Goal: Task Accomplishment & Management: Use online tool/utility

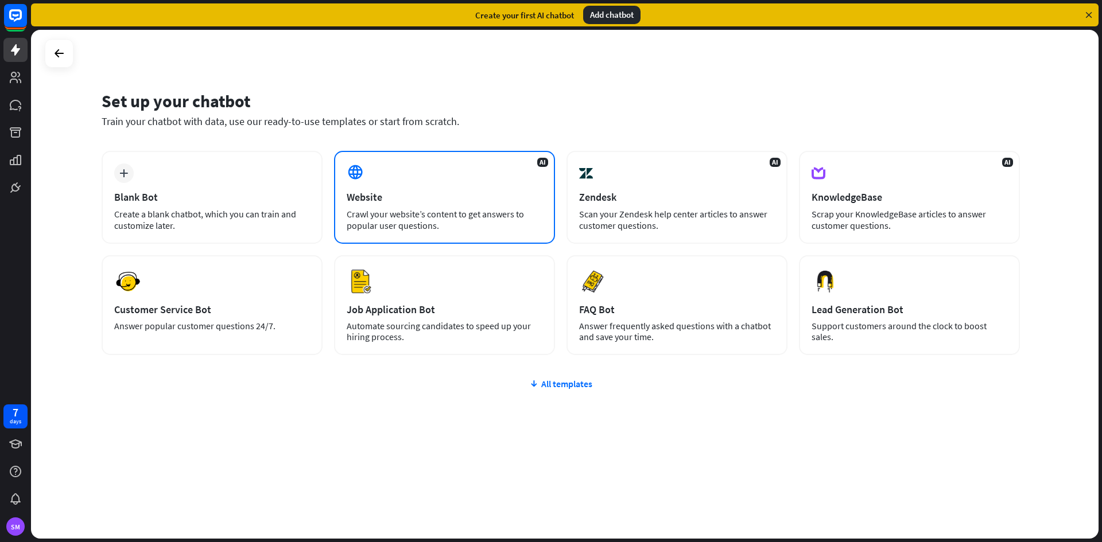
click at [461, 195] on div "Website" at bounding box center [445, 196] width 196 height 13
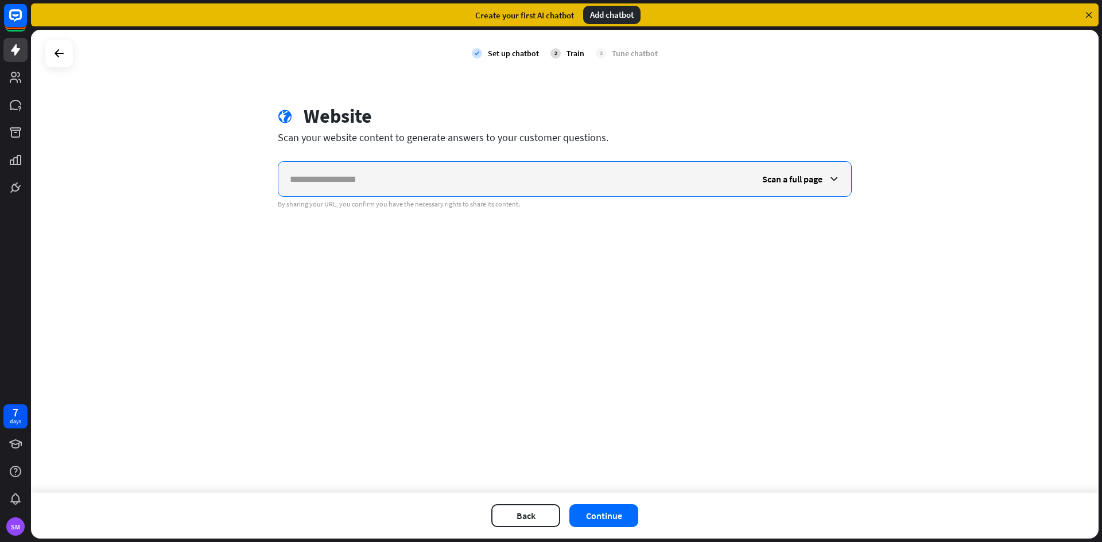
paste input "**********"
type input "**********"
click at [601, 507] on button "Continue" at bounding box center [603, 515] width 69 height 23
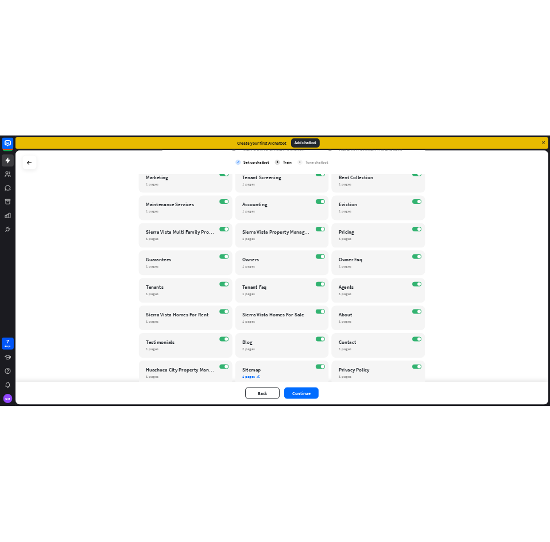
scroll to position [229, 0]
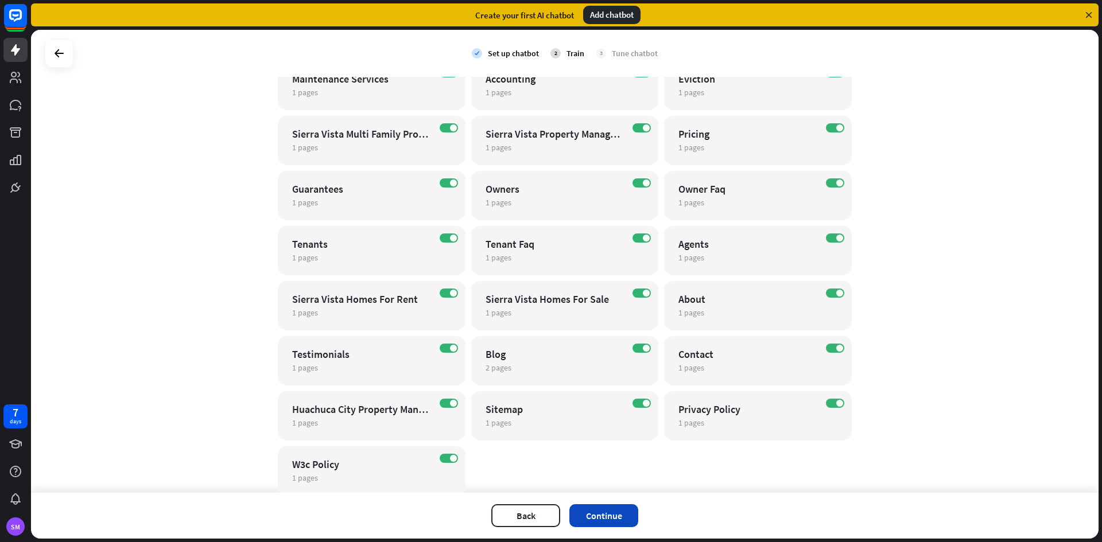
click at [615, 513] on button "Continue" at bounding box center [603, 515] width 69 height 23
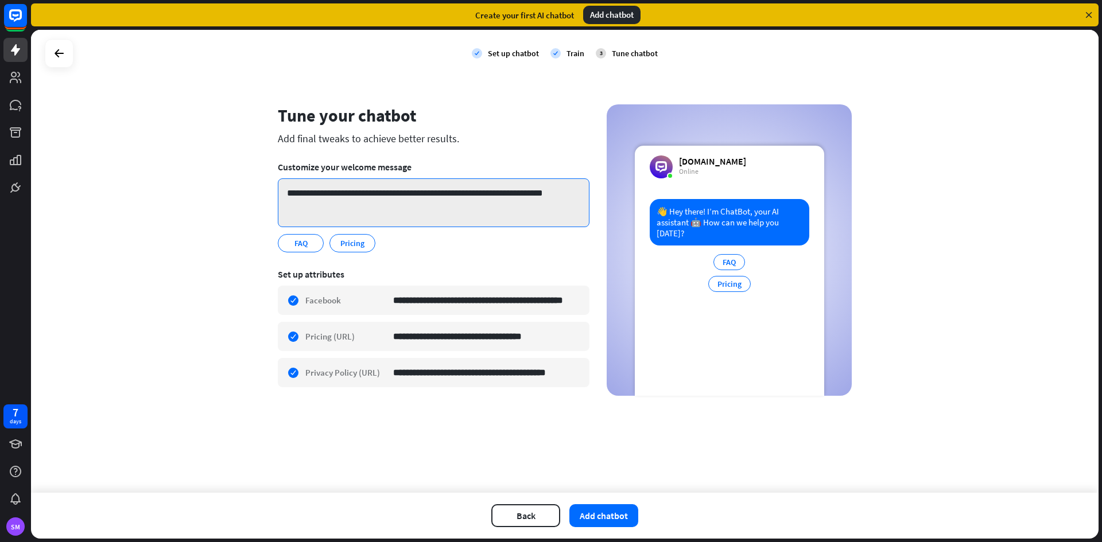
click at [474, 207] on textarea "**********" at bounding box center [434, 202] width 312 height 49
paste textarea "********"
drag, startPoint x: 399, startPoint y: 195, endPoint x: 358, endPoint y: 194, distance: 41.3
click at [358, 194] on textarea "**********" at bounding box center [434, 202] width 312 height 49
paste textarea "**********"
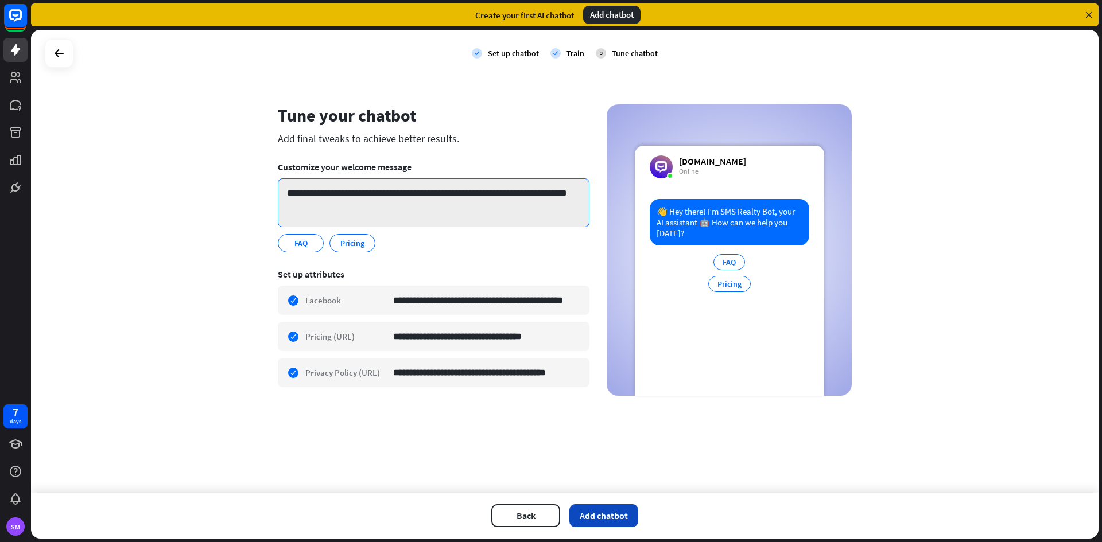
type textarea "**********"
click at [614, 517] on button "Add chatbot" at bounding box center [603, 515] width 69 height 23
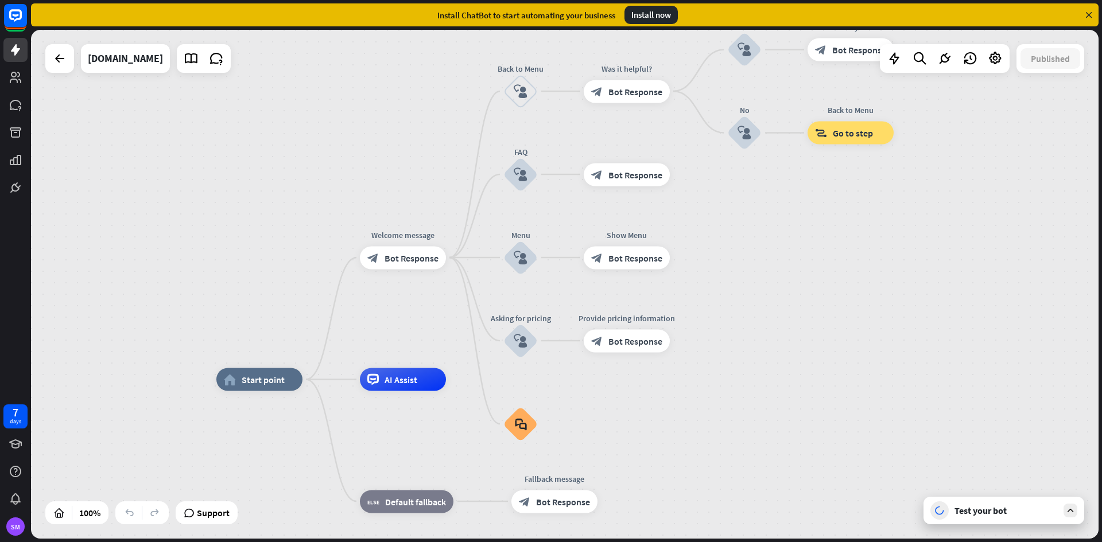
drag, startPoint x: 762, startPoint y: 378, endPoint x: 723, endPoint y: 482, distance: 111.7
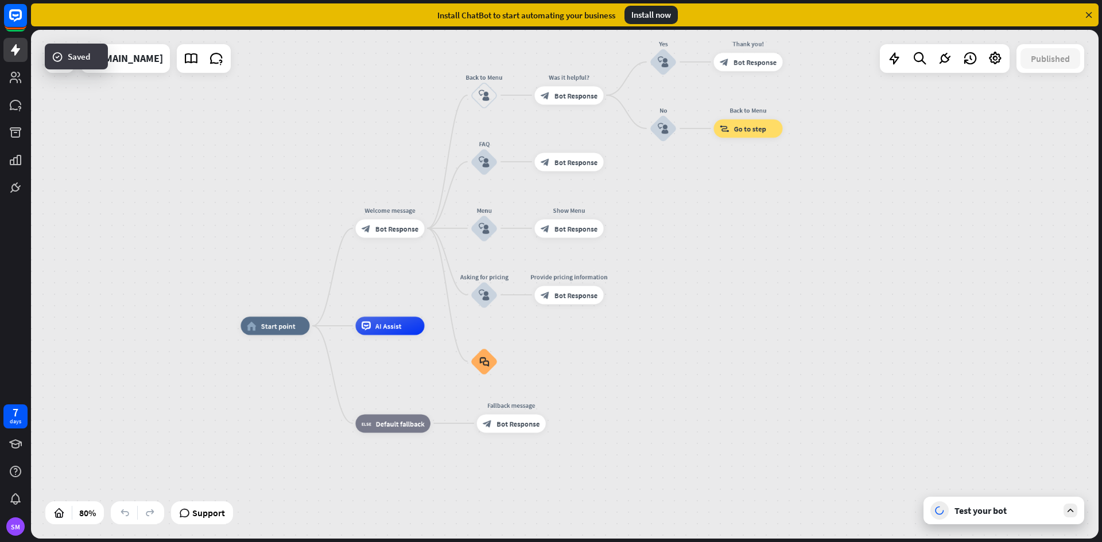
drag, startPoint x: 791, startPoint y: 386, endPoint x: 723, endPoint y: 331, distance: 87.4
click at [723, 331] on div "home_2 Start point Welcome message block_bot_response Bot Response Back to Menu…" at bounding box center [667, 529] width 854 height 407
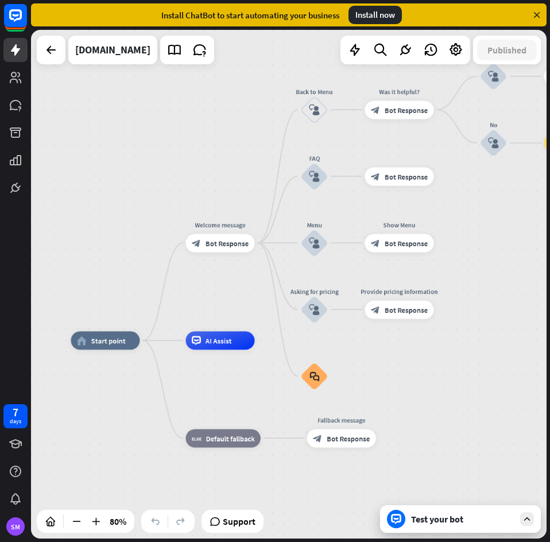
drag, startPoint x: 335, startPoint y: 236, endPoint x: 164, endPoint y: 252, distance: 171.7
click at [165, 251] on div "home_2 Start point Welcome message block_bot_response Bot Response Back to Menu…" at bounding box center [288, 284] width 515 height 508
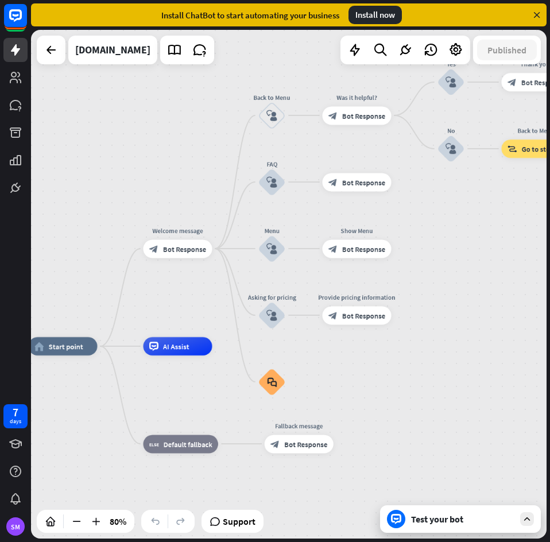
drag, startPoint x: 480, startPoint y: 260, endPoint x: 451, endPoint y: 258, distance: 29.3
click at [451, 258] on div "home_2 Start point Welcome message block_bot_response Bot Response Back to Menu…" at bounding box center [288, 284] width 515 height 508
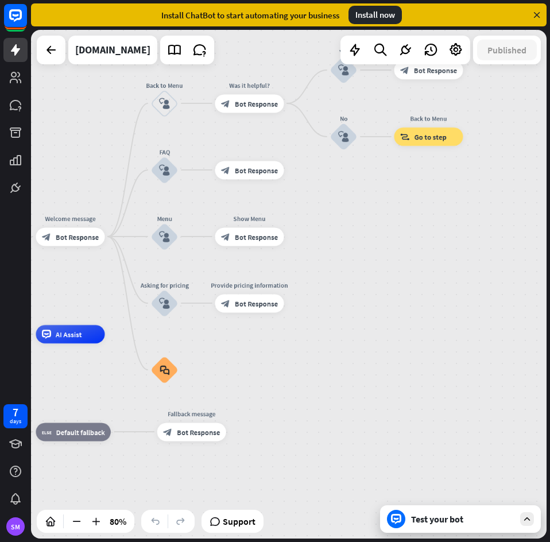
drag, startPoint x: 492, startPoint y: 351, endPoint x: 385, endPoint y: 339, distance: 108.0
click at [385, 339] on div "home_2 Start point Welcome message block_bot_response Bot Response Back to Menu…" at bounding box center [288, 284] width 515 height 508
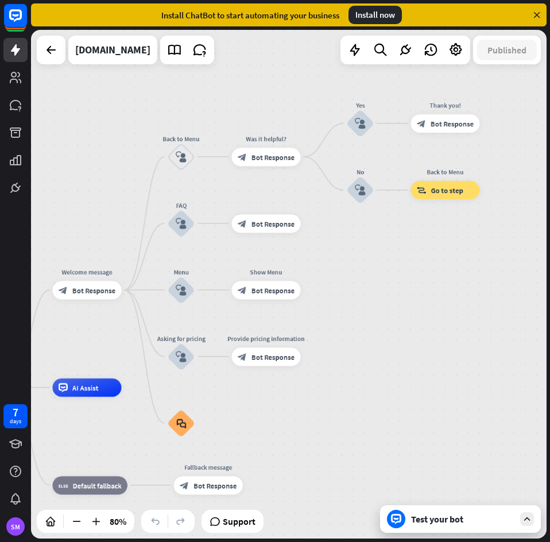
drag, startPoint x: 425, startPoint y: 282, endPoint x: 441, endPoint y: 335, distance: 55.9
click at [441, 335] on div "home_2 Start point Welcome message block_bot_response Bot Response Back to Menu…" at bounding box center [288, 284] width 515 height 508
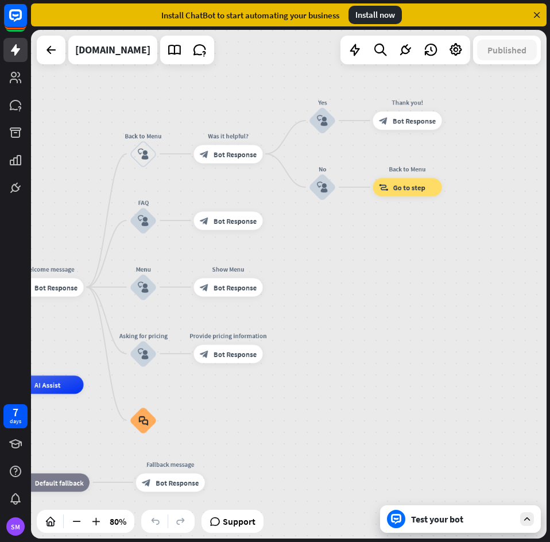
drag, startPoint x: 312, startPoint y: 379, endPoint x: 244, endPoint y: 456, distance: 102.4
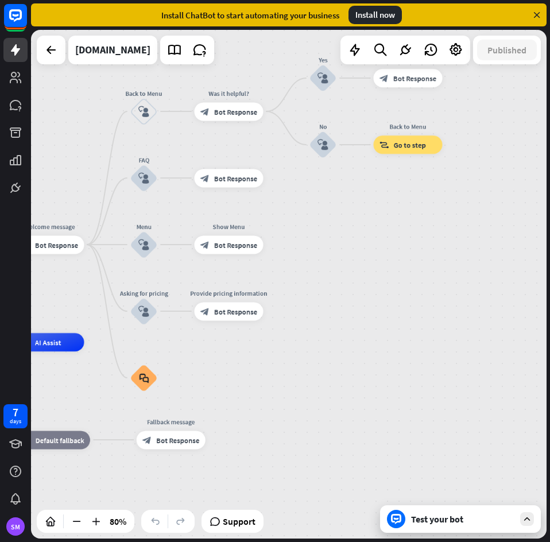
drag, startPoint x: 433, startPoint y: 382, endPoint x: 433, endPoint y: 339, distance: 42.5
click at [433, 339] on div "home_2 Start point Welcome message block_bot_response Bot Response Back to Menu…" at bounding box center [288, 284] width 515 height 508
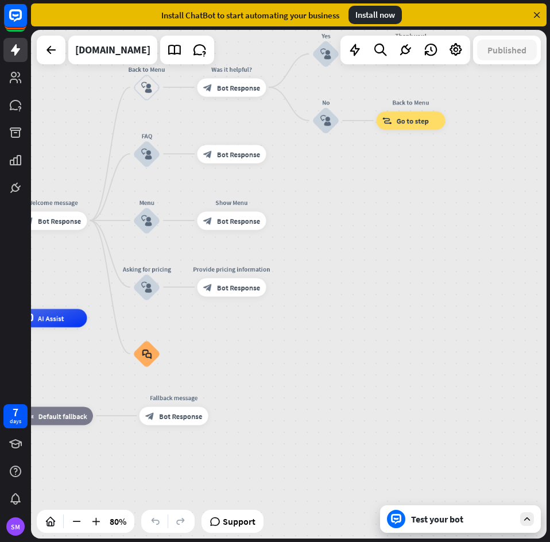
drag, startPoint x: 433, startPoint y: 339, endPoint x: 436, endPoint y: 313, distance: 26.0
click at [436, 313] on div "home_2 Start point Welcome message block_bot_response Bot Response Back to Menu…" at bounding box center [288, 284] width 515 height 508
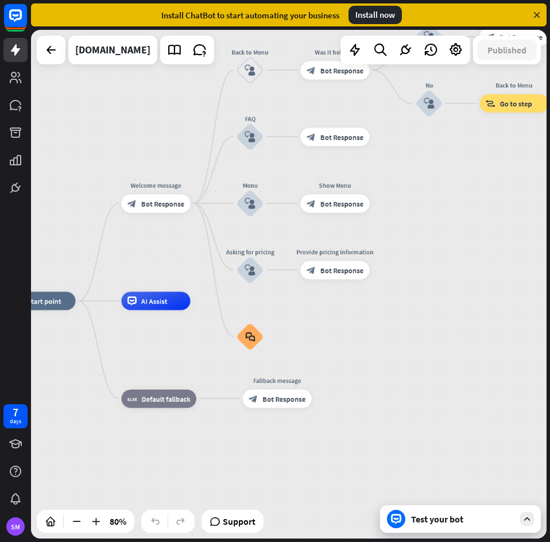
drag, startPoint x: 360, startPoint y: 360, endPoint x: 431, endPoint y: 342, distance: 73.5
click at [431, 342] on div "home_2 Start point Welcome message block_bot_response Bot Response Back to Menu…" at bounding box center [288, 284] width 515 height 508
click at [204, 204] on icon "plus" at bounding box center [201, 203] width 7 height 6
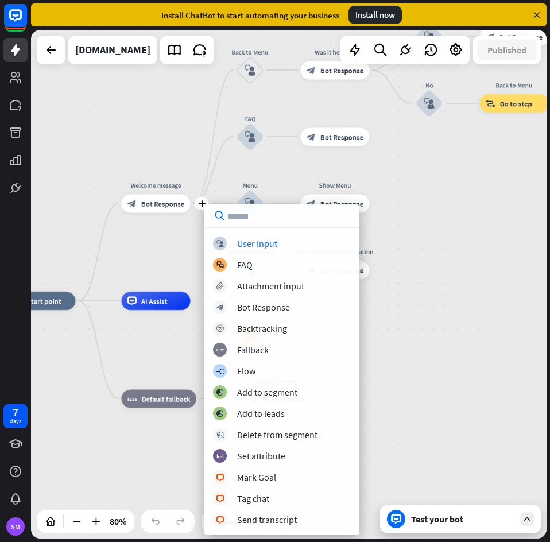
click at [422, 306] on div "home_2 Start point plus Welcome message block_bot_response Bot Response Back to…" at bounding box center [288, 284] width 515 height 508
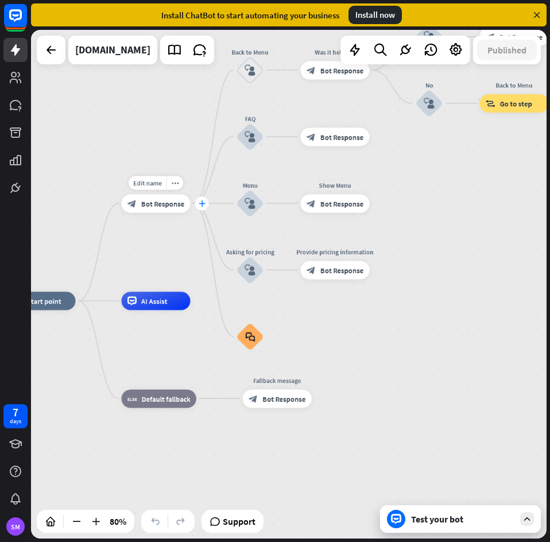
click at [201, 208] on div "plus" at bounding box center [201, 203] width 14 height 14
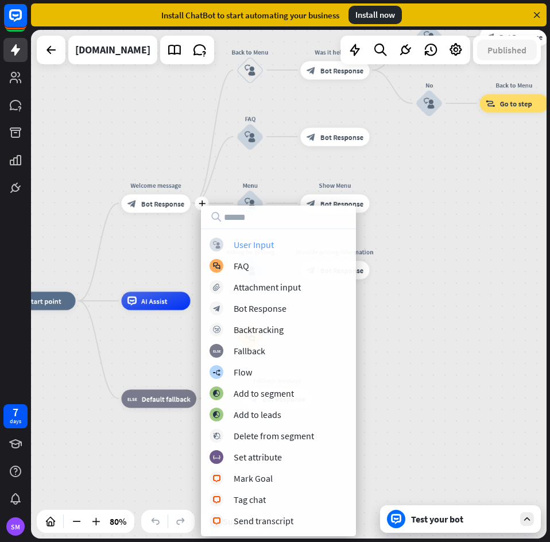
click at [291, 248] on div "block_user_input User Input" at bounding box center [278, 245] width 138 height 14
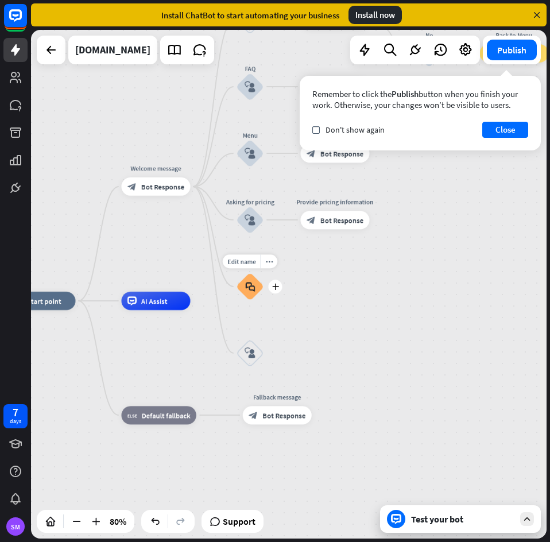
click at [258, 286] on div "block_faq" at bounding box center [250, 287] width 28 height 28
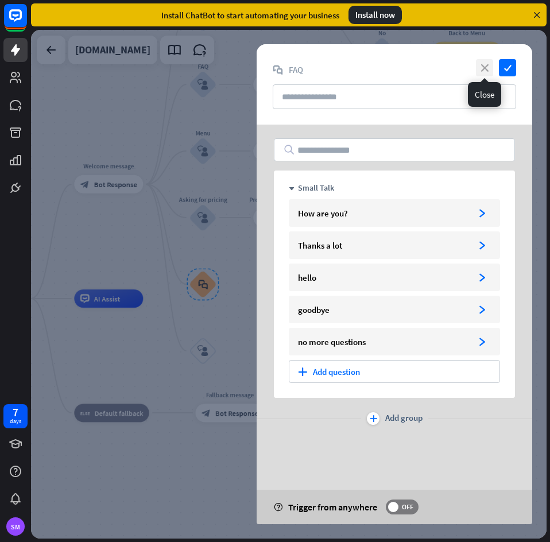
click at [484, 68] on icon "close" at bounding box center [484, 67] width 17 height 17
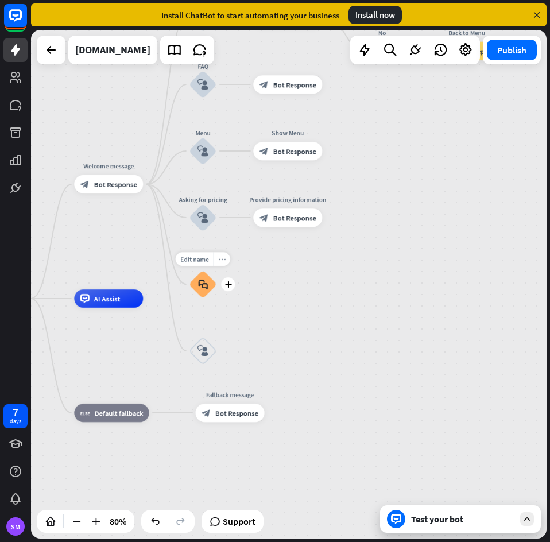
click at [227, 262] on div "more_horiz" at bounding box center [221, 259] width 17 height 14
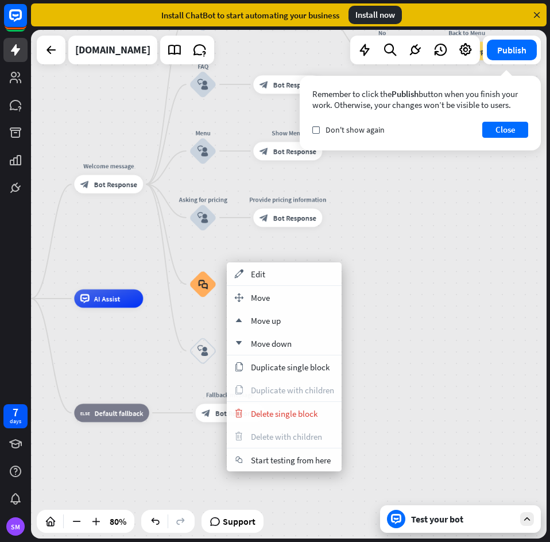
click at [413, 310] on div "home_2 Start point Welcome message block_bot_response Bot Response Back to Menu…" at bounding box center [288, 284] width 515 height 508
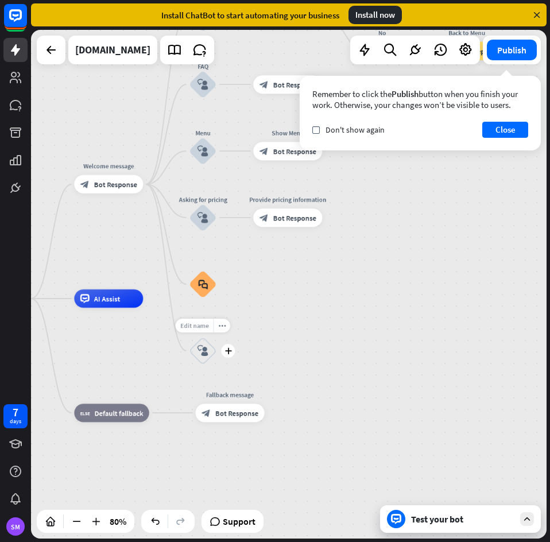
click at [200, 329] on span "Edit name" at bounding box center [194, 325] width 29 height 8
type input "**********"
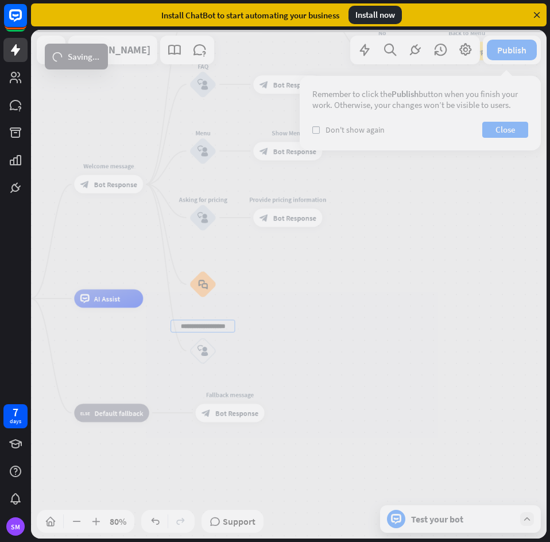
click at [346, 338] on div "**********" at bounding box center [288, 284] width 515 height 508
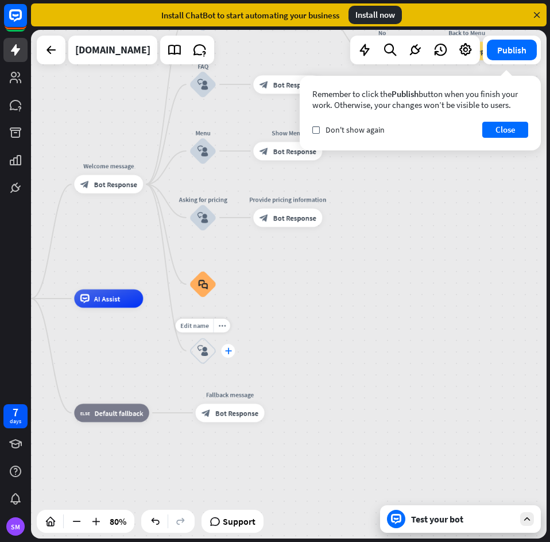
click at [231, 348] on div "plus" at bounding box center [228, 351] width 14 height 14
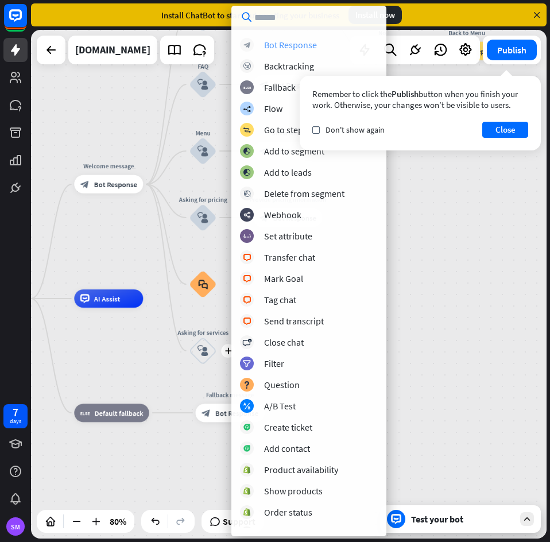
click at [296, 44] on div "Bot Response" at bounding box center [290, 44] width 53 height 11
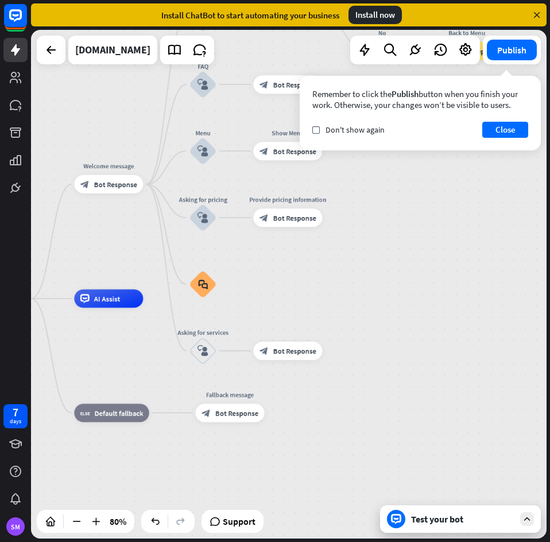
click at [349, 295] on div "home_2 Start point Welcome message block_bot_response Bot Response Back to Menu…" at bounding box center [288, 284] width 515 height 508
click at [287, 332] on span "Edit name" at bounding box center [279, 330] width 29 height 8
type input "**********"
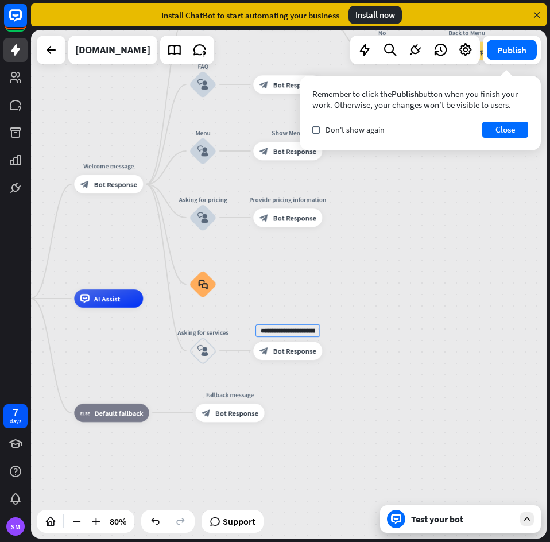
click at [413, 329] on div "**********" at bounding box center [288, 284] width 515 height 508
click at [290, 351] on span "Bot Response" at bounding box center [294, 350] width 43 height 9
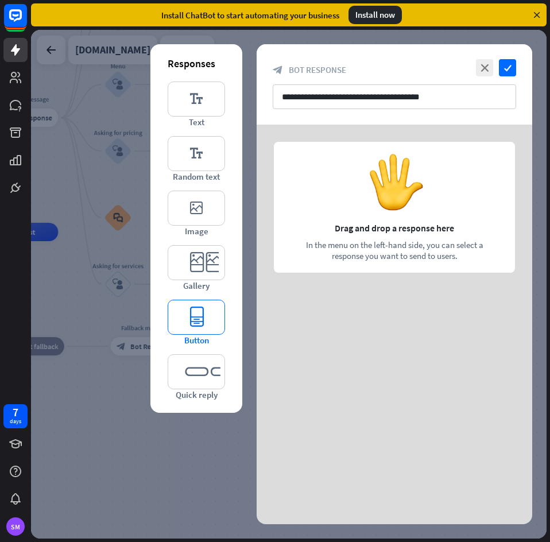
click at [204, 306] on icon "editor_button" at bounding box center [196, 316] width 57 height 35
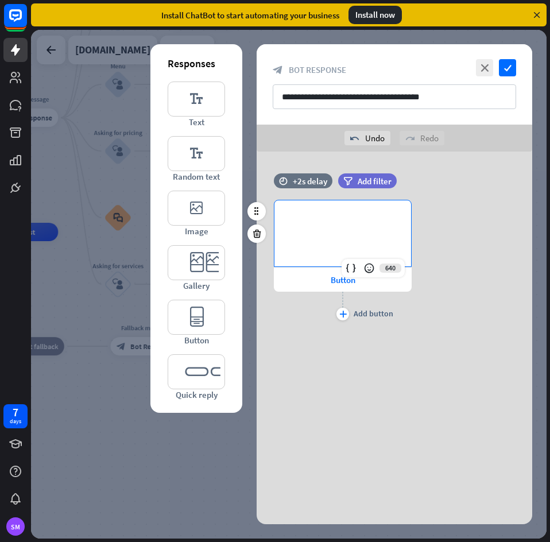
click at [382, 235] on div "**********" at bounding box center [342, 233] width 137 height 66
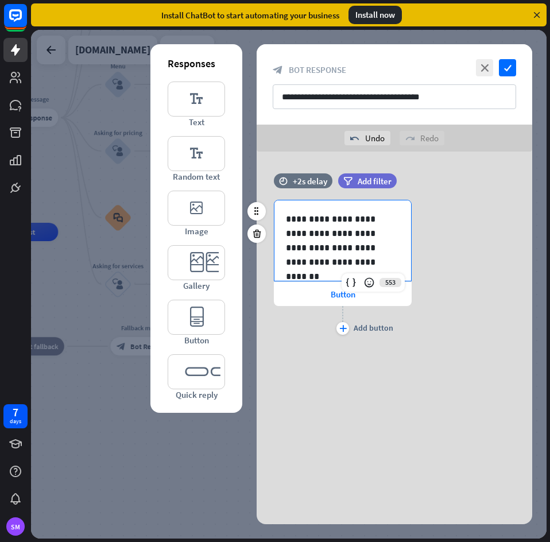
click at [496, 295] on div "**********" at bounding box center [393, 269] width 275 height 138
click at [343, 287] on div "Button" at bounding box center [343, 294] width 138 height 24
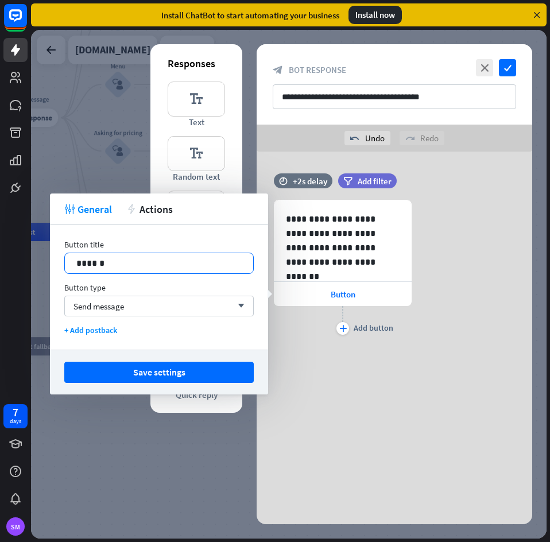
click at [116, 259] on p "******" at bounding box center [158, 263] width 165 height 14
click at [130, 303] on div "Send message arrow_down" at bounding box center [158, 305] width 189 height 21
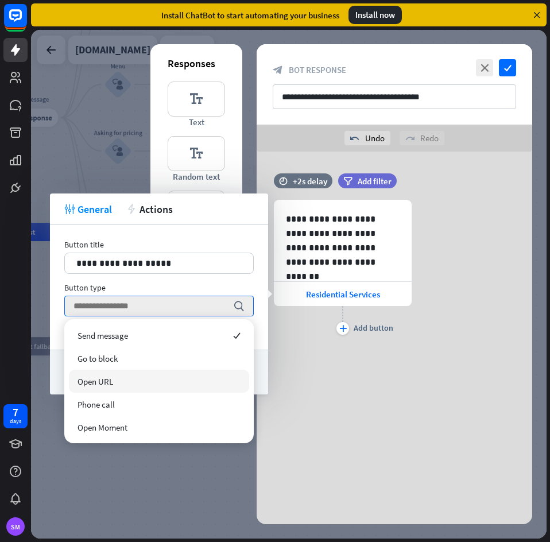
click at [103, 379] on span "Open URL" at bounding box center [95, 381] width 36 height 11
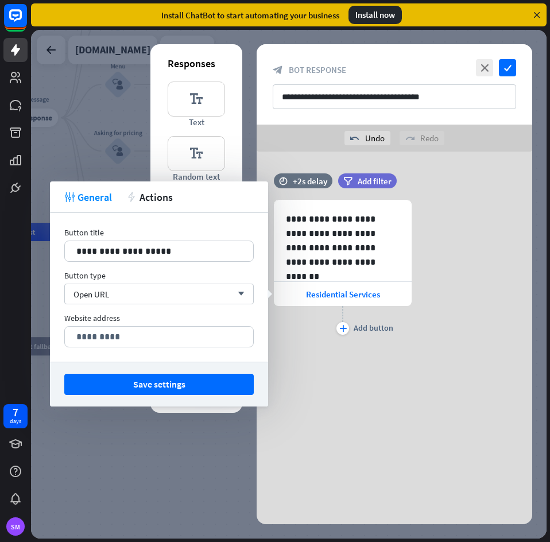
click at [453, 334] on div "**********" at bounding box center [393, 269] width 275 height 138
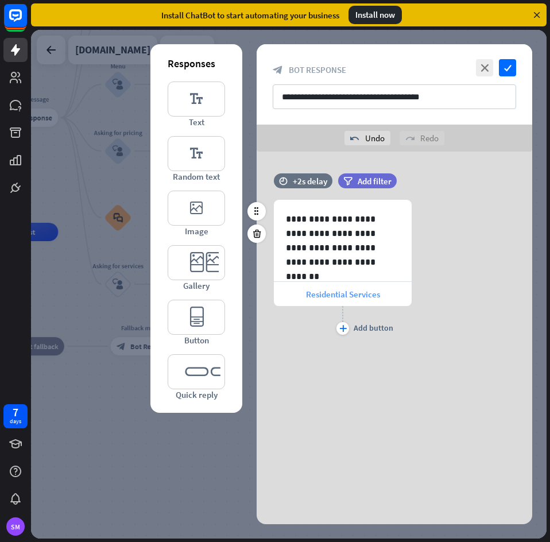
click at [356, 291] on span "Residential Services" at bounding box center [343, 294] width 74 height 11
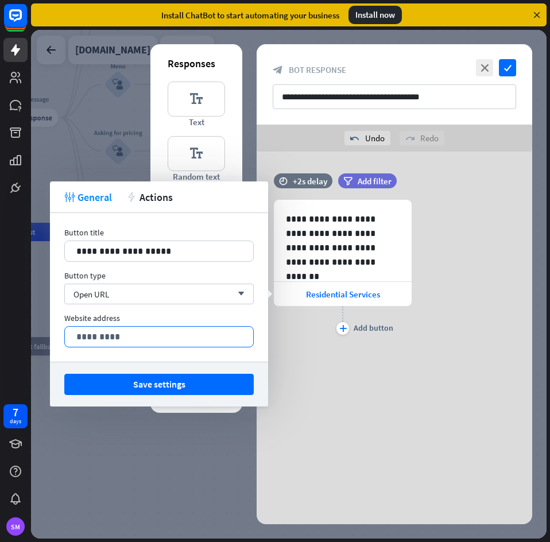
click at [210, 340] on p "*********" at bounding box center [158, 336] width 165 height 14
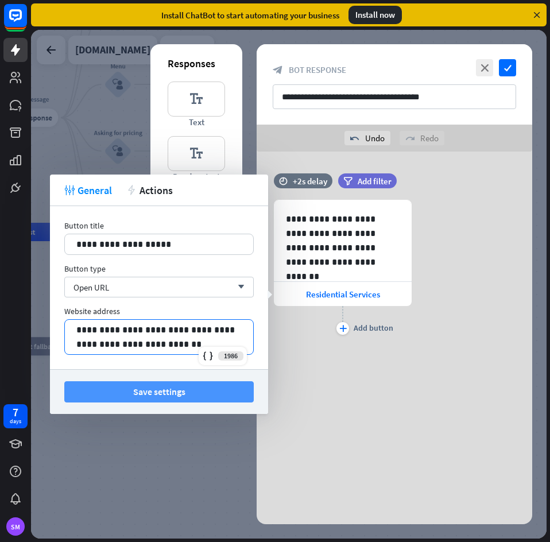
click at [160, 396] on button "Save settings" at bounding box center [158, 391] width 189 height 21
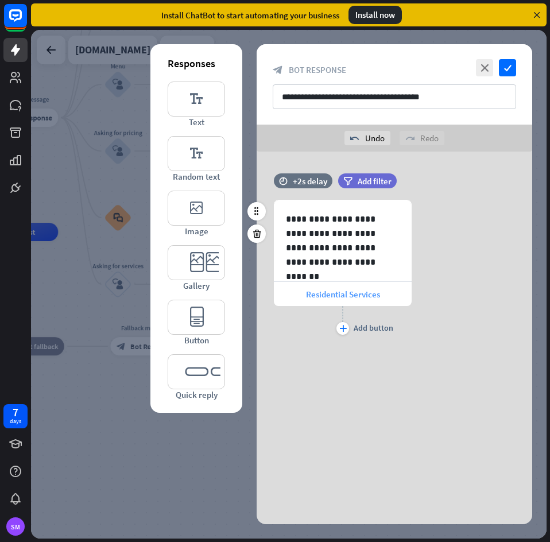
click at [338, 297] on span "Residential Services" at bounding box center [343, 294] width 74 height 11
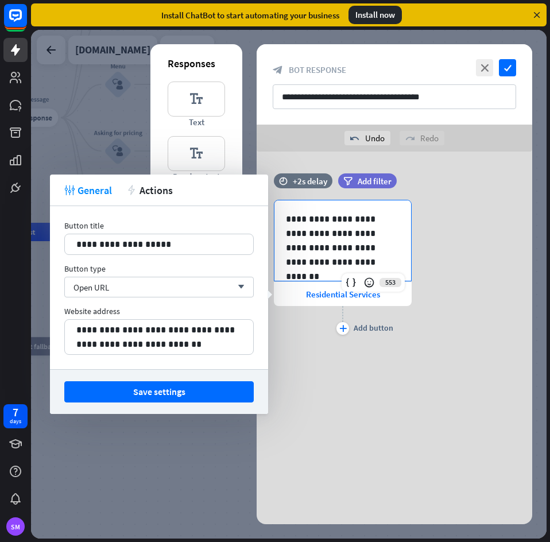
click at [340, 251] on p "**********" at bounding box center [343, 240] width 114 height 57
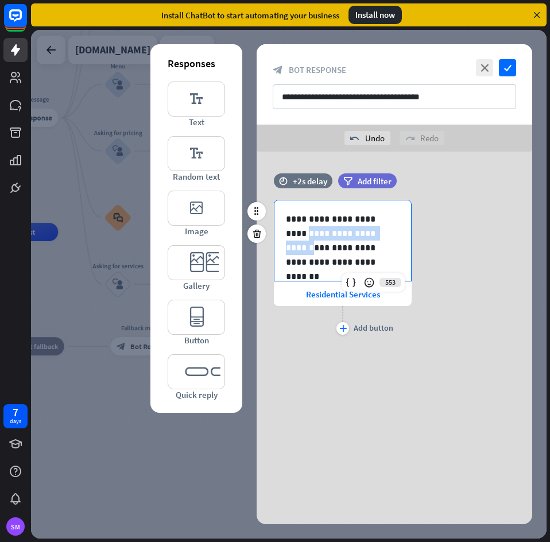
drag, startPoint x: 384, startPoint y: 235, endPoint x: 287, endPoint y: 232, distance: 97.0
click at [287, 232] on p "**********" at bounding box center [343, 240] width 114 height 57
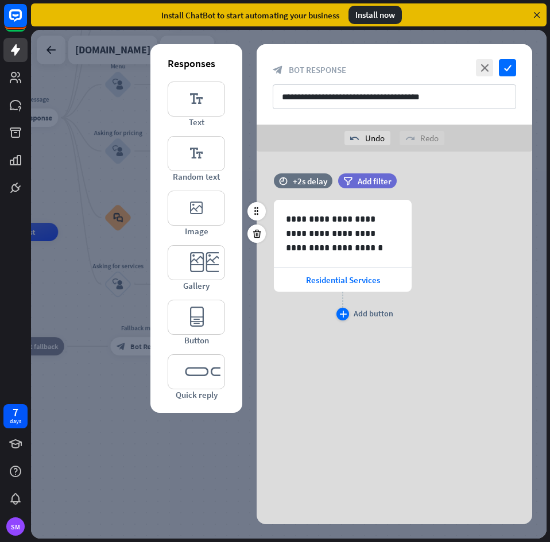
click at [344, 315] on icon "plus" at bounding box center [342, 313] width 7 height 7
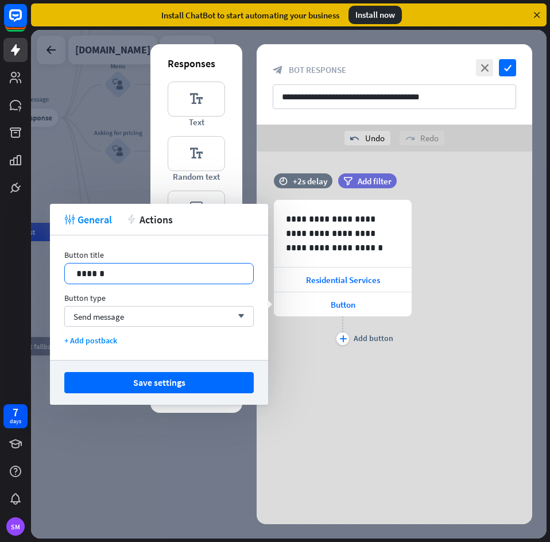
click at [193, 277] on div "14 ******" at bounding box center [158, 273] width 189 height 21
click at [147, 314] on div "Send message arrow_down" at bounding box center [158, 316] width 189 height 21
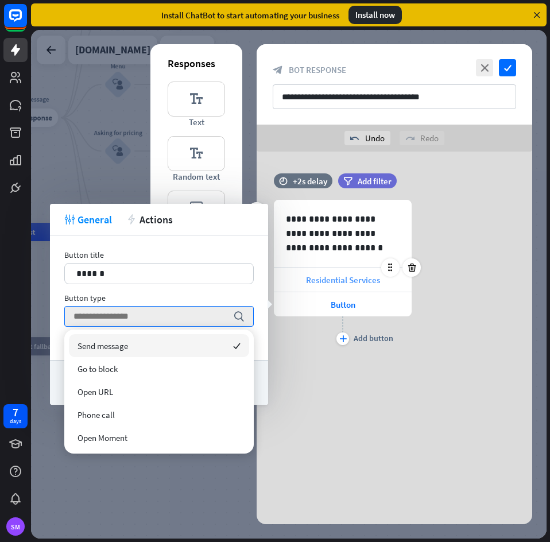
click at [345, 278] on span "Residential Services" at bounding box center [343, 279] width 74 height 11
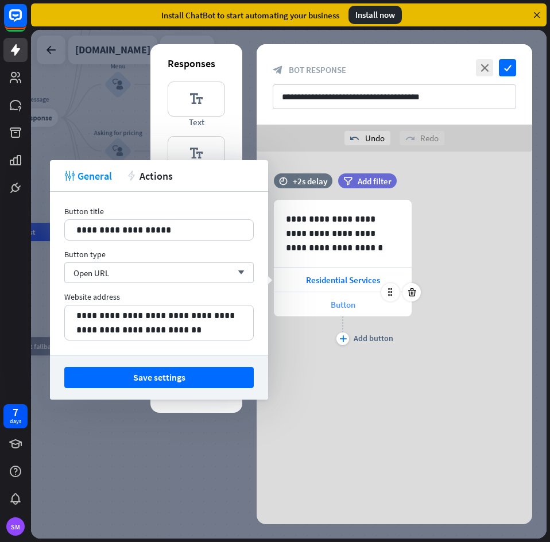
click at [336, 306] on span "Button" at bounding box center [342, 304] width 25 height 11
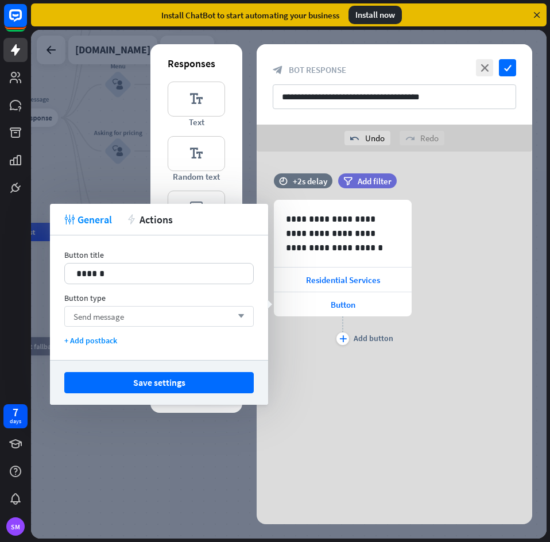
click at [152, 317] on div "Send message arrow_down" at bounding box center [158, 316] width 189 height 21
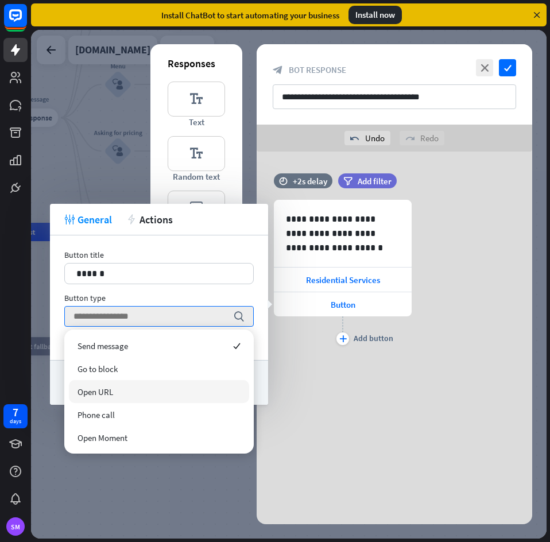
click at [133, 387] on div "Open URL" at bounding box center [159, 391] width 180 height 23
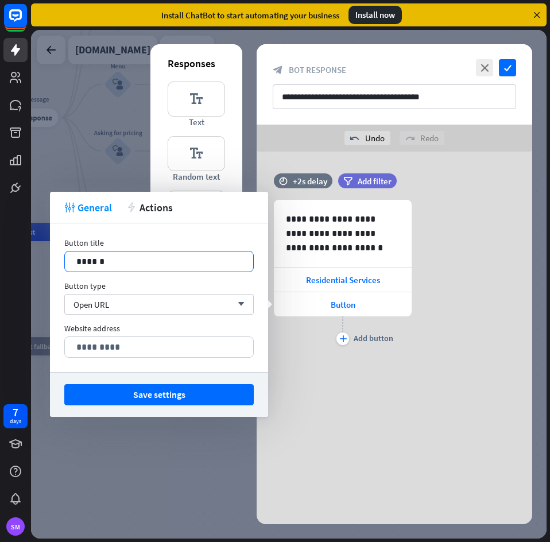
click at [172, 264] on p "******" at bounding box center [158, 261] width 165 height 14
click at [188, 267] on div "14 ******" at bounding box center [158, 261] width 189 height 21
click at [152, 310] on div "Open URL arrow_down" at bounding box center [158, 304] width 189 height 21
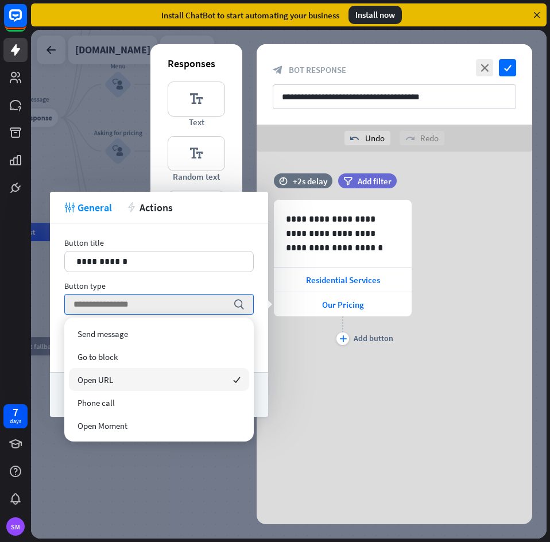
click at [167, 279] on div "**********" at bounding box center [159, 297] width 218 height 149
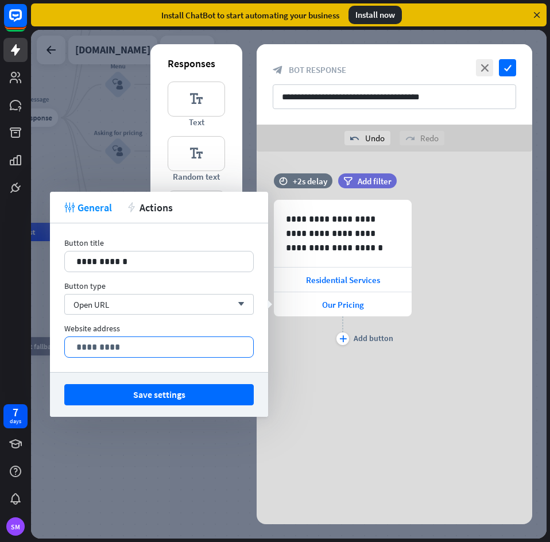
click at [155, 346] on p "*********" at bounding box center [158, 347] width 165 height 14
click at [353, 400] on div "**********" at bounding box center [393, 284] width 275 height 480
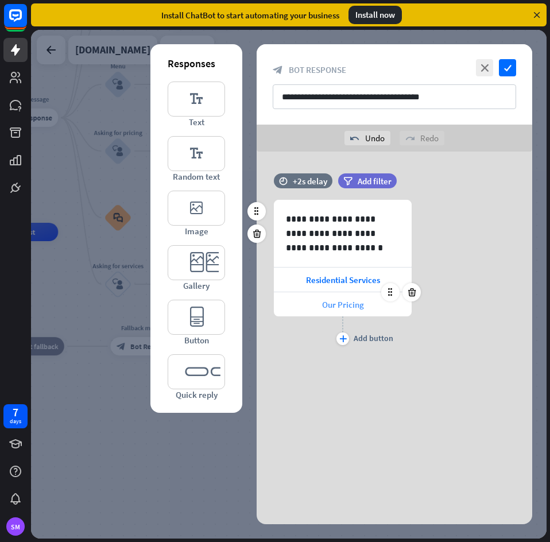
click at [323, 301] on span "Our Pricing" at bounding box center [343, 304] width 42 height 11
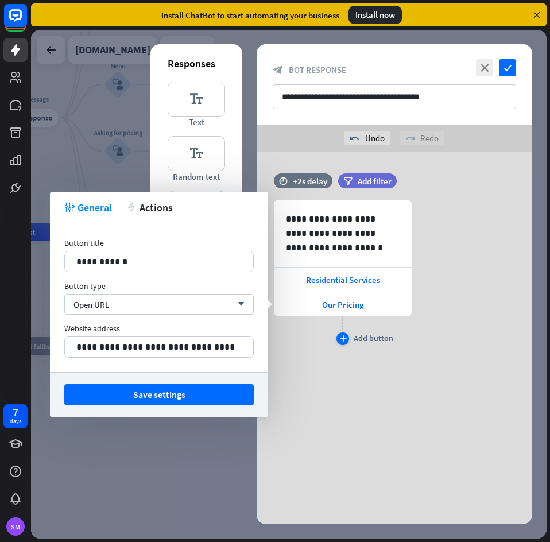
click at [346, 334] on div "plus" at bounding box center [342, 338] width 13 height 13
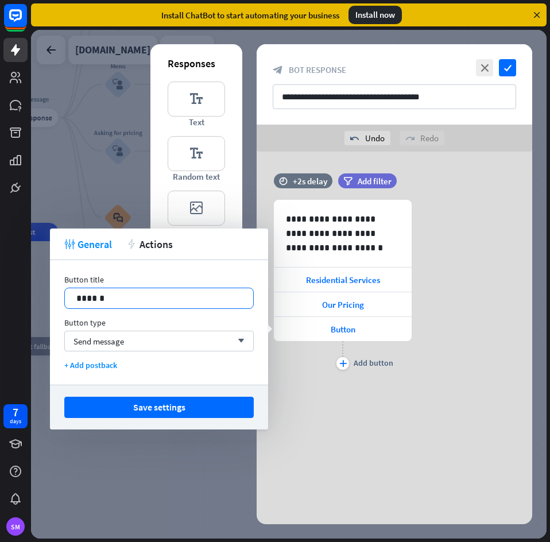
click at [199, 298] on p "******" at bounding box center [158, 298] width 165 height 14
click at [172, 335] on div "Send message arrow_down" at bounding box center [158, 340] width 189 height 21
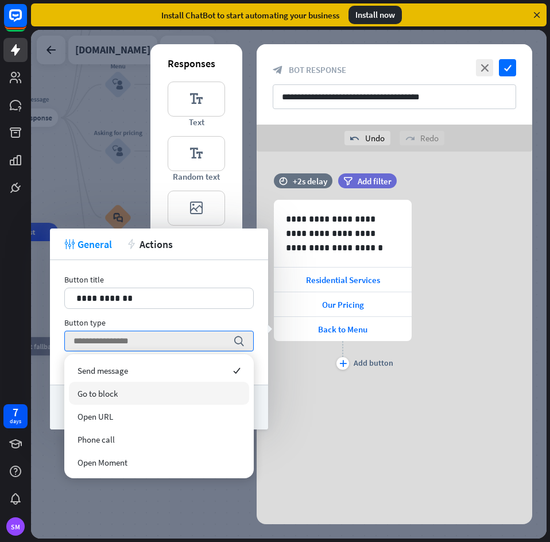
click at [139, 389] on div "Go to block" at bounding box center [159, 393] width 180 height 23
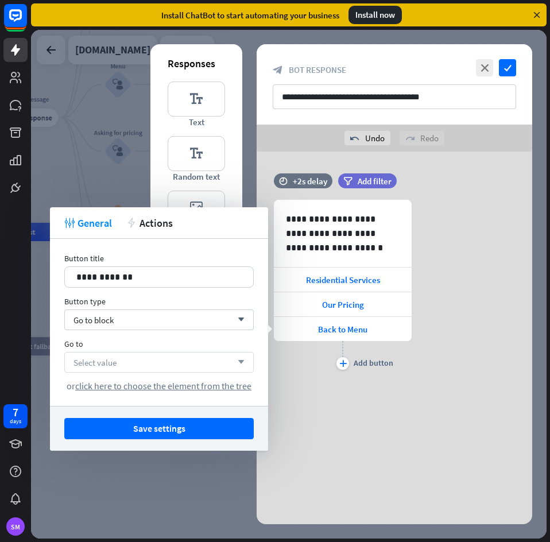
click at [148, 365] on div "Select value arrow_down" at bounding box center [158, 362] width 189 height 21
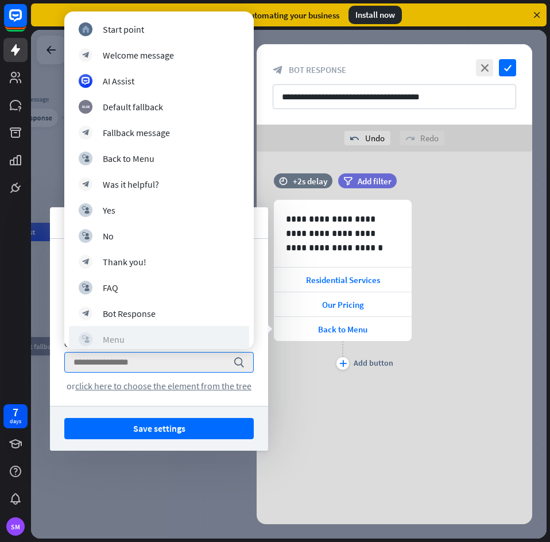
click at [143, 332] on div "block_user_input Menu" at bounding box center [159, 339] width 161 height 14
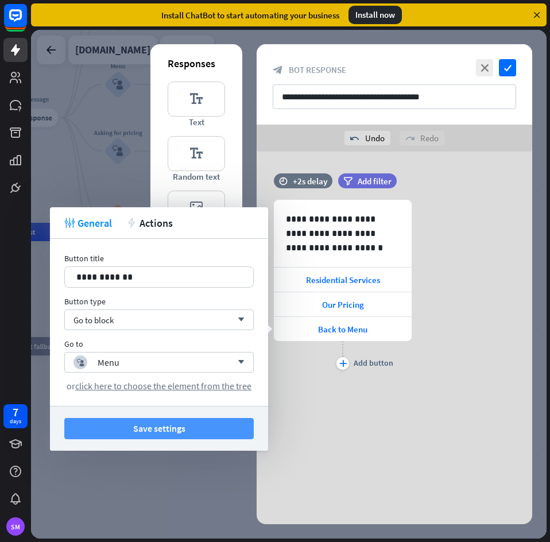
click at [178, 427] on button "Save settings" at bounding box center [158, 428] width 189 height 21
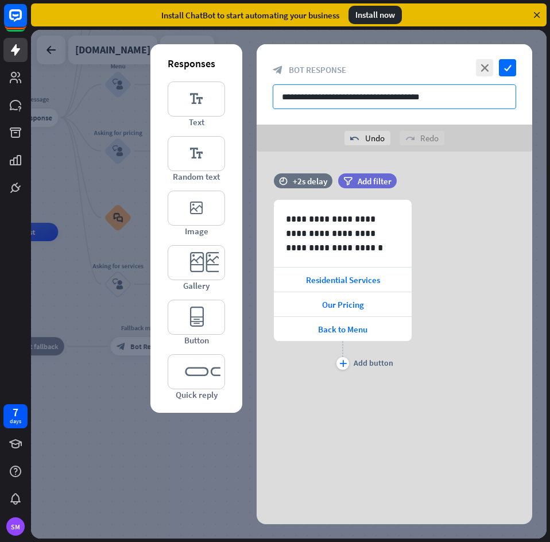
click at [370, 99] on input "**********" at bounding box center [394, 96] width 243 height 25
type input "**********"
click at [510, 67] on icon "check" at bounding box center [507, 67] width 17 height 17
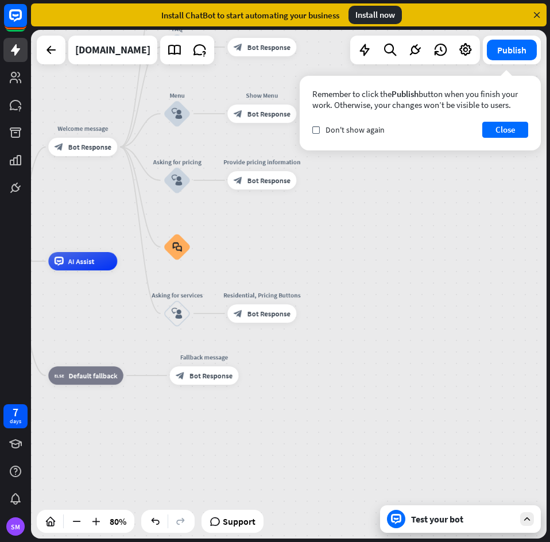
drag, startPoint x: 400, startPoint y: 340, endPoint x: 454, endPoint y: 333, distance: 54.3
click at [454, 333] on div "home_2 Start point Welcome message block_bot_response Bot Response Back to Menu…" at bounding box center [288, 284] width 515 height 508
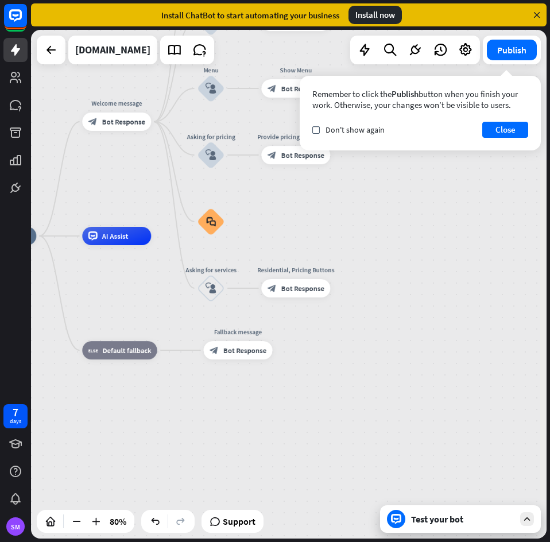
drag, startPoint x: 385, startPoint y: 357, endPoint x: 419, endPoint y: 337, distance: 39.4
click at [419, 337] on div "home_2 Start point Welcome message block_bot_response Bot Response Back to Menu…" at bounding box center [288, 284] width 515 height 508
click at [163, 120] on icon "plus" at bounding box center [162, 121] width 7 height 6
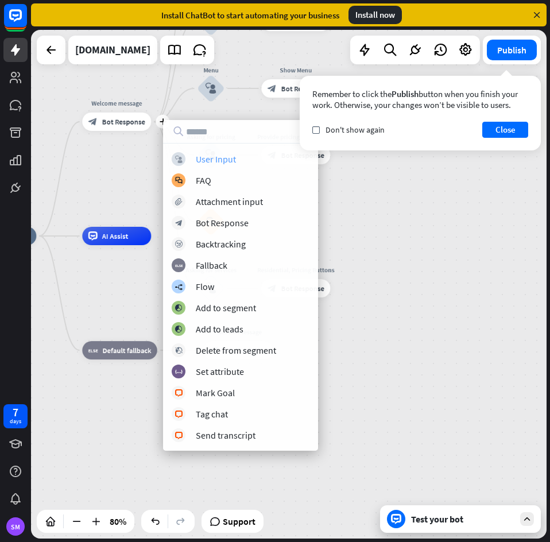
click at [227, 161] on div "User Input" at bounding box center [216, 158] width 40 height 11
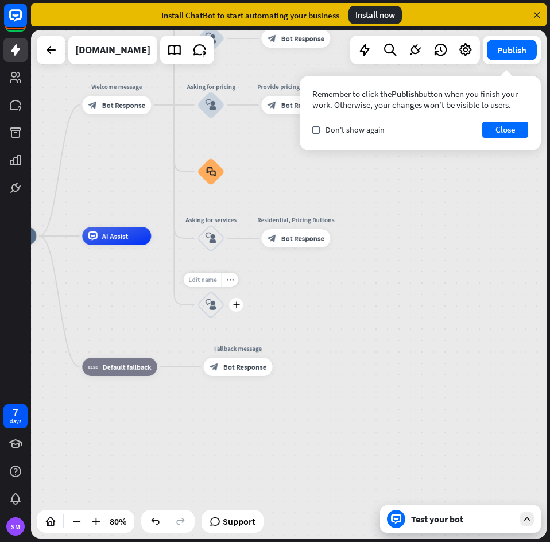
click at [205, 278] on span "Edit name" at bounding box center [202, 279] width 29 height 8
type input "**********"
click at [320, 291] on div "**********" at bounding box center [288, 284] width 515 height 508
click at [236, 308] on div "plus" at bounding box center [236, 305] width 14 height 14
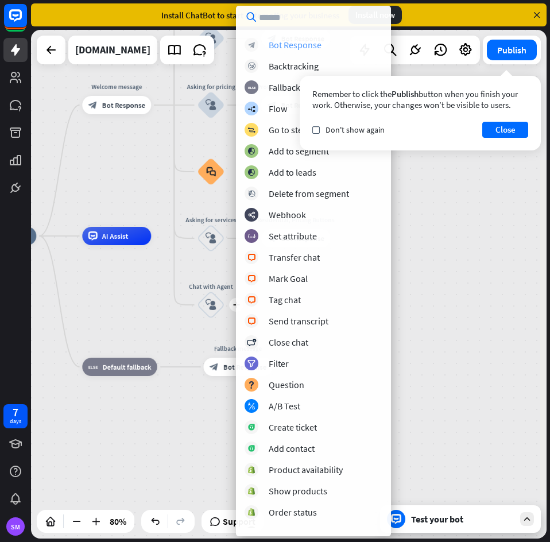
click at [305, 50] on div "Bot Response" at bounding box center [294, 44] width 53 height 11
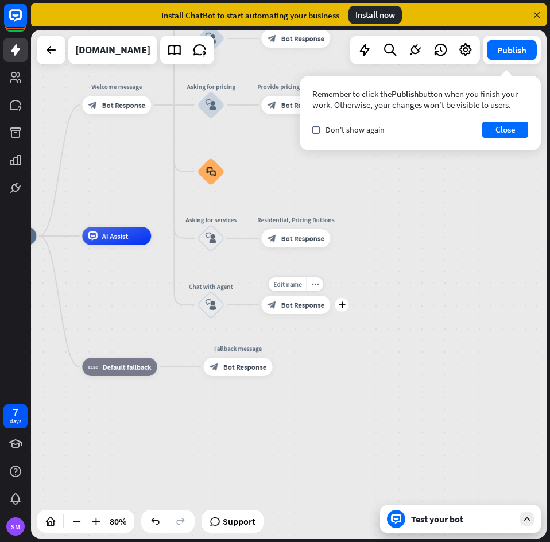
click at [303, 307] on span "Bot Response" at bounding box center [302, 304] width 43 height 9
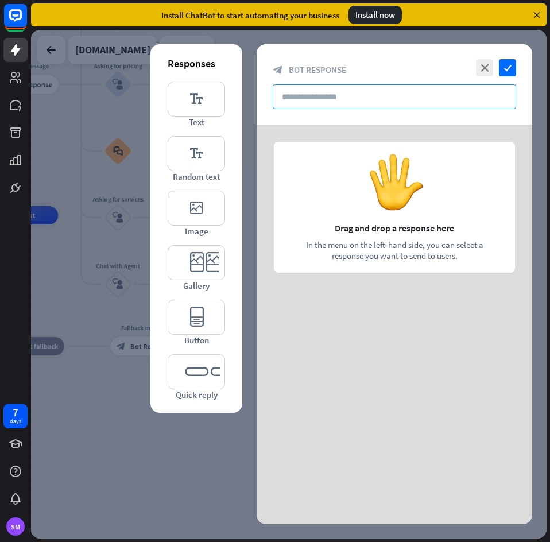
click at [419, 98] on input "text" at bounding box center [394, 96] width 243 height 25
paste input "**********"
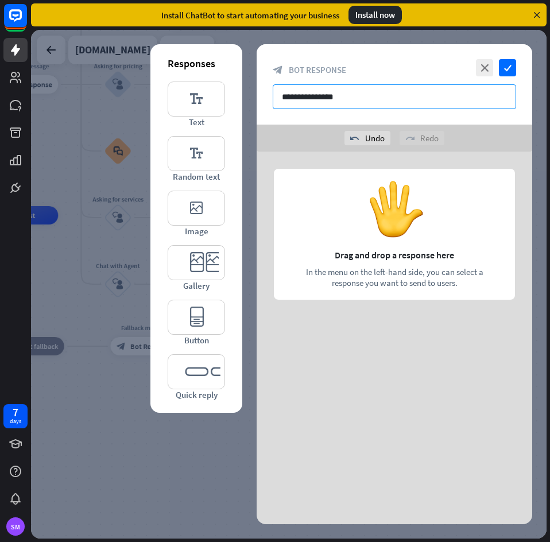
type input "**********"
click at [339, 241] on div at bounding box center [393, 237] width 275 height 172
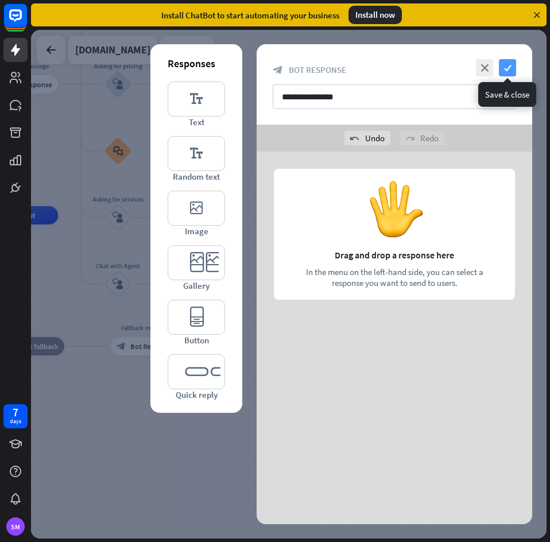
click at [509, 67] on icon "check" at bounding box center [507, 67] width 17 height 17
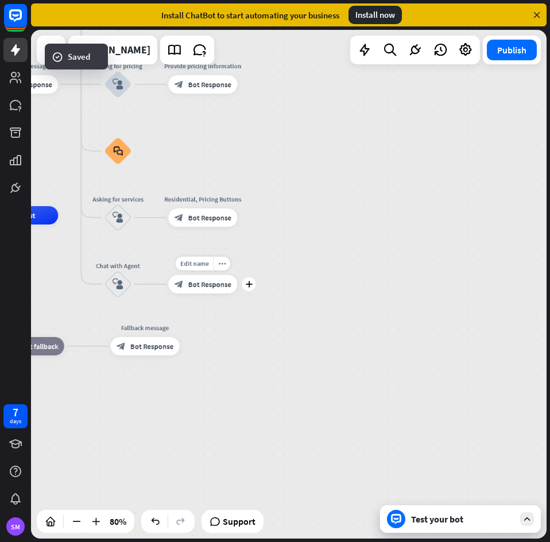
click at [216, 279] on span "Bot Response" at bounding box center [209, 283] width 43 height 9
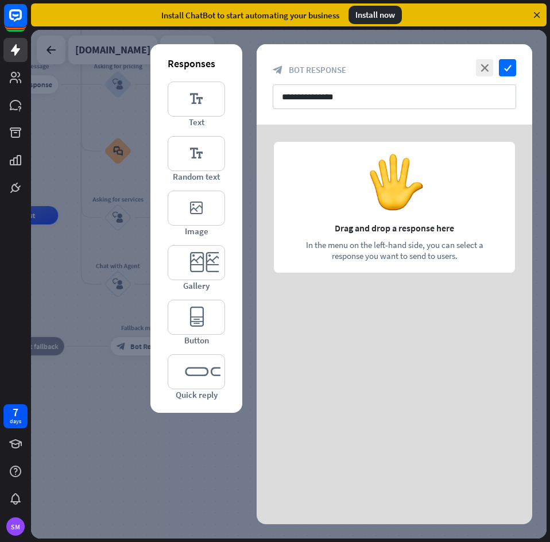
click at [345, 223] on div at bounding box center [393, 210] width 275 height 172
click at [485, 65] on icon "close" at bounding box center [484, 67] width 17 height 17
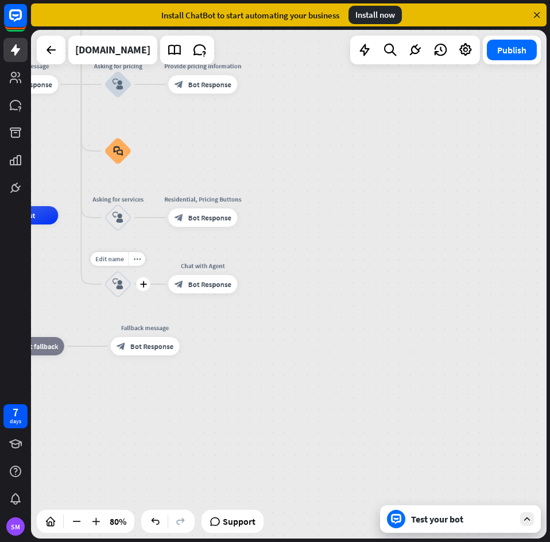
click at [119, 291] on div "block_user_input" at bounding box center [118, 284] width 28 height 28
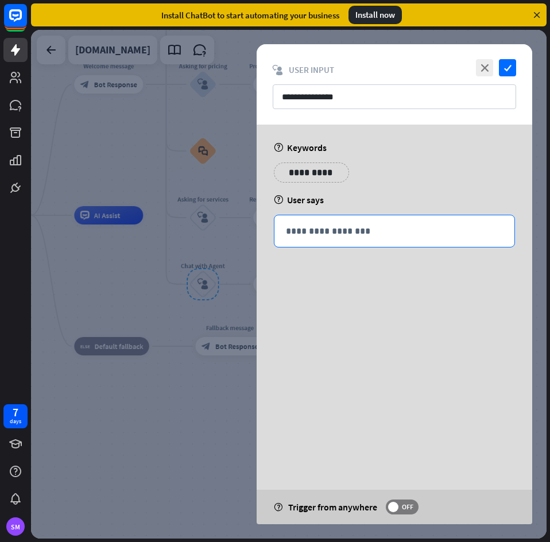
click at [327, 236] on p "**********" at bounding box center [394, 231] width 217 height 14
click at [327, 171] on p "**********" at bounding box center [311, 172] width 58 height 14
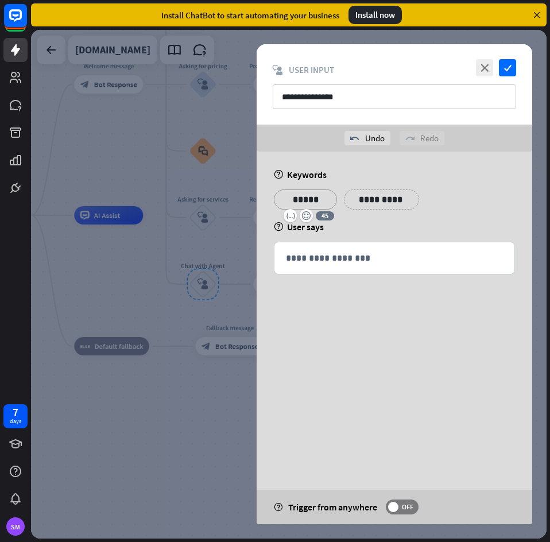
click at [376, 203] on p "**********" at bounding box center [381, 199] width 58 height 14
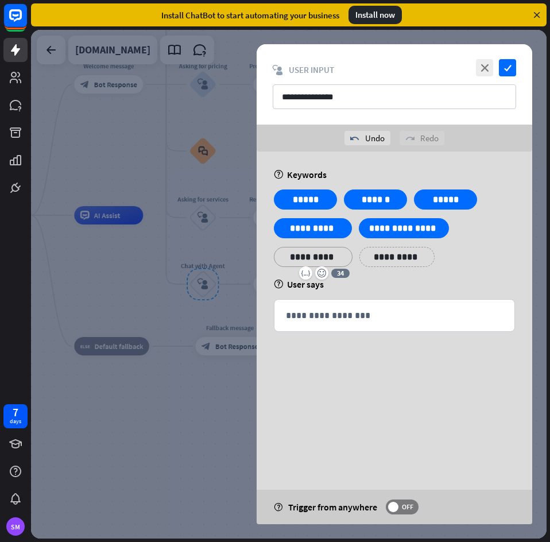
click at [387, 337] on div "**********" at bounding box center [393, 270] width 275 height 238
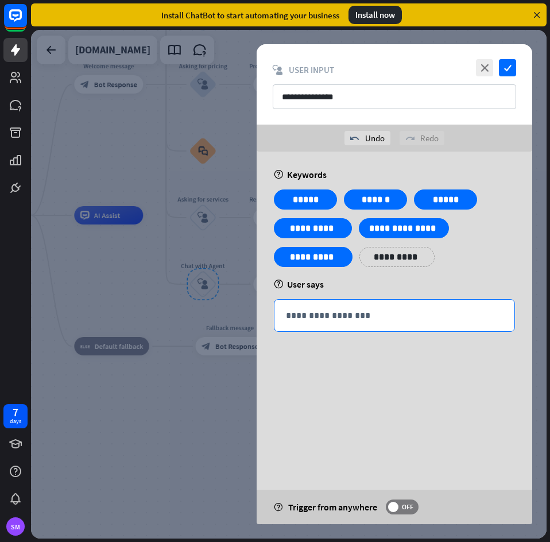
click at [396, 318] on p "**********" at bounding box center [394, 315] width 217 height 14
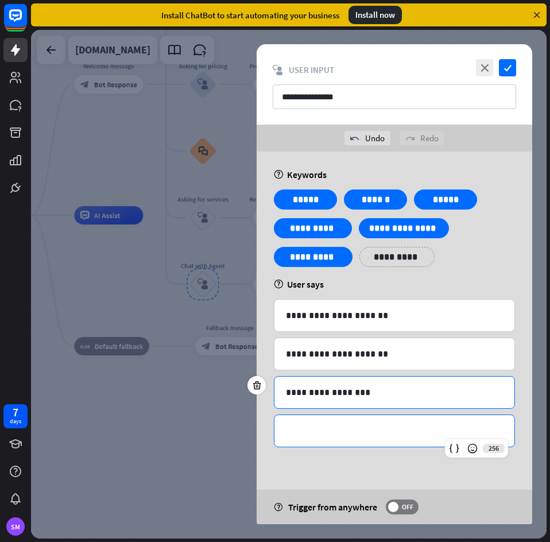
click at [314, 393] on p "**********" at bounding box center [394, 392] width 217 height 14
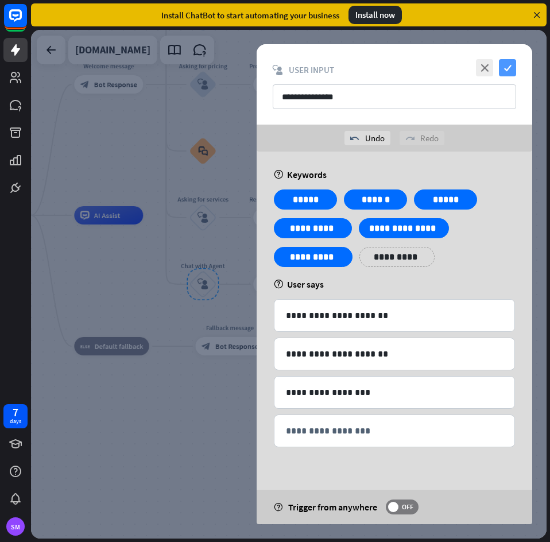
click at [510, 71] on icon "check" at bounding box center [507, 67] width 17 height 17
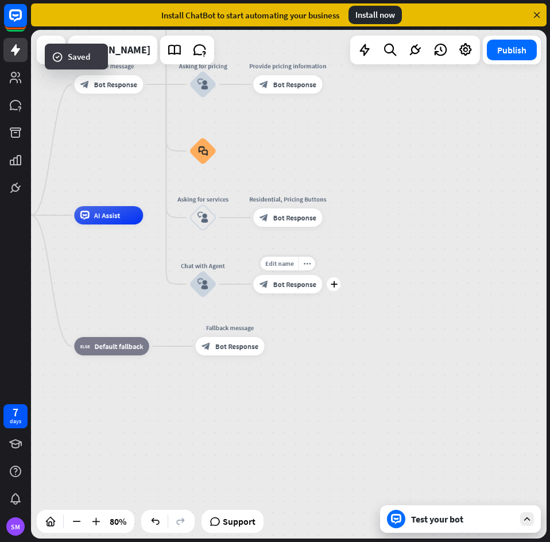
click at [295, 287] on span "Bot Response" at bounding box center [294, 283] width 43 height 9
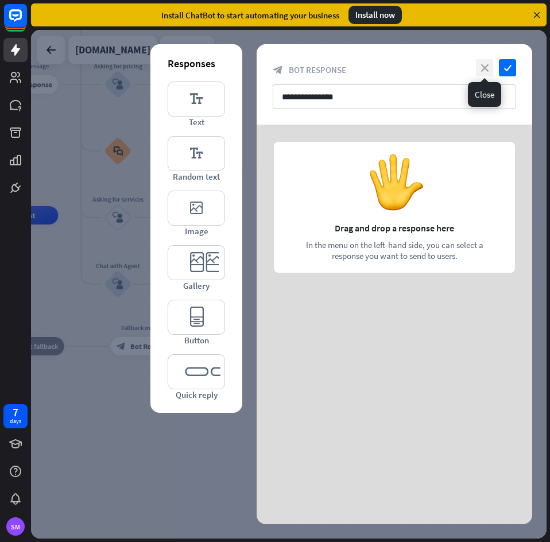
click at [486, 69] on icon "close" at bounding box center [484, 67] width 17 height 17
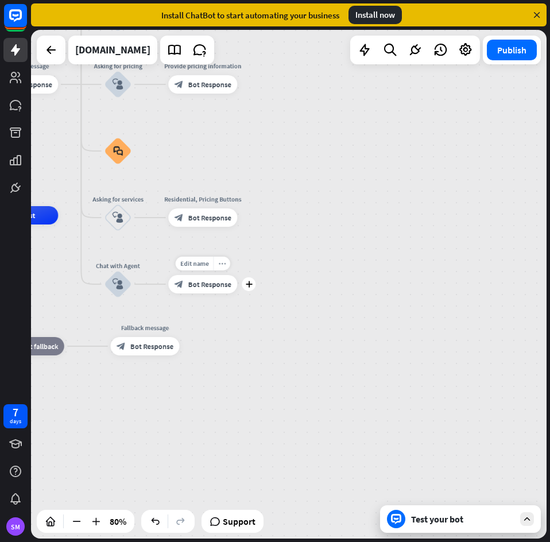
click at [224, 260] on icon "more_horiz" at bounding box center [221, 263] width 7 height 7
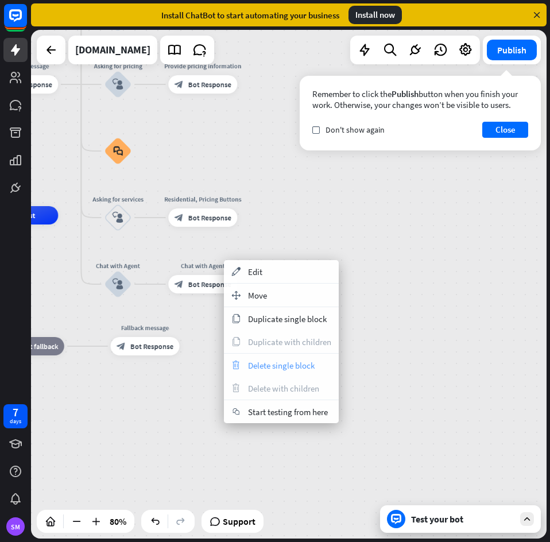
click at [292, 364] on span "Delete single block" at bounding box center [281, 365] width 67 height 11
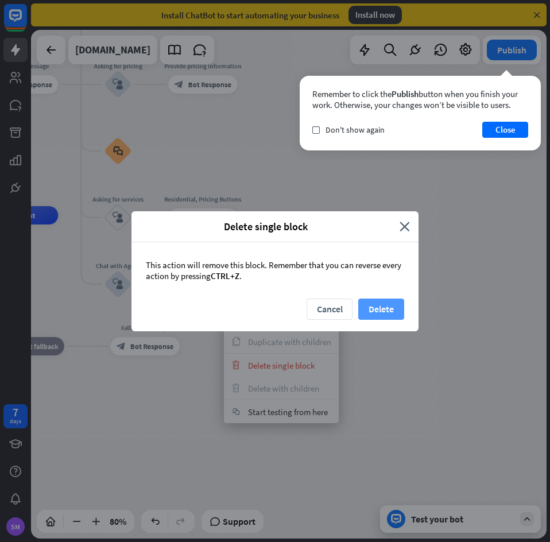
click at [365, 313] on button "Delete" at bounding box center [381, 308] width 46 height 21
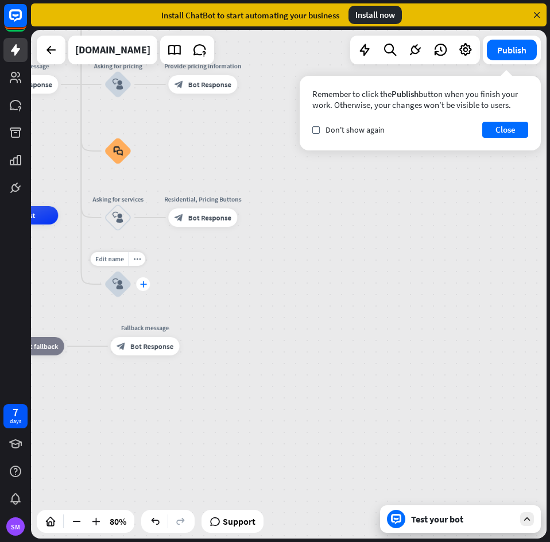
click at [144, 283] on icon "plus" at bounding box center [142, 284] width 7 height 6
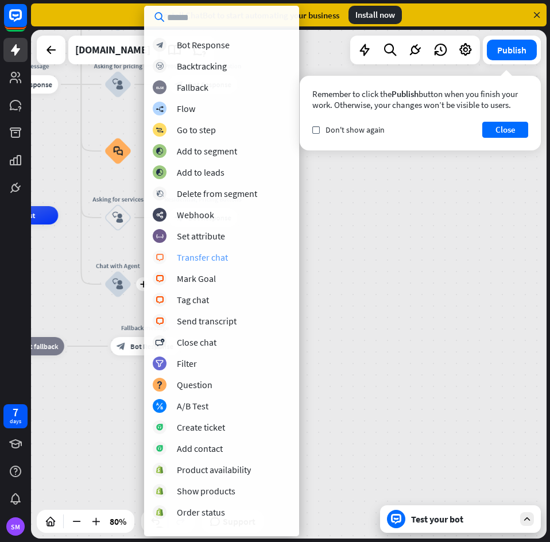
click at [219, 259] on div "Transfer chat" at bounding box center [202, 256] width 51 height 11
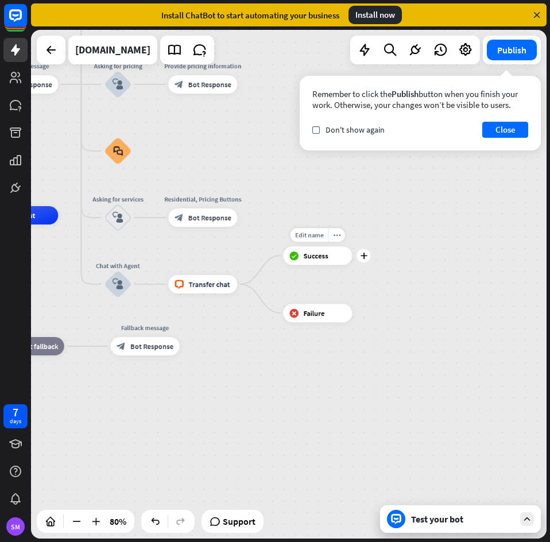
click at [352, 262] on div "Edit name more_horiz plus block_success Success" at bounding box center [317, 255] width 69 height 18
click at [361, 254] on icon "plus" at bounding box center [363, 255] width 7 height 6
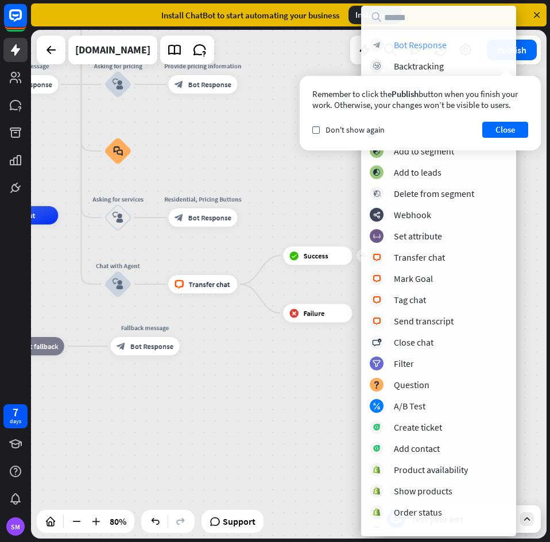
click at [434, 44] on div "Bot Response" at bounding box center [420, 44] width 53 height 11
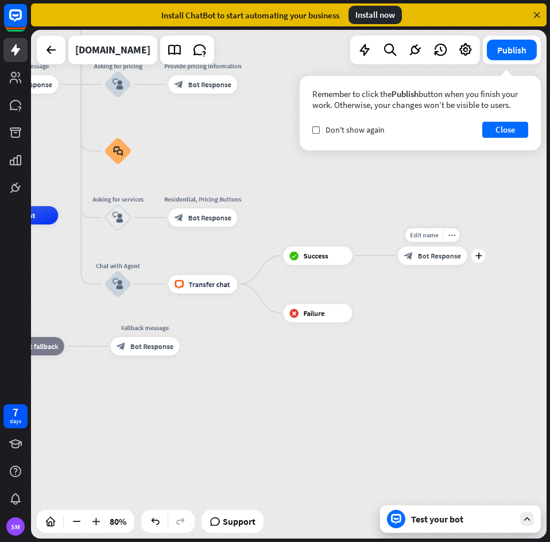
click at [426, 260] on div "block_bot_response Bot Response" at bounding box center [432, 255] width 69 height 18
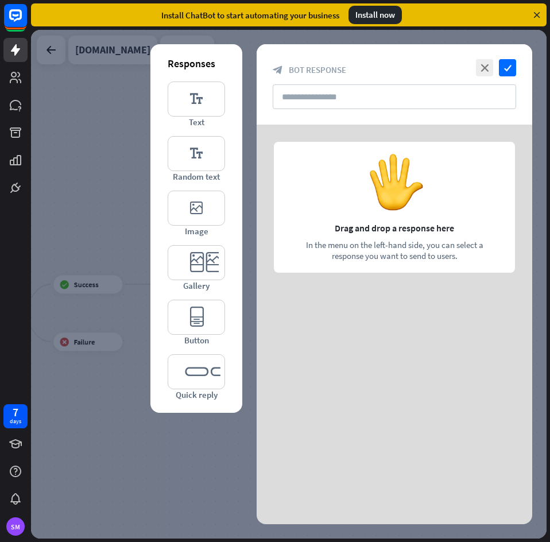
click at [442, 231] on div at bounding box center [393, 210] width 275 height 172
click at [199, 107] on icon "editor_text" at bounding box center [196, 98] width 57 height 35
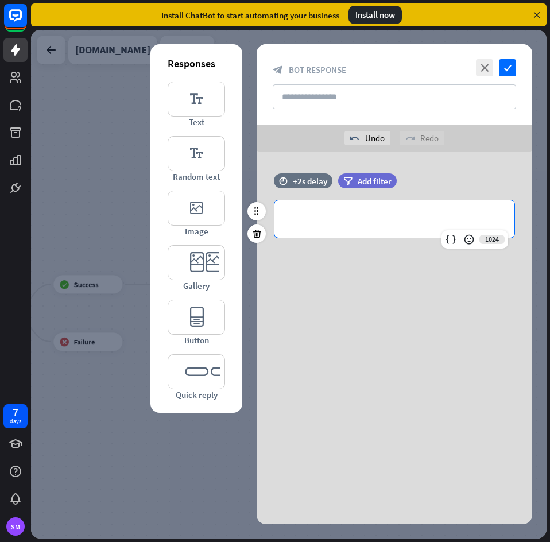
click at [328, 217] on p "**********" at bounding box center [394, 219] width 217 height 14
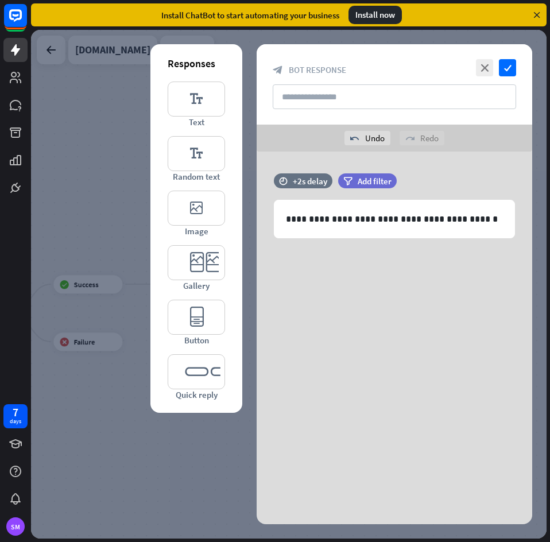
click at [390, 310] on div "**********" at bounding box center [393, 237] width 275 height 172
click at [513, 67] on icon "check" at bounding box center [507, 67] width 17 height 17
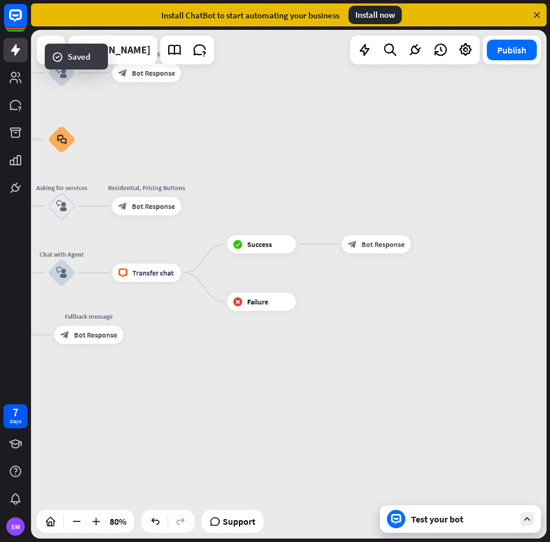
drag, startPoint x: 398, startPoint y: 224, endPoint x: 510, endPoint y: 186, distance: 118.1
click at [510, 186] on div "home_2 Start point Welcome message block_bot_response Bot Response Back to Menu…" at bounding box center [288, 284] width 515 height 508
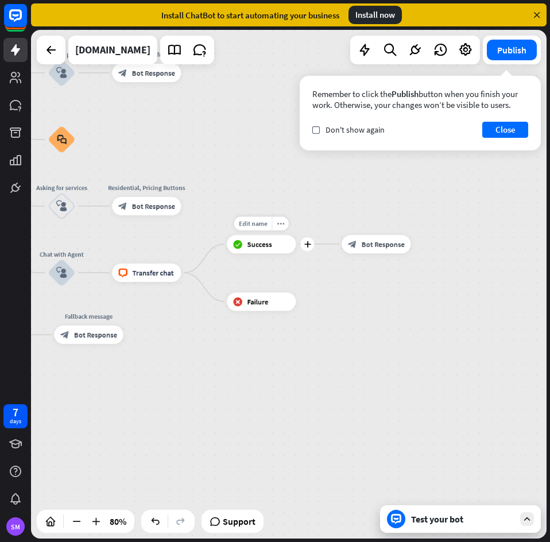
click at [257, 251] on div "block_success Success" at bounding box center [261, 244] width 69 height 18
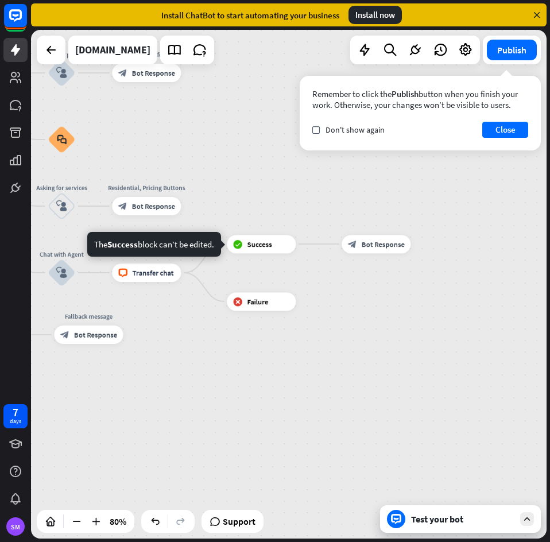
click at [402, 314] on div "home_2 Start point Welcome message block_bot_response Bot Response Back to Menu…" at bounding box center [288, 284] width 515 height 508
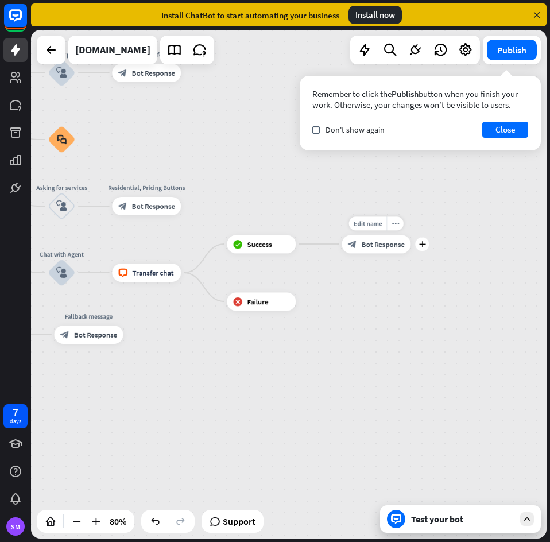
click at [363, 244] on span "Bot Response" at bounding box center [382, 243] width 43 height 9
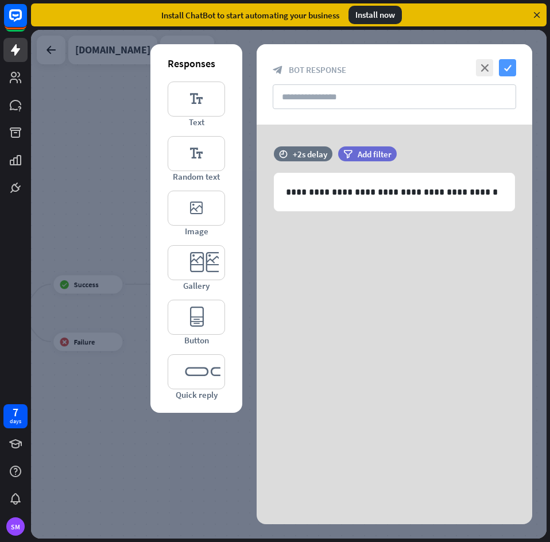
click at [509, 64] on icon "check" at bounding box center [507, 67] width 17 height 17
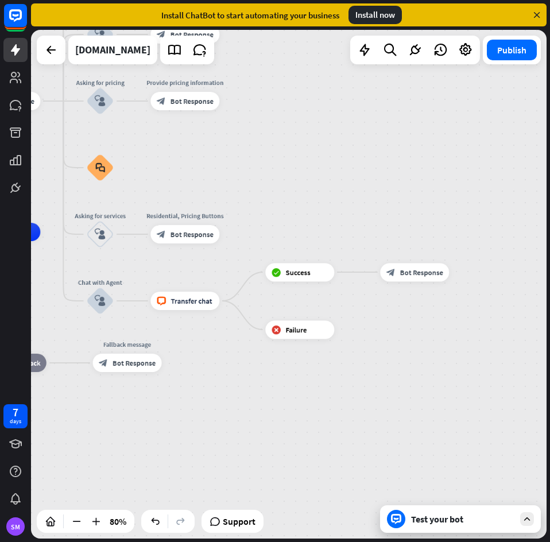
drag, startPoint x: 391, startPoint y: 218, endPoint x: 578, endPoint y: 212, distance: 186.6
click at [550, 212] on html "7 days SM close Product Help First steps Get started with ChatBot Help Center F…" at bounding box center [275, 271] width 550 height 542
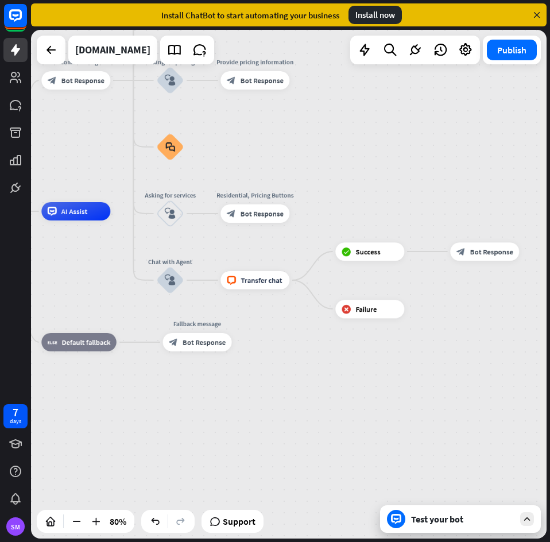
click at [423, 186] on div "home_2 Start point Welcome message block_bot_response Bot Response Back to Menu…" at bounding box center [288, 284] width 515 height 508
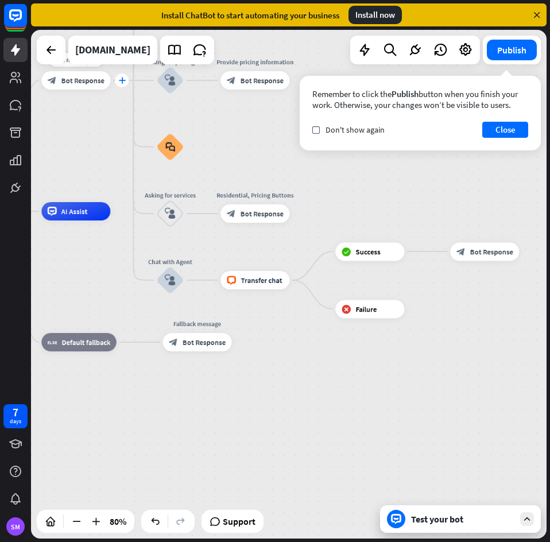
click at [119, 81] on icon "plus" at bounding box center [121, 80] width 7 height 6
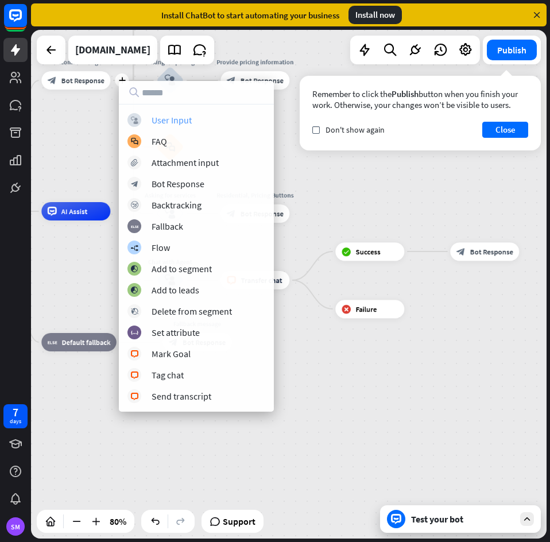
click at [211, 120] on div "block_user_input User Input" at bounding box center [196, 120] width 138 height 14
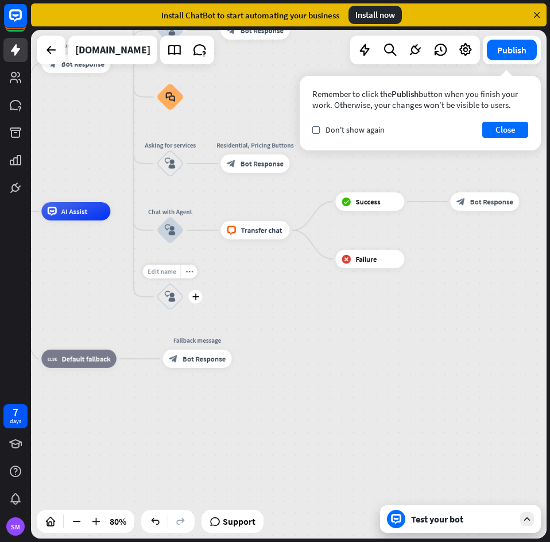
click at [170, 271] on span "Edit name" at bounding box center [161, 271] width 29 height 8
type input "*******"
click at [303, 317] on div "home_2 Start point Welcome message block_bot_response Bot Response Back to Menu…" at bounding box center [288, 284] width 515 height 508
click at [193, 294] on icon "plus" at bounding box center [195, 296] width 7 height 6
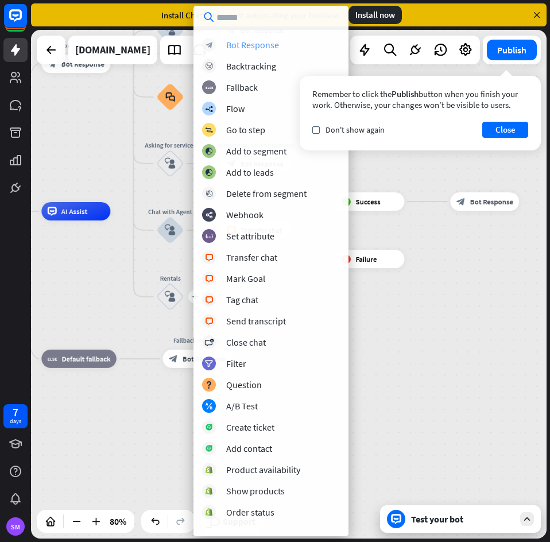
click at [260, 47] on div "Bot Response" at bounding box center [252, 44] width 53 height 11
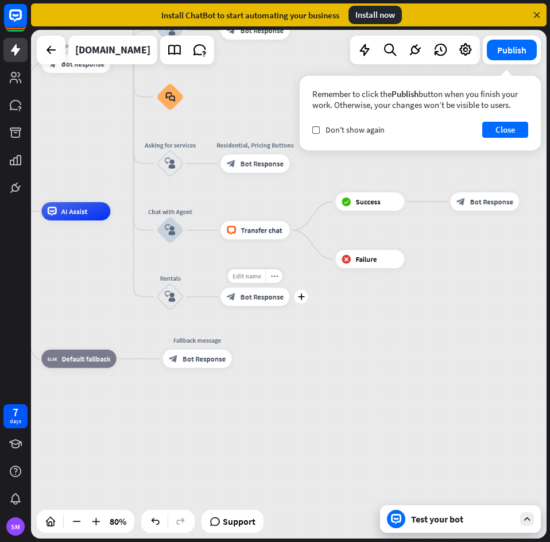
click at [244, 273] on span "Edit name" at bounding box center [246, 276] width 29 height 8
type input "**********"
click at [380, 334] on div "home_2 Start point Welcome message block_bot_response Bot Response Back to Menu…" at bounding box center [288, 284] width 515 height 508
click at [273, 305] on div "block_bot_response Bot Response" at bounding box center [254, 296] width 69 height 18
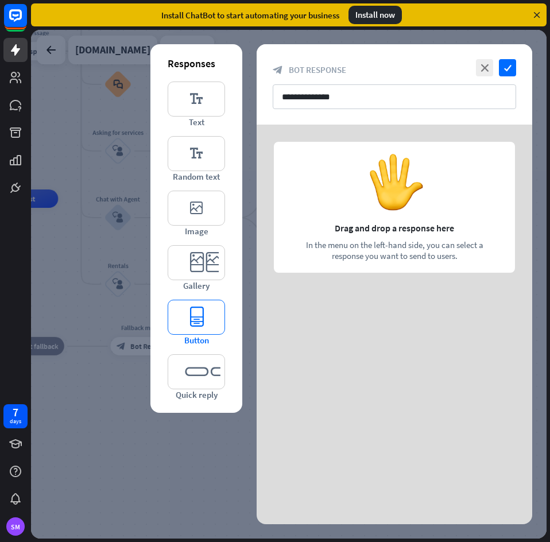
click at [188, 308] on icon "editor_button" at bounding box center [196, 316] width 57 height 35
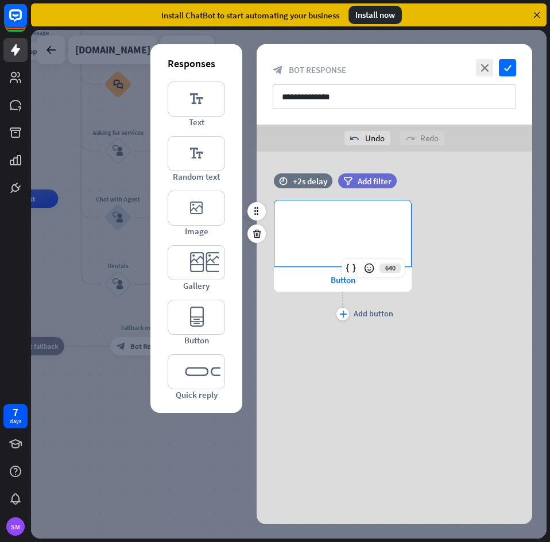
click at [318, 238] on div "**********" at bounding box center [342, 233] width 137 height 66
click at [326, 281] on div "Button" at bounding box center [343, 279] width 138 height 24
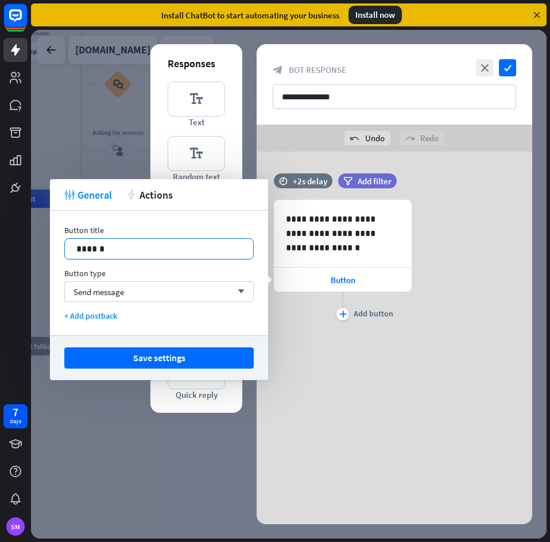
drag, startPoint x: 193, startPoint y: 249, endPoint x: 187, endPoint y: 252, distance: 6.9
click at [193, 249] on p "******" at bounding box center [158, 249] width 165 height 14
click at [135, 289] on div "Send message arrow_down" at bounding box center [158, 291] width 189 height 21
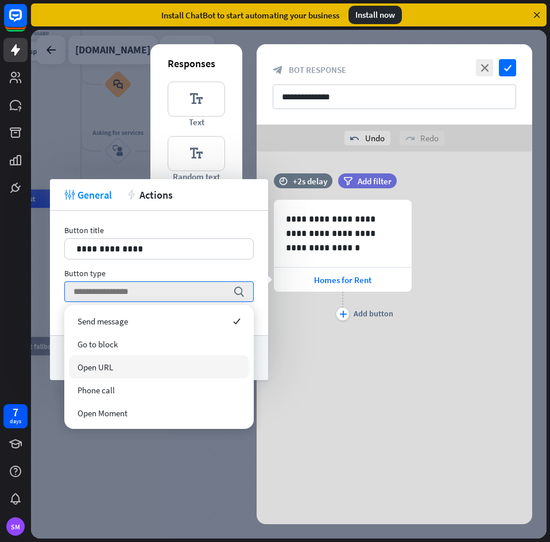
click at [135, 360] on div "Open URL" at bounding box center [159, 366] width 180 height 23
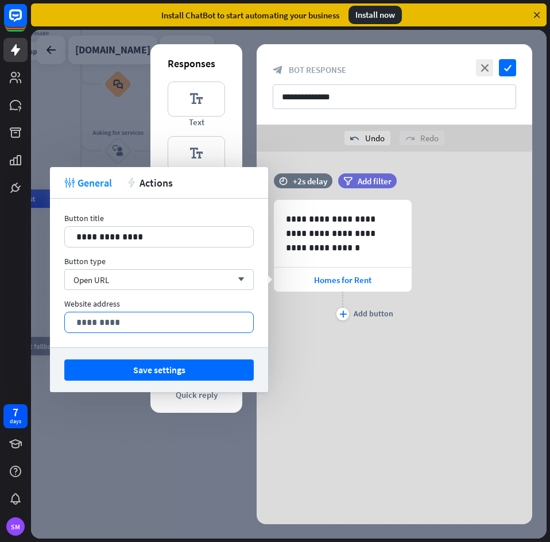
click at [115, 318] on p "*********" at bounding box center [158, 322] width 165 height 14
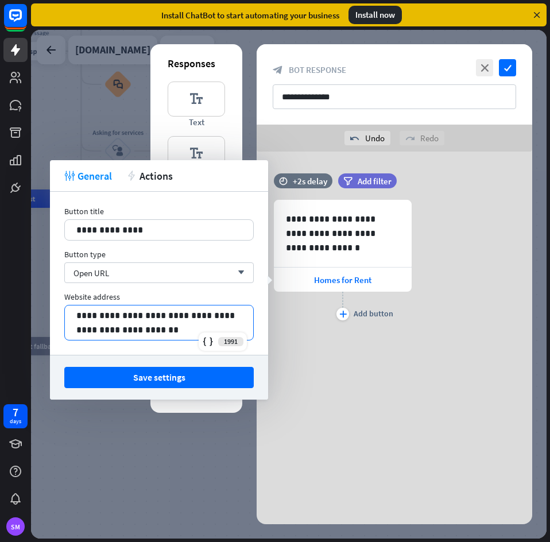
click at [174, 291] on div "**********" at bounding box center [159, 273] width 218 height 163
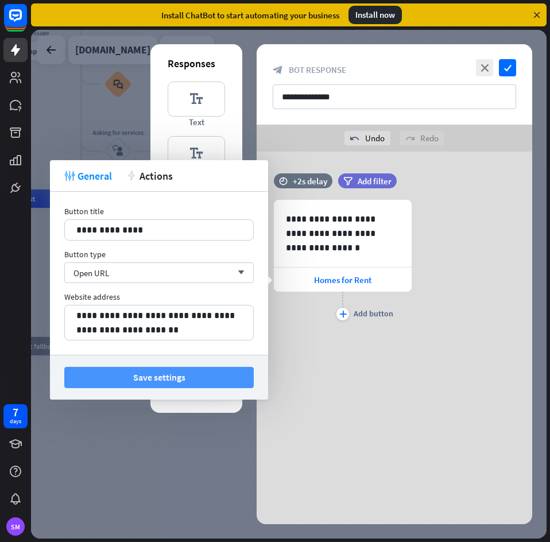
click at [173, 373] on button "Save settings" at bounding box center [158, 377] width 189 height 21
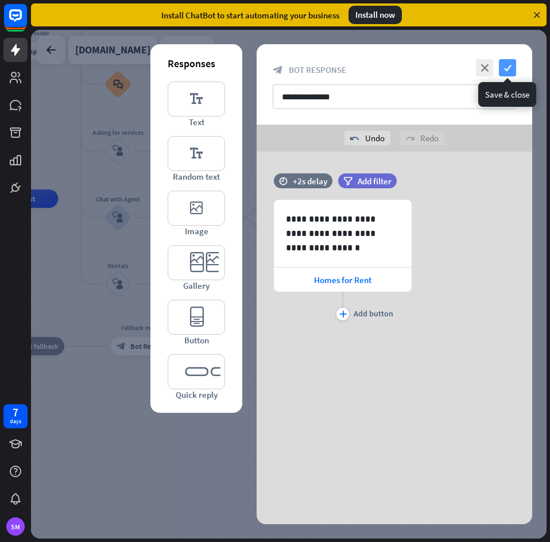
click at [510, 67] on icon "check" at bounding box center [507, 67] width 17 height 17
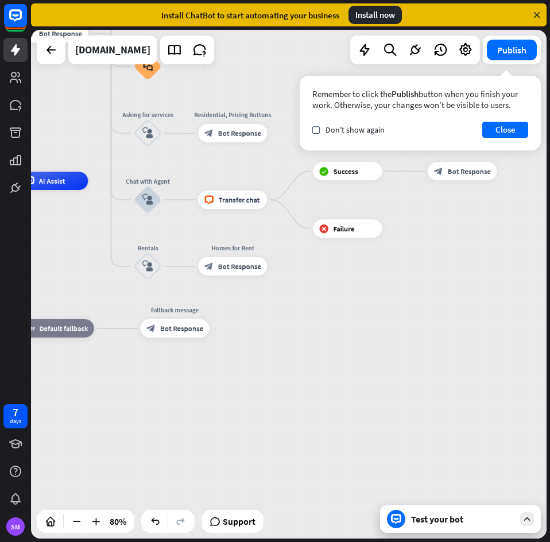
drag, startPoint x: 274, startPoint y: 338, endPoint x: 303, endPoint y: 321, distance: 34.7
click at [303, 321] on div "home_2 Start point Welcome message block_bot_response Bot Response Back to Menu…" at bounding box center [110, 384] width 412 height 407
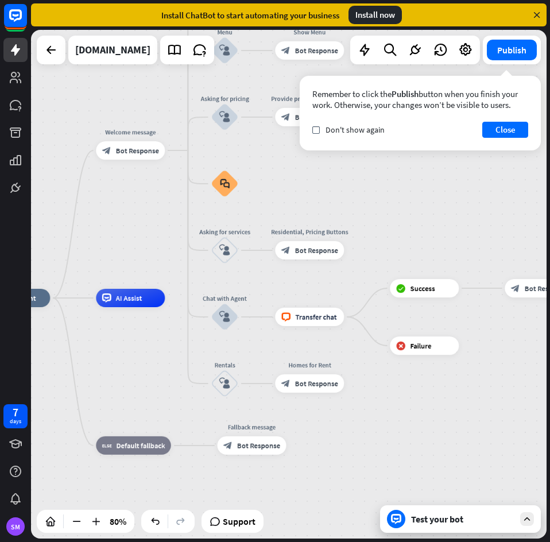
drag, startPoint x: 99, startPoint y: 254, endPoint x: 208, endPoint y: 372, distance: 160.8
click at [208, 372] on div "home_2 Start point Welcome message block_bot_response Bot Response Back to Menu…" at bounding box center [187, 501] width 412 height 407
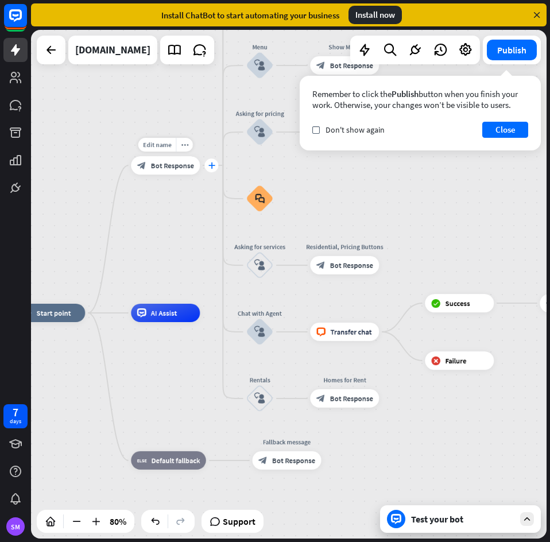
click at [213, 164] on icon "plus" at bounding box center [211, 165] width 7 height 6
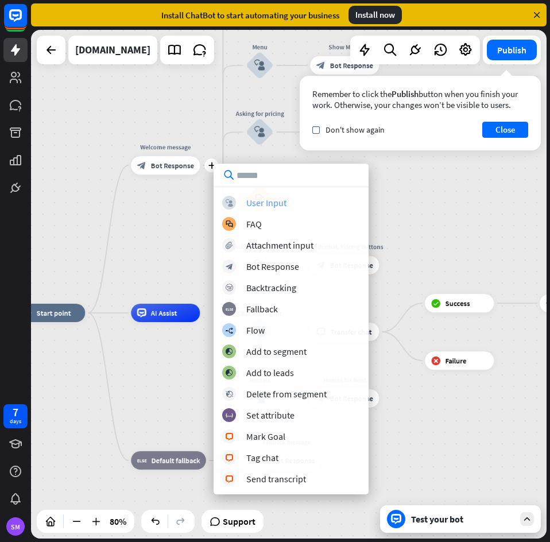
click at [316, 199] on div "block_user_input User Input" at bounding box center [291, 203] width 138 height 14
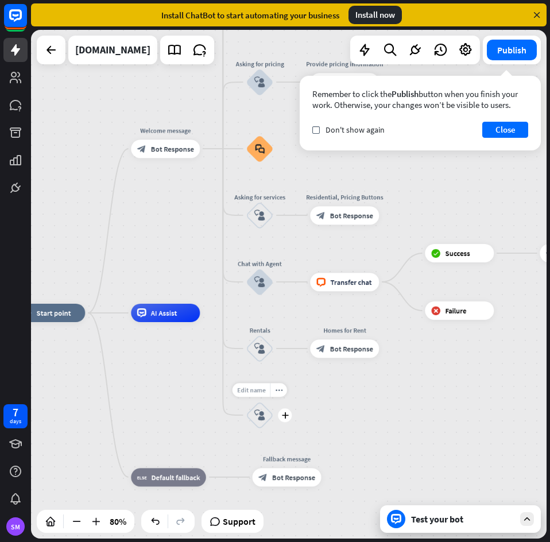
click at [259, 391] on span "Edit name" at bounding box center [251, 390] width 29 height 8
type input "**********"
click at [386, 410] on div "home_2 Start point Welcome message block_bot_response Bot Response Back to Menu…" at bounding box center [288, 284] width 515 height 508
click at [283, 417] on icon "plus" at bounding box center [284, 414] width 7 height 6
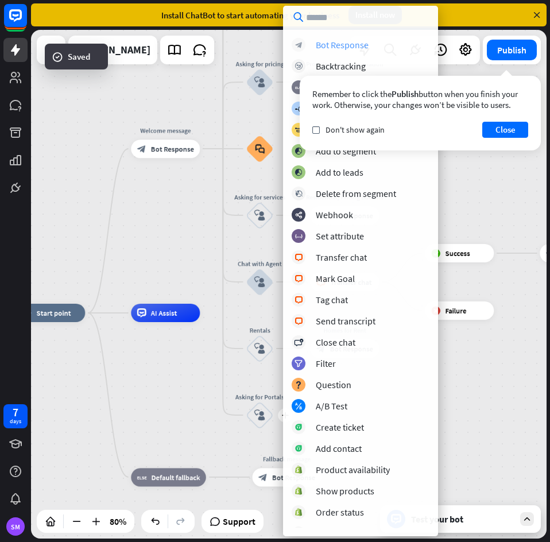
click at [378, 42] on div "block_bot_response Bot Response" at bounding box center [360, 45] width 138 height 14
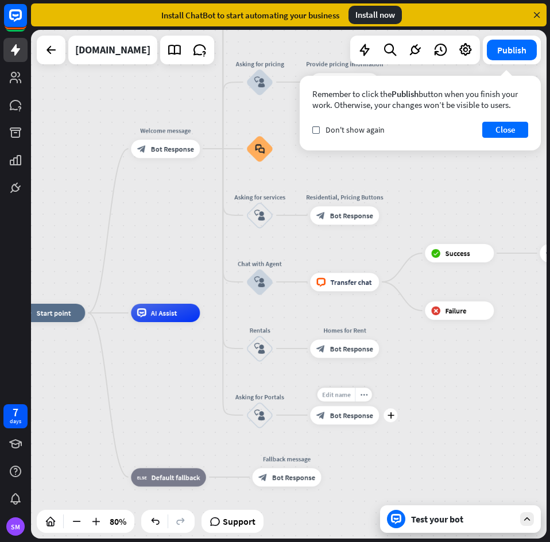
click at [341, 391] on span "Edit name" at bounding box center [336, 394] width 29 height 8
type input "**********"
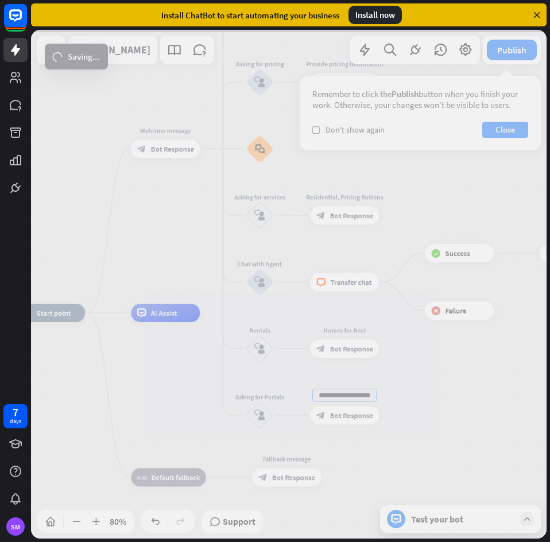
click at [349, 422] on div "home_2 Start point Welcome message block_bot_response Bot Response Back to Menu…" at bounding box center [288, 284] width 515 height 508
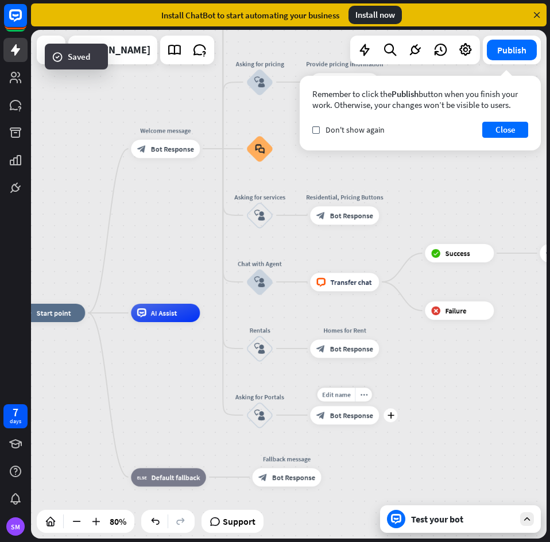
click at [356, 418] on span "Bot Response" at bounding box center [351, 414] width 43 height 9
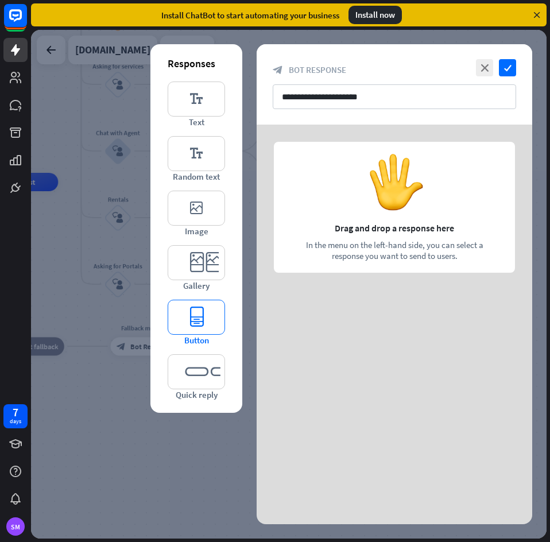
click at [186, 311] on icon "editor_button" at bounding box center [196, 316] width 57 height 35
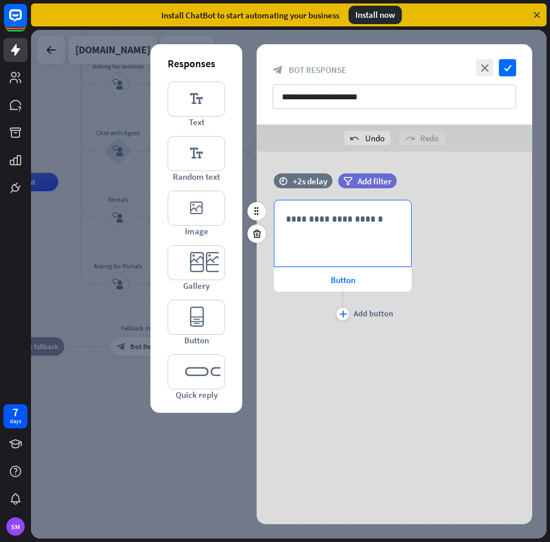
click at [353, 211] on div "**********" at bounding box center [342, 233] width 137 height 66
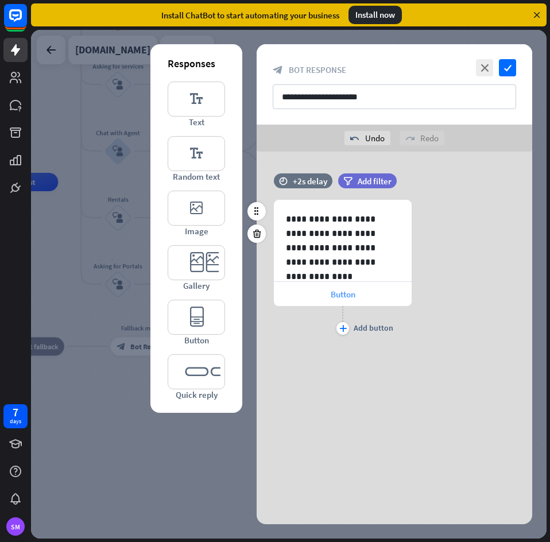
click at [343, 296] on span "Button" at bounding box center [342, 294] width 25 height 11
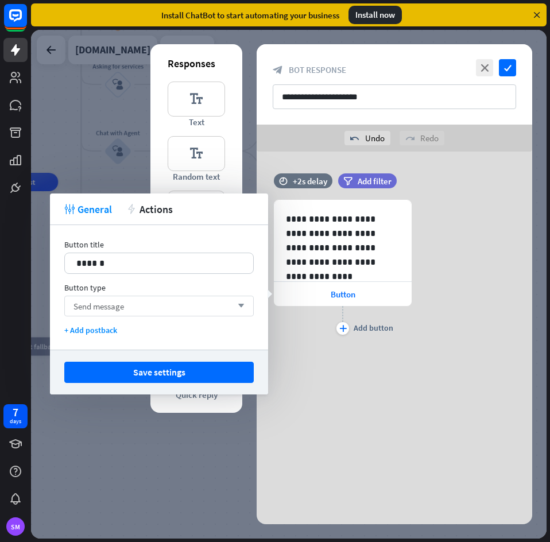
click at [139, 303] on div "Send message arrow_down" at bounding box center [158, 305] width 189 height 21
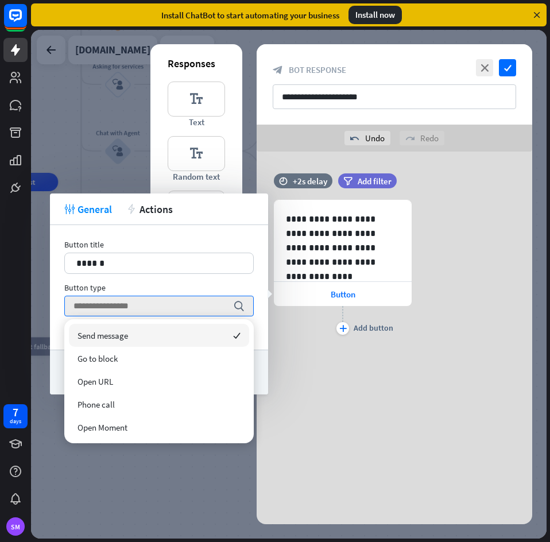
click at [165, 282] on div "Button title 14 ****** Button type search + Add postback" at bounding box center [159, 287] width 218 height 124
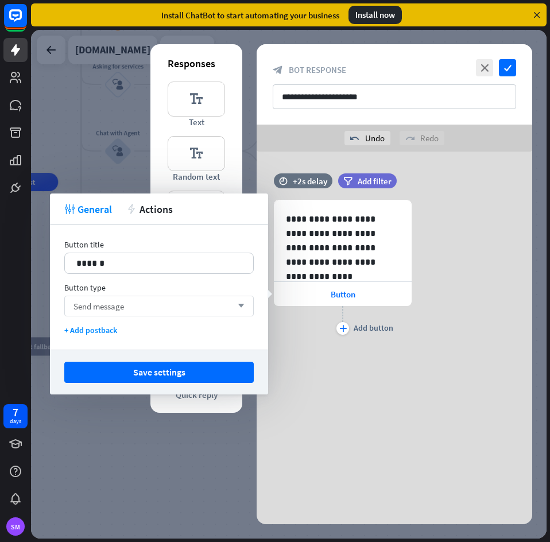
click at [144, 305] on div "Send message arrow_down" at bounding box center [158, 305] width 189 height 21
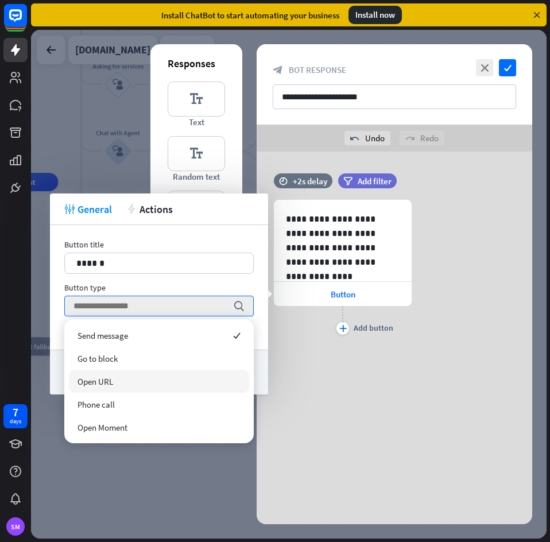
click at [109, 379] on span "Open URL" at bounding box center [95, 381] width 36 height 11
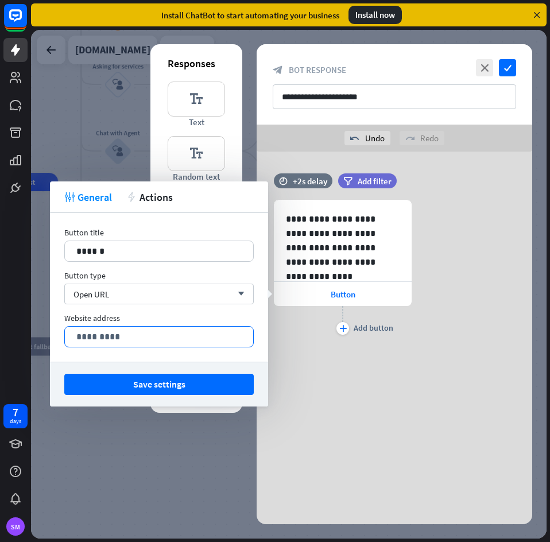
click at [154, 335] on p "*********" at bounding box center [158, 336] width 165 height 14
click at [142, 356] on div "**********" at bounding box center [159, 287] width 218 height 149
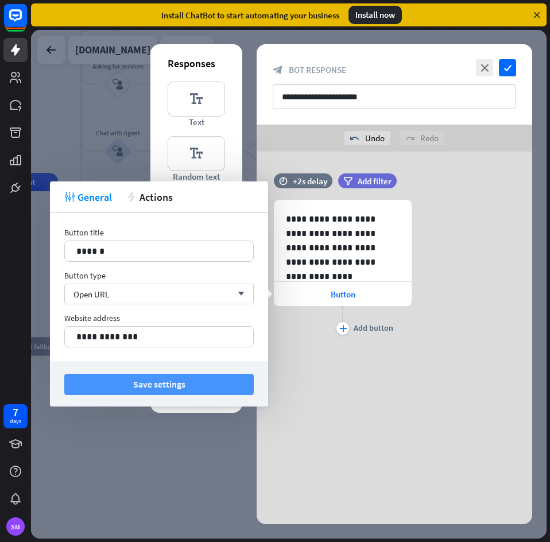
click at [168, 383] on button "Save settings" at bounding box center [158, 383] width 189 height 21
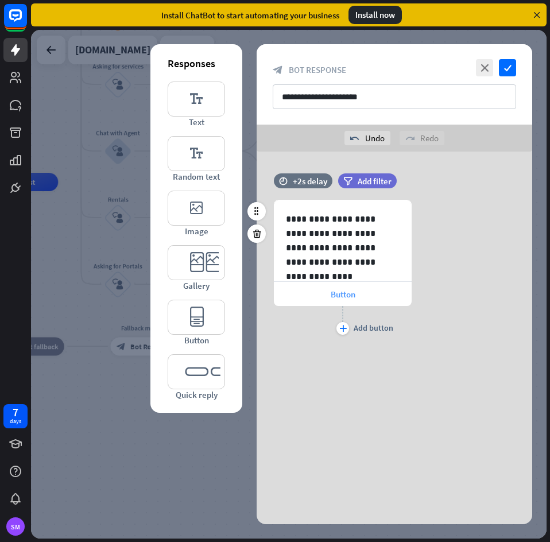
click at [327, 285] on div "Button" at bounding box center [343, 294] width 138 height 24
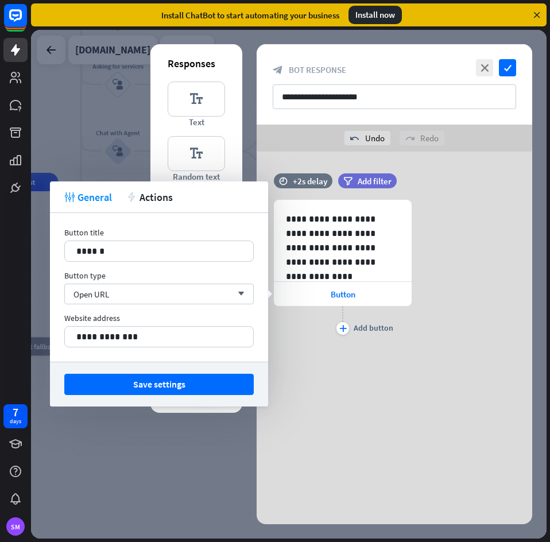
click at [160, 236] on div "Button title" at bounding box center [158, 232] width 189 height 10
click at [161, 243] on div "******" at bounding box center [159, 251] width 188 height 20
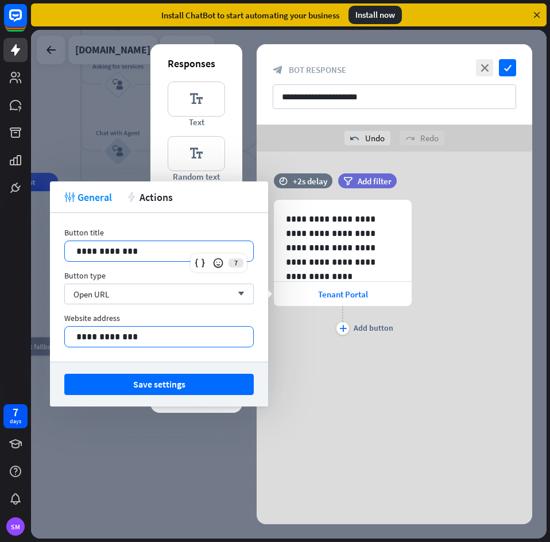
click at [131, 333] on p "**********" at bounding box center [158, 336] width 165 height 14
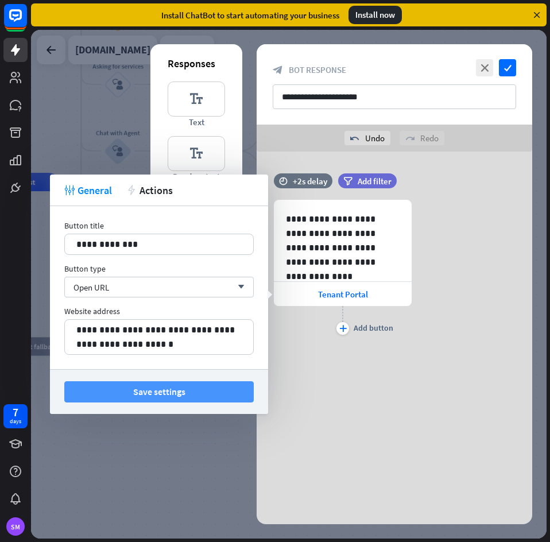
click at [161, 391] on button "Save settings" at bounding box center [158, 391] width 189 height 21
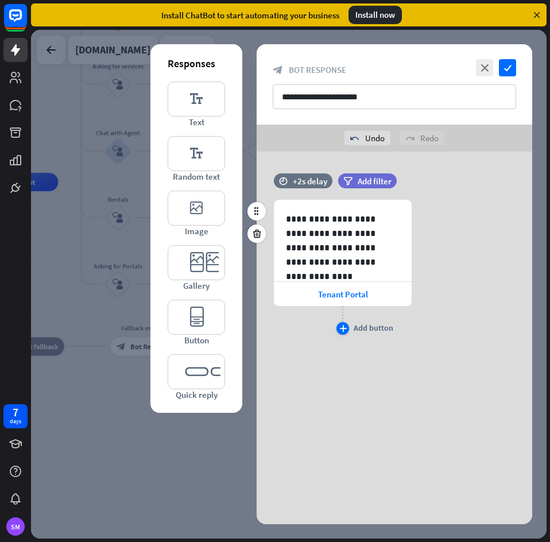
click at [339, 330] on icon "plus" at bounding box center [342, 328] width 7 height 7
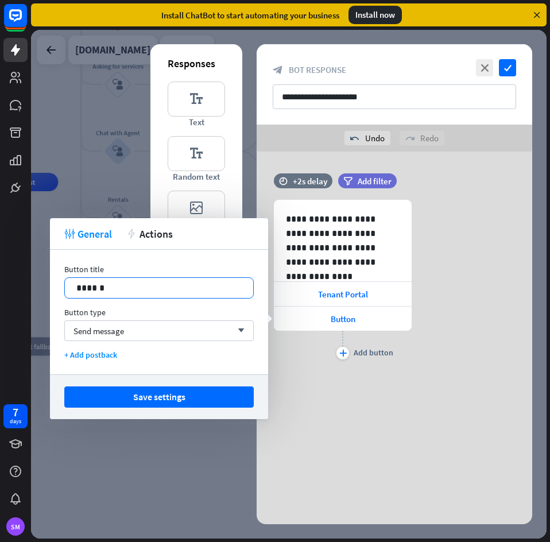
click at [151, 283] on p "******" at bounding box center [158, 288] width 165 height 14
click at [132, 329] on div "Send message arrow_down" at bounding box center [158, 330] width 189 height 21
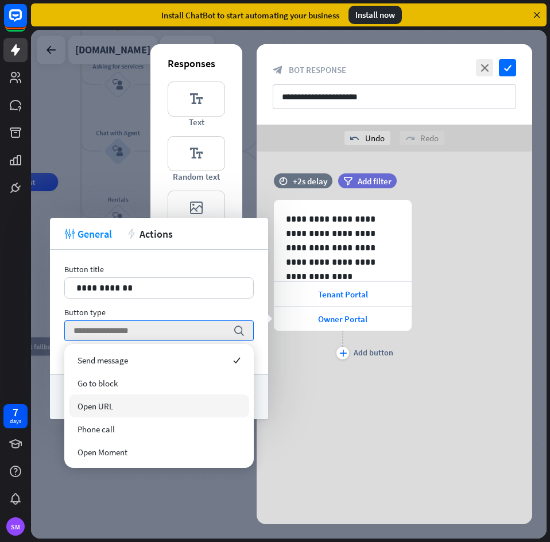
click at [112, 404] on span "Open URL" at bounding box center [95, 405] width 36 height 11
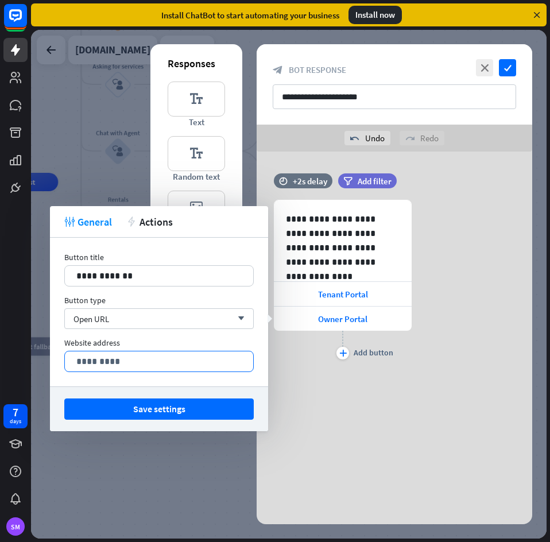
click at [131, 360] on p "*********" at bounding box center [158, 361] width 165 height 14
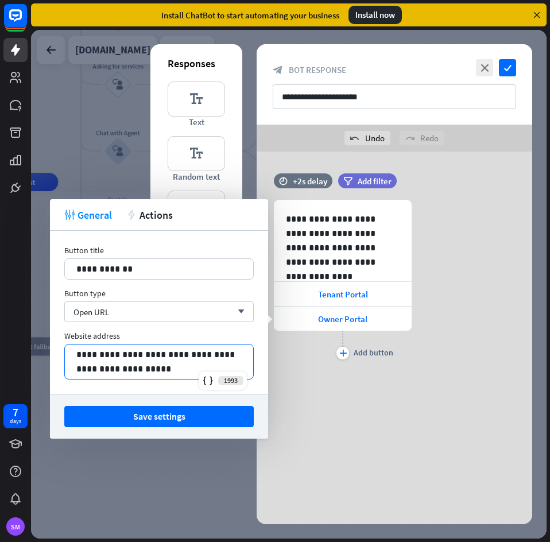
click at [162, 421] on button "Save settings" at bounding box center [158, 416] width 189 height 21
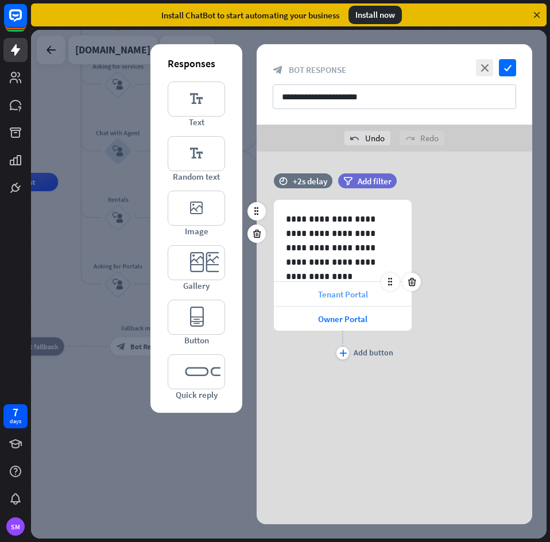
click at [327, 289] on span "Tenant Portal" at bounding box center [343, 294] width 50 height 11
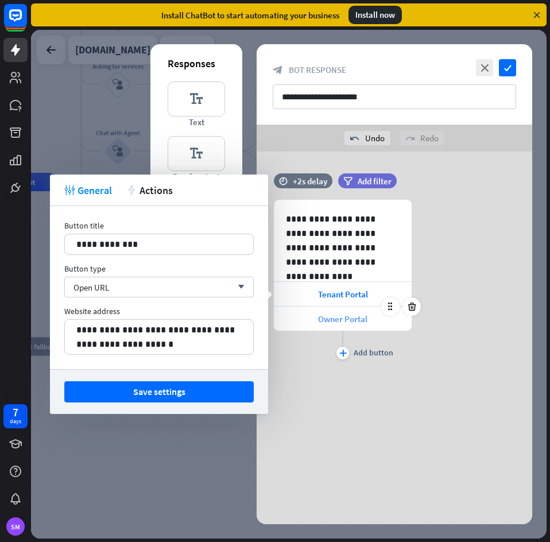
click at [334, 321] on span "Owner Portal" at bounding box center [342, 318] width 49 height 11
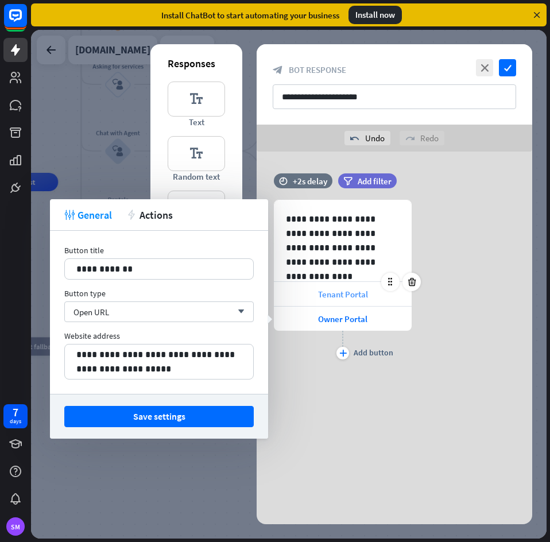
click at [339, 293] on span "Tenant Portal" at bounding box center [343, 294] width 50 height 11
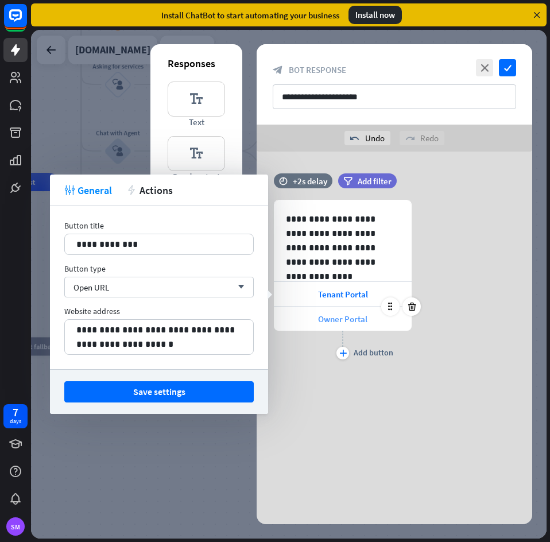
click at [342, 325] on div "Owner Portal" at bounding box center [343, 318] width 138 height 24
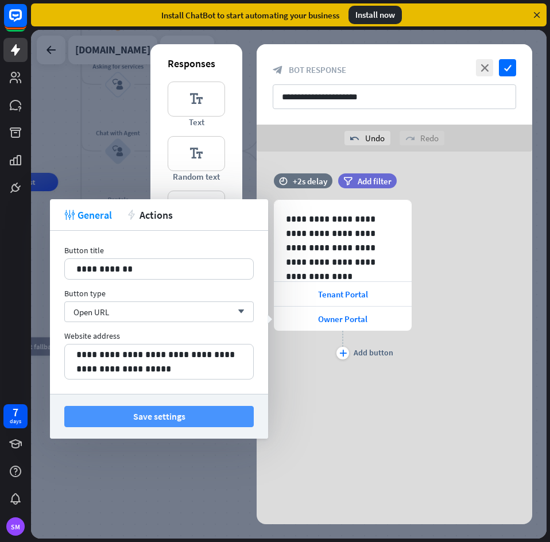
click at [223, 414] on button "Save settings" at bounding box center [158, 416] width 189 height 21
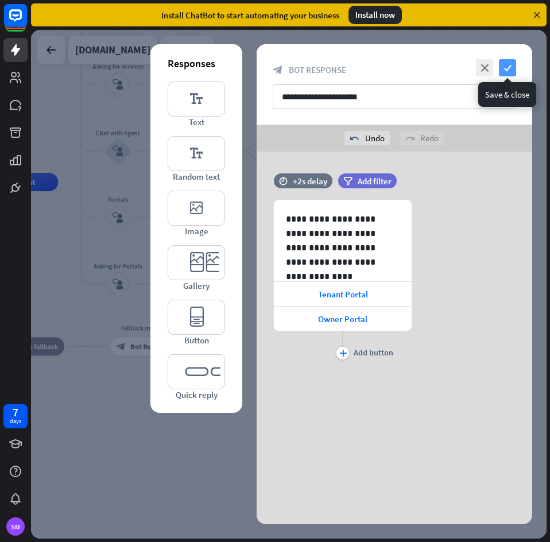
click at [507, 67] on icon "check" at bounding box center [507, 67] width 17 height 17
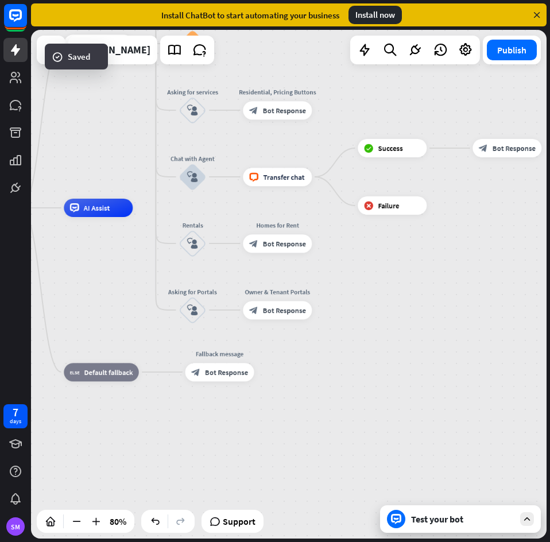
drag, startPoint x: 334, startPoint y: 302, endPoint x: 408, endPoint y: 329, distance: 78.0
click at [408, 329] on div "home_2 Start point Welcome message block_bot_response Bot Response Back to Menu…" at bounding box center [288, 284] width 515 height 508
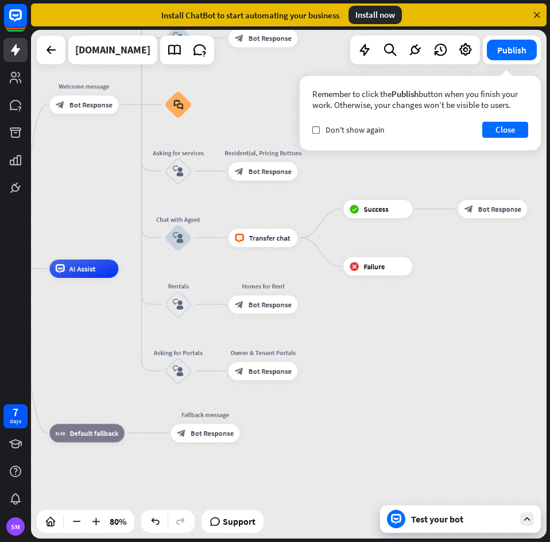
drag, startPoint x: 410, startPoint y: 317, endPoint x: 395, endPoint y: 378, distance: 62.5
click at [395, 378] on div "home_2 Start point Welcome message block_bot_response Bot Response Back to Menu…" at bounding box center [288, 284] width 515 height 508
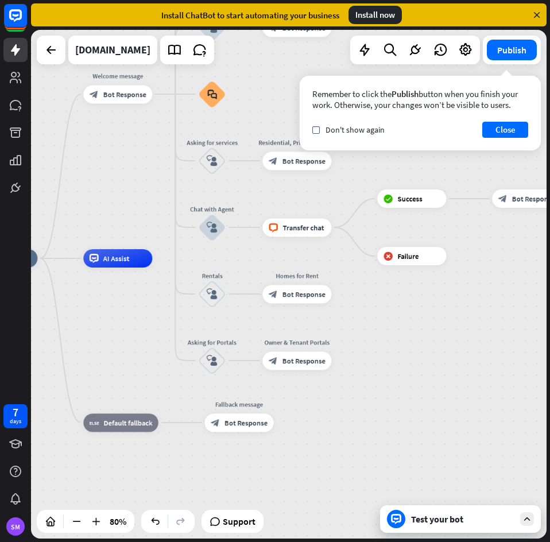
drag, startPoint x: 369, startPoint y: 413, endPoint x: 383, endPoint y: 458, distance: 47.9
click at [383, 458] on div "home_2 Start point Welcome message block_bot_response Bot Response Back to Menu…" at bounding box center [288, 284] width 515 height 508
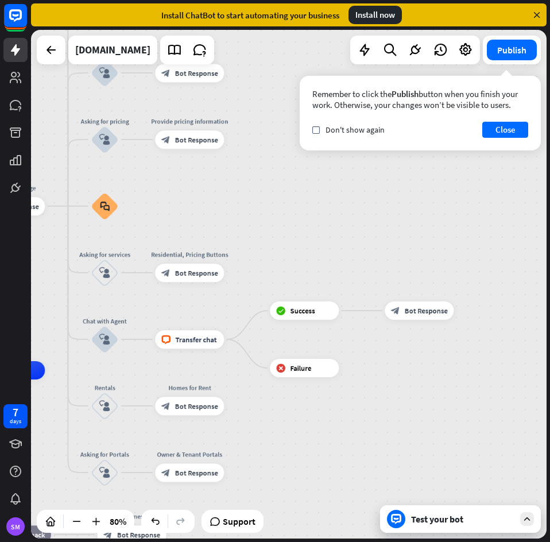
drag, startPoint x: 390, startPoint y: 357, endPoint x: 288, endPoint y: 418, distance: 119.2
click at [288, 418] on div "home_2 Start point Welcome message block_bot_response Bot Response Back to Menu…" at bounding box center [288, 284] width 515 height 508
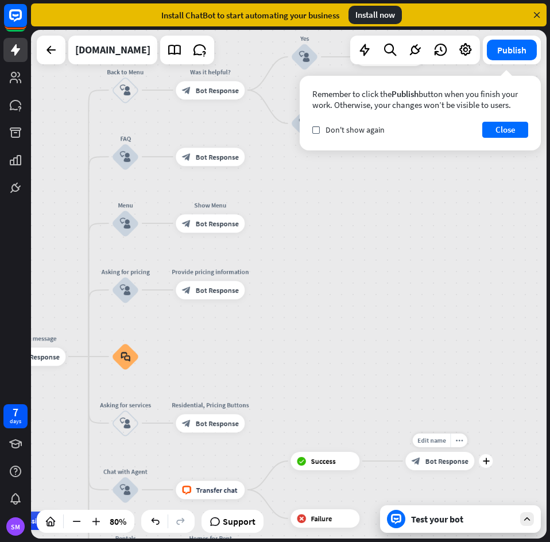
drag, startPoint x: 384, startPoint y: 308, endPoint x: 406, endPoint y: 466, distance: 159.8
click at [406, 466] on div "Edit name more_horiz plus block_bot_response Bot Response" at bounding box center [439, 461] width 69 height 18
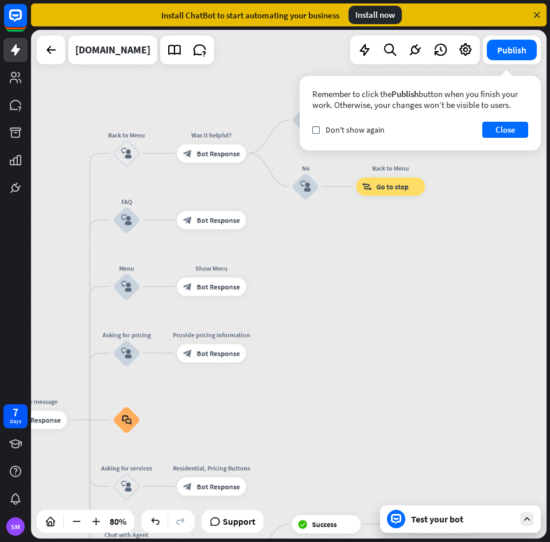
drag, startPoint x: 434, startPoint y: 333, endPoint x: 538, endPoint y: 313, distance: 105.8
click at [434, 341] on div "home_2 Start point Welcome message block_bot_response Bot Response Back to Menu…" at bounding box center [288, 284] width 515 height 508
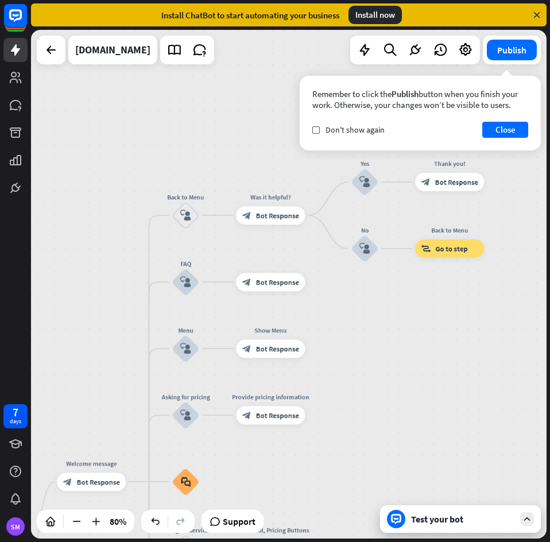
drag, startPoint x: 338, startPoint y: 343, endPoint x: 396, endPoint y: 402, distance: 83.6
click at [396, 402] on div "home_2 Start point Welcome message block_bot_response Bot Response Back to Menu…" at bounding box center [288, 284] width 515 height 508
click at [201, 146] on div "home_2 Start point Welcome message block_bot_response Bot Response Back to Menu…" at bounding box center [288, 284] width 515 height 508
click at [108, 462] on icon "more_horiz" at bounding box center [110, 460] width 7 height 7
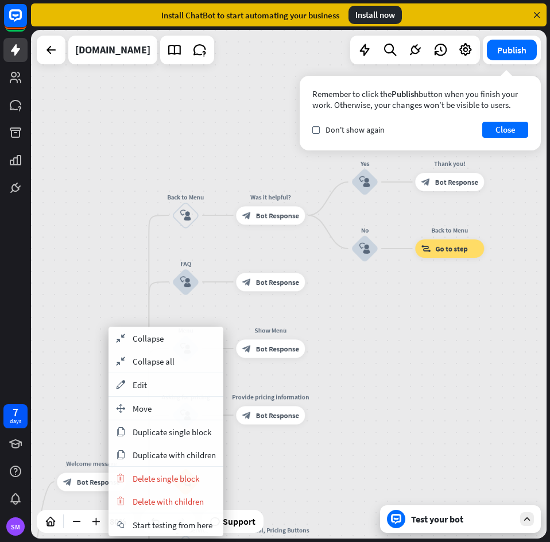
click at [406, 401] on div "home_2 Start point Welcome message block_bot_response Bot Response Back to Menu…" at bounding box center [288, 284] width 515 height 508
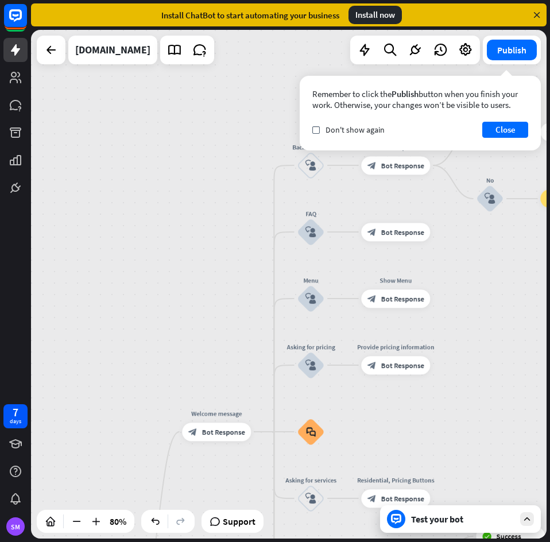
drag, startPoint x: 357, startPoint y: 425, endPoint x: 474, endPoint y: 376, distance: 126.8
click at [474, 376] on div "home_2 Start point Welcome message block_bot_response Bot Response Back to Menu…" at bounding box center [288, 284] width 515 height 508
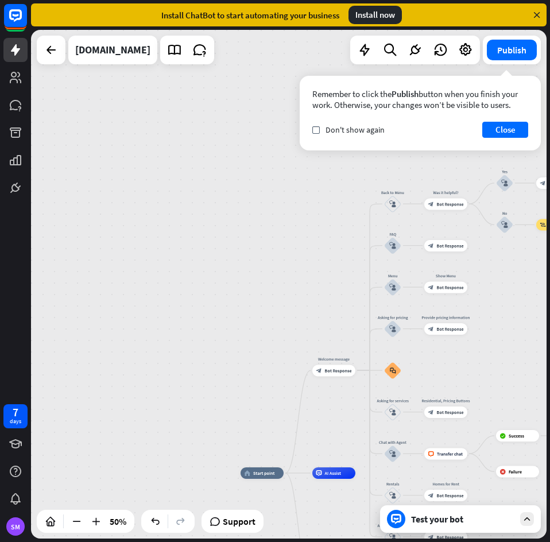
drag, startPoint x: 478, startPoint y: 371, endPoint x: 508, endPoint y: 338, distance: 44.3
click at [508, 338] on div "home_2 Start point Welcome message block_bot_response Bot Response Back to Menu…" at bounding box center [288, 284] width 515 height 508
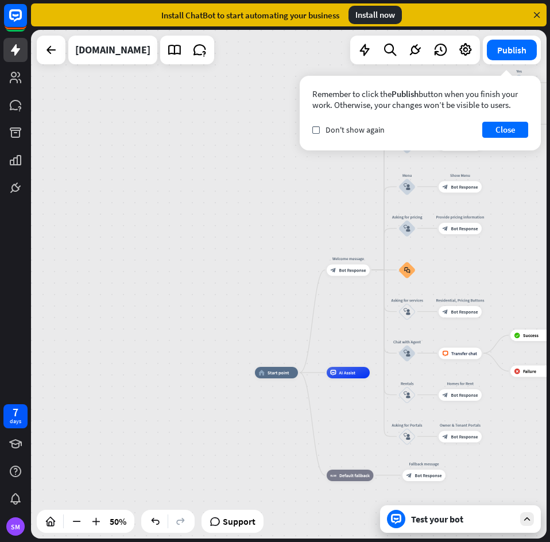
drag, startPoint x: 203, startPoint y: 319, endPoint x: 211, endPoint y: 277, distance: 43.1
click at [211, 277] on div "home_2 Start point Welcome message block_bot_response Bot Response Back to Menu…" at bounding box center [288, 284] width 515 height 508
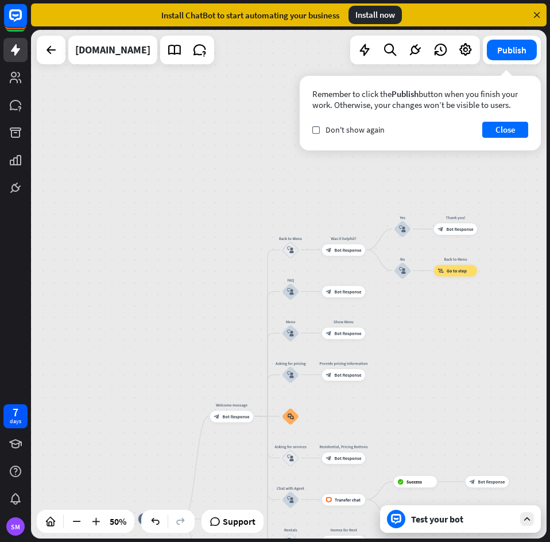
drag, startPoint x: 193, startPoint y: 194, endPoint x: 88, endPoint y: 343, distance: 181.9
click at [88, 343] on div "home_2 Start point Welcome message block_bot_response Bot Response Back to Menu…" at bounding box center [288, 284] width 515 height 508
click at [262, 419] on div "plus" at bounding box center [260, 416] width 9 height 9
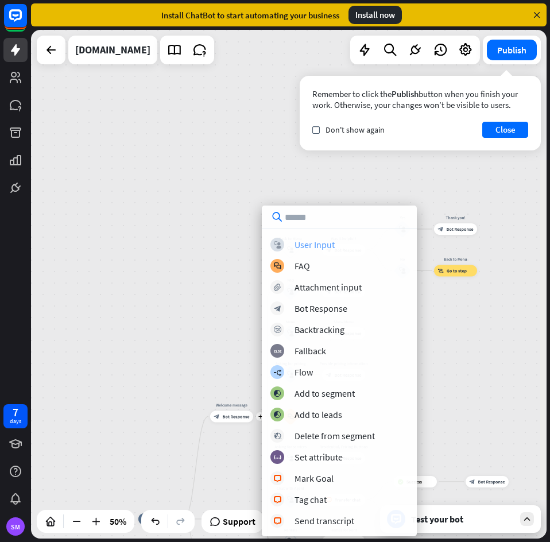
click at [336, 240] on div "block_user_input User Input" at bounding box center [339, 245] width 138 height 14
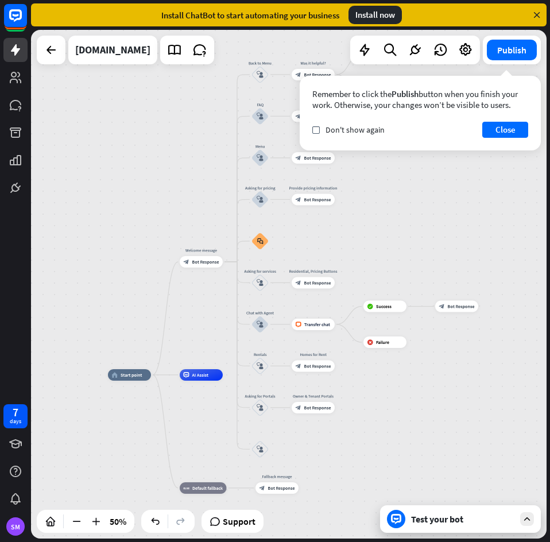
drag, startPoint x: 450, startPoint y: 316, endPoint x: 426, endPoint y: 166, distance: 151.7
click at [426, 166] on div "home_2 Start point Welcome message block_bot_response Bot Response Back to Menu…" at bounding box center [288, 284] width 515 height 508
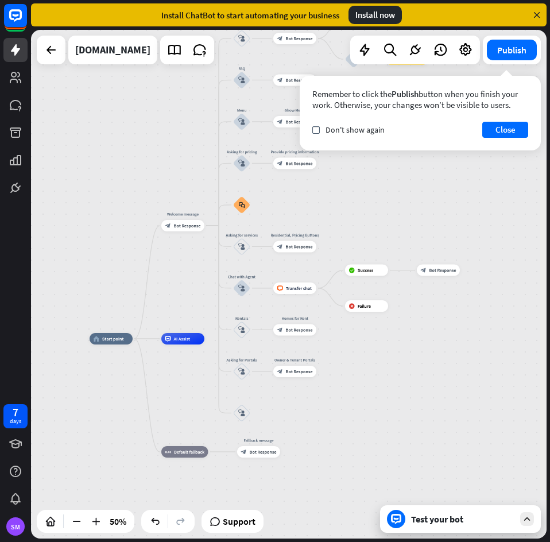
drag, startPoint x: 442, startPoint y: 322, endPoint x: 427, endPoint y: 322, distance: 14.9
click at [427, 322] on div "home_2 Start point Welcome message block_bot_response Bot Response Back to Menu…" at bounding box center [288, 284] width 515 height 508
click at [236, 395] on span "Edit name" at bounding box center [236, 396] width 18 height 5
type input "**********"
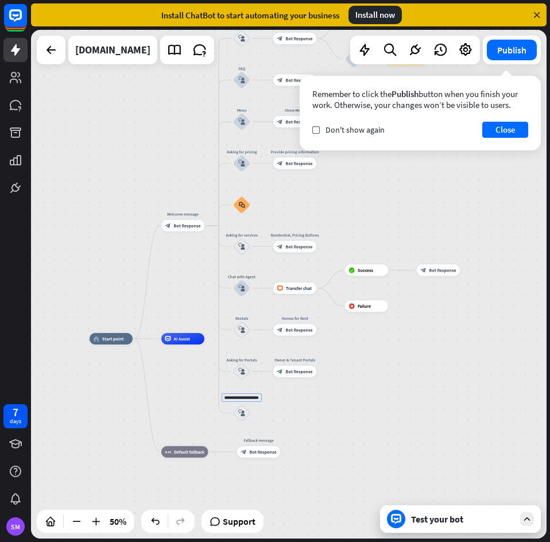
click at [367, 424] on div "home_2 Start point Welcome message block_bot_response Bot Response Back to Menu…" at bounding box center [288, 284] width 515 height 508
click at [242, 411] on icon "block_user_input" at bounding box center [241, 412] width 7 height 7
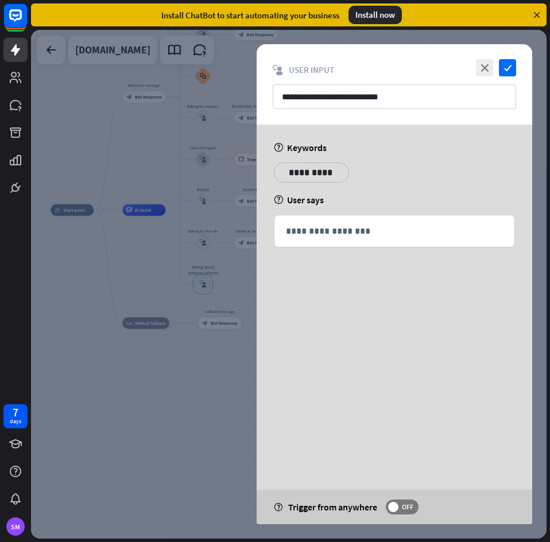
click at [323, 168] on p "**********" at bounding box center [311, 172] width 58 height 14
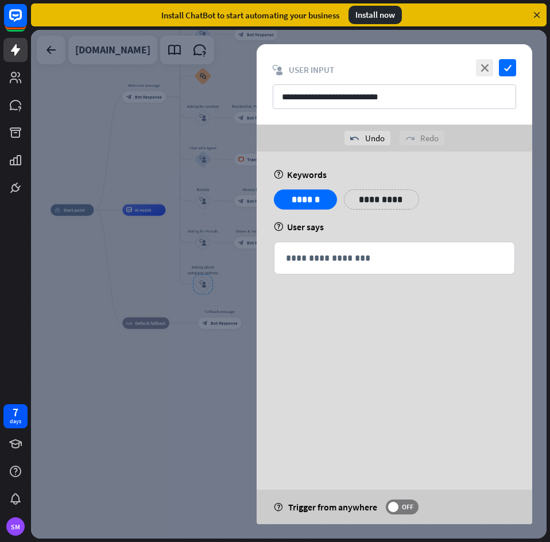
click at [399, 202] on div "**********" at bounding box center [381, 199] width 75 height 20
click at [471, 204] on div "**********" at bounding box center [451, 199] width 75 height 20
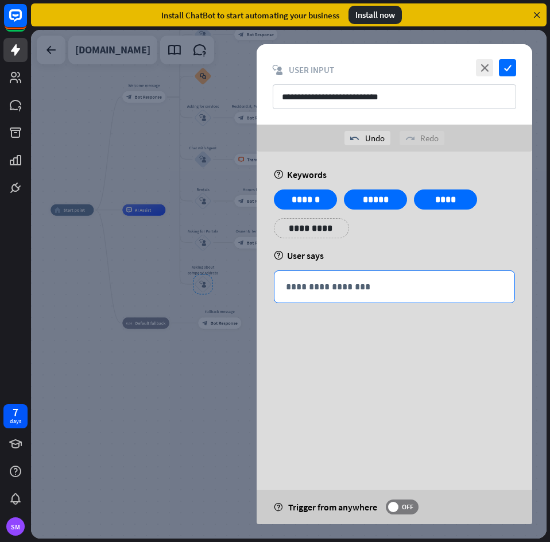
click at [351, 281] on p "**********" at bounding box center [394, 286] width 217 height 14
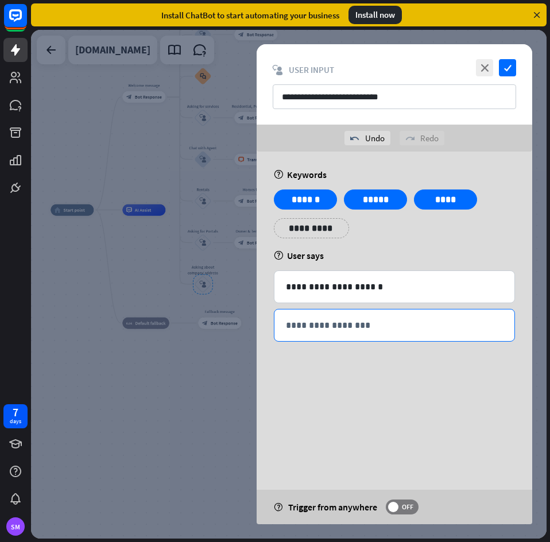
click at [347, 328] on p "**********" at bounding box center [394, 325] width 217 height 14
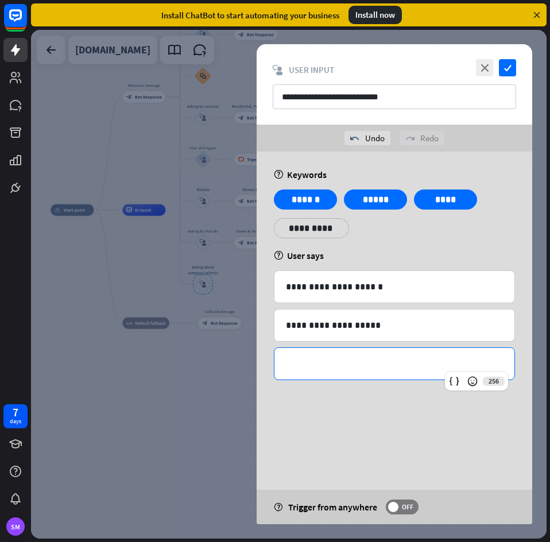
click at [390, 366] on p "**********" at bounding box center [394, 363] width 217 height 14
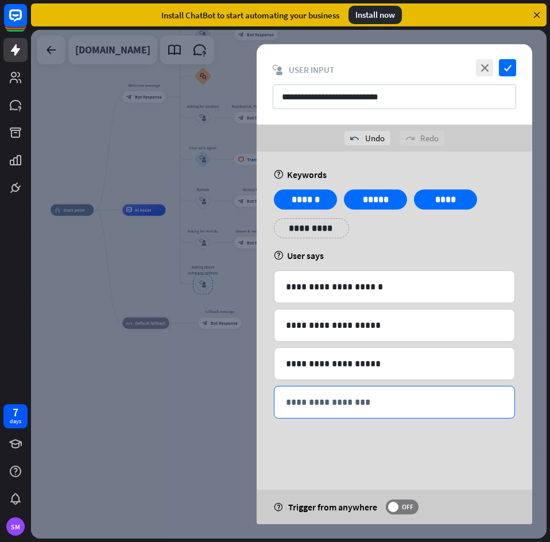
click at [353, 396] on p "**********" at bounding box center [394, 402] width 217 height 14
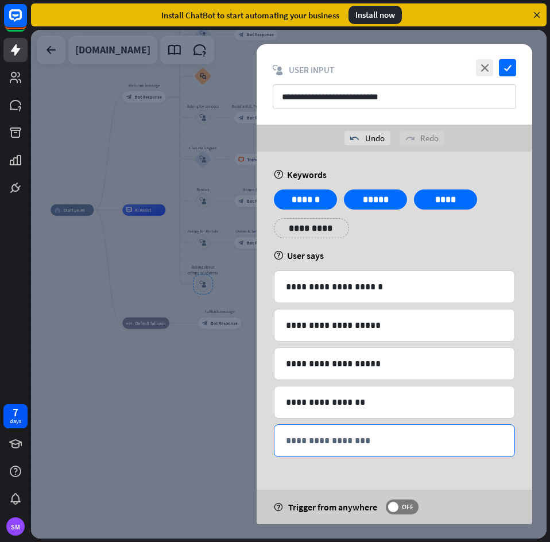
drag, startPoint x: 390, startPoint y: 443, endPoint x: 395, endPoint y: 440, distance: 5.9
click at [391, 442] on p "**********" at bounding box center [394, 440] width 217 height 14
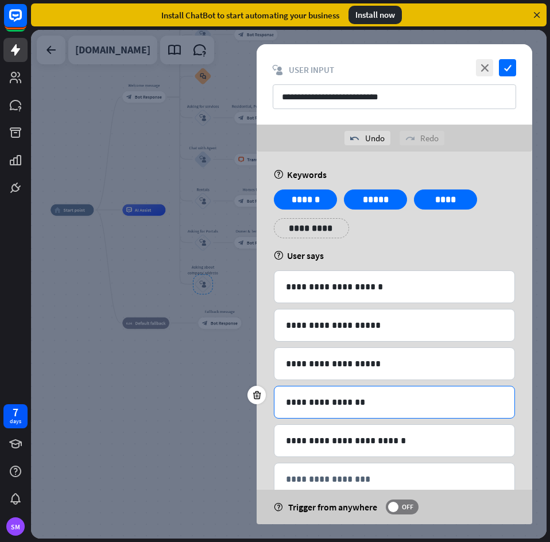
scroll to position [29, 0]
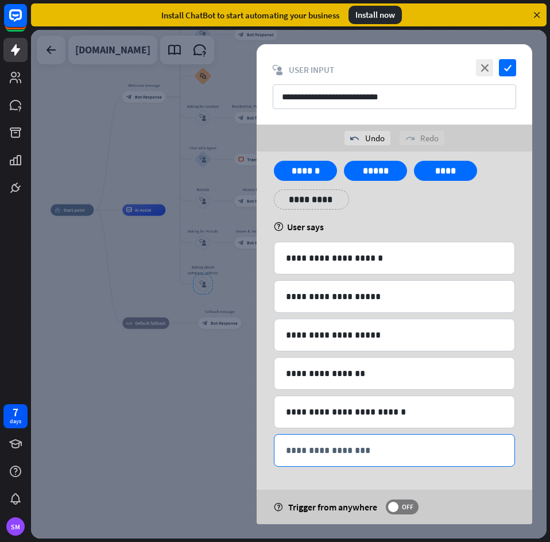
click at [336, 453] on p "**********" at bounding box center [394, 450] width 217 height 14
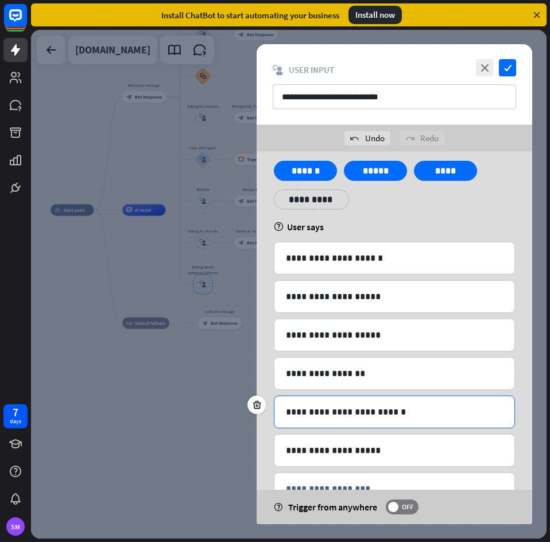
scroll to position [67, 0]
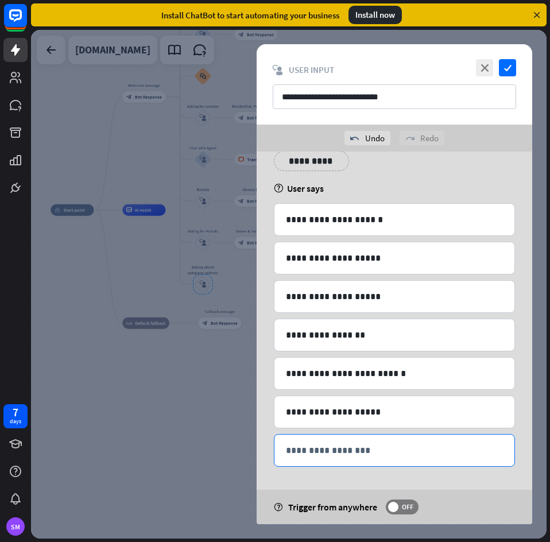
drag, startPoint x: 332, startPoint y: 447, endPoint x: 452, endPoint y: 443, distance: 120.0
click at [332, 447] on p "**********" at bounding box center [394, 450] width 217 height 14
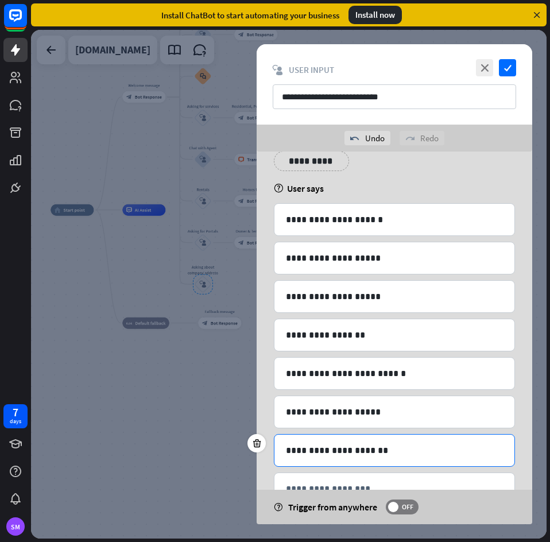
scroll to position [106, 0]
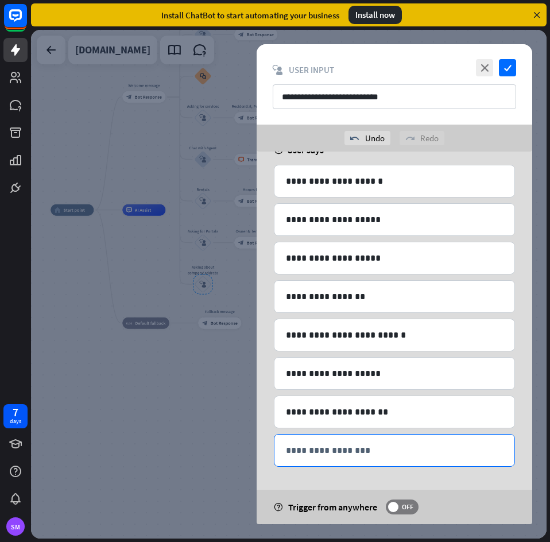
click at [341, 447] on p "**********" at bounding box center [394, 450] width 217 height 14
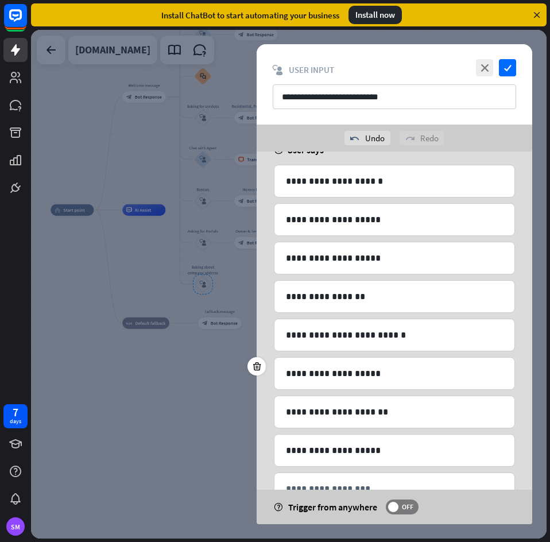
scroll to position [144, 0]
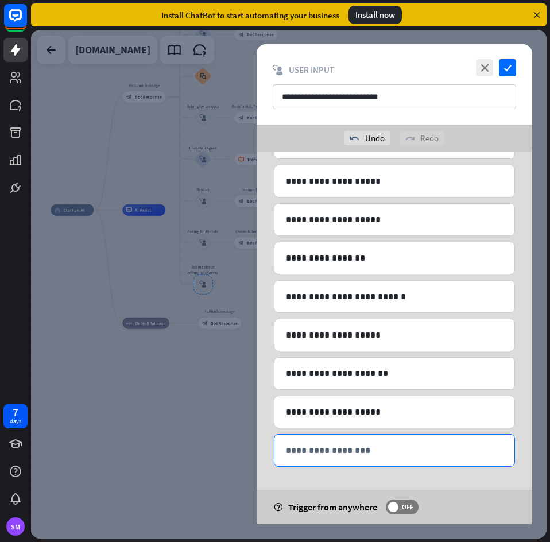
click at [368, 456] on p "**********" at bounding box center [394, 450] width 217 height 14
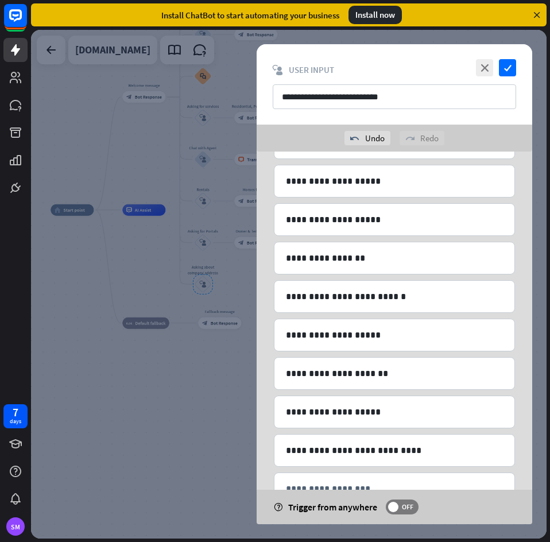
scroll to position [182, 0]
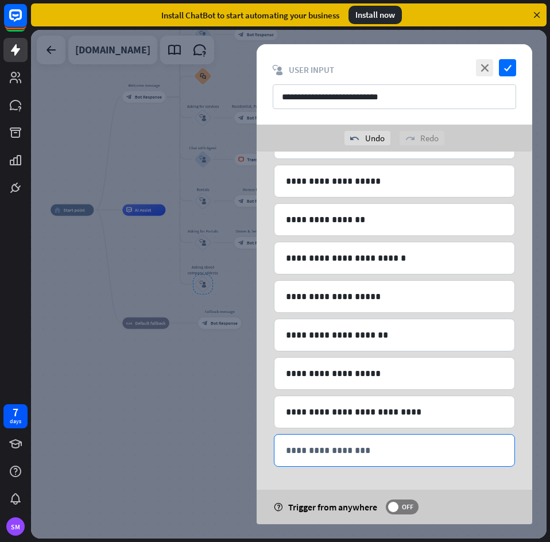
click at [332, 446] on p "**********" at bounding box center [394, 450] width 217 height 14
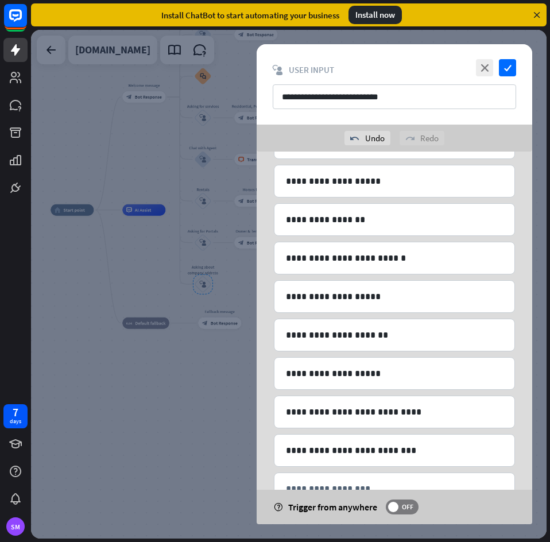
scroll to position [221, 0]
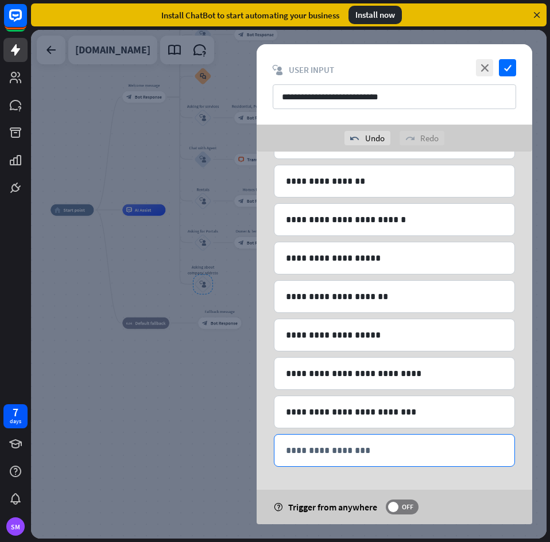
click at [361, 442] on div "**********" at bounding box center [394, 450] width 240 height 32
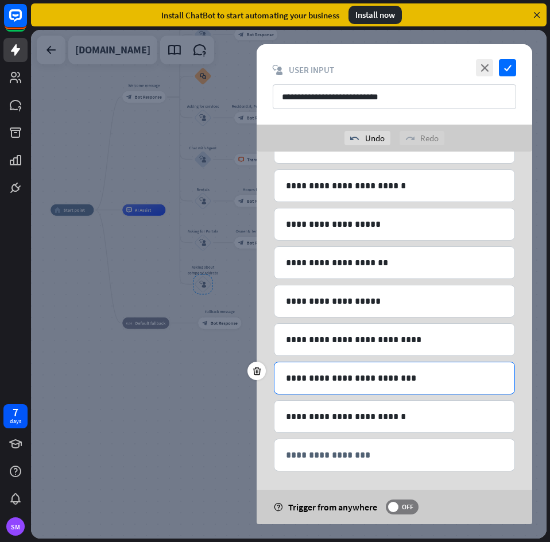
scroll to position [259, 0]
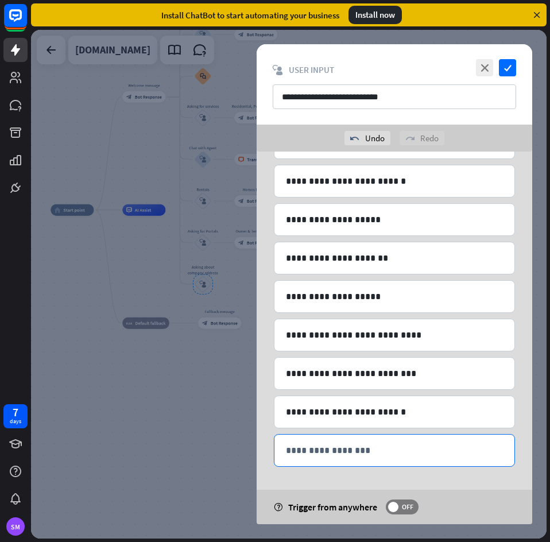
click at [365, 449] on p "**********" at bounding box center [394, 450] width 217 height 14
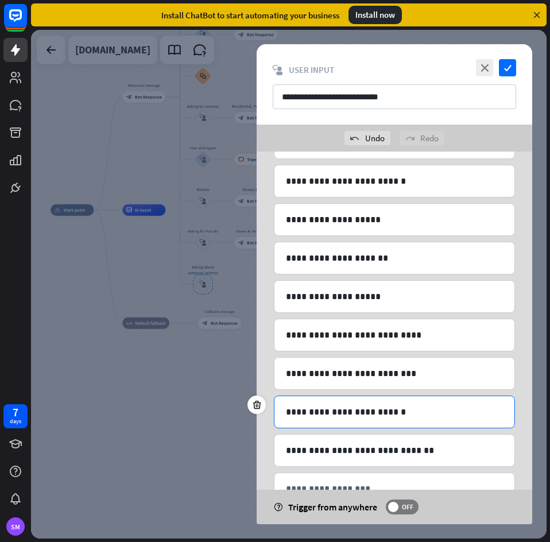
scroll to position [298, 0]
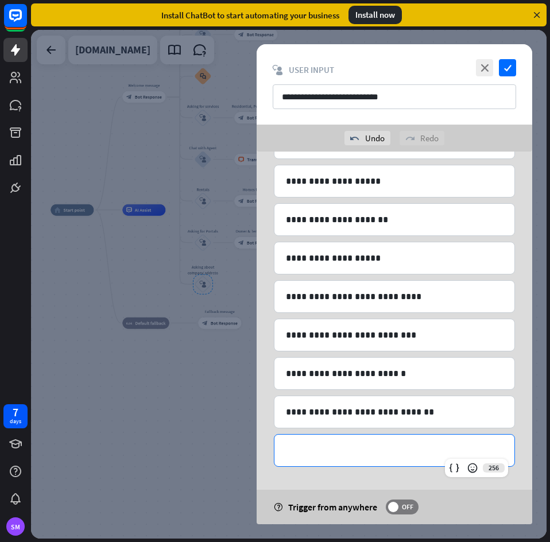
click at [359, 456] on p "**********" at bounding box center [394, 450] width 217 height 14
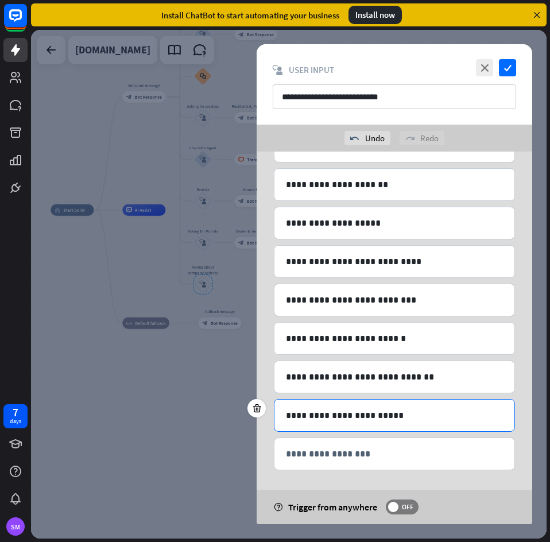
scroll to position [336, 0]
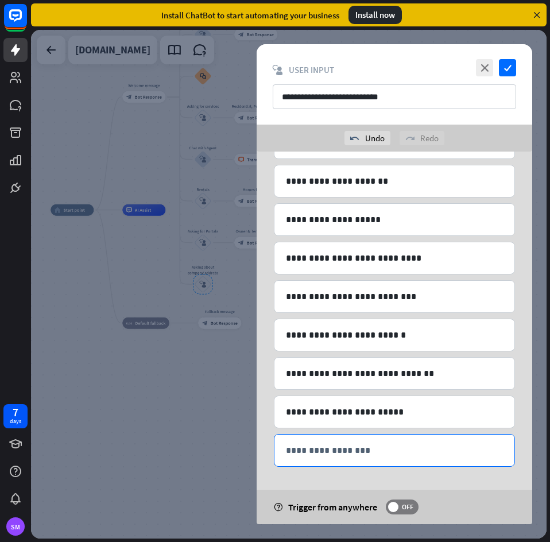
click at [335, 443] on p "**********" at bounding box center [394, 450] width 217 height 14
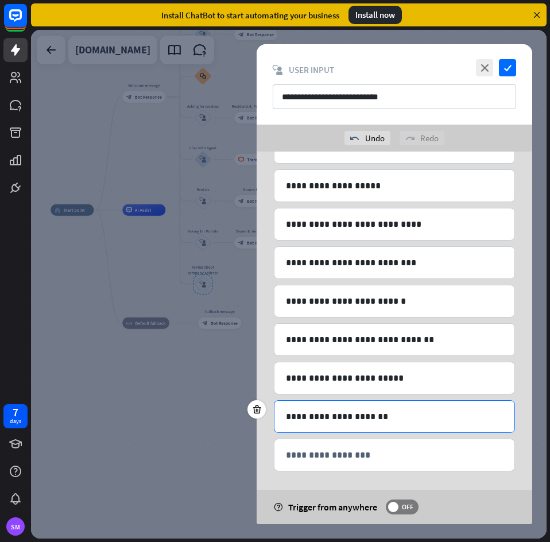
scroll to position [375, 0]
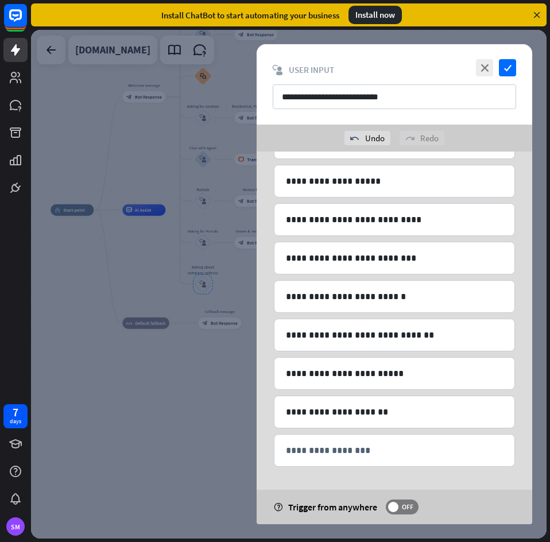
drag, startPoint x: 334, startPoint y: 447, endPoint x: 437, endPoint y: 468, distance: 104.1
click at [334, 447] on p "**********" at bounding box center [394, 450] width 217 height 14
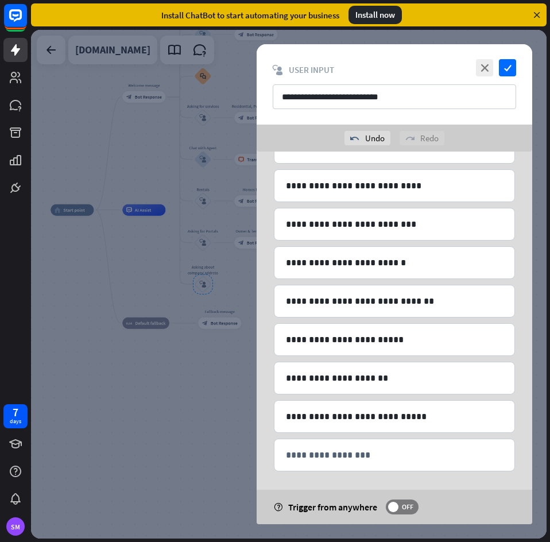
scroll to position [413, 0]
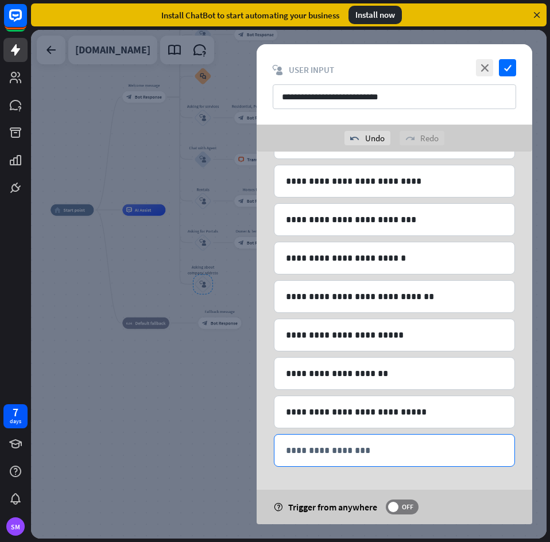
click at [338, 445] on p "**********" at bounding box center [394, 450] width 217 height 14
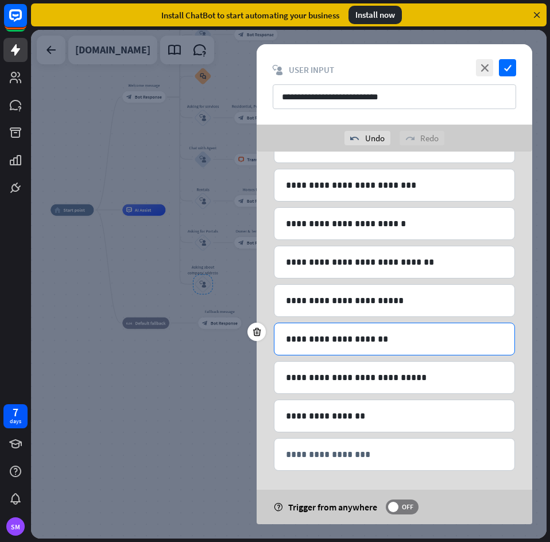
scroll to position [452, 0]
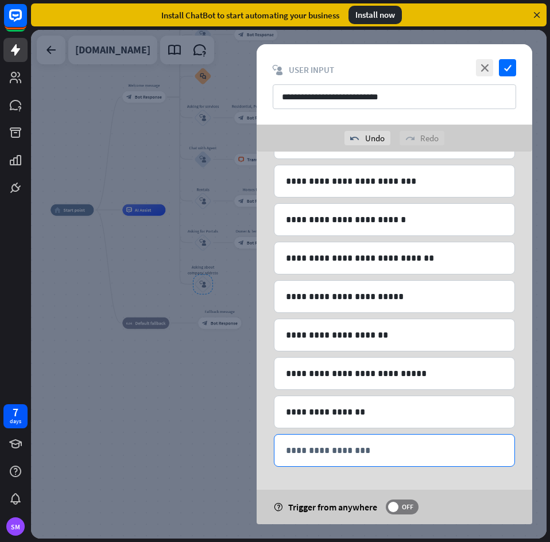
click at [350, 462] on div "**********" at bounding box center [394, 450] width 240 height 32
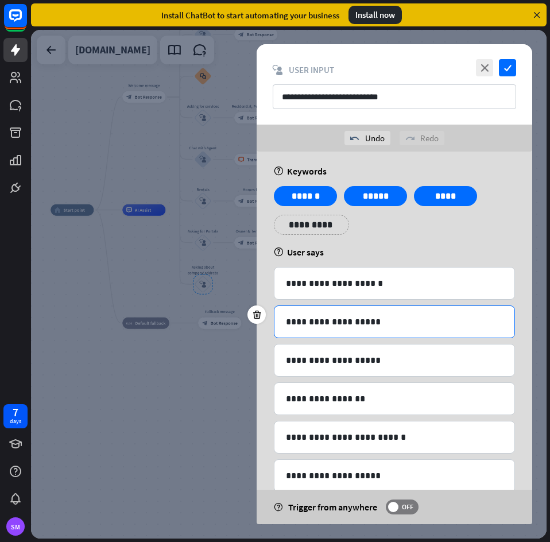
scroll to position [0, 0]
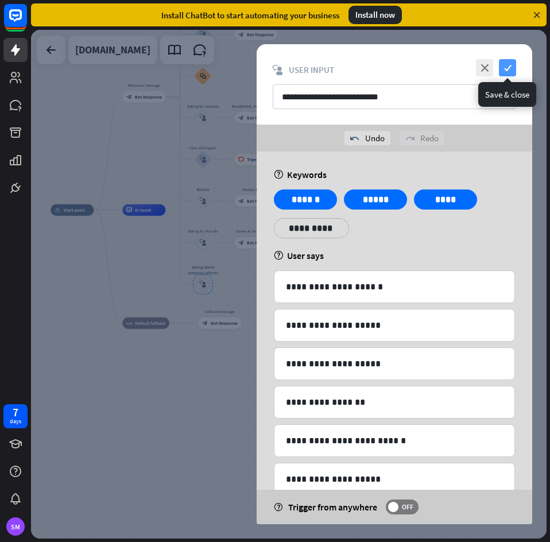
click at [511, 73] on icon "check" at bounding box center [507, 67] width 17 height 17
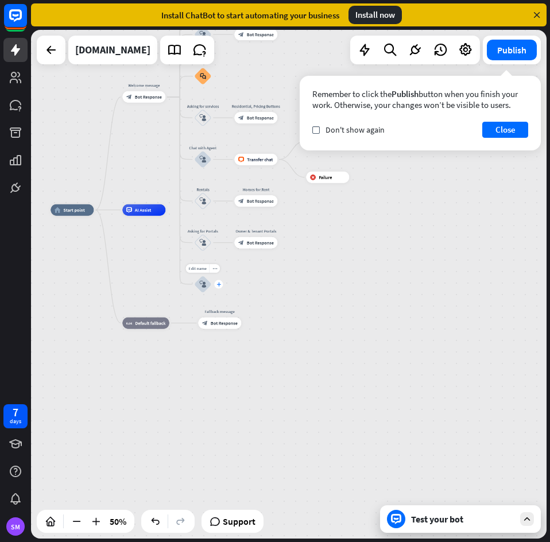
click at [221, 286] on div "plus" at bounding box center [218, 284] width 9 height 9
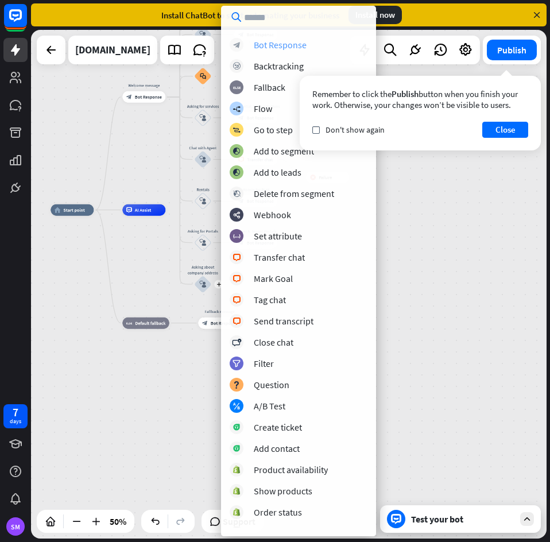
click at [290, 48] on div "Bot Response" at bounding box center [280, 44] width 53 height 11
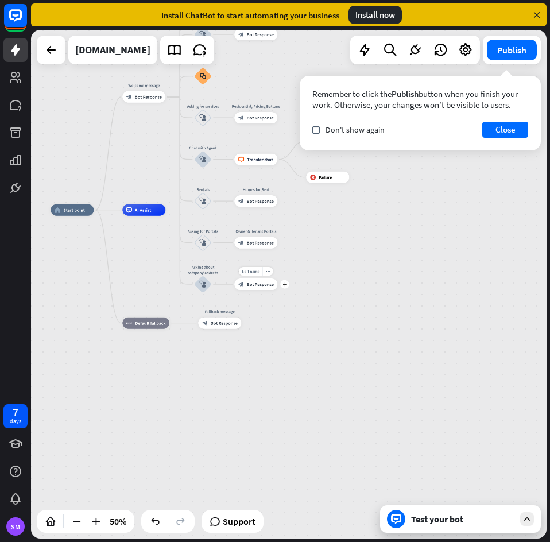
click at [263, 286] on span "Bot Response" at bounding box center [260, 284] width 27 height 6
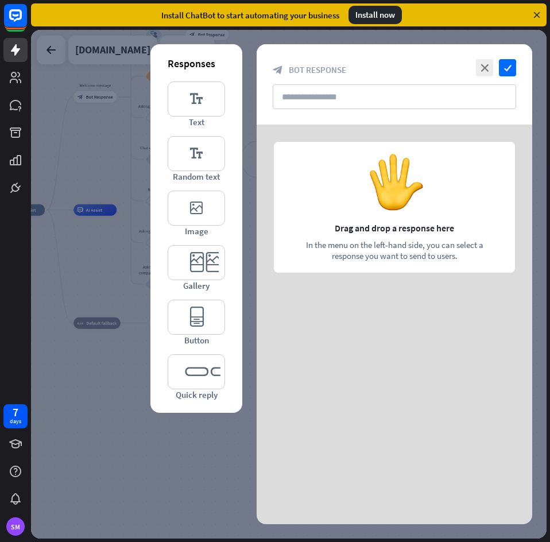
click at [376, 111] on div "close check block_bot_response Bot Response" at bounding box center [393, 84] width 275 height 80
click at [384, 99] on input "text" at bounding box center [394, 96] width 243 height 25
paste input "**********"
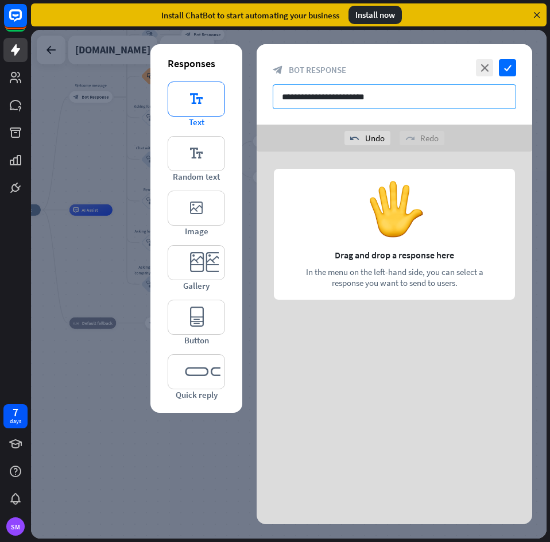
type input "**********"
click at [207, 114] on icon "editor_text" at bounding box center [196, 98] width 57 height 35
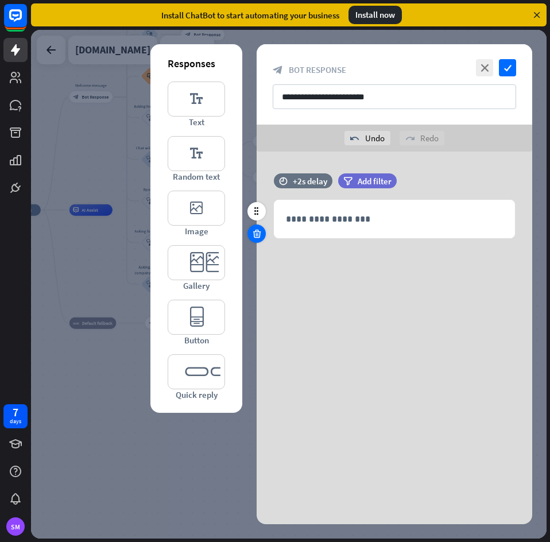
click at [258, 231] on icon at bounding box center [256, 233] width 11 height 10
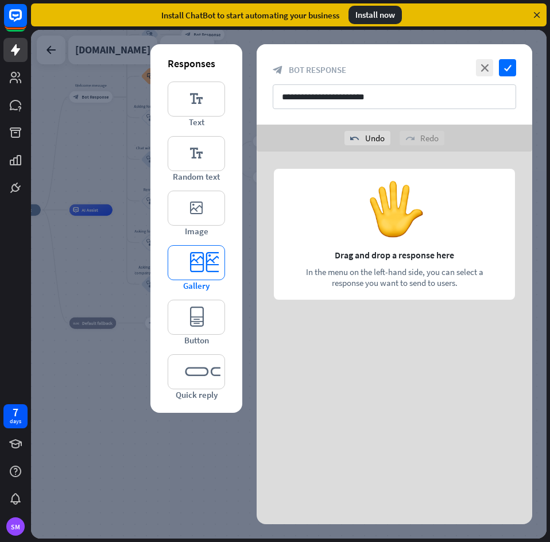
click at [199, 266] on icon "editor_card" at bounding box center [196, 262] width 57 height 35
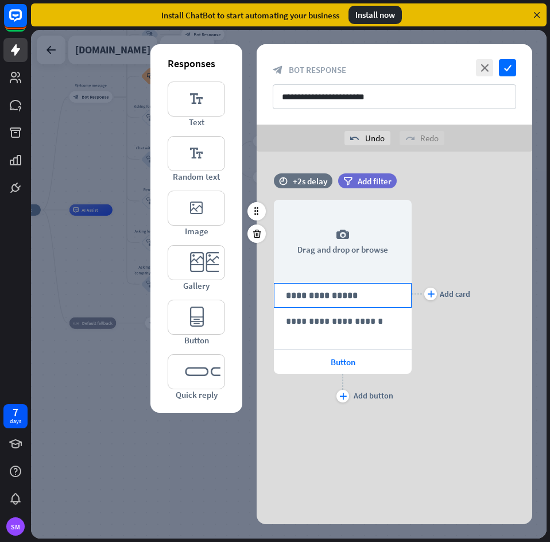
click at [344, 301] on p "**********" at bounding box center [343, 295] width 114 height 14
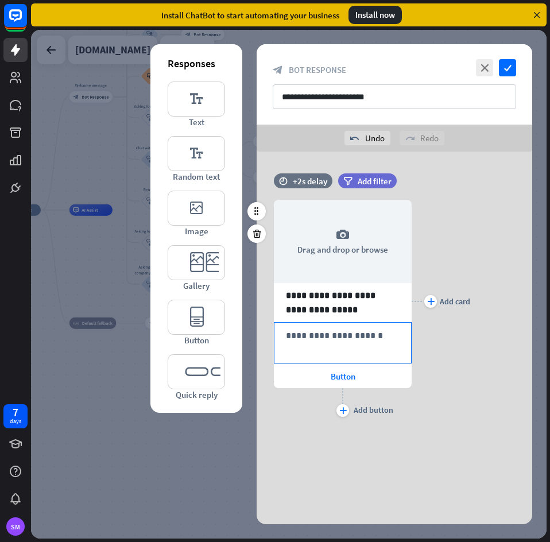
click at [348, 337] on p "**********" at bounding box center [343, 335] width 114 height 14
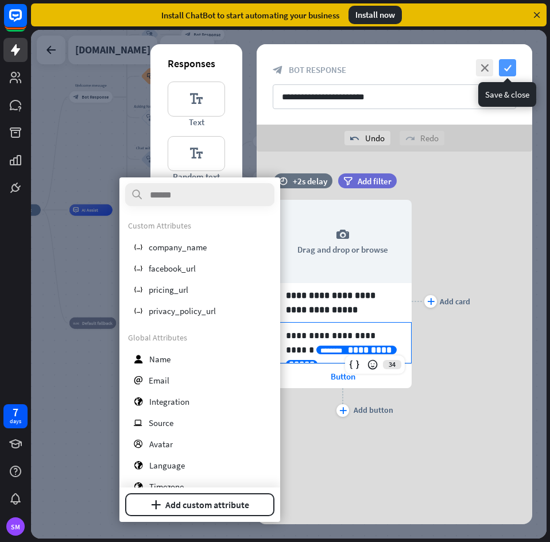
click at [512, 70] on icon "check" at bounding box center [507, 67] width 17 height 17
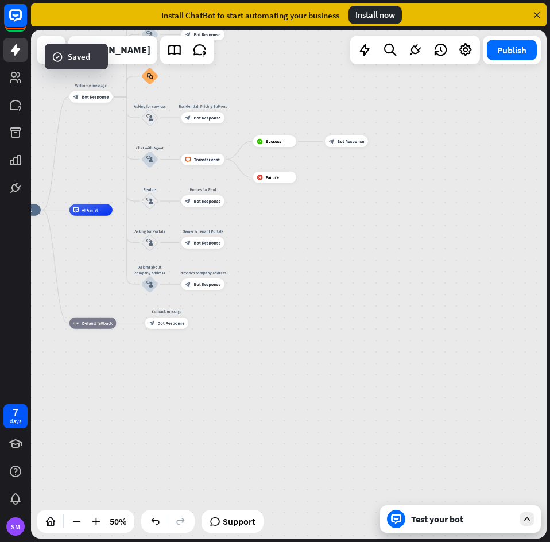
click at [426, 527] on div "Test your bot" at bounding box center [460, 519] width 161 height 28
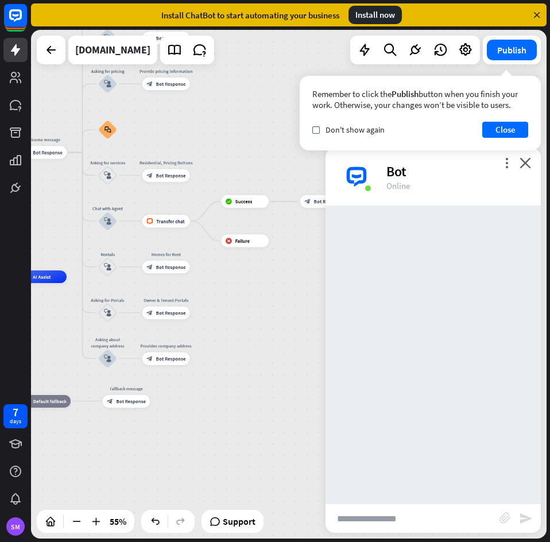
drag, startPoint x: 250, startPoint y: 365, endPoint x: 213, endPoint y: 447, distance: 89.7
click at [213, 447] on div "home_2 Start point Welcome message block_bot_response Bot Response Back to Menu…" at bounding box center [81, 416] width 283 height 279
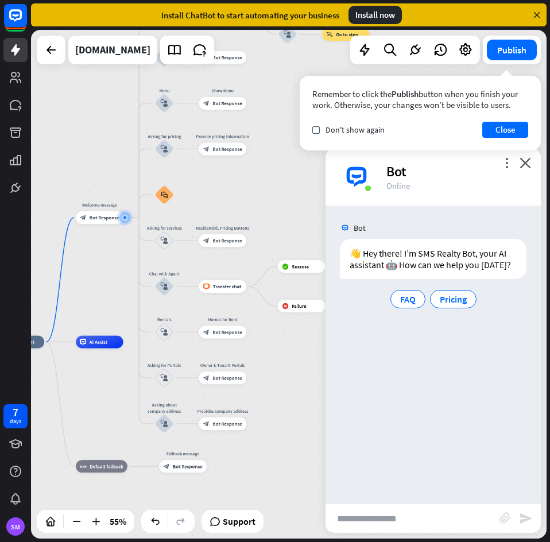
drag, startPoint x: 202, startPoint y: 460, endPoint x: 87, endPoint y: 359, distance: 153.3
click at [87, 359] on div "home_2 Start point Welcome message block_bot_response Bot Response Back to Menu…" at bounding box center [138, 481] width 283 height 279
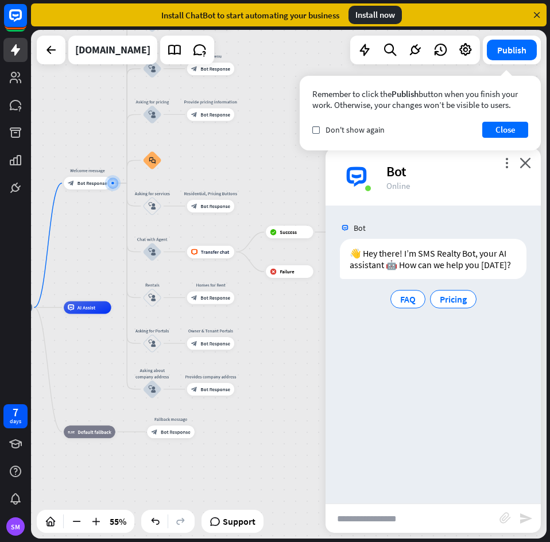
click at [472, 524] on input "text" at bounding box center [412, 518] width 174 height 29
type input "**********"
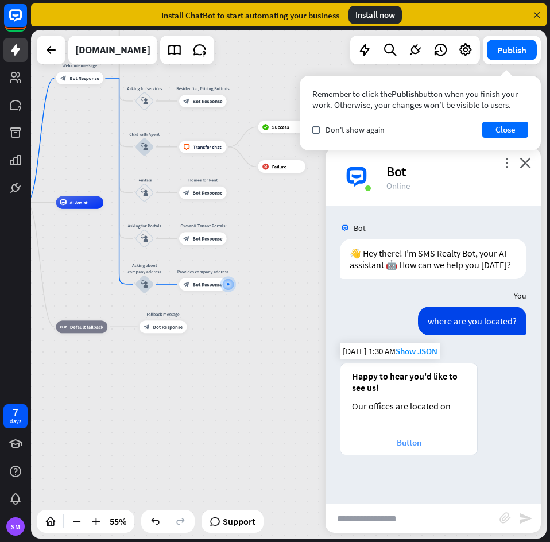
click at [423, 445] on div "Button" at bounding box center [408, 442] width 125 height 11
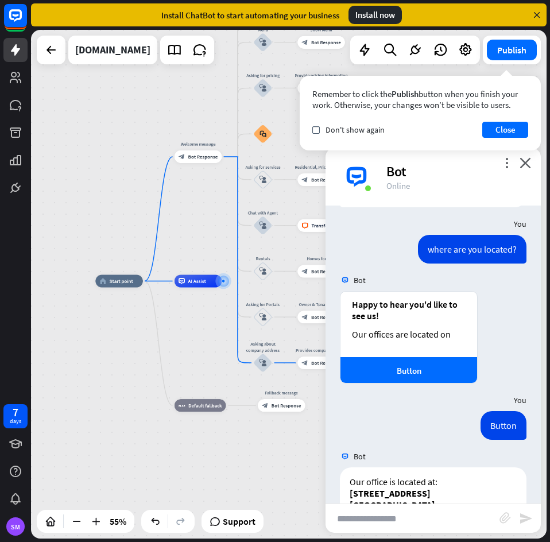
scroll to position [139, 0]
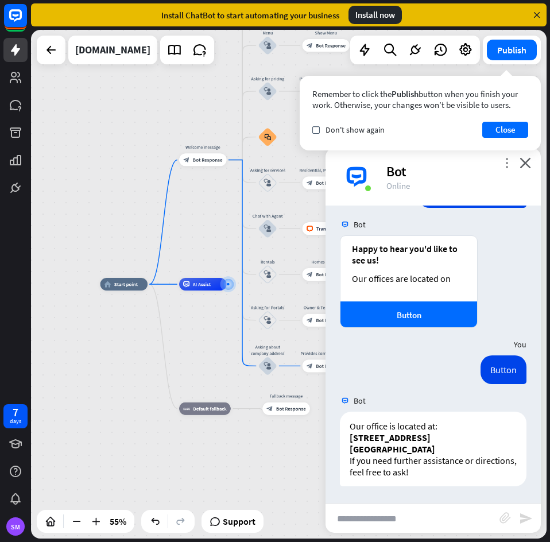
click at [506, 167] on icon "more_vert" at bounding box center [506, 162] width 11 height 11
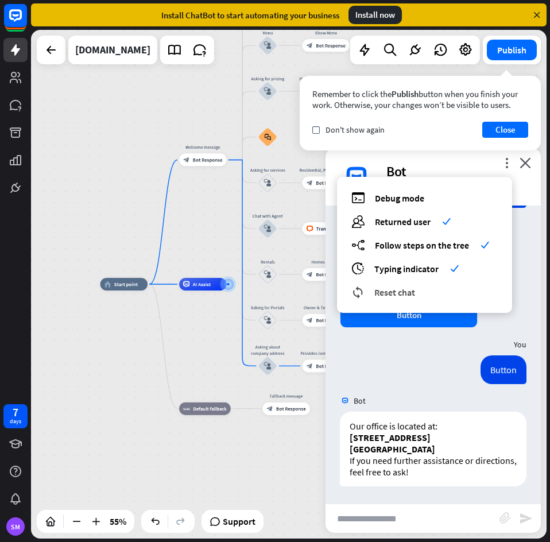
click at [430, 297] on div "reset_chat Reset chat" at bounding box center [424, 291] width 146 height 13
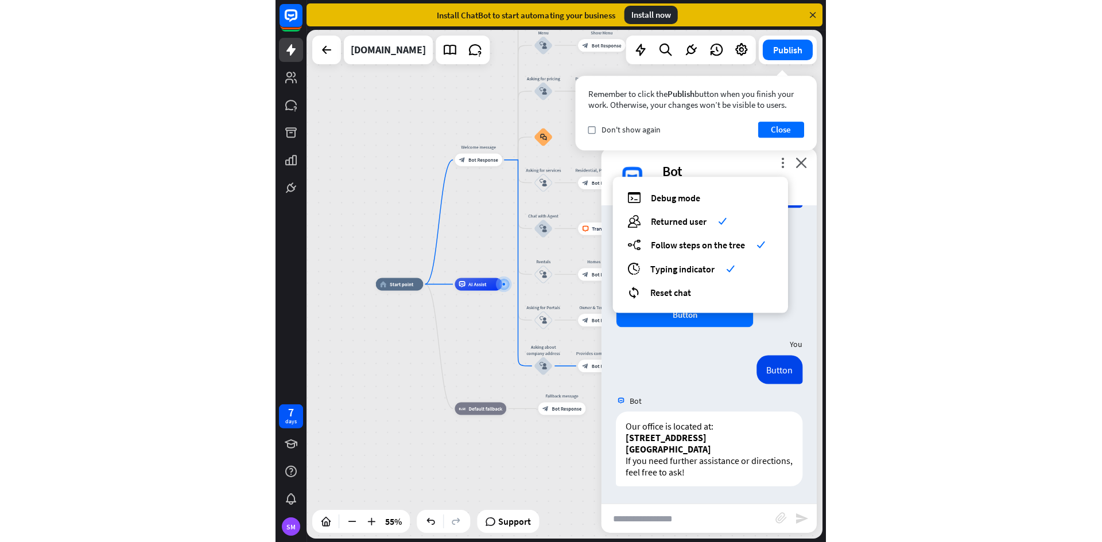
scroll to position [0, 0]
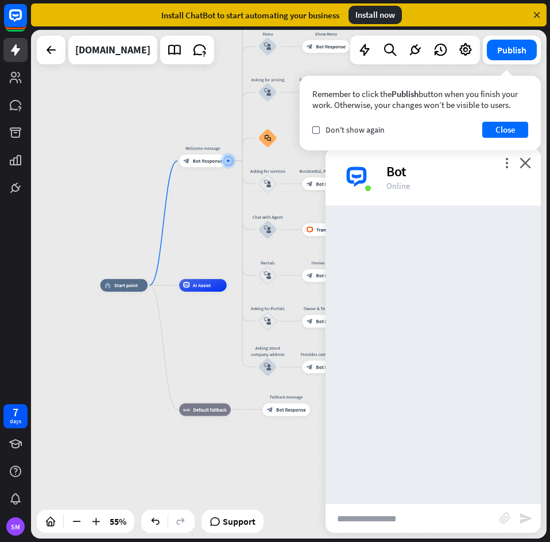
click at [533, 166] on div "more_vert close Bot Online" at bounding box center [432, 176] width 215 height 57
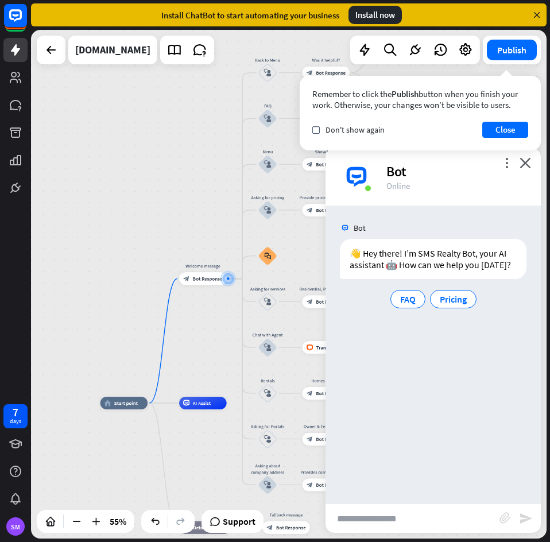
click at [526, 169] on div "Bot" at bounding box center [456, 171] width 141 height 18
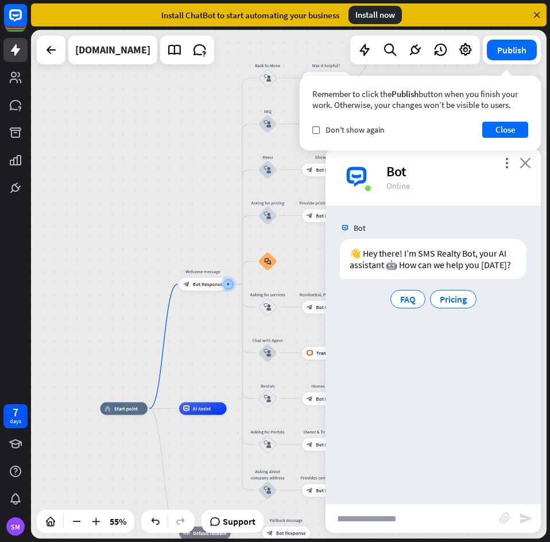
click at [526, 165] on icon "close" at bounding box center [524, 162] width 11 height 11
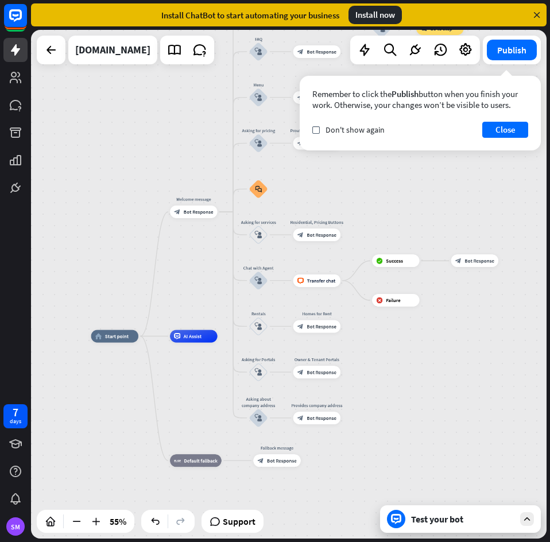
drag, startPoint x: 476, startPoint y: 325, endPoint x: 468, endPoint y: 276, distance: 50.0
click at [468, 276] on div "home_2 Start point Welcome message block_bot_response Bot Response Back to Menu…" at bounding box center [288, 284] width 515 height 508
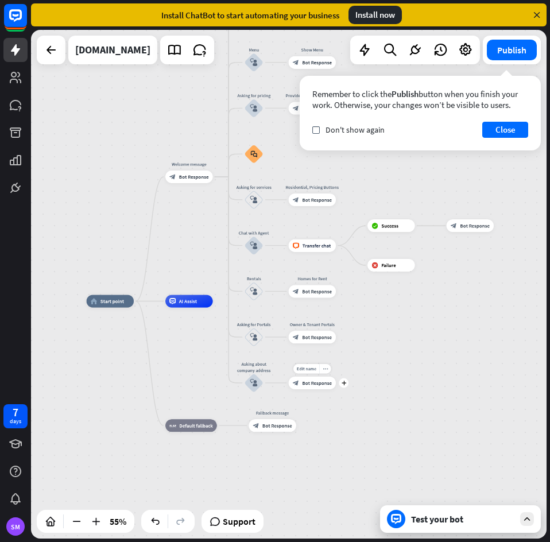
click at [310, 389] on div "block_bot_response Bot Response" at bounding box center [313, 382] width 48 height 13
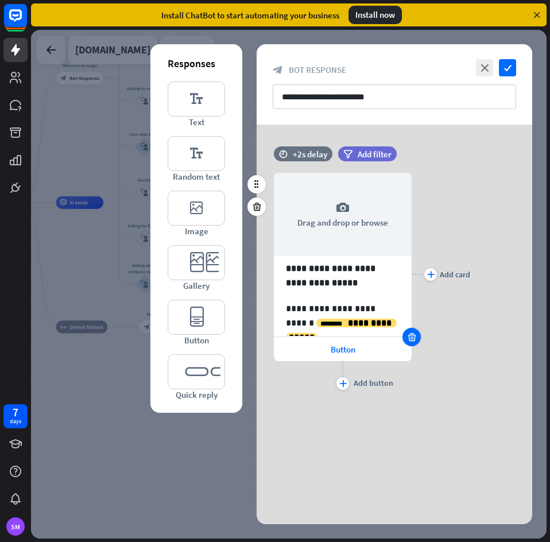
click at [413, 335] on icon at bounding box center [411, 337] width 11 height 10
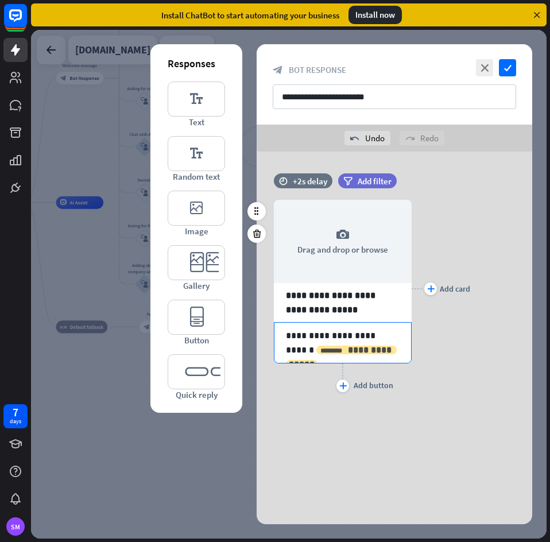
click at [351, 349] on span "**********" at bounding box center [341, 356] width 105 height 23
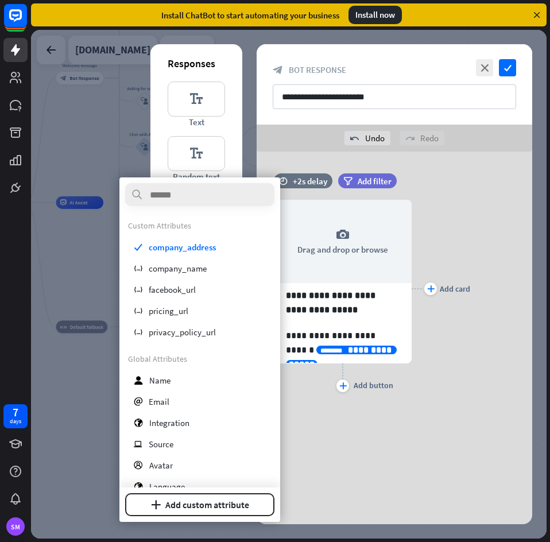
click at [403, 431] on div "**********" at bounding box center [393, 292] width 275 height 283
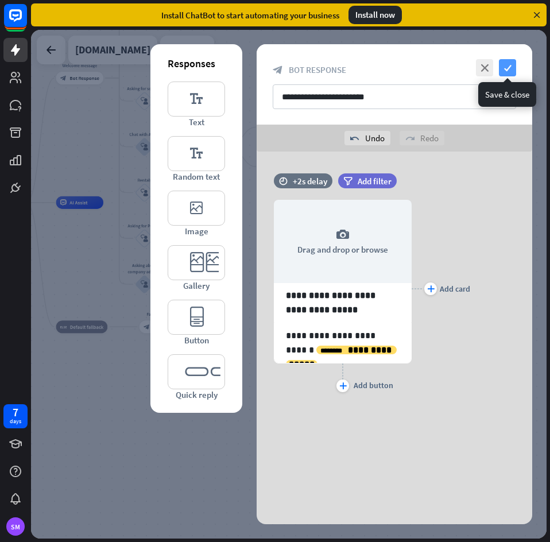
click at [504, 65] on icon "check" at bounding box center [507, 67] width 17 height 17
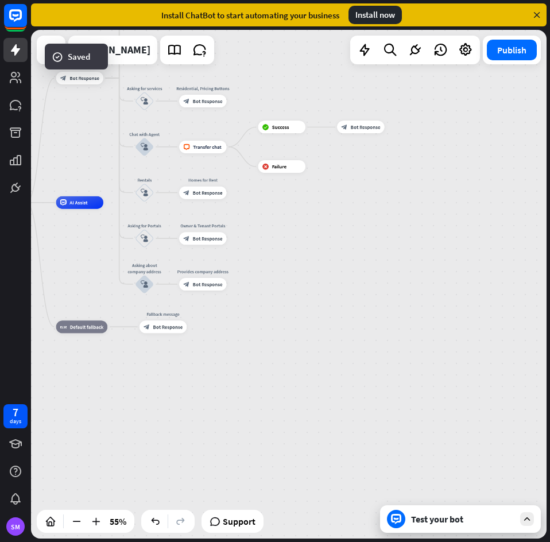
click at [427, 522] on div "Test your bot" at bounding box center [462, 518] width 103 height 11
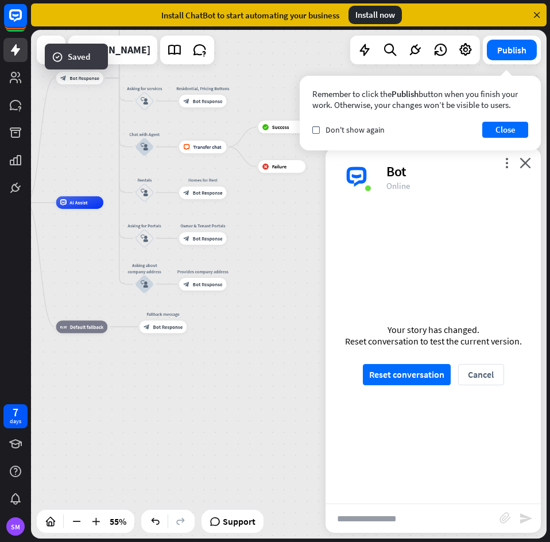
click at [437, 514] on input "text" at bounding box center [412, 518] width 174 height 29
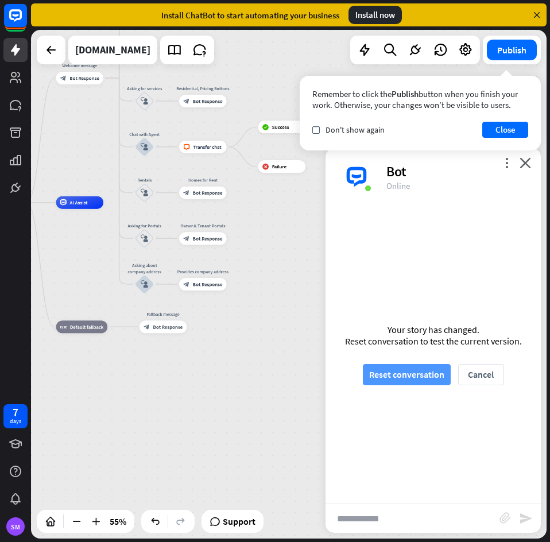
click at [380, 365] on button "Reset conversation" at bounding box center [407, 374] width 88 height 21
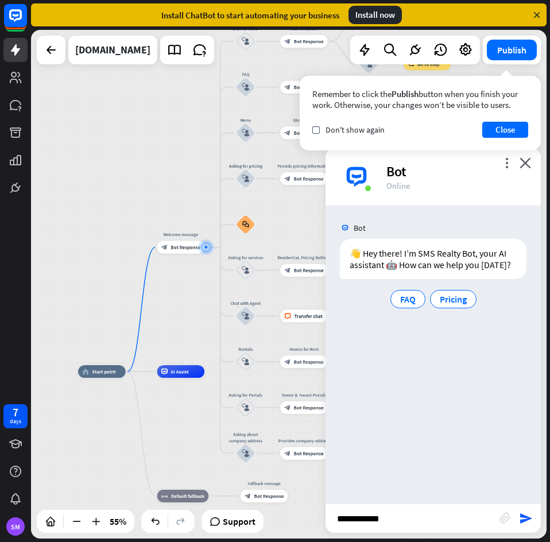
click at [406, 520] on input "**********" at bounding box center [412, 518] width 174 height 29
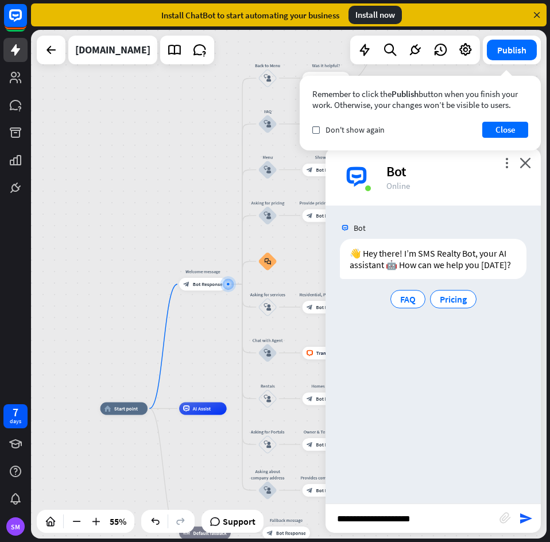
type input "**********"
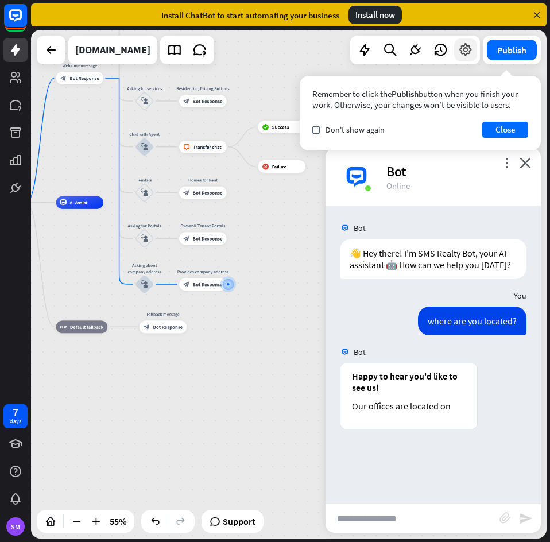
click at [458, 49] on icon at bounding box center [465, 49] width 15 height 15
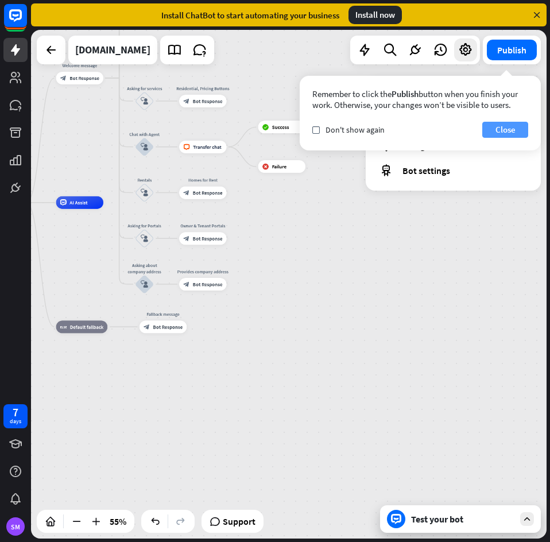
click at [499, 124] on button "Close" at bounding box center [505, 130] width 46 height 16
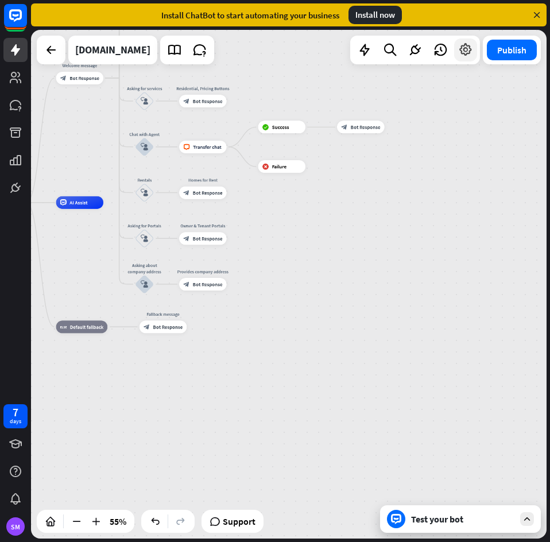
click at [456, 49] on div at bounding box center [465, 49] width 23 height 23
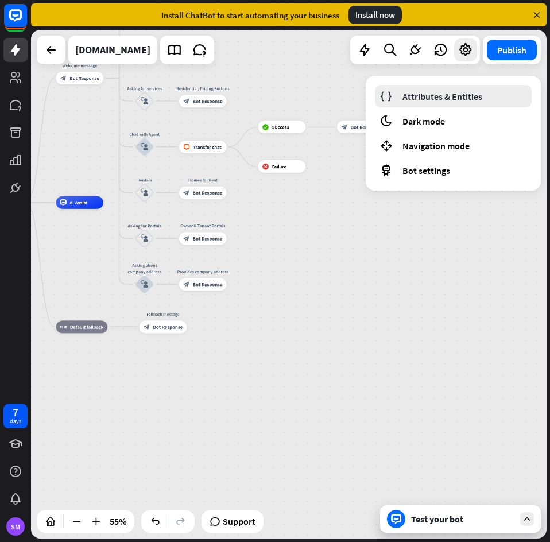
click at [464, 99] on span "Attributes & Entities" at bounding box center [442, 96] width 80 height 11
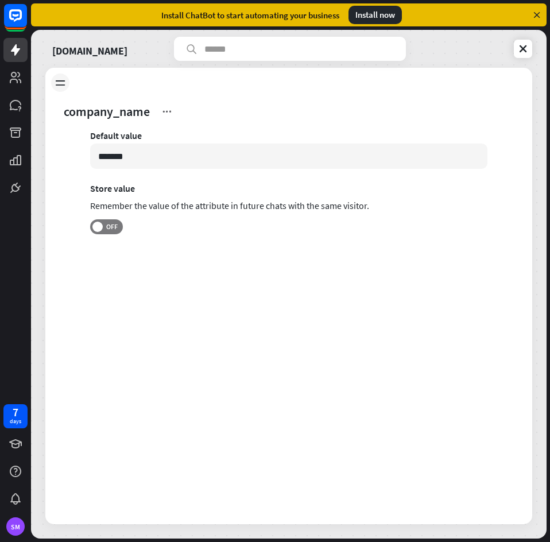
click at [53, 83] on div at bounding box center [60, 82] width 18 height 18
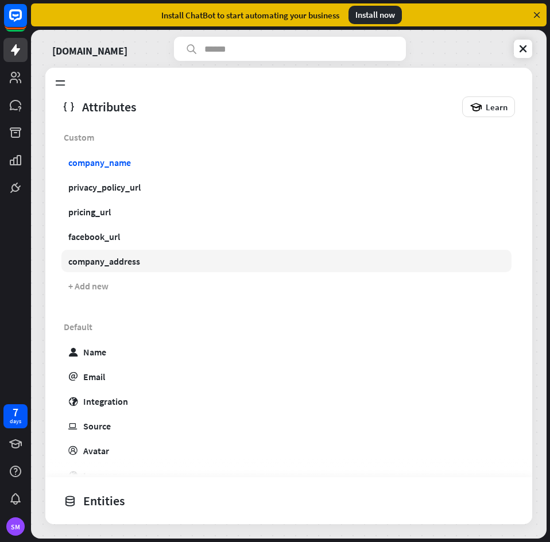
click at [235, 256] on link "company_address" at bounding box center [286, 261] width 450 height 22
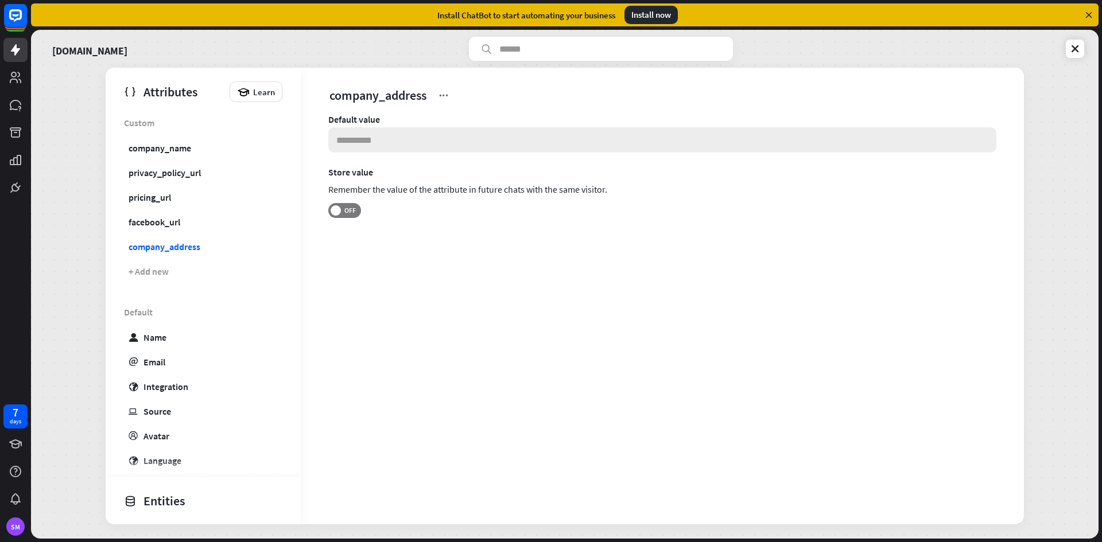
click at [473, 137] on input at bounding box center [662, 139] width 668 height 25
click at [203, 146] on link "company_name" at bounding box center [201, 148] width 158 height 22
click at [189, 170] on div "privacy_policy_url" at bounding box center [165, 172] width 72 height 11
click at [181, 193] on link "pricing_url" at bounding box center [201, 197] width 158 height 22
click at [174, 229] on link "facebook_url" at bounding box center [201, 222] width 158 height 22
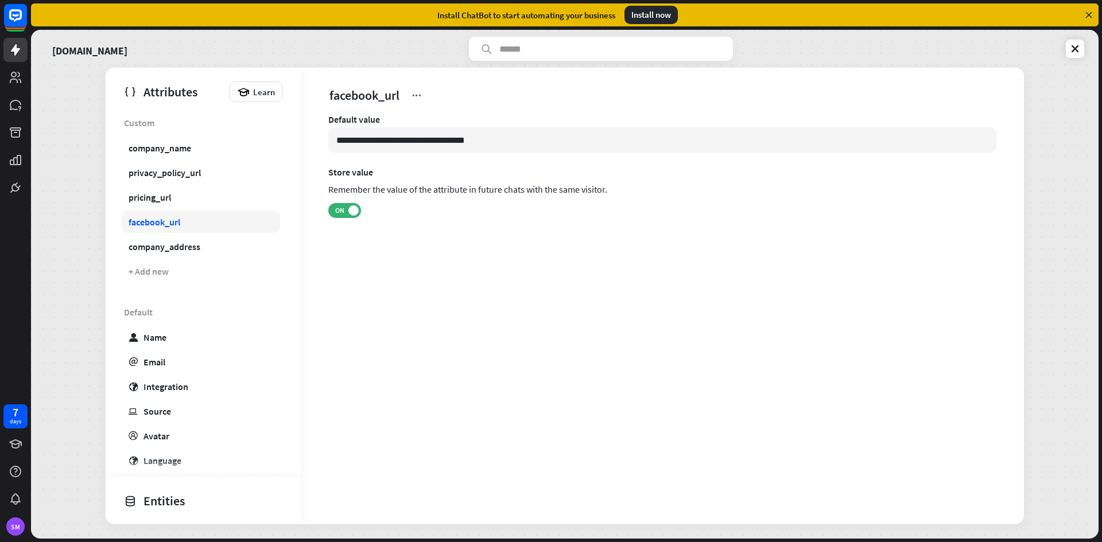
type input "**********"
click at [178, 253] on link "company_address" at bounding box center [201, 246] width 158 height 22
click at [199, 246] on div "company_address" at bounding box center [165, 246] width 72 height 11
click at [421, 129] on input at bounding box center [662, 139] width 668 height 25
paste input "**********"
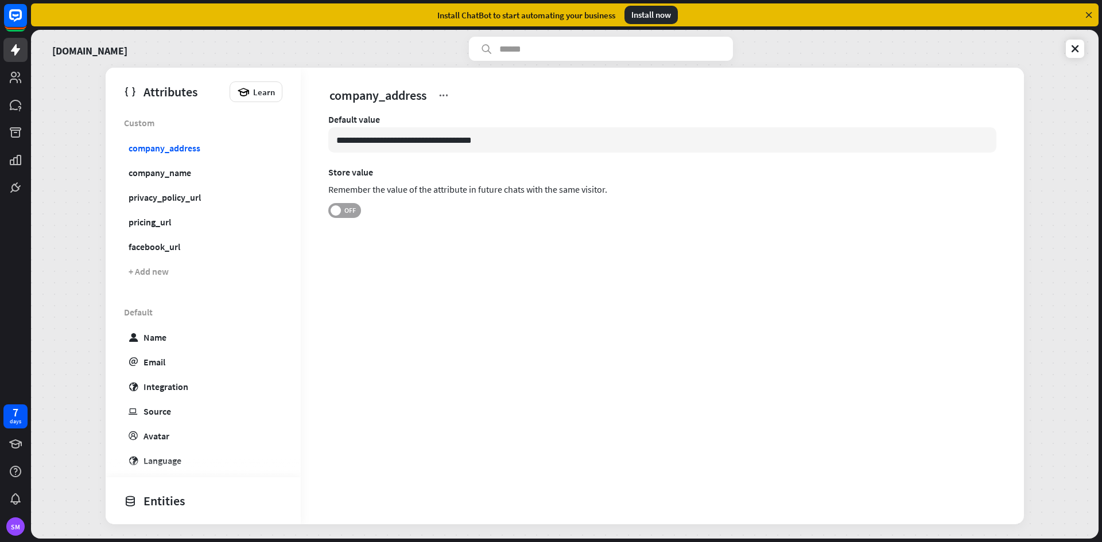
click at [356, 217] on label "OFF" at bounding box center [344, 210] width 33 height 15
click at [184, 218] on link "pricing_url" at bounding box center [201, 222] width 158 height 22
click at [192, 201] on div "privacy_policy_url" at bounding box center [165, 197] width 72 height 11
click at [195, 180] on link "company_name" at bounding box center [201, 172] width 158 height 22
click at [470, 141] on input "*******" at bounding box center [662, 139] width 668 height 25
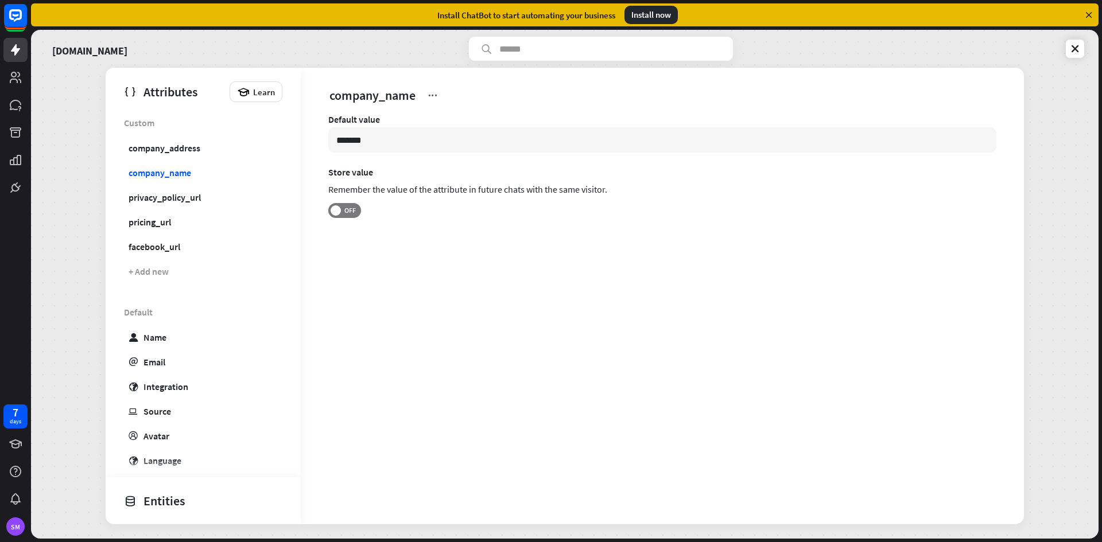
paste input "**********"
type input "**********"
click at [552, 268] on div "**********" at bounding box center [662, 296] width 723 height 457
click at [353, 207] on span "OFF" at bounding box center [350, 210] width 18 height 9
click at [145, 263] on div "+ Add new" at bounding box center [201, 271] width 158 height 22
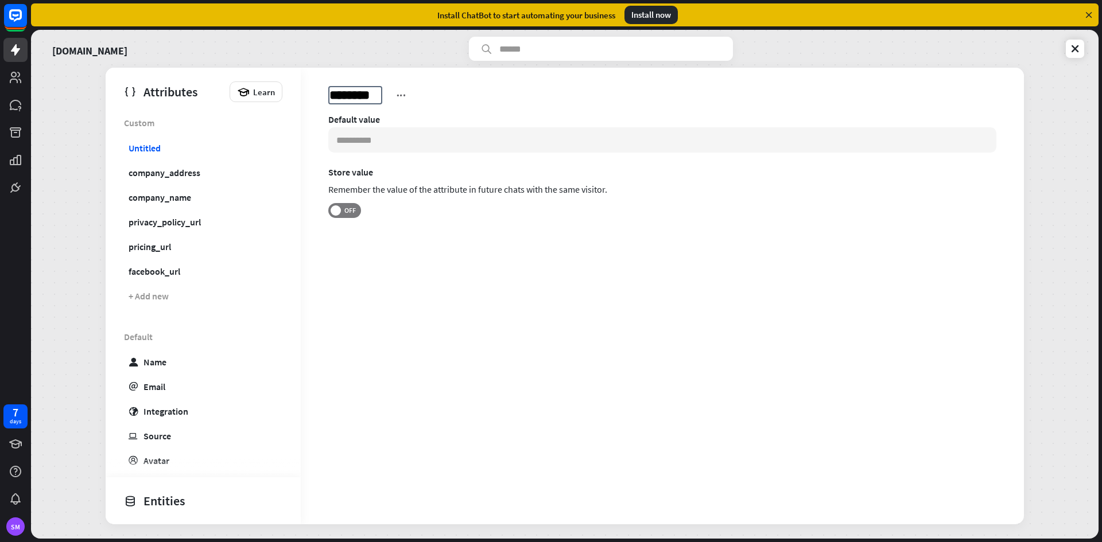
type input "**********"
click at [491, 299] on div "company_phone_number Saving Default value Store value Remember the value of the…" at bounding box center [662, 296] width 723 height 457
click at [546, 148] on input at bounding box center [662, 139] width 668 height 25
paste input "**********"
type input "**********"
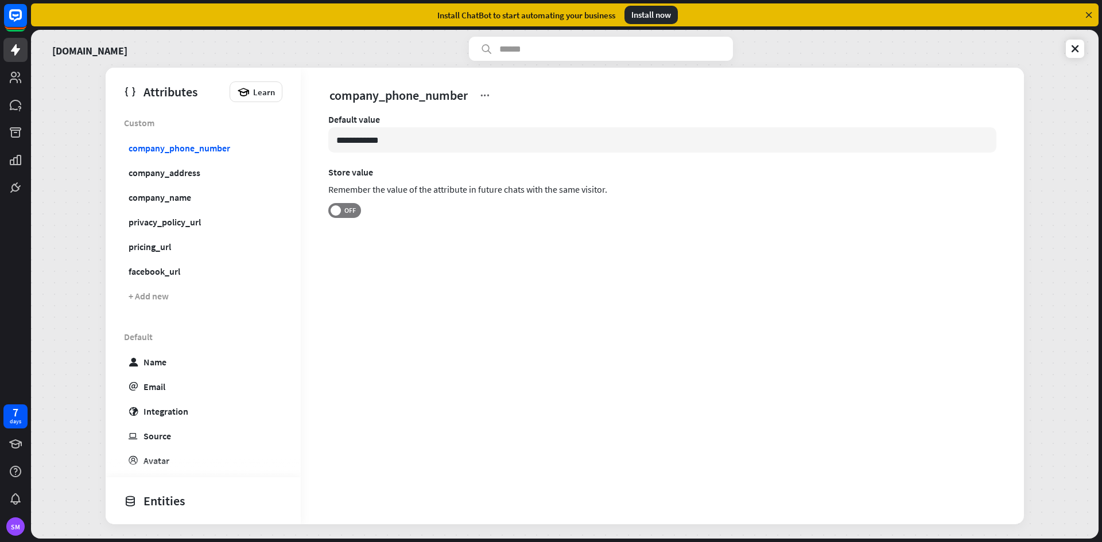
click at [461, 250] on div "**********" at bounding box center [662, 190] width 723 height 153
click at [349, 207] on span "OFF" at bounding box center [350, 210] width 18 height 9
click at [199, 298] on div "+ Add new" at bounding box center [201, 296] width 158 height 22
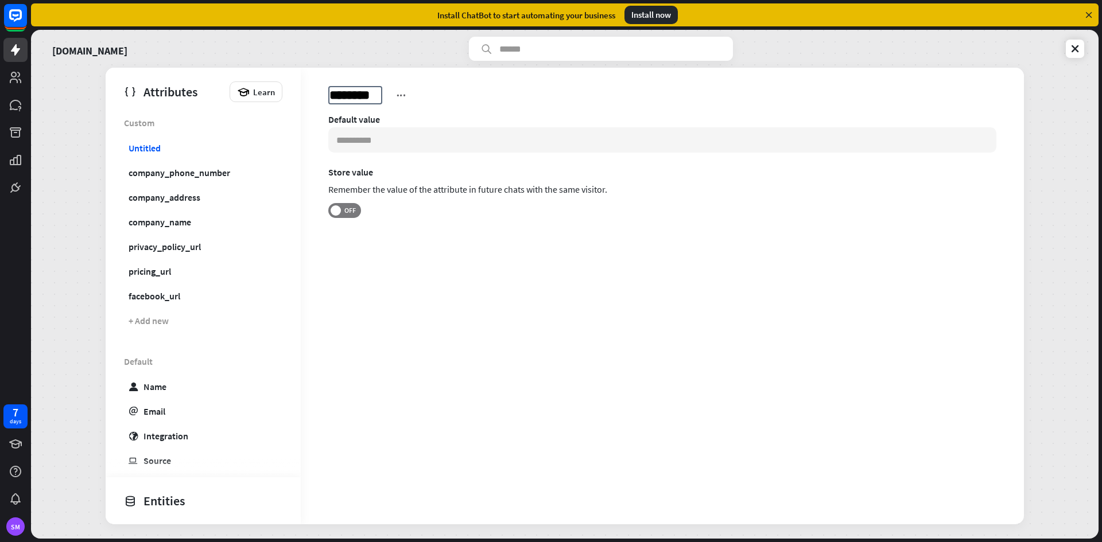
type input "**********"
click at [450, 261] on div "Default value Store value Remember the value of the attribute in future chats w…" at bounding box center [662, 190] width 723 height 153
click at [341, 209] on label "OFF" at bounding box center [344, 210] width 33 height 15
click at [425, 152] on input at bounding box center [662, 139] width 668 height 25
paste input "**********"
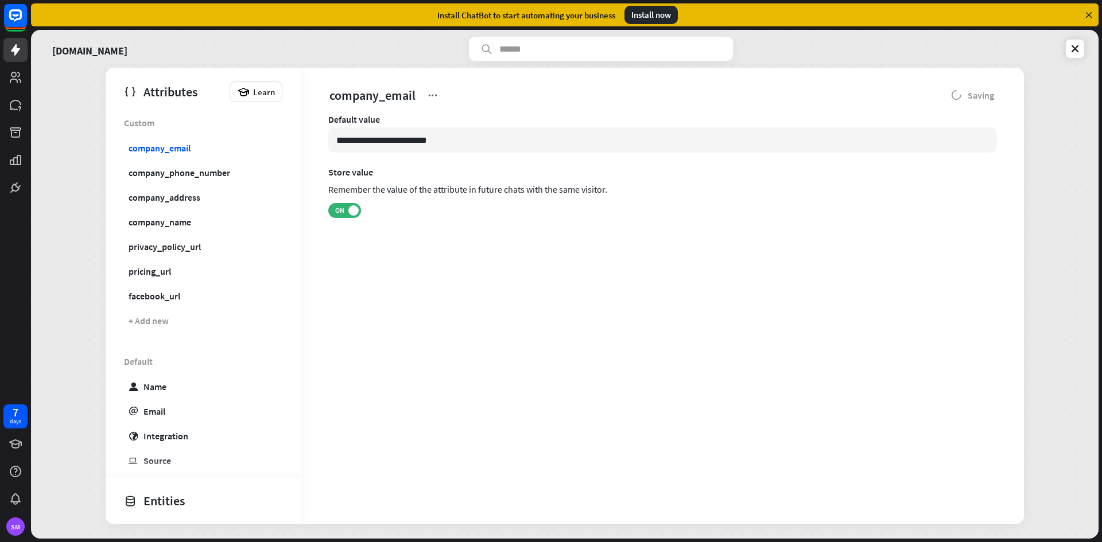
click at [736, 272] on div "**********" at bounding box center [662, 296] width 723 height 457
click at [204, 295] on link "facebook_url" at bounding box center [201, 296] width 158 height 22
click at [212, 278] on link "pricing_url" at bounding box center [201, 271] width 158 height 22
click at [223, 251] on link "privacy_policy_url" at bounding box center [201, 246] width 158 height 22
click at [230, 205] on link "company_address" at bounding box center [201, 197] width 158 height 22
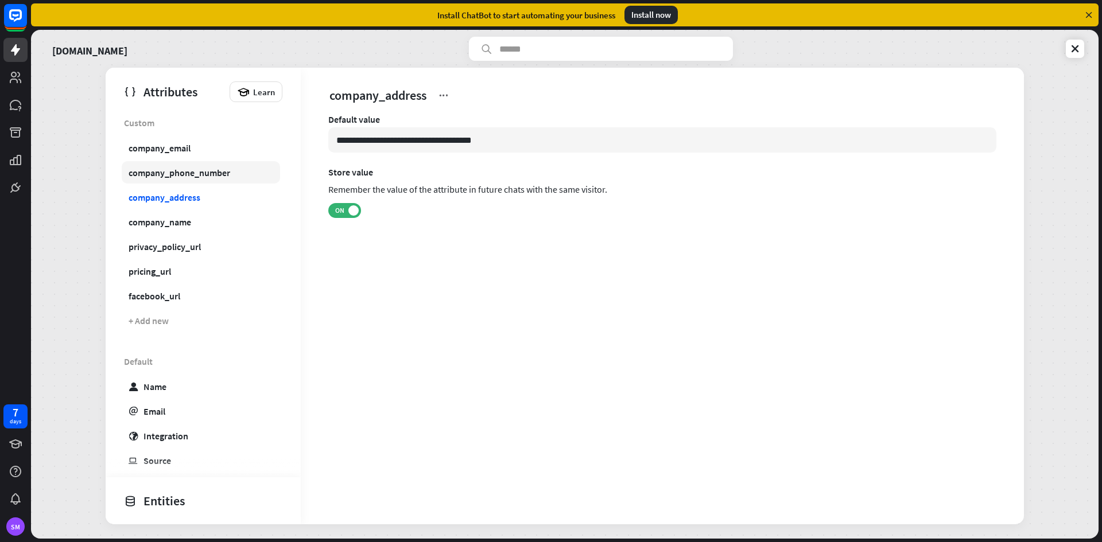
click at [221, 165] on link "company_phone_number" at bounding box center [201, 172] width 158 height 22
click at [219, 145] on link "company_email" at bounding box center [201, 148] width 158 height 22
type input "**********"
click at [1075, 51] on icon at bounding box center [1074, 48] width 11 height 11
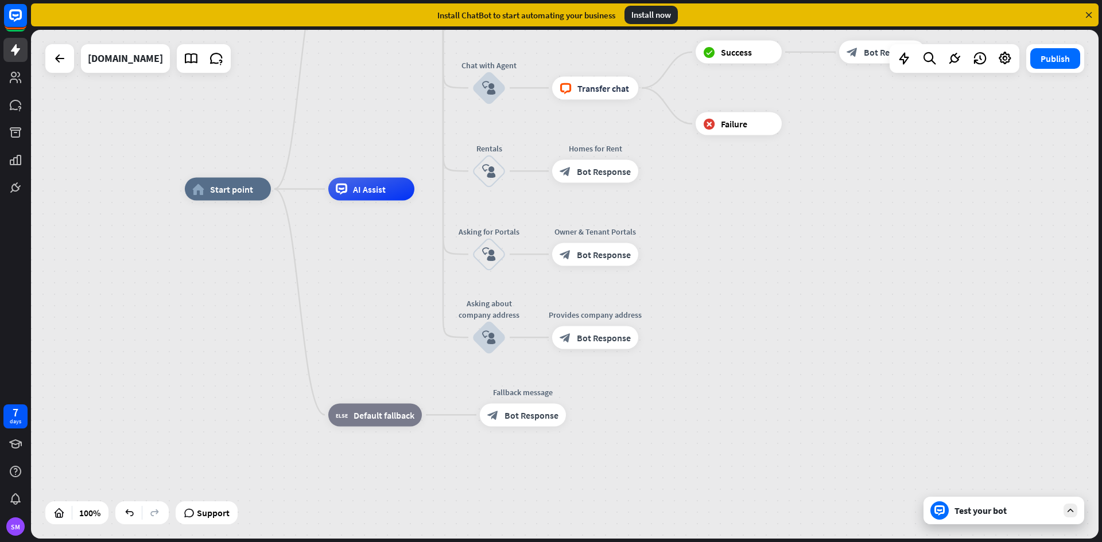
drag, startPoint x: 872, startPoint y: 371, endPoint x: 812, endPoint y: 275, distance: 112.4
click at [812, 275] on div "home_2 Start point Welcome message block_bot_response Bot Response Back to Menu…" at bounding box center [718, 443] width 1067 height 509
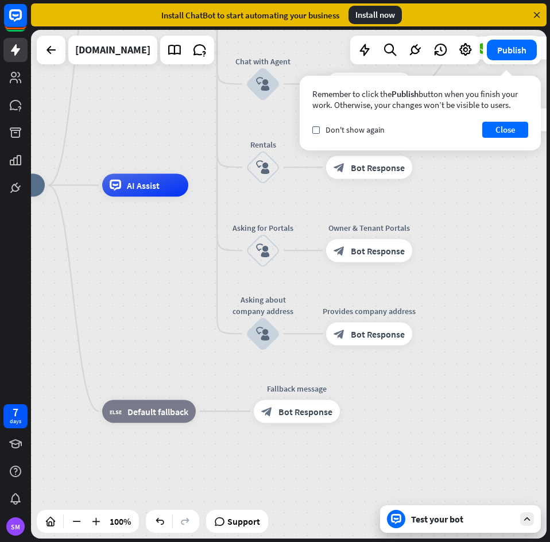
drag, startPoint x: 329, startPoint y: 287, endPoint x: 175, endPoint y: 290, distance: 154.4
click at [154, 298] on div "home_2 Start point Welcome message block_bot_response Bot Response Back to Menu…" at bounding box center [216, 439] width 515 height 508
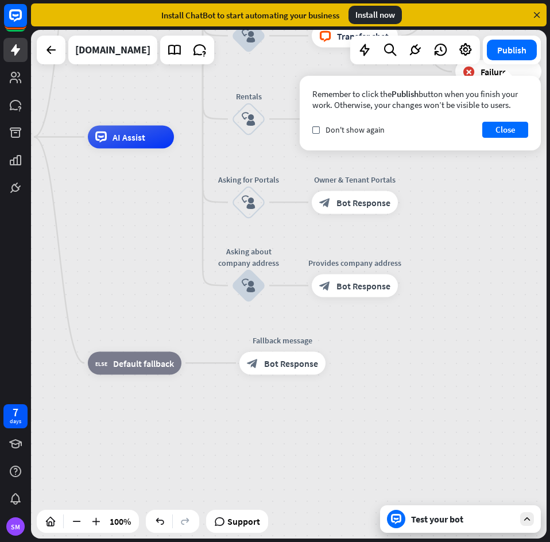
drag, startPoint x: 491, startPoint y: 358, endPoint x: 491, endPoint y: 336, distance: 21.8
click at [491, 336] on div "home_2 Start point Welcome message block_bot_response Bot Response Back to Menu…" at bounding box center [288, 284] width 515 height 508
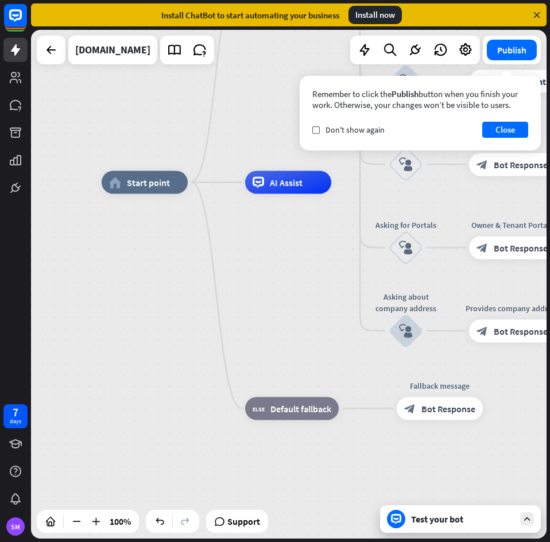
drag, startPoint x: 139, startPoint y: 239, endPoint x: 225, endPoint y: 230, distance: 87.1
click at [285, 279] on div "home_2 Start point Welcome message block_bot_response Bot Response Back to Menu…" at bounding box center [359, 436] width 515 height 508
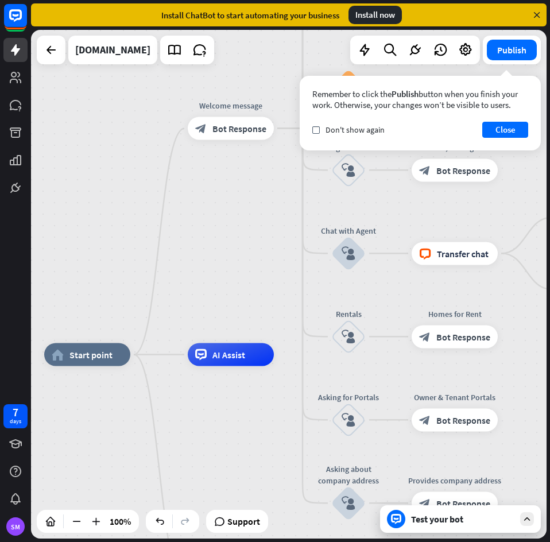
drag, startPoint x: 208, startPoint y: 274, endPoint x: 243, endPoint y: 344, distance: 79.0
click at [288, 129] on icon "plus" at bounding box center [289, 128] width 9 height 8
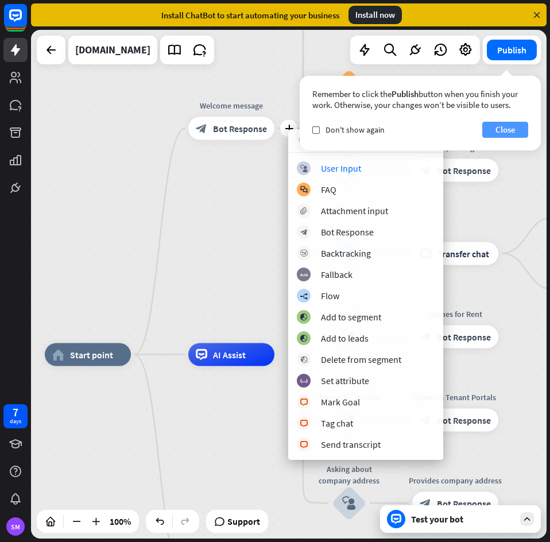
click at [507, 127] on button "Close" at bounding box center [505, 130] width 46 height 16
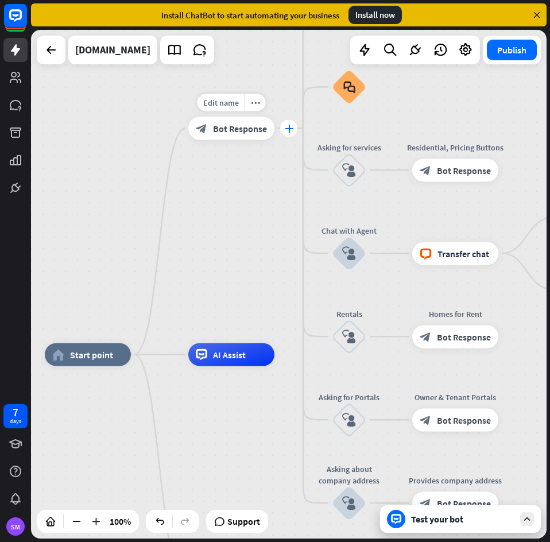
click at [291, 131] on icon "plus" at bounding box center [289, 128] width 9 height 8
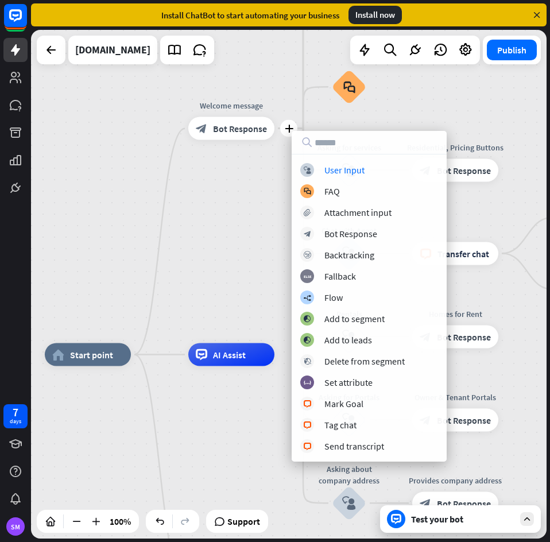
click at [352, 162] on div "block_user_input User Input block_faq FAQ block_attachment Attachment input blo…" at bounding box center [368, 296] width 155 height 330
click at [355, 168] on div "User Input" at bounding box center [344, 169] width 40 height 11
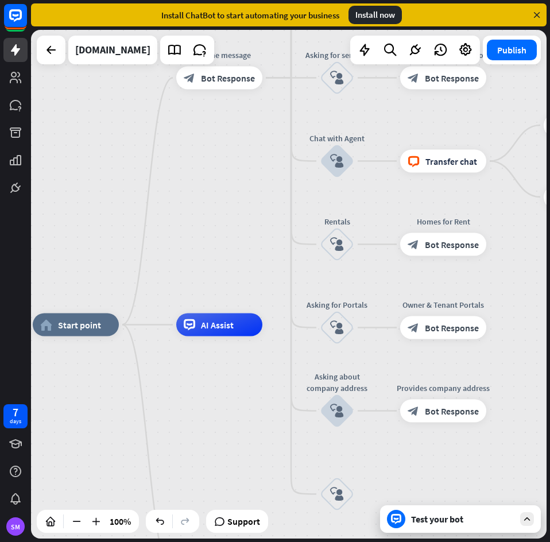
drag, startPoint x: 390, startPoint y: 472, endPoint x: 305, endPoint y: 350, distance: 148.5
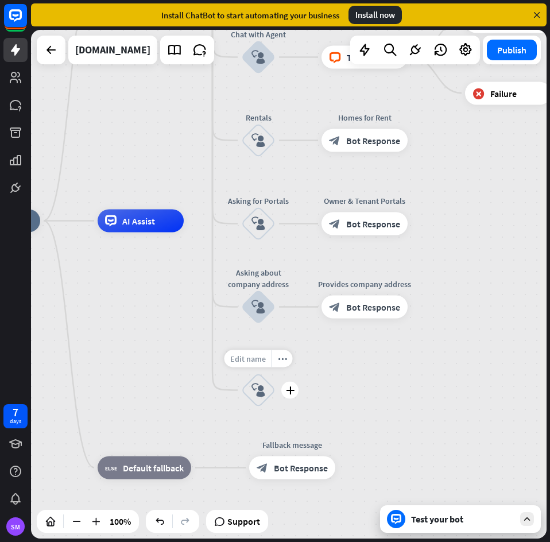
click at [251, 357] on span "Edit name" at bounding box center [248, 358] width 36 height 10
type input "**********"
click at [409, 387] on div "home_2 Start point Welcome message block_bot_response Bot Response Back to Menu…" at bounding box center [288, 284] width 515 height 508
click at [262, 392] on icon "block_user_input" at bounding box center [258, 390] width 14 height 14
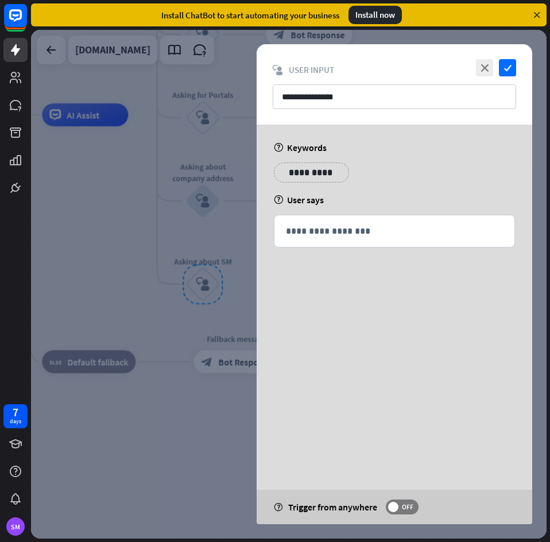
click at [321, 170] on p "**********" at bounding box center [311, 172] width 58 height 14
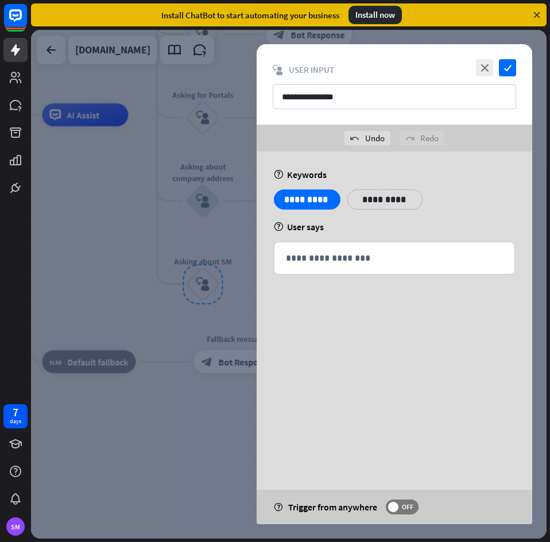
click at [378, 201] on p "**********" at bounding box center [385, 199] width 58 height 14
click at [468, 197] on p "**********" at bounding box center [455, 199] width 58 height 14
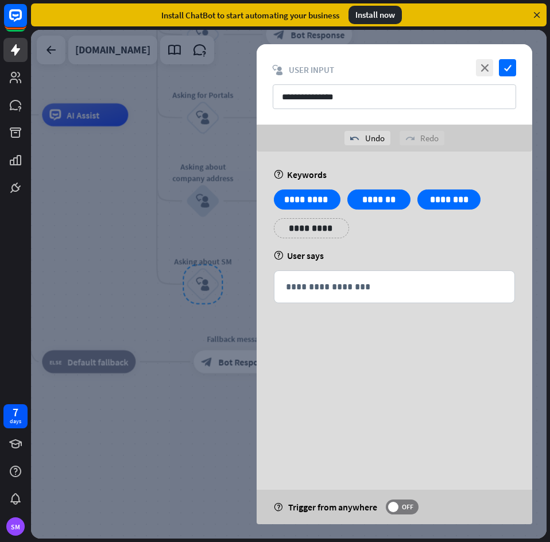
drag, startPoint x: 312, startPoint y: 229, endPoint x: 390, endPoint y: 240, distance: 79.4
click at [312, 229] on p "**********" at bounding box center [311, 228] width 58 height 14
click at [379, 230] on p "**********" at bounding box center [375, 228] width 46 height 14
click at [442, 231] on p "**********" at bounding box center [451, 228] width 58 height 14
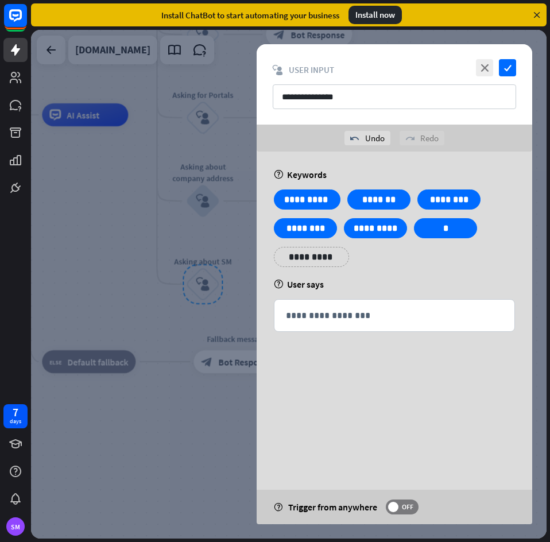
click at [334, 257] on div "**********" at bounding box center [311, 257] width 75 height 20
click at [469, 276] on div "**********" at bounding box center [393, 270] width 275 height 238
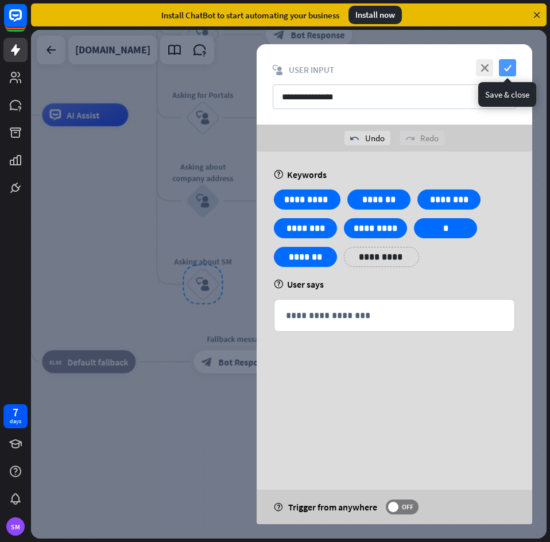
click at [513, 68] on icon "check" at bounding box center [507, 67] width 17 height 17
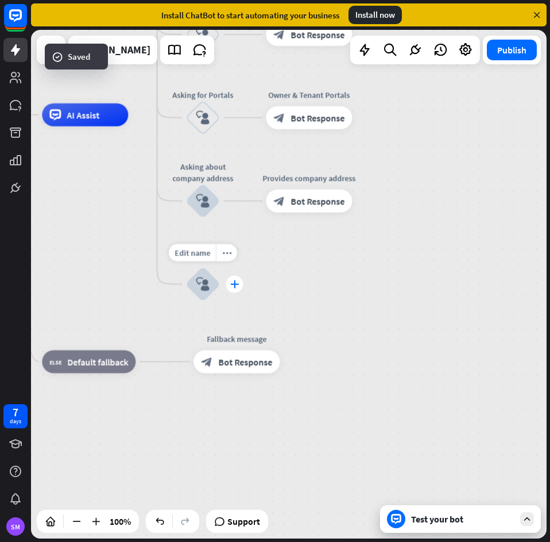
click at [238, 286] on icon "plus" at bounding box center [234, 284] width 9 height 8
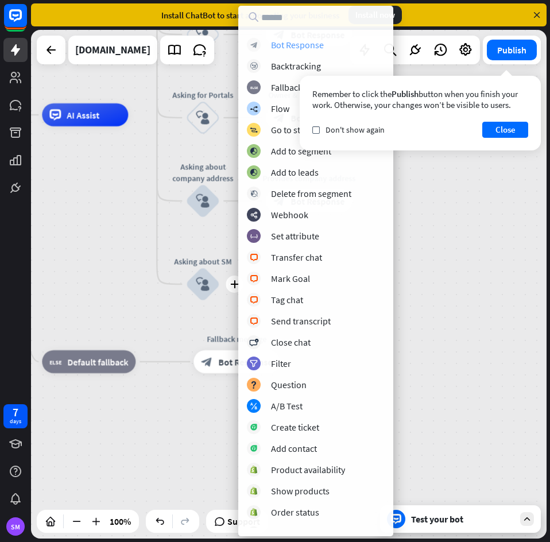
click at [331, 49] on div "block_bot_response Bot Response" at bounding box center [316, 45] width 138 height 14
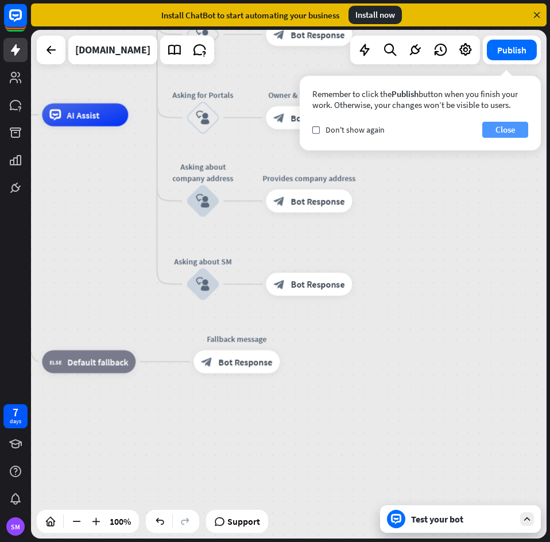
click at [499, 126] on button "Close" at bounding box center [505, 130] width 46 height 16
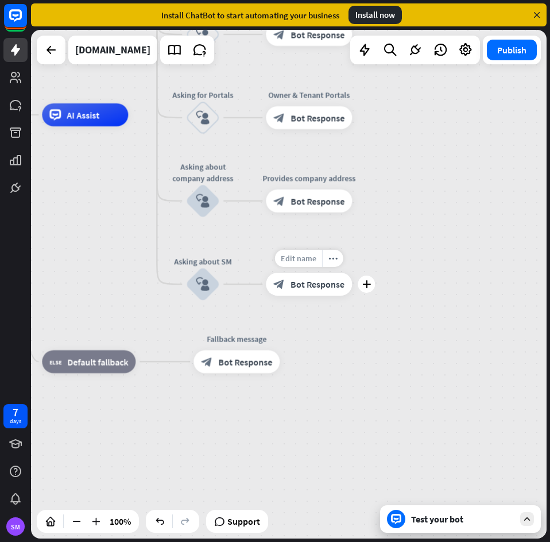
click at [308, 254] on span "Edit name" at bounding box center [299, 258] width 36 height 10
type input "**********"
click at [446, 266] on div "home_2 Start point Welcome message block_bot_response Bot Response Back to Menu…" at bounding box center [288, 284] width 515 height 508
click at [313, 281] on span "Bot Response" at bounding box center [317, 283] width 54 height 11
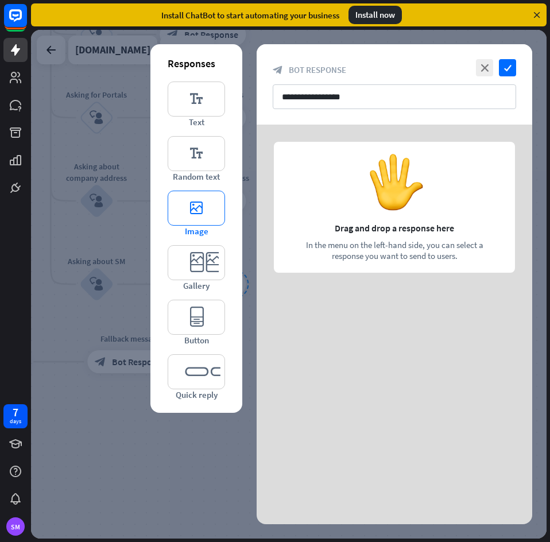
drag, startPoint x: 207, startPoint y: 213, endPoint x: 224, endPoint y: 223, distance: 19.8
click at [207, 213] on icon "editor_image" at bounding box center [196, 207] width 57 height 35
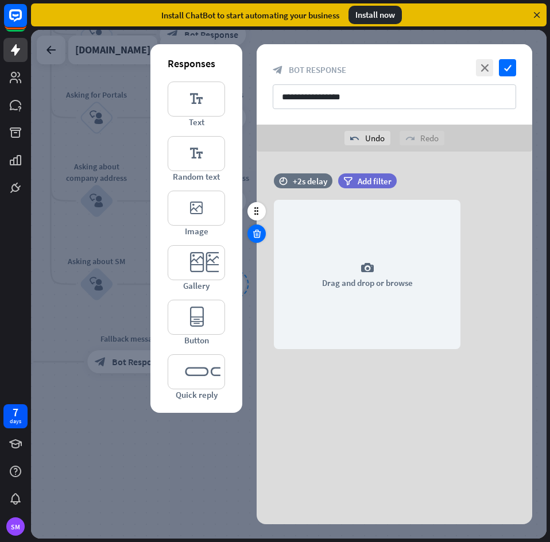
click at [258, 232] on icon at bounding box center [256, 233] width 11 height 10
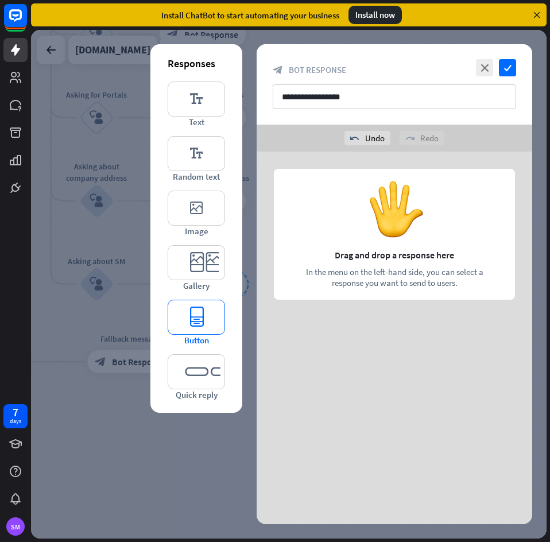
click at [202, 314] on icon "editor_button" at bounding box center [196, 316] width 57 height 35
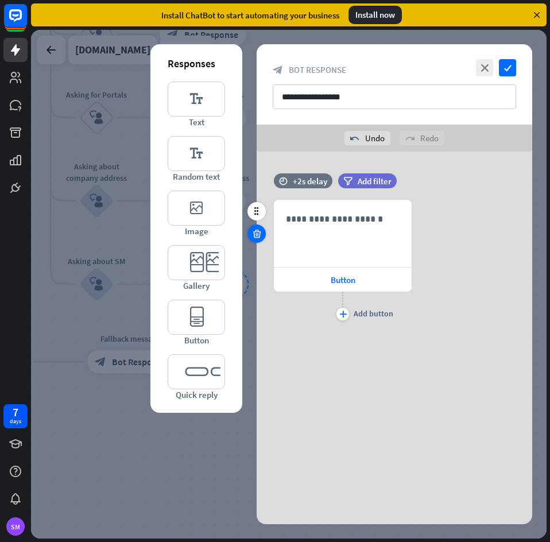
click at [260, 233] on icon at bounding box center [256, 233] width 11 height 10
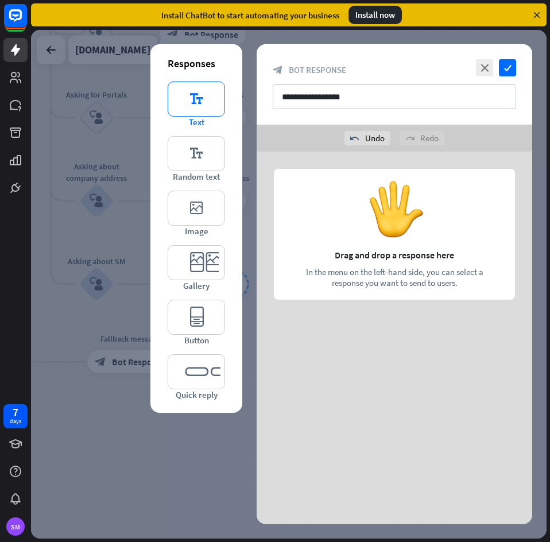
click at [207, 102] on icon "editor_text" at bounding box center [196, 98] width 57 height 35
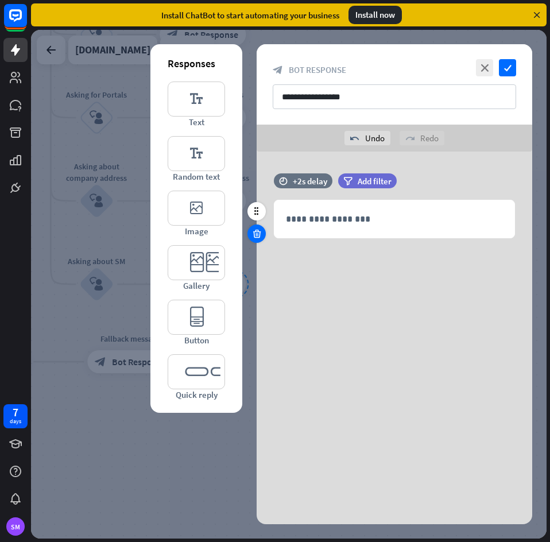
click at [265, 236] on div at bounding box center [256, 233] width 18 height 18
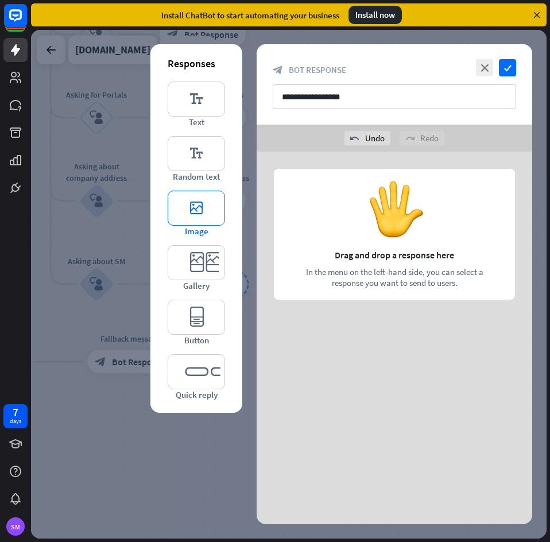
click at [205, 220] on icon "editor_image" at bounding box center [196, 207] width 57 height 35
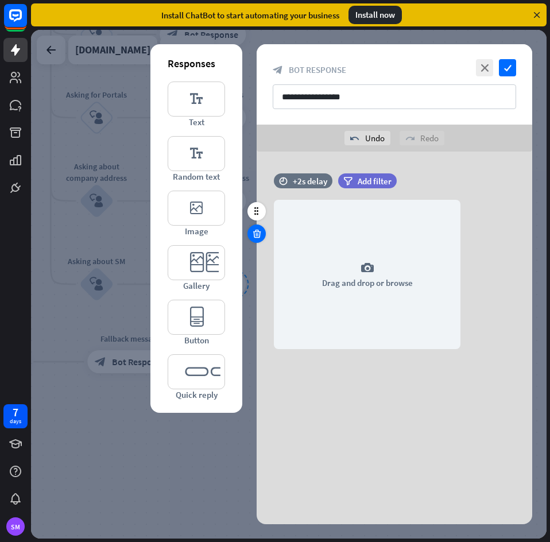
click at [260, 229] on icon at bounding box center [256, 233] width 11 height 10
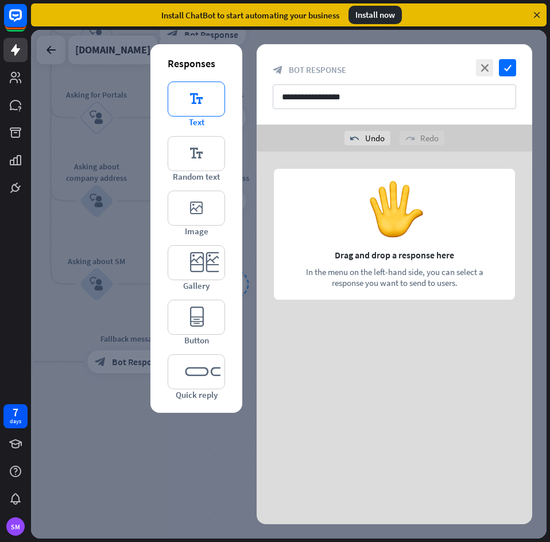
click at [216, 106] on icon "editor_text" at bounding box center [196, 98] width 57 height 35
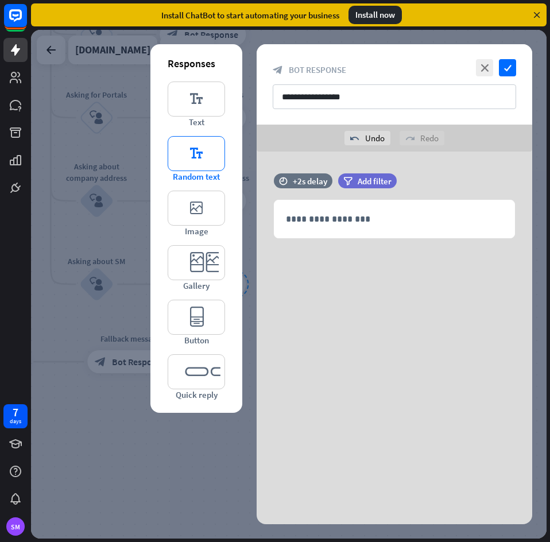
click at [207, 149] on icon "editor_text" at bounding box center [196, 153] width 57 height 35
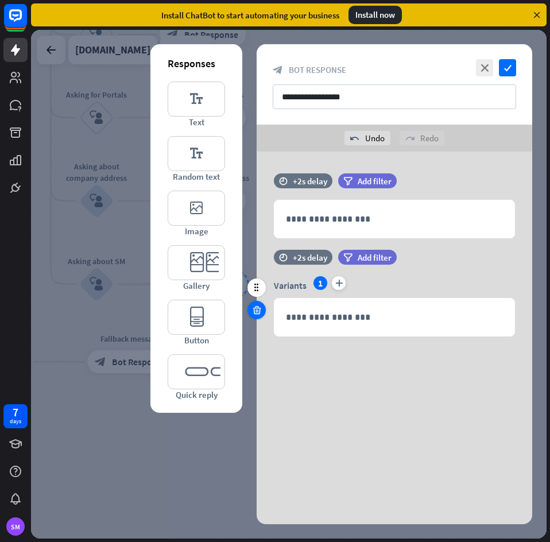
click at [263, 312] on div at bounding box center [256, 310] width 18 height 18
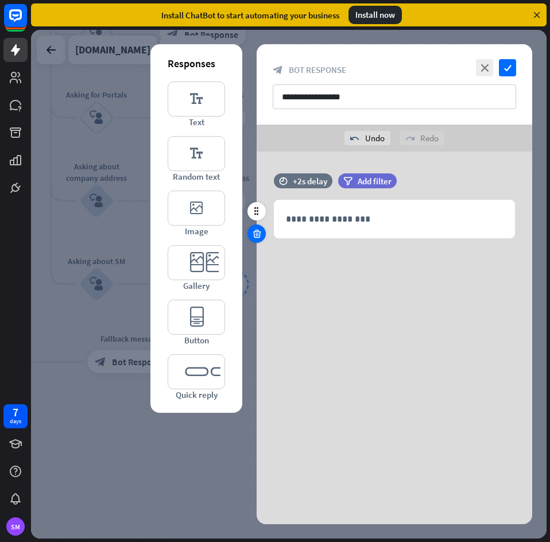
click at [256, 233] on icon at bounding box center [256, 233] width 11 height 10
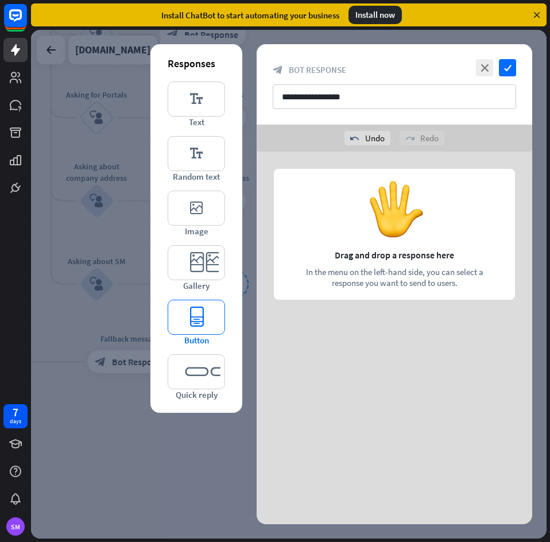
click at [185, 321] on icon "editor_button" at bounding box center [196, 316] width 57 height 35
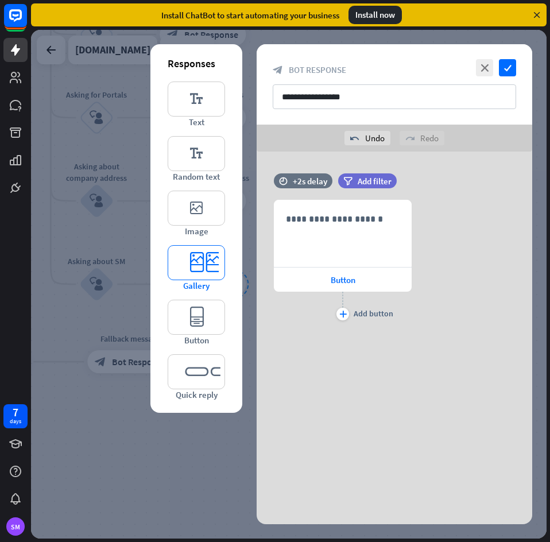
click at [201, 271] on icon "editor_card" at bounding box center [196, 262] width 57 height 35
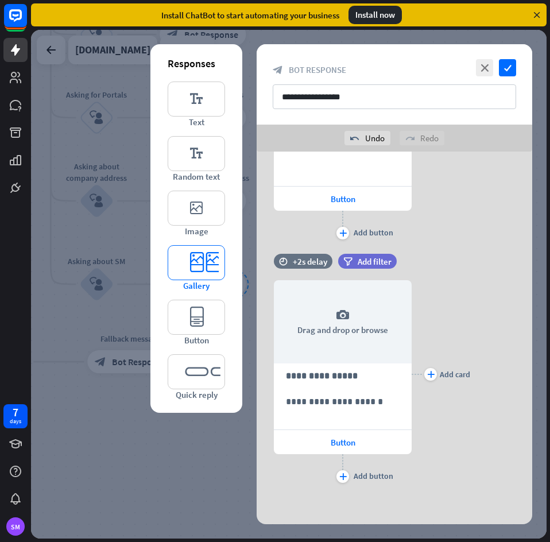
scroll to position [83, 0]
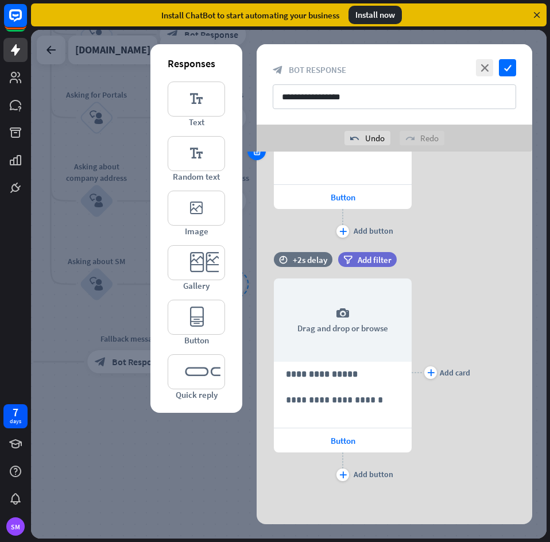
click at [257, 156] on div at bounding box center [256, 151] width 18 height 18
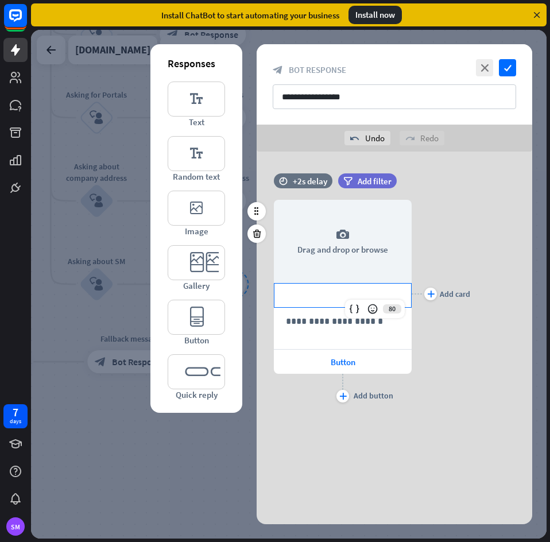
click at [355, 290] on p "**********" at bounding box center [343, 295] width 114 height 14
click at [353, 293] on p "**********" at bounding box center [343, 295] width 114 height 14
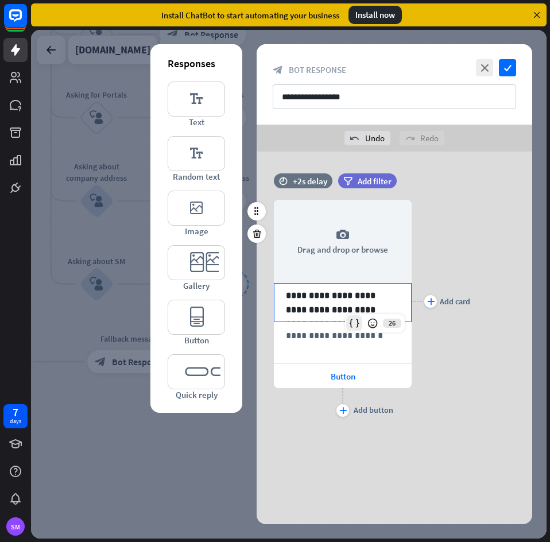
click at [347, 331] on div at bounding box center [354, 323] width 16 height 16
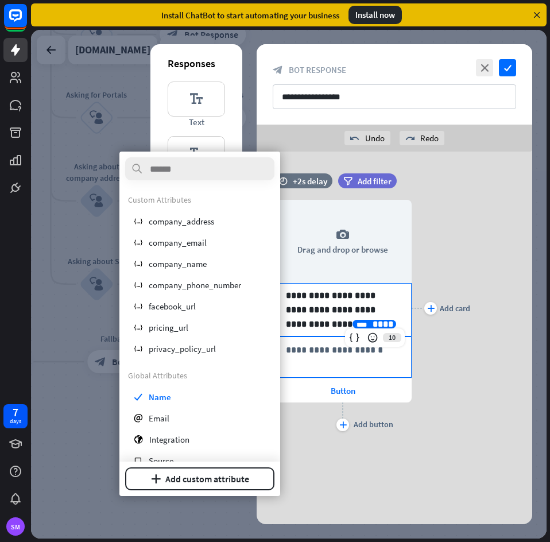
click at [337, 363] on div "**********" at bounding box center [342, 357] width 137 height 40
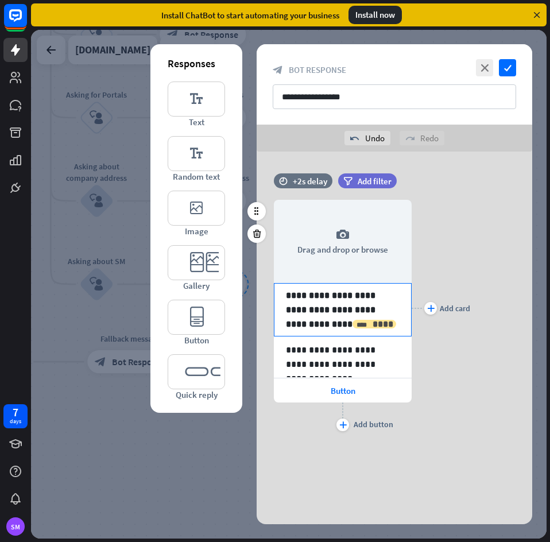
click at [372, 321] on span "****" at bounding box center [382, 324] width 21 height 9
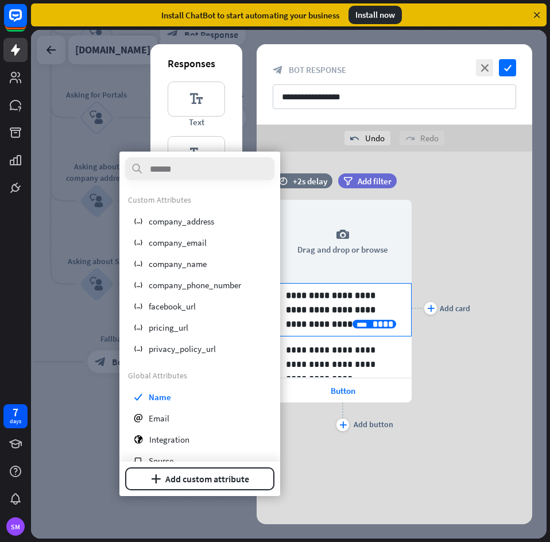
click at [359, 305] on p "**********" at bounding box center [343, 309] width 114 height 43
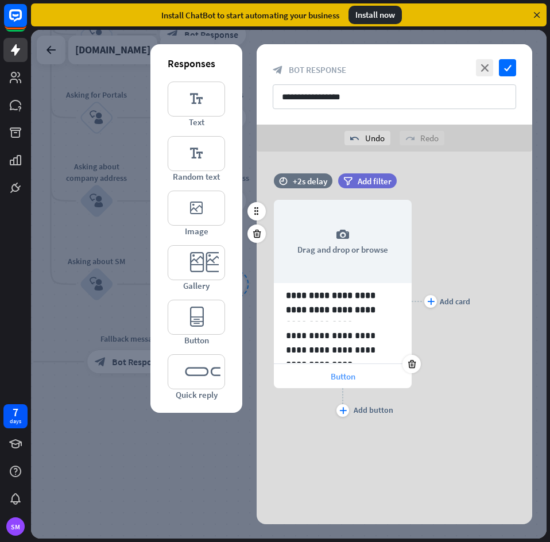
click at [367, 372] on div "Button" at bounding box center [343, 376] width 138 height 24
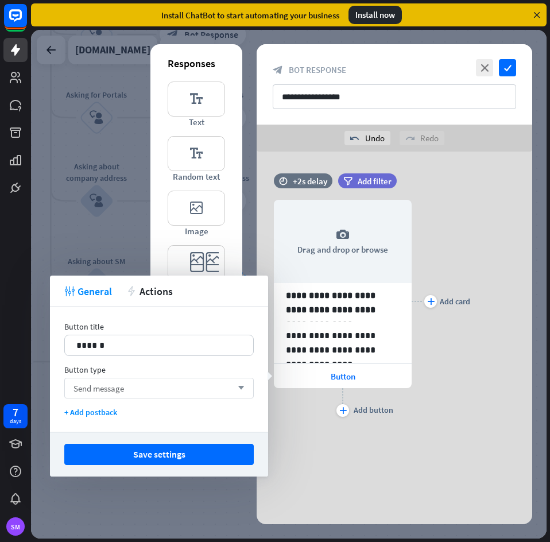
click at [143, 395] on div "Send message arrow_down" at bounding box center [158, 388] width 189 height 21
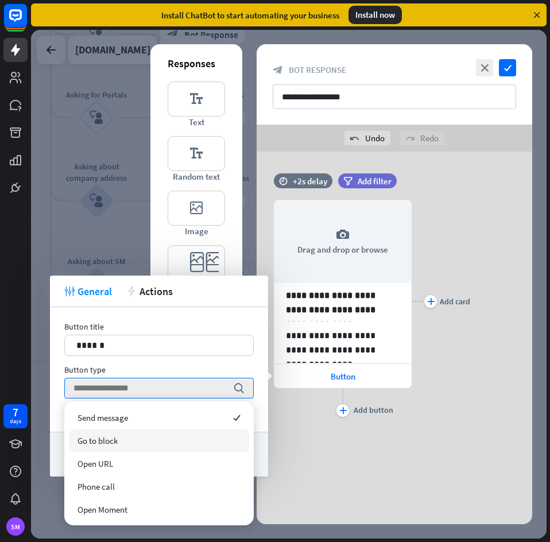
click at [140, 441] on div "Go to block" at bounding box center [159, 440] width 180 height 23
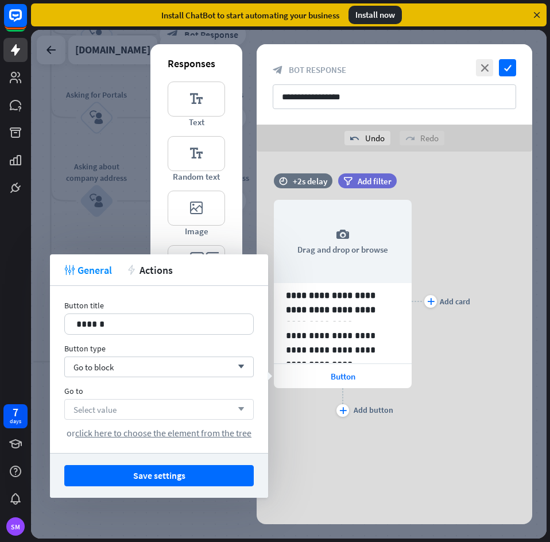
click at [145, 408] on div "Select value arrow_down" at bounding box center [158, 409] width 189 height 21
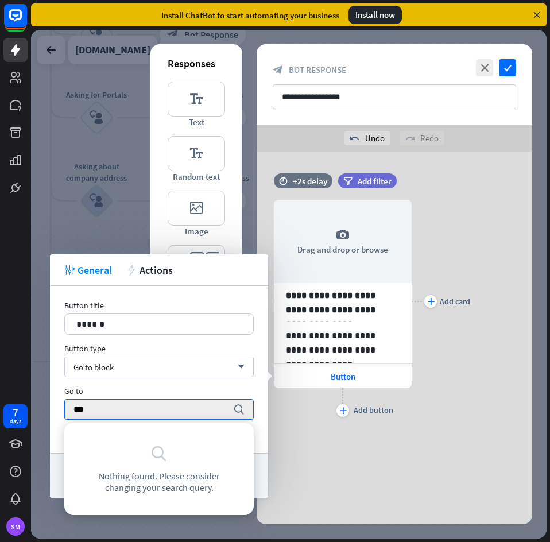
type input "***"
click at [135, 386] on div "Go to" at bounding box center [158, 391] width 189 height 10
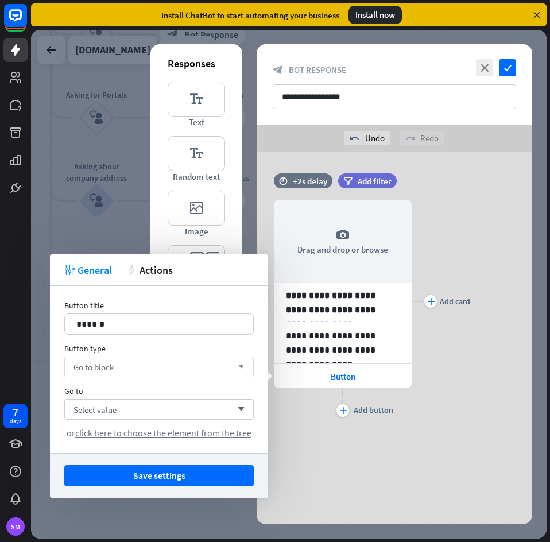
click at [140, 370] on div "Go to block arrow_down" at bounding box center [158, 366] width 189 height 21
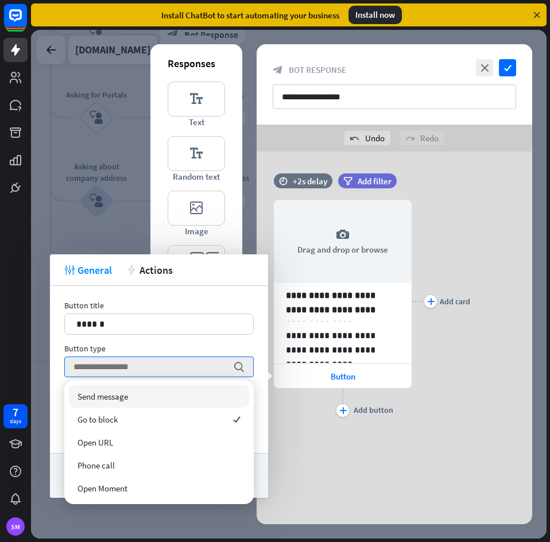
click at [168, 346] on div "Button type" at bounding box center [158, 348] width 189 height 10
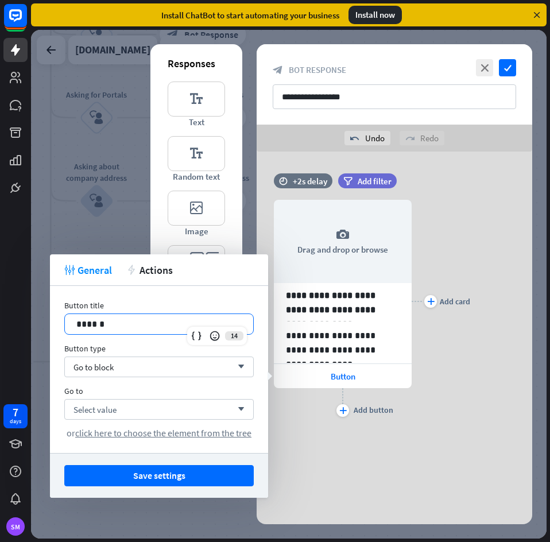
click at [173, 330] on p "******" at bounding box center [158, 324] width 165 height 14
click at [164, 407] on div "Select value arrow_down" at bounding box center [158, 409] width 189 height 21
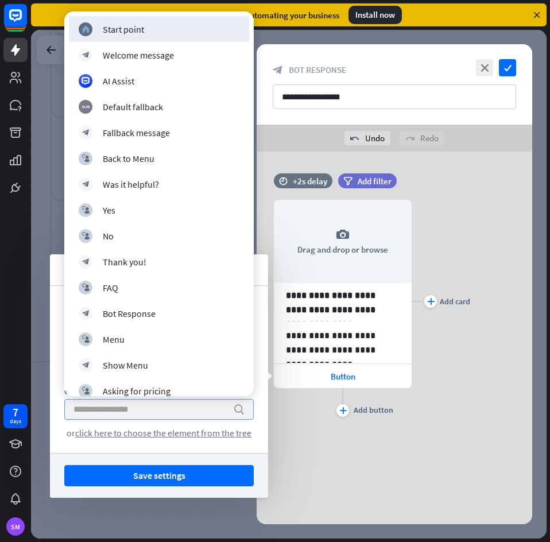
click at [168, 407] on input "search" at bounding box center [150, 409] width 154 height 20
drag, startPoint x: 49, startPoint y: 408, endPoint x: 71, endPoint y: 408, distance: 22.4
click at [50, 408] on body "7 days SM close Product Help First steps Get started with ChatBot Help Center F…" at bounding box center [275, 271] width 550 height 542
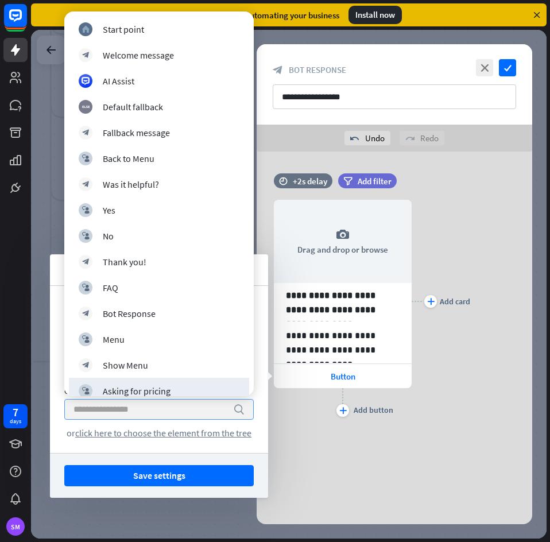
click at [74, 408] on input "search" at bounding box center [150, 409] width 154 height 20
click at [180, 412] on input "search" at bounding box center [150, 409] width 154 height 20
click at [189, 390] on div "block_user_input Asking for pricing" at bounding box center [159, 391] width 161 height 14
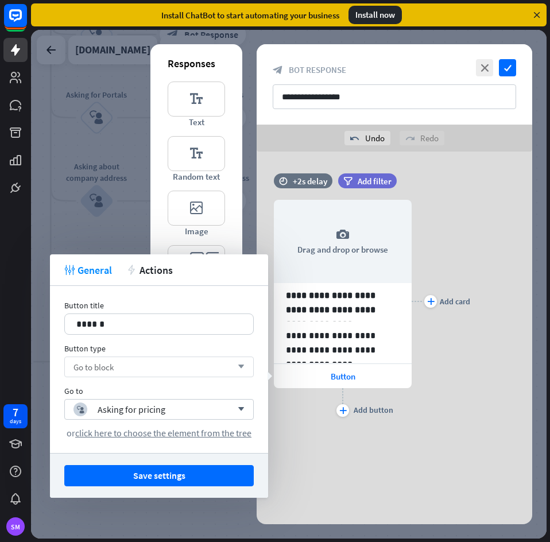
click at [180, 373] on div "Go to block arrow_down" at bounding box center [158, 366] width 189 height 21
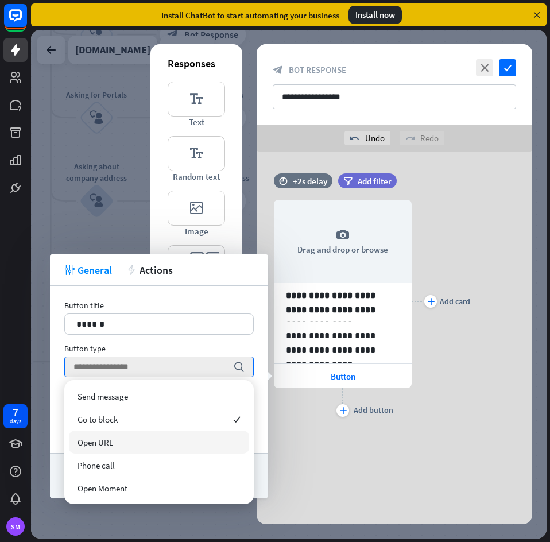
click at [133, 446] on div "Open URL" at bounding box center [159, 441] width 180 height 23
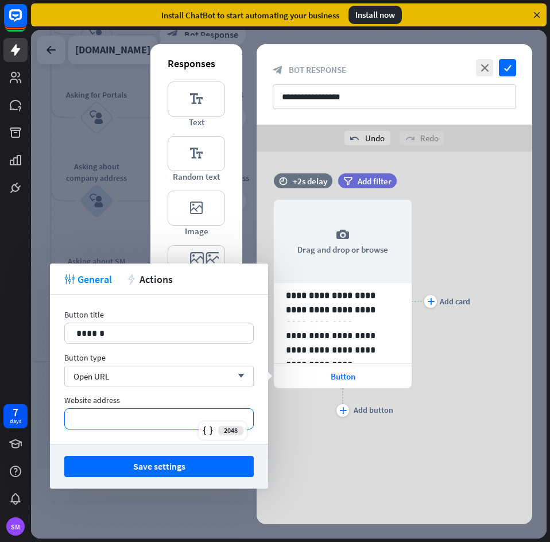
click at [159, 426] on div "*********" at bounding box center [159, 418] width 188 height 20
click at [202, 426] on icon at bounding box center [207, 430] width 11 height 11
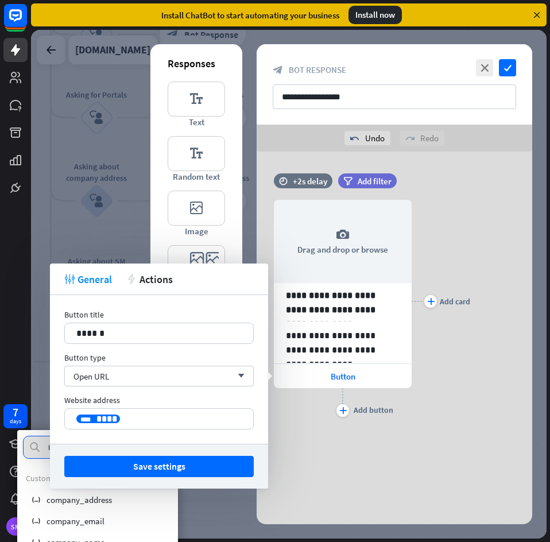
click at [46, 448] on input "text" at bounding box center [97, 446] width 149 height 23
type input "**"
click at [61, 500] on span "facebook_url" at bounding box center [69, 499] width 47 height 11
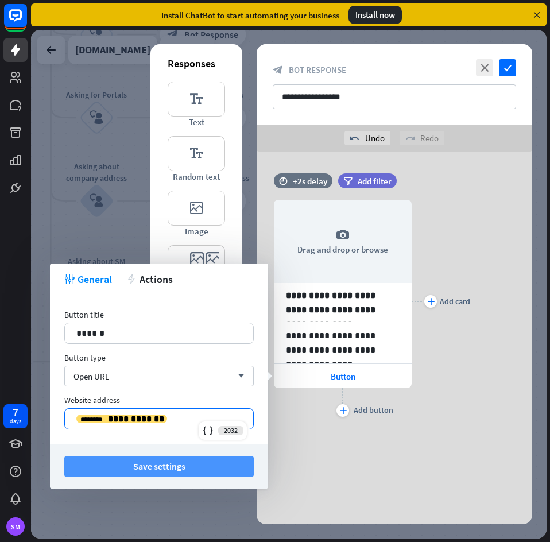
click at [174, 464] on button "Save settings" at bounding box center [158, 466] width 189 height 21
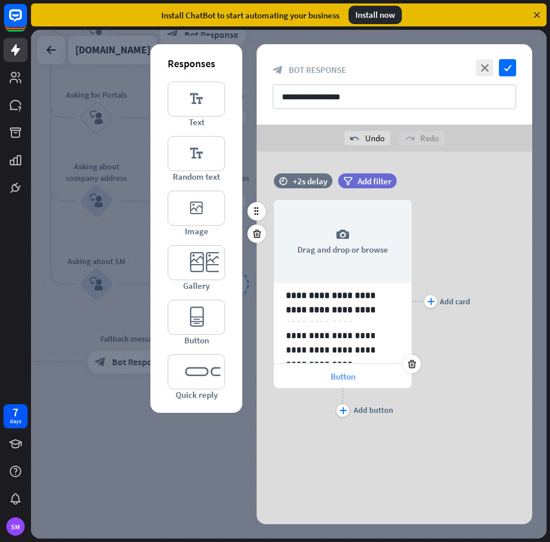
click at [348, 373] on span "Button" at bounding box center [342, 376] width 25 height 11
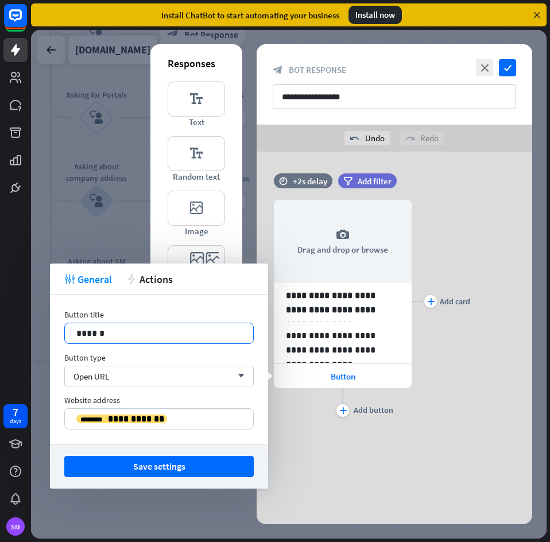
click at [166, 328] on p "******" at bounding box center [158, 333] width 165 height 14
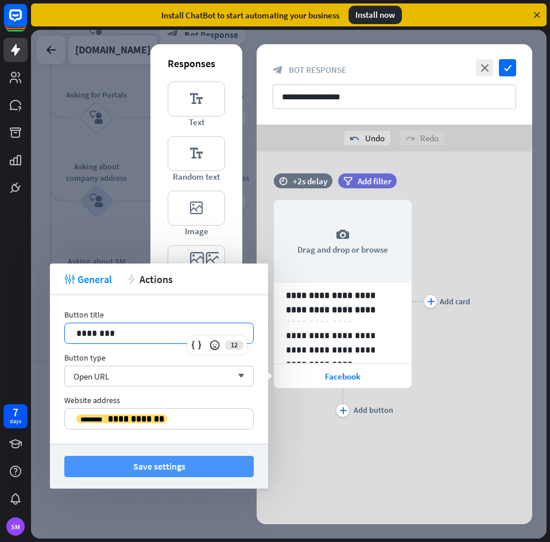
click at [180, 465] on button "Save settings" at bounding box center [158, 466] width 189 height 21
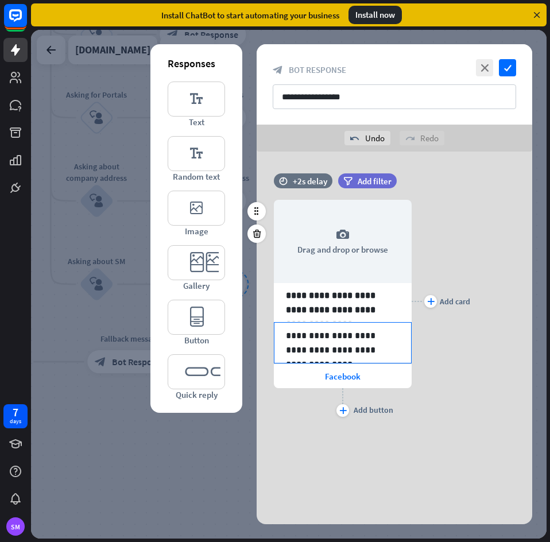
click at [334, 337] on p "**********" at bounding box center [343, 342] width 114 height 29
click at [333, 337] on p "**********" at bounding box center [343, 342] width 114 height 29
click at [478, 375] on div "**********" at bounding box center [393, 300] width 275 height 237
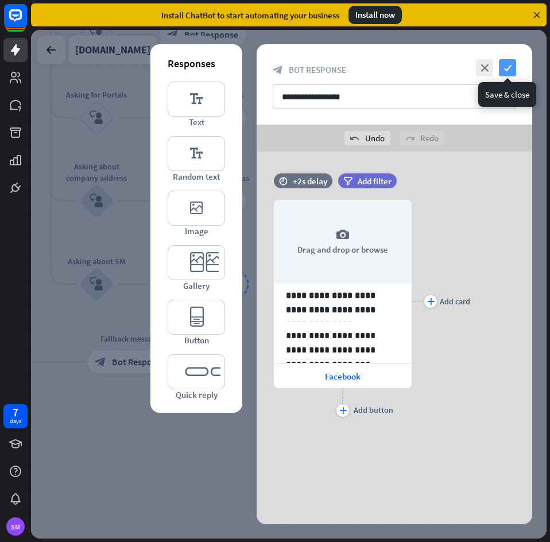
click at [508, 67] on icon "check" at bounding box center [507, 67] width 17 height 17
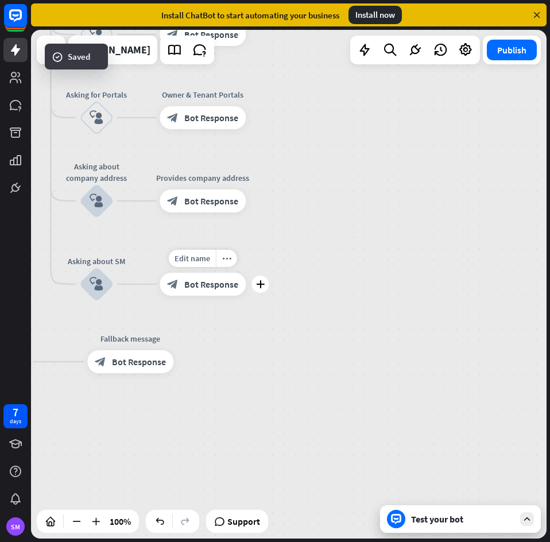
click at [200, 295] on div "block_bot_response Bot Response" at bounding box center [202, 284] width 86 height 23
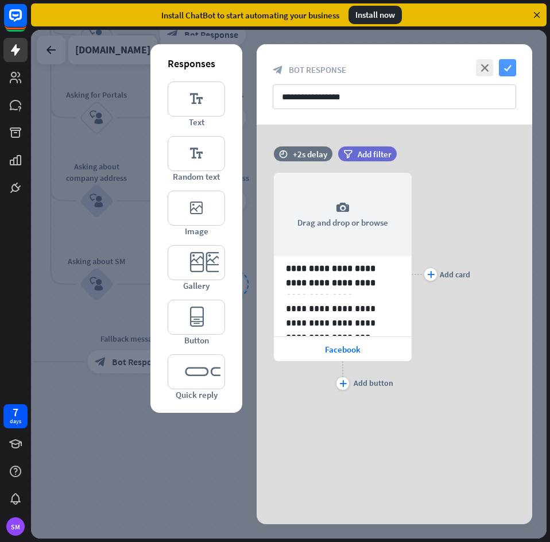
click at [511, 68] on icon "check" at bounding box center [507, 67] width 17 height 17
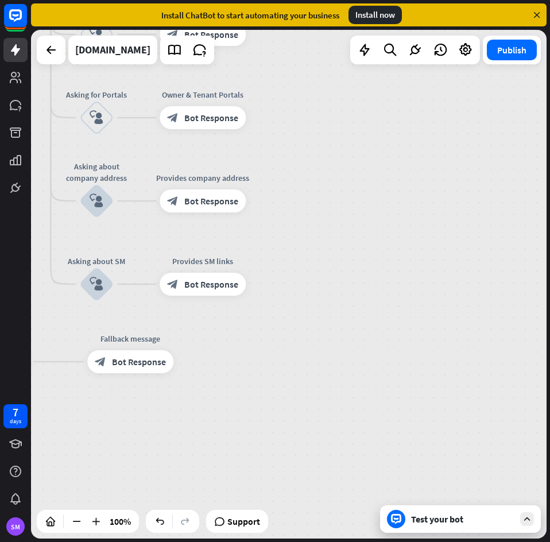
click at [469, 519] on div "Test your bot" at bounding box center [462, 518] width 103 height 11
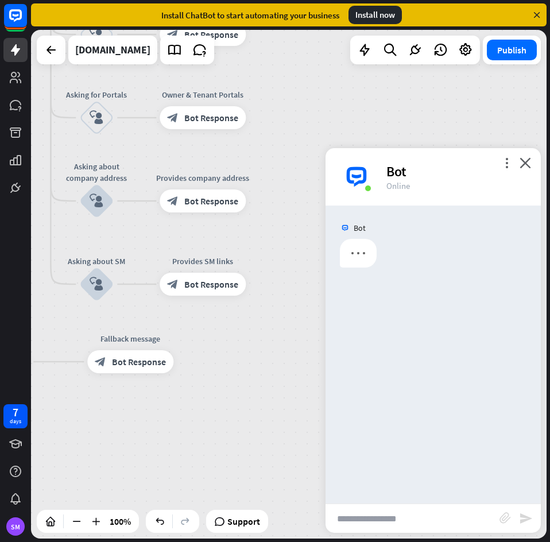
click at [426, 517] on input "text" at bounding box center [412, 518] width 174 height 29
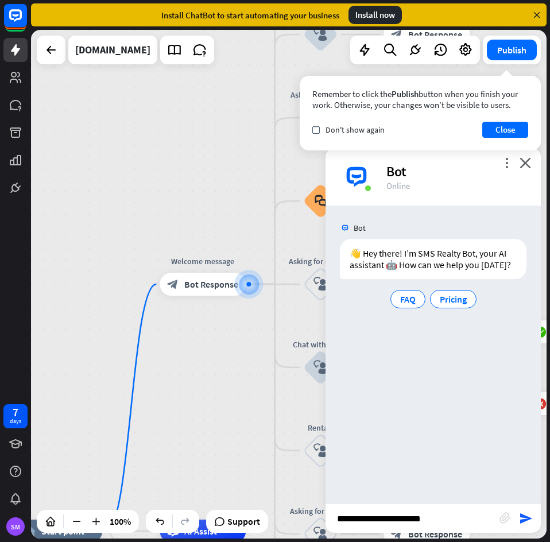
type input "**********"
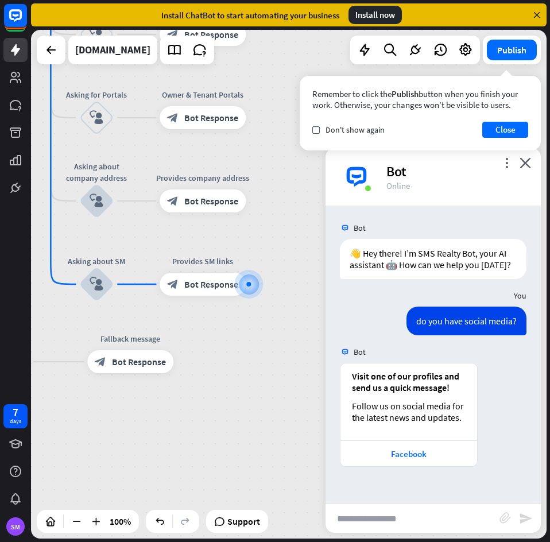
click at [235, 415] on div "home_2 Start point Welcome message block_bot_response Bot Response Back to Menu…" at bounding box center [49, 369] width 515 height 508
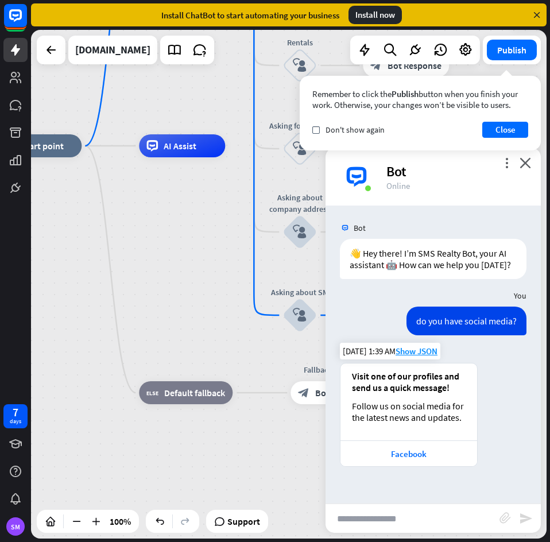
drag, startPoint x: 234, startPoint y: 388, endPoint x: 441, endPoint y: 421, distance: 209.0
click at [441, 421] on div "home_2 Start point Welcome message block_bot_response Bot Response Back to Menu…" at bounding box center [288, 284] width 515 height 508
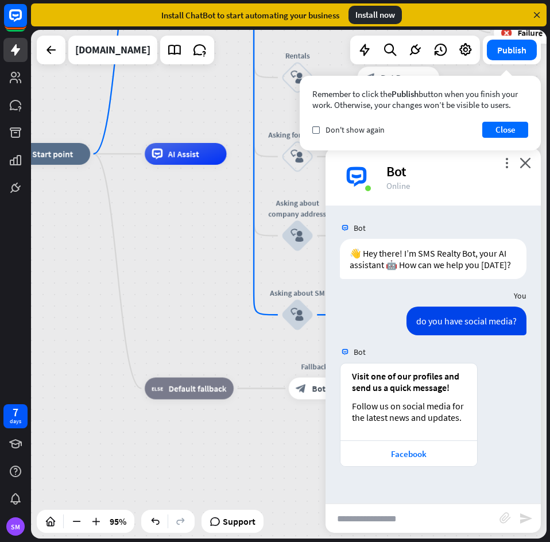
click at [531, 165] on div "more_vert close Bot Online" at bounding box center [432, 176] width 215 height 57
click at [510, 131] on button "Close" at bounding box center [505, 130] width 46 height 16
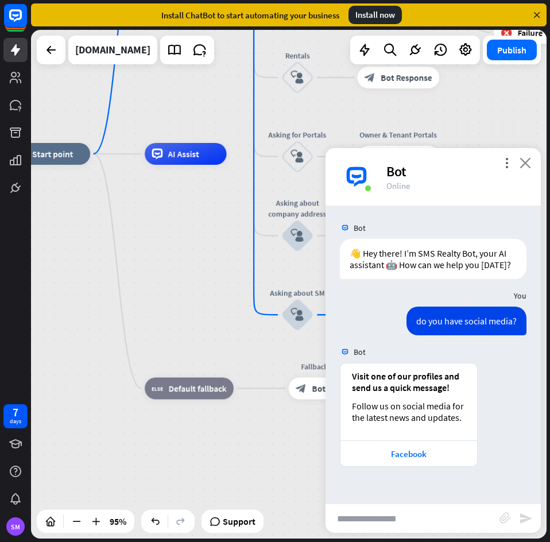
click at [528, 163] on icon "close" at bounding box center [524, 162] width 11 height 11
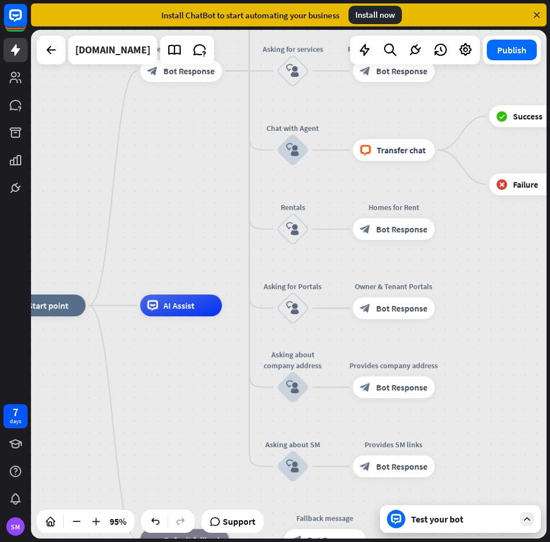
drag, startPoint x: 522, startPoint y: 228, endPoint x: 520, endPoint y: 367, distance: 139.4
click at [520, 367] on div "home_2 Start point Welcome message block_bot_response Bot Response Back to Menu…" at bounding box center [288, 284] width 515 height 508
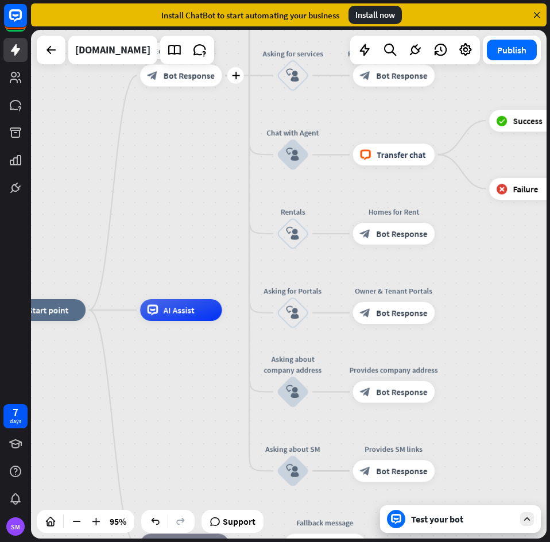
click at [241, 79] on div "plus" at bounding box center [235, 75] width 17 height 17
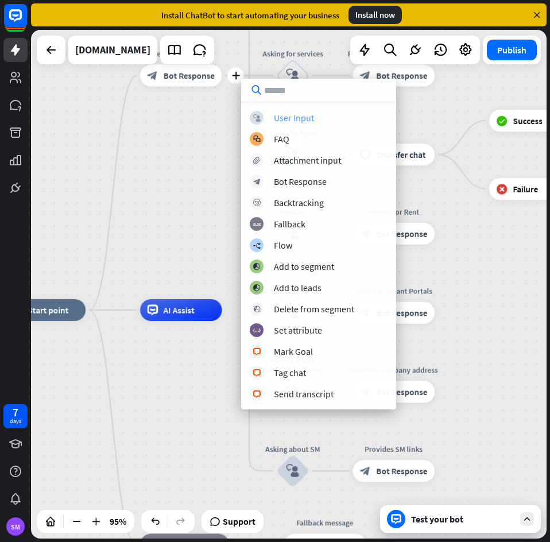
click at [301, 118] on div "User Input" at bounding box center [294, 117] width 40 height 11
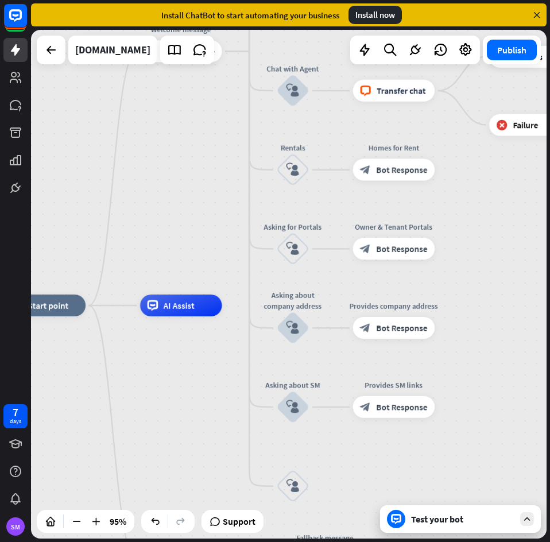
drag, startPoint x: 503, startPoint y: 407, endPoint x: 489, endPoint y: 368, distance: 40.8
click at [489, 368] on div "home_2 Start point Welcome message block_bot_response Bot Response Back to Menu…" at bounding box center [288, 284] width 515 height 508
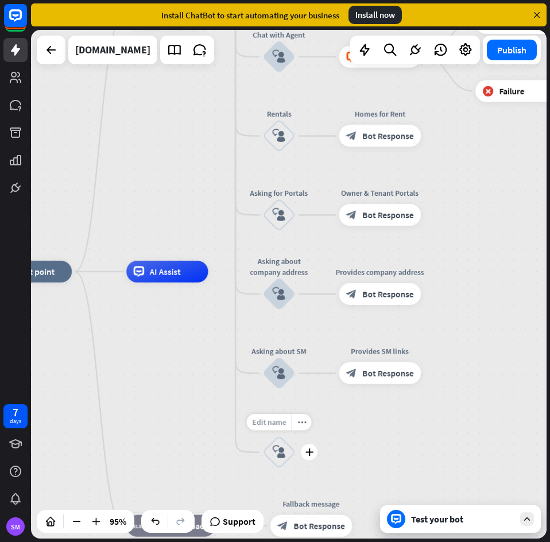
click at [271, 417] on span "Edit name" at bounding box center [269, 422] width 34 height 10
type input "**********"
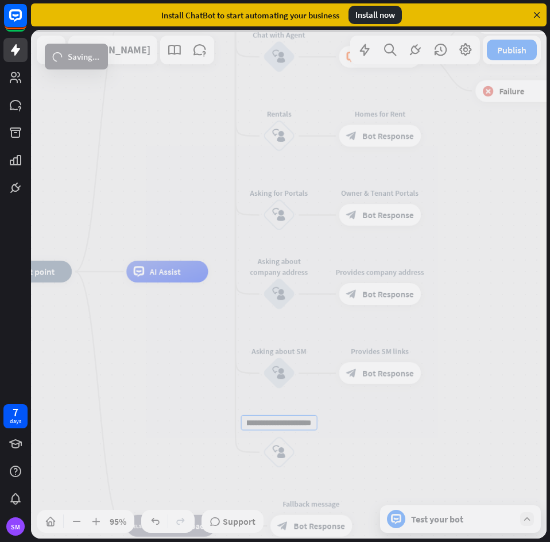
click at [417, 438] on div "home_2 Start point Welcome message block_bot_response Bot Response Back to Menu…" at bounding box center [288, 284] width 515 height 508
click at [273, 453] on div at bounding box center [288, 284] width 515 height 508
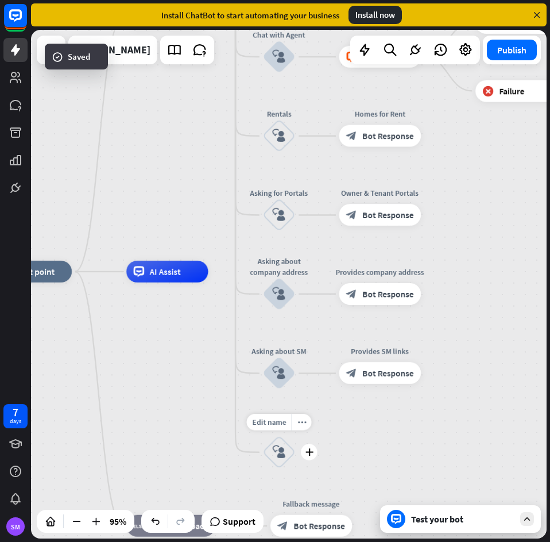
click at [275, 452] on icon "block_user_input" at bounding box center [279, 451] width 13 height 13
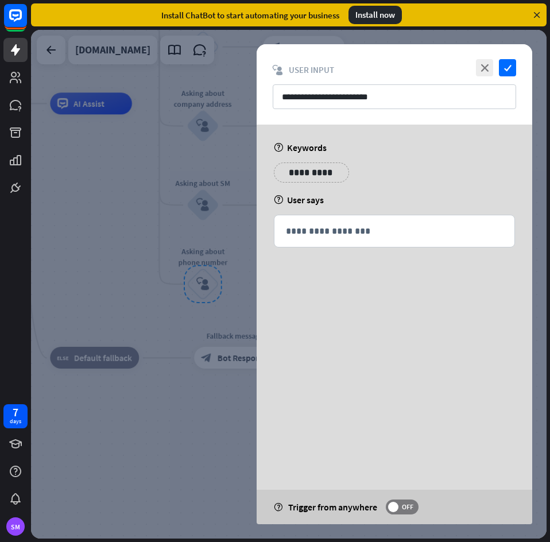
click at [338, 170] on div "**********" at bounding box center [394, 176] width 248 height 29
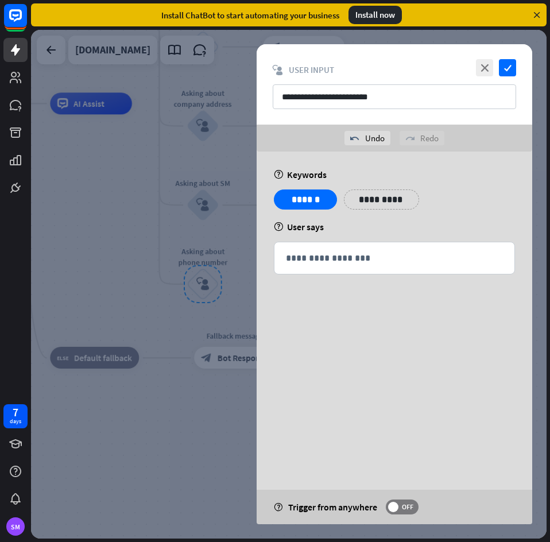
click at [393, 201] on p "**********" at bounding box center [381, 199] width 58 height 14
click at [453, 204] on p "**********" at bounding box center [451, 199] width 58 height 14
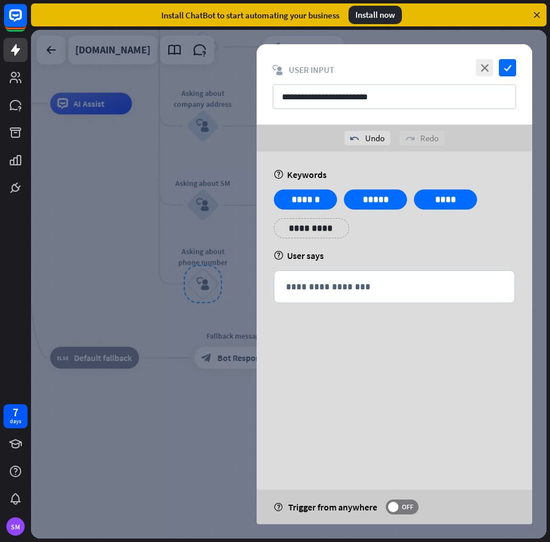
click at [451, 389] on div "**********" at bounding box center [393, 284] width 275 height 480
click at [505, 68] on icon "check" at bounding box center [507, 67] width 17 height 17
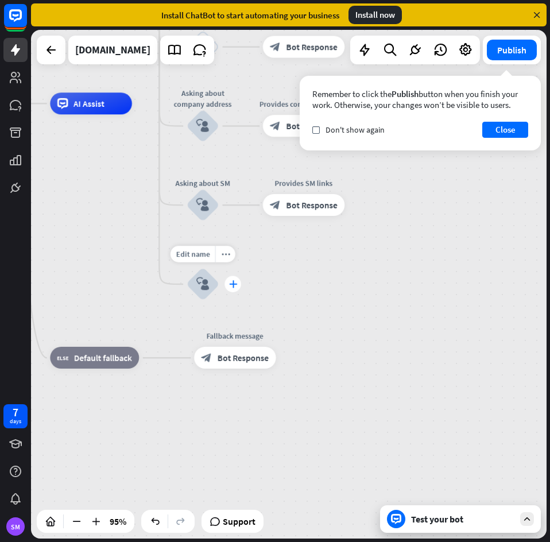
click at [234, 286] on icon "plus" at bounding box center [232, 283] width 8 height 7
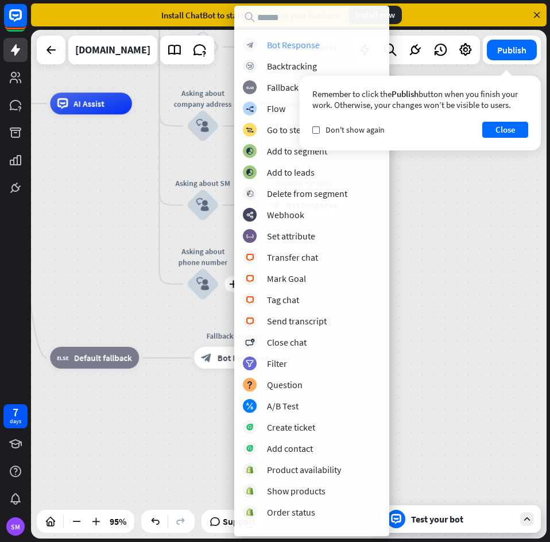
click at [290, 49] on div "Bot Response" at bounding box center [293, 44] width 53 height 11
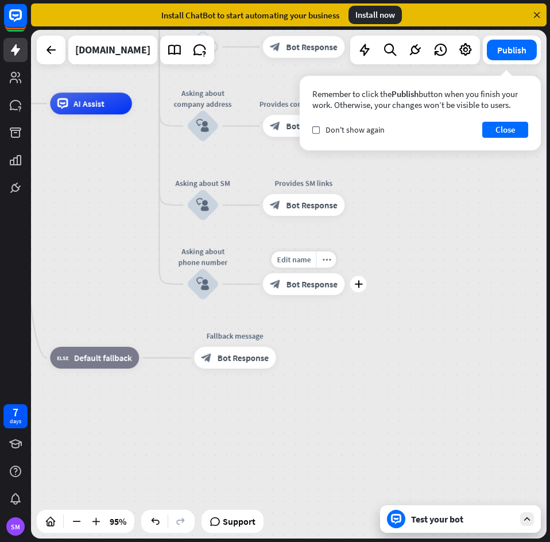
click at [292, 277] on div "block_bot_response Bot Response" at bounding box center [304, 284] width 82 height 22
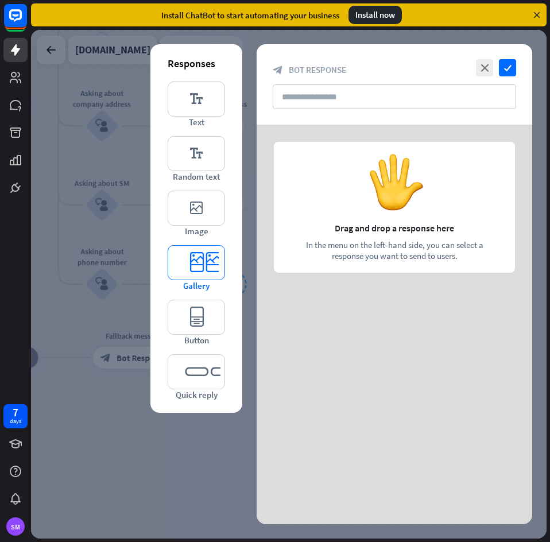
click at [187, 259] on icon "editor_card" at bounding box center [196, 262] width 57 height 35
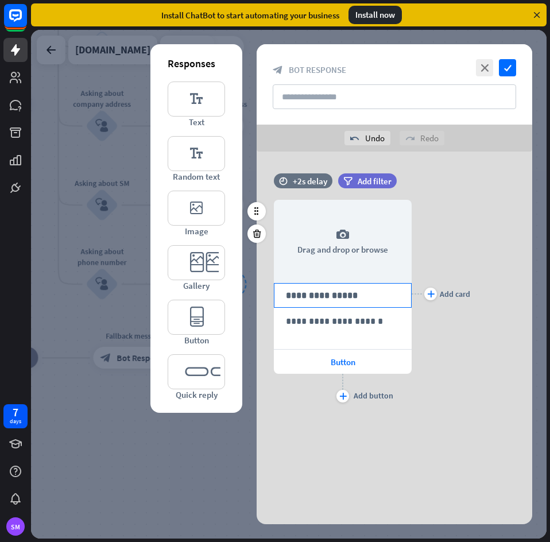
click at [348, 300] on p "**********" at bounding box center [343, 295] width 114 height 14
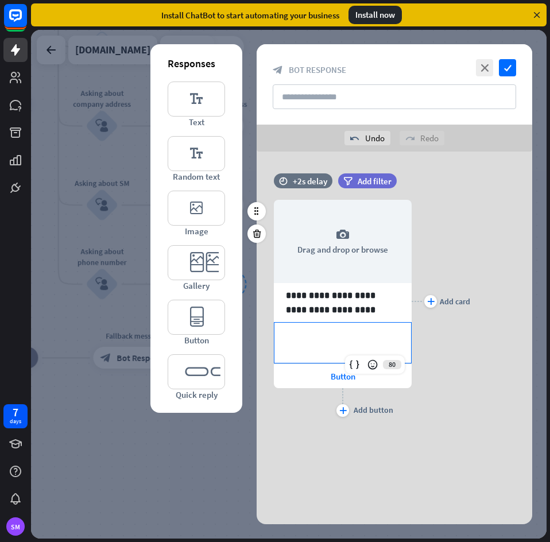
click at [357, 337] on p "**********" at bounding box center [343, 335] width 114 height 14
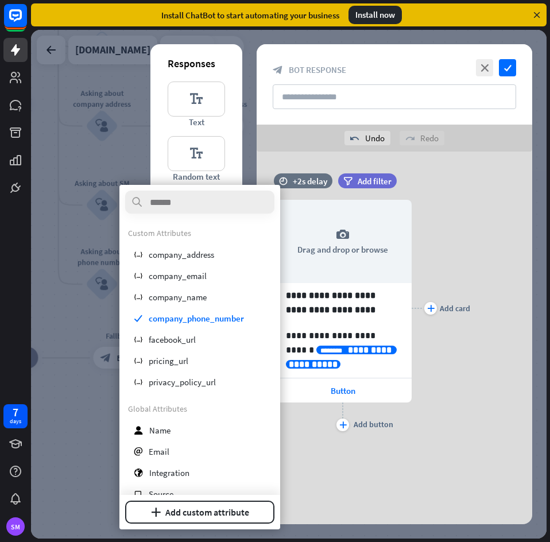
click at [453, 392] on div "plus Add card" at bounding box center [440, 307] width 59 height 251
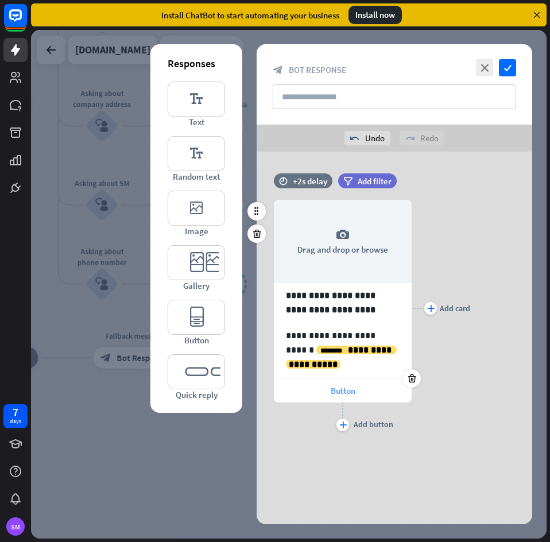
click at [334, 380] on div "Button" at bounding box center [343, 390] width 138 height 24
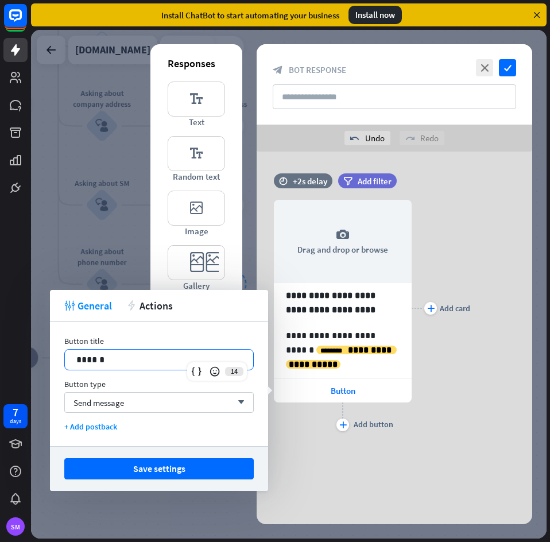
click at [194, 361] on p "******" at bounding box center [158, 359] width 165 height 14
click at [137, 408] on div "Send message arrow_down" at bounding box center [158, 402] width 189 height 21
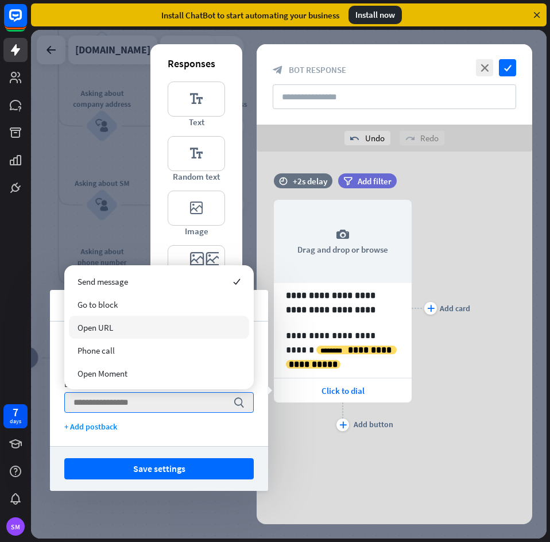
click at [136, 322] on div "Open URL" at bounding box center [159, 327] width 180 height 23
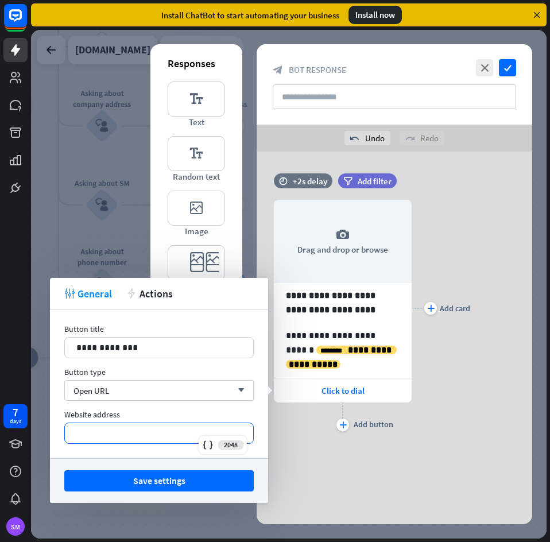
click at [152, 437] on p "*********" at bounding box center [158, 433] width 165 height 14
click at [202, 445] on icon at bounding box center [207, 444] width 11 height 11
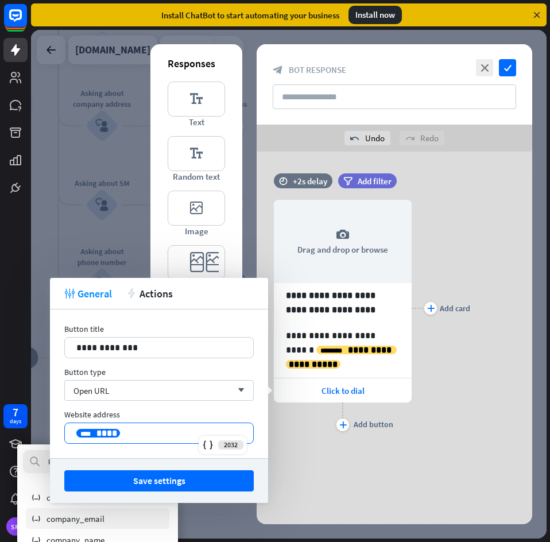
scroll to position [57, 0]
click at [146, 519] on div "variable company_phone_number" at bounding box center [97, 519] width 143 height 21
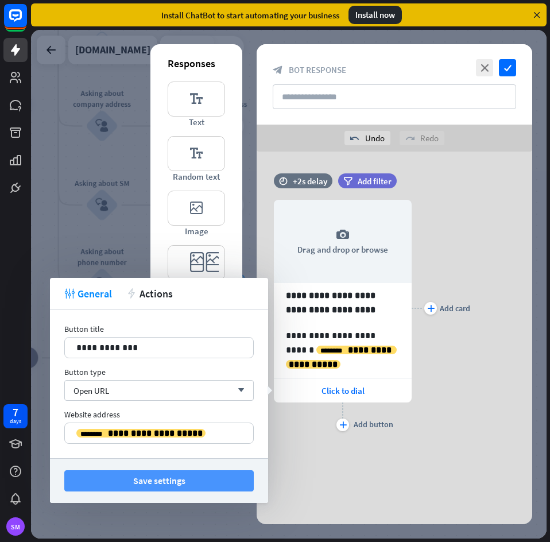
click at [220, 475] on button "Save settings" at bounding box center [158, 480] width 189 height 21
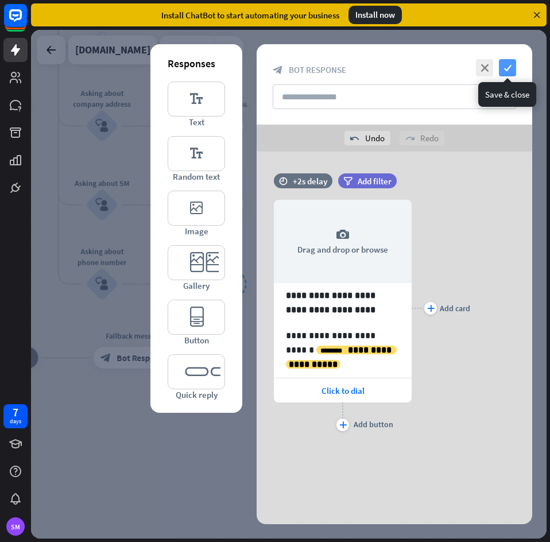
click at [513, 68] on icon "check" at bounding box center [507, 67] width 17 height 17
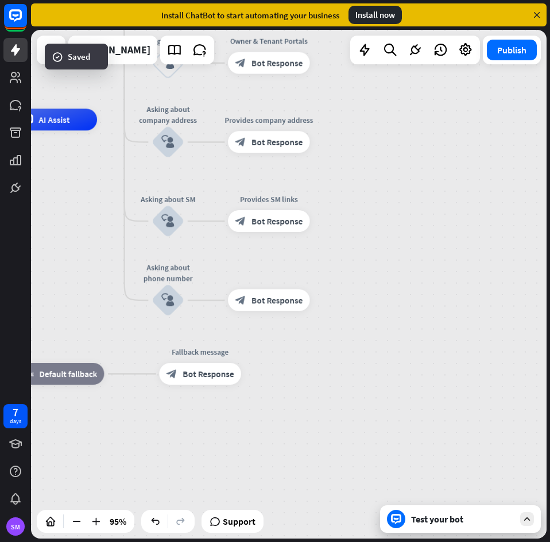
drag, startPoint x: 322, startPoint y: 390, endPoint x: 383, endPoint y: 406, distance: 62.9
click at [383, 406] on div "home_2 Start point Welcome message block_bot_response Bot Response Back to Menu…" at bounding box center [288, 284] width 515 height 508
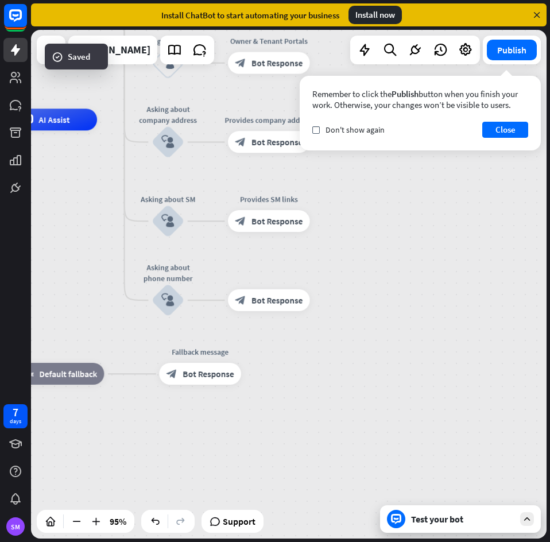
click at [472, 522] on div "Test your bot" at bounding box center [462, 518] width 103 height 11
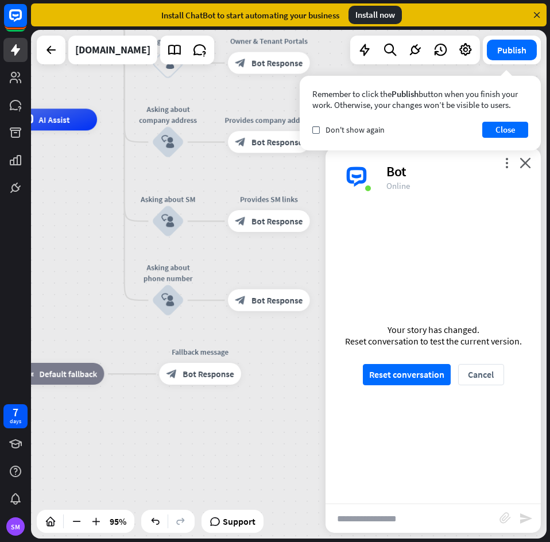
click at [458, 521] on input "text" at bounding box center [412, 518] width 174 height 29
click at [414, 373] on button "Reset conversation" at bounding box center [407, 374] width 88 height 21
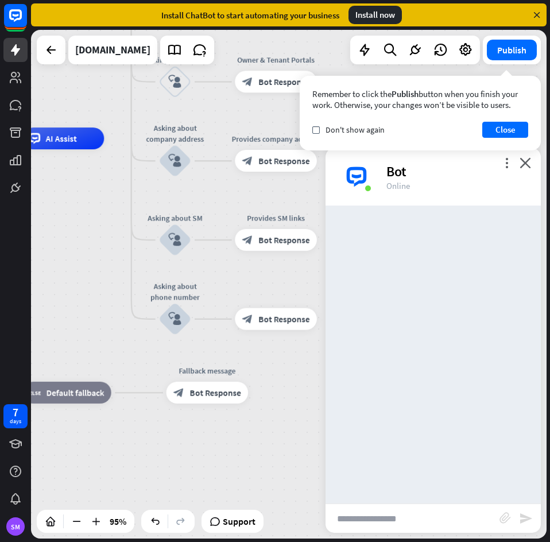
click at [404, 514] on input "text" at bounding box center [412, 518] width 174 height 29
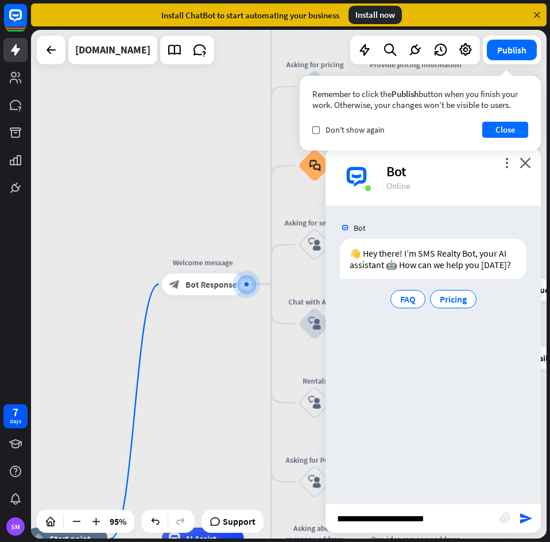
type input "**********"
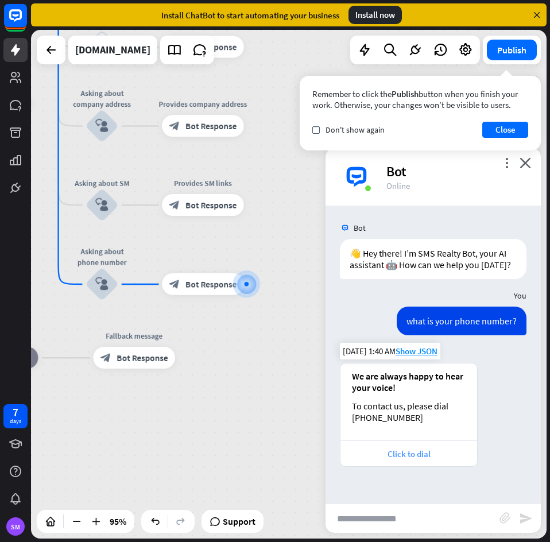
click at [422, 455] on div "Click to dial" at bounding box center [408, 453] width 125 height 11
click at [434, 443] on div "Click to dial" at bounding box center [408, 453] width 137 height 26
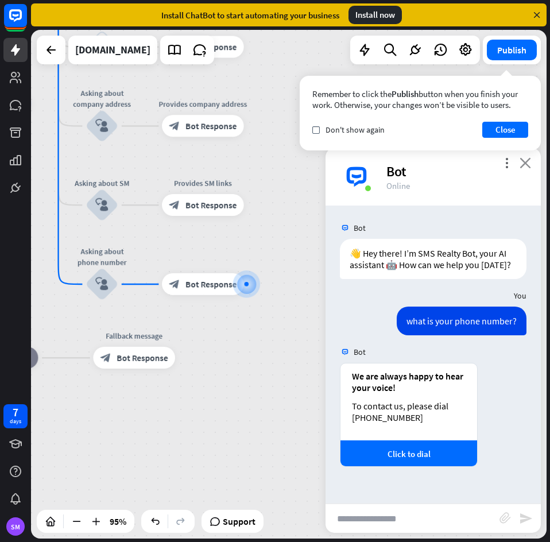
click at [523, 158] on icon "close" at bounding box center [524, 162] width 11 height 11
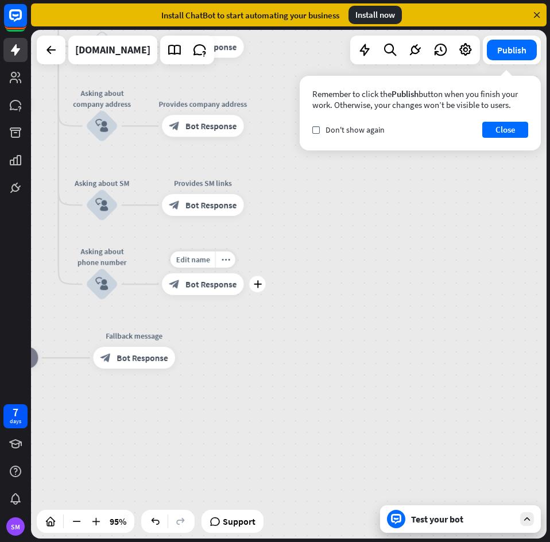
click at [227, 285] on span "Bot Response" at bounding box center [210, 283] width 51 height 11
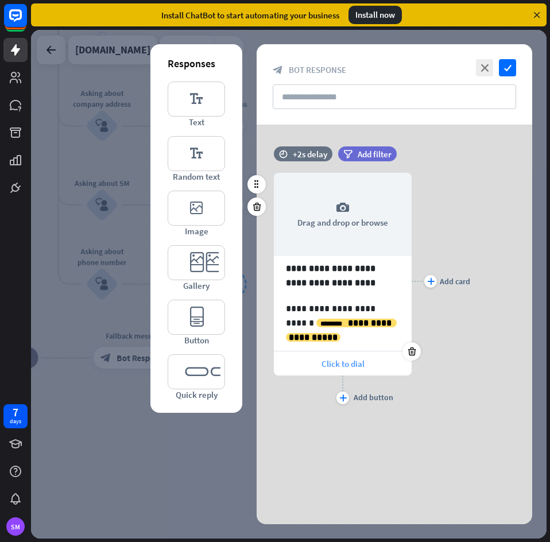
click at [343, 361] on span "Click to dial" at bounding box center [342, 363] width 43 height 11
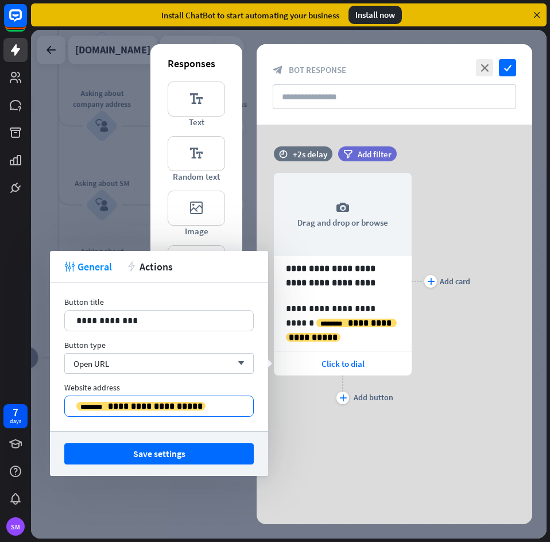
click at [213, 411] on div "**********" at bounding box center [158, 405] width 189 height 21
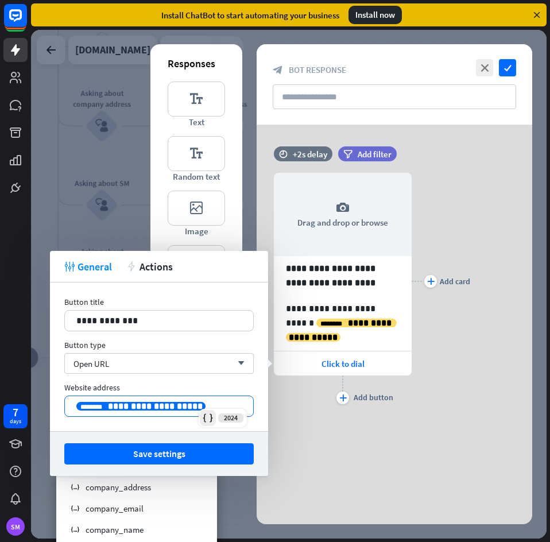
click at [204, 414] on icon at bounding box center [207, 417] width 11 height 11
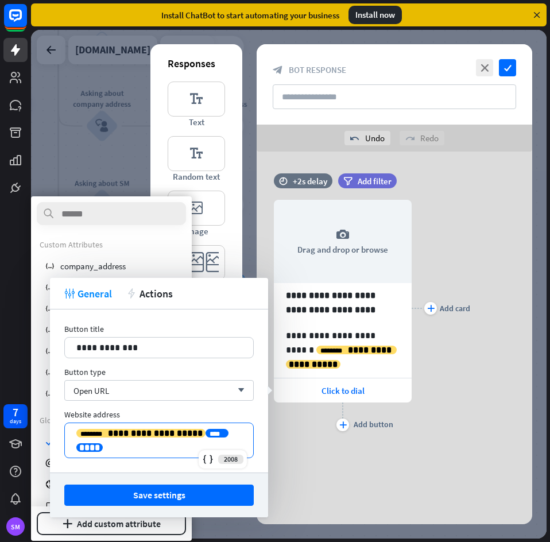
click at [131, 426] on p "**********" at bounding box center [158, 440] width 165 height 29
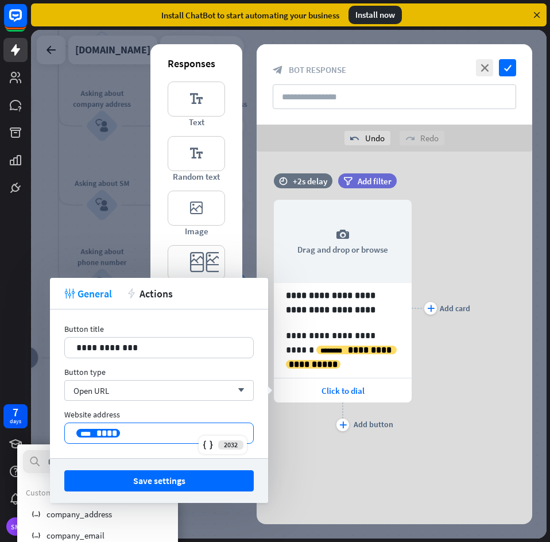
click at [108, 432] on span "****" at bounding box center [106, 433] width 21 height 9
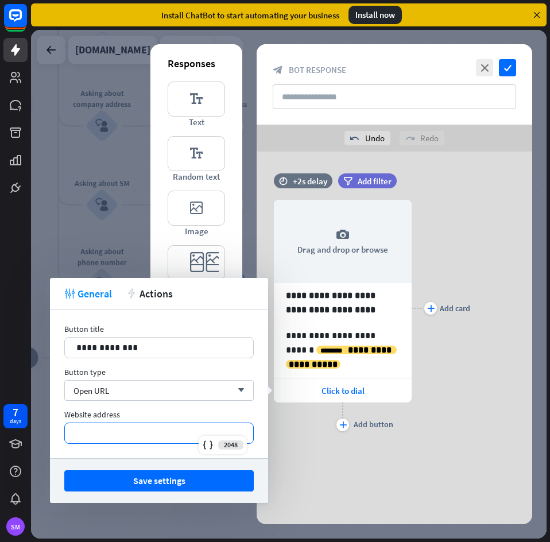
click at [145, 429] on p "*********" at bounding box center [158, 433] width 165 height 14
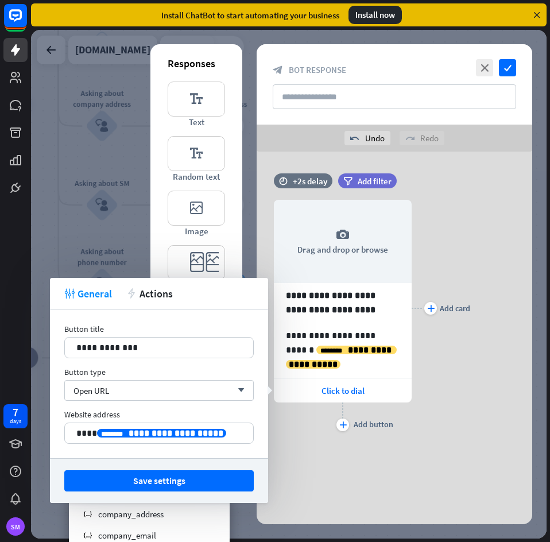
click at [185, 406] on div "**********" at bounding box center [159, 383] width 218 height 149
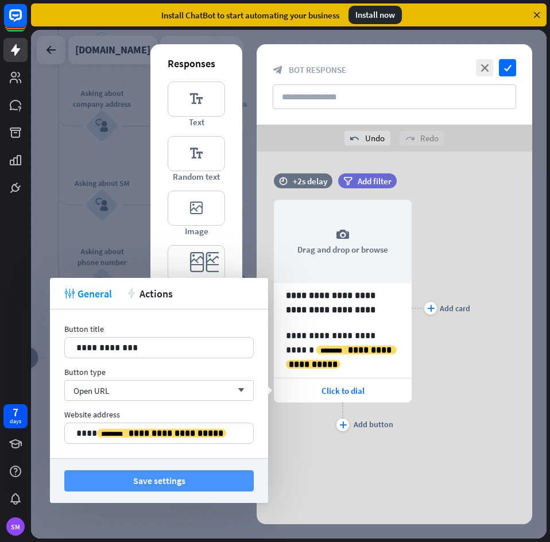
click at [194, 484] on button "Save settings" at bounding box center [158, 480] width 189 height 21
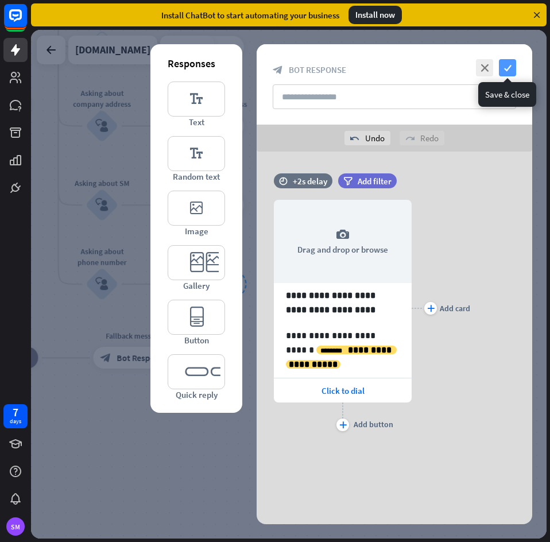
click at [510, 69] on icon "check" at bounding box center [507, 67] width 17 height 17
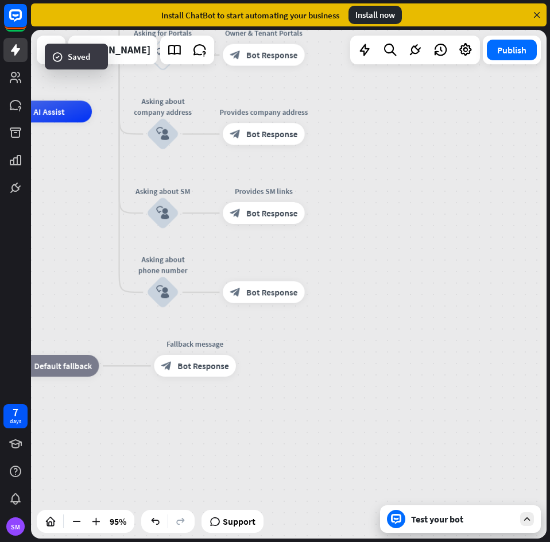
drag, startPoint x: 398, startPoint y: 277, endPoint x: 437, endPoint y: 285, distance: 40.4
click at [437, 285] on div "home_2 Start point Welcome message block_bot_response Bot Response Back to Menu…" at bounding box center [288, 284] width 515 height 508
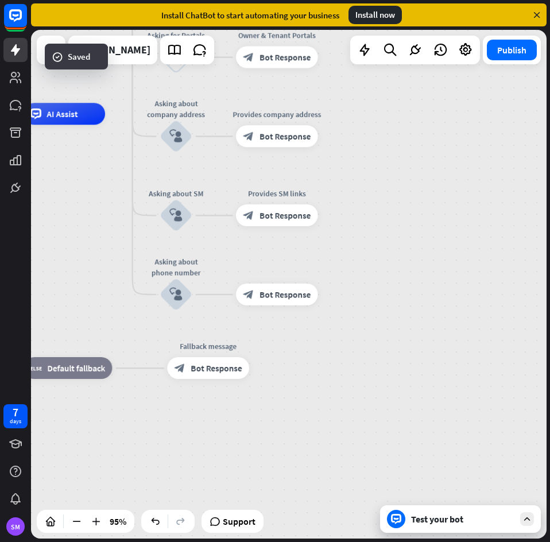
click at [452, 528] on div "Test your bot" at bounding box center [460, 519] width 161 height 28
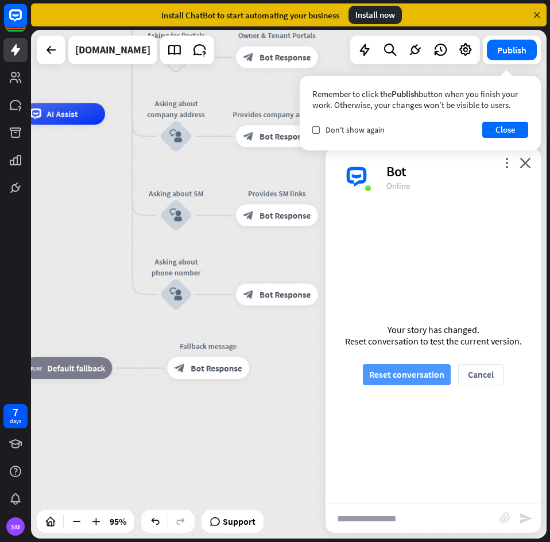
click at [428, 375] on button "Reset conversation" at bounding box center [407, 374] width 88 height 21
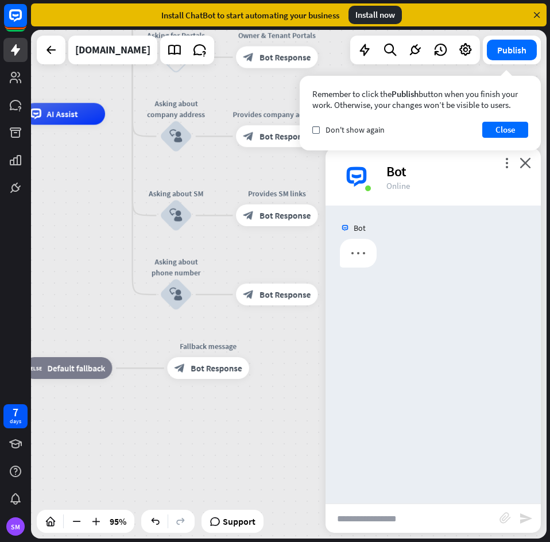
click at [382, 509] on input "text" at bounding box center [412, 518] width 174 height 29
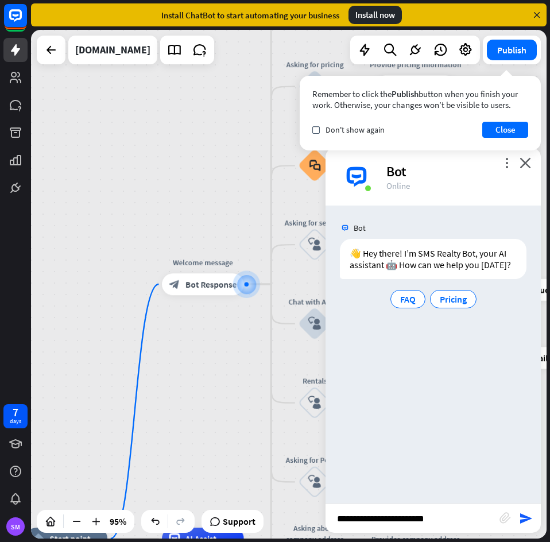
type input "**********"
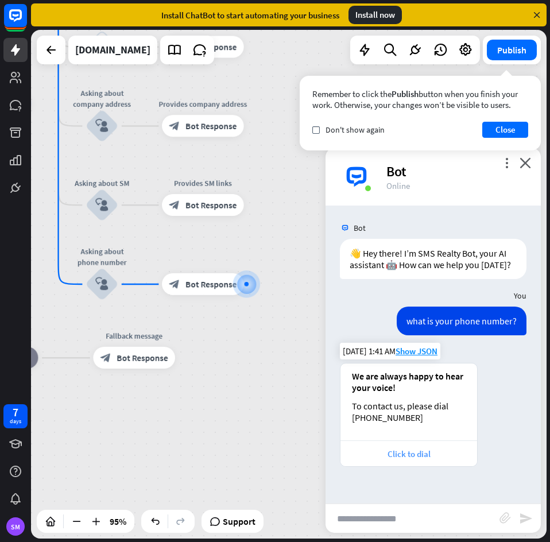
click at [418, 457] on div "Click to dial" at bounding box center [408, 453] width 125 height 11
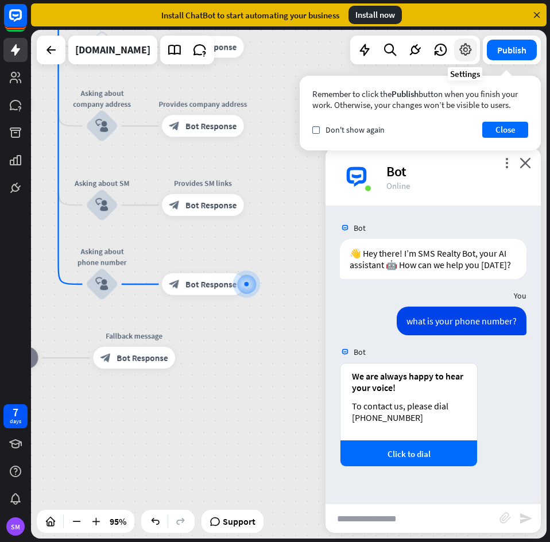
click at [473, 55] on div at bounding box center [465, 49] width 23 height 23
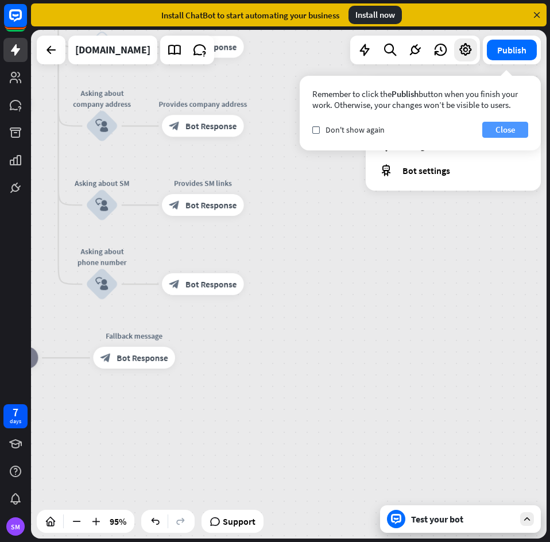
click at [499, 124] on button "Close" at bounding box center [505, 130] width 46 height 16
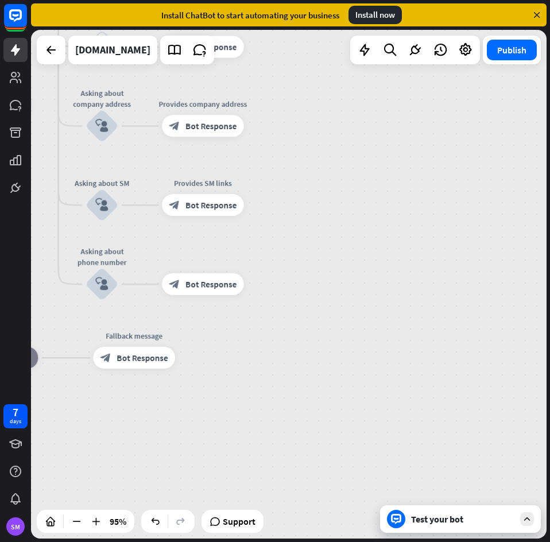
click at [466, 64] on div at bounding box center [415, 50] width 130 height 29
click at [467, 55] on icon at bounding box center [465, 49] width 15 height 15
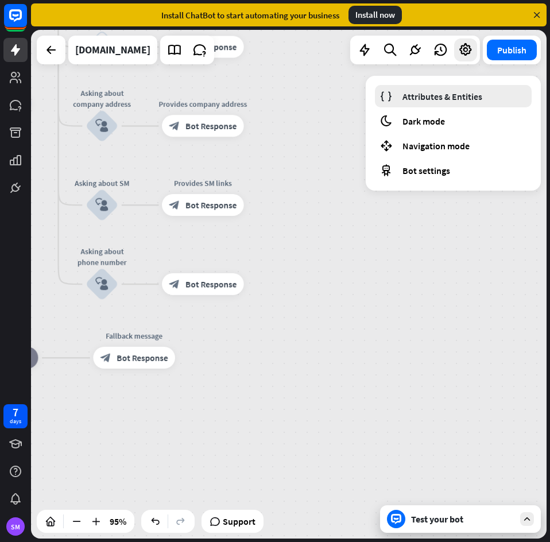
click at [452, 91] on span "Attributes & Entities" at bounding box center [442, 96] width 80 height 11
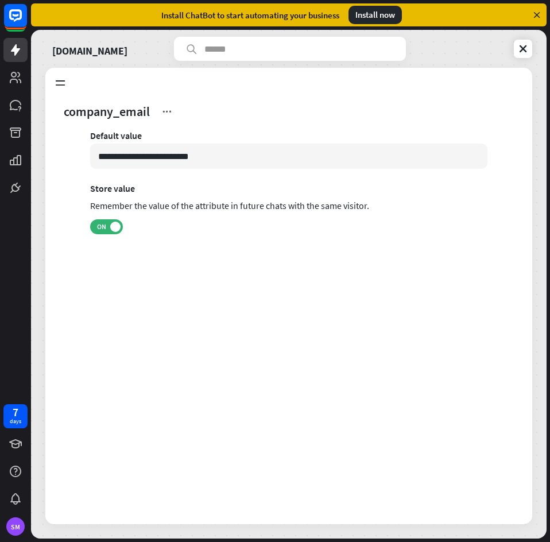
click at [52, 76] on div "Attributes Learn Custom company_email company_phone_number company_address comp…" at bounding box center [288, 82] width 487 height 29
click at [59, 85] on icon at bounding box center [60, 82] width 13 height 13
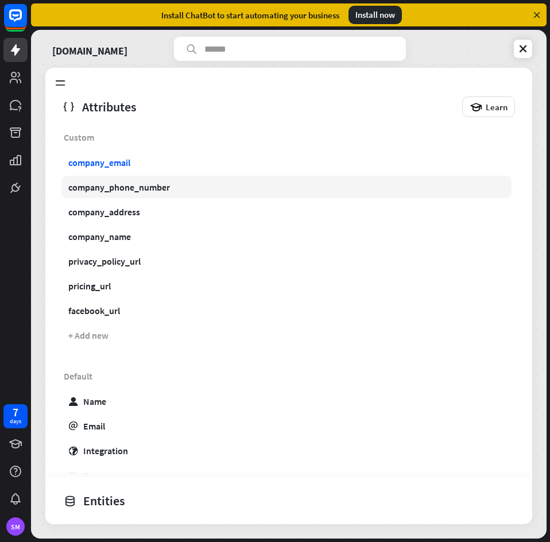
click at [157, 189] on div "company_phone_number" at bounding box center [119, 186] width 102 height 11
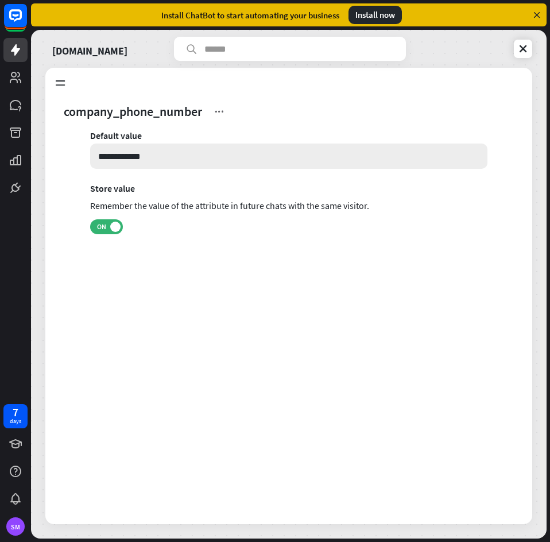
click at [216, 164] on input "**********" at bounding box center [288, 155] width 397 height 25
paste input "***"
click at [177, 158] on input "**********" at bounding box center [288, 155] width 397 height 25
click at [96, 158] on input "**********" at bounding box center [288, 155] width 397 height 25
type input "**********"
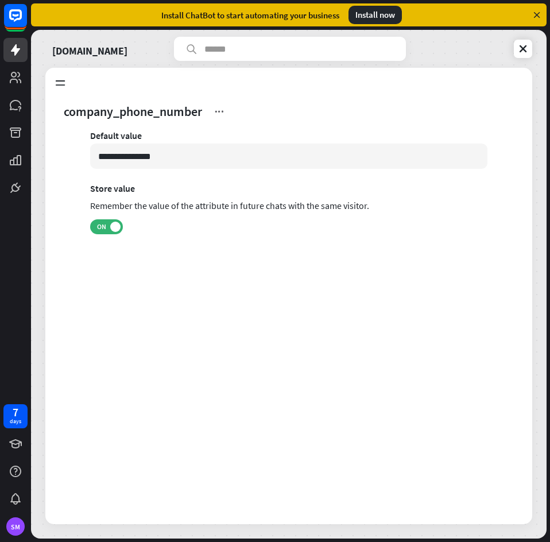
click at [328, 345] on div "**********" at bounding box center [288, 309] width 487 height 427
click at [516, 45] on link at bounding box center [522, 49] width 18 height 18
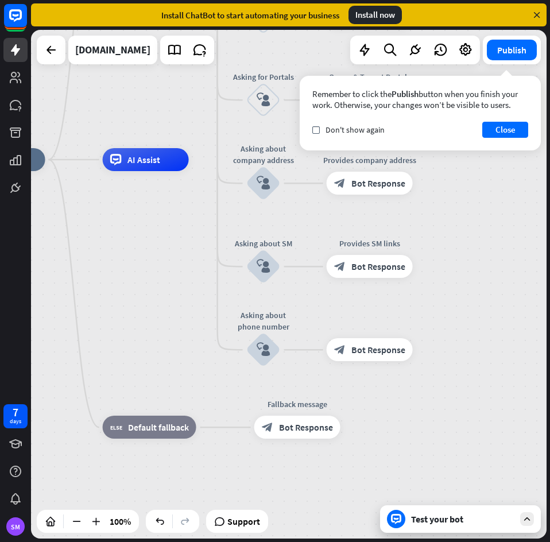
drag, startPoint x: 325, startPoint y: 376, endPoint x: 150, endPoint y: 252, distance: 214.8
click at [150, 252] on div "home_2 Start point Welcome message block_bot_response Bot Response Back to Menu…" at bounding box center [216, 413] width 515 height 508
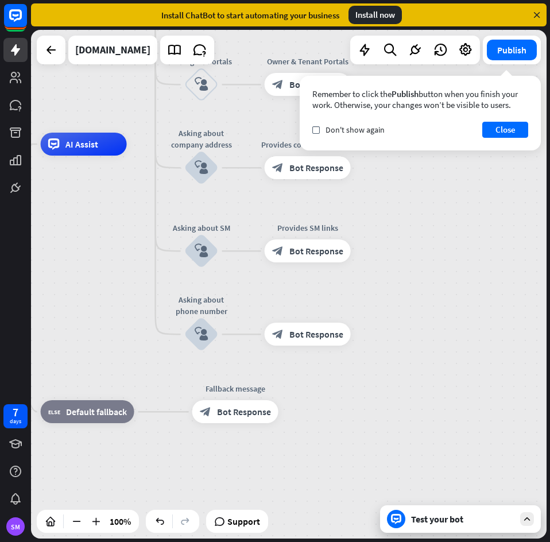
drag, startPoint x: 428, startPoint y: 379, endPoint x: 399, endPoint y: 371, distance: 29.6
click at [399, 371] on div "home_2 Start point Welcome message block_bot_response Bot Response Back to Menu…" at bounding box center [154, 398] width 515 height 508
click at [445, 520] on div "Test your bot" at bounding box center [462, 518] width 103 height 11
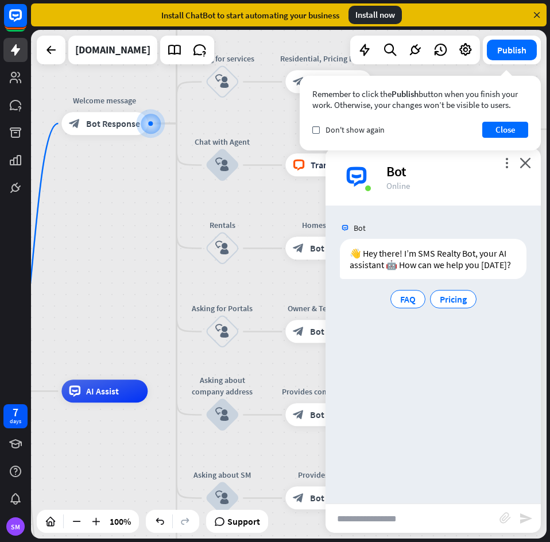
drag, startPoint x: 245, startPoint y: 399, endPoint x: 149, endPoint y: 241, distance: 184.6
click at [149, 241] on div "home_2 Start point Welcome message block_bot_response Bot Response Back to Menu…" at bounding box center [288, 284] width 515 height 508
click at [388, 521] on input "text" at bounding box center [412, 518] width 174 height 29
type input "*"
type input "******"
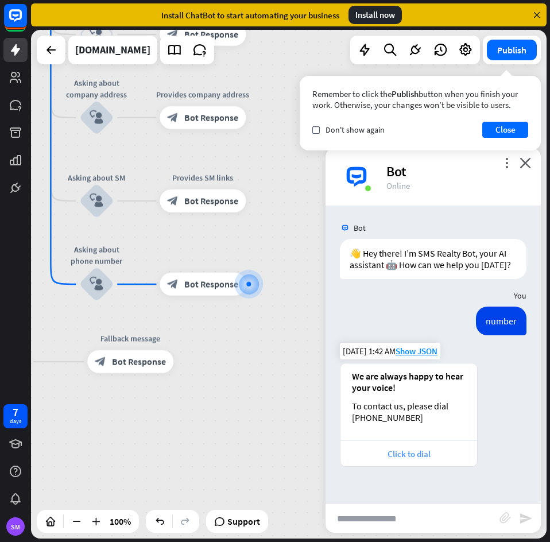
click at [417, 457] on div "Click to dial" at bounding box center [408, 453] width 125 height 11
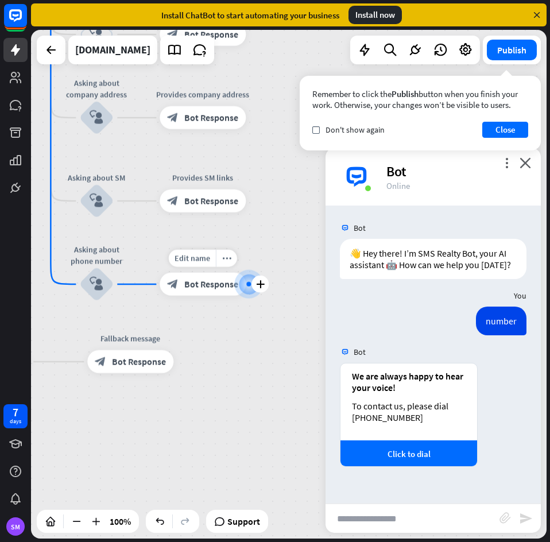
click at [192, 277] on div "block_bot_response Bot Response" at bounding box center [202, 284] width 86 height 23
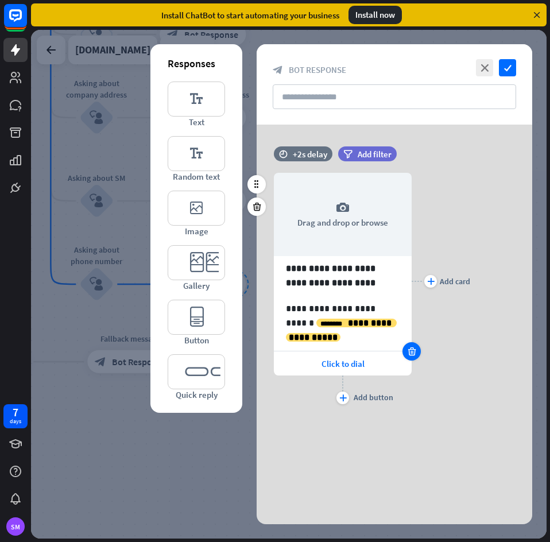
click at [411, 351] on icon at bounding box center [411, 351] width 11 height 10
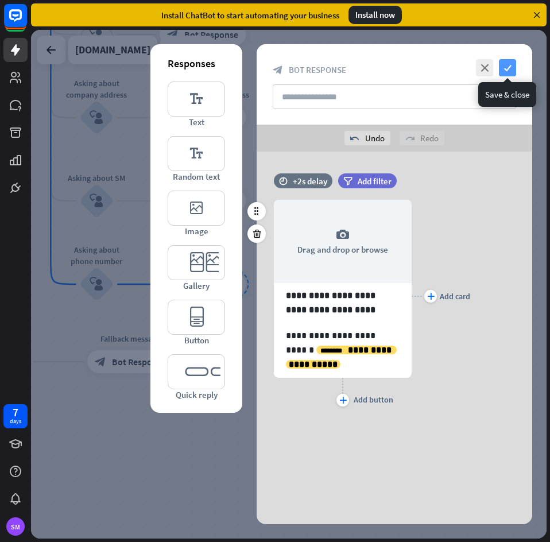
click at [507, 67] on icon "check" at bounding box center [507, 67] width 17 height 17
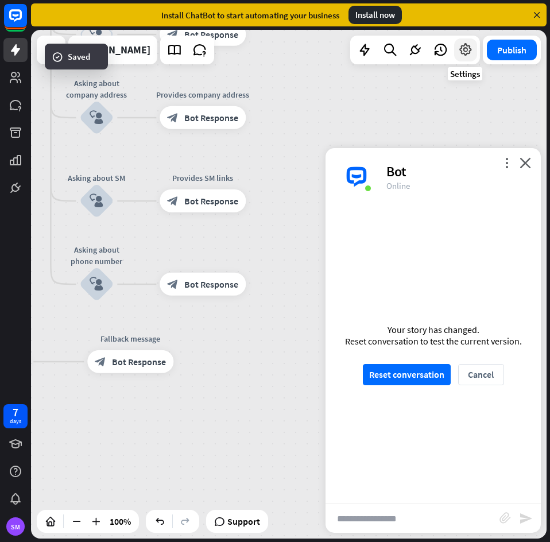
click at [465, 55] on icon at bounding box center [465, 49] width 15 height 15
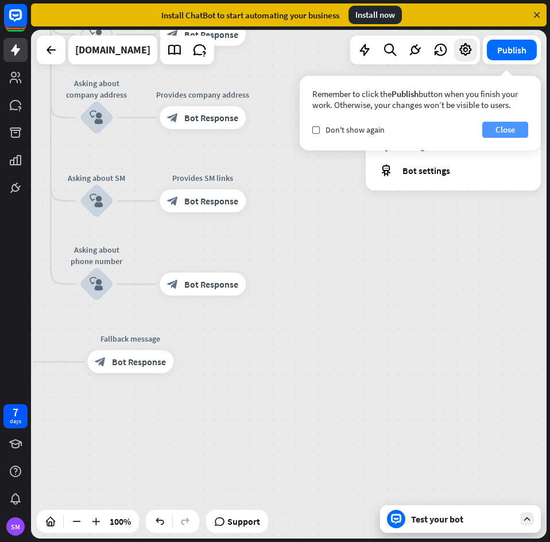
click at [503, 129] on button "Close" at bounding box center [505, 130] width 46 height 16
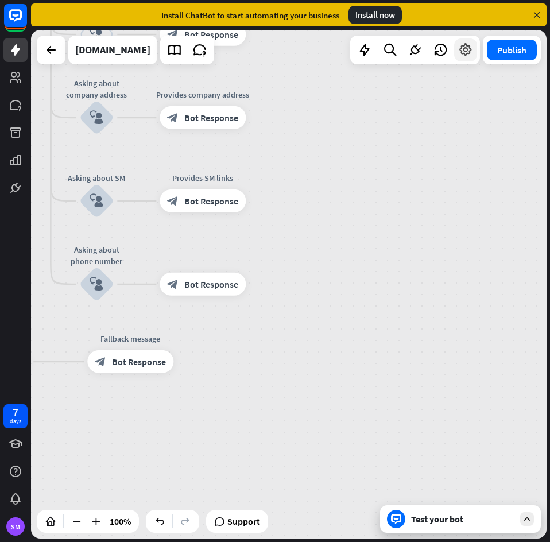
click at [472, 57] on div at bounding box center [465, 49] width 23 height 23
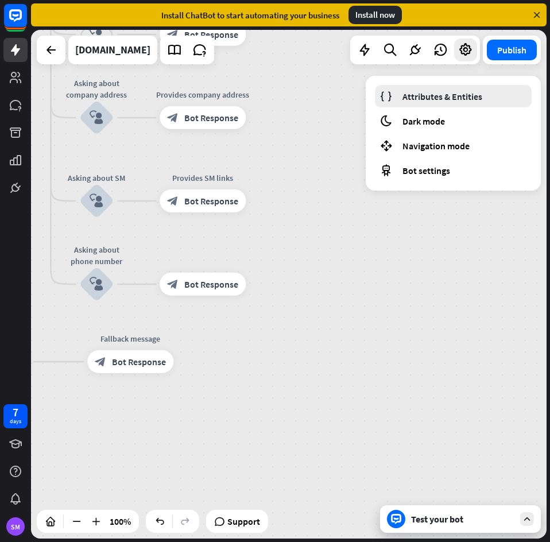
click at [453, 99] on span "Attributes & Entities" at bounding box center [442, 96] width 80 height 11
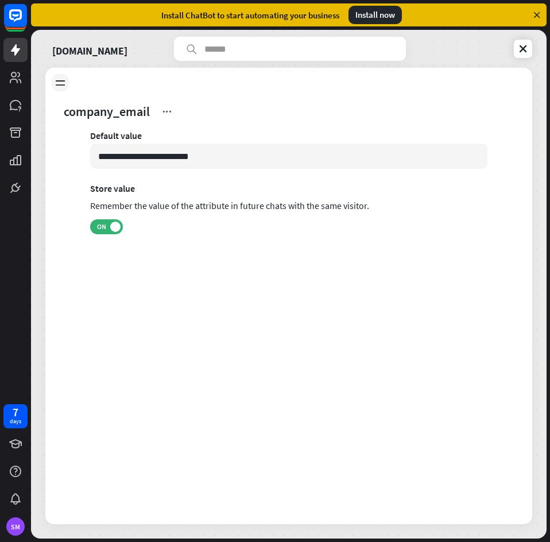
click at [52, 79] on div at bounding box center [60, 82] width 18 height 18
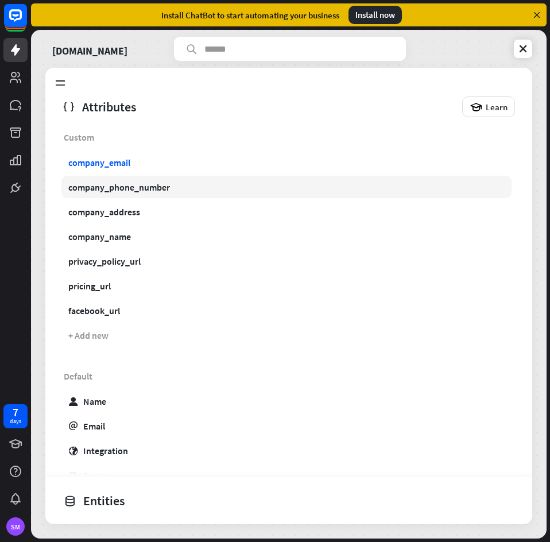
click at [125, 190] on div "company_phone_number" at bounding box center [119, 186] width 102 height 11
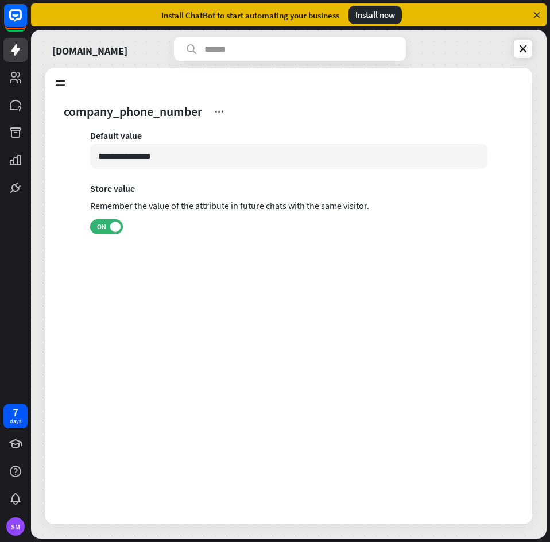
drag, startPoint x: 138, startPoint y: 155, endPoint x: 186, endPoint y: 193, distance: 61.7
click at [139, 157] on input "**********" at bounding box center [288, 155] width 397 height 25
type input "**********"
click at [435, 263] on div "**********" at bounding box center [288, 197] width 431 height 135
click at [524, 47] on icon at bounding box center [522, 48] width 11 height 11
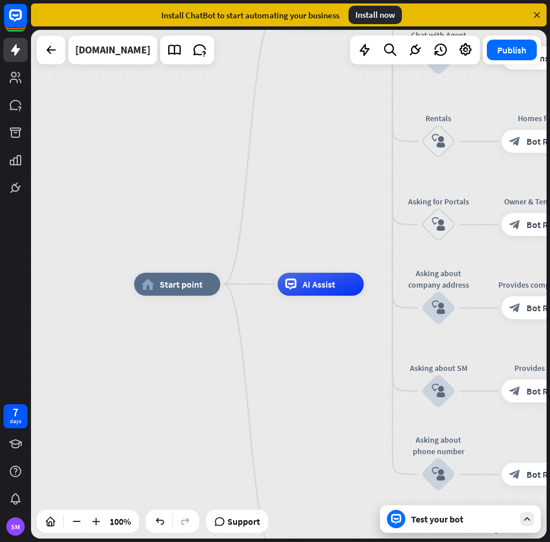
drag, startPoint x: 469, startPoint y: 297, endPoint x: 361, endPoint y: 212, distance: 137.4
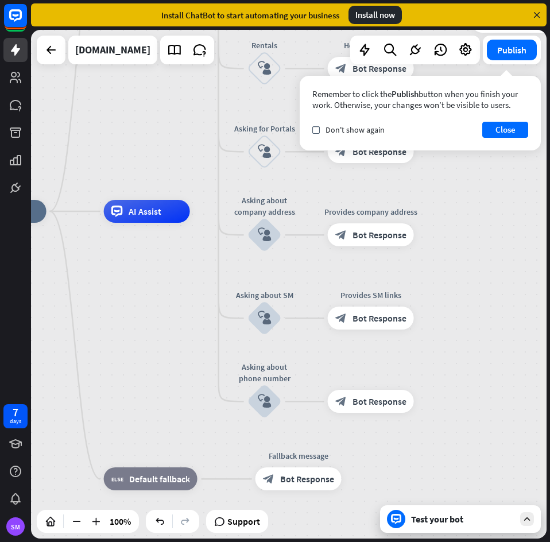
drag, startPoint x: 380, startPoint y: 387, endPoint x: 185, endPoint y: 309, distance: 210.8
click at [185, 309] on div "home_2 Start point Welcome message block_bot_response Bot Response Back to Menu…" at bounding box center [217, 465] width 515 height 508
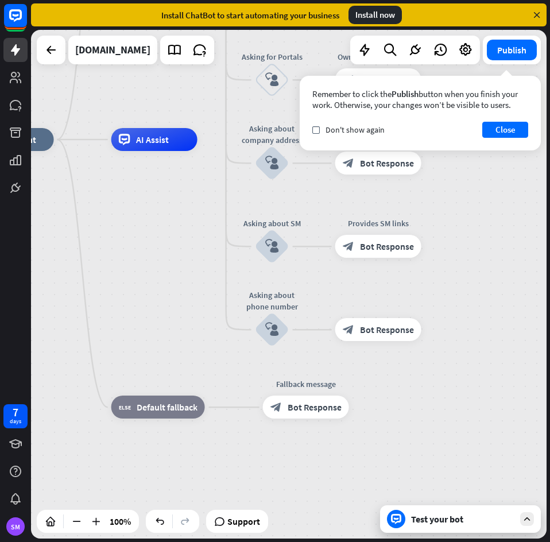
drag, startPoint x: 488, startPoint y: 322, endPoint x: 516, endPoint y: 256, distance: 71.9
click at [516, 256] on div "home_2 Start point Welcome message block_bot_response Bot Response Back to Menu…" at bounding box center [288, 284] width 515 height 508
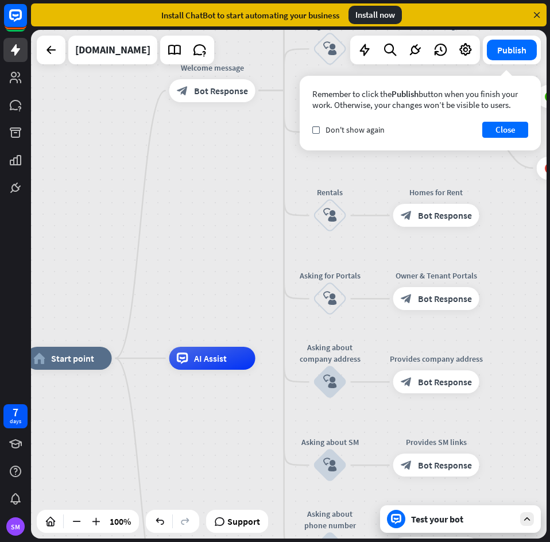
drag, startPoint x: 150, startPoint y: 228, endPoint x: 184, endPoint y: 446, distance: 220.1
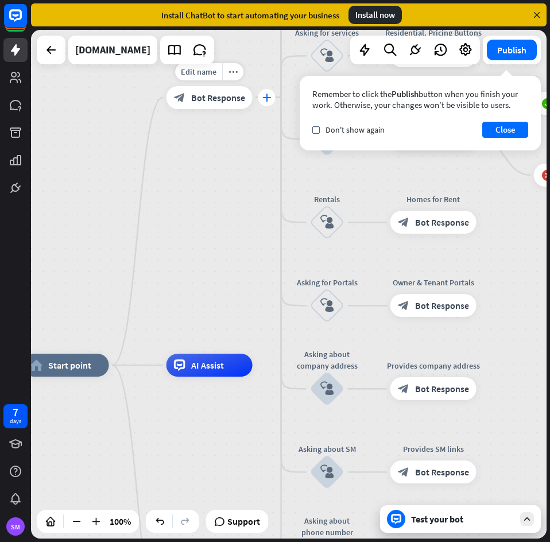
click at [266, 94] on icon "plus" at bounding box center [266, 98] width 9 height 8
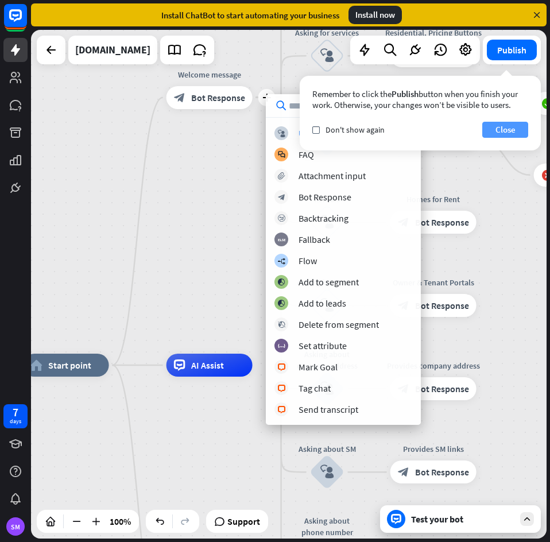
click at [500, 131] on button "Close" at bounding box center [505, 130] width 46 height 16
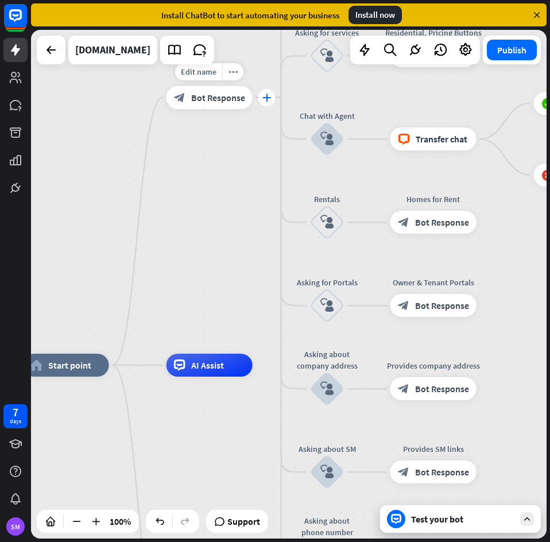
click at [266, 99] on icon "plus" at bounding box center [266, 98] width 9 height 8
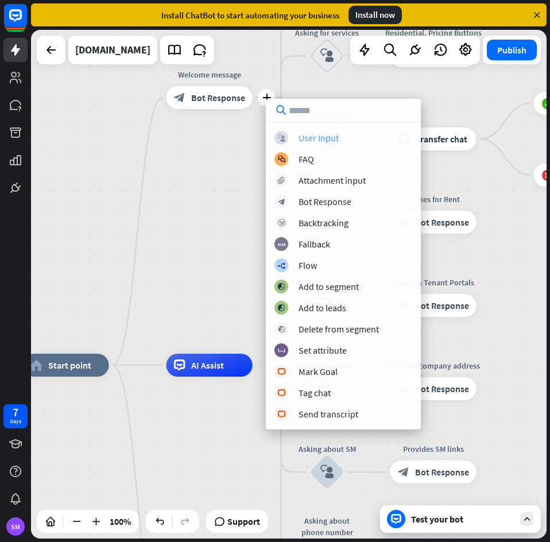
click at [313, 134] on div "User Input" at bounding box center [318, 137] width 40 height 11
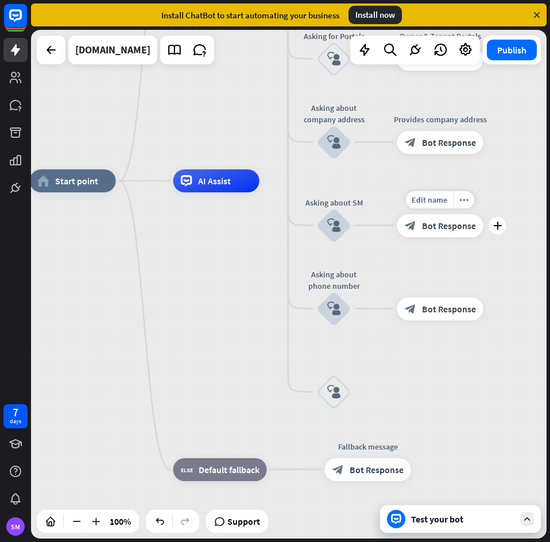
drag, startPoint x: 492, startPoint y: 326, endPoint x: 490, endPoint y: 180, distance: 146.9
click at [483, 214] on div "Edit name more_horiz plus Provides SM links block_bot_response Bot Response" at bounding box center [440, 225] width 86 height 23
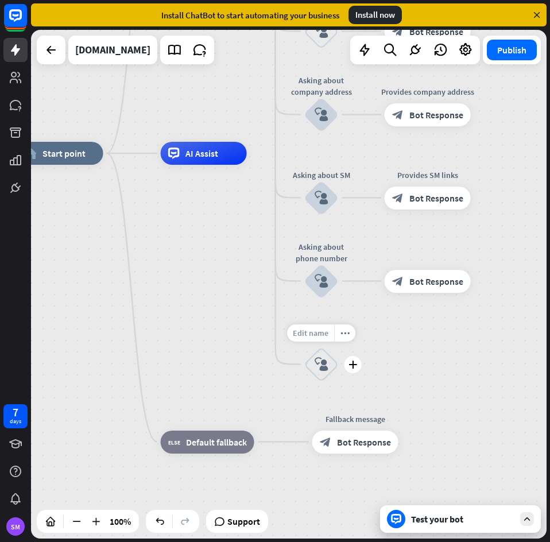
click at [314, 329] on span "Edit name" at bounding box center [311, 333] width 36 height 10
type input "**********"
click at [427, 349] on div "home_2 Start point Welcome message block_bot_response Bot Response Back to Menu…" at bounding box center [288, 284] width 515 height 508
click at [323, 369] on icon "block_user_input" at bounding box center [322, 364] width 14 height 14
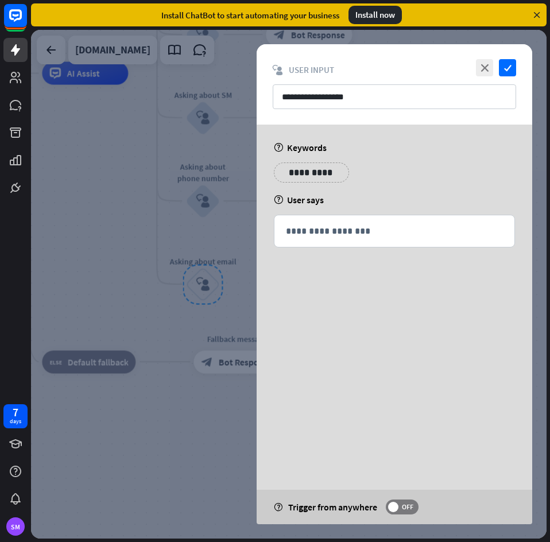
click at [308, 169] on p "**********" at bounding box center [311, 172] width 58 height 14
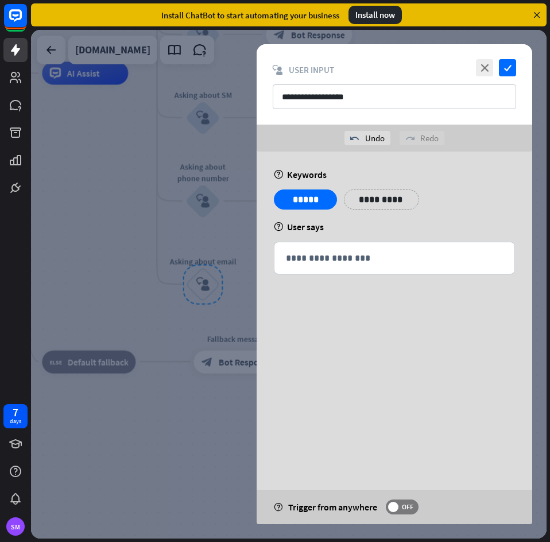
click at [388, 204] on p "**********" at bounding box center [381, 199] width 58 height 14
click at [497, 165] on div "**********" at bounding box center [393, 241] width 275 height 180
click at [510, 67] on icon "check" at bounding box center [507, 67] width 17 height 17
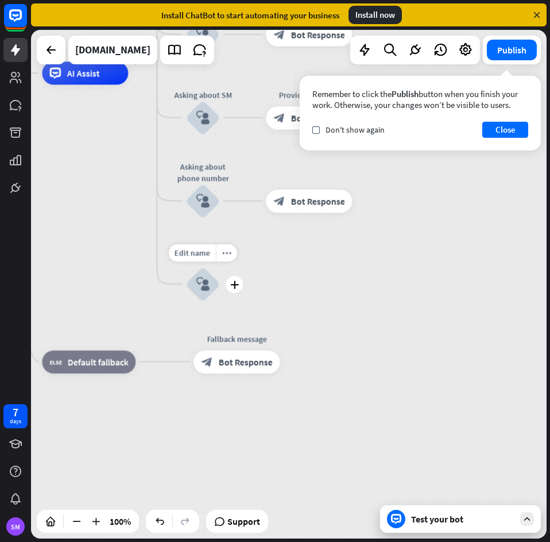
click at [220, 293] on div "Edit name more_horiz plus Asking about email block_user_input" at bounding box center [202, 284] width 34 height 34
click at [236, 287] on icon "plus" at bounding box center [234, 284] width 9 height 8
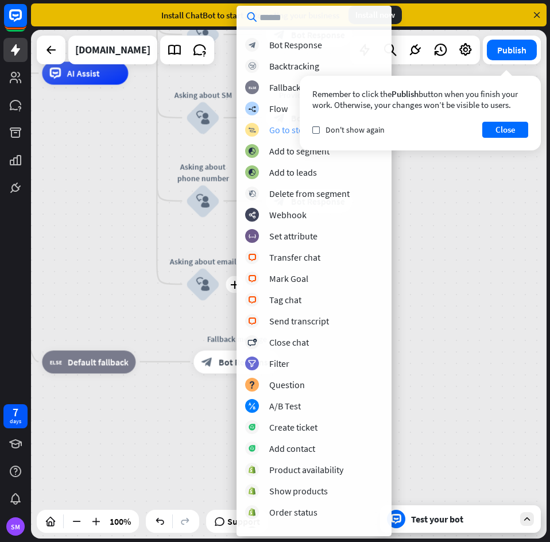
click at [273, 126] on div "Go to step" at bounding box center [288, 129] width 39 height 11
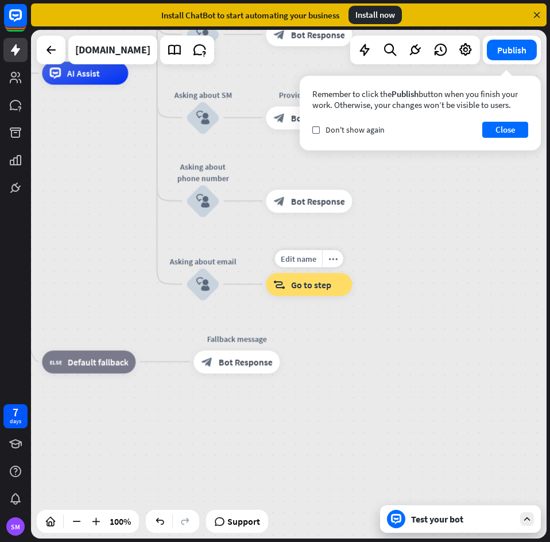
click at [310, 285] on span "Go to step" at bounding box center [311, 283] width 40 height 11
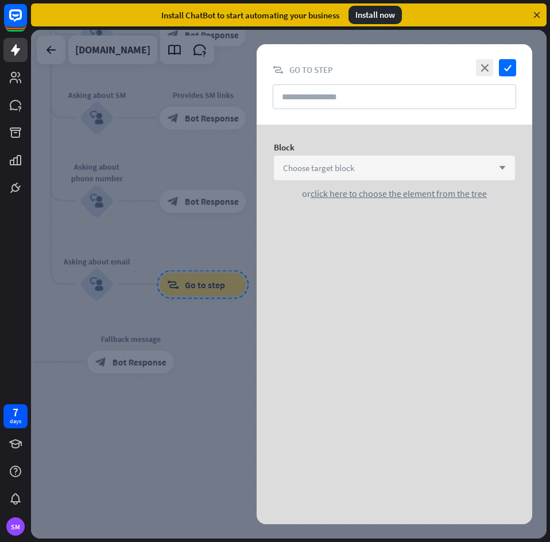
click at [419, 163] on div "Choose target block arrow_down" at bounding box center [394, 167] width 241 height 25
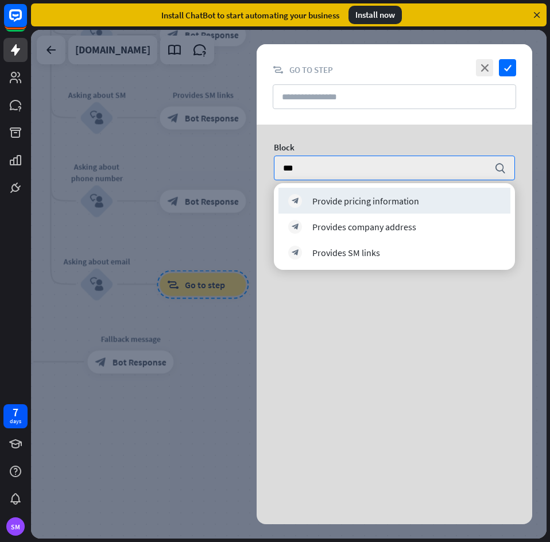
type input "***"
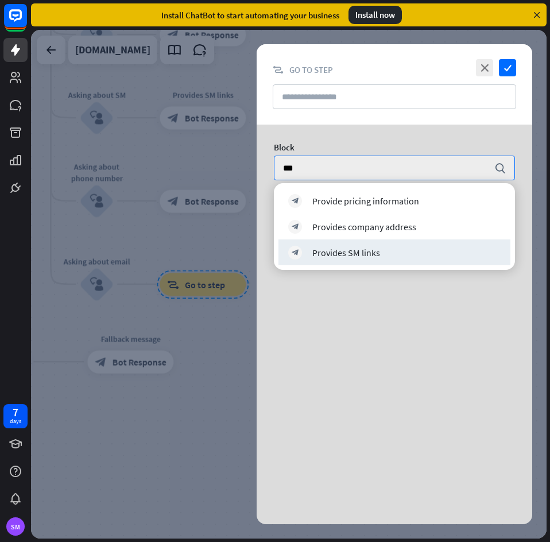
click at [219, 322] on div at bounding box center [288, 284] width 515 height 508
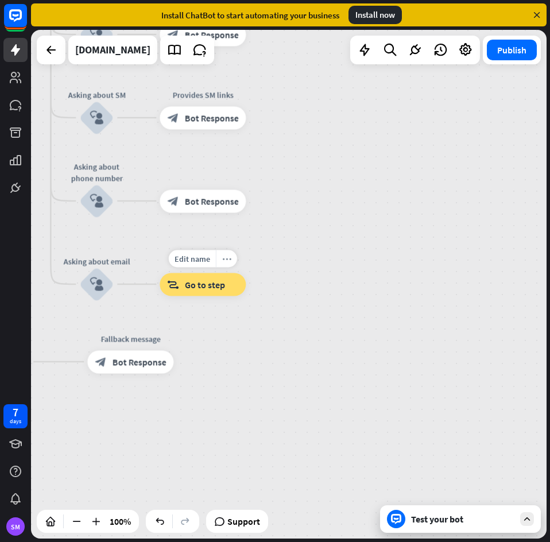
click at [229, 263] on div "more_horiz" at bounding box center [226, 258] width 21 height 17
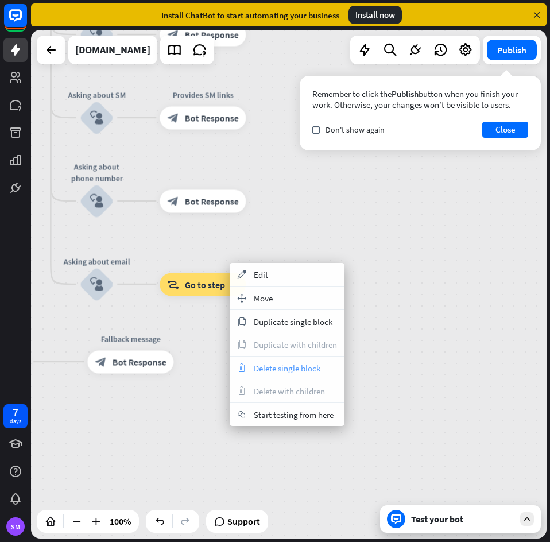
click at [311, 369] on span "Delete single block" at bounding box center [287, 368] width 67 height 11
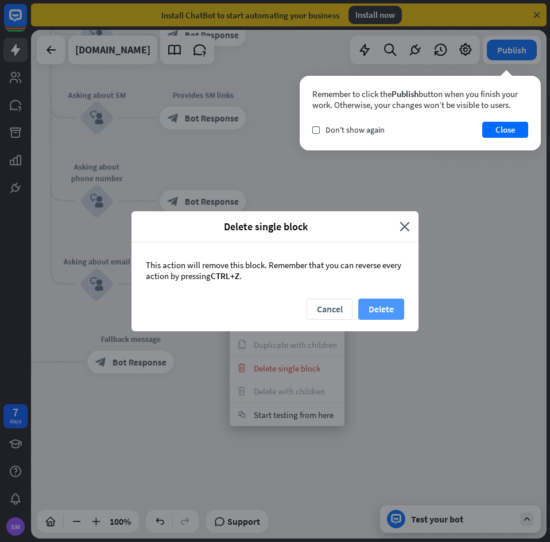
click at [396, 307] on button "Delete" at bounding box center [381, 308] width 46 height 21
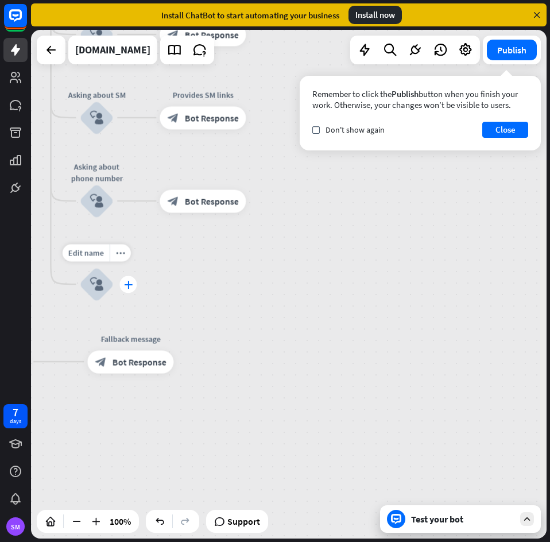
click at [126, 286] on icon "plus" at bounding box center [128, 284] width 9 height 8
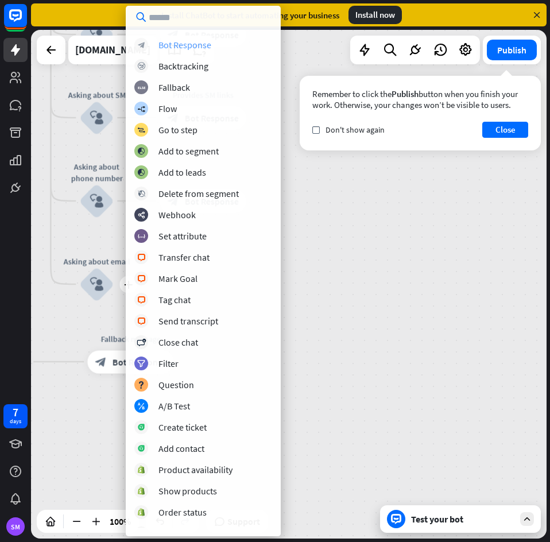
click at [204, 45] on div "Bot Response" at bounding box center [184, 44] width 53 height 11
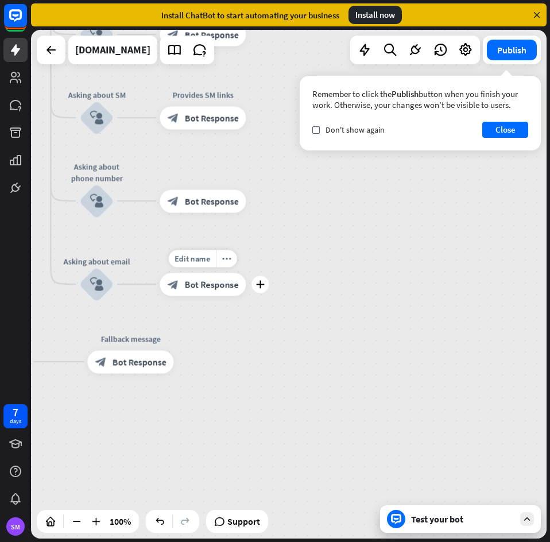
click at [216, 279] on span "Bot Response" at bounding box center [211, 283] width 54 height 11
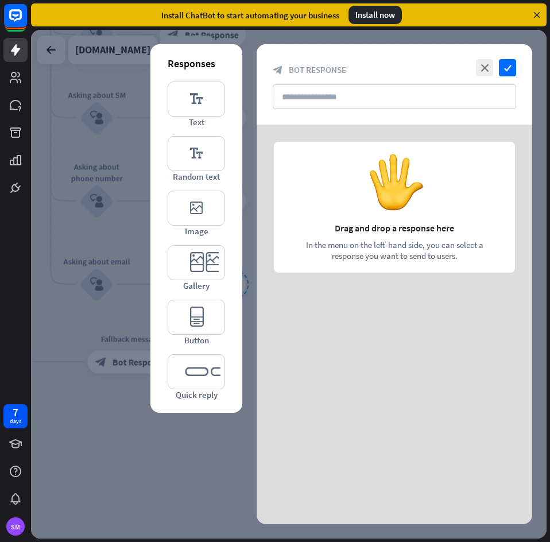
click at [332, 204] on div at bounding box center [393, 210] width 275 height 172
click at [182, 153] on icon "editor_text" at bounding box center [196, 153] width 57 height 35
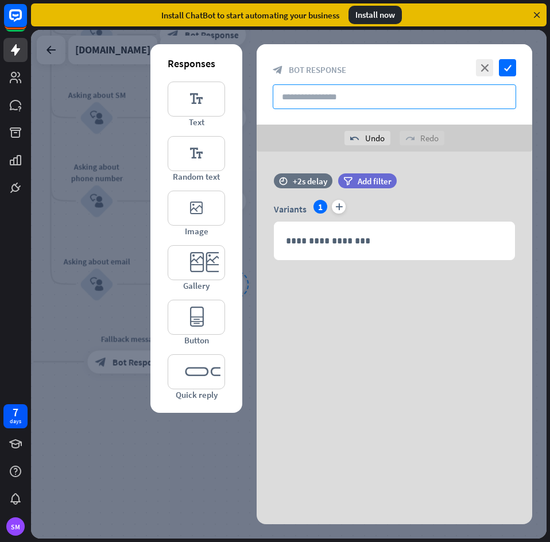
click at [376, 91] on input "text" at bounding box center [394, 96] width 243 height 25
paste input "**********"
type input "**********"
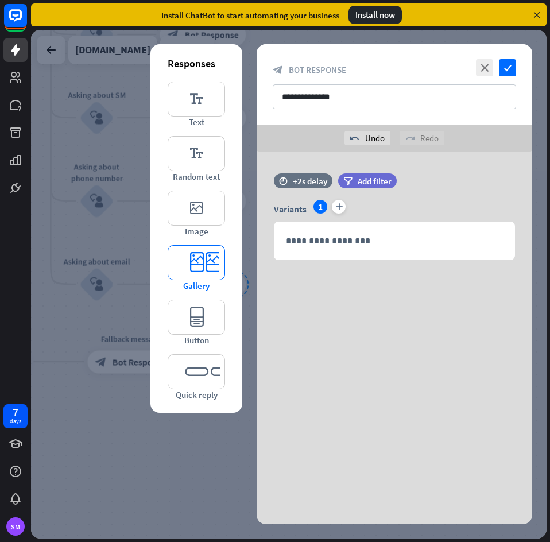
drag, startPoint x: 212, startPoint y: 268, endPoint x: 273, endPoint y: 270, distance: 60.3
click at [212, 268] on icon "editor_card" at bounding box center [196, 262] width 57 height 35
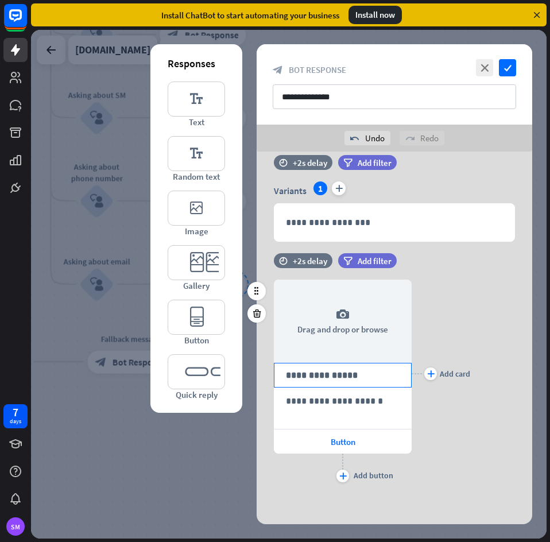
scroll to position [20, 0]
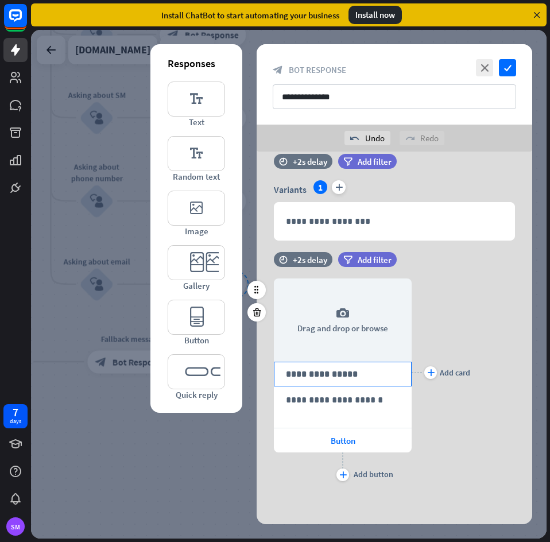
click at [313, 376] on p "**********" at bounding box center [343, 374] width 114 height 14
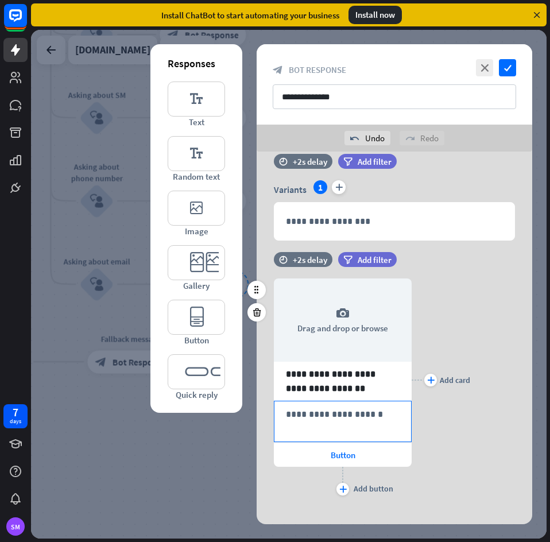
click at [355, 414] on p "**********" at bounding box center [343, 414] width 114 height 14
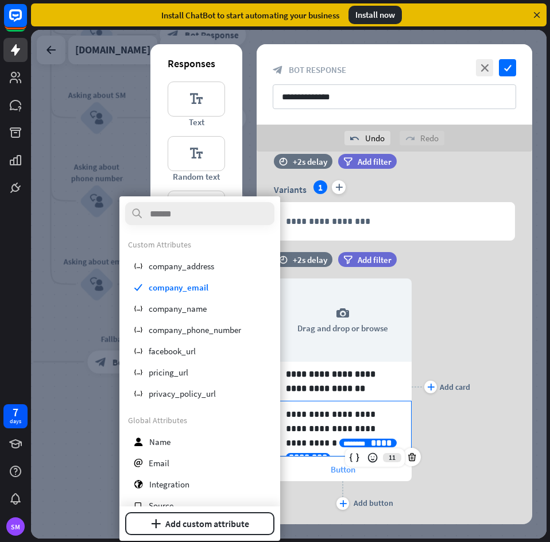
click at [337, 470] on span "Button" at bounding box center [342, 469] width 25 height 11
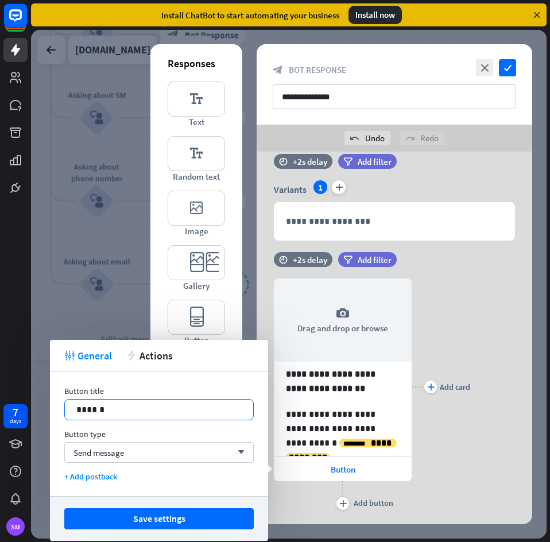
click at [124, 411] on p "******" at bounding box center [158, 409] width 165 height 14
click at [104, 456] on span "Send message" at bounding box center [98, 452] width 50 height 11
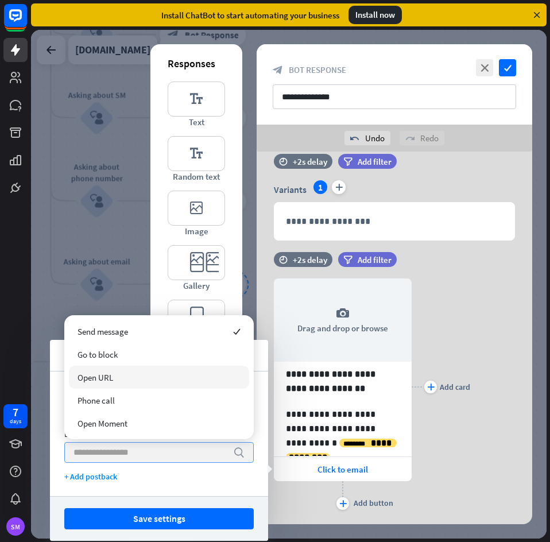
click at [125, 383] on div "Open URL" at bounding box center [159, 376] width 180 height 23
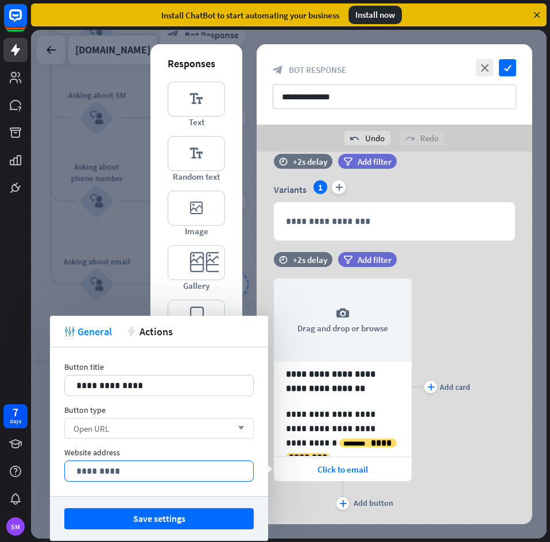
click at [112, 471] on p "*********" at bounding box center [158, 471] width 165 height 14
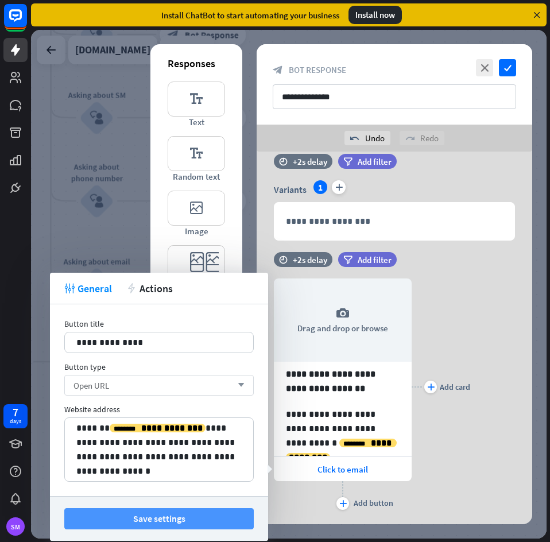
click at [131, 513] on button "Save settings" at bounding box center [158, 518] width 189 height 21
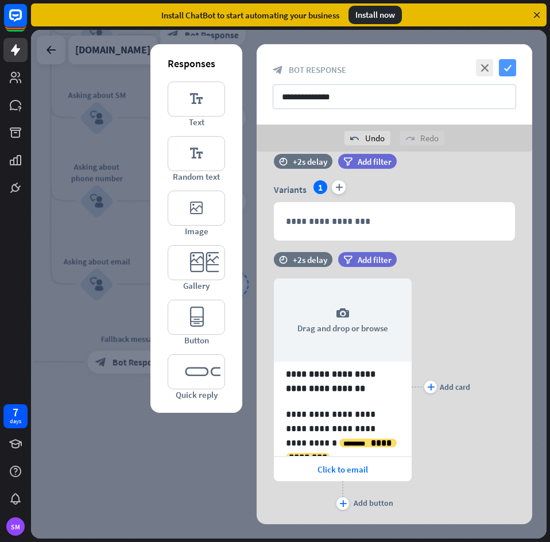
click at [513, 68] on icon "check" at bounding box center [507, 67] width 17 height 17
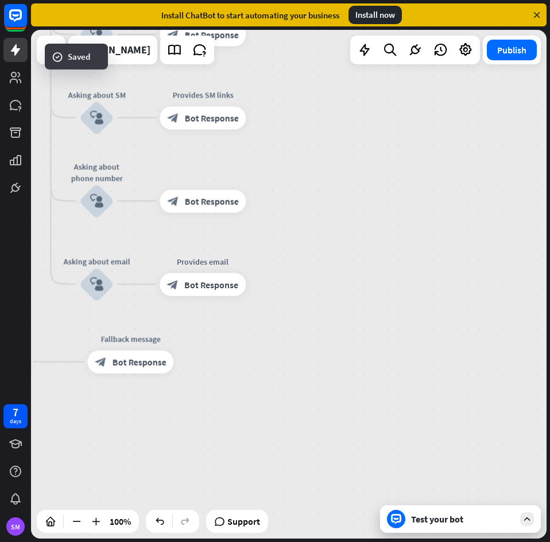
click at [445, 523] on div "Test your bot" at bounding box center [462, 518] width 103 height 11
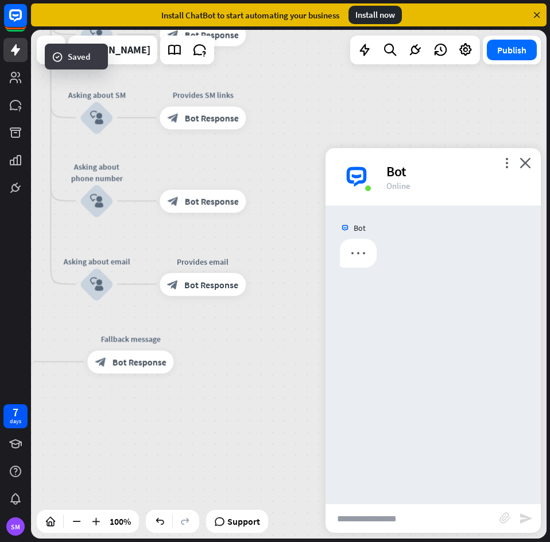
click at [433, 512] on input "text" at bounding box center [412, 518] width 174 height 29
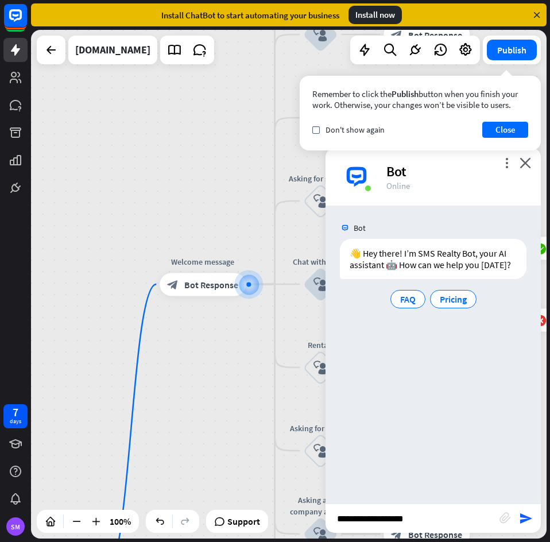
type input "**********"
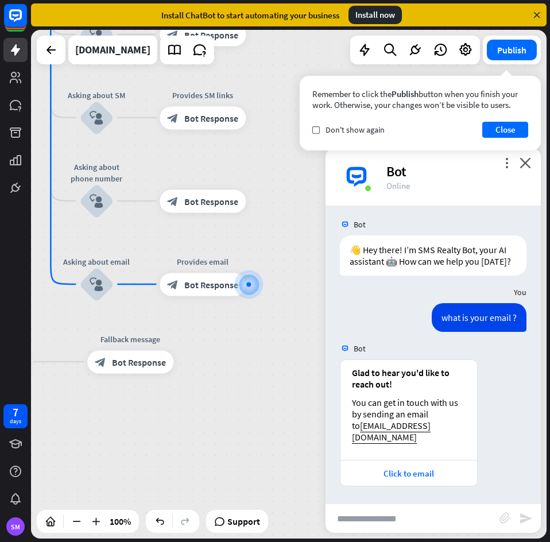
scroll to position [15, 0]
click at [409, 472] on div "Click to email" at bounding box center [408, 473] width 125 height 11
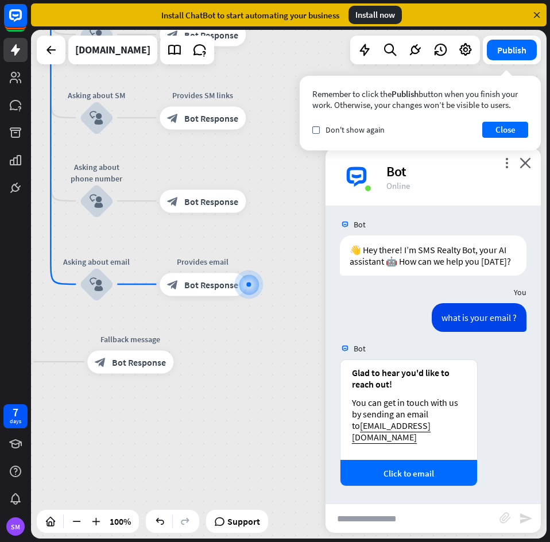
click at [302, 474] on div "home_2 Start point Welcome message block_bot_response Bot Response Back to Menu…" at bounding box center [49, 327] width 515 height 508
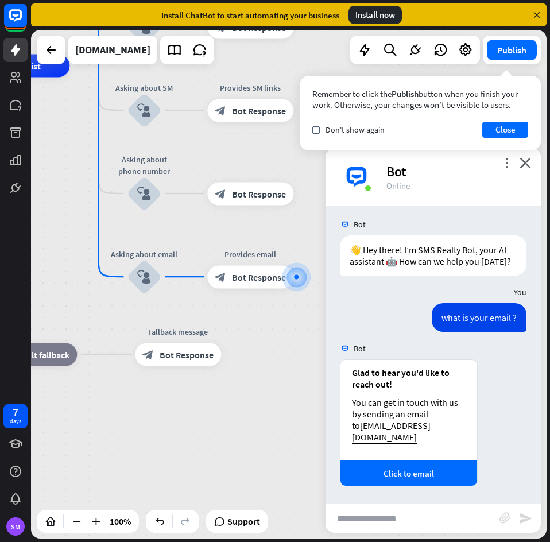
drag, startPoint x: 251, startPoint y: 334, endPoint x: 298, endPoint y: 327, distance: 48.2
click at [298, 327] on div "home_2 Start point Welcome message block_bot_response Bot Response Back to Menu…" at bounding box center [97, 320] width 515 height 508
click at [513, 132] on button "Close" at bounding box center [505, 130] width 46 height 16
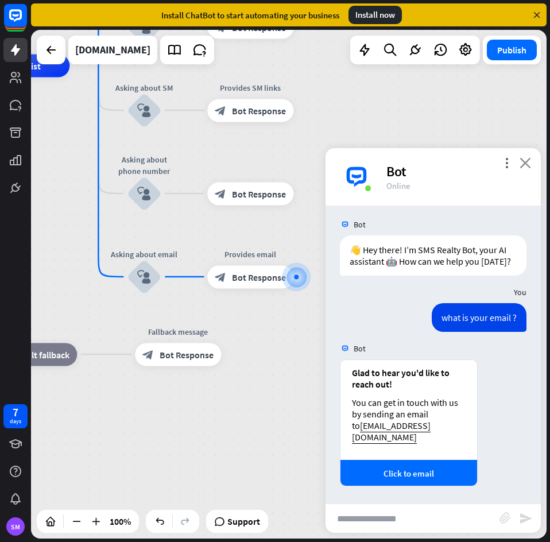
click at [524, 162] on icon "close" at bounding box center [524, 162] width 11 height 11
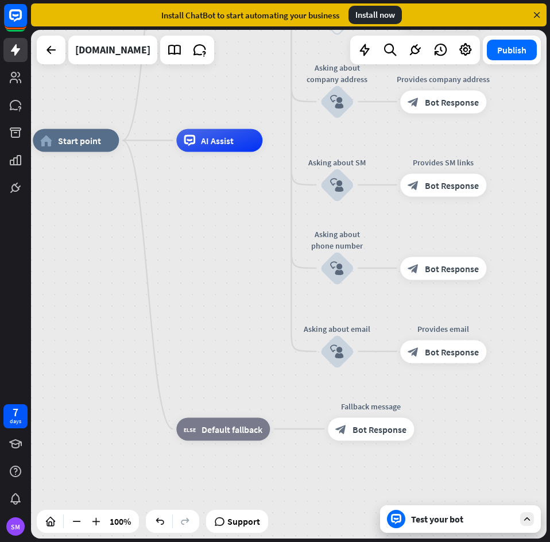
drag, startPoint x: 293, startPoint y: 334, endPoint x: 503, endPoint y: 436, distance: 233.0
click at [503, 436] on div "home_2 Start point Welcome message block_bot_response Bot Response Back to Menu…" at bounding box center [290, 395] width 515 height 508
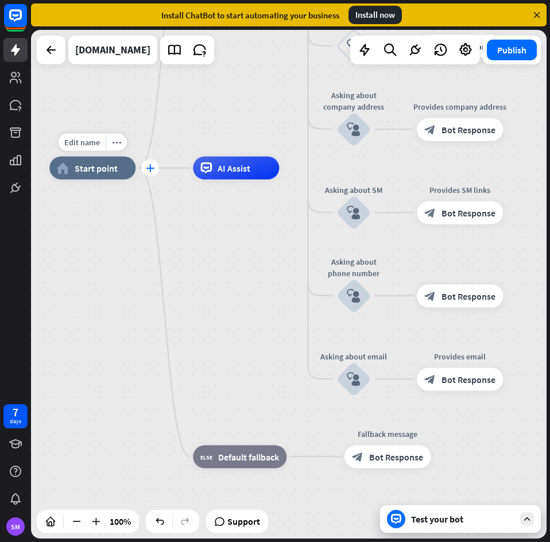
click at [146, 170] on div "plus" at bounding box center [149, 167] width 17 height 17
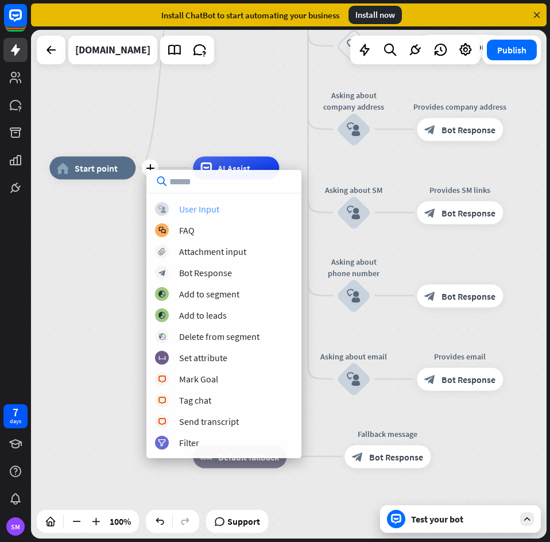
click at [238, 208] on div "block_user_input User Input" at bounding box center [224, 209] width 138 height 14
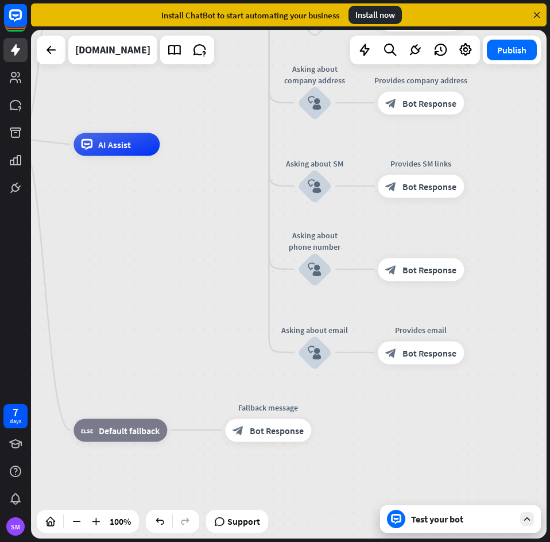
drag, startPoint x: 328, startPoint y: 292, endPoint x: 211, endPoint y: 263, distance: 120.6
click at [211, 263] on div "home_2 Start point block_user_input Welcome message block_bot_response Bot Resp…" at bounding box center [187, 393] width 515 height 508
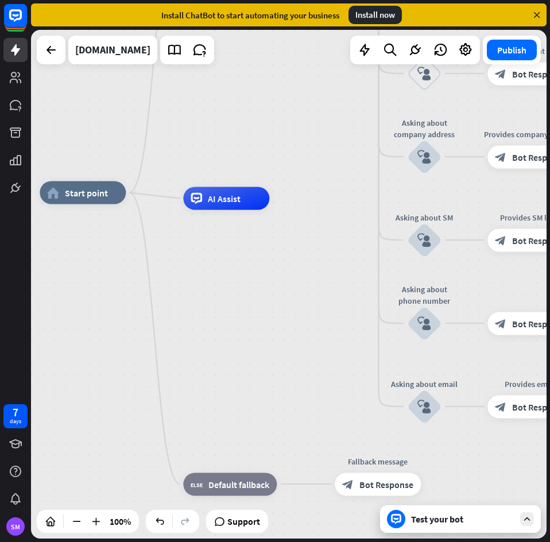
drag, startPoint x: 392, startPoint y: 439, endPoint x: 474, endPoint y: 569, distance: 153.9
click at [474, 542] on html "7 days SM close Product Help First steps Get started with ChatBot Help Center F…" at bounding box center [275, 271] width 550 height 542
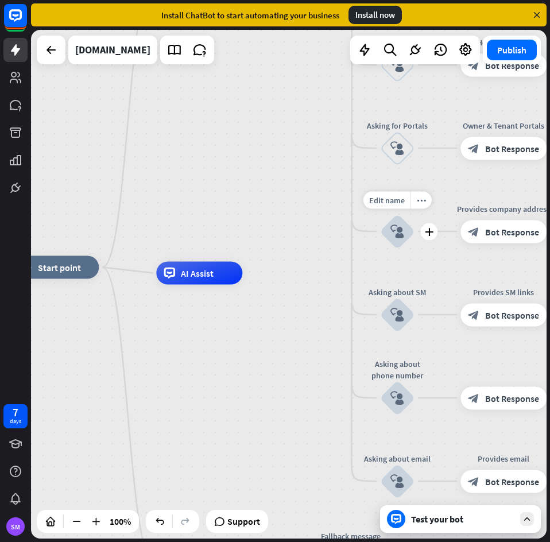
drag, startPoint x: 343, startPoint y: 318, endPoint x: 317, endPoint y: 507, distance: 191.1
click at [317, 501] on div "home_2 Start point block_user_input Welcome message block_bot_response Bot Resp…" at bounding box center [270, 521] width 515 height 508
drag, startPoint x: 313, startPoint y: 254, endPoint x: 280, endPoint y: 489, distance: 237.5
click at [299, 482] on div "home_2 Start point block_user_input Welcome message block_bot_response Bot Resp…" at bounding box center [288, 284] width 515 height 508
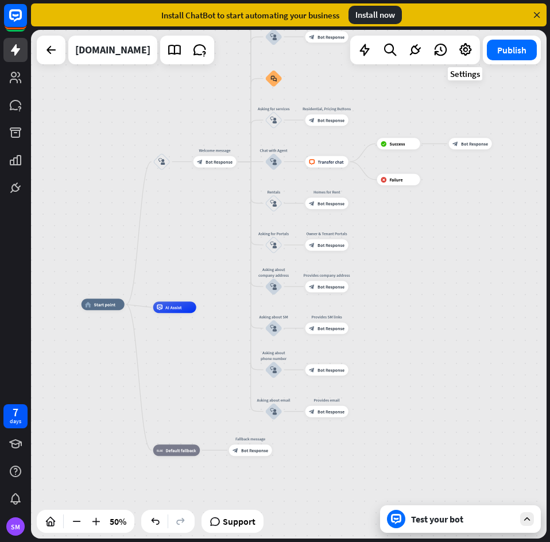
drag, startPoint x: 521, startPoint y: 214, endPoint x: 484, endPoint y: 108, distance: 112.0
click at [461, 33] on div "home_2 Start point block_user_input Welcome message block_bot_response Bot Resp…" at bounding box center [288, 284] width 515 height 508
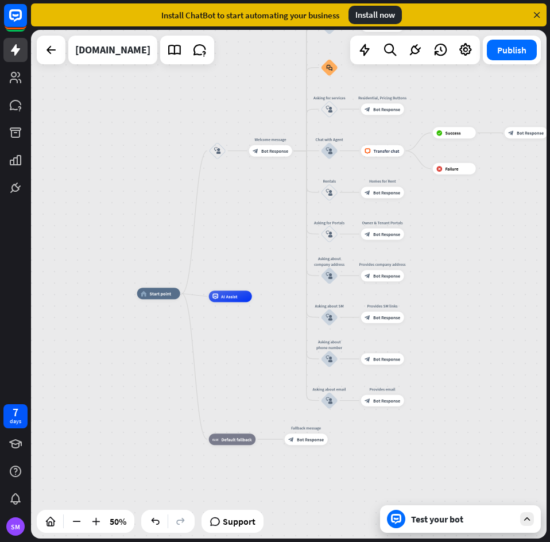
drag, startPoint x: 415, startPoint y: 394, endPoint x: 499, endPoint y: 388, distance: 84.5
click at [499, 388] on div "home_2 Start point block_user_input Welcome message block_bot_response Bot Resp…" at bounding box center [288, 284] width 515 height 508
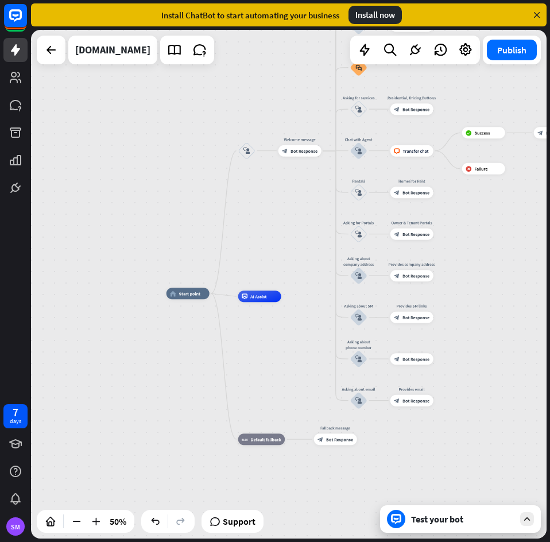
click at [283, 200] on div "home_2 Start point Edit name more_horiz block_user_input Welcome message block_…" at bounding box center [288, 284] width 515 height 508
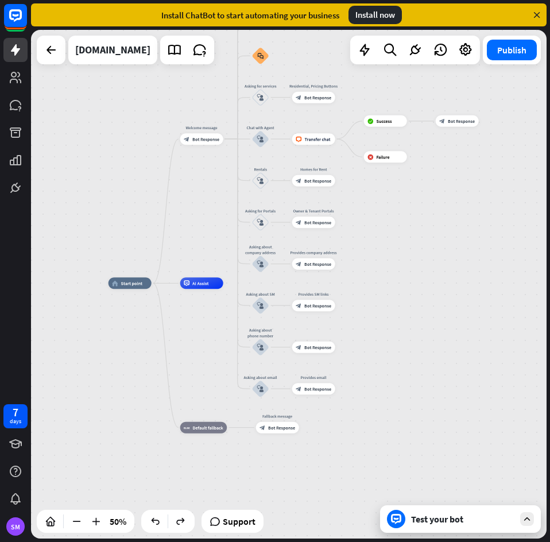
drag, startPoint x: 516, startPoint y: 310, endPoint x: 473, endPoint y: 277, distance: 54.4
click at [473, 277] on div "home_2 Start point Welcome message block_bot_response Bot Response Back to Menu…" at bounding box center [288, 284] width 515 height 508
click at [314, 386] on span "Bot Response" at bounding box center [317, 389] width 27 height 6
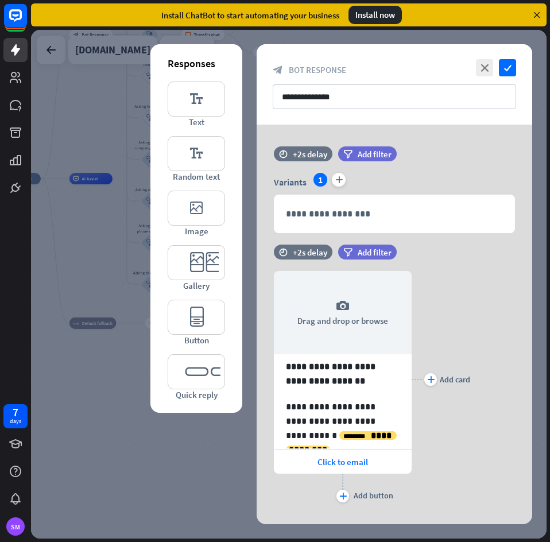
click at [509, 64] on icon "check" at bounding box center [507, 67] width 17 height 17
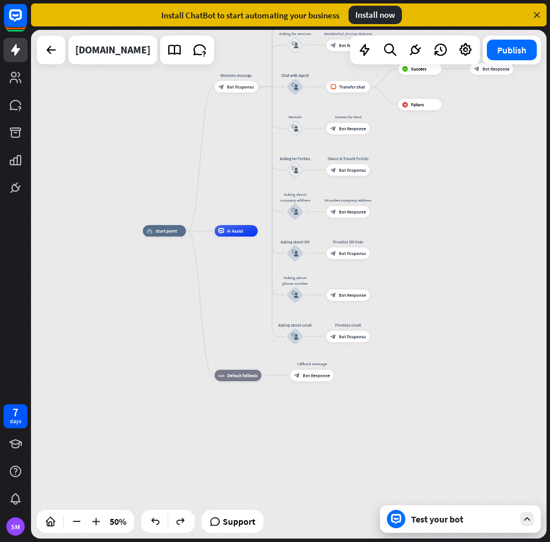
drag, startPoint x: 362, startPoint y: 274, endPoint x: 508, endPoint y: 328, distance: 155.7
click at [508, 328] on div "home_2 Start point Welcome message block_bot_response Bot Response Back to Menu…" at bounding box center [288, 284] width 515 height 508
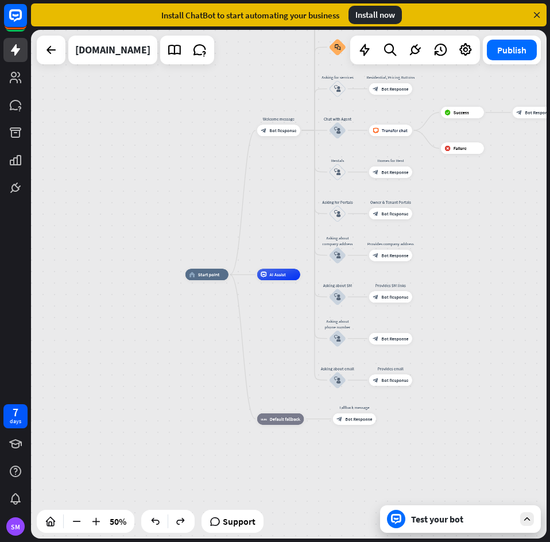
drag, startPoint x: 420, startPoint y: 275, endPoint x: 469, endPoint y: 340, distance: 81.0
click at [469, 340] on div "home_2 Start point Welcome message block_bot_response Bot Response Back to Menu…" at bounding box center [288, 284] width 515 height 508
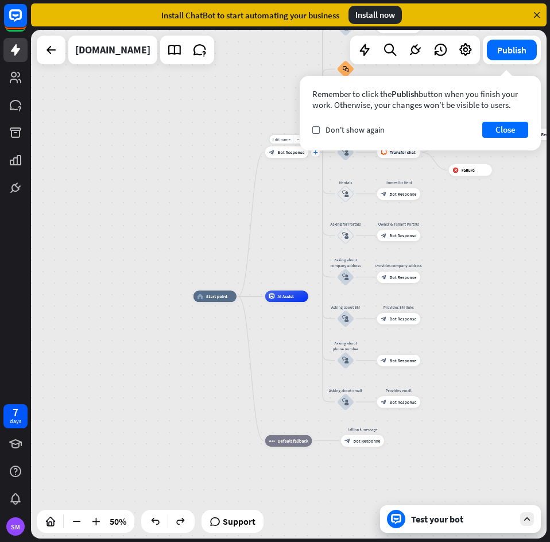
click at [313, 152] on icon "plus" at bounding box center [315, 152] width 5 height 4
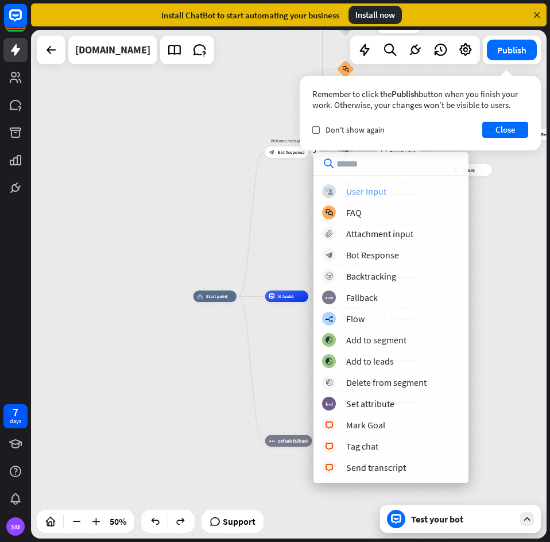
click at [392, 193] on div "block_user_input User Input" at bounding box center [391, 191] width 138 height 14
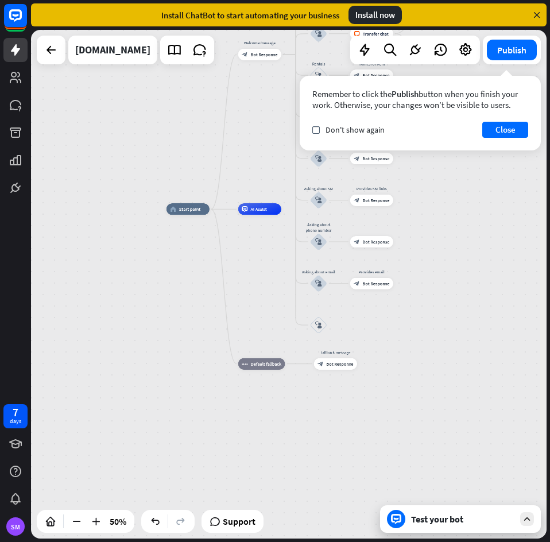
drag, startPoint x: 472, startPoint y: 385, endPoint x: 445, endPoint y: 298, distance: 91.3
click at [445, 298] on div "home_2 Start point Welcome message block_bot_response Bot Response Back to Menu…" at bounding box center [288, 284] width 515 height 508
click at [313, 306] on span "Edit name" at bounding box center [313, 308] width 18 height 5
type input "**********"
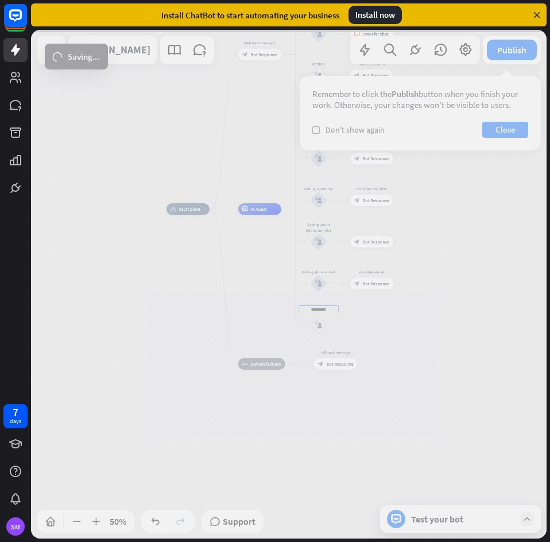
click at [426, 316] on div "home_2 Start point Welcome message block_bot_response Bot Response Back to Menu…" at bounding box center [288, 284] width 515 height 508
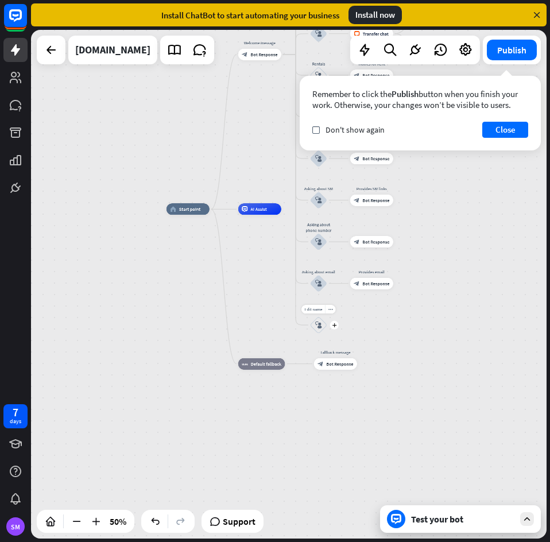
click at [321, 327] on icon "block_user_input" at bounding box center [318, 324] width 7 height 7
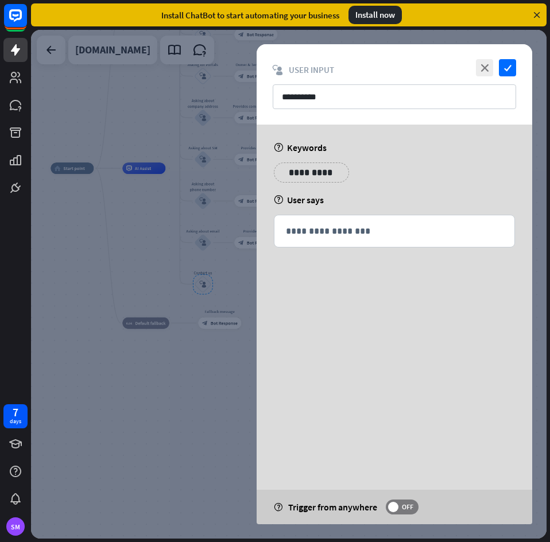
click at [310, 173] on p "**********" at bounding box center [311, 172] width 58 height 14
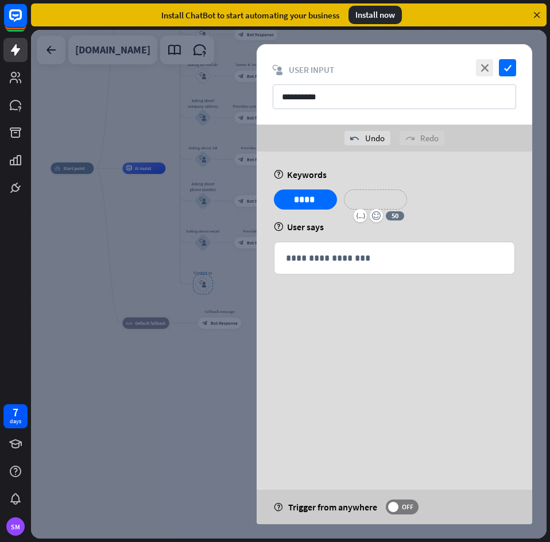
click at [387, 200] on p "**********" at bounding box center [375, 199] width 46 height 14
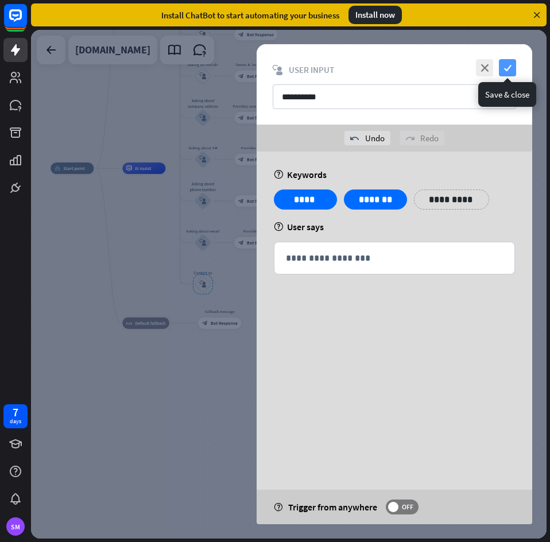
click at [510, 66] on icon "check" at bounding box center [507, 67] width 17 height 17
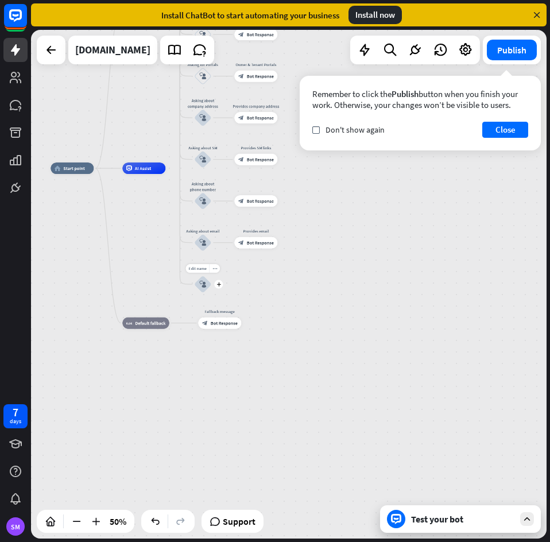
click at [211, 289] on div "Edit name more_horiz plus Contact us block_user_input" at bounding box center [202, 283] width 17 height 17
click at [219, 288] on div "plus" at bounding box center [218, 284] width 9 height 9
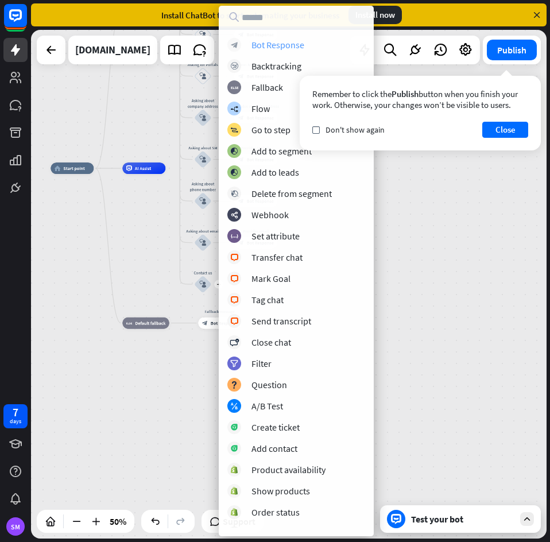
click at [273, 41] on div "Bot Response" at bounding box center [277, 44] width 53 height 11
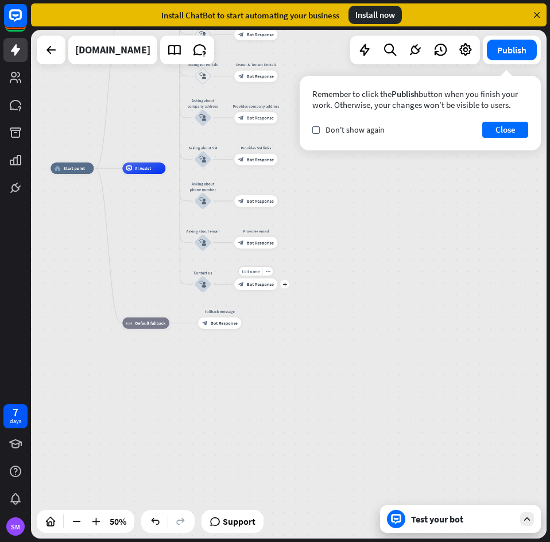
click at [248, 286] on span "Bot Response" at bounding box center [260, 284] width 27 height 6
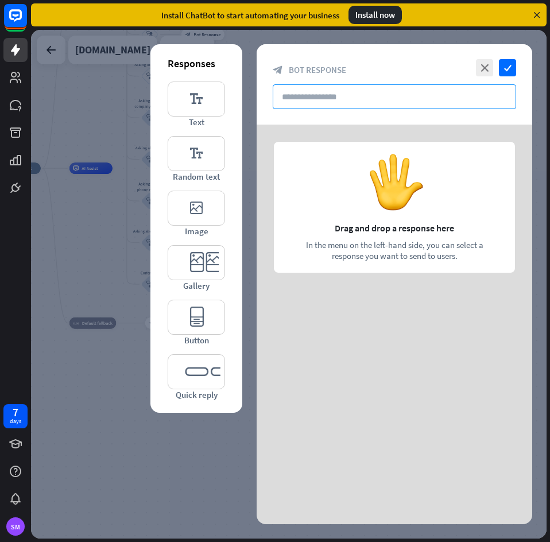
click at [335, 106] on input "text" at bounding box center [394, 96] width 243 height 25
paste input "**********"
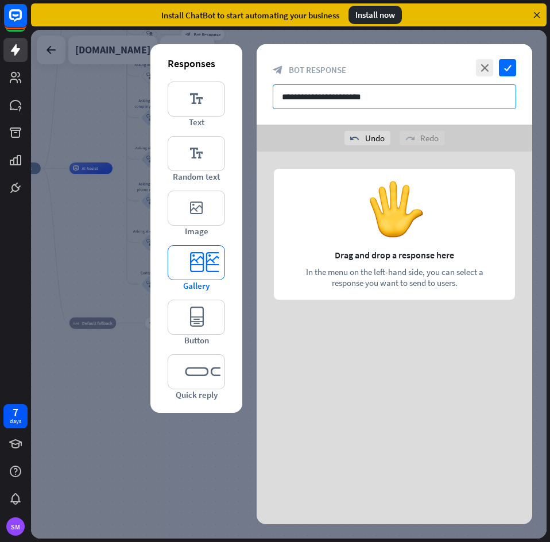
type input "**********"
click at [197, 254] on icon "editor_card" at bounding box center [196, 262] width 57 height 35
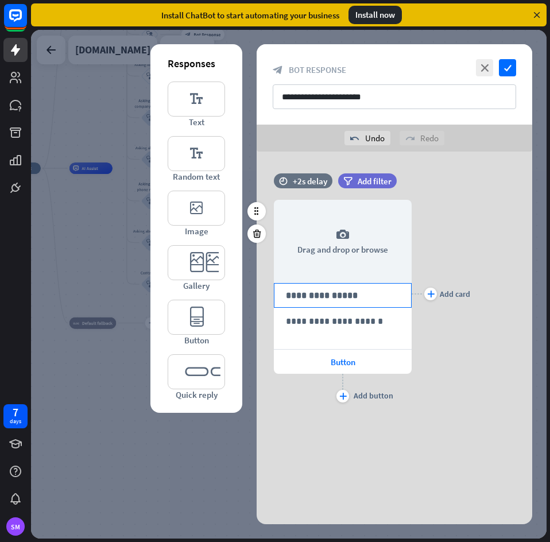
click at [337, 293] on p "**********" at bounding box center [343, 295] width 114 height 14
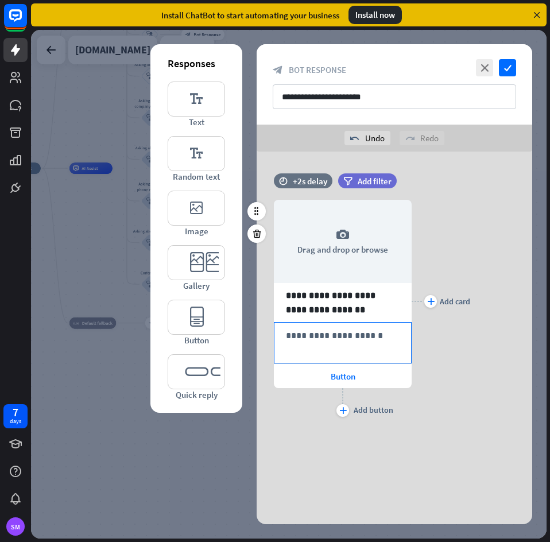
click at [352, 348] on div "**********" at bounding box center [342, 342] width 137 height 40
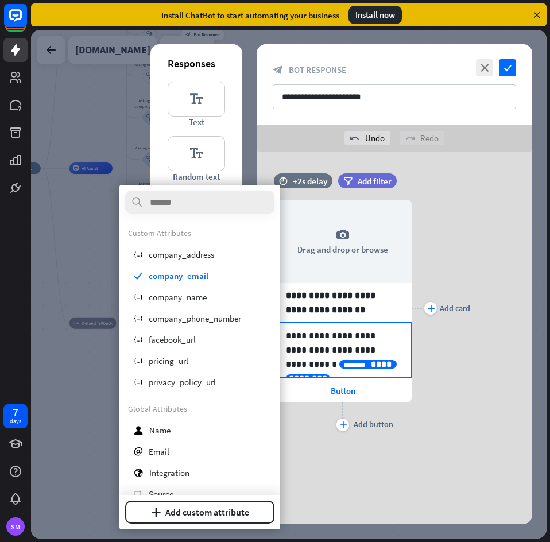
click at [0, 0] on div at bounding box center [0, 0] width 0 height 0
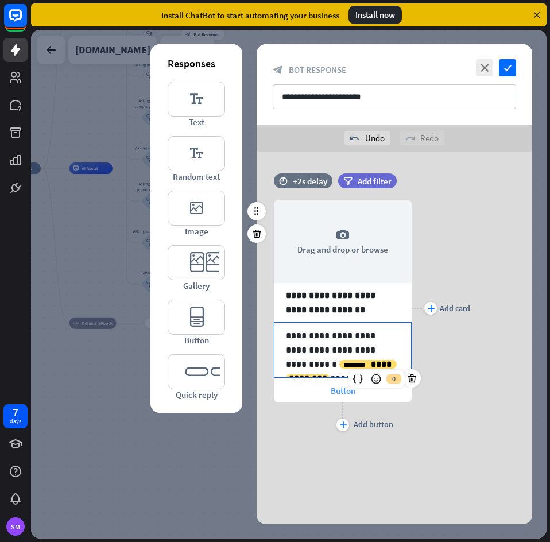
click at [336, 392] on span "Button" at bounding box center [342, 390] width 25 height 11
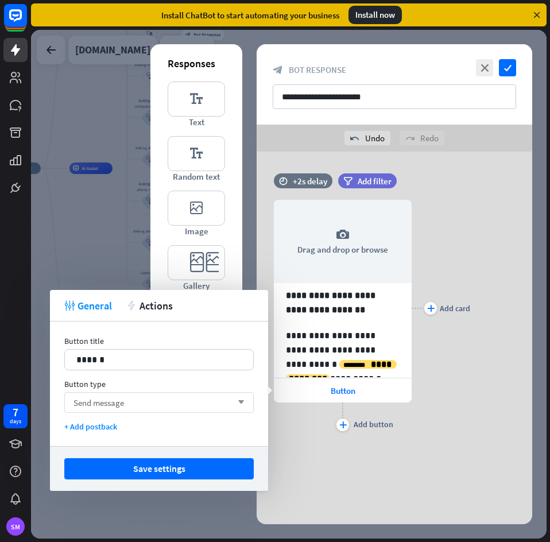
click at [114, 398] on span "Send message" at bounding box center [98, 402] width 50 height 11
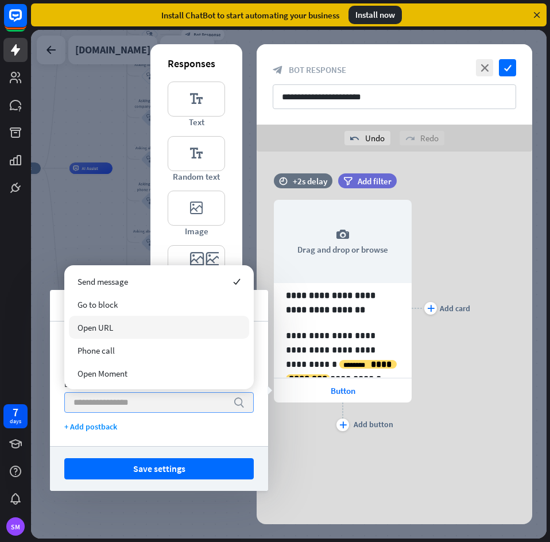
click at [130, 324] on div "Open URL" at bounding box center [159, 327] width 180 height 23
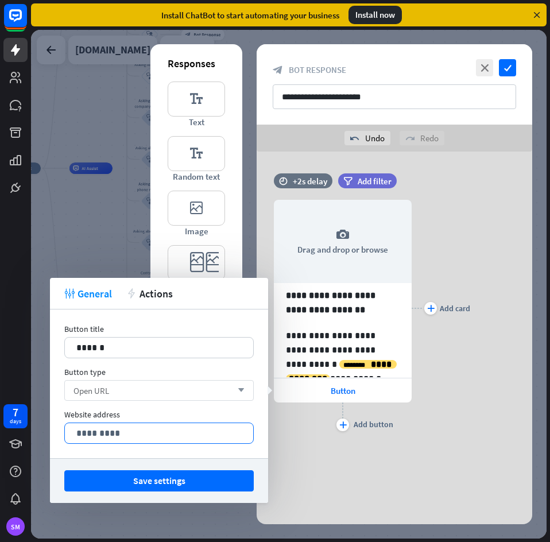
click at [111, 430] on p "*********" at bounding box center [158, 433] width 165 height 14
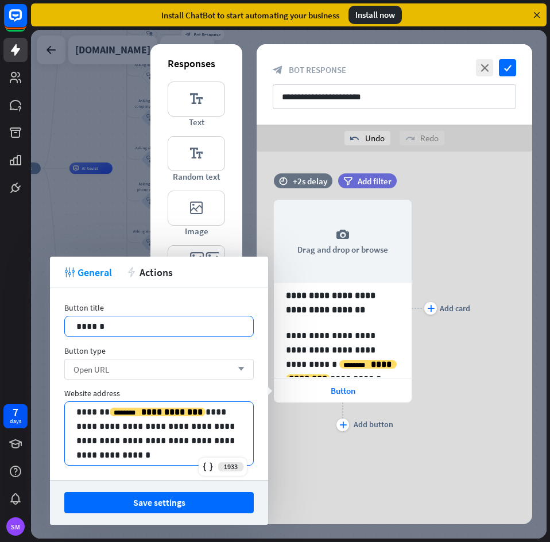
click at [140, 331] on p "******" at bounding box center [158, 326] width 165 height 14
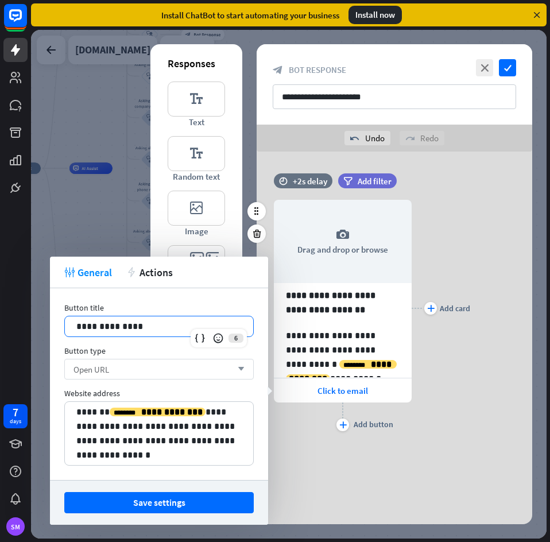
click at [461, 368] on div "plus Add card" at bounding box center [440, 307] width 59 height 251
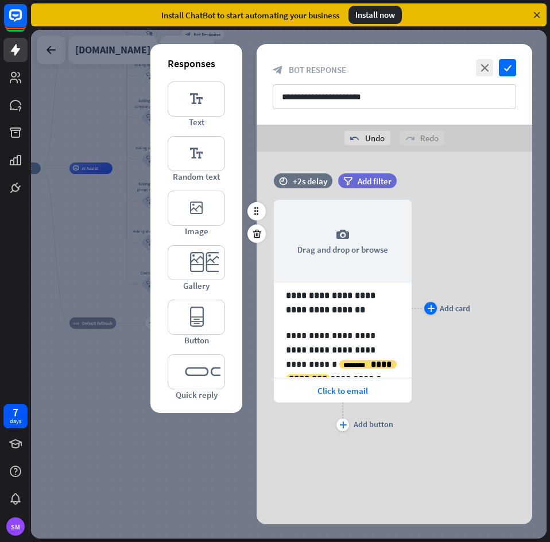
click at [426, 302] on div "plus Add card" at bounding box center [447, 308] width 46 height 13
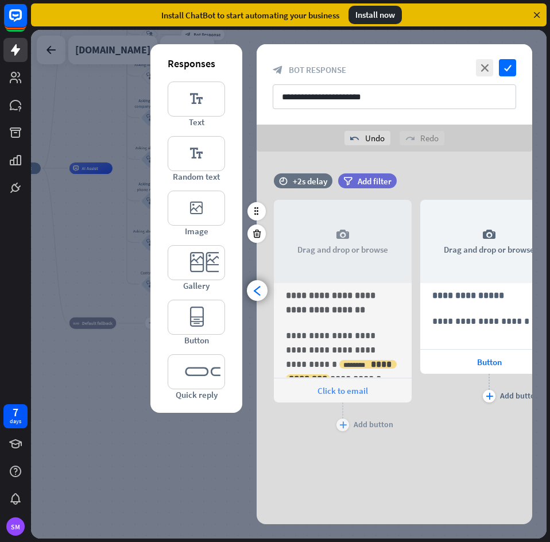
scroll to position [0, 95]
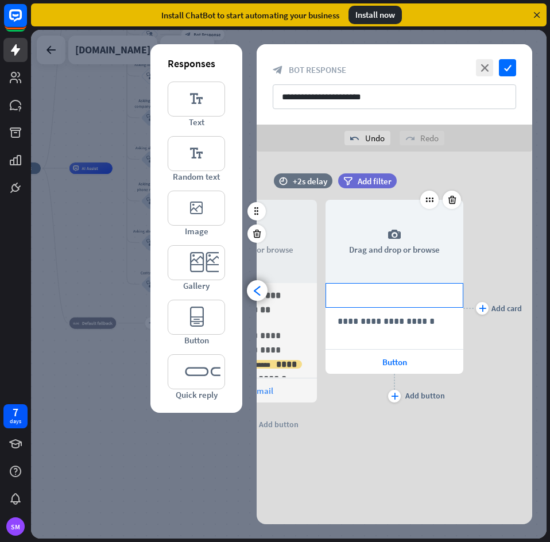
click at [407, 295] on p "**********" at bounding box center [394, 295] width 114 height 14
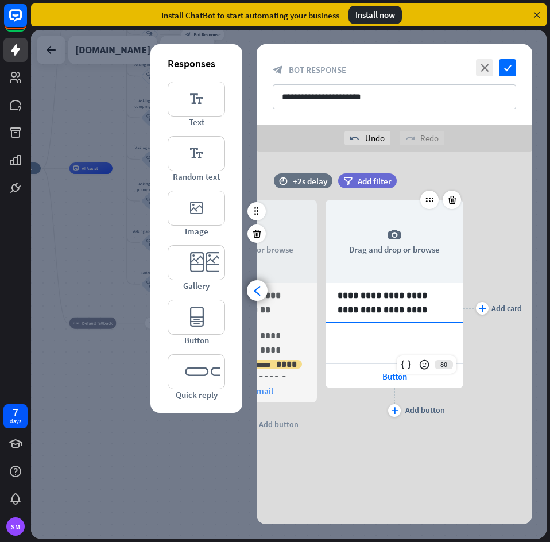
click at [384, 346] on div "**********" at bounding box center [394, 342] width 137 height 40
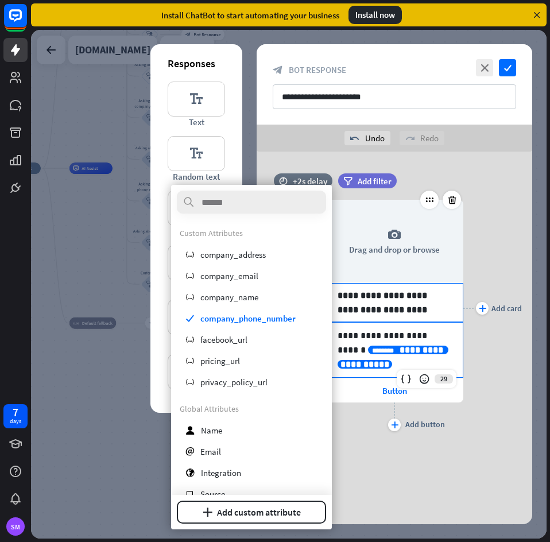
click at [445, 313] on p "**********" at bounding box center [394, 302] width 114 height 29
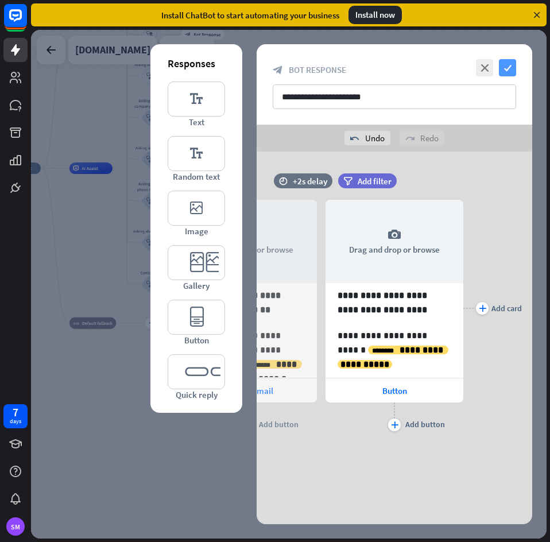
click at [512, 70] on icon "check" at bounding box center [507, 67] width 17 height 17
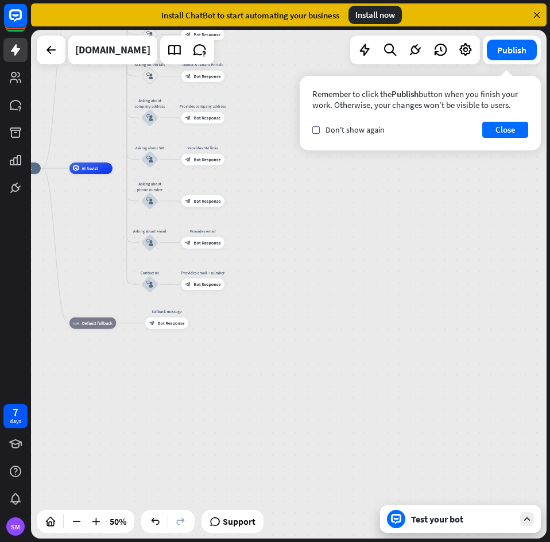
drag, startPoint x: 336, startPoint y: 316, endPoint x: 379, endPoint y: 479, distance: 168.7
click at [379, 479] on div "home_2 Start point Welcome message block_bot_response Bot Response Back to Menu…" at bounding box center [288, 284] width 515 height 508
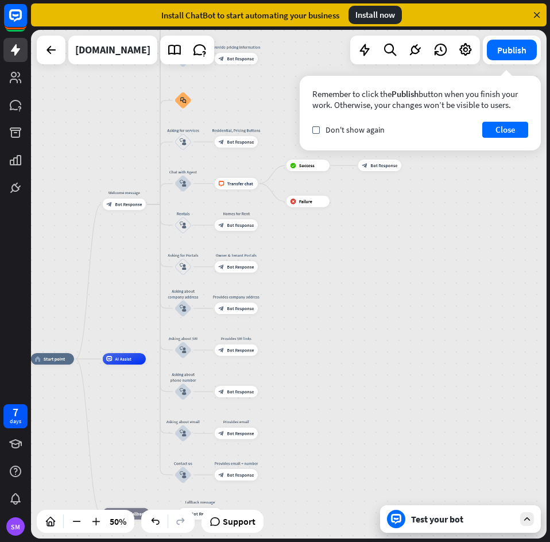
drag, startPoint x: 415, startPoint y: 310, endPoint x: 382, endPoint y: 497, distance: 190.0
click at [382, 497] on div "home_2 Start point Welcome message block_bot_response Bot Response Back to Menu…" at bounding box center [288, 284] width 515 height 508
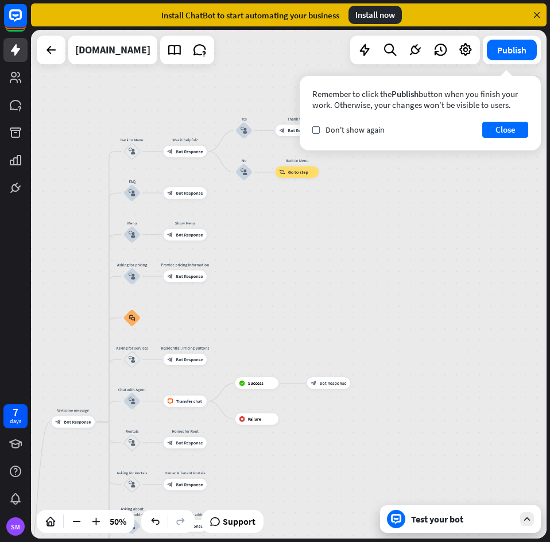
drag, startPoint x: 371, startPoint y: 314, endPoint x: 345, endPoint y: 340, distance: 36.5
click at [345, 340] on div "home_2 Start point Welcome message block_bot_response Bot Response Back to Menu…" at bounding box center [288, 284] width 515 height 508
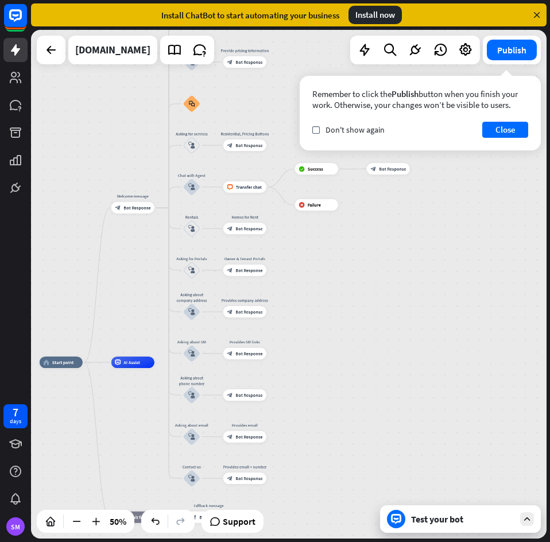
drag, startPoint x: 363, startPoint y: 412, endPoint x: 402, endPoint y: 248, distance: 168.1
click at [402, 248] on div "home_2 Start point Welcome message block_bot_response Bot Response Back to Menu…" at bounding box center [288, 284] width 515 height 508
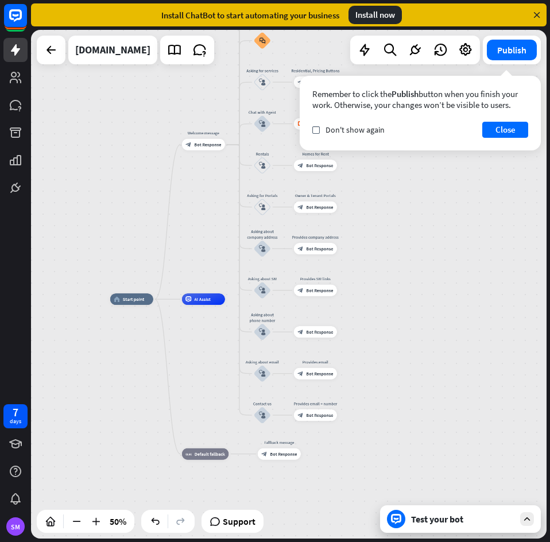
drag, startPoint x: 355, startPoint y: 392, endPoint x: 409, endPoint y: 346, distance: 71.6
click at [409, 346] on div "home_2 Start point Welcome message block_bot_response Bot Response Back to Menu…" at bounding box center [288, 284] width 515 height 508
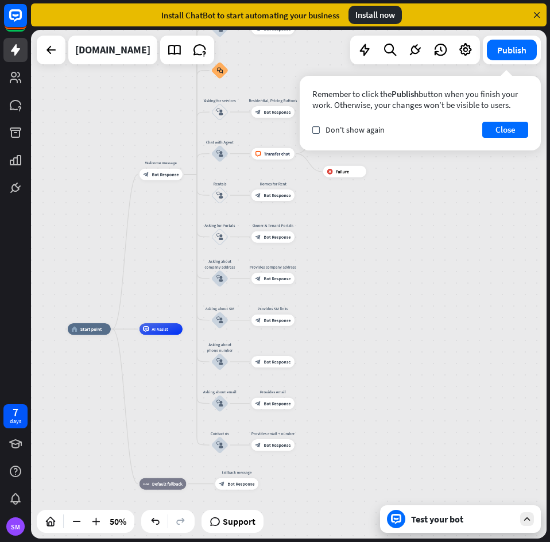
drag, startPoint x: 440, startPoint y: 335, endPoint x: 398, endPoint y: 365, distance: 51.9
click at [398, 365] on div "home_2 Start point Welcome message block_bot_response Bot Response Back to Menu…" at bounding box center [288, 284] width 515 height 508
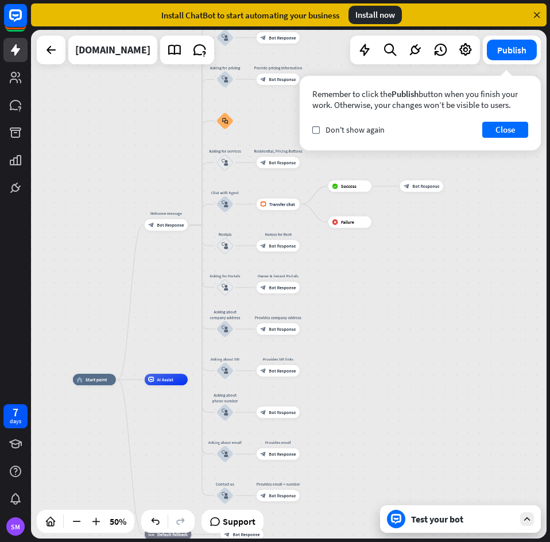
drag, startPoint x: 414, startPoint y: 357, endPoint x: 419, endPoint y: 407, distance: 50.8
click at [419, 407] on div "home_2 Start point Welcome message block_bot_response Bot Response Back to Menu…" at bounding box center [288, 284] width 515 height 508
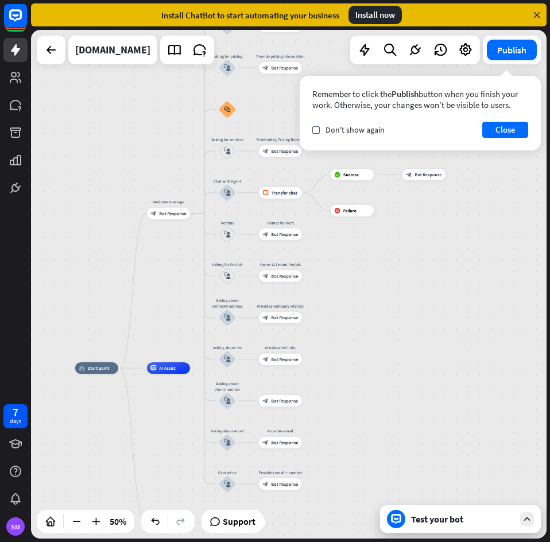
drag, startPoint x: 419, startPoint y: 407, endPoint x: 422, endPoint y: 396, distance: 11.7
click at [422, 396] on div "home_2 Start point Welcome message block_bot_response Bot Response Back to Menu…" at bounding box center [288, 284] width 515 height 508
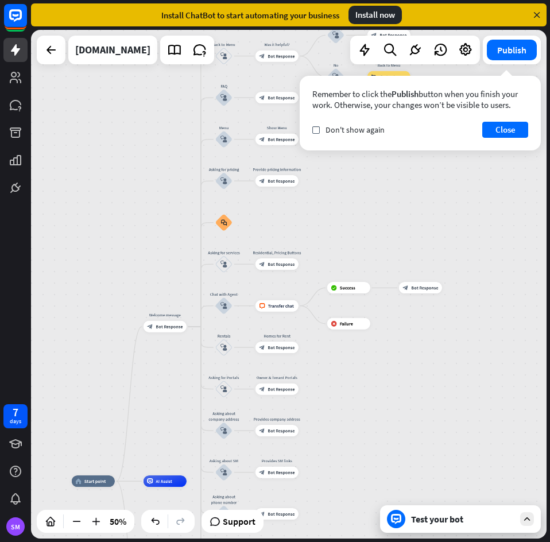
drag, startPoint x: 438, startPoint y: 361, endPoint x: 434, endPoint y: 505, distance: 144.1
click at [434, 505] on div "home_2 Start point Welcome message block_bot_response Bot Response Back to Menu…" at bounding box center [288, 284] width 515 height 508
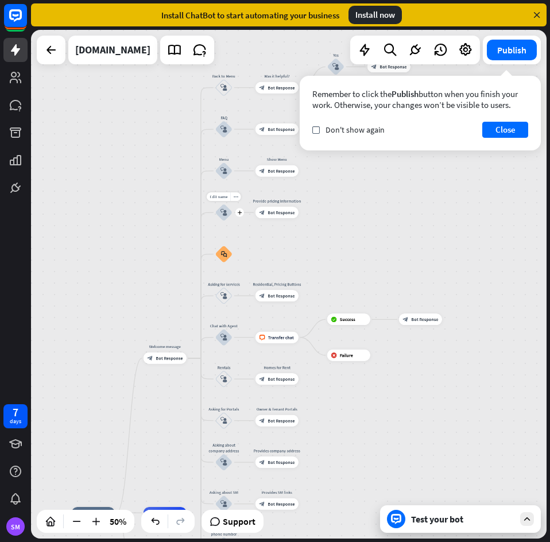
click at [224, 213] on icon "block_user_input" at bounding box center [223, 212] width 7 height 7
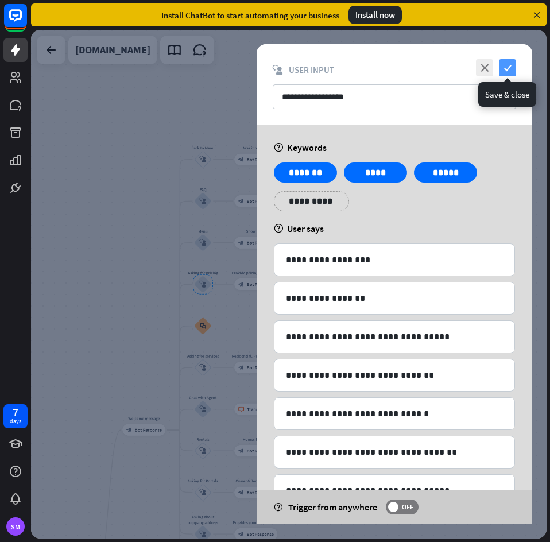
click at [512, 63] on icon "check" at bounding box center [507, 67] width 17 height 17
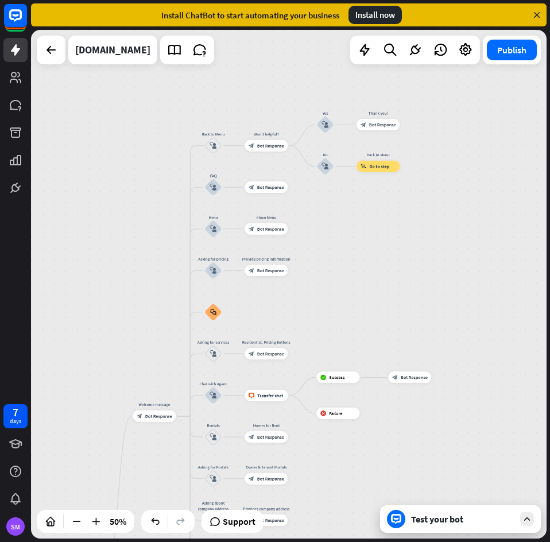
drag, startPoint x: 379, startPoint y: 263, endPoint x: 419, endPoint y: 152, distance: 118.5
click at [419, 152] on div "home_2 Start point Welcome message block_bot_response Bot Response Back to Menu…" at bounding box center [288, 284] width 515 height 508
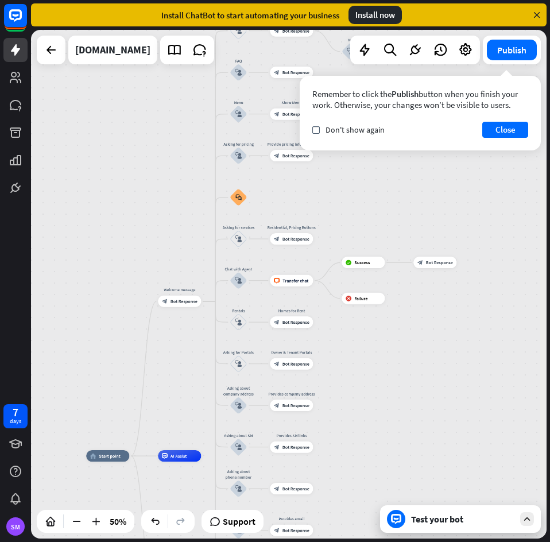
drag, startPoint x: 429, startPoint y: 354, endPoint x: 357, endPoint y: 334, distance: 73.8
click at [357, 334] on div "home_2 Start point Welcome message block_bot_response Bot Response Back to Menu…" at bounding box center [288, 284] width 515 height 508
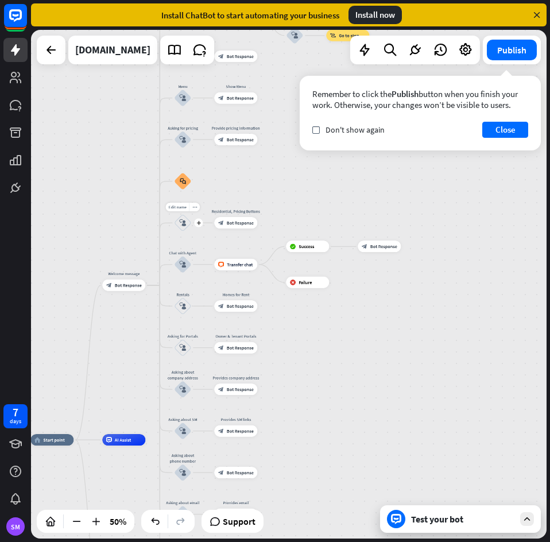
click at [181, 227] on div "block_user_input" at bounding box center [182, 222] width 17 height 17
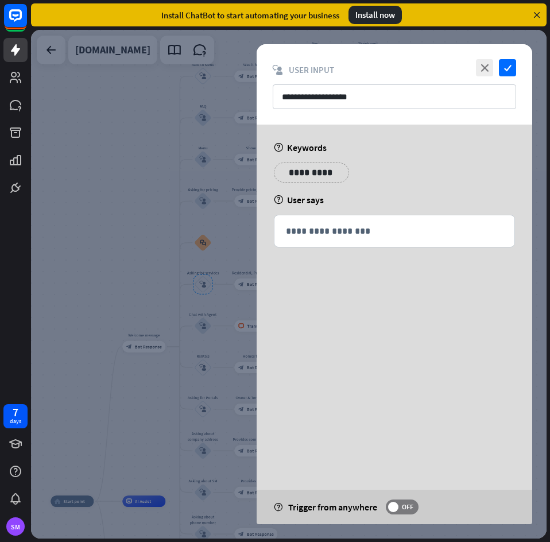
drag, startPoint x: 314, startPoint y: 172, endPoint x: 346, endPoint y: 176, distance: 32.5
click at [314, 172] on p "**********" at bounding box center [311, 172] width 58 height 14
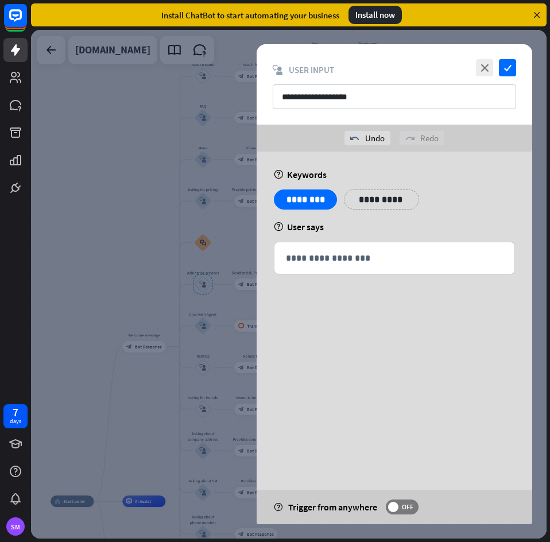
click at [393, 202] on p "**********" at bounding box center [381, 199] width 58 height 14
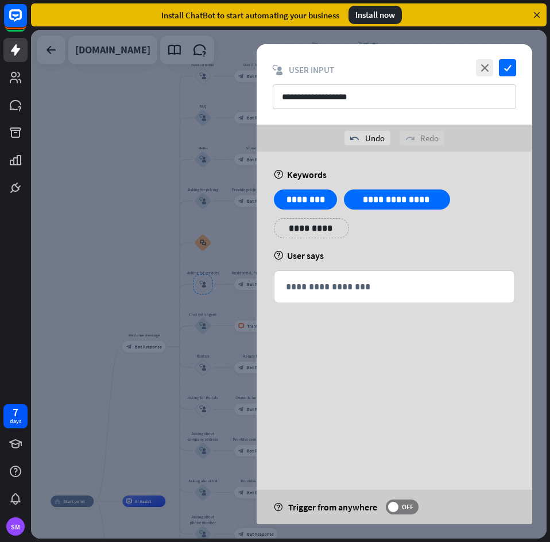
click at [331, 231] on div "**********" at bounding box center [311, 228] width 75 height 20
click at [411, 226] on div "**********" at bounding box center [392, 228] width 75 height 20
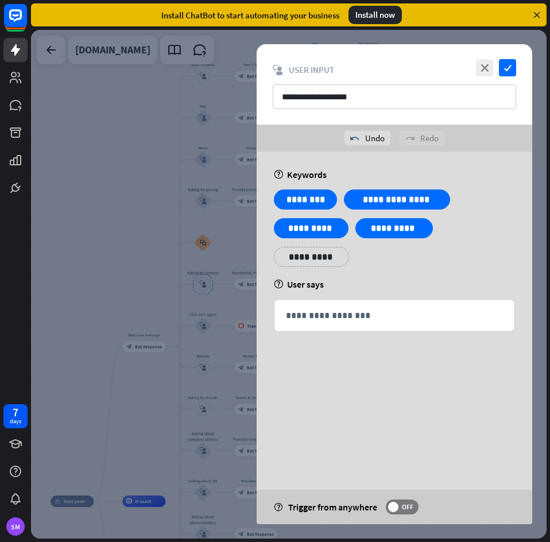
click at [400, 381] on div "**********" at bounding box center [393, 270] width 275 height 238
click at [509, 64] on icon "check" at bounding box center [507, 67] width 17 height 17
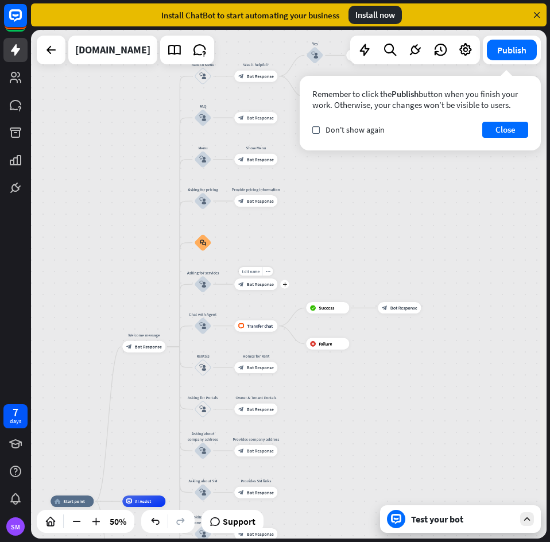
click at [264, 290] on div "Edit name more_horiz plus Residential, Pricing Buttons block_bot_response Bot R…" at bounding box center [255, 283] width 43 height 11
click at [248, 279] on div "block_bot_response Bot Response" at bounding box center [255, 283] width 43 height 11
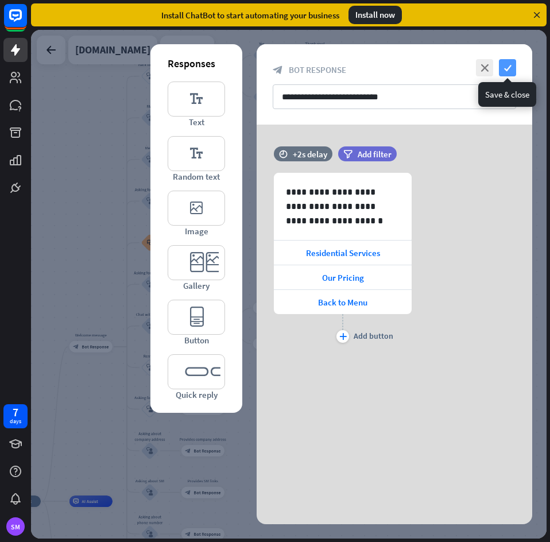
click at [513, 65] on icon "check" at bounding box center [507, 67] width 17 height 17
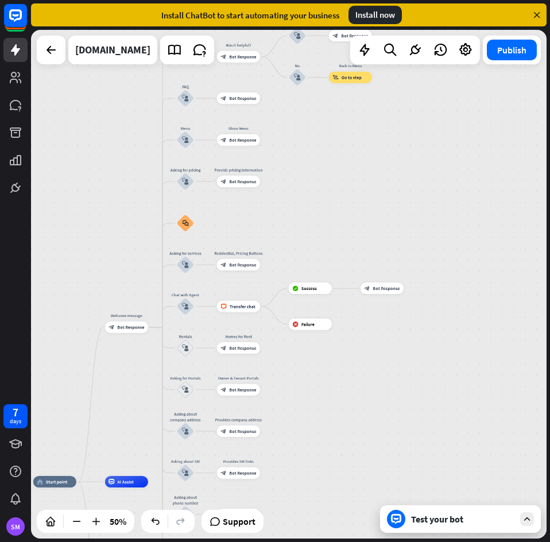
drag, startPoint x: 426, startPoint y: 373, endPoint x: 495, endPoint y: 402, distance: 74.8
click at [462, 353] on div "home_2 Start point Welcome message block_bot_response Bot Response Back to Menu…" at bounding box center [288, 284] width 515 height 508
click at [462, 524] on div "Test your bot" at bounding box center [460, 519] width 161 height 28
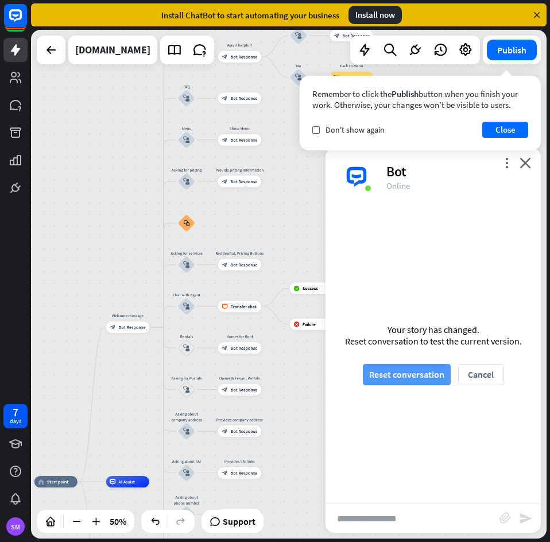
click at [418, 368] on button "Reset conversation" at bounding box center [407, 374] width 88 height 21
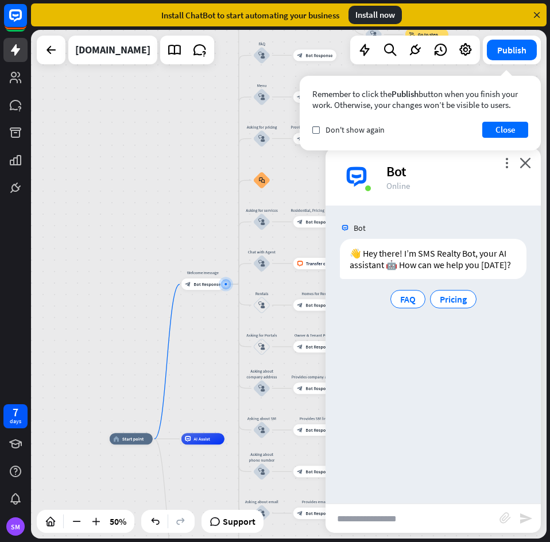
drag, startPoint x: 527, startPoint y: 158, endPoint x: 497, endPoint y: 166, distance: 30.5
click at [527, 158] on icon "close" at bounding box center [524, 162] width 11 height 11
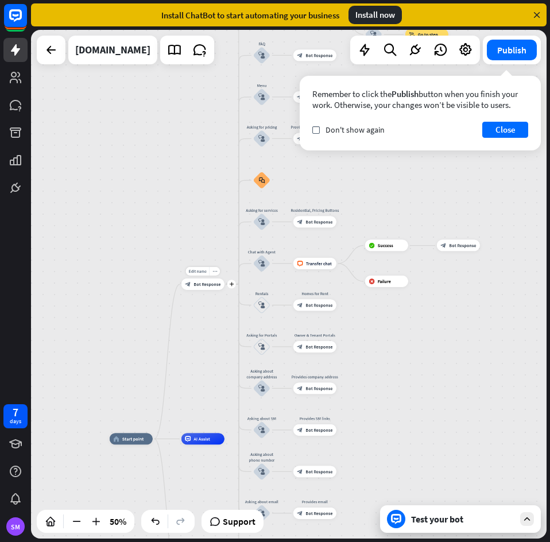
click at [207, 290] on div "Edit name more_horiz plus block_bot_response Bot Response" at bounding box center [202, 283] width 43 height 11
click at [195, 282] on span "Bot Response" at bounding box center [206, 284] width 27 height 6
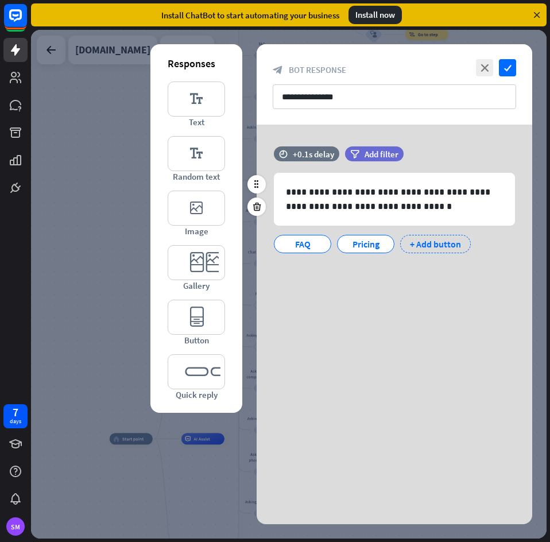
click at [430, 239] on div "+ Add button" at bounding box center [435, 244] width 71 height 18
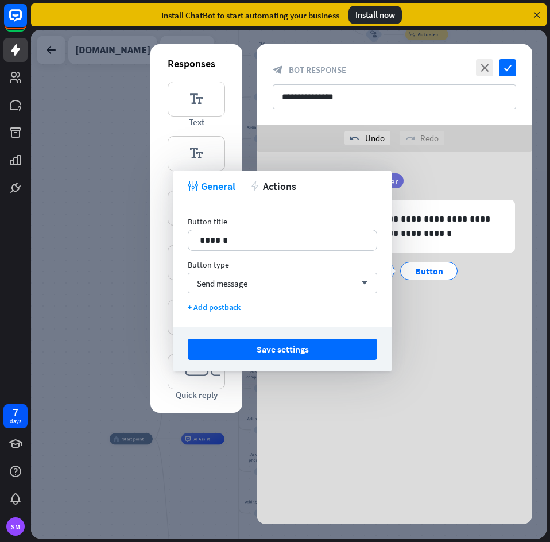
click at [479, 340] on div "**********" at bounding box center [393, 247] width 275 height 193
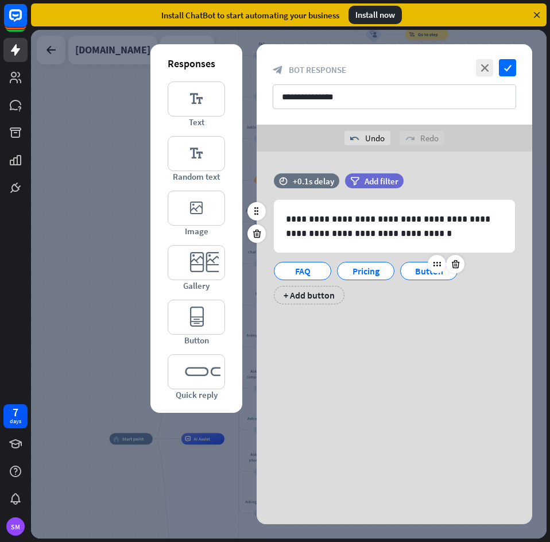
click at [428, 270] on div at bounding box center [445, 264] width 37 height 18
click at [407, 273] on div "Button" at bounding box center [428, 271] width 57 height 18
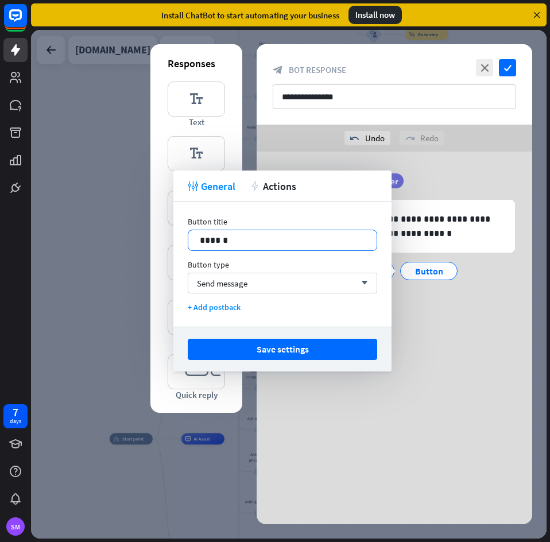
click at [297, 236] on p "******" at bounding box center [282, 240] width 165 height 14
click at [246, 282] on span "Send message" at bounding box center [222, 283] width 50 height 11
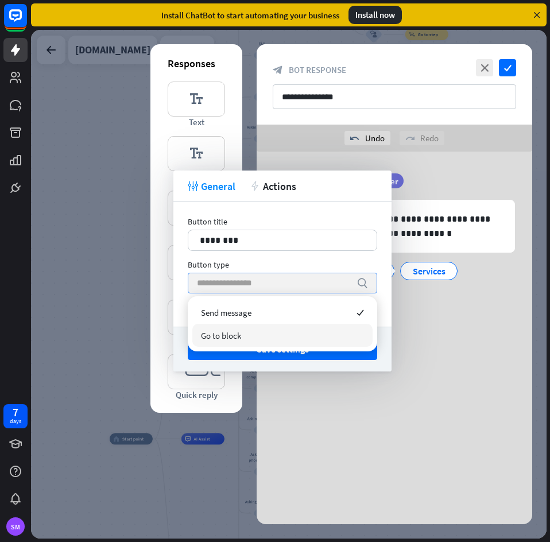
click at [243, 332] on div "Go to block" at bounding box center [282, 335] width 180 height 23
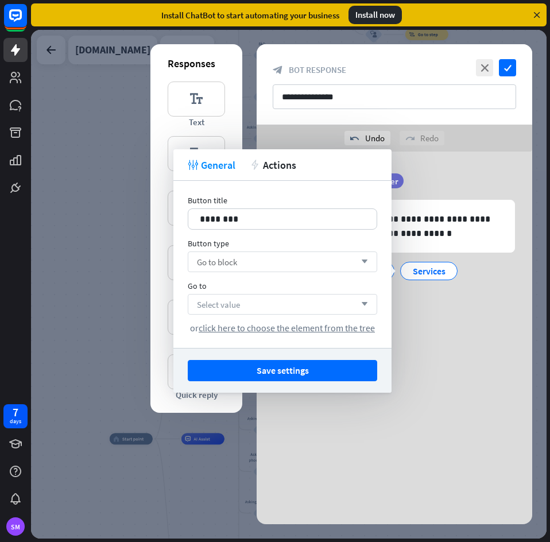
click at [276, 305] on div "Select value arrow_down" at bounding box center [282, 304] width 189 height 21
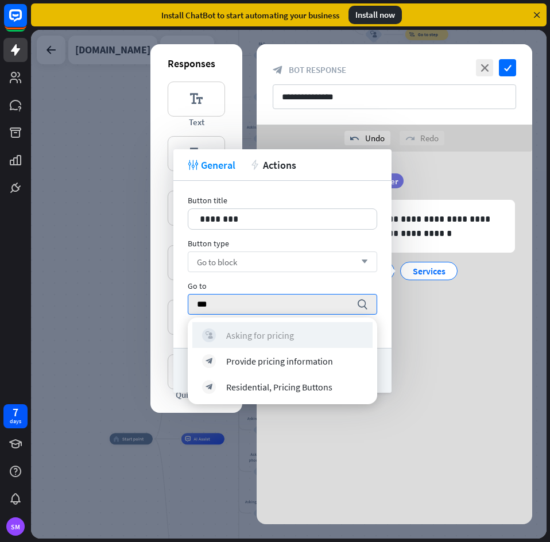
type input "***"
click at [267, 333] on div "Asking for pricing" at bounding box center [260, 334] width 68 height 11
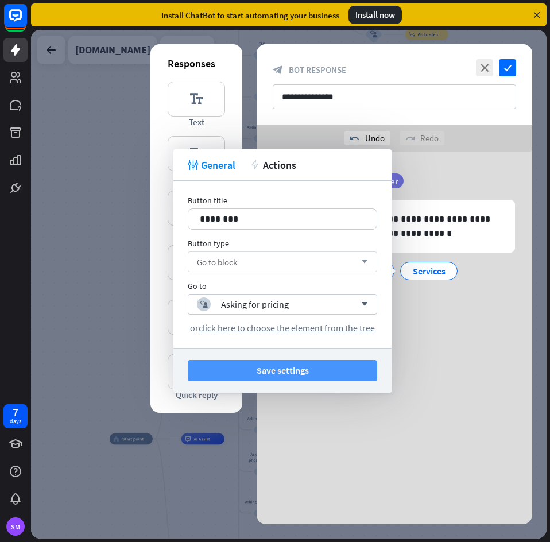
click at [336, 367] on button "Save settings" at bounding box center [282, 370] width 189 height 21
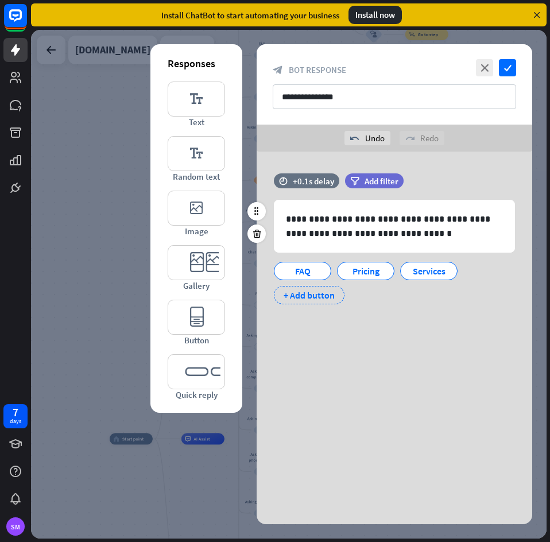
click at [317, 293] on div "+ Add button" at bounding box center [309, 295] width 71 height 18
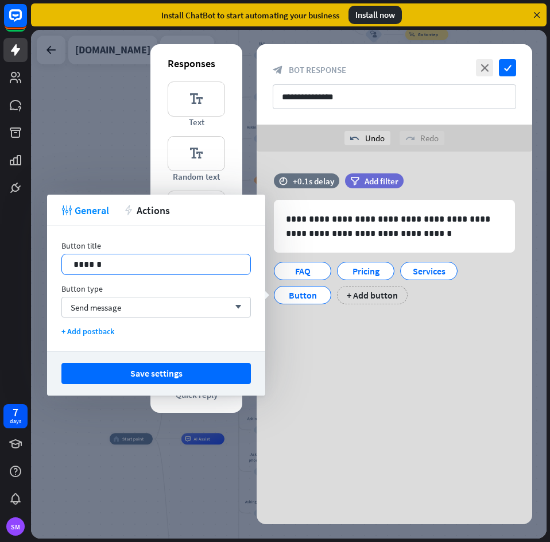
click at [154, 264] on p "******" at bounding box center [155, 264] width 165 height 14
click at [126, 302] on div "Send message arrow_down" at bounding box center [155, 307] width 189 height 21
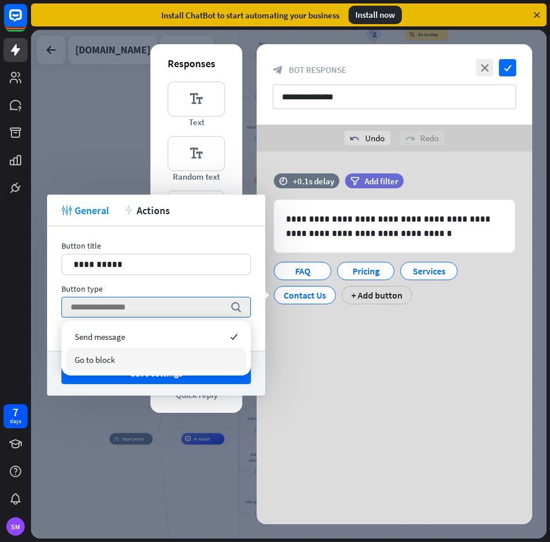
click at [104, 357] on span "Go to block" at bounding box center [95, 359] width 40 height 11
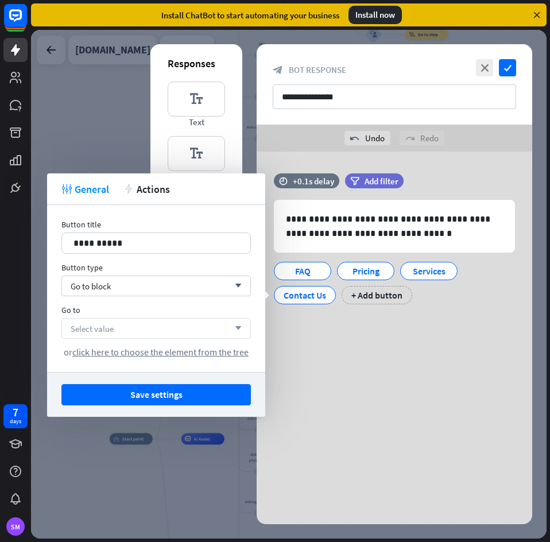
click at [120, 330] on div "Select value arrow_down" at bounding box center [155, 328] width 189 height 21
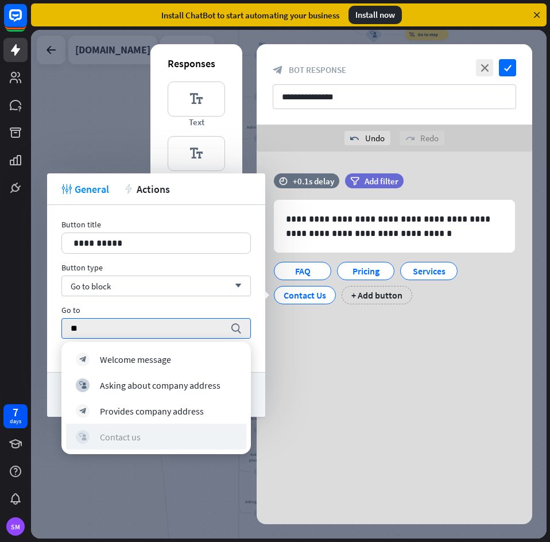
type input "**"
click at [140, 439] on div "Contact us" at bounding box center [120, 436] width 41 height 11
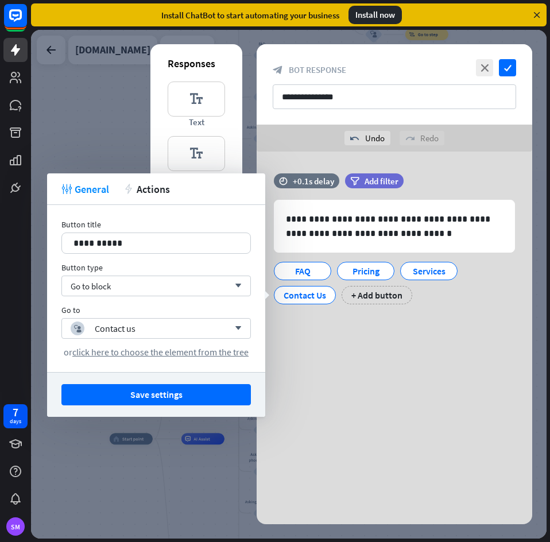
drag, startPoint x: 192, startPoint y: 395, endPoint x: 211, endPoint y: 393, distance: 19.6
click at [192, 395] on button "Save settings" at bounding box center [155, 394] width 189 height 21
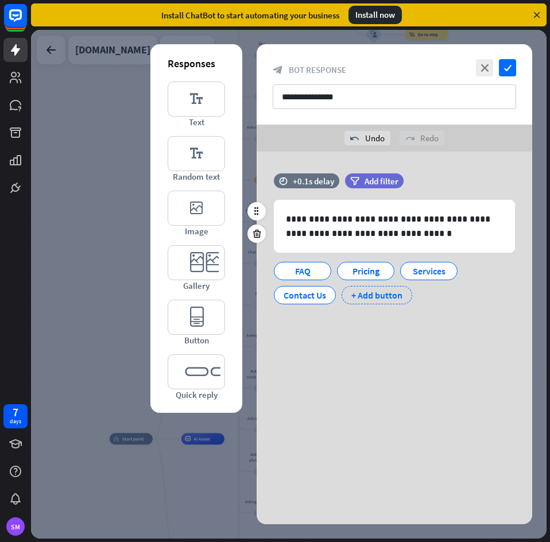
click at [370, 293] on div "+ Add button" at bounding box center [376, 295] width 71 height 18
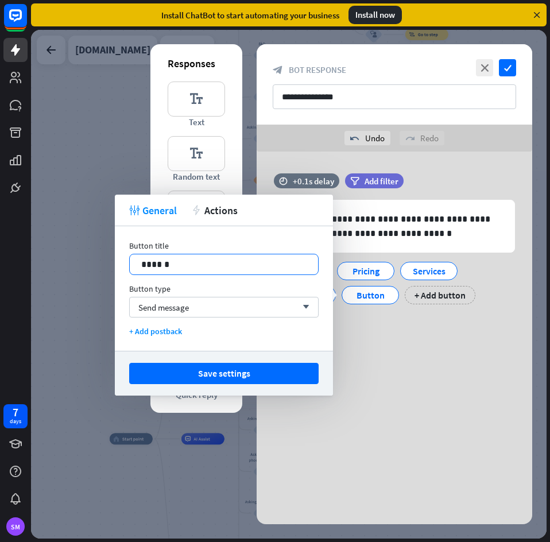
click at [183, 262] on p "******" at bounding box center [223, 264] width 165 height 14
click at [211, 313] on div "Send message arrow_down" at bounding box center [223, 307] width 189 height 21
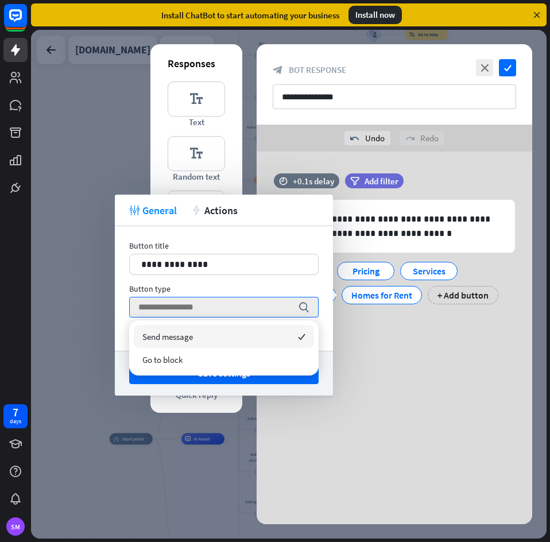
click at [200, 349] on div "Go to block" at bounding box center [224, 359] width 180 height 23
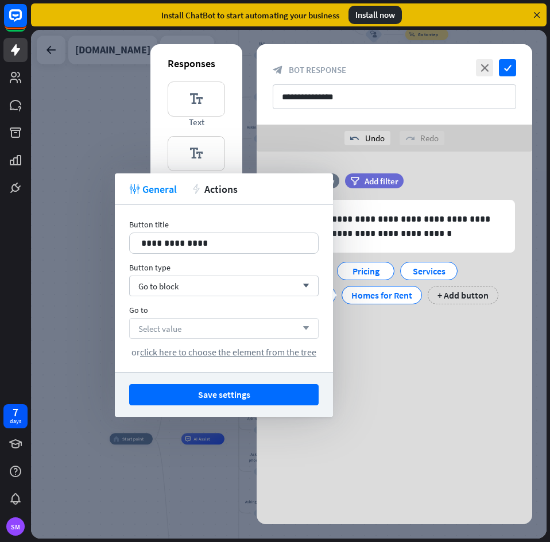
click at [223, 326] on div "Select value arrow_down" at bounding box center [223, 328] width 189 height 21
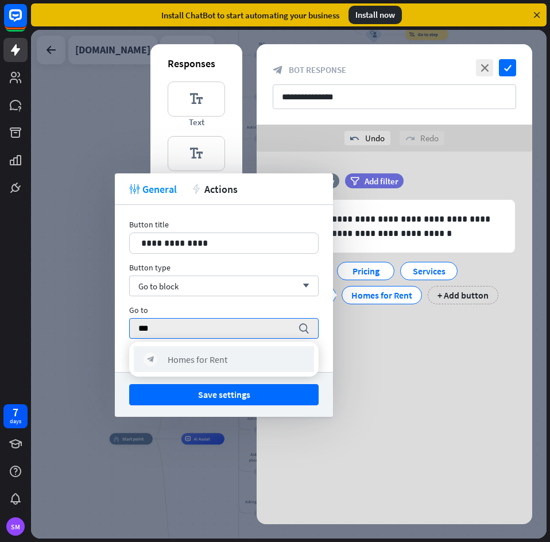
type input "***"
click at [220, 351] on div "block_bot_response Homes for Rent" at bounding box center [224, 359] width 180 height 26
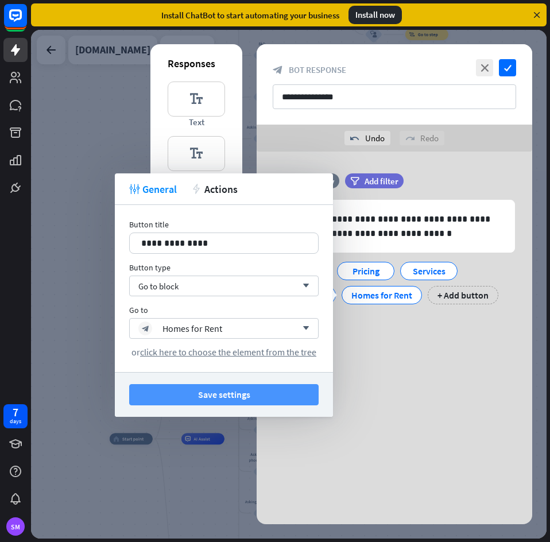
click at [235, 404] on button "Save settings" at bounding box center [223, 394] width 189 height 21
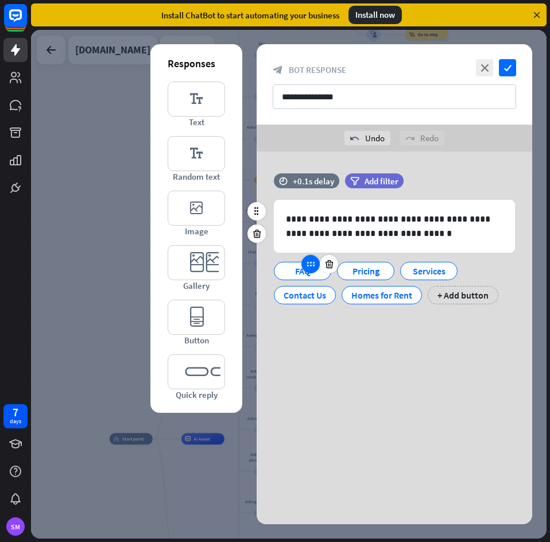
click at [309, 273] on div at bounding box center [310, 264] width 18 height 18
click at [291, 274] on div "FAQ" at bounding box center [302, 270] width 38 height 17
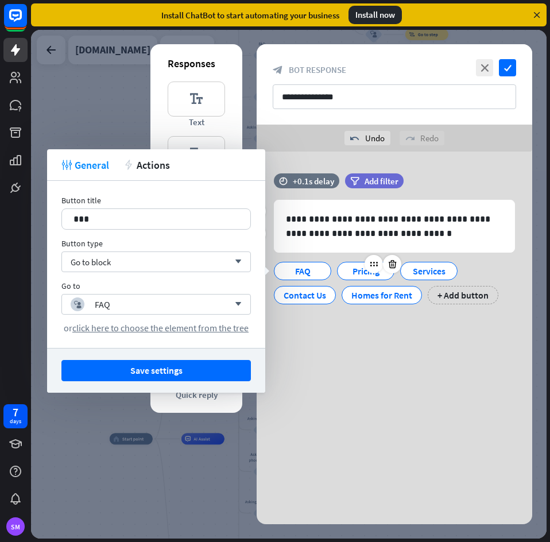
click at [356, 270] on div "Pricing" at bounding box center [366, 270] width 38 height 17
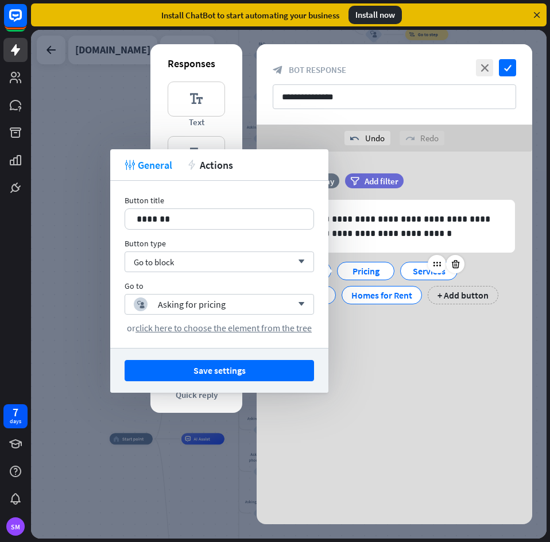
click at [420, 276] on div "Services" at bounding box center [429, 270] width 38 height 17
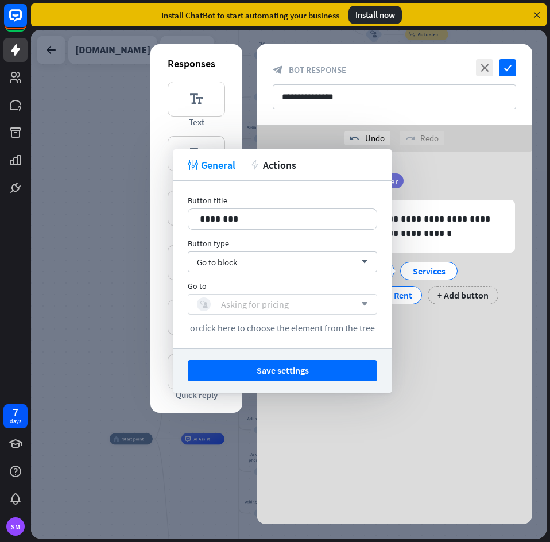
click at [292, 307] on div "block_user_input Asking for pricing" at bounding box center [276, 304] width 158 height 14
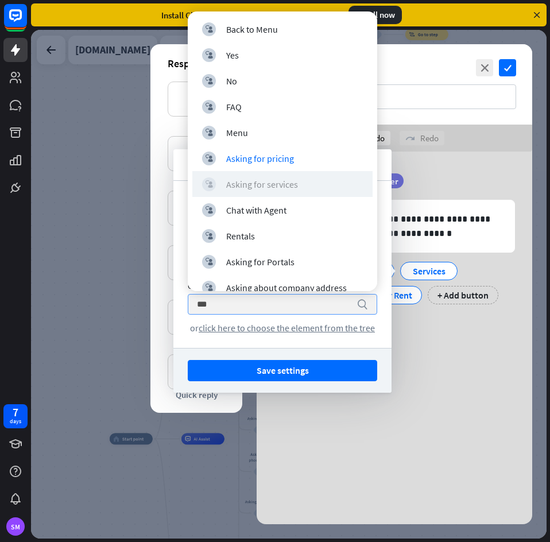
type input "***"
click at [281, 181] on div "Asking for services" at bounding box center [262, 183] width 72 height 11
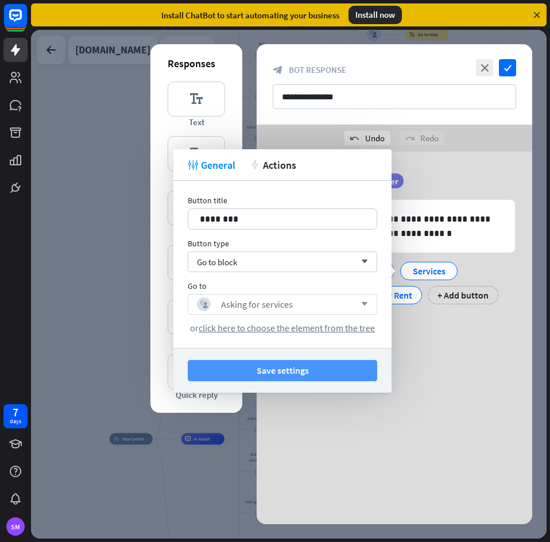
click at [305, 371] on button "Save settings" at bounding box center [282, 370] width 189 height 21
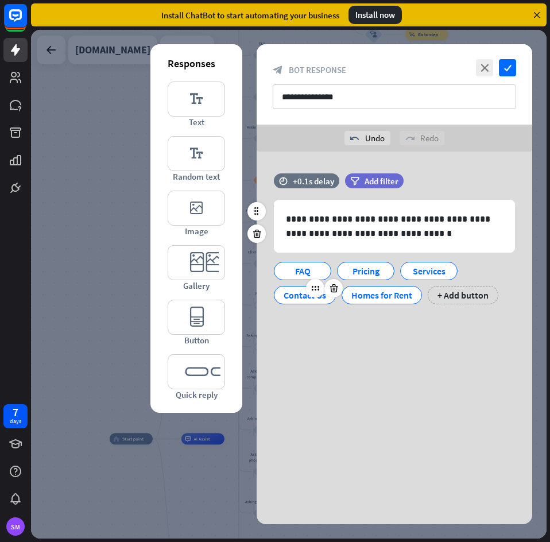
click at [302, 294] on div "Contact Us" at bounding box center [304, 294] width 42 height 17
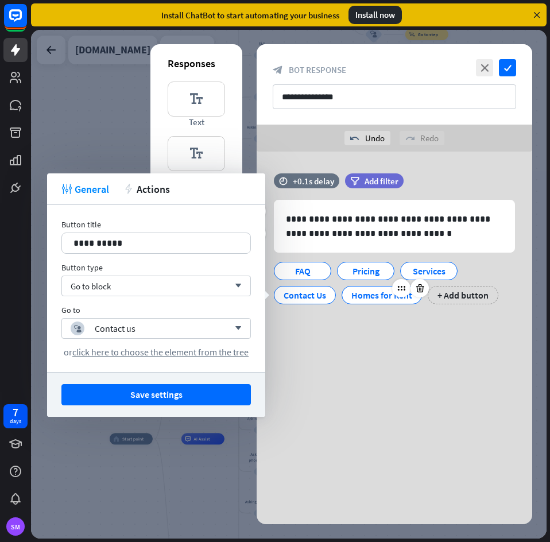
click at [369, 298] on div "Homes for Rent" at bounding box center [381, 294] width 61 height 17
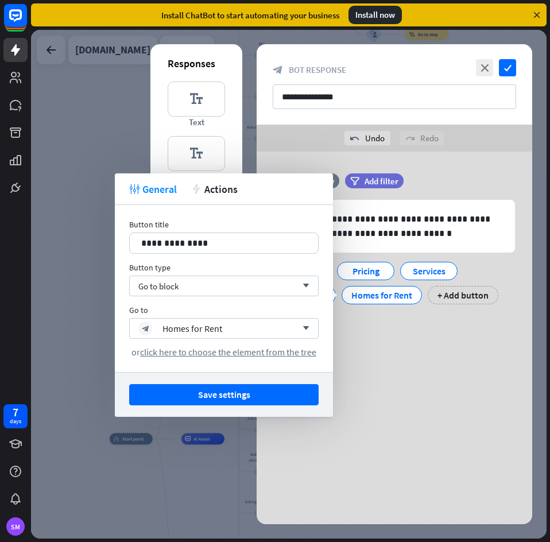
click at [436, 368] on div "**********" at bounding box center [393, 284] width 275 height 480
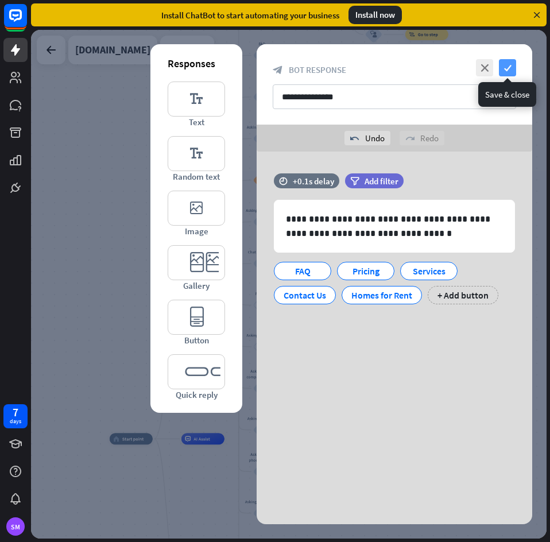
click at [507, 62] on icon "check" at bounding box center [507, 67] width 17 height 17
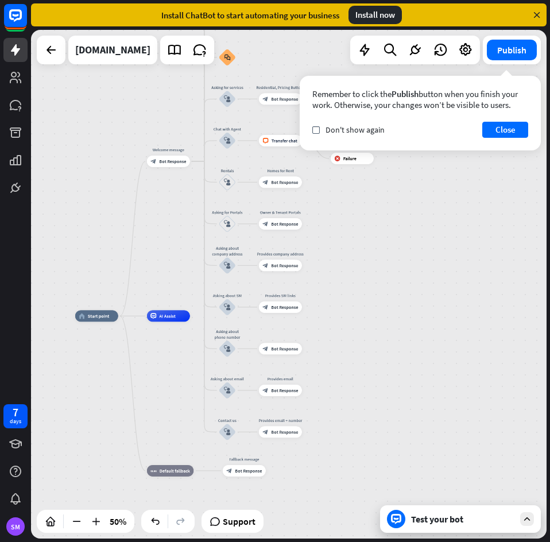
drag, startPoint x: 406, startPoint y: 381, endPoint x: 373, endPoint y: 255, distance: 130.5
click at [373, 255] on div "home_2 Start point Welcome message block_bot_response Bot Response Back to Menu…" at bounding box center [288, 284] width 515 height 508
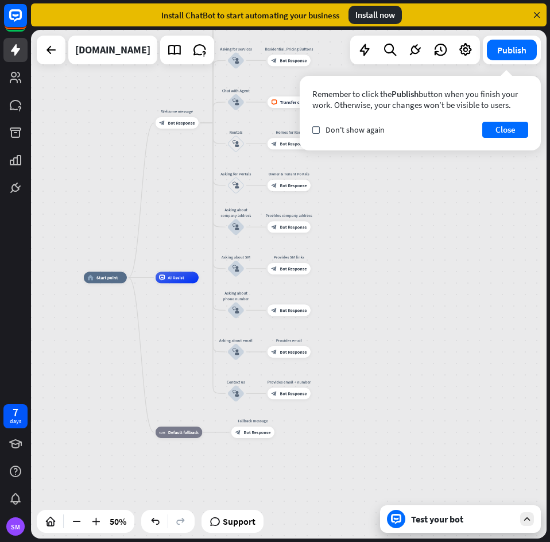
drag, startPoint x: 421, startPoint y: 343, endPoint x: 426, endPoint y: 321, distance: 23.0
click at [426, 321] on div "home_2 Start point Welcome message block_bot_response Bot Response Back to Menu…" at bounding box center [288, 284] width 515 height 508
click at [458, 526] on div "Test your bot" at bounding box center [460, 519] width 161 height 28
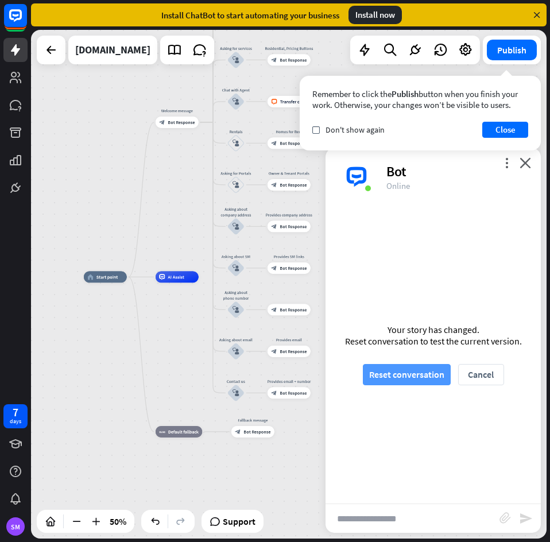
click at [414, 372] on button "Reset conversation" at bounding box center [407, 374] width 88 height 21
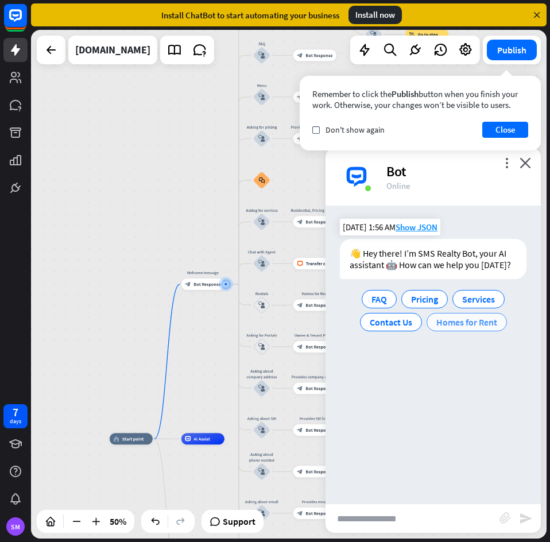
click at [460, 328] on div "Homes for Rent" at bounding box center [466, 322] width 80 height 18
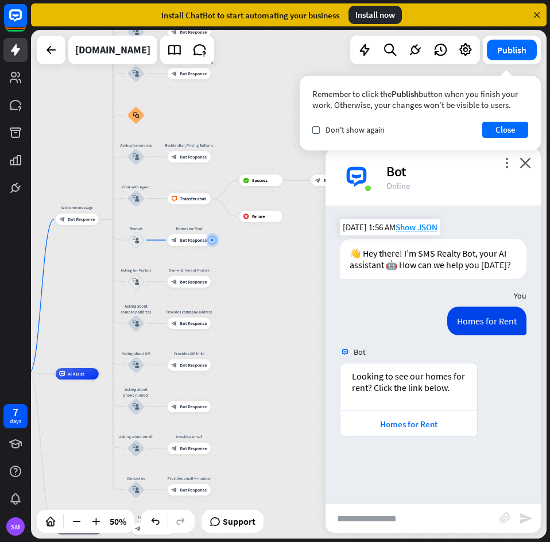
drag, startPoint x: 268, startPoint y: 483, endPoint x: 255, endPoint y: 434, distance: 51.1
click at [246, 426] on div "home_2 Start point Welcome message block_bot_response Bot Response Back to Menu…" at bounding box center [288, 284] width 515 height 508
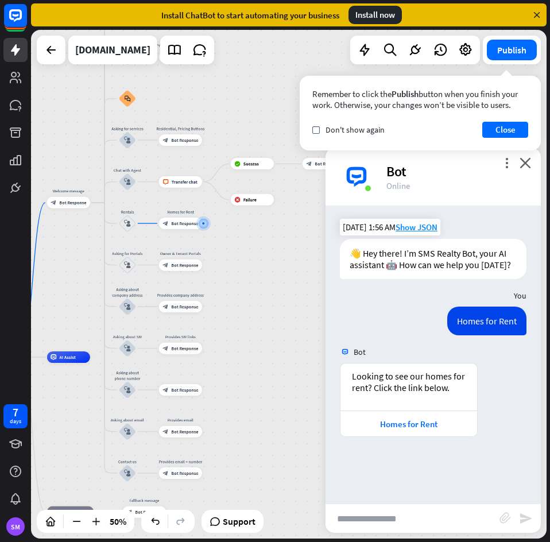
click at [426, 519] on input "text" at bounding box center [412, 518] width 174 height 29
type input "********"
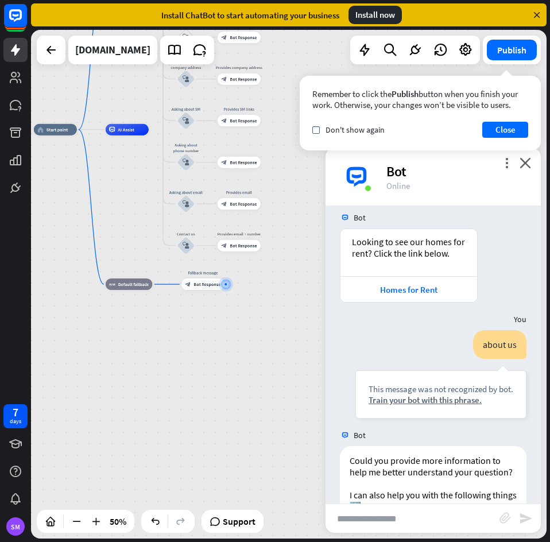
scroll to position [223, 0]
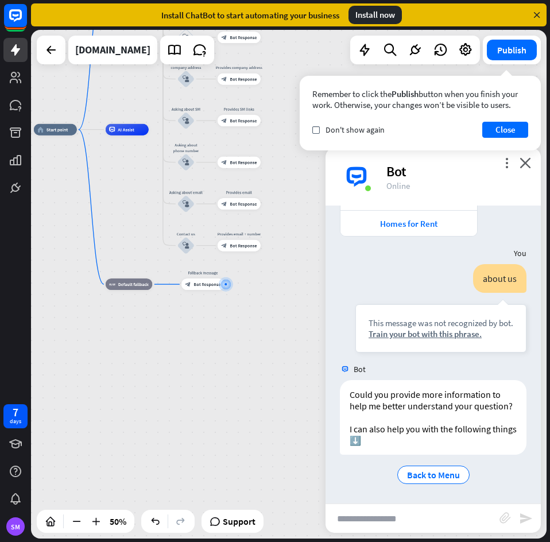
click at [410, 513] on input "text" at bounding box center [412, 518] width 174 height 29
type input "**********"
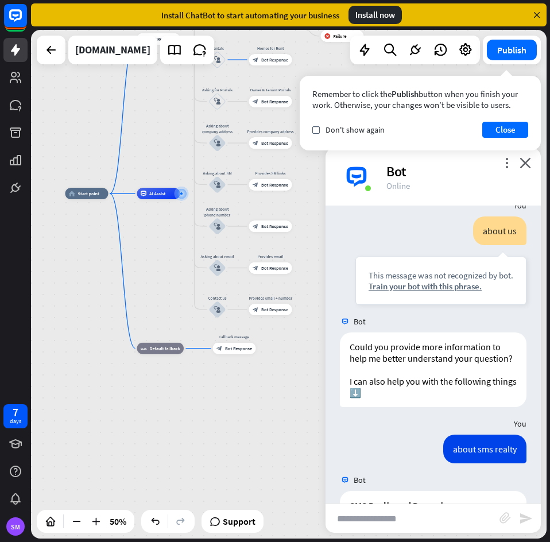
scroll to position [760, 0]
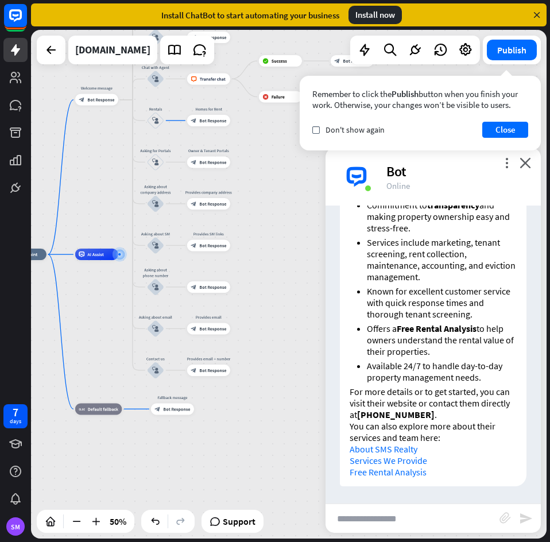
drag, startPoint x: 255, startPoint y: 477, endPoint x: 174, endPoint y: 452, distance: 85.1
click at [174, 452] on div "home_2 Start point Welcome message block_bot_response Bot Response Back to Menu…" at bounding box center [132, 381] width 258 height 254
click at [417, 518] on input "text" at bounding box center [412, 518] width 174 height 29
type input "**********"
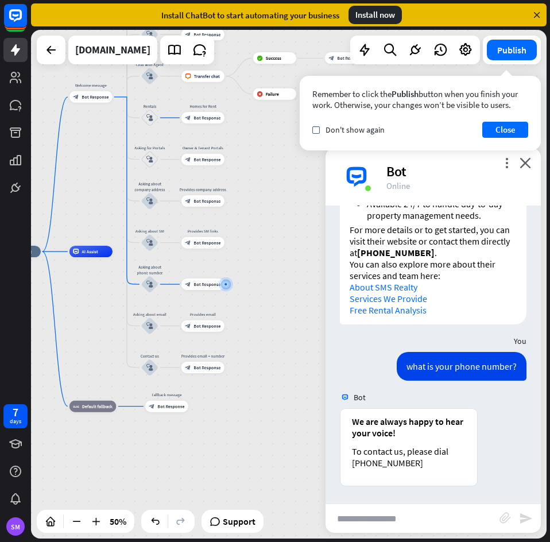
scroll to position [922, 0]
type input "**********"
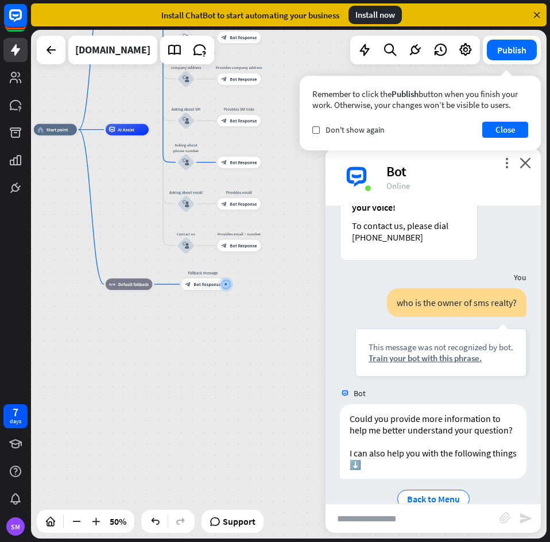
scroll to position [1183, 0]
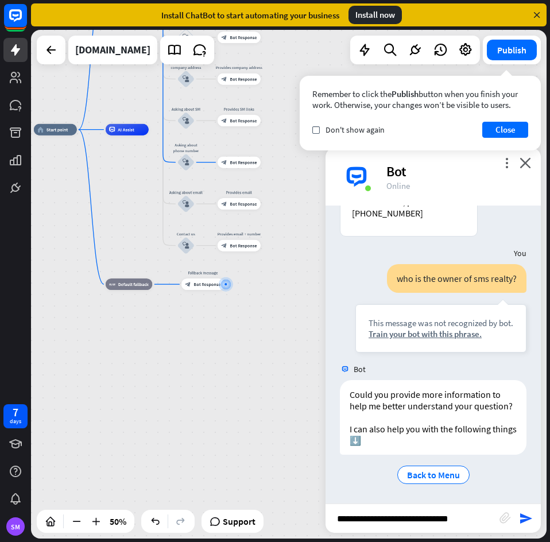
type input "**********"
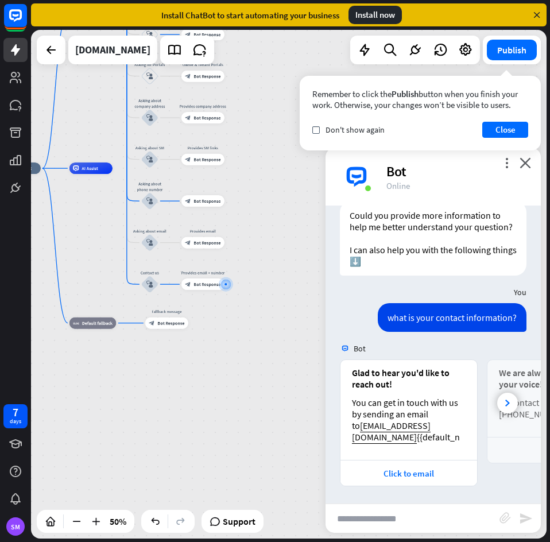
scroll to position [1362, 0]
click at [497, 402] on div at bounding box center [507, 402] width 21 height 21
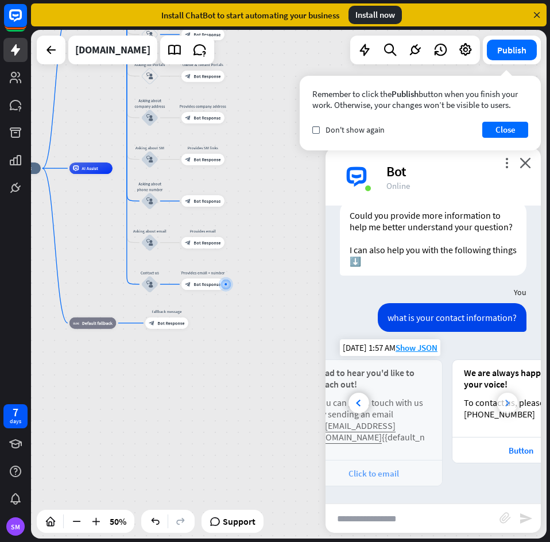
scroll to position [0, 107]
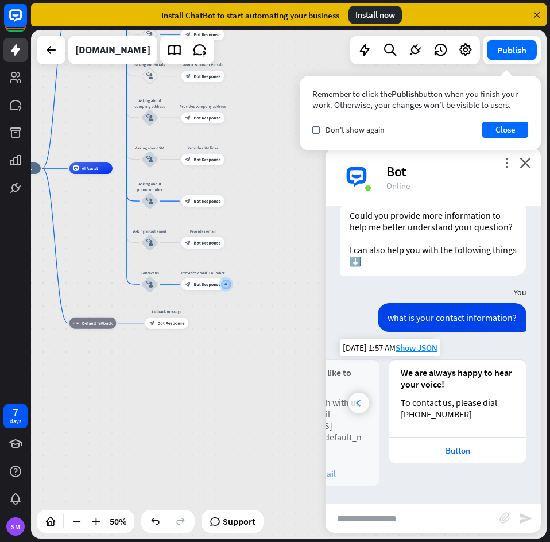
click at [357, 406] on icon at bounding box center [358, 402] width 5 height 7
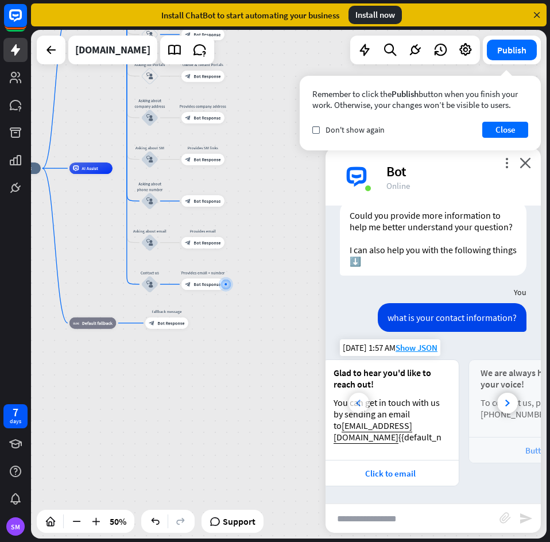
scroll to position [0, 0]
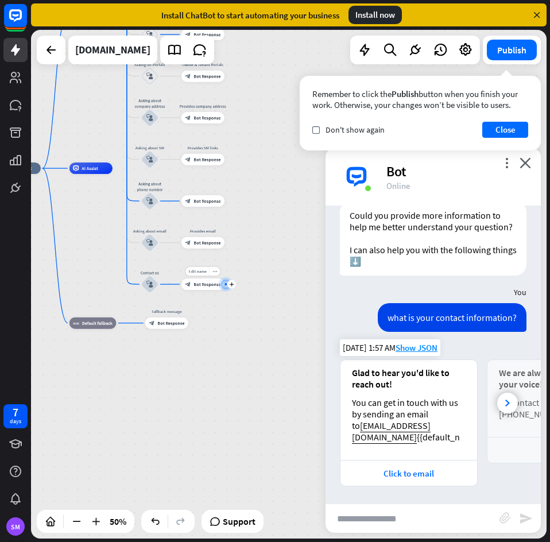
click at [197, 286] on span "Bot Response" at bounding box center [206, 284] width 27 height 6
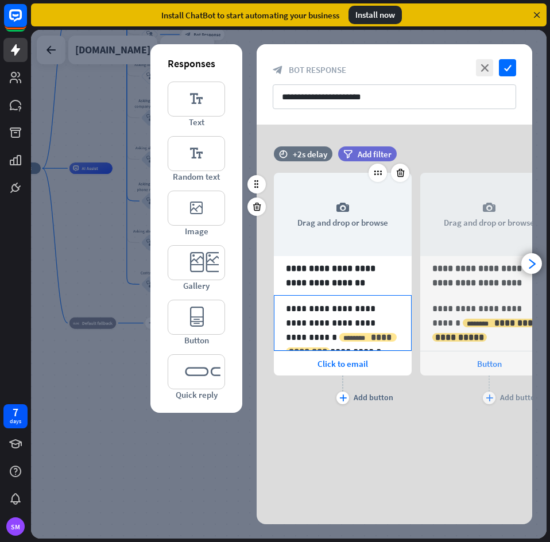
click at [351, 335] on span "**********" at bounding box center [341, 344] width 105 height 23
click at [372, 329] on p "**********" at bounding box center [343, 322] width 114 height 43
click at [353, 328] on p "**********" at bounding box center [343, 322] width 114 height 43
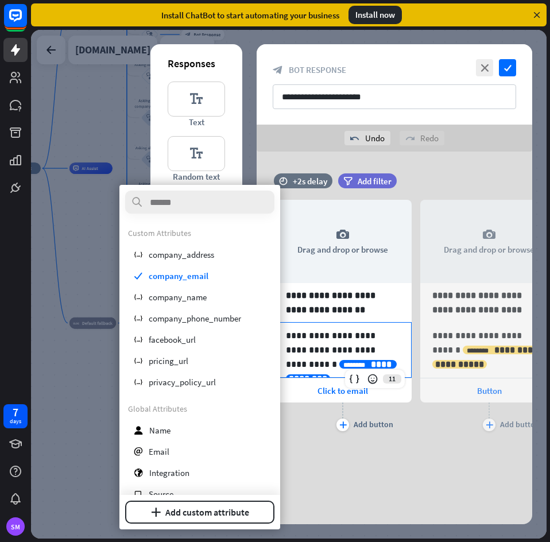
click at [402, 442] on div "**********" at bounding box center [393, 309] width 275 height 272
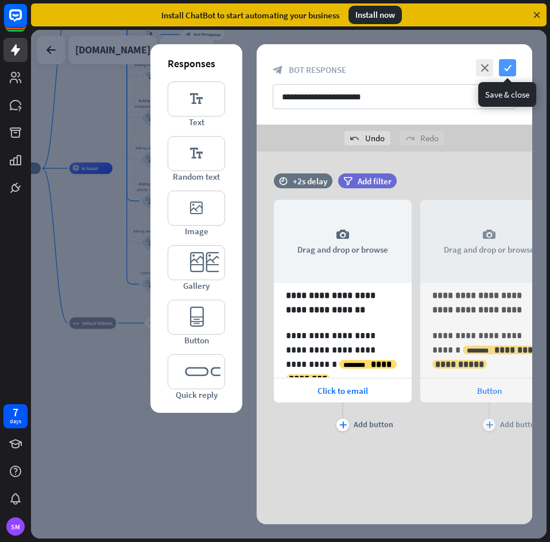
click at [512, 72] on icon "check" at bounding box center [507, 67] width 17 height 17
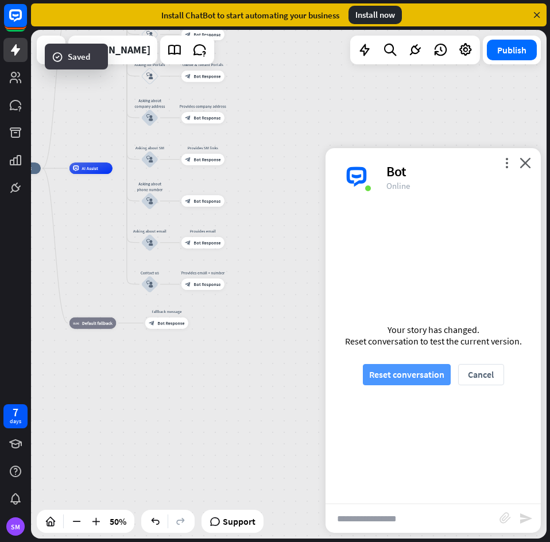
click at [392, 370] on button "Reset conversation" at bounding box center [407, 374] width 88 height 21
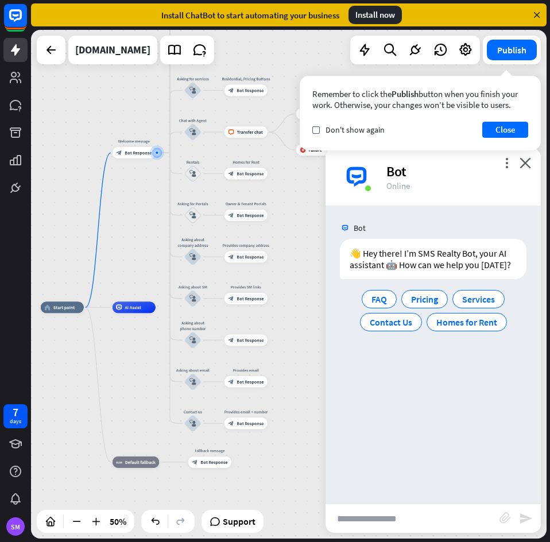
drag, startPoint x: 181, startPoint y: 480, endPoint x: 112, endPoint y: 348, distance: 148.3
click at [112, 348] on div "home_2 Start point Welcome message block_bot_response Bot Response Back to Menu…" at bounding box center [170, 434] width 258 height 254
click at [184, 424] on div "block_user_input" at bounding box center [192, 422] width 17 height 17
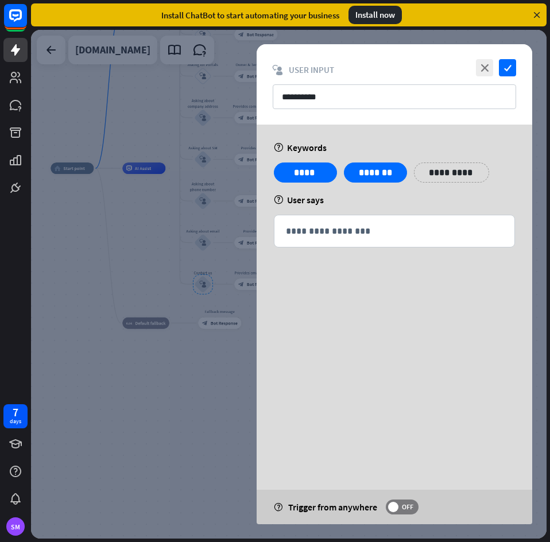
click at [145, 281] on div at bounding box center [288, 284] width 515 height 508
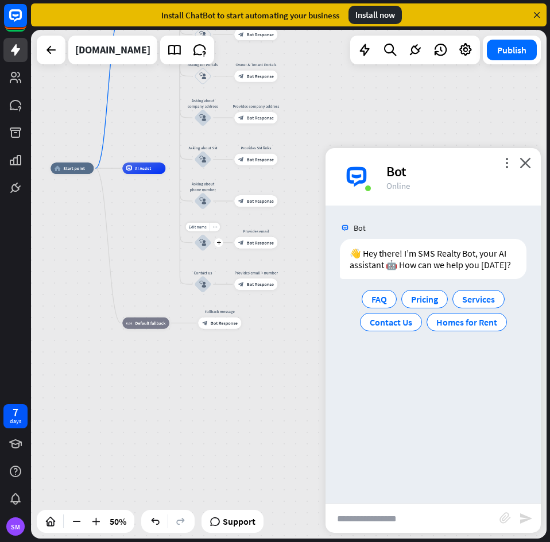
click at [201, 240] on icon "block_user_input" at bounding box center [202, 242] width 7 height 7
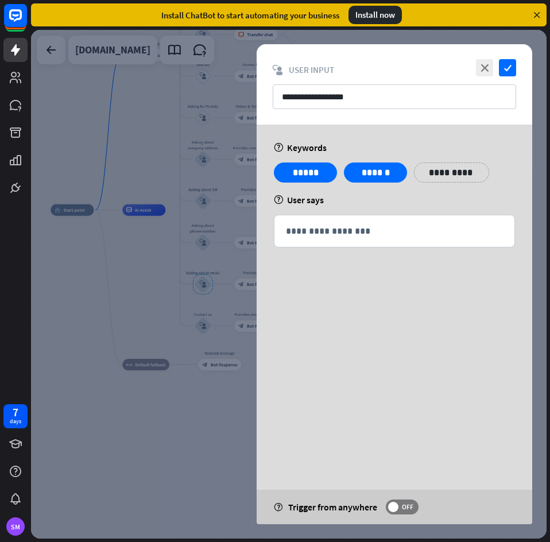
click at [154, 284] on div at bounding box center [288, 284] width 515 height 508
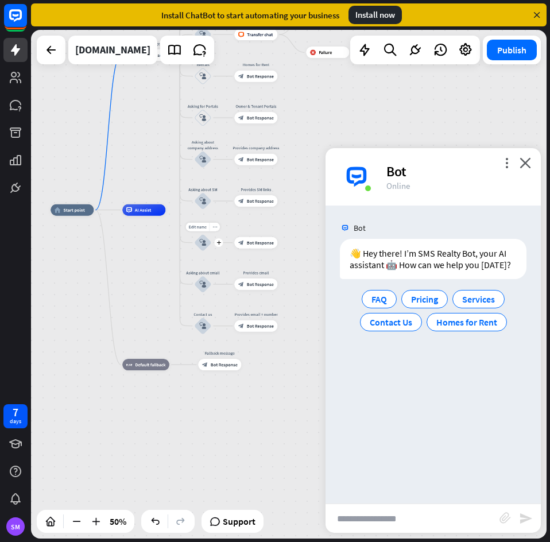
click at [203, 247] on div "block_user_input" at bounding box center [202, 242] width 17 height 17
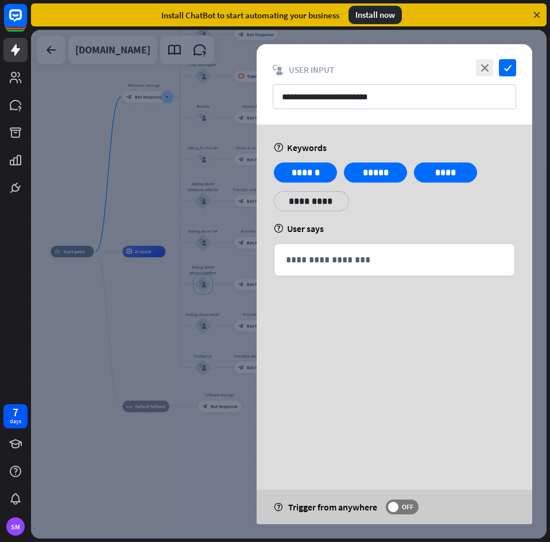
click at [148, 317] on div at bounding box center [288, 284] width 515 height 508
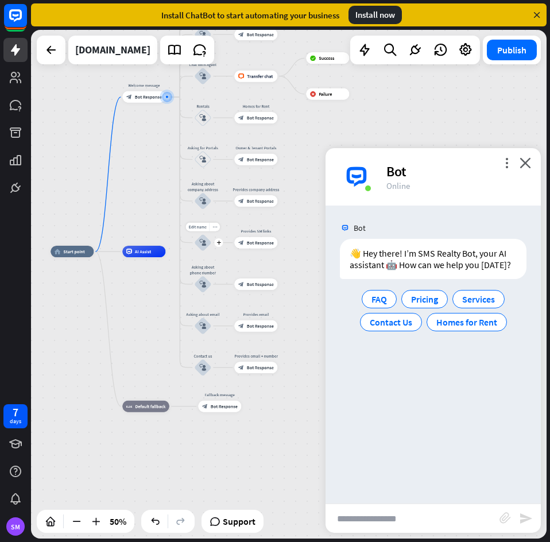
click at [204, 251] on div "Edit name more_horiz plus Asking about SM block_user_input" at bounding box center [202, 242] width 17 height 17
click at [204, 242] on icon "block_user_input" at bounding box center [202, 242] width 7 height 7
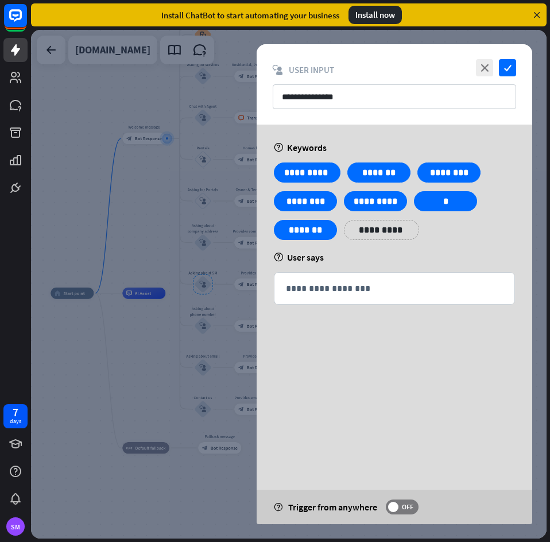
click at [137, 356] on div at bounding box center [288, 284] width 515 height 508
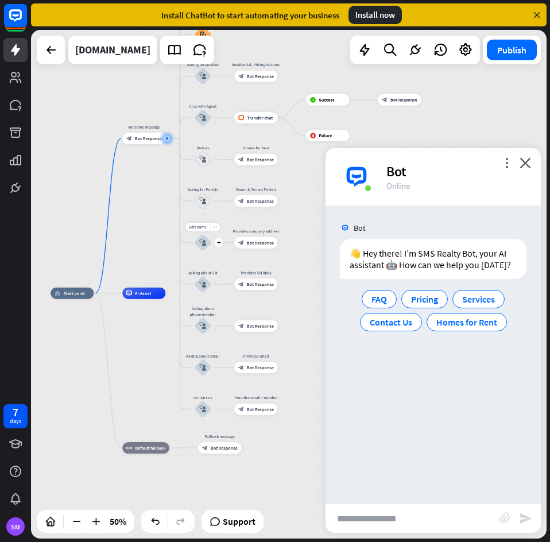
click at [202, 240] on icon "block_user_input" at bounding box center [202, 242] width 7 height 7
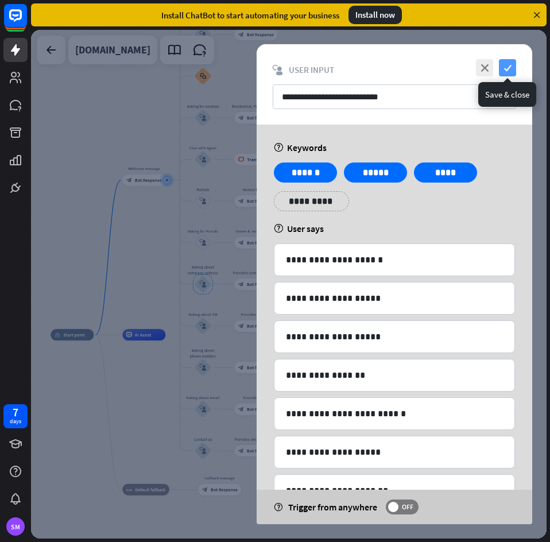
click at [503, 67] on icon "check" at bounding box center [507, 67] width 17 height 17
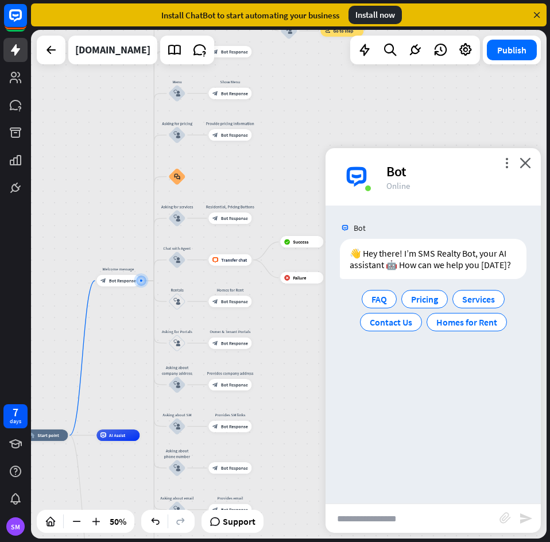
drag, startPoint x: 295, startPoint y: 299, endPoint x: 268, endPoint y: 398, distance: 102.3
click at [268, 398] on div "home_2 Start point Welcome message block_bot_response Bot Response Back to Menu…" at bounding box center [288, 284] width 515 height 508
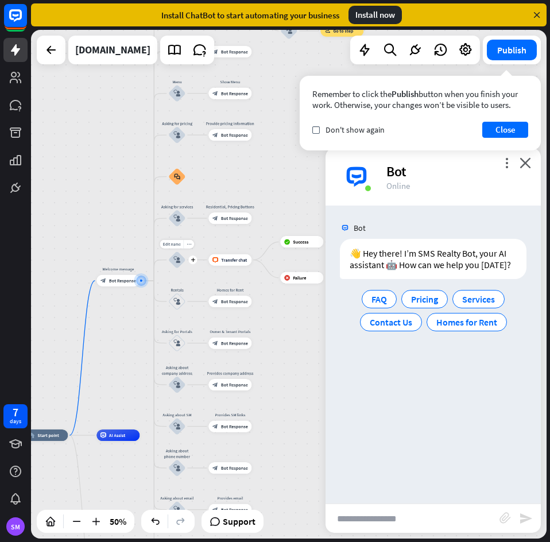
click at [177, 261] on icon "block_user_input" at bounding box center [176, 259] width 7 height 7
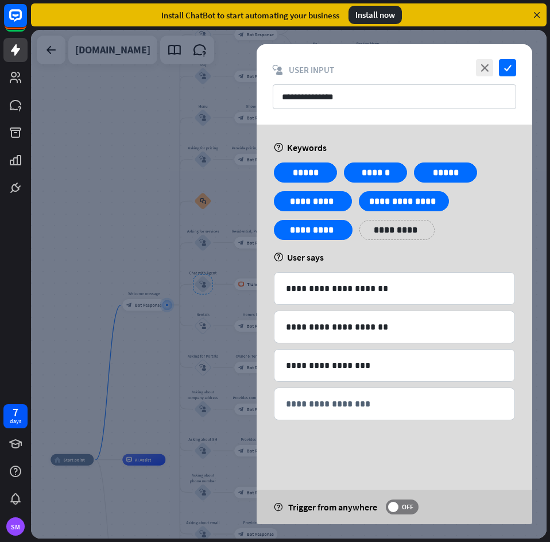
click at [166, 364] on div at bounding box center [288, 284] width 515 height 508
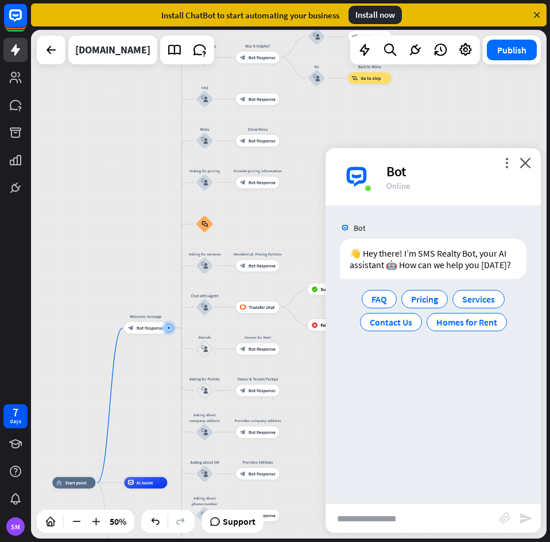
drag, startPoint x: 251, startPoint y: 196, endPoint x: 255, endPoint y: 221, distance: 25.5
click at [255, 221] on div "home_2 Start point Welcome message block_bot_response Bot Response Back to Menu…" at bounding box center [288, 284] width 515 height 508
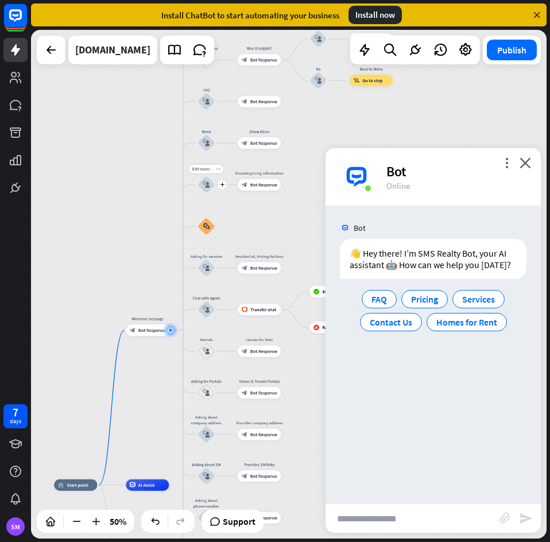
click at [205, 188] on div "block_user_input" at bounding box center [205, 184] width 17 height 17
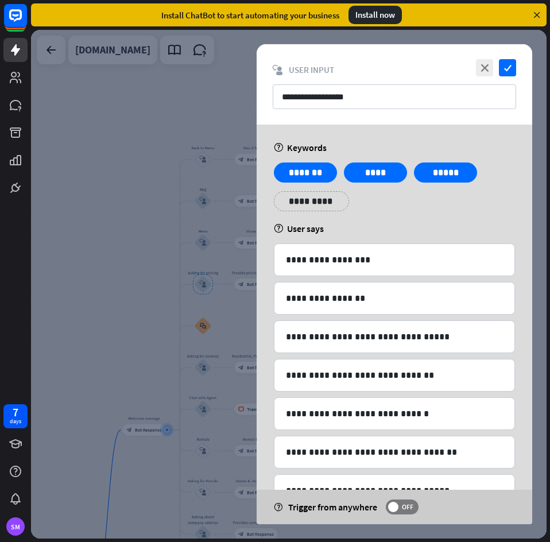
click at [165, 231] on div at bounding box center [288, 284] width 515 height 508
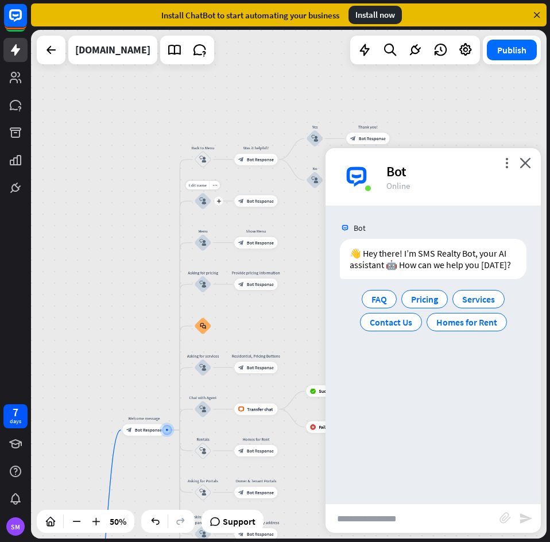
click at [204, 208] on div "block_user_input" at bounding box center [202, 200] width 17 height 17
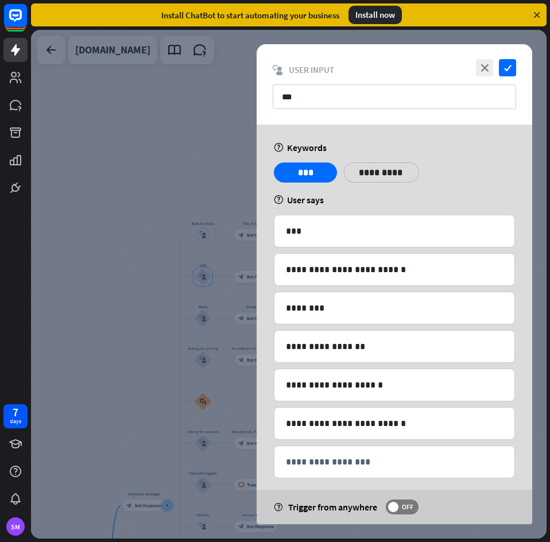
click at [124, 231] on div at bounding box center [288, 284] width 515 height 508
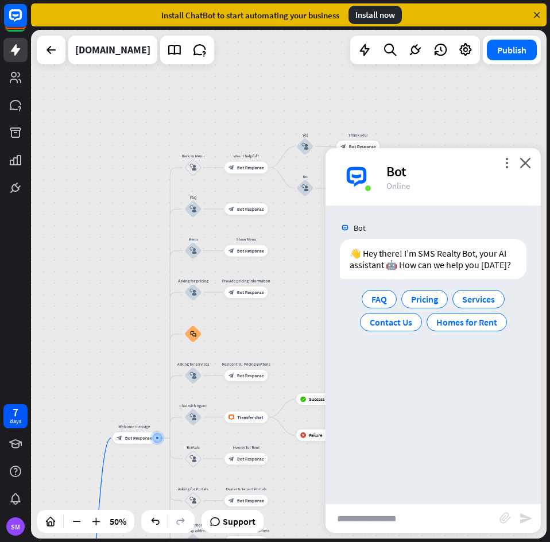
drag, startPoint x: 145, startPoint y: 321, endPoint x: 111, endPoint y: 137, distance: 186.8
click at [111, 137] on div "home_2 Start point Welcome message block_bot_response Bot Response Back to Menu…" at bounding box center [288, 284] width 515 height 508
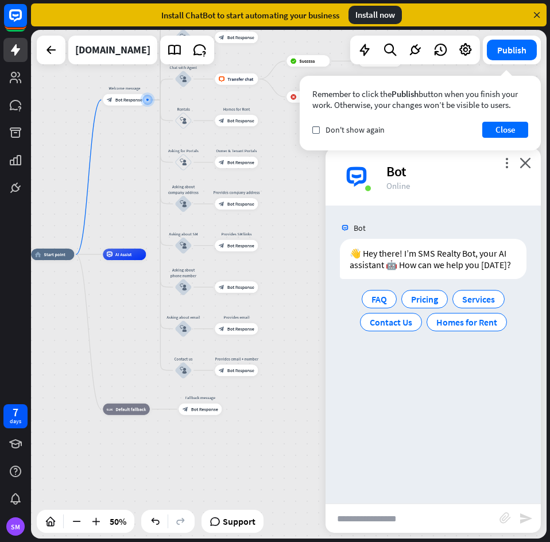
drag, startPoint x: 130, startPoint y: 388, endPoint x: 146, endPoint y: 193, distance: 195.7
click at [146, 193] on div "home_2 Start point Welcome message block_bot_response Bot Response Back to Menu…" at bounding box center [288, 284] width 515 height 508
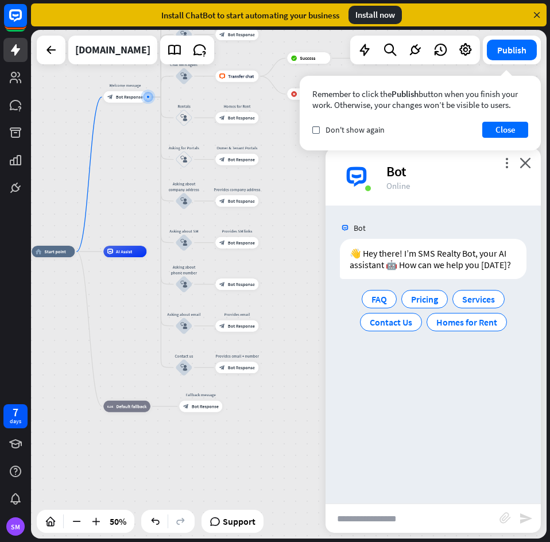
click at [442, 515] on input "text" at bounding box center [412, 518] width 174 height 29
type input "***"
type input "**********"
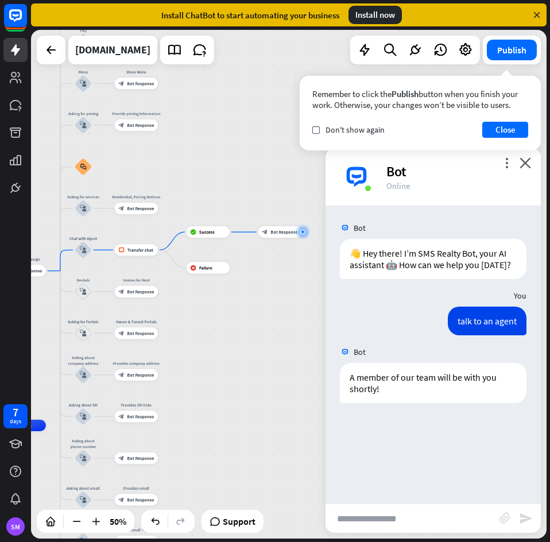
drag, startPoint x: 215, startPoint y: 395, endPoint x: 291, endPoint y: 343, distance: 92.9
click at [291, 343] on div "home_2 Start point Welcome message block_bot_response Bot Response Back to Menu…" at bounding box center [288, 284] width 515 height 508
click at [211, 274] on div "Edit name more_horiz plus block_failure Failure" at bounding box center [207, 267] width 43 height 11
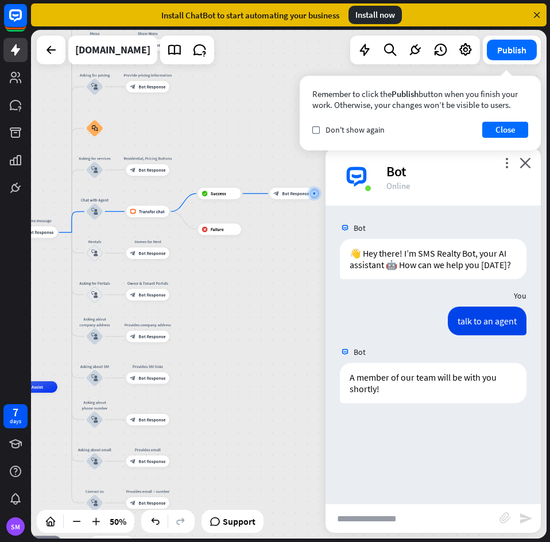
drag, startPoint x: 239, startPoint y: 386, endPoint x: 251, endPoint y: 347, distance: 40.1
click at [251, 347] on div "home_2 Start point Welcome message block_bot_response Bot Response Back to Menu…" at bounding box center [288, 284] width 515 height 508
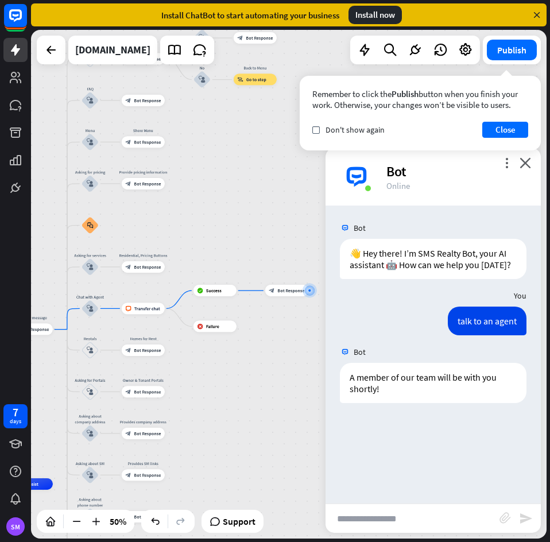
drag, startPoint x: 215, startPoint y: 379, endPoint x: 213, endPoint y: 435, distance: 56.2
click at [213, 435] on div "home_2 Start point Welcome message block_bot_response Bot Response Back to Menu…" at bounding box center [288, 284] width 515 height 508
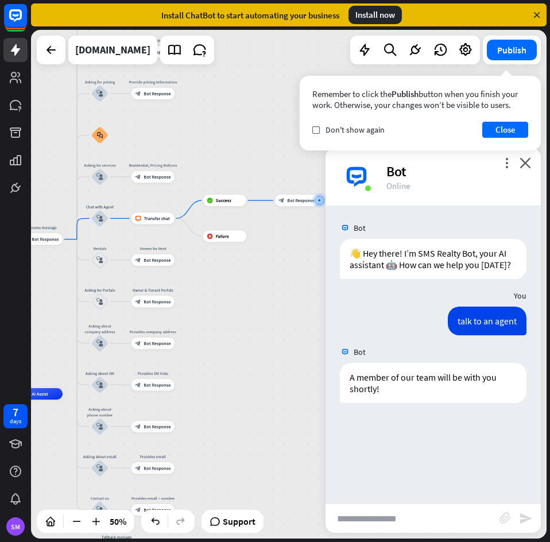
drag, startPoint x: 207, startPoint y: 428, endPoint x: 221, endPoint y: 332, distance: 96.8
click at [221, 332] on div "home_2 Start point Welcome message block_bot_response Bot Response Back to Menu…" at bounding box center [288, 284] width 515 height 508
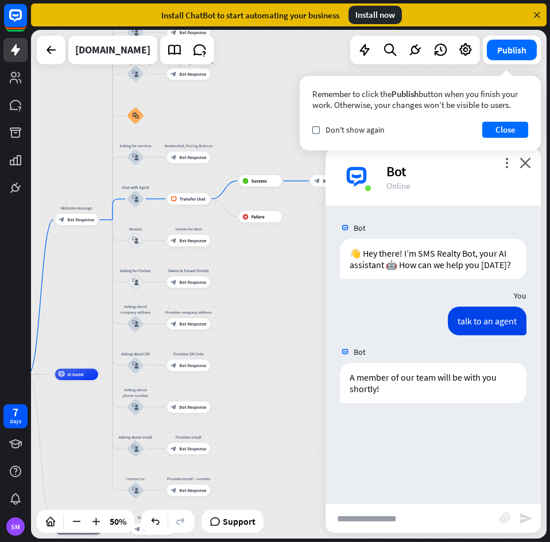
drag, startPoint x: 195, startPoint y: 352, endPoint x: 230, endPoint y: 332, distance: 40.1
click at [230, 332] on div "home_2 Start point Welcome message block_bot_response Bot Response Back to Menu…" at bounding box center [288, 284] width 515 height 508
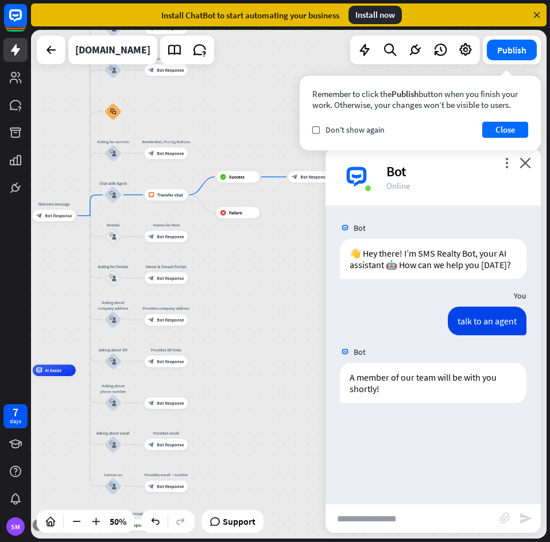
drag, startPoint x: 256, startPoint y: 379, endPoint x: 234, endPoint y: 375, distance: 22.7
click at [234, 375] on div "home_2 Start point Welcome message block_bot_response Bot Response Back to Menu…" at bounding box center [288, 284] width 515 height 508
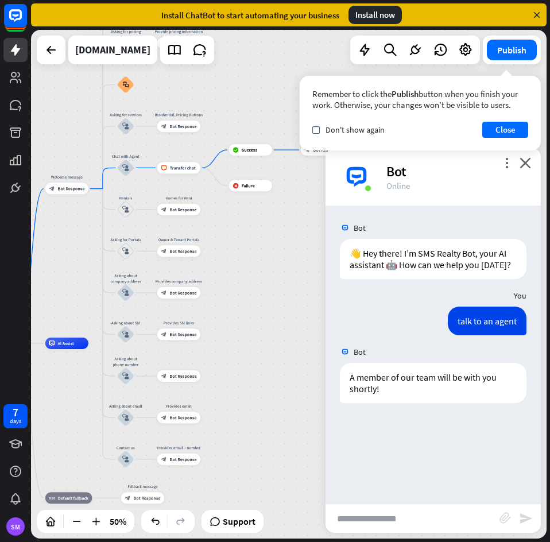
drag, startPoint x: 241, startPoint y: 399, endPoint x: 254, endPoint y: 372, distance: 29.8
click at [254, 372] on div "home_2 Start point Welcome message block_bot_response Bot Response Back to Menu…" at bounding box center [288, 284] width 515 height 508
click at [425, 521] on input "text" at bounding box center [412, 518] width 174 height 29
type input "**********"
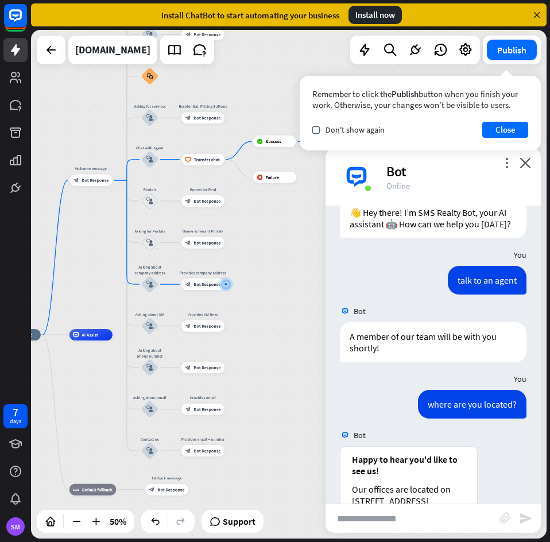
scroll to position [102, 0]
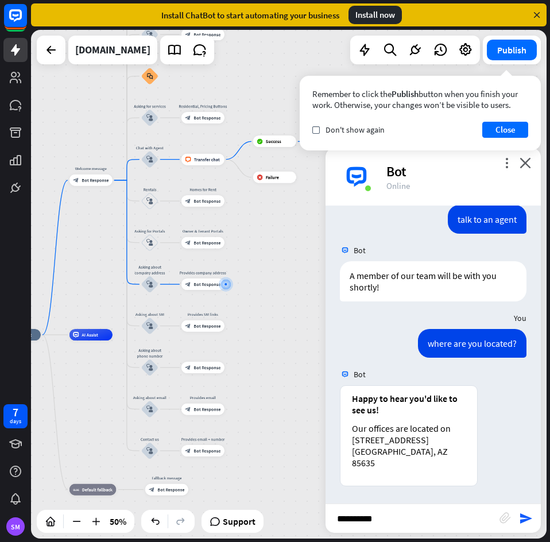
type input "**********"
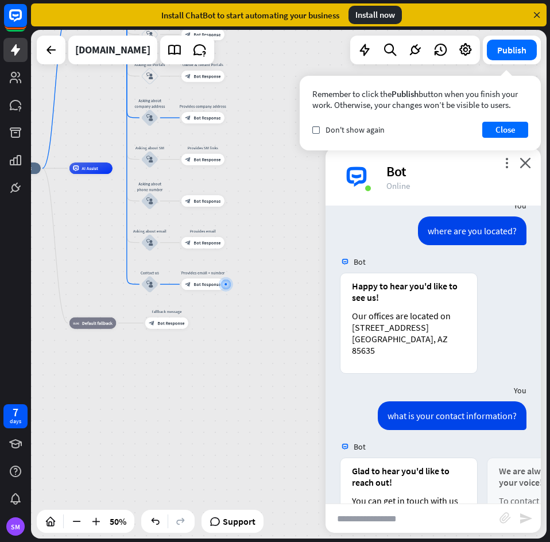
scroll to position [312, 0]
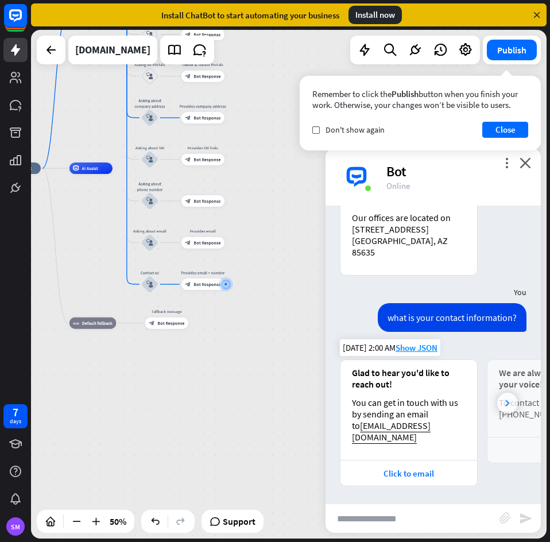
click at [505, 400] on icon at bounding box center [507, 402] width 5 height 7
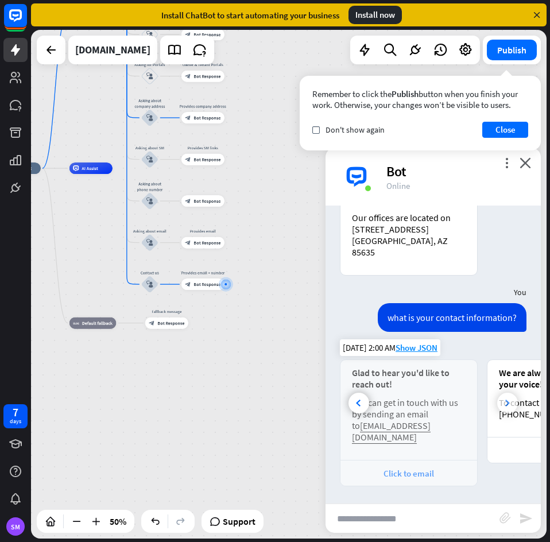
scroll to position [0, 107]
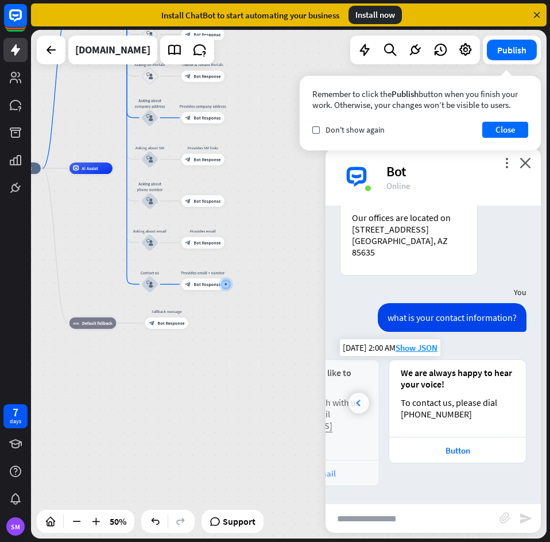
click at [364, 405] on div at bounding box center [358, 402] width 21 height 21
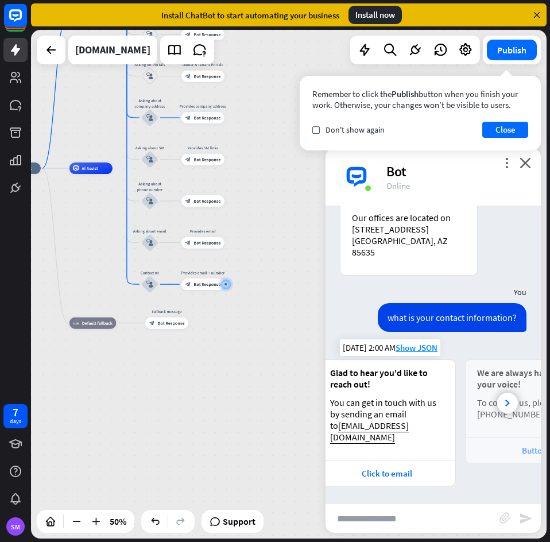
scroll to position [0, 0]
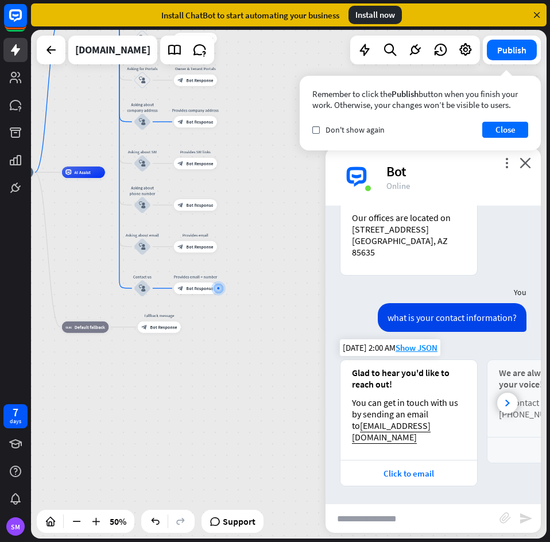
drag, startPoint x: 278, startPoint y: 398, endPoint x: 238, endPoint y: 470, distance: 82.7
click at [235, 472] on div "home_2 Start point Welcome message block_bot_response Bot Response Back to Menu…" at bounding box center [288, 284] width 515 height 508
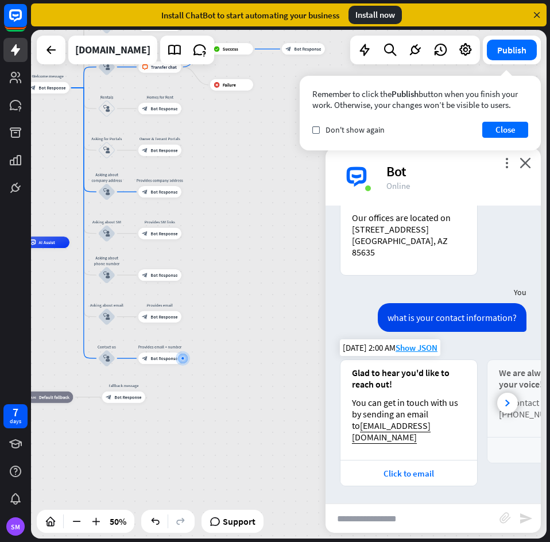
drag, startPoint x: 269, startPoint y: 365, endPoint x: 281, endPoint y: 480, distance: 115.4
click at [281, 480] on div "home_2 Start point Welcome message block_bot_response Bot Response Back to Menu…" at bounding box center [288, 284] width 515 height 508
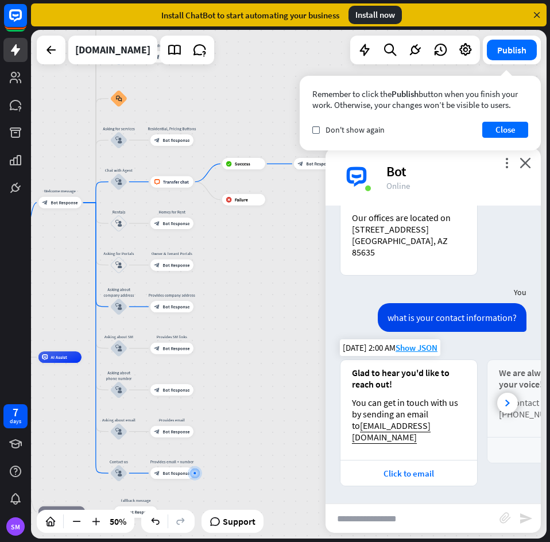
drag, startPoint x: 275, startPoint y: 457, endPoint x: 297, endPoint y: 365, distance: 93.8
click at [298, 365] on div "home_2 Start point Welcome message block_bot_response Bot Response Back to Menu…" at bounding box center [288, 284] width 515 height 508
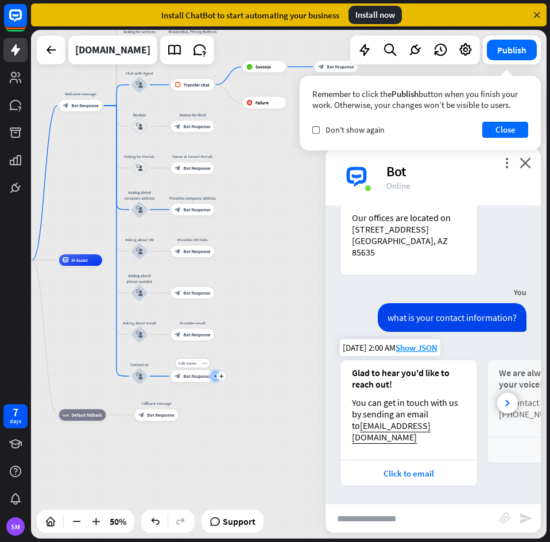
click at [185, 382] on div "Edit name more_horiz plus Provides email + number block_bot_response Bot Respon…" at bounding box center [192, 375] width 43 height 11
click at [190, 373] on span "Bot Response" at bounding box center [196, 376] width 27 height 6
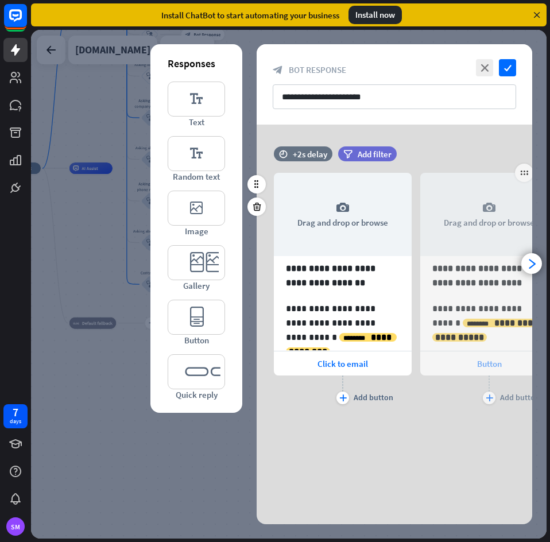
click at [481, 364] on span "Button" at bounding box center [489, 363] width 25 height 11
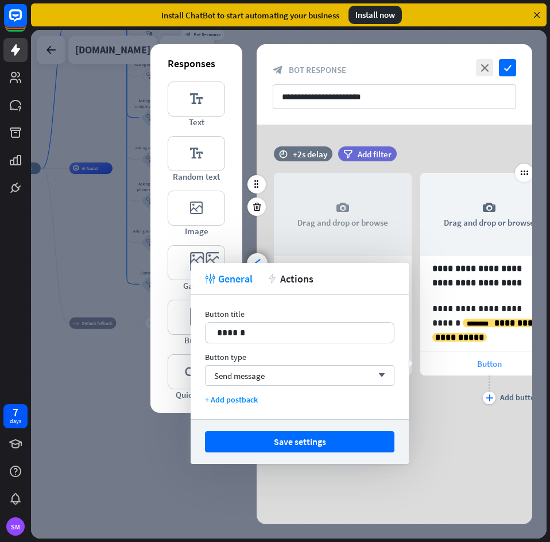
scroll to position [0, 95]
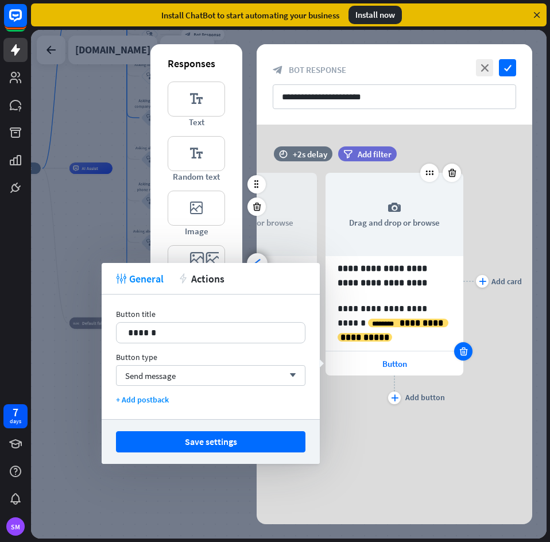
click at [466, 351] on icon at bounding box center [463, 351] width 11 height 10
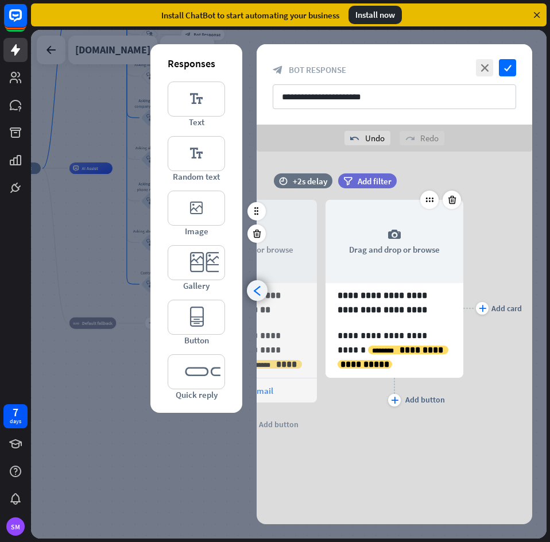
click at [259, 290] on icon "arrowhead_left" at bounding box center [257, 290] width 11 height 11
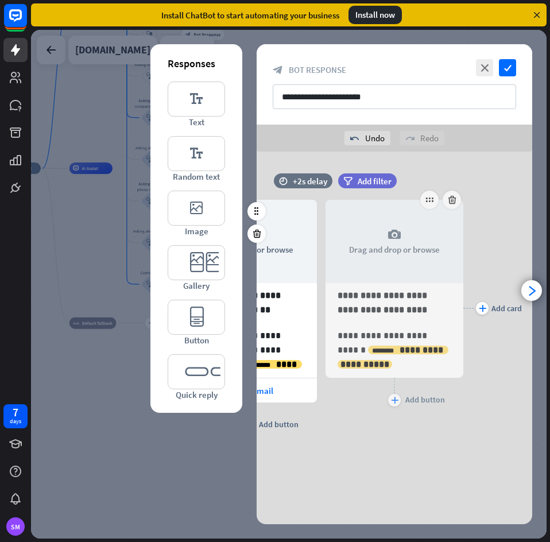
scroll to position [0, 0]
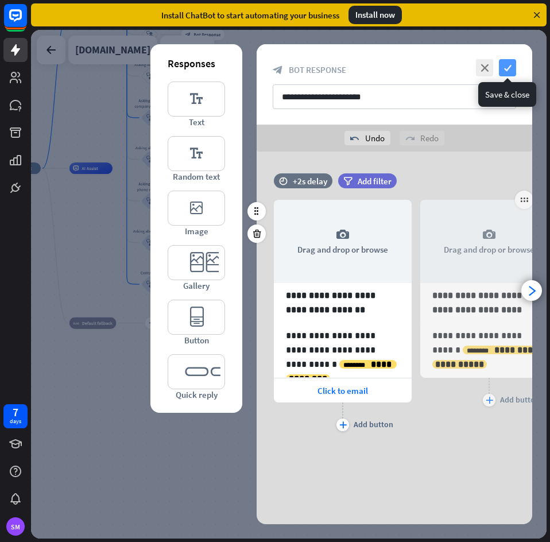
click at [513, 68] on icon "check" at bounding box center [507, 67] width 17 height 17
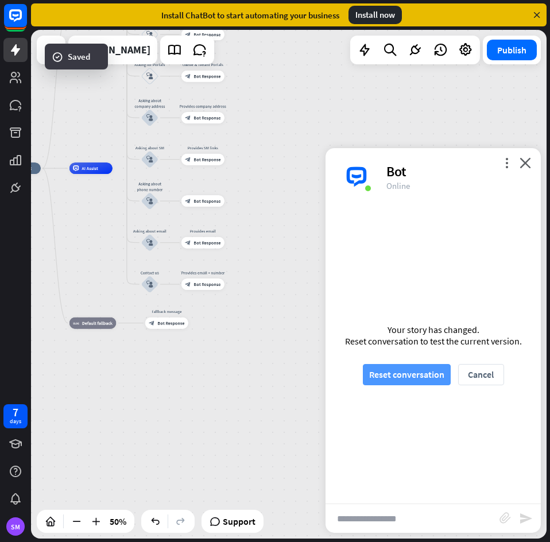
click at [416, 368] on button "Reset conversation" at bounding box center [407, 374] width 88 height 21
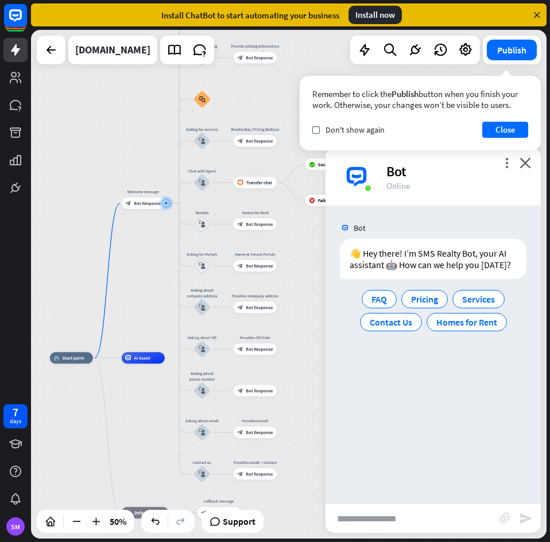
drag, startPoint x: 217, startPoint y: 487, endPoint x: 158, endPoint y: 406, distance: 101.0
click at [158, 406] on div "home_2 Start point Welcome message block_bot_response Bot Response Back to Menu…" at bounding box center [179, 484] width 258 height 254
click at [427, 517] on input "text" at bounding box center [412, 518] width 174 height 29
type input "**********"
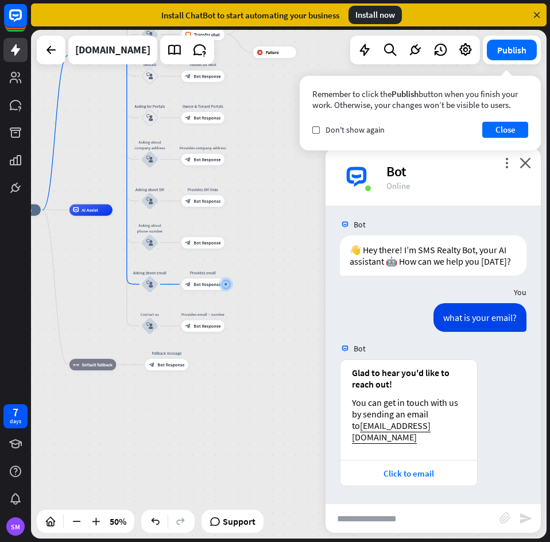
scroll to position [15, 0]
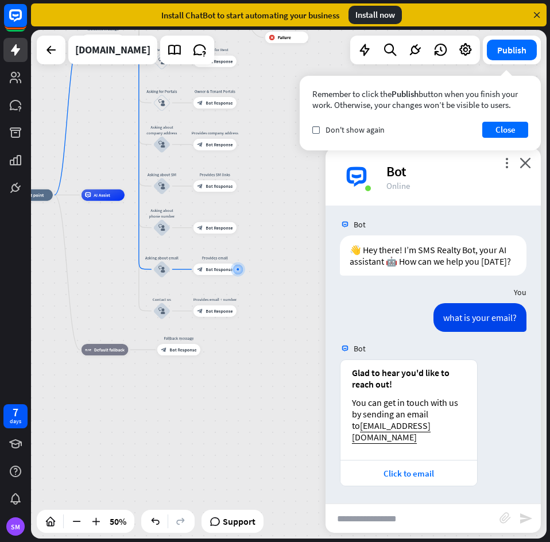
drag, startPoint x: 313, startPoint y: 460, endPoint x: 323, endPoint y: 475, distance: 17.8
click at [323, 475] on div "home_2 Start point Welcome message block_bot_response Bot Response Back to Menu…" at bounding box center [288, 284] width 515 height 508
click at [423, 520] on input "text" at bounding box center [412, 518] width 174 height 29
type input "**********"
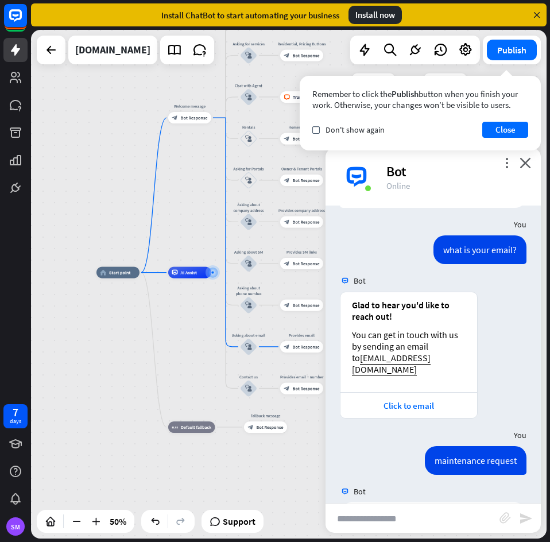
scroll to position [334, 0]
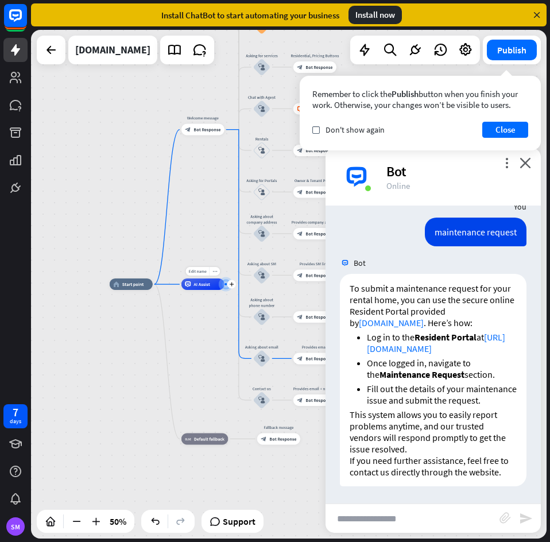
click at [189, 283] on icon at bounding box center [188, 284] width 6 height 6
click at [213, 338] on div "home_2 Start point Welcome message block_bot_response Bot Response Back to Menu…" at bounding box center [239, 411] width 258 height 254
click at [431, 519] on input "text" at bounding box center [412, 518] width 174 height 29
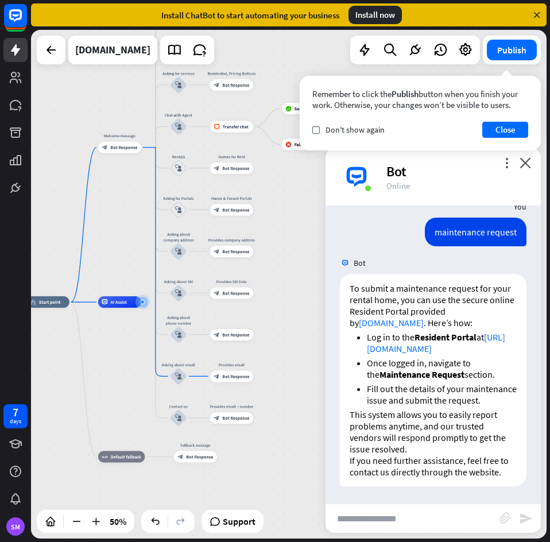
drag, startPoint x: 297, startPoint y: 484, endPoint x: 214, endPoint y: 502, distance: 85.1
click at [214, 502] on div "home_2 Start point Welcome message block_bot_response Bot Response Back to Menu…" at bounding box center [155, 429] width 258 height 254
click at [396, 517] on input "text" at bounding box center [412, 518] width 174 height 29
type input "*"
type input "********"
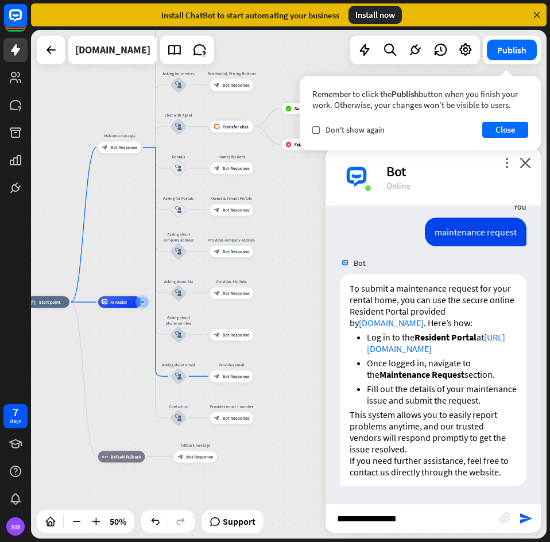
type input "**********"
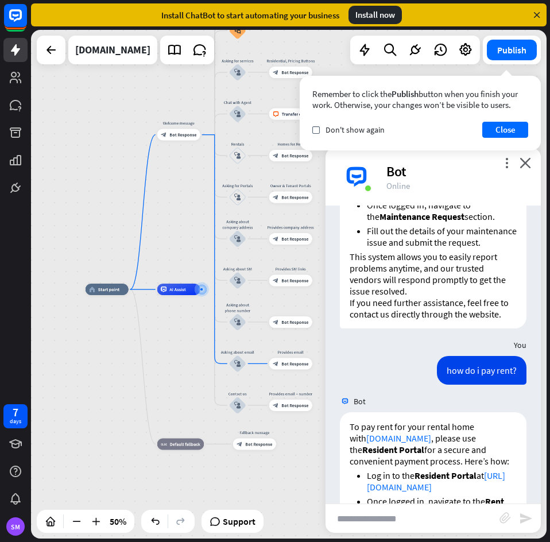
scroll to position [630, 0]
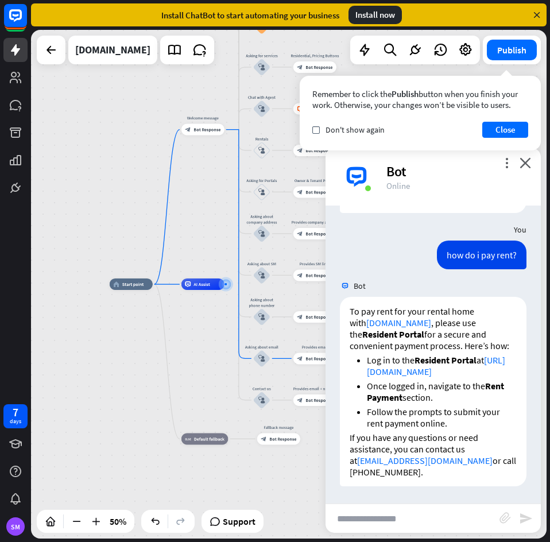
click at [486, 532] on input "text" at bounding box center [412, 518] width 174 height 29
click at [424, 507] on input "text" at bounding box center [412, 518] width 174 height 29
click at [441, 507] on input "text" at bounding box center [412, 518] width 174 height 29
type input "**********"
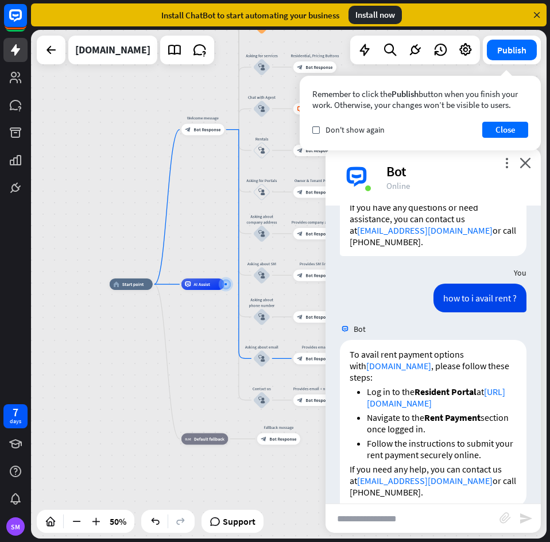
scroll to position [892, 0]
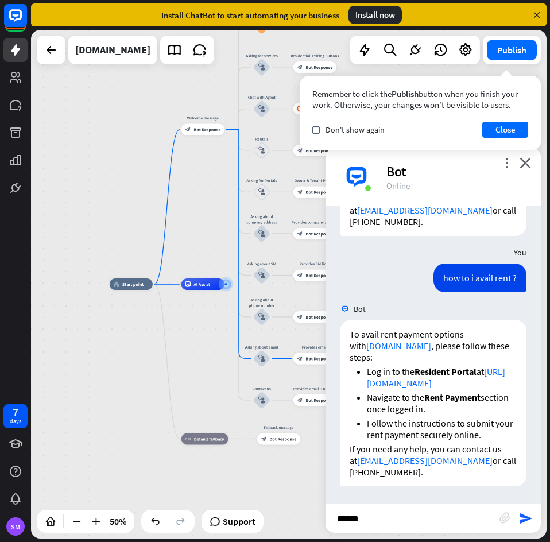
type input "*****"
type input "**********"
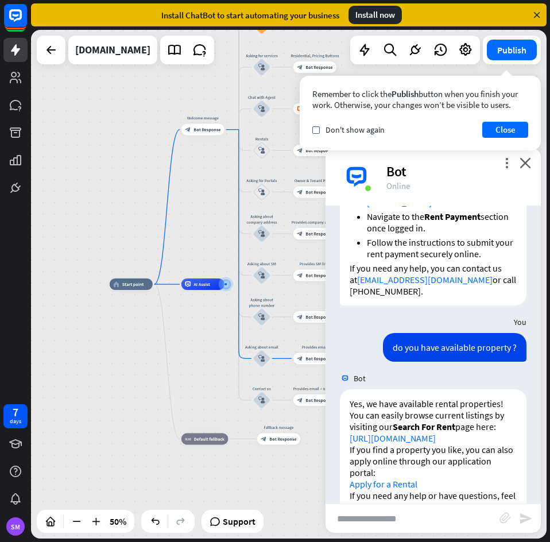
scroll to position [1119, 0]
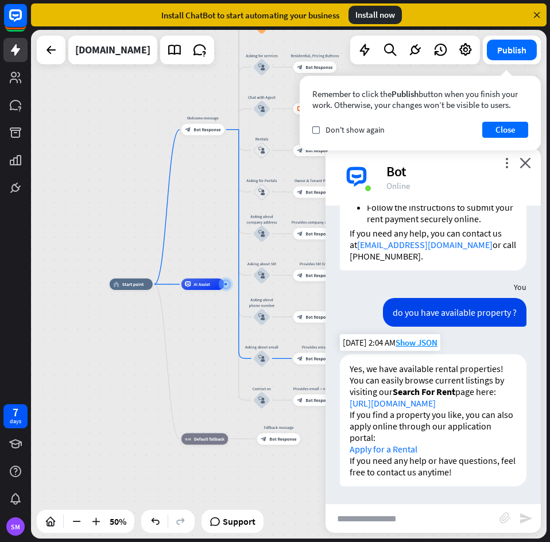
click at [397, 452] on link "Apply for a Rental" at bounding box center [383, 448] width 68 height 11
click at [427, 512] on input "text" at bounding box center [412, 518] width 174 height 29
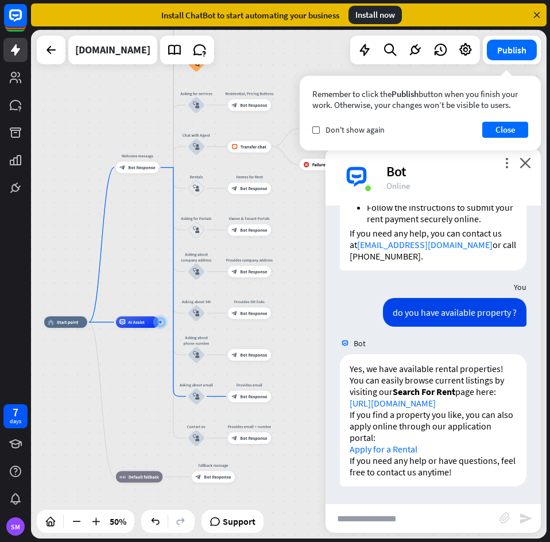
drag, startPoint x: 189, startPoint y: 368, endPoint x: 206, endPoint y: 428, distance: 62.1
click at [123, 406] on div "home_2 Start point Welcome message block_bot_response Bot Response Back to Menu…" at bounding box center [173, 449] width 258 height 254
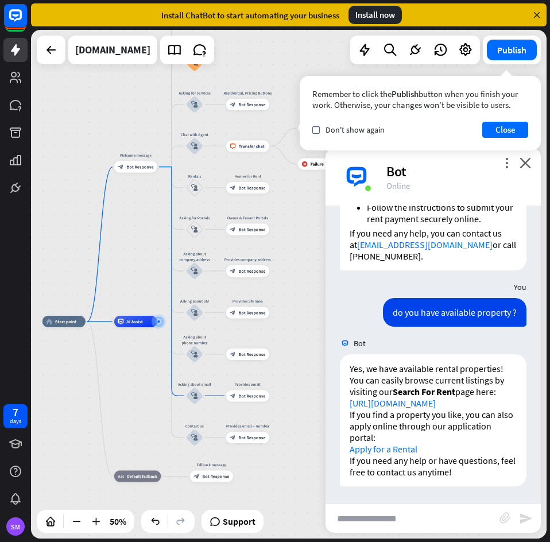
click at [448, 520] on input "text" at bounding box center [412, 518] width 174 height 29
type input "**********"
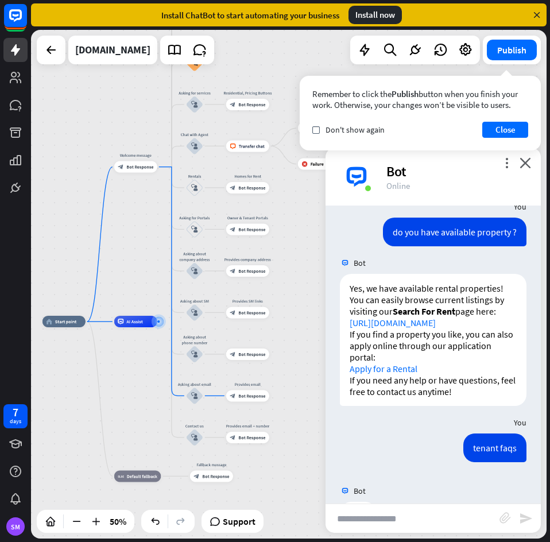
scroll to position [1243, 0]
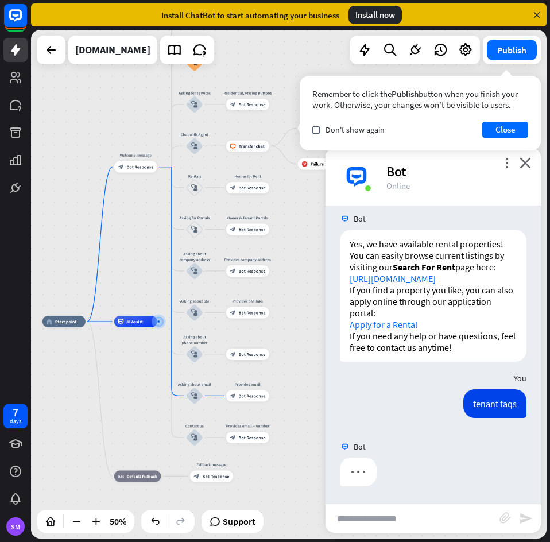
click at [384, 516] on input "text" at bounding box center [412, 518] width 174 height 29
click at [511, 126] on button "Close" at bounding box center [505, 130] width 46 height 16
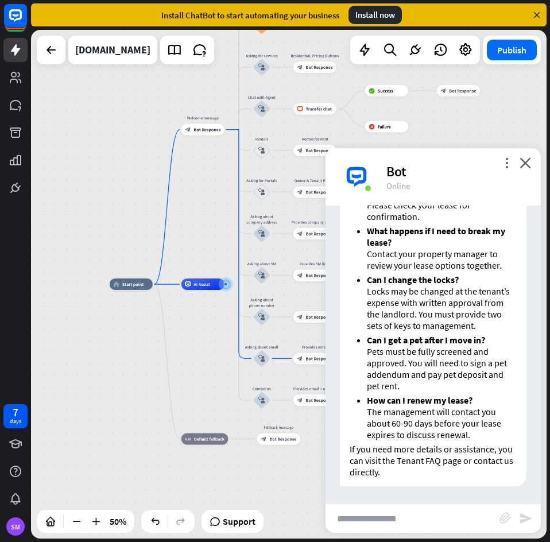
scroll to position [1857, 0]
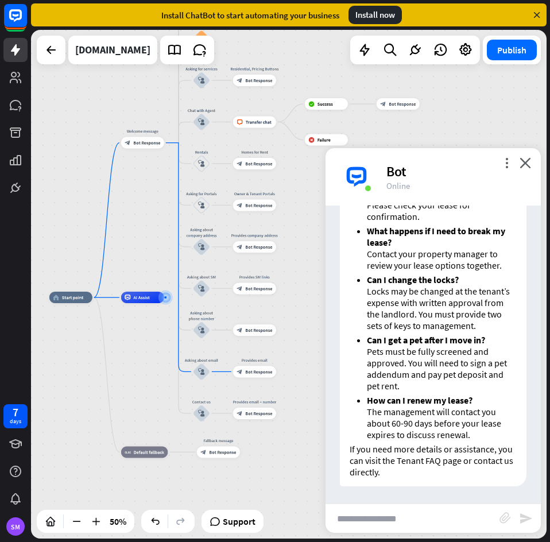
drag, startPoint x: 184, startPoint y: 358, endPoint x: 123, endPoint y: 371, distance: 61.7
click at [123, 371] on div "home_2 Start point Welcome message block_bot_response Bot Response Back to Menu…" at bounding box center [178, 424] width 258 height 254
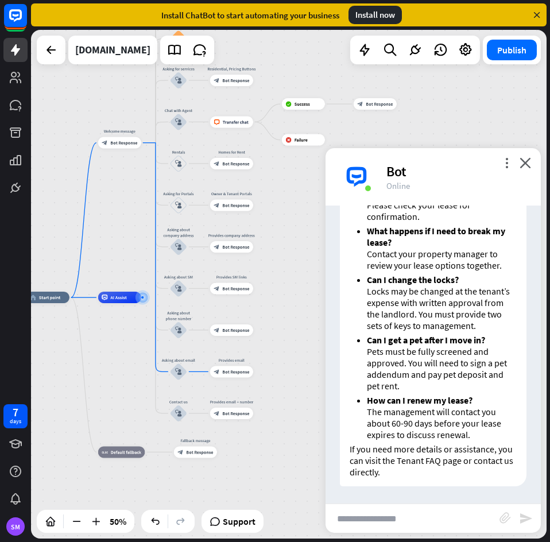
drag, startPoint x: 305, startPoint y: 396, endPoint x: 281, endPoint y: 396, distance: 23.5
click at [281, 396] on div "home_2 Start point Welcome message block_bot_response Bot Response Back to Menu…" at bounding box center [155, 424] width 258 height 254
click at [430, 511] on input "text" at bounding box center [412, 518] width 174 height 29
type input "**********"
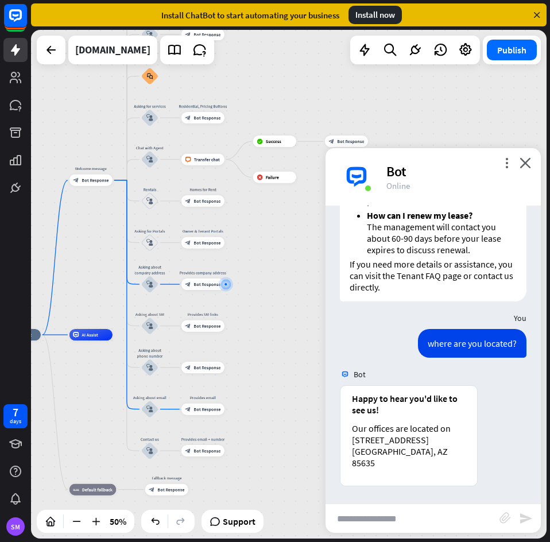
scroll to position [2030, 0]
type input "**********"
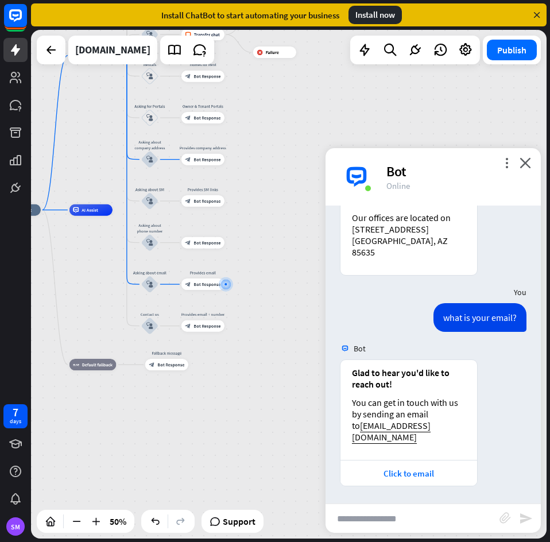
scroll to position [2240, 0]
click at [426, 521] on input "text" at bounding box center [412, 518] width 174 height 29
type input "**********"
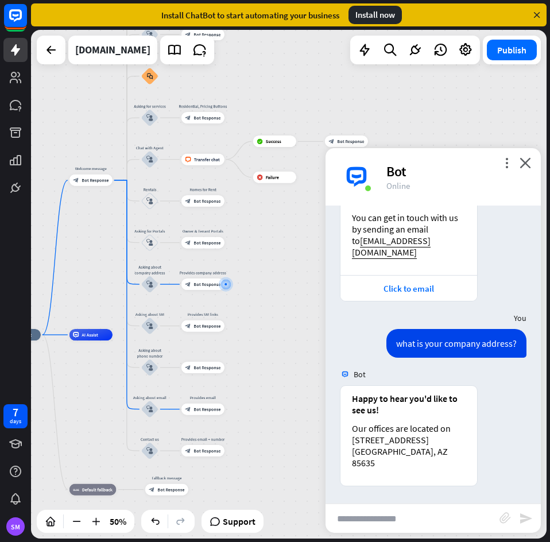
scroll to position [2414, 0]
click at [420, 524] on input "text" at bounding box center [412, 518] width 174 height 29
type input "**********"
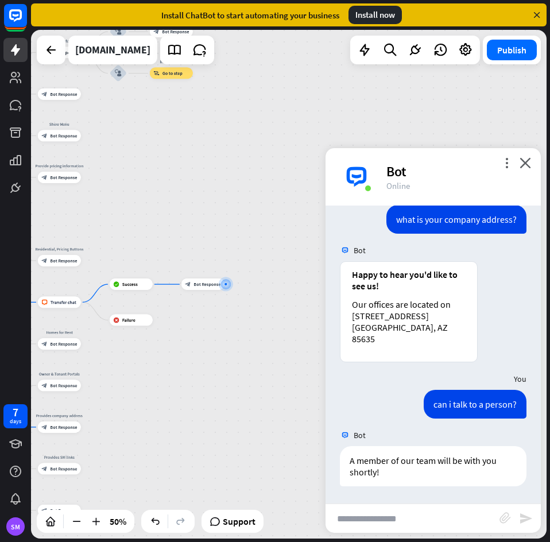
scroll to position [2538, 0]
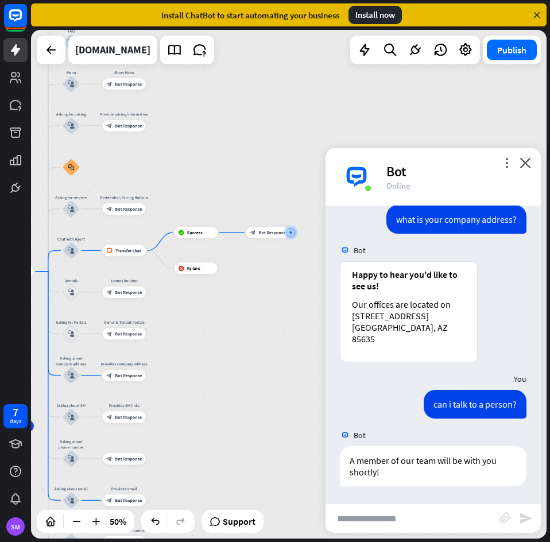
drag, startPoint x: 201, startPoint y: 417, endPoint x: 266, endPoint y: 365, distance: 82.9
click at [266, 365] on div "home_2 Start point Welcome message block_bot_response Bot Response Back to Menu…" at bounding box center [288, 284] width 515 height 508
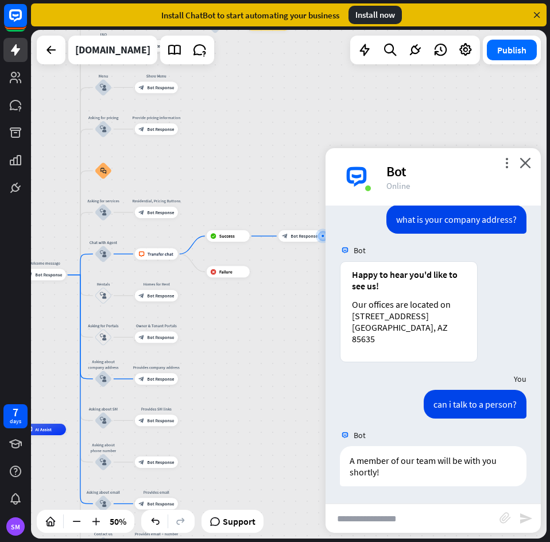
click at [295, 363] on div "home_2 Start point Welcome message block_bot_response Bot Response Back to Menu…" at bounding box center [288, 284] width 515 height 508
click at [150, 258] on div "block_livechat Transfer chat" at bounding box center [156, 253] width 43 height 11
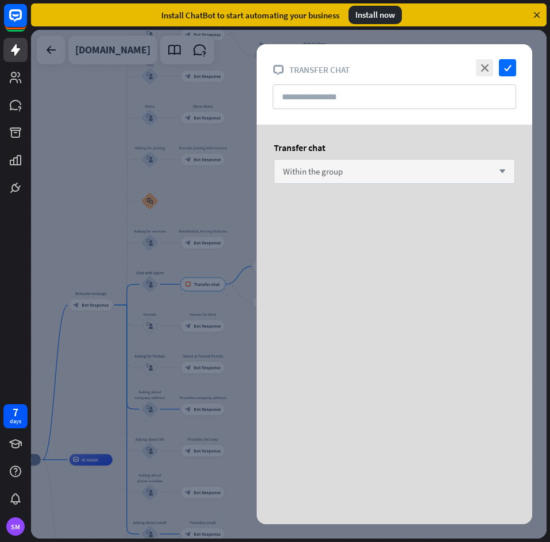
click at [337, 176] on span "Within the group" at bounding box center [313, 171] width 60 height 11
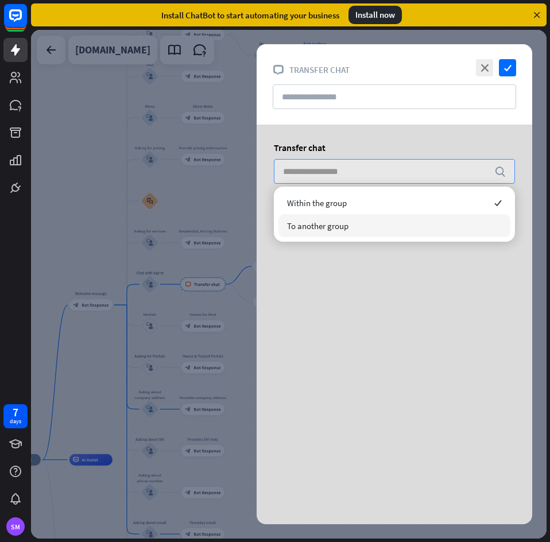
click at [340, 333] on div "close check block_livechat Transfer chat Transfer chat search" at bounding box center [393, 284] width 275 height 480
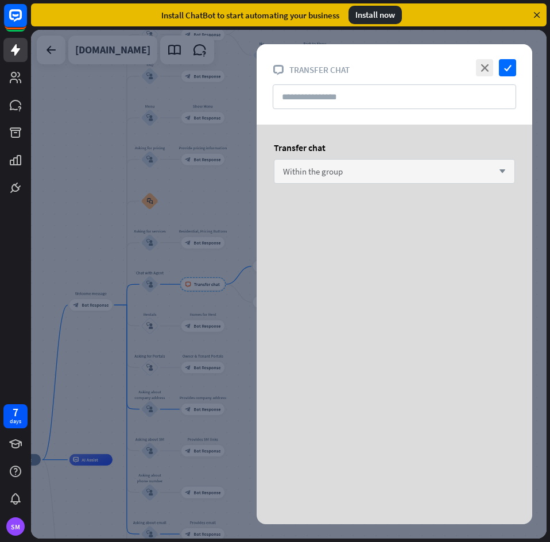
click at [119, 118] on div at bounding box center [288, 284] width 515 height 508
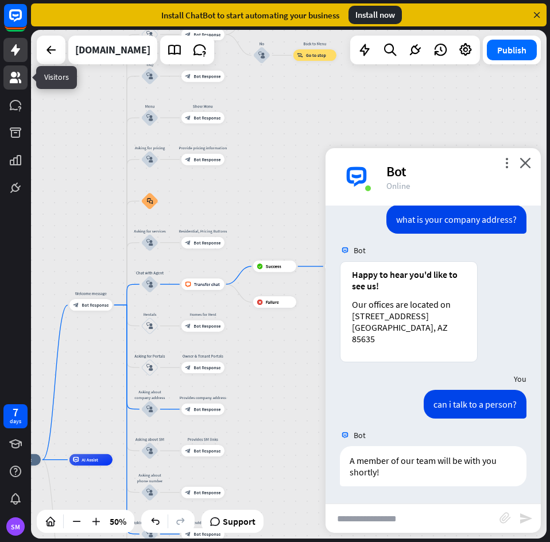
click at [25, 83] on link at bounding box center [15, 77] width 24 height 24
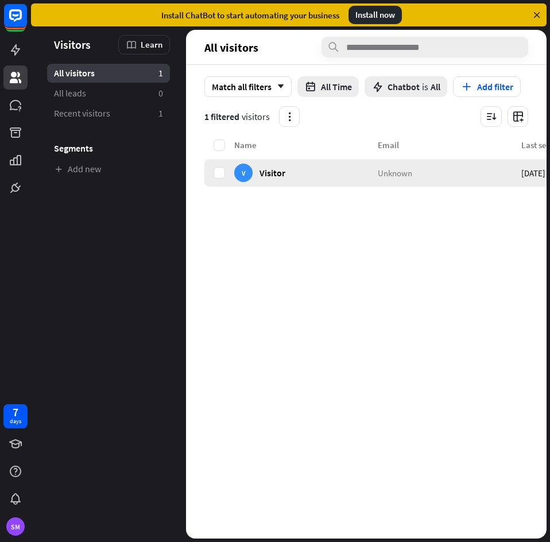
click at [271, 176] on span "Visitor" at bounding box center [272, 172] width 26 height 11
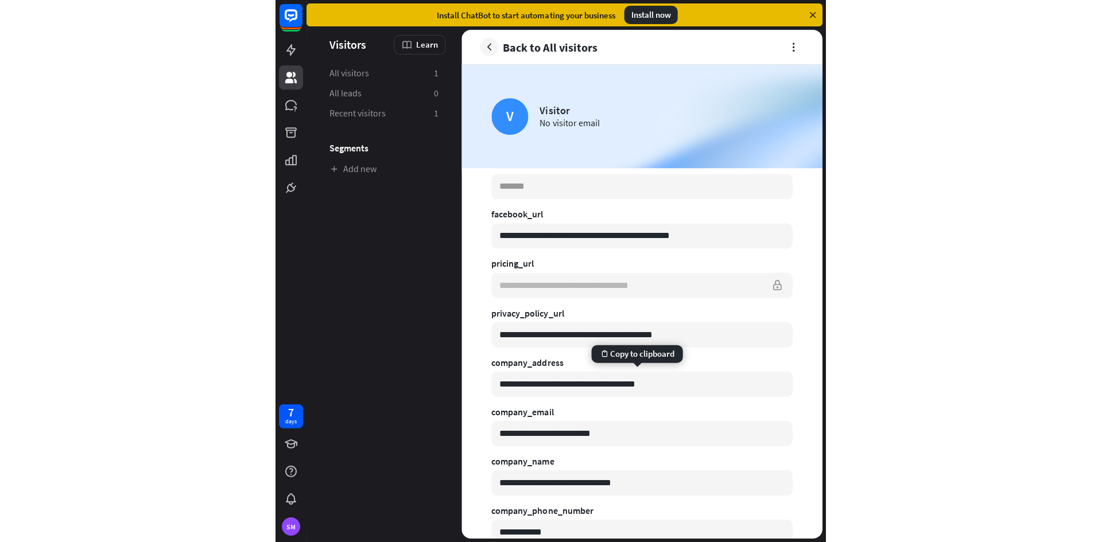
scroll to position [746, 0]
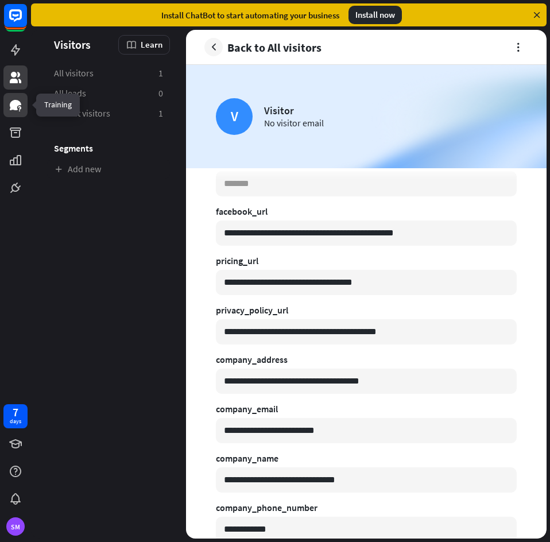
click at [18, 104] on icon at bounding box center [15, 105] width 11 height 10
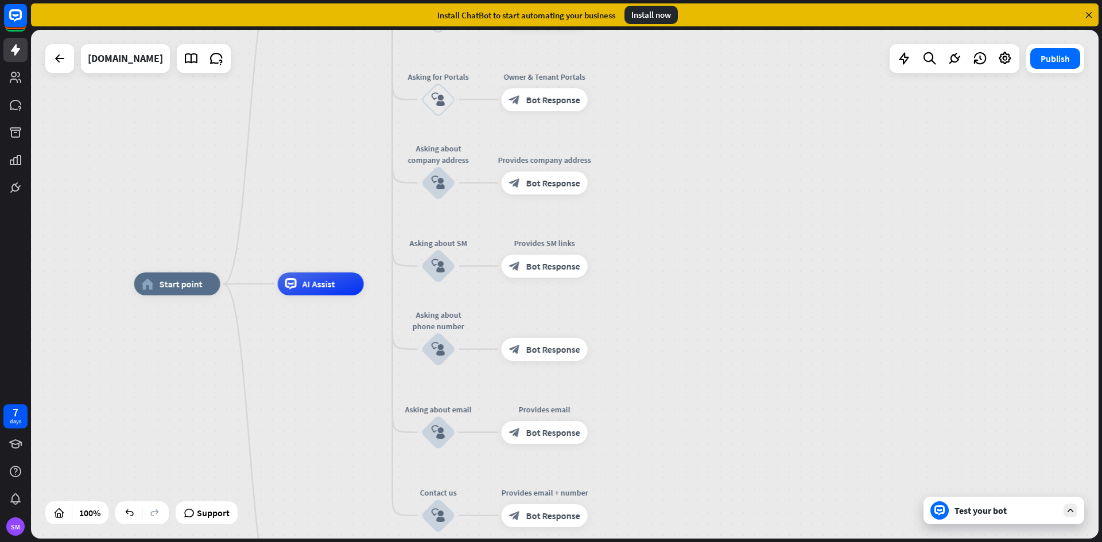
click at [986, 515] on div "Test your bot" at bounding box center [1005, 510] width 103 height 11
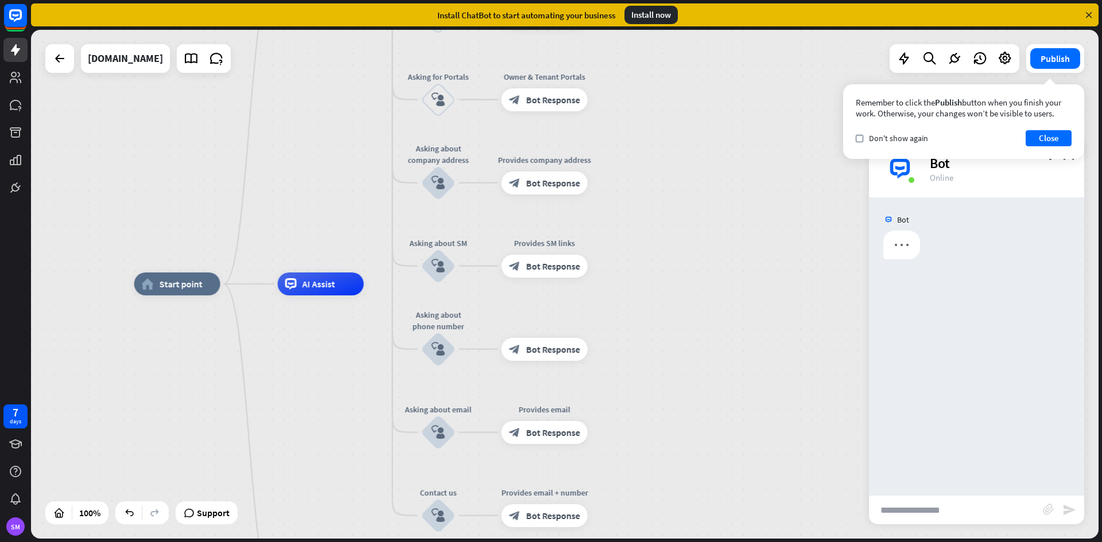
click at [987, 512] on input "text" at bounding box center [956, 510] width 174 height 29
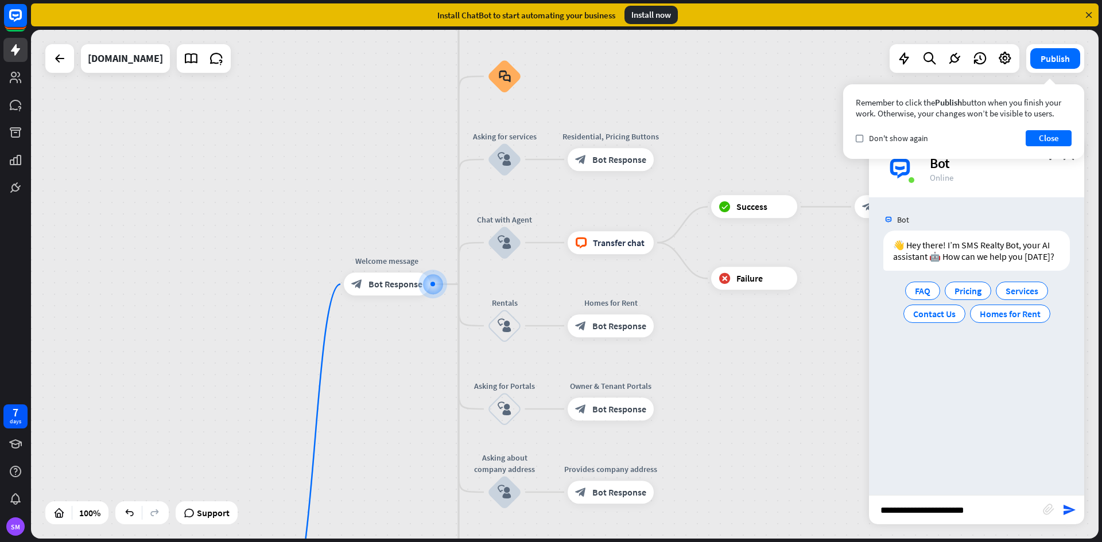
type input "**********"
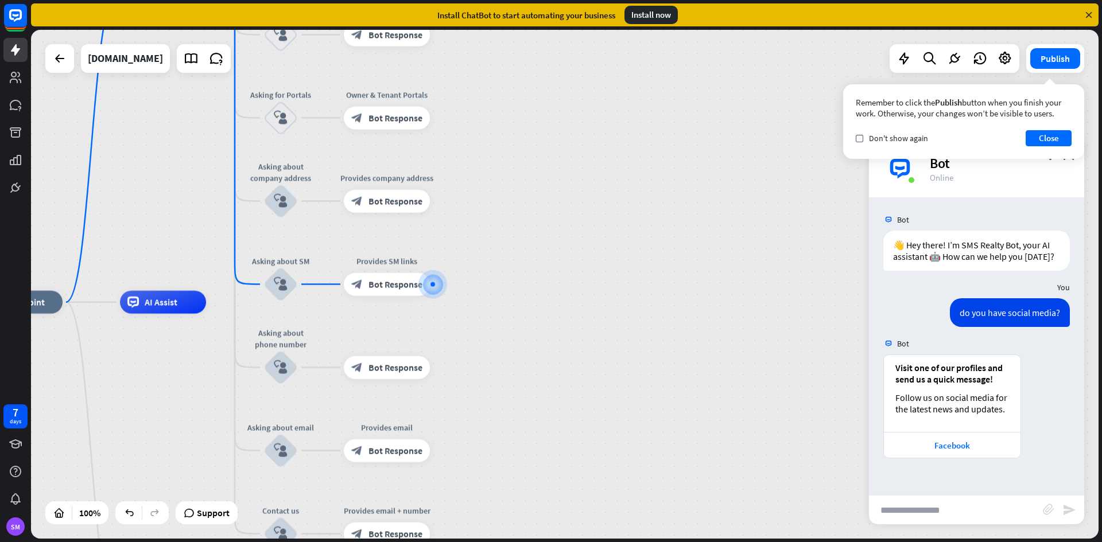
click at [987, 512] on input "text" at bounding box center [956, 510] width 174 height 29
type input "**********"
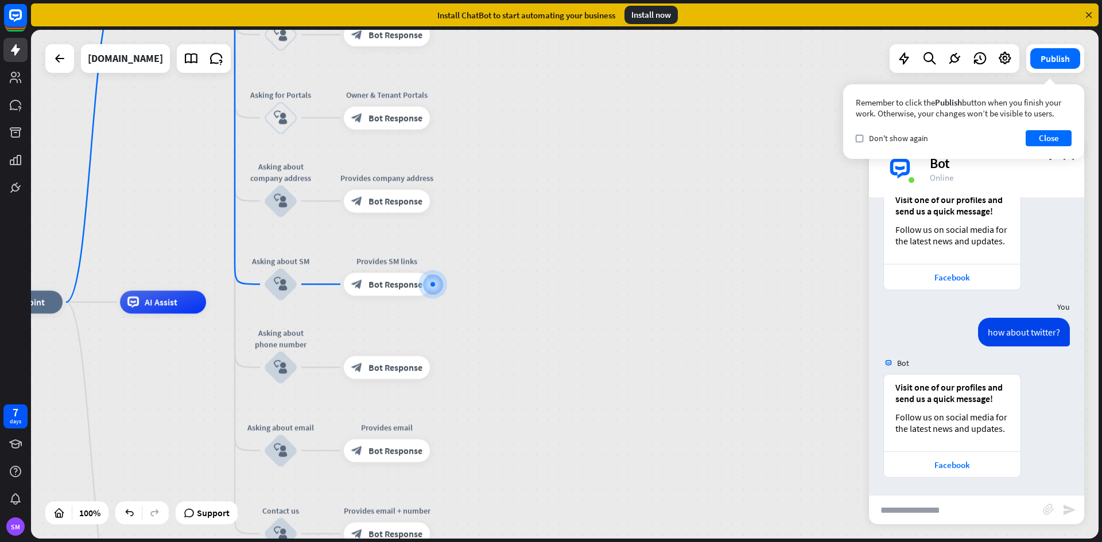
scroll to position [180, 0]
type input "**********"
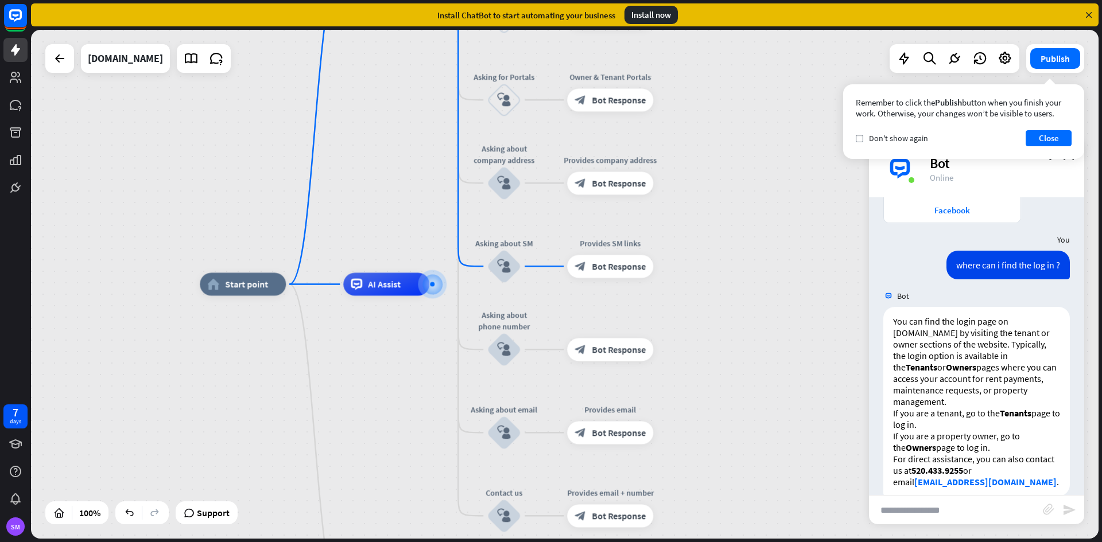
scroll to position [453, 0]
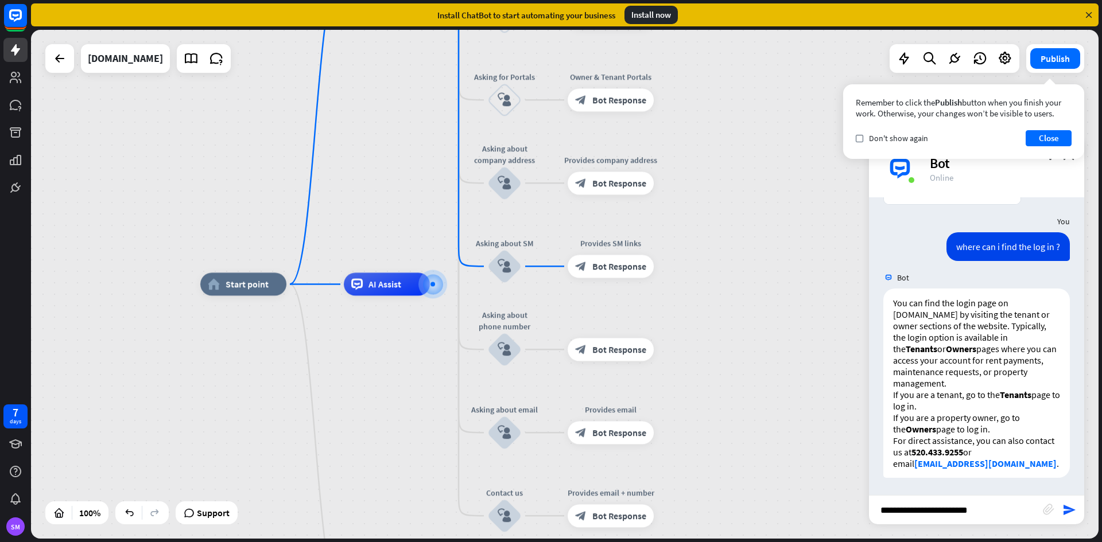
type input "**********"
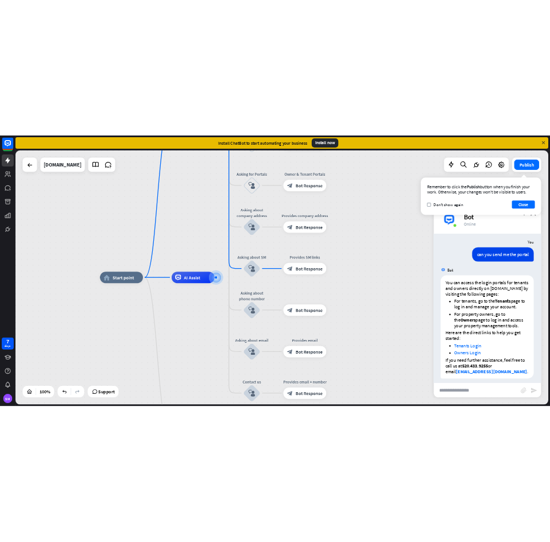
scroll to position [754, 0]
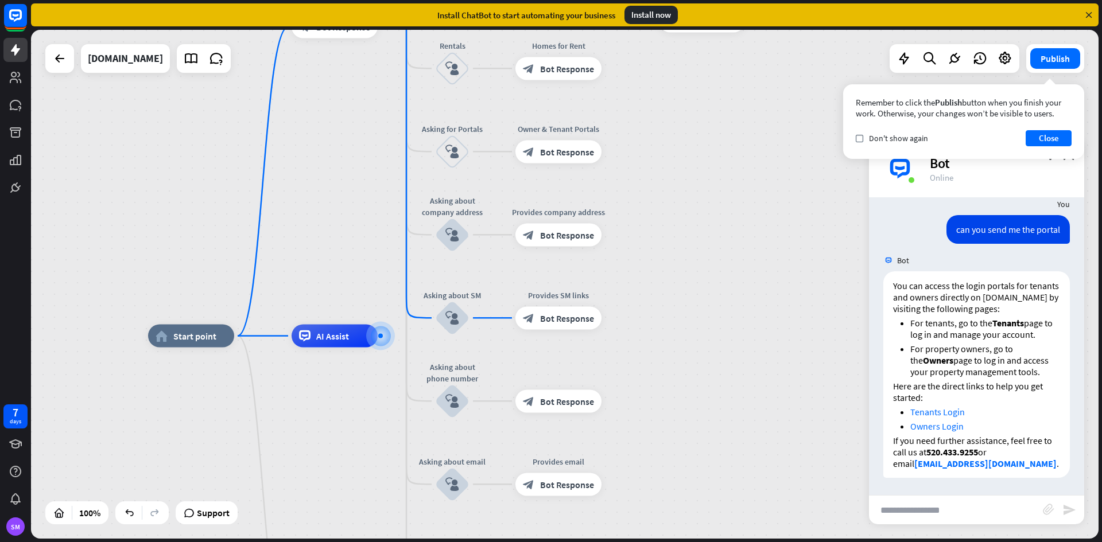
drag, startPoint x: 809, startPoint y: 407, endPoint x: 757, endPoint y: 458, distance: 73.4
click at [452, 153] on icon "block_user_input" at bounding box center [452, 152] width 14 height 14
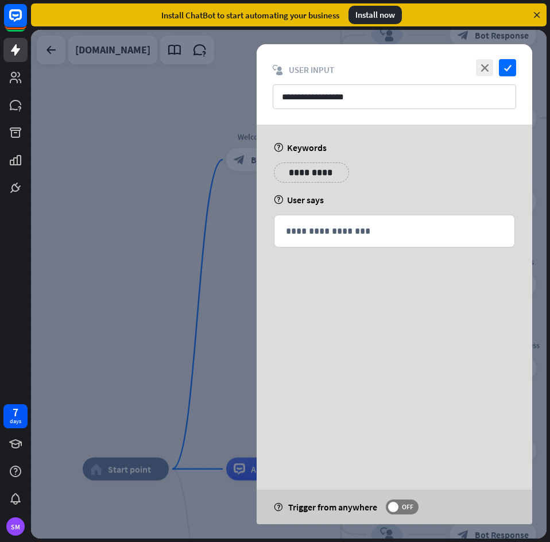
click at [294, 175] on p "**********" at bounding box center [311, 172] width 58 height 14
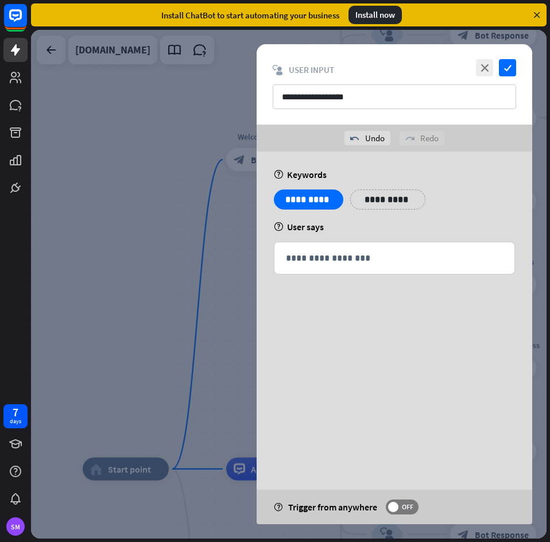
click at [391, 204] on p "**********" at bounding box center [388, 199] width 58 height 14
click at [469, 202] on p "**********" at bounding box center [452, 199] width 46 height 14
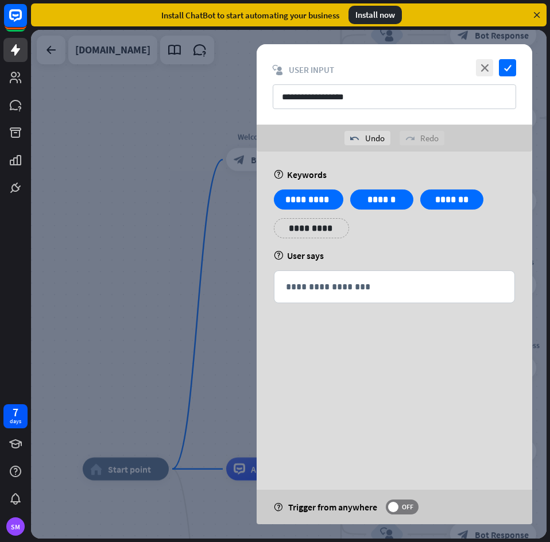
click at [322, 231] on p "**********" at bounding box center [311, 228] width 58 height 14
click at [443, 246] on div "**********" at bounding box center [394, 217] width 248 height 57
click at [515, 71] on icon "check" at bounding box center [507, 67] width 17 height 17
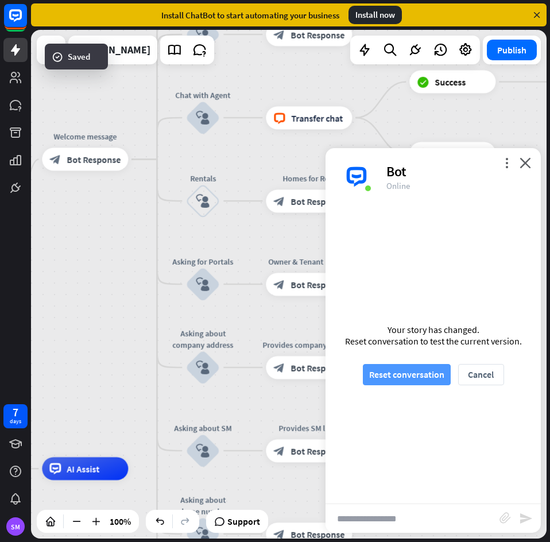
click at [398, 382] on button "Reset conversation" at bounding box center [407, 374] width 88 height 21
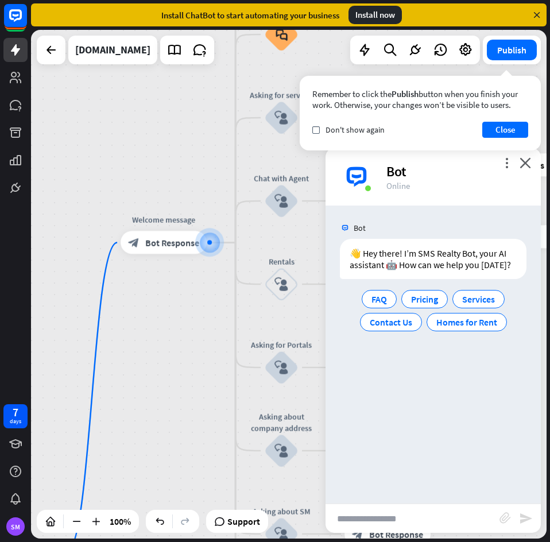
click at [511, 120] on div "Remember to click the Publish button when you finish your work. Otherwise, your…" at bounding box center [419, 113] width 241 height 75
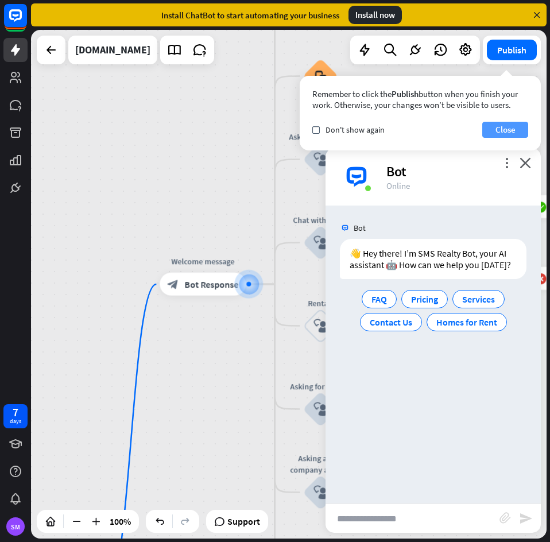
click at [511, 126] on button "Close" at bounding box center [505, 130] width 46 height 16
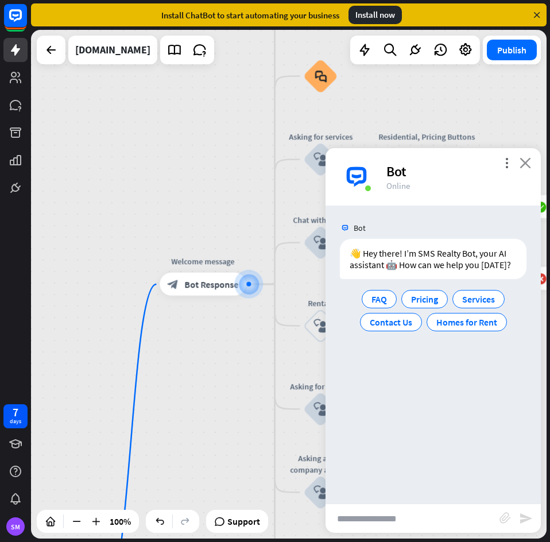
click at [528, 164] on icon "close" at bounding box center [524, 162] width 11 height 11
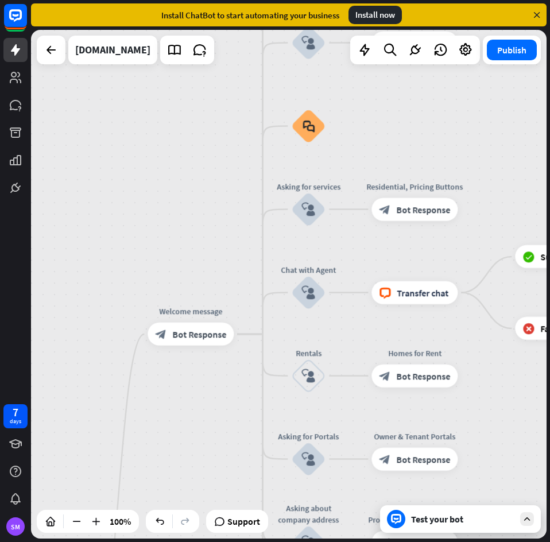
drag, startPoint x: 499, startPoint y: 174, endPoint x: 476, endPoint y: 287, distance: 114.7
click at [491, 300] on div "home_2 Start point Welcome message block_bot_response Bot Response Back to Menu…" at bounding box center [288, 284] width 515 height 508
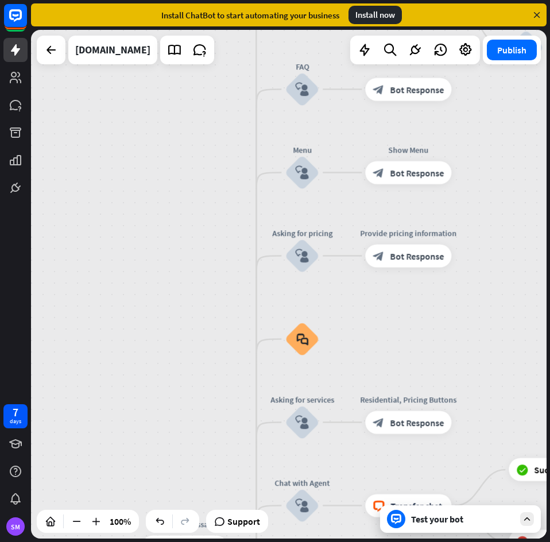
drag, startPoint x: 442, startPoint y: 255, endPoint x: 429, endPoint y: 388, distance: 133.8
click at [429, 388] on div "home_2 Start point Welcome message block_bot_response Bot Response Back to Menu…" at bounding box center [288, 284] width 515 height 508
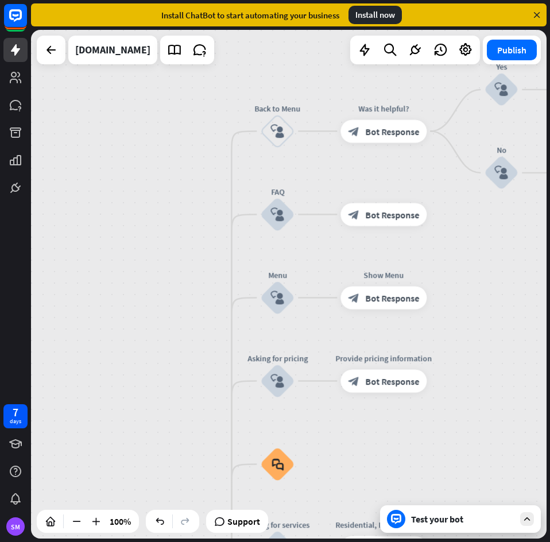
drag, startPoint x: 491, startPoint y: 289, endPoint x: 473, endPoint y: 379, distance: 91.2
click at [473, 379] on div "home_2 Start point Welcome message block_bot_response Bot Response Back to Menu…" at bounding box center [288, 284] width 515 height 508
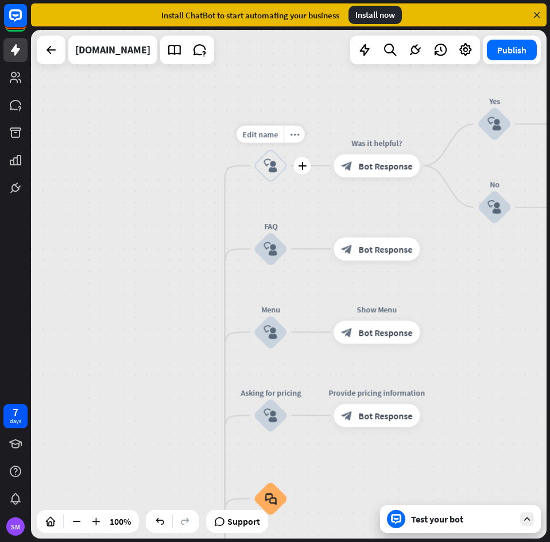
click at [264, 170] on icon "block_user_input" at bounding box center [270, 166] width 14 height 14
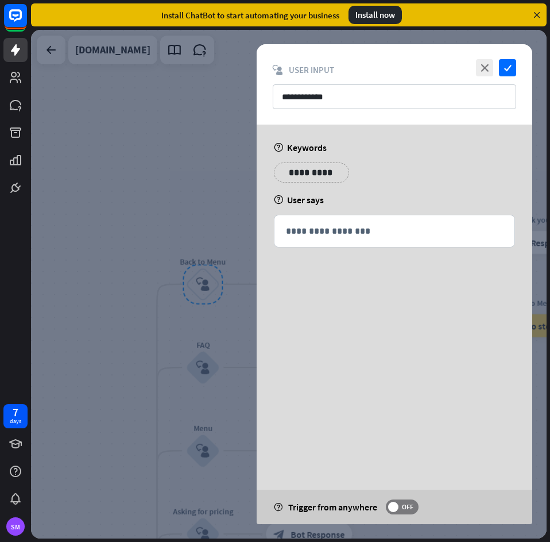
drag, startPoint x: 186, startPoint y: 321, endPoint x: 172, endPoint y: 322, distance: 13.8
click at [186, 321] on div at bounding box center [288, 284] width 515 height 508
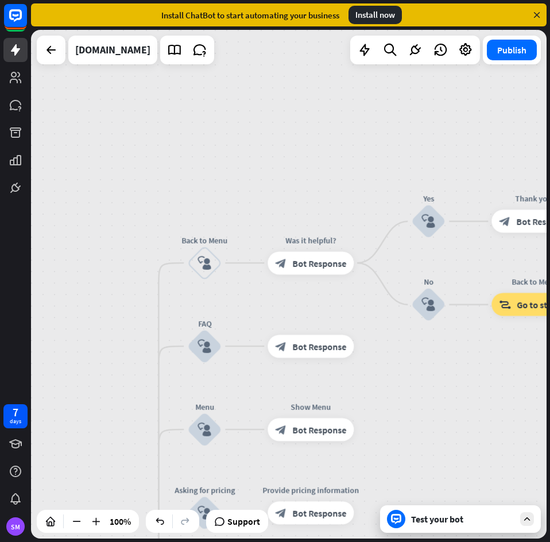
drag, startPoint x: 154, startPoint y: 327, endPoint x: 164, endPoint y: 226, distance: 101.4
click at [162, 224] on div "home_2 Start point Welcome message block_bot_response Bot Response Back to Menu…" at bounding box center [288, 284] width 515 height 508
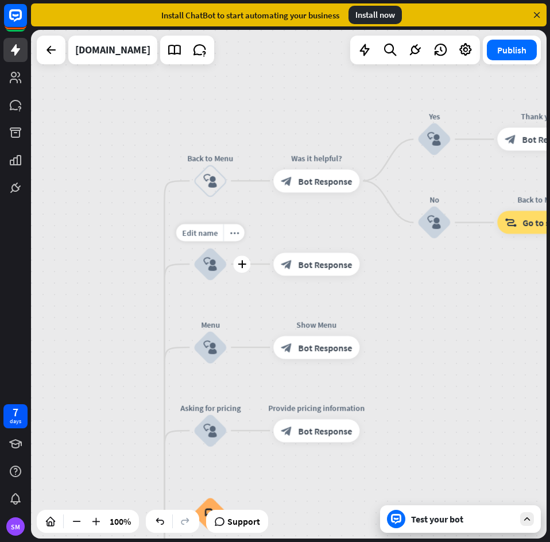
click at [205, 278] on div "block_user_input" at bounding box center [210, 264] width 34 height 34
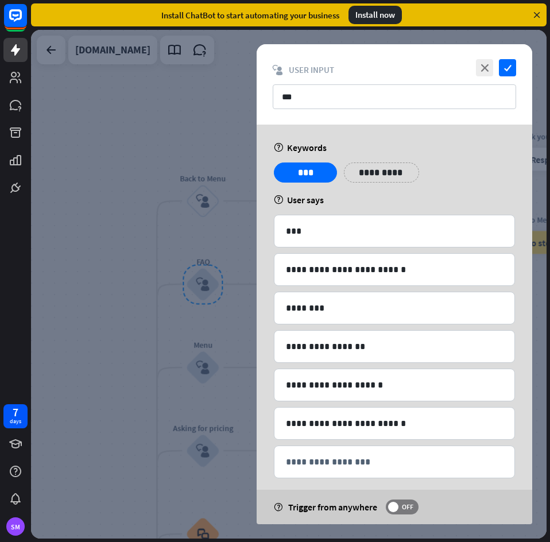
click at [139, 310] on div at bounding box center [288, 284] width 515 height 508
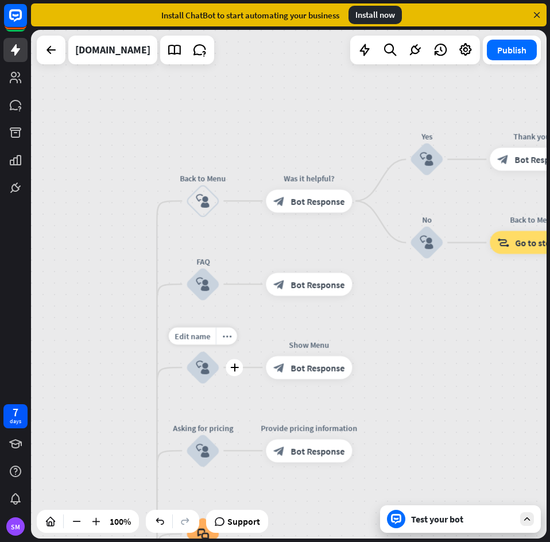
click at [197, 366] on icon "block_user_input" at bounding box center [203, 367] width 14 height 14
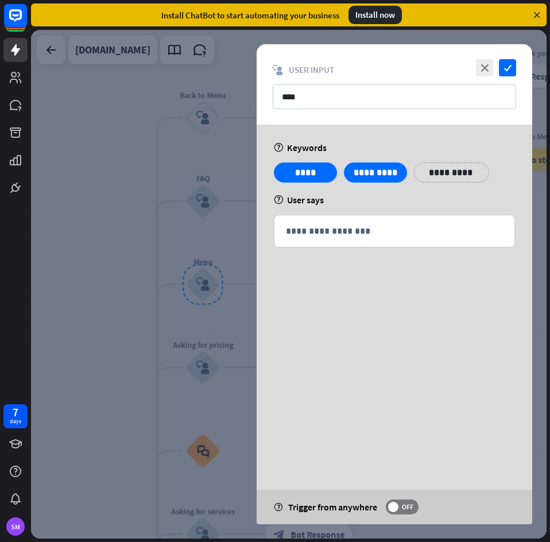
click at [233, 260] on div at bounding box center [288, 284] width 515 height 508
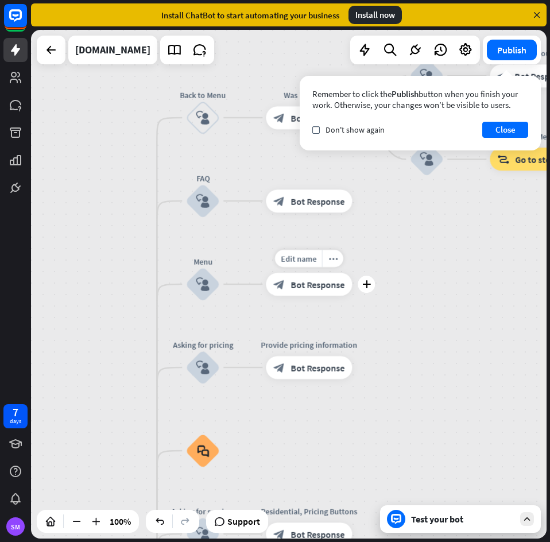
click at [327, 293] on div "block_bot_response Bot Response" at bounding box center [309, 284] width 86 height 23
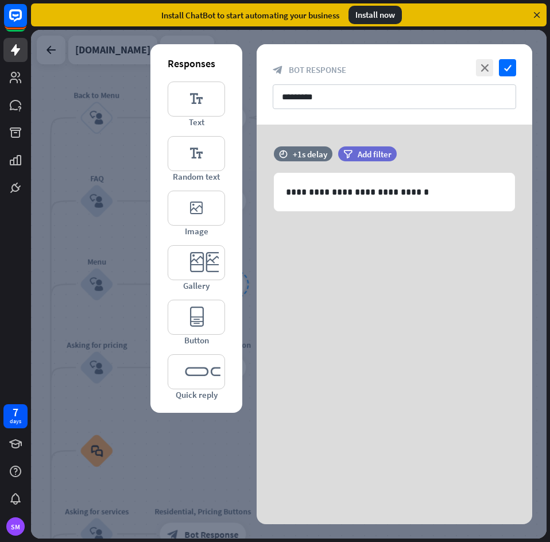
click at [114, 261] on div at bounding box center [288, 284] width 515 height 508
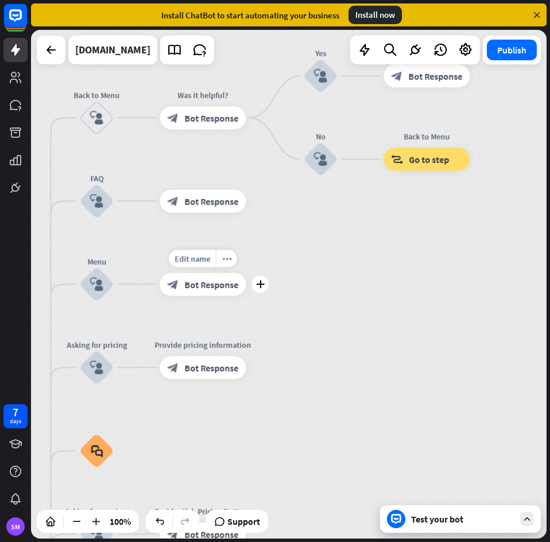
click at [205, 287] on span "Bot Response" at bounding box center [211, 283] width 54 height 11
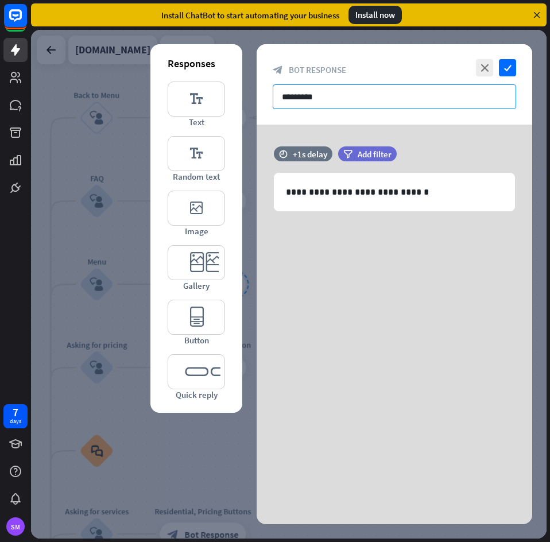
click at [395, 105] on input "*********" at bounding box center [394, 96] width 243 height 25
paste input "******"
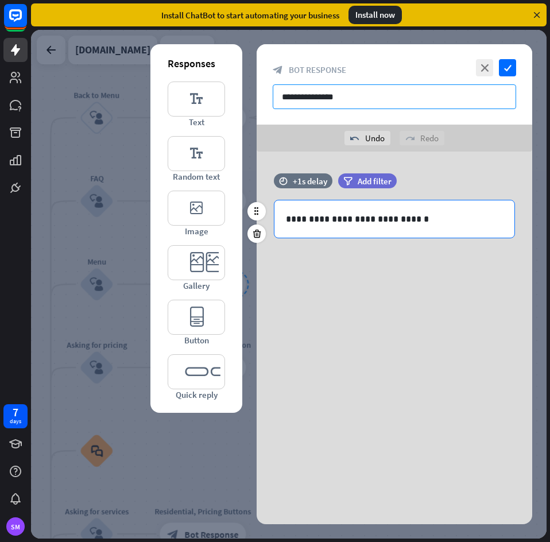
type input "**********"
click at [391, 223] on p "**********" at bounding box center [394, 219] width 217 height 14
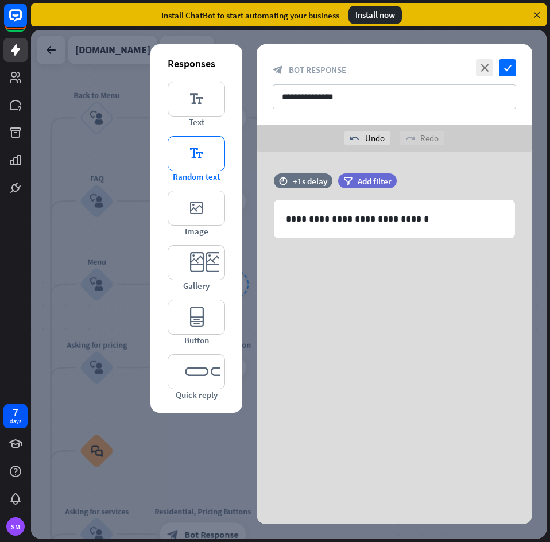
click at [211, 153] on icon "editor_text" at bounding box center [196, 153] width 57 height 35
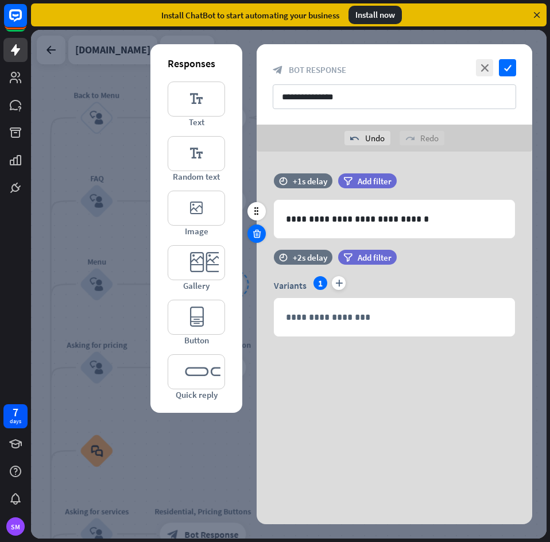
click at [260, 236] on icon at bounding box center [256, 233] width 11 height 10
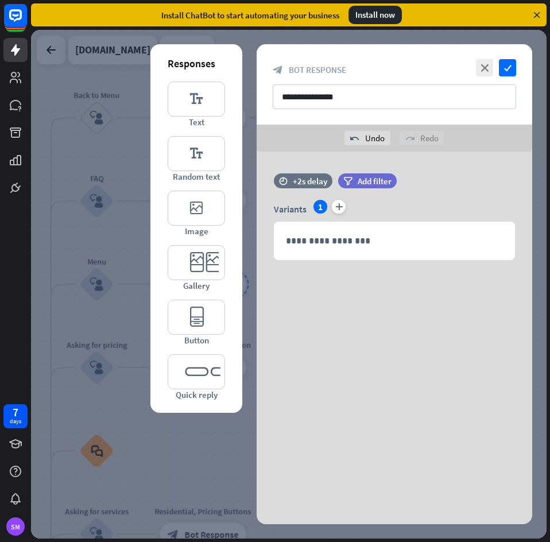
click at [356, 318] on div "**********" at bounding box center [393, 237] width 275 height 172
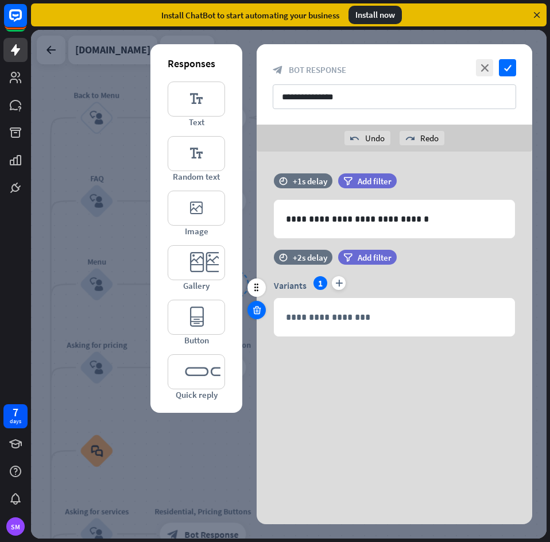
click at [260, 312] on icon at bounding box center [256, 310] width 11 height 10
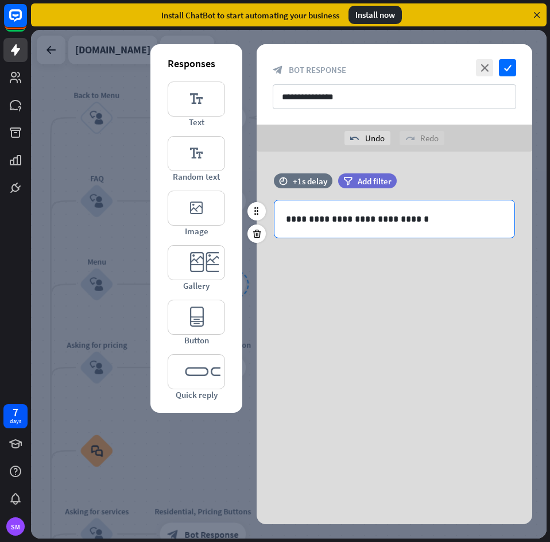
click at [336, 235] on div "**********" at bounding box center [394, 218] width 240 height 37
click at [258, 213] on icon at bounding box center [256, 211] width 10 height 10
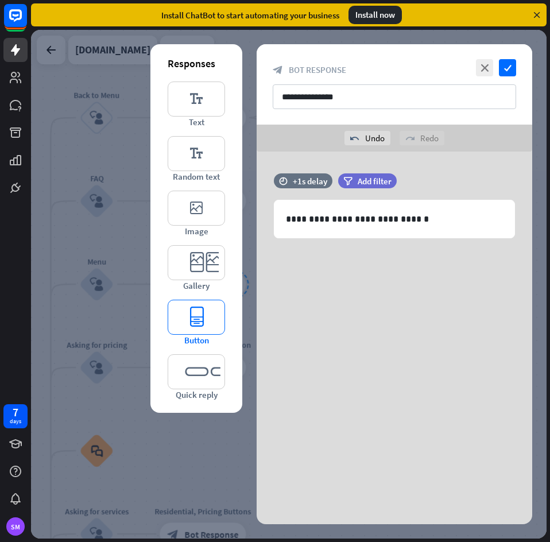
click at [197, 330] on icon "editor_button" at bounding box center [196, 316] width 57 height 35
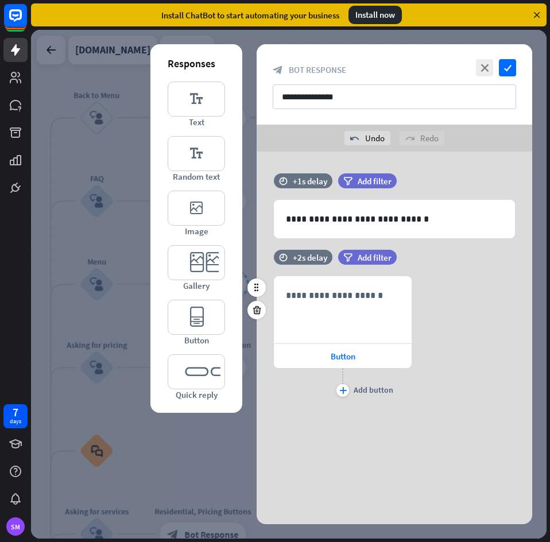
click at [499, 382] on div "**********" at bounding box center [393, 337] width 275 height 123
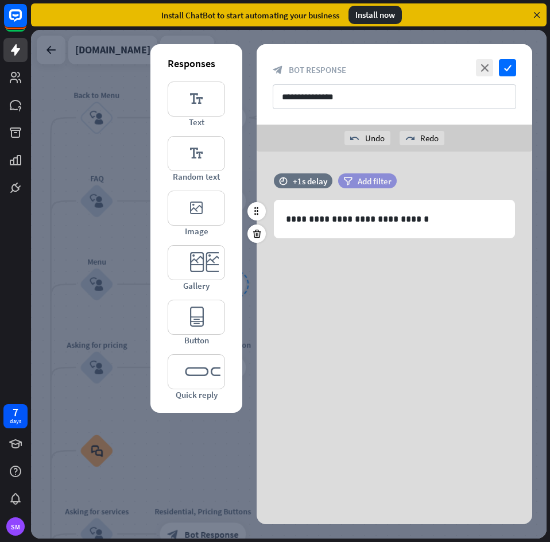
click at [369, 182] on span "Add filter" at bounding box center [374, 181] width 34 height 11
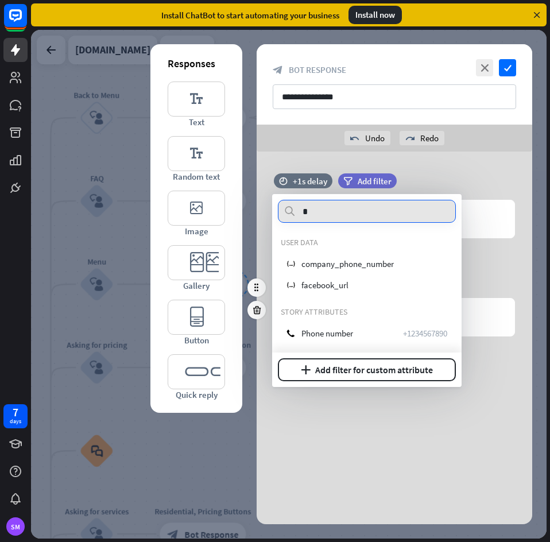
type input "*"
click at [495, 274] on div "time +2s delay filter Add filter" at bounding box center [393, 263] width 275 height 26
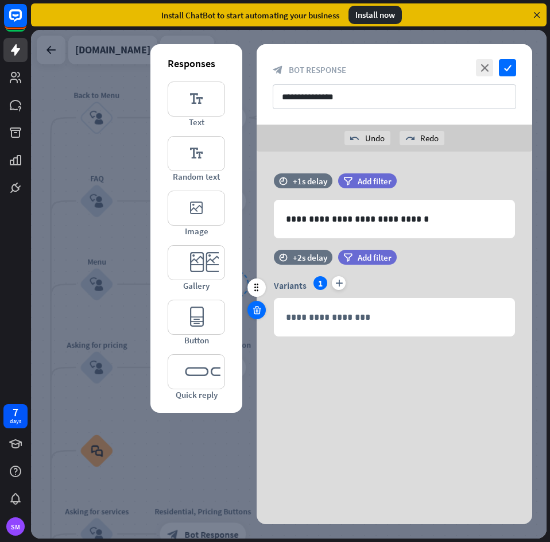
click at [260, 313] on icon at bounding box center [256, 310] width 11 height 10
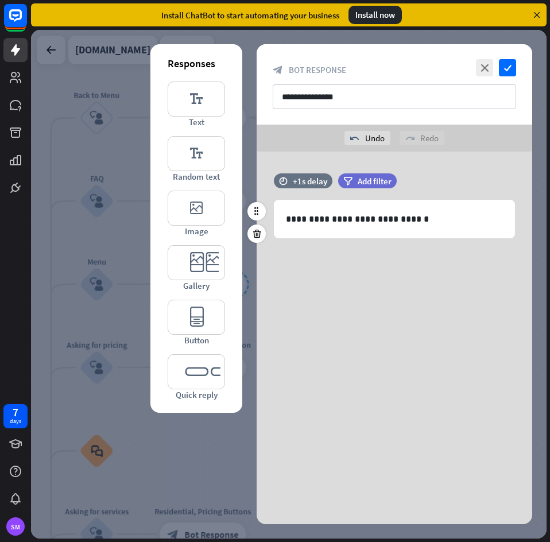
click at [421, 241] on div "**********" at bounding box center [393, 211] width 275 height 76
click at [258, 233] on icon at bounding box center [256, 233] width 11 height 10
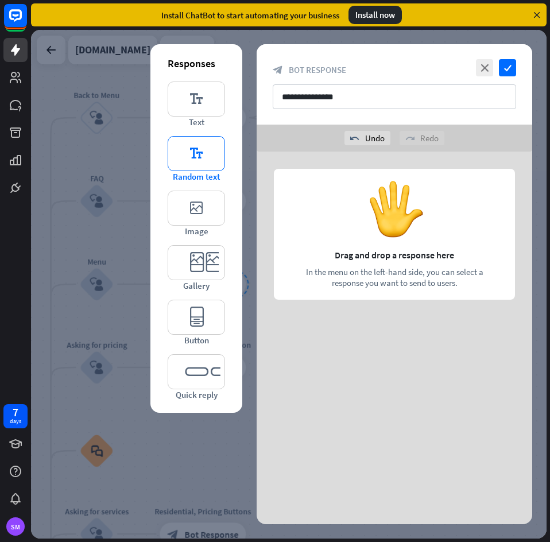
click at [206, 162] on icon "editor_text" at bounding box center [196, 153] width 57 height 35
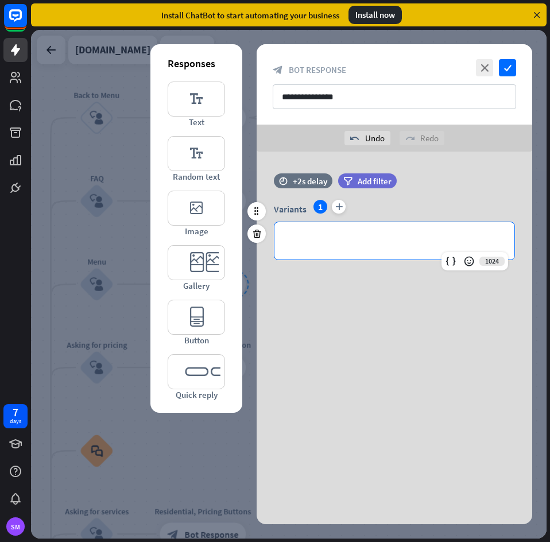
click at [294, 243] on p "**********" at bounding box center [394, 241] width 217 height 14
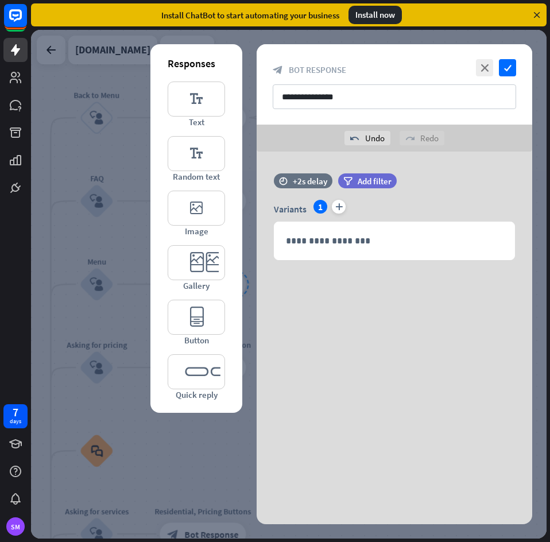
click at [302, 283] on div "**********" at bounding box center [393, 237] width 275 height 172
click at [307, 277] on div "**********" at bounding box center [393, 237] width 275 height 172
click at [184, 370] on icon "editor_quick_replies" at bounding box center [196, 371] width 57 height 35
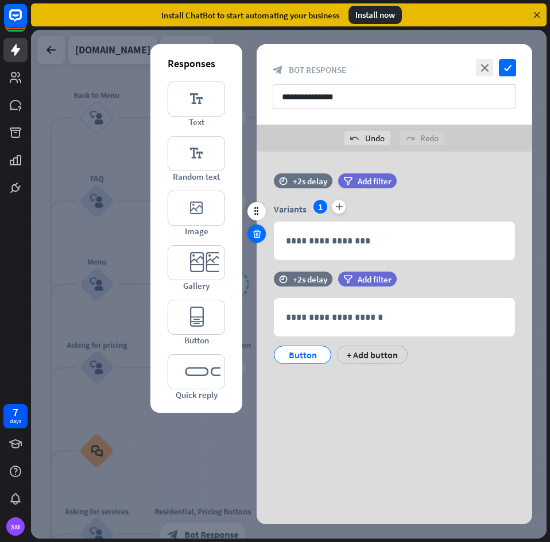
click at [259, 236] on icon at bounding box center [256, 233] width 11 height 10
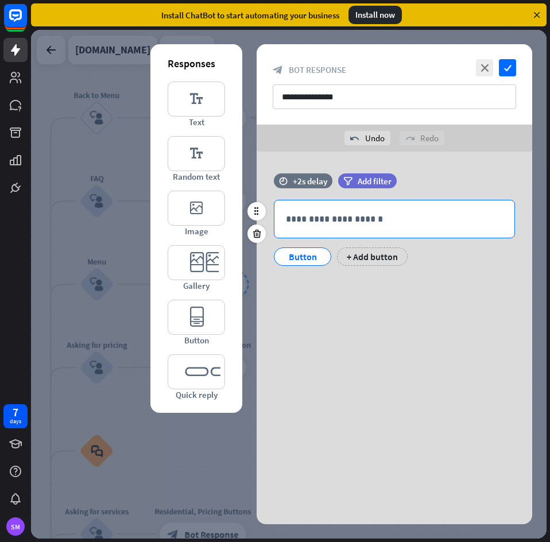
click at [380, 219] on p "**********" at bounding box center [394, 219] width 217 height 14
click at [311, 254] on div "Button" at bounding box center [302, 256] width 38 height 17
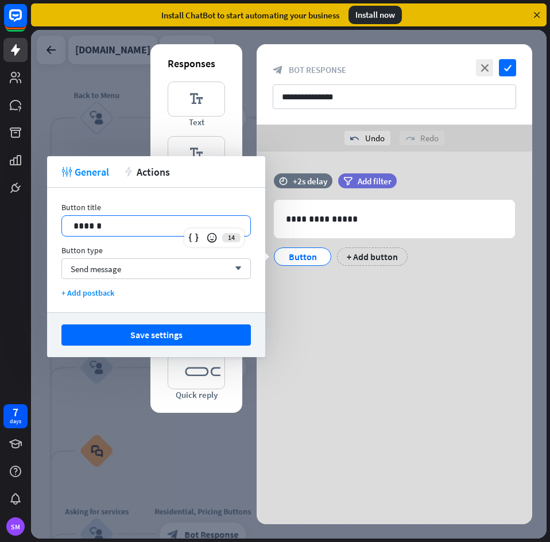
click at [186, 223] on p "******" at bounding box center [155, 226] width 165 height 14
click at [161, 229] on p "******" at bounding box center [155, 226] width 165 height 14
click at [133, 268] on div "Send message arrow_down" at bounding box center [155, 268] width 189 height 21
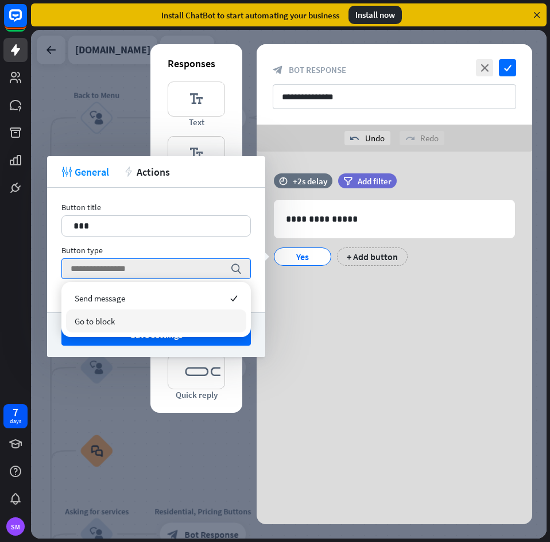
click at [119, 320] on div "Go to block" at bounding box center [156, 320] width 180 height 23
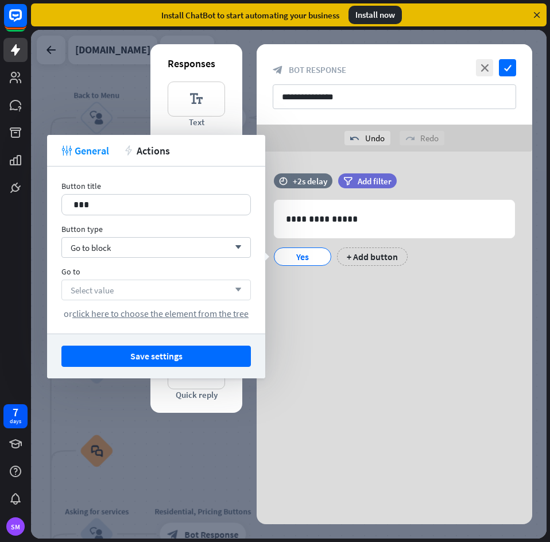
click at [134, 288] on div "Select value arrow_down" at bounding box center [155, 289] width 189 height 21
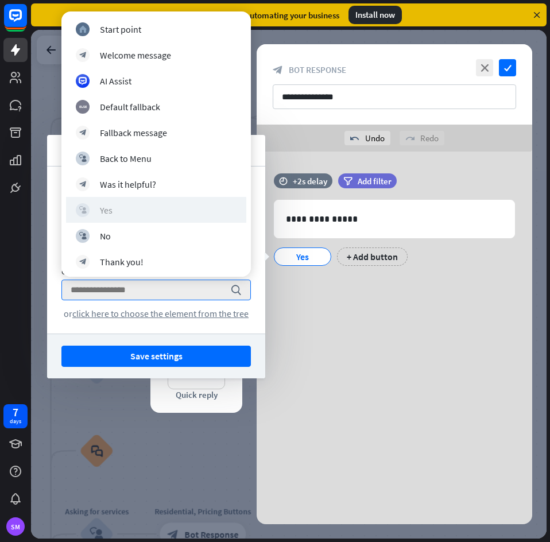
click at [151, 208] on div "block_user_input Yes" at bounding box center [156, 210] width 161 height 14
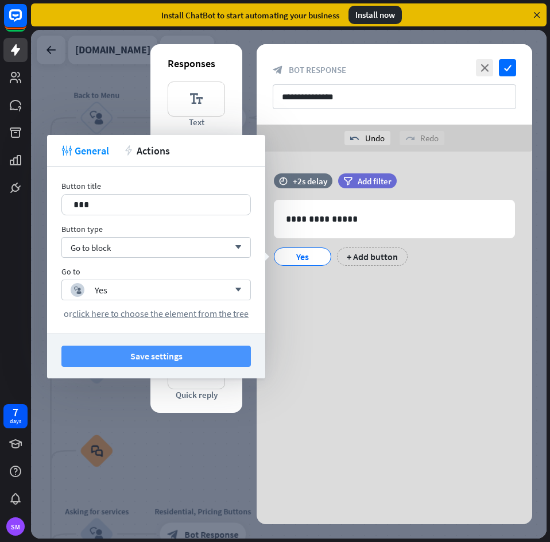
click at [185, 356] on button "Save settings" at bounding box center [155, 355] width 189 height 21
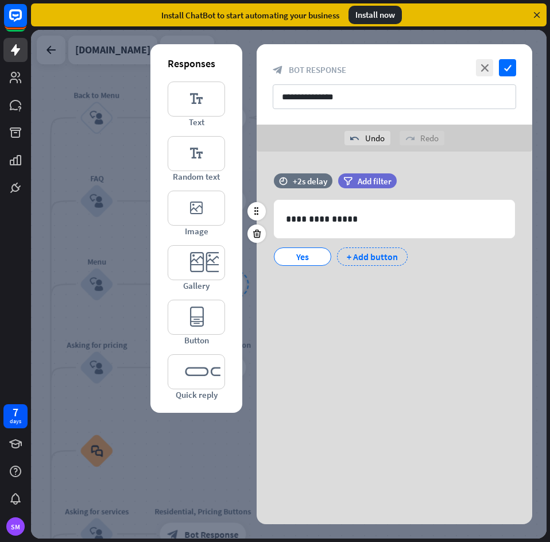
click at [373, 254] on div "+ Add button" at bounding box center [372, 256] width 71 height 18
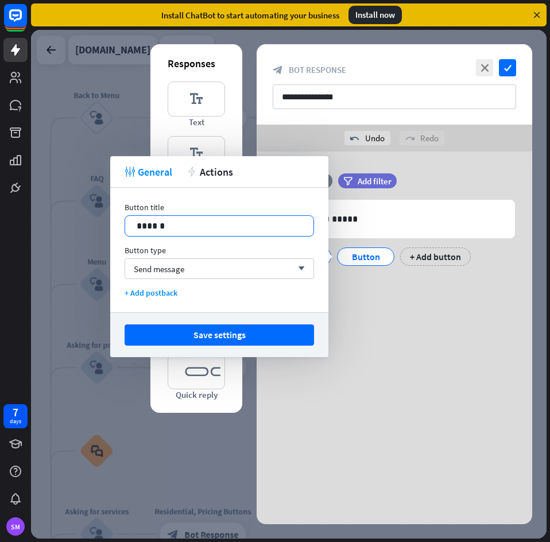
click at [191, 217] on div "******" at bounding box center [219, 226] width 188 height 20
click at [156, 263] on span "Send message" at bounding box center [159, 268] width 50 height 11
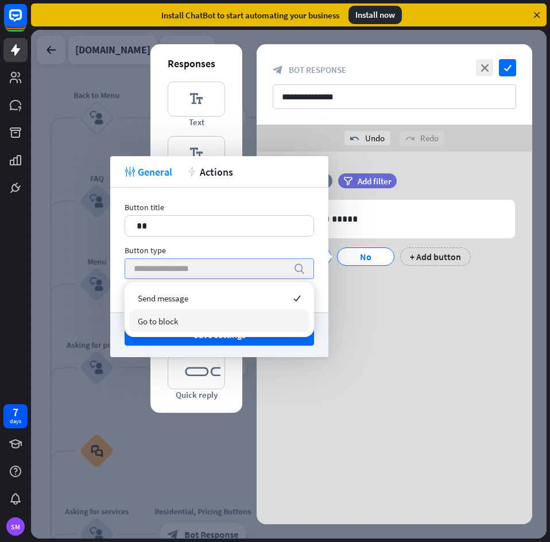
click at [185, 323] on div "Go to block" at bounding box center [219, 320] width 180 height 23
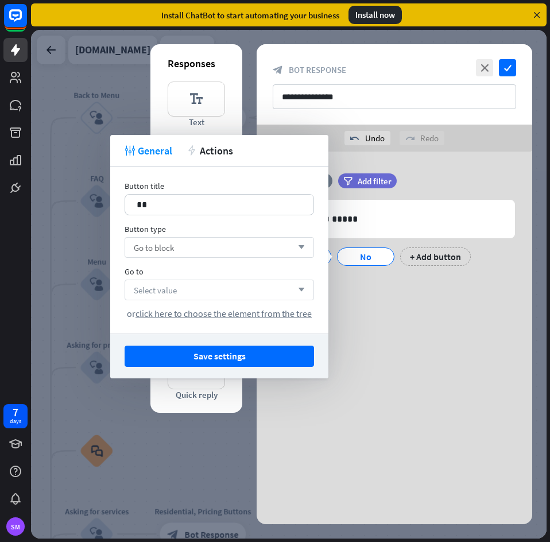
click at [209, 295] on div "Select value arrow_down" at bounding box center [218, 289] width 189 height 21
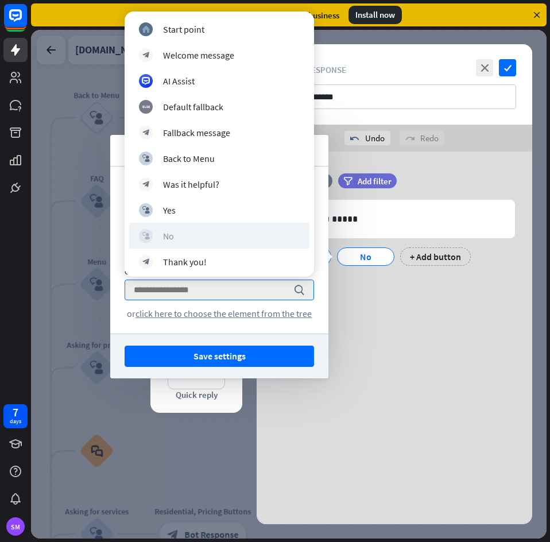
click at [194, 234] on div "block_user_input No" at bounding box center [219, 236] width 161 height 14
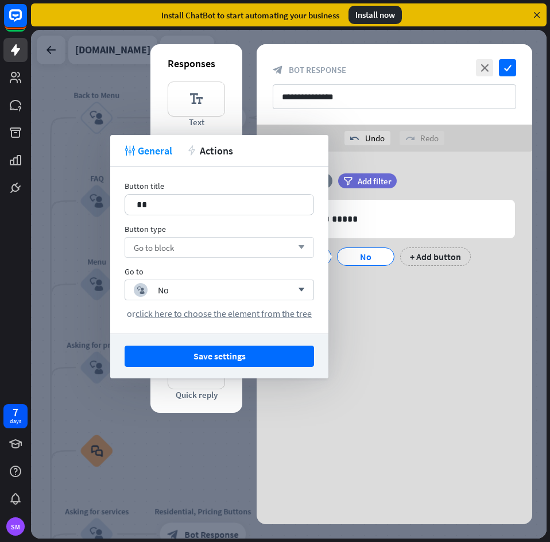
click at [253, 360] on button "Save settings" at bounding box center [218, 355] width 189 height 21
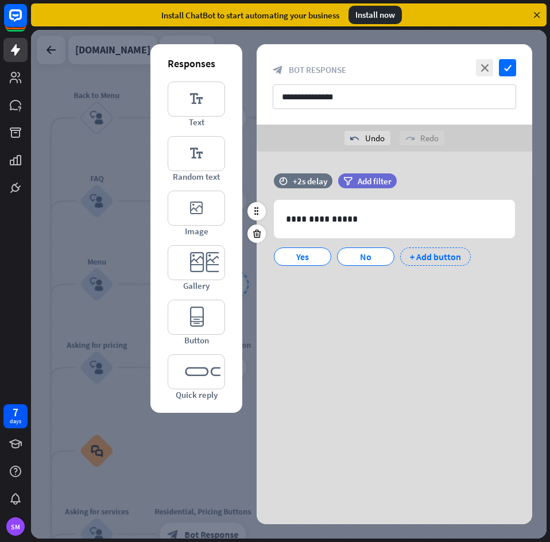
click at [431, 252] on div "+ Add button" at bounding box center [435, 256] width 71 height 18
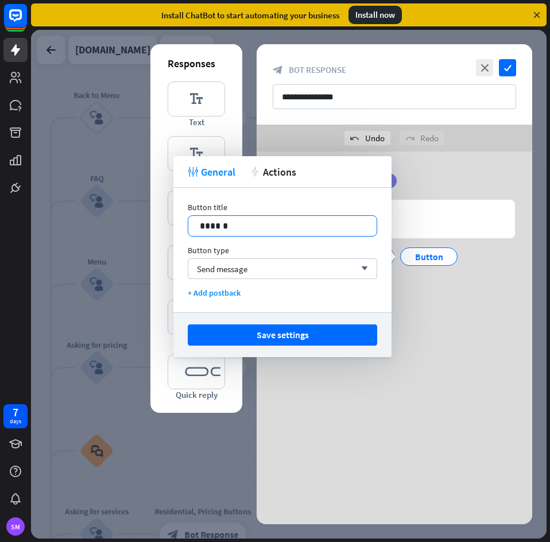
click at [242, 226] on p "******" at bounding box center [282, 226] width 165 height 14
click at [283, 270] on div "Send message arrow_down" at bounding box center [282, 268] width 189 height 21
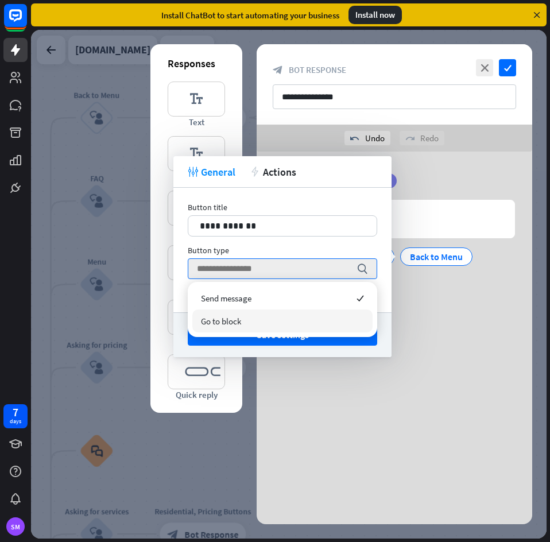
click at [226, 321] on span "Go to block" at bounding box center [221, 321] width 40 height 11
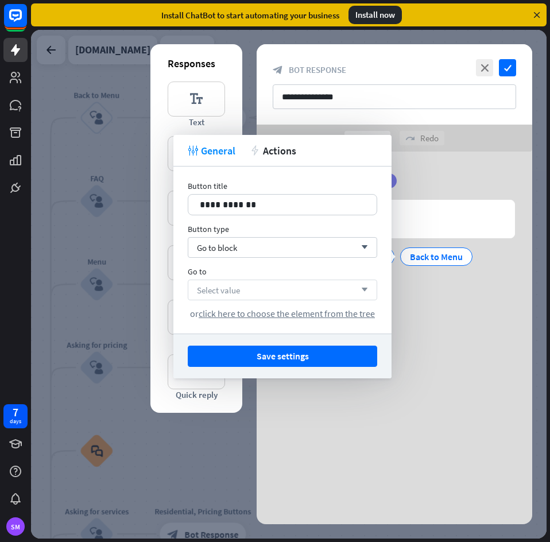
click at [259, 294] on div "Select value arrow_down" at bounding box center [282, 289] width 189 height 21
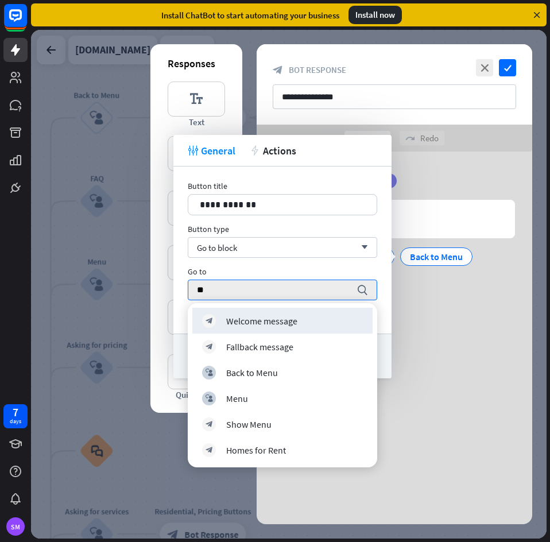
type input "**"
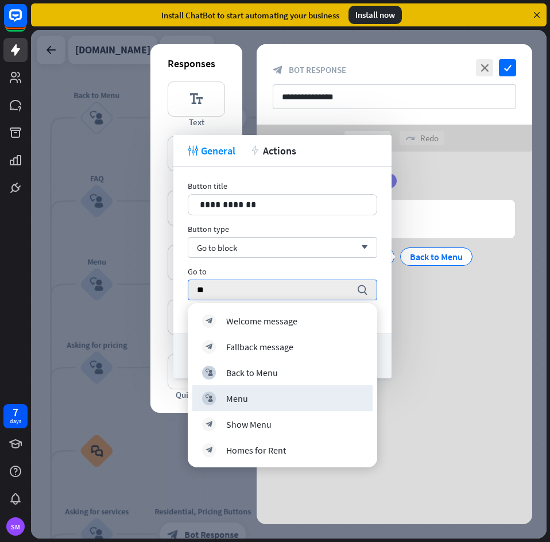
click at [244, 390] on div "block_user_input Menu" at bounding box center [282, 398] width 180 height 26
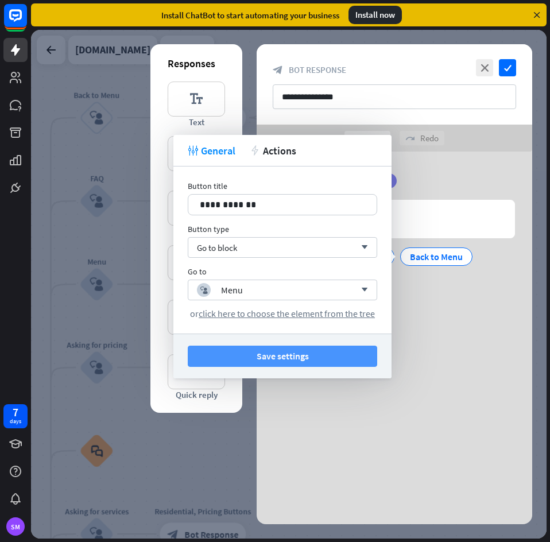
click at [306, 349] on button "Save settings" at bounding box center [282, 355] width 189 height 21
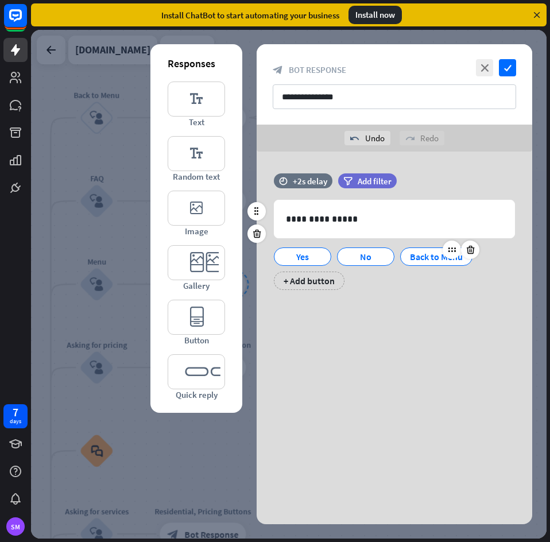
click at [443, 257] on div at bounding box center [460, 249] width 37 height 18
click at [365, 256] on div at bounding box center [382, 249] width 37 height 18
click at [359, 258] on div "No" at bounding box center [366, 256] width 38 height 17
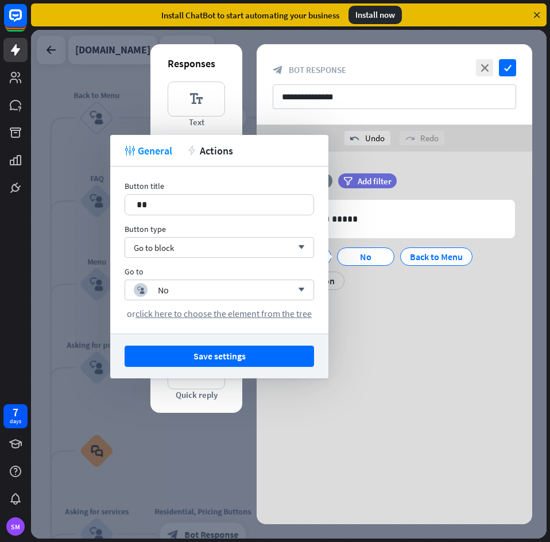
click at [391, 372] on div "**********" at bounding box center [393, 284] width 275 height 480
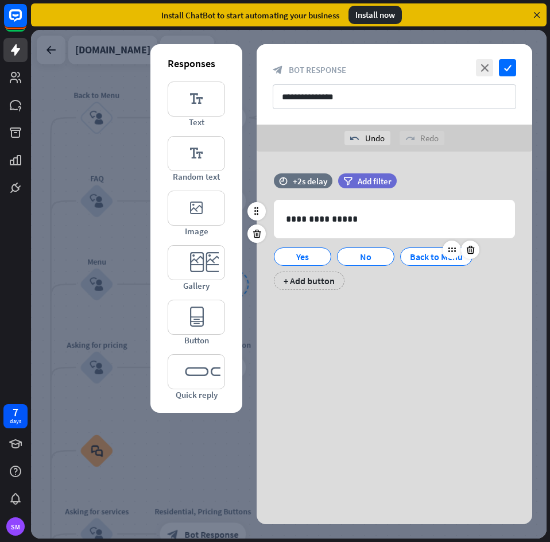
click at [427, 255] on div "Back to Menu" at bounding box center [436, 256] width 53 height 17
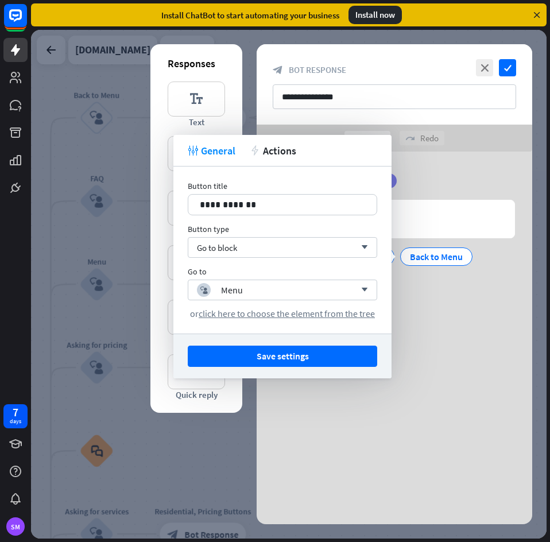
click at [414, 357] on div "**********" at bounding box center [393, 284] width 275 height 480
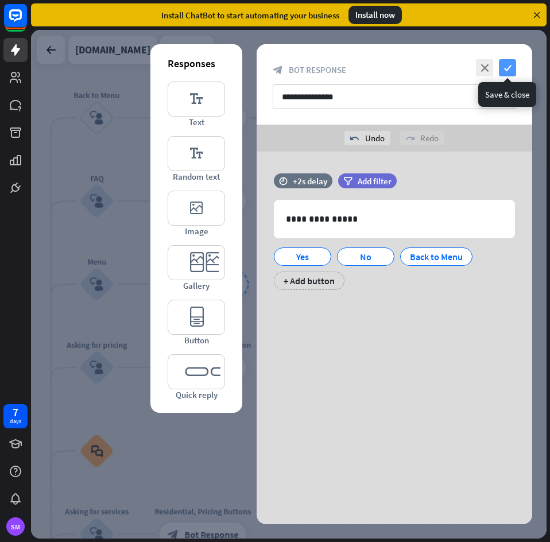
click at [511, 68] on icon "check" at bounding box center [507, 67] width 17 height 17
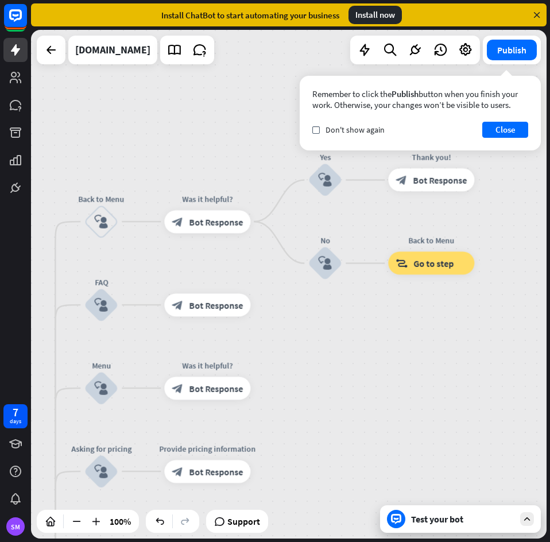
drag, startPoint x: 345, startPoint y: 344, endPoint x: 346, endPoint y: 455, distance: 110.7
click at [346, 455] on div "home_2 Start point Welcome message block_bot_response Bot Response Back to Menu…" at bounding box center [288, 284] width 515 height 508
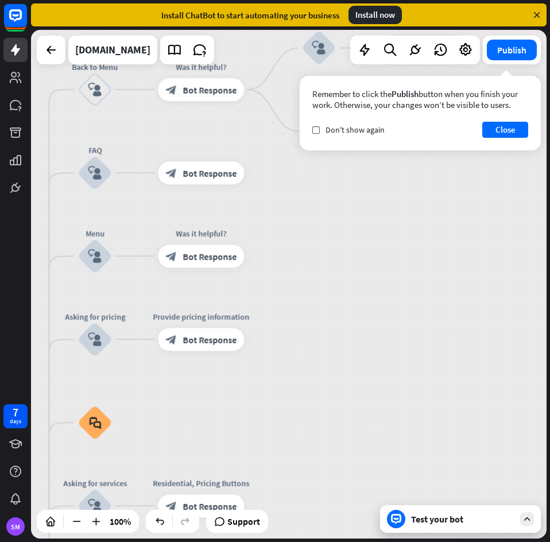
drag, startPoint x: 425, startPoint y: 402, endPoint x: 421, endPoint y: 255, distance: 147.5
click at [421, 255] on div "home_2 Start point Welcome message block_bot_response Bot Response Back to Menu…" at bounding box center [288, 284] width 515 height 508
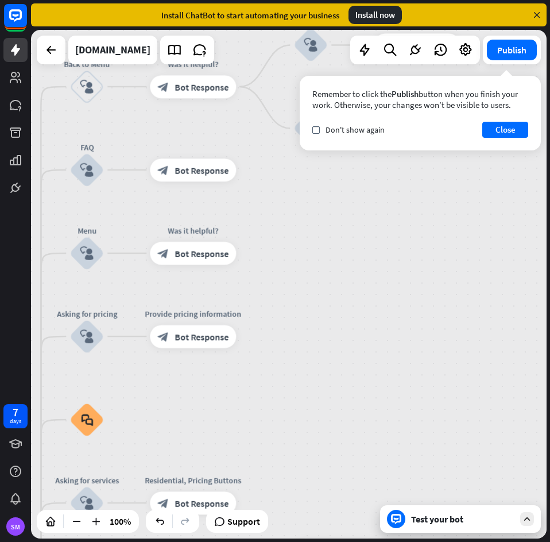
click at [437, 523] on div "Test your bot" at bounding box center [462, 518] width 103 height 11
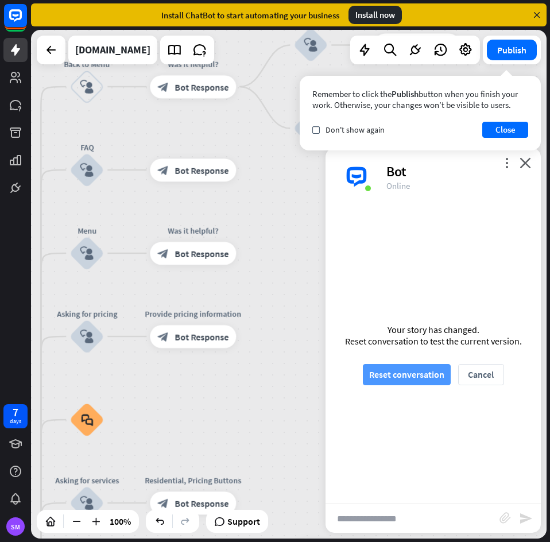
click at [416, 369] on button "Reset conversation" at bounding box center [407, 374] width 88 height 21
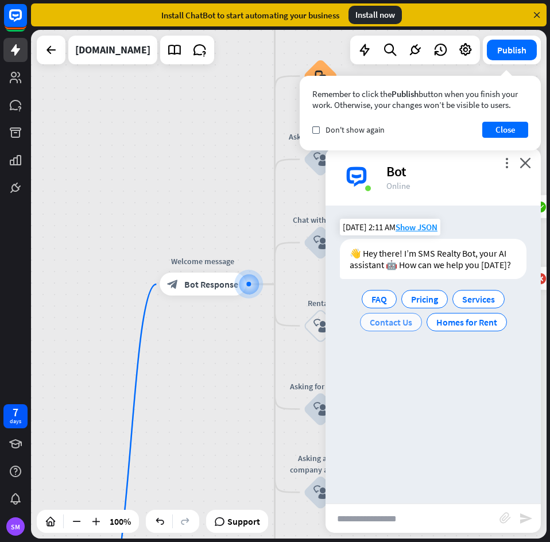
click at [400, 325] on span "Contact Us" at bounding box center [390, 321] width 42 height 11
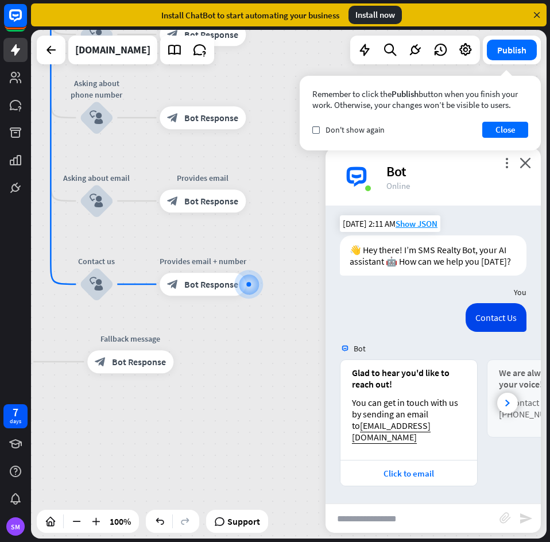
scroll to position [15, 0]
click at [501, 406] on div at bounding box center [507, 402] width 21 height 21
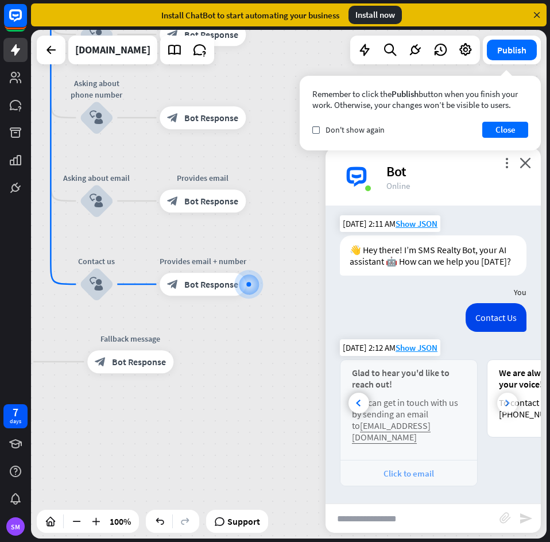
scroll to position [0, 107]
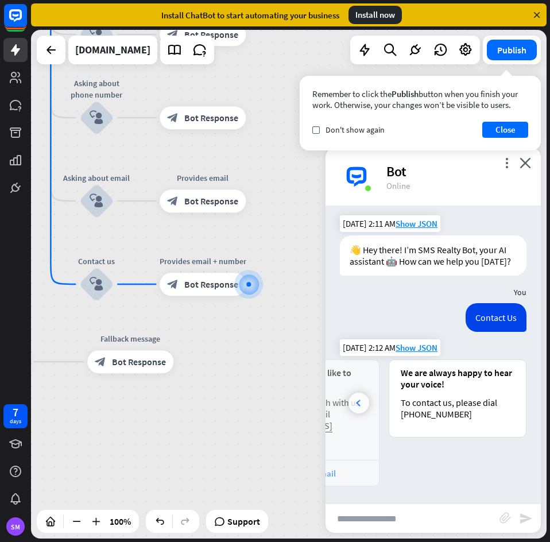
click at [361, 406] on div at bounding box center [358, 402] width 21 height 21
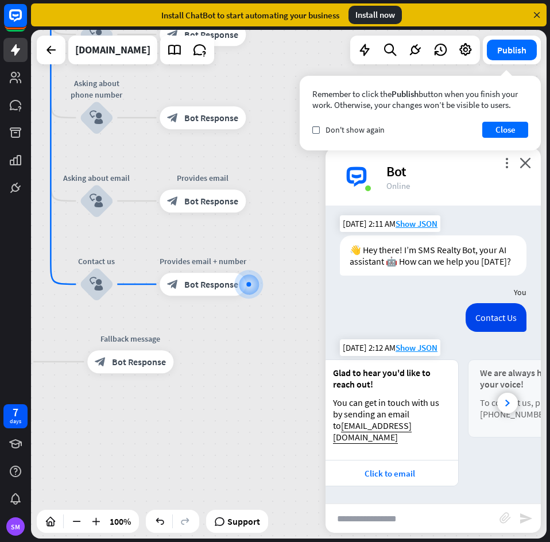
scroll to position [0, 0]
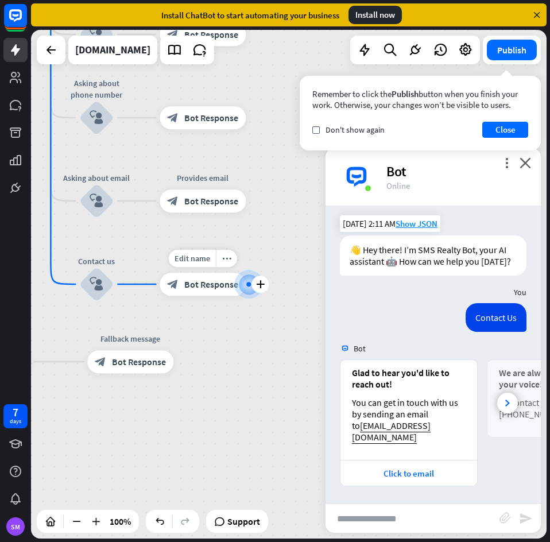
click at [178, 280] on icon "block_bot_response" at bounding box center [172, 283] width 11 height 11
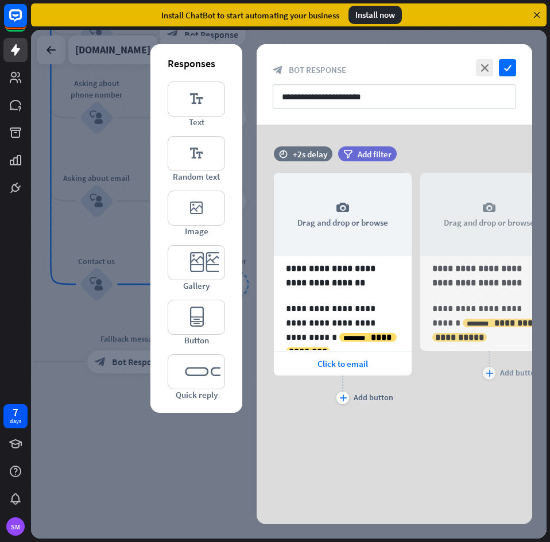
click at [177, 462] on div at bounding box center [288, 284] width 515 height 508
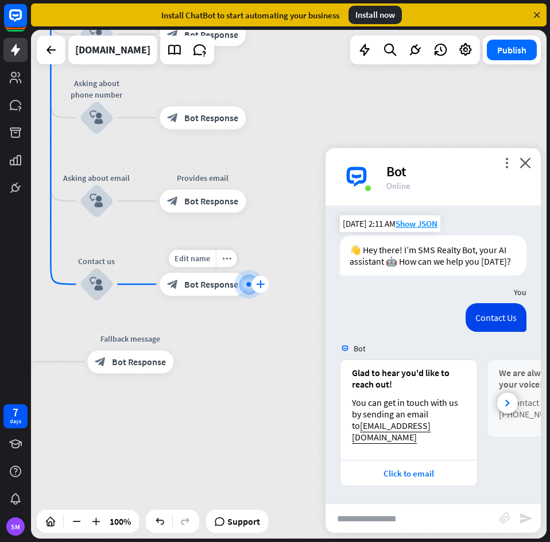
click at [261, 283] on icon "plus" at bounding box center [260, 284] width 9 height 8
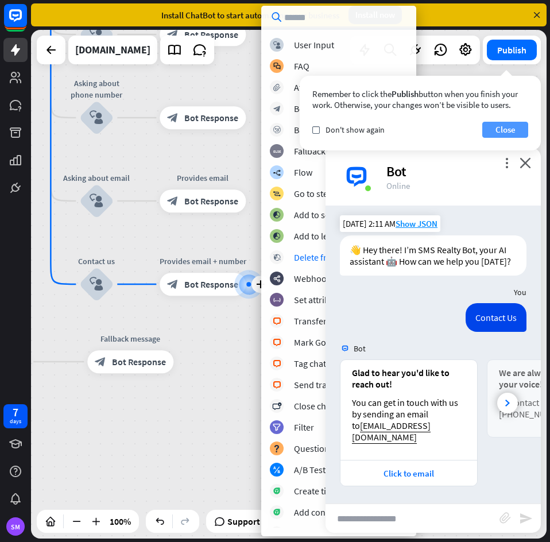
click at [517, 131] on button "Close" at bounding box center [505, 130] width 46 height 16
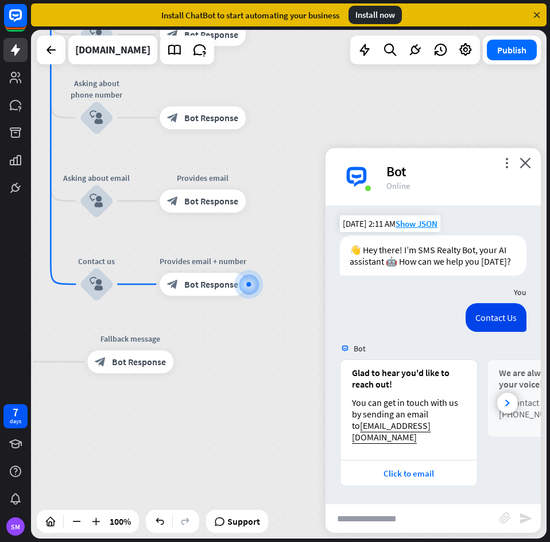
drag, startPoint x: 276, startPoint y: 213, endPoint x: 310, endPoint y: 268, distance: 64.9
click at [308, 267] on div "home_2 Start point Welcome message block_bot_response Bot Response Back to Menu…" at bounding box center [49, 306] width 515 height 508
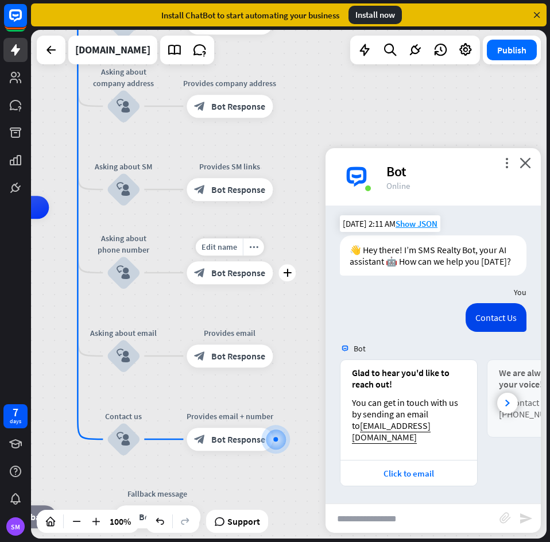
drag, startPoint x: 297, startPoint y: 157, endPoint x: 291, endPoint y: 274, distance: 117.2
click at [273, 274] on div "Edit name more_horiz plus block_bot_response Bot Response" at bounding box center [229, 272] width 86 height 23
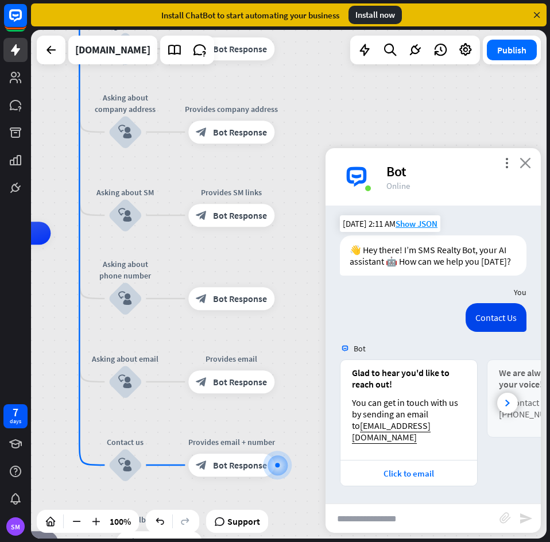
click at [528, 158] on icon "close" at bounding box center [524, 162] width 11 height 11
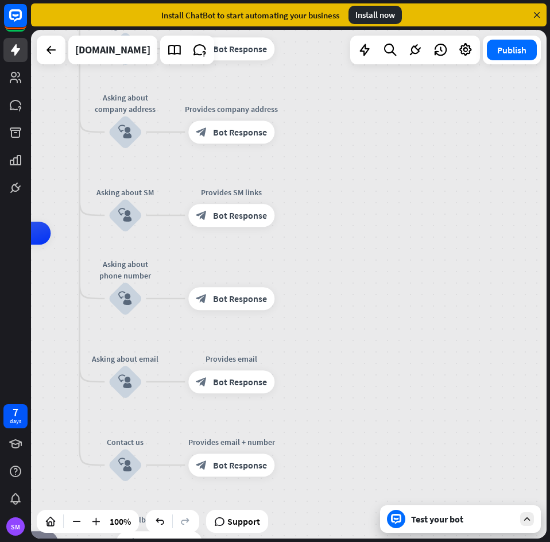
drag, startPoint x: 430, startPoint y: 98, endPoint x: 447, endPoint y: 352, distance: 255.3
click at [447, 352] on div "home_2 Start point Welcome message block_bot_response Bot Response Back to Menu…" at bounding box center [288, 284] width 515 height 508
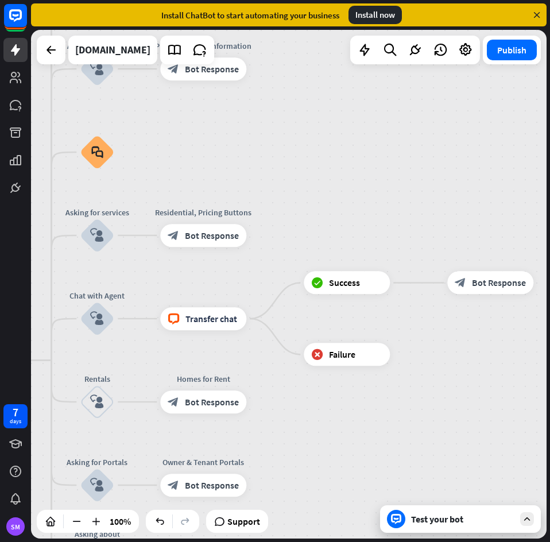
drag, startPoint x: 459, startPoint y: 288, endPoint x: 429, endPoint y: 410, distance: 125.8
click at [414, 470] on div "home_2 Start point Welcome message block_bot_response Bot Response Back to Menu…" at bounding box center [288, 284] width 515 height 508
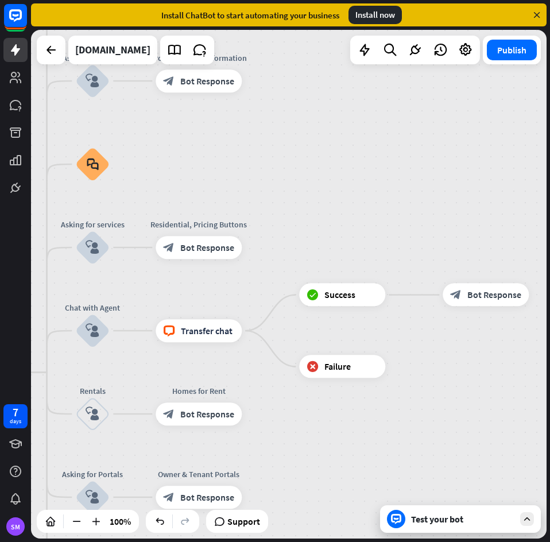
drag, startPoint x: 393, startPoint y: 142, endPoint x: 388, endPoint y: 364, distance: 221.5
click at [388, 363] on div "home_2 Start point Welcome message block_bot_response Bot Response Back to Menu…" at bounding box center [288, 284] width 515 height 508
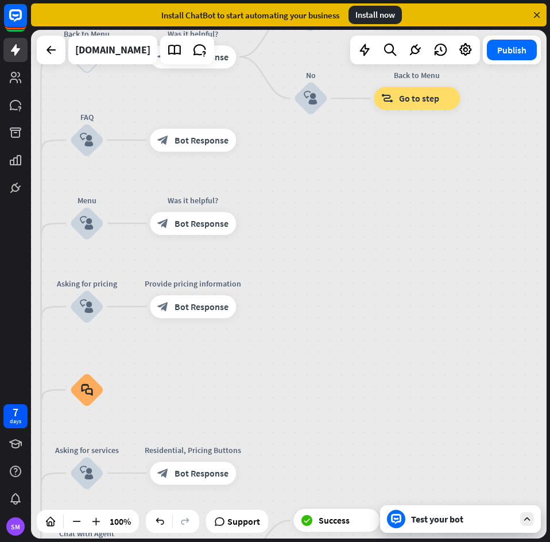
drag, startPoint x: 404, startPoint y: 213, endPoint x: 402, endPoint y: 425, distance: 211.7
click at [402, 425] on div "home_2 Start point Welcome message block_bot_response Bot Response Back to Menu…" at bounding box center [288, 284] width 515 height 508
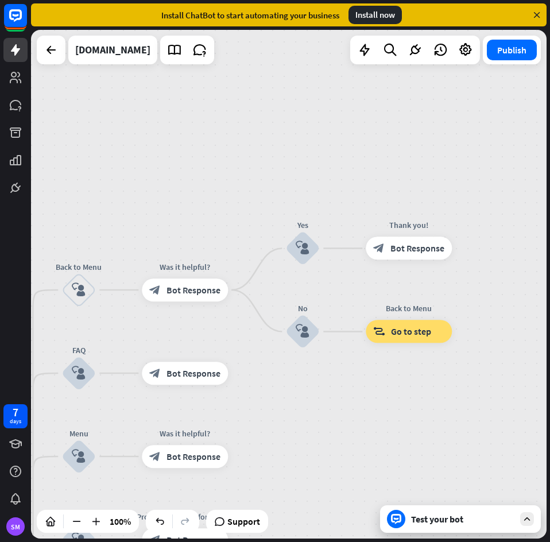
drag, startPoint x: 390, startPoint y: 381, endPoint x: 387, endPoint y: 410, distance: 29.4
click at [387, 411] on div "home_2 Start point Welcome message block_bot_response Bot Response Back to Menu…" at bounding box center [288, 284] width 515 height 508
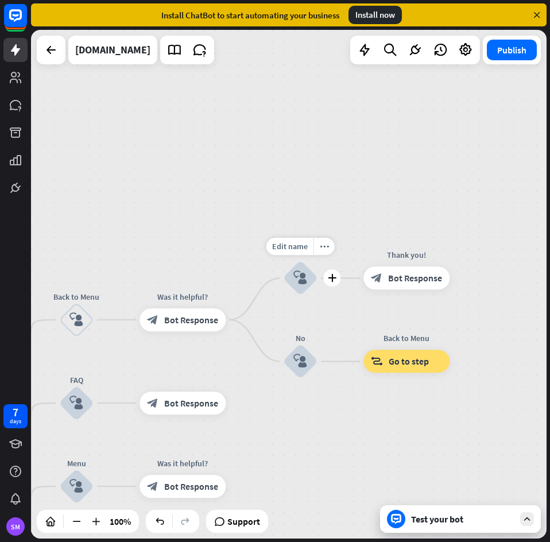
click at [308, 282] on div "block_user_input" at bounding box center [300, 278] width 34 height 34
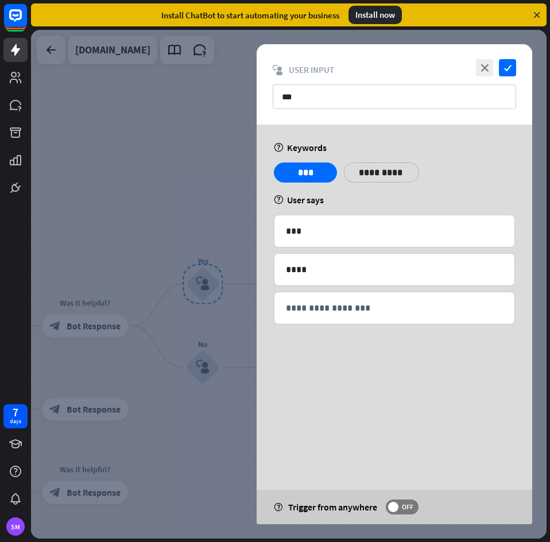
click at [517, 67] on div "close check block_user_input User Input ***" at bounding box center [393, 84] width 275 height 80
click at [509, 67] on icon "check" at bounding box center [507, 67] width 17 height 17
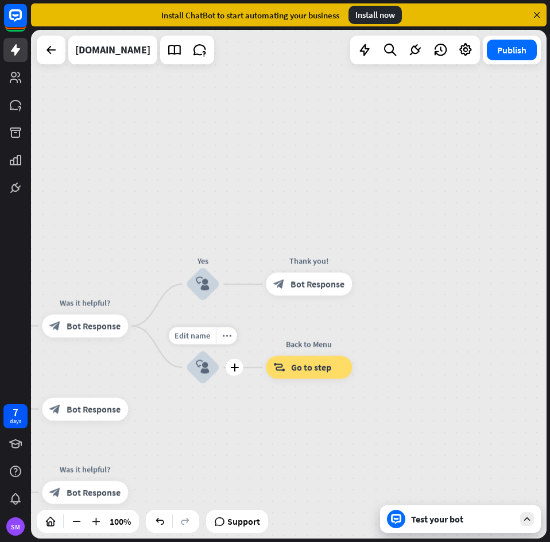
click at [205, 376] on div "block_user_input" at bounding box center [202, 367] width 34 height 34
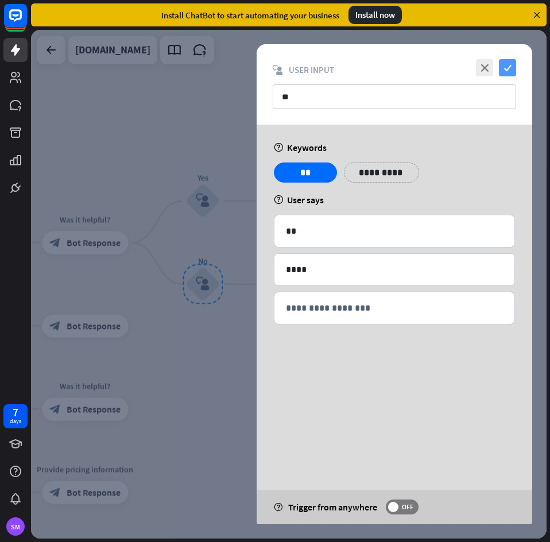
click at [515, 64] on icon "check" at bounding box center [507, 67] width 17 height 17
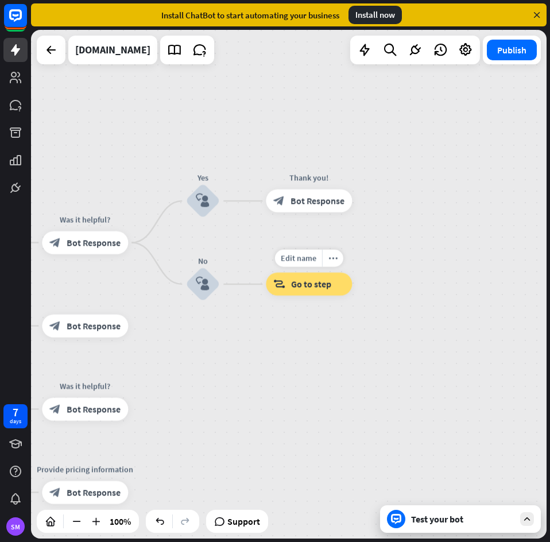
click at [301, 289] on span "Go to step" at bounding box center [311, 283] width 40 height 11
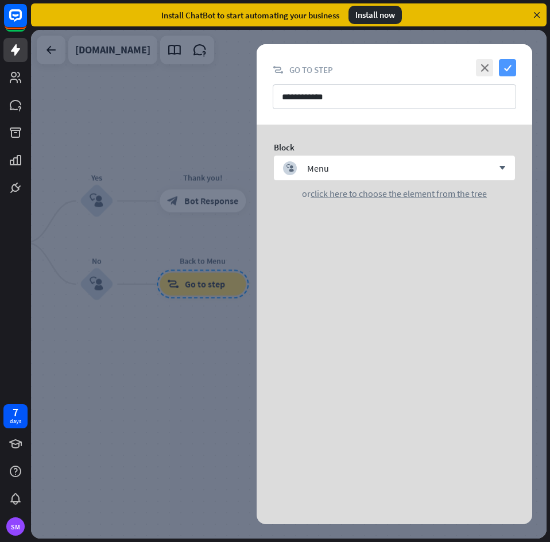
click at [512, 65] on icon "check" at bounding box center [507, 67] width 17 height 17
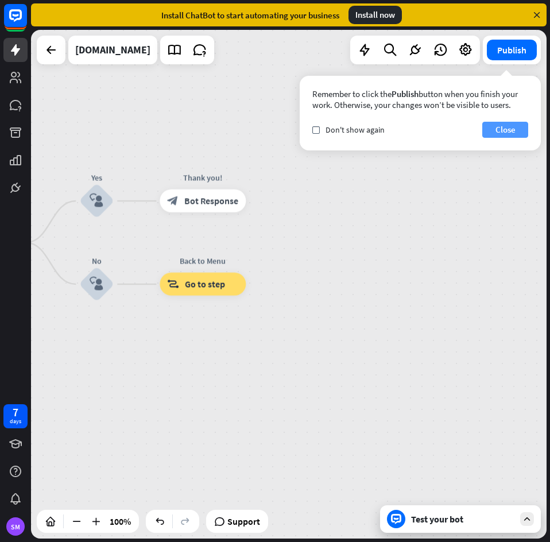
click at [501, 134] on button "Close" at bounding box center [505, 130] width 46 height 16
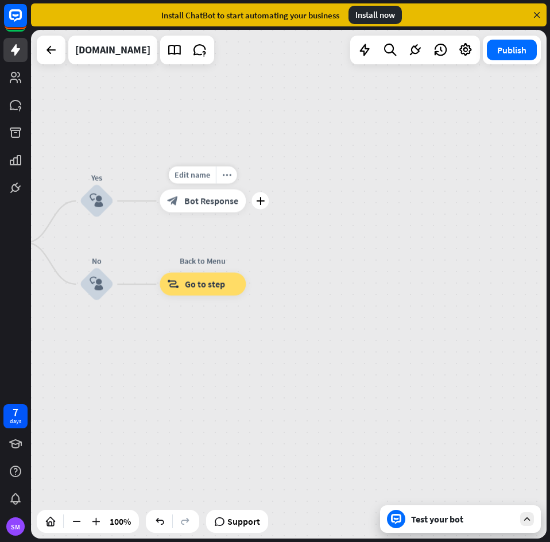
click at [178, 204] on div "block_bot_response Bot Response" at bounding box center [202, 200] width 86 height 23
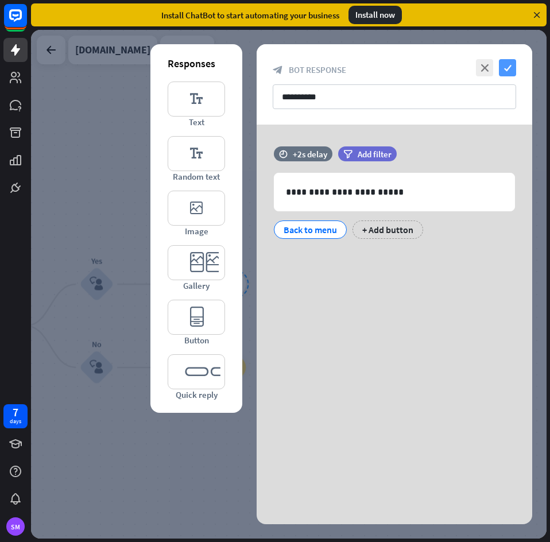
click at [508, 67] on icon "check" at bounding box center [507, 67] width 17 height 17
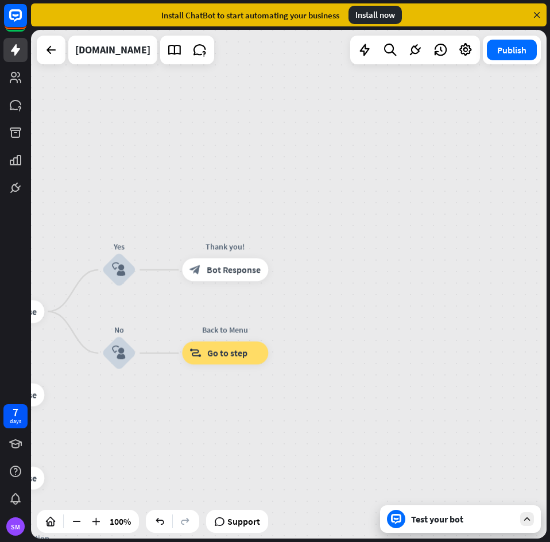
drag, startPoint x: 373, startPoint y: 339, endPoint x: 489, endPoint y: 217, distance: 168.4
click at [489, 217] on div "home_2 Start point Welcome message block_bot_response Bot Response Back to Menu…" at bounding box center [288, 284] width 515 height 508
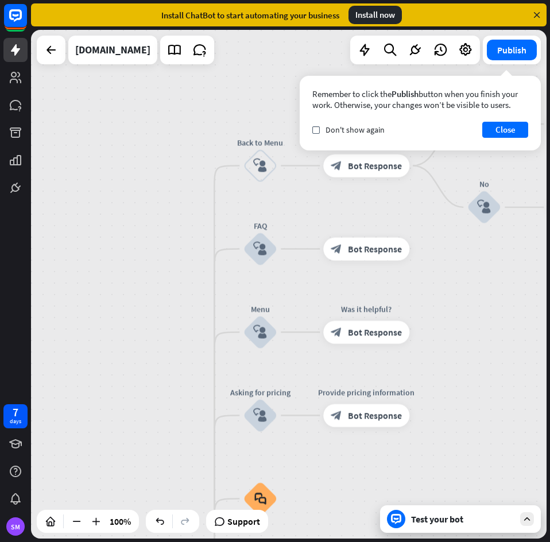
drag, startPoint x: 234, startPoint y: 361, endPoint x: 503, endPoint y: 325, distance: 271.5
click at [503, 325] on div "home_2 Start point Welcome message block_bot_response Bot Response Back to Menu…" at bounding box center [288, 284] width 515 height 508
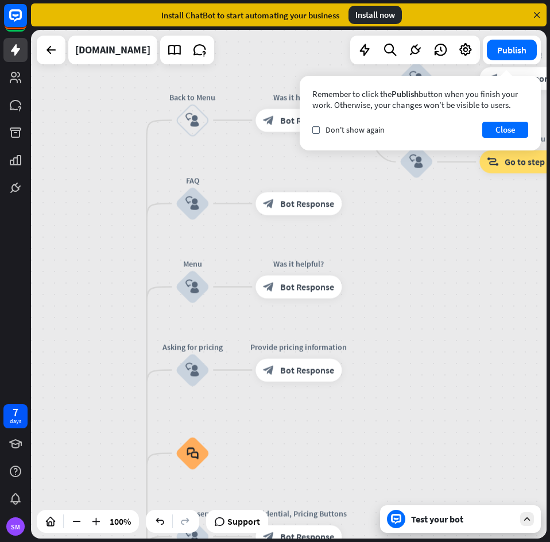
drag, startPoint x: 484, startPoint y: 320, endPoint x: 417, endPoint y: 274, distance: 81.8
click at [417, 274] on div "home_2 Start point Welcome message block_bot_response Bot Response Back to Menu…" at bounding box center [288, 284] width 515 height 508
click at [459, 516] on div "Test your bot" at bounding box center [462, 518] width 103 height 11
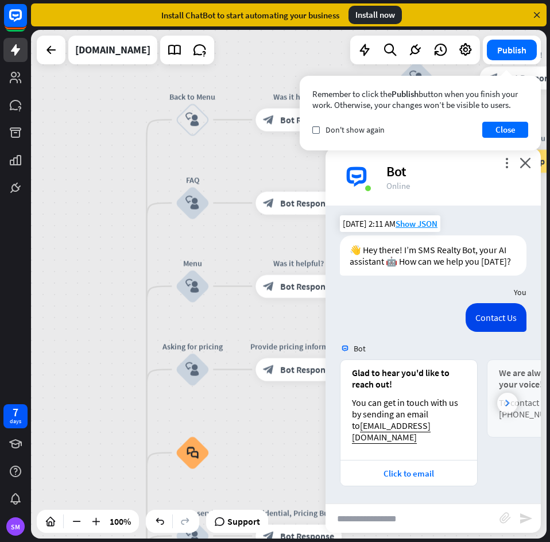
click at [505, 403] on icon at bounding box center [507, 402] width 5 height 7
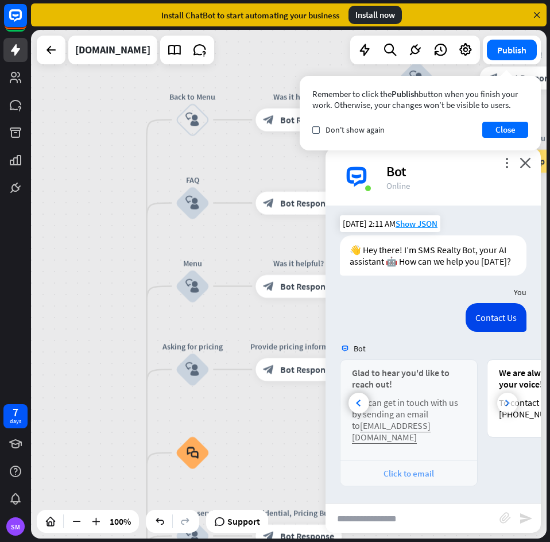
scroll to position [0, 107]
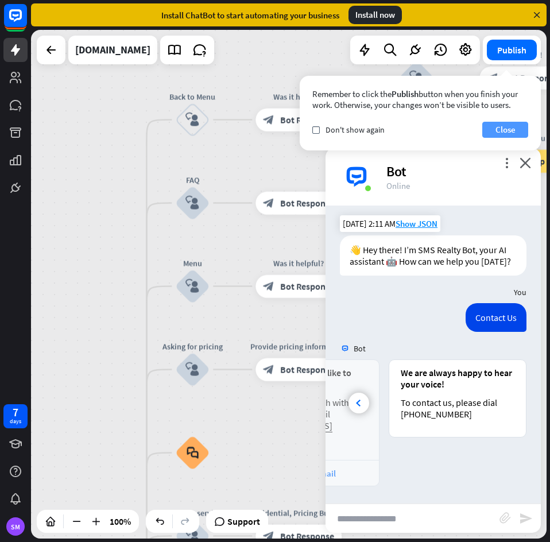
click at [512, 127] on button "Close" at bounding box center [505, 130] width 46 height 16
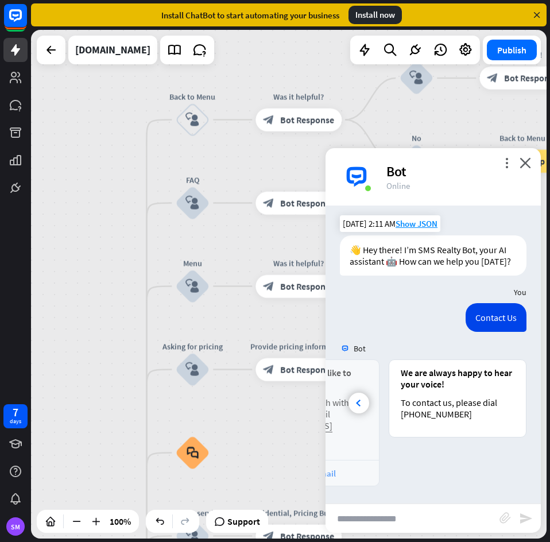
drag, startPoint x: 524, startPoint y: 164, endPoint x: 519, endPoint y: 168, distance: 7.0
click at [524, 164] on icon "close" at bounding box center [524, 162] width 11 height 11
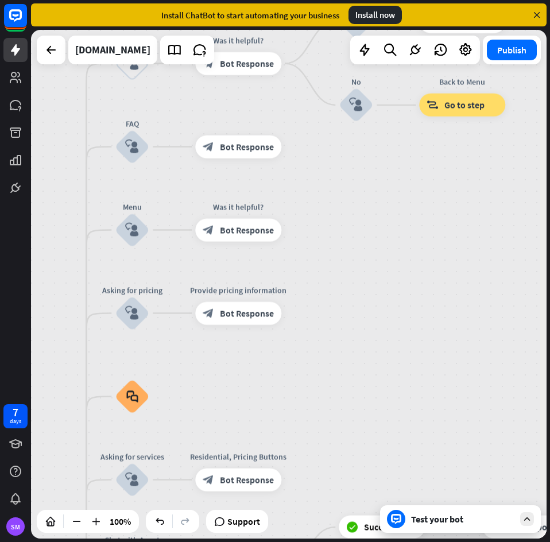
drag, startPoint x: 440, startPoint y: 280, endPoint x: 378, endPoint y: 220, distance: 86.8
click at [378, 220] on div "home_2 Start point Welcome message block_bot_response Bot Response Back to Menu…" at bounding box center [288, 284] width 515 height 508
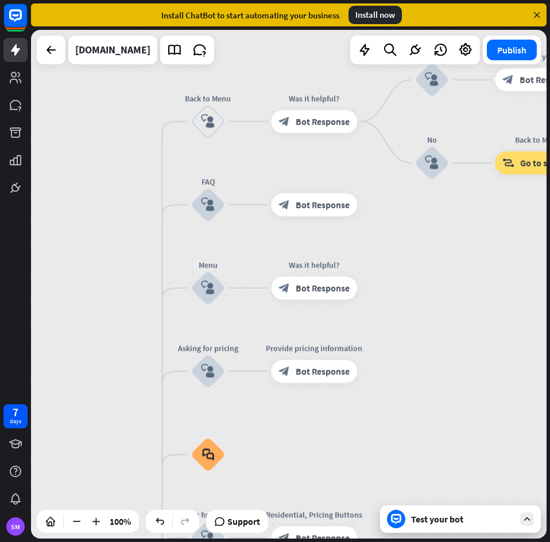
drag, startPoint x: 397, startPoint y: 223, endPoint x: 475, endPoint y: 285, distance: 99.6
click at [475, 285] on div "home_2 Start point Welcome message block_bot_response Bot Response Back to Menu…" at bounding box center [288, 284] width 515 height 508
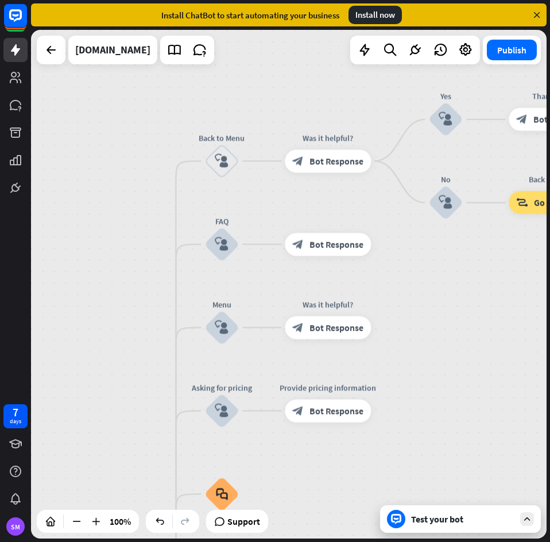
drag, startPoint x: 428, startPoint y: 294, endPoint x: 447, endPoint y: 314, distance: 27.6
click at [441, 316] on div "home_2 Start point Welcome message block_bot_response Bot Response Back to Menu…" at bounding box center [288, 284] width 515 height 508
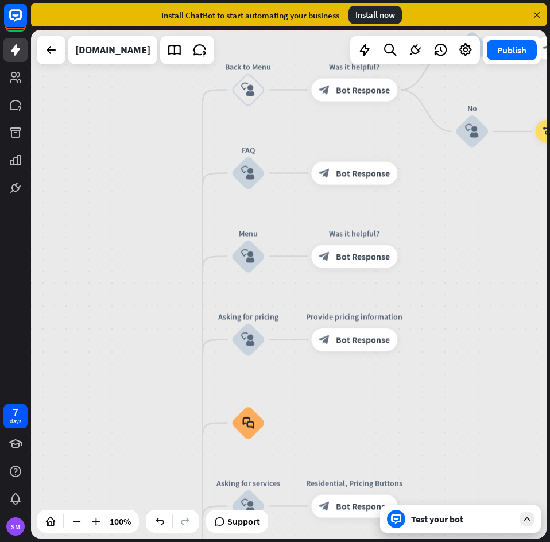
drag, startPoint x: 434, startPoint y: 347, endPoint x: 487, endPoint y: 87, distance: 265.1
click at [487, 87] on div "home_2 Start point Welcome message block_bot_response Bot Response Back to Menu…" at bounding box center [288, 284] width 515 height 508
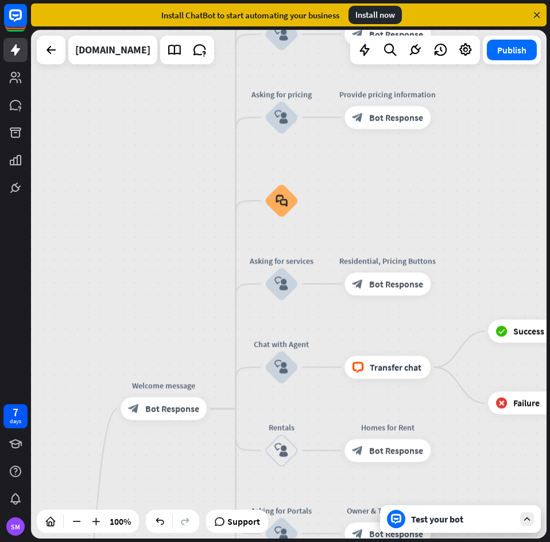
drag, startPoint x: 447, startPoint y: 330, endPoint x: 394, endPoint y: 145, distance: 192.8
click at [394, 145] on div "home_2 Start point Welcome message block_bot_response Bot Response Back to Menu…" at bounding box center [288, 284] width 515 height 508
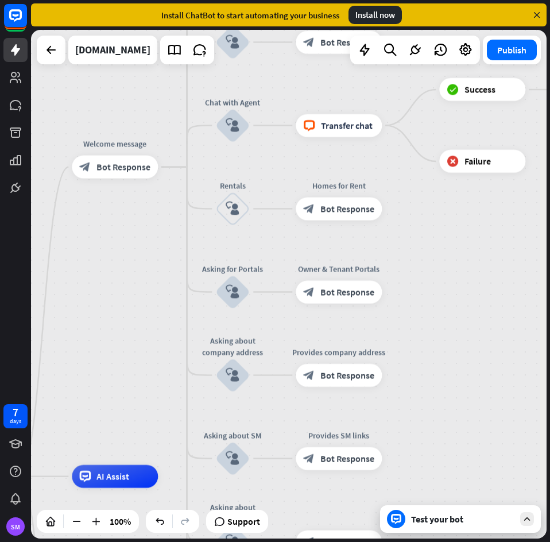
drag, startPoint x: 397, startPoint y: 381, endPoint x: 413, endPoint y: 242, distance: 139.8
click at [413, 242] on div "home_2 Start point Welcome message block_bot_response Bot Response Back to Menu…" at bounding box center [288, 284] width 515 height 508
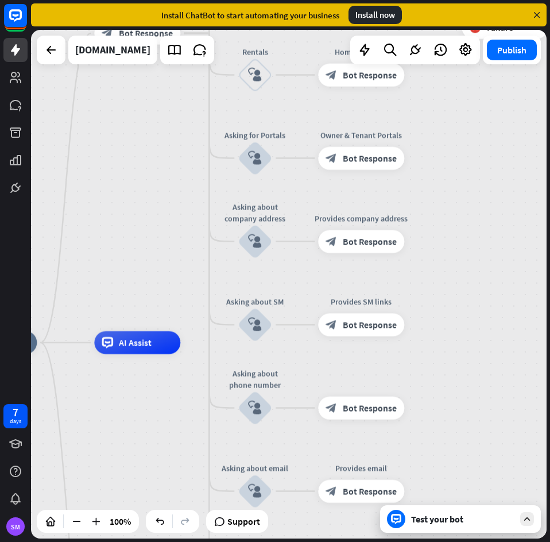
drag, startPoint x: 423, startPoint y: 322, endPoint x: 440, endPoint y: 227, distance: 96.2
click at [440, 227] on div "home_2 Start point Welcome message block_bot_response Bot Response Back to Menu…" at bounding box center [288, 284] width 515 height 508
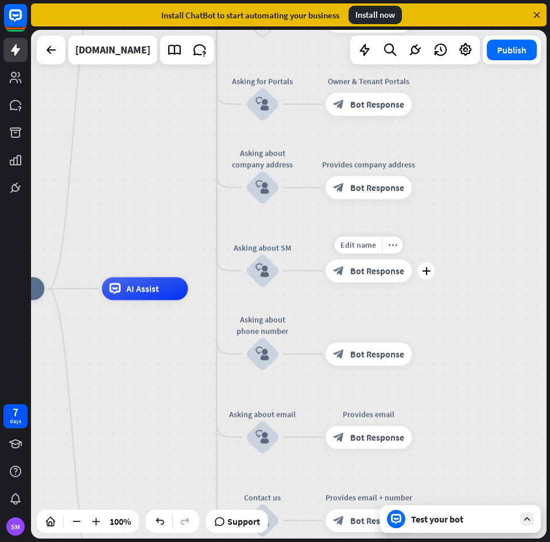
click at [371, 266] on span "Bot Response" at bounding box center [377, 270] width 54 height 11
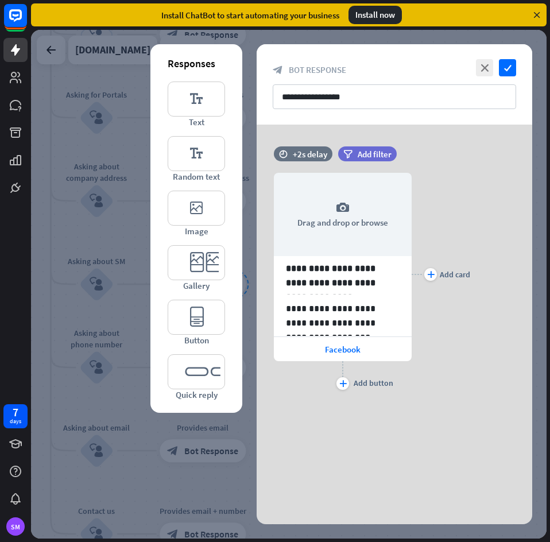
drag, startPoint x: 215, startPoint y: 455, endPoint x: 252, endPoint y: 398, distance: 67.9
click at [215, 453] on div at bounding box center [288, 284] width 515 height 508
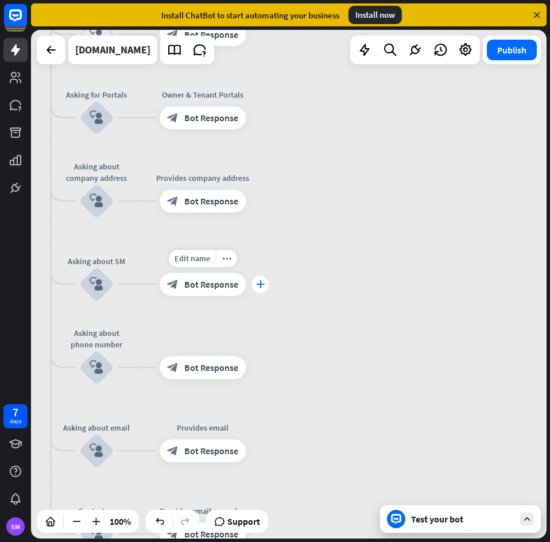
click at [262, 283] on icon "plus" at bounding box center [260, 284] width 9 height 8
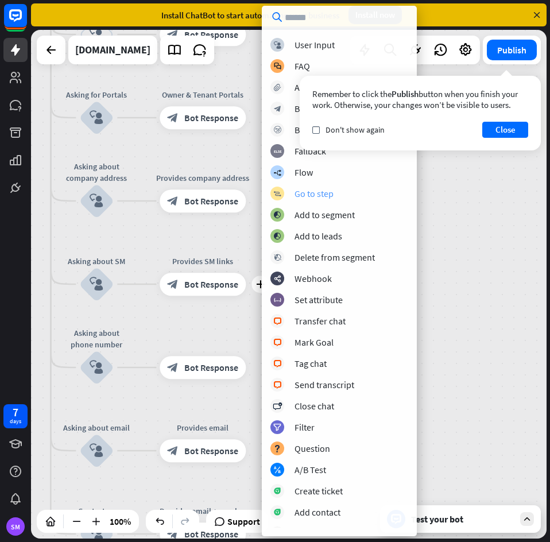
click at [319, 193] on div "Go to step" at bounding box center [313, 193] width 39 height 11
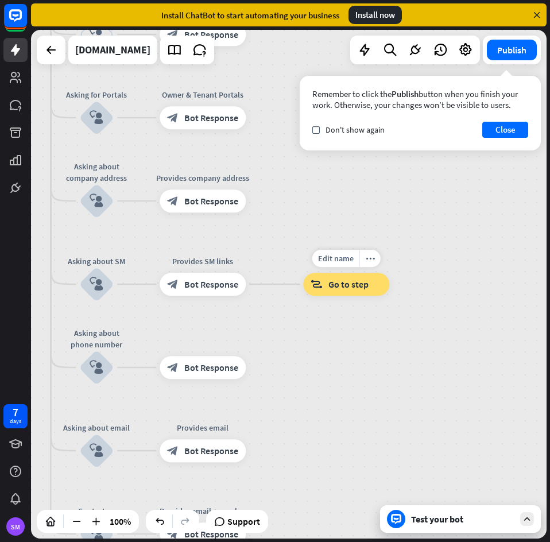
click at [330, 289] on span "Go to step" at bounding box center [348, 283] width 40 height 11
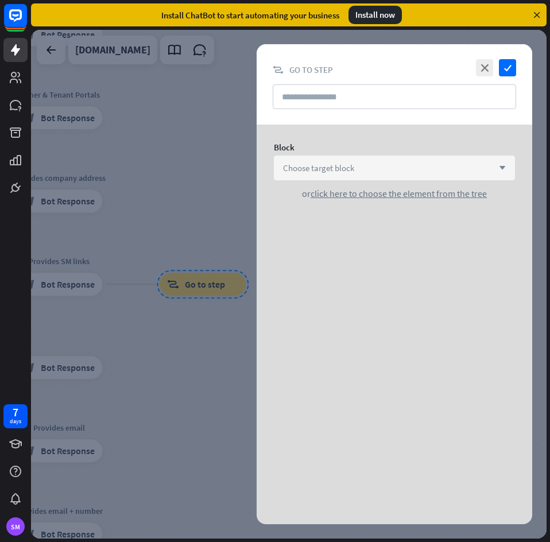
click at [333, 166] on span "Choose target block" at bounding box center [318, 167] width 71 height 11
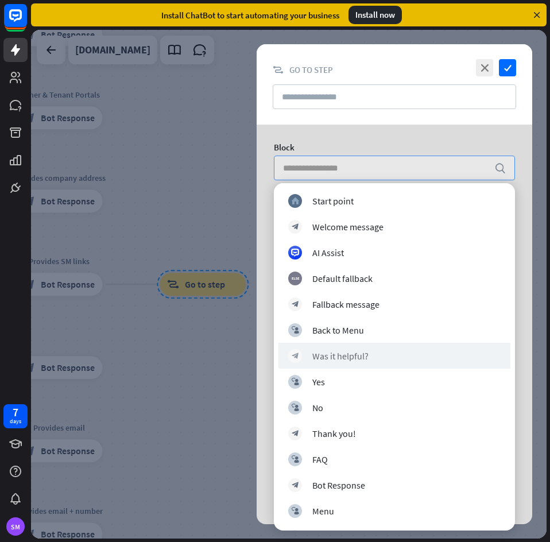
click at [352, 364] on div "block_bot_response Was it helpful?" at bounding box center [394, 356] width 232 height 26
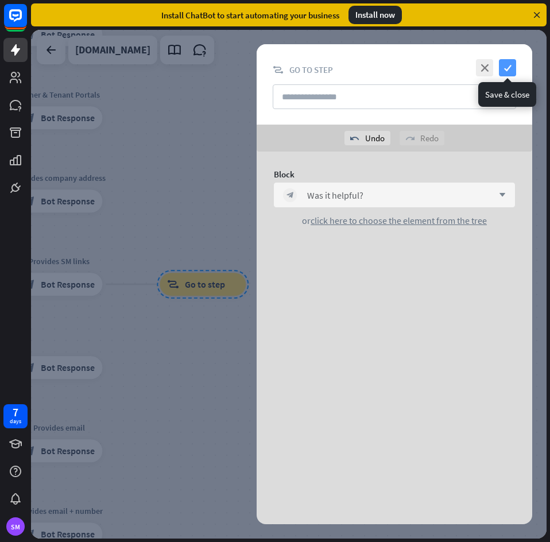
click at [507, 69] on icon "check" at bounding box center [507, 67] width 17 height 17
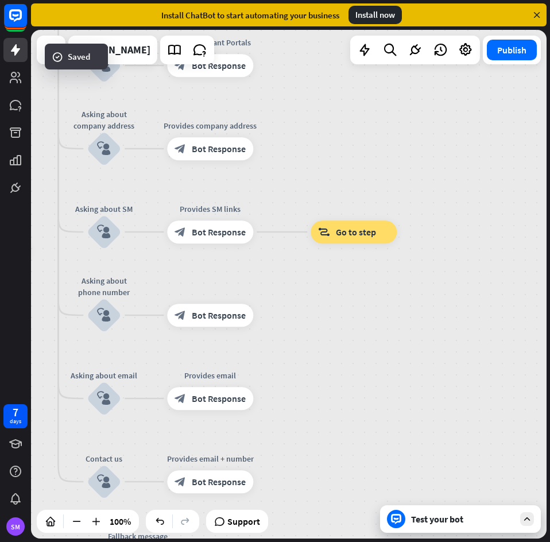
drag, startPoint x: 355, startPoint y: 329, endPoint x: 506, endPoint y: 277, distance: 159.7
click at [506, 277] on div "home_2 Start point Welcome message block_bot_response Bot Response Back to Menu…" at bounding box center [288, 284] width 515 height 508
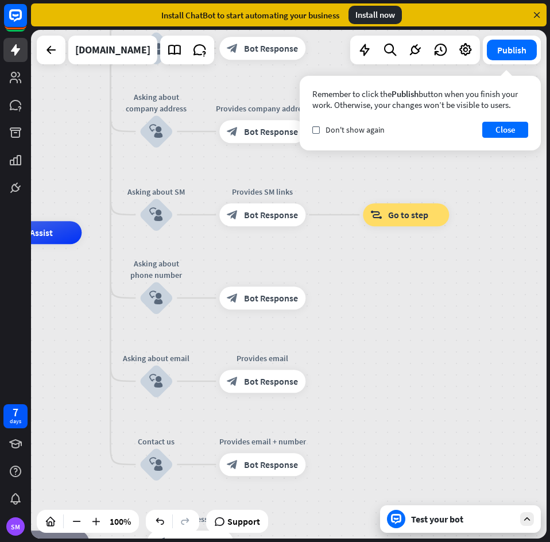
drag, startPoint x: 372, startPoint y: 314, endPoint x: 424, endPoint y: 296, distance: 55.2
click at [424, 296] on div "home_2 Start point Welcome message block_bot_response Bot Response Back to Menu…" at bounding box center [288, 284] width 515 height 508
click at [405, 512] on div "Test your bot" at bounding box center [460, 519] width 161 height 28
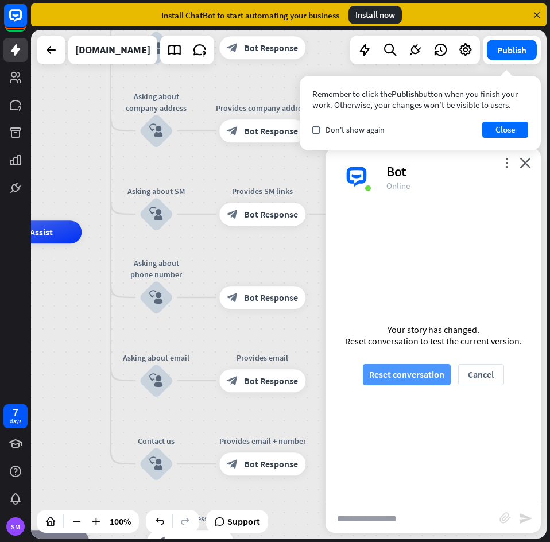
click at [418, 370] on button "Reset conversation" at bounding box center [407, 374] width 88 height 21
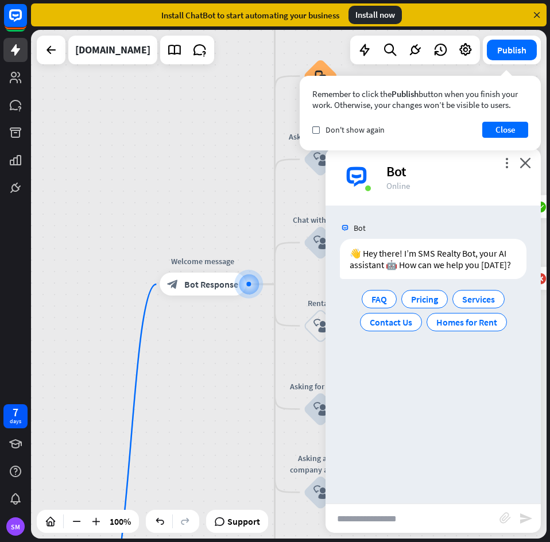
click at [355, 508] on input "text" at bounding box center [412, 518] width 174 height 29
type input "**********"
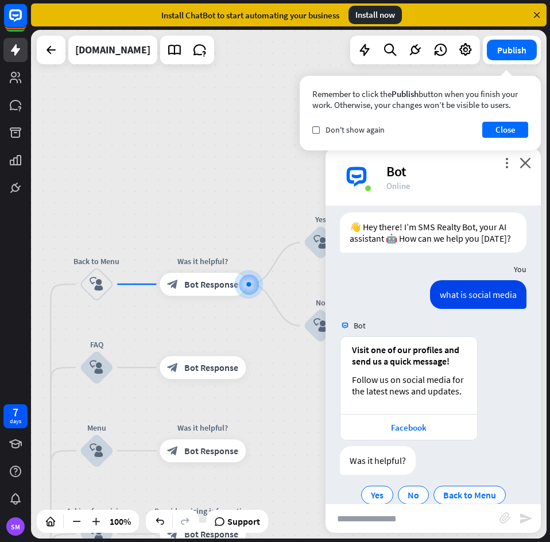
scroll to position [58, 0]
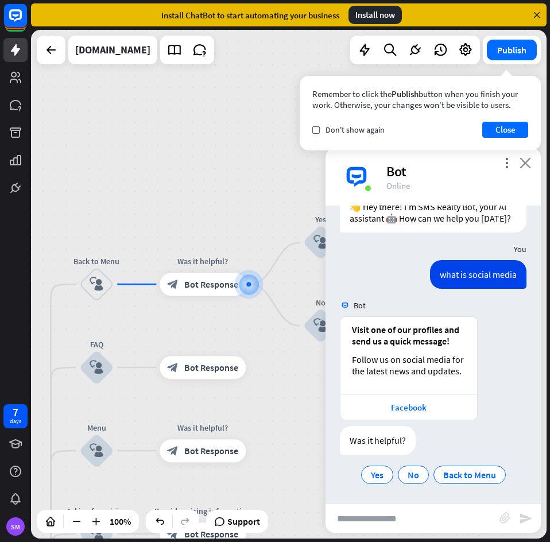
click at [530, 168] on icon "close" at bounding box center [524, 162] width 11 height 11
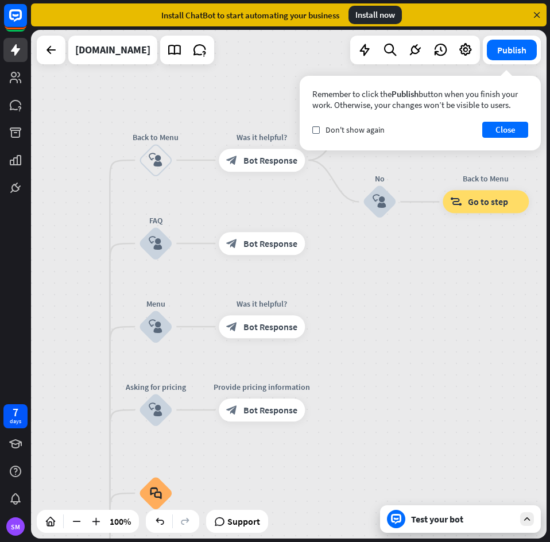
drag, startPoint x: 390, startPoint y: 434, endPoint x: 436, endPoint y: 306, distance: 135.9
click at [448, 316] on div "home_2 Start point Welcome message block_bot_response Bot Response Back to Menu…" at bounding box center [288, 284] width 515 height 508
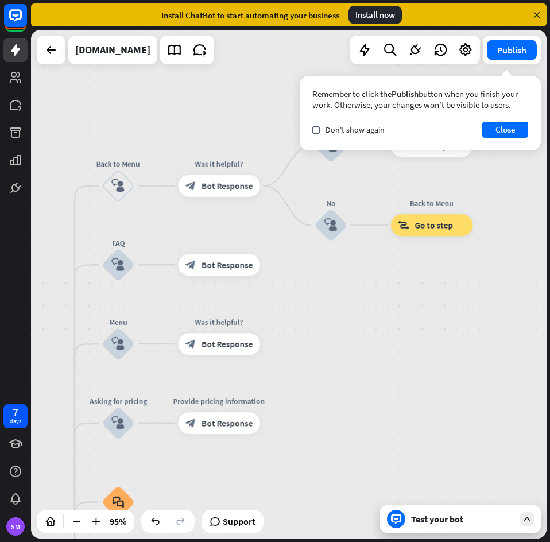
drag, startPoint x: 431, startPoint y: 376, endPoint x: 373, endPoint y: 433, distance: 80.7
click at [373, 433] on div "home_2 Start point Welcome message block_bot_response Bot Response Back to Menu…" at bounding box center [288, 284] width 515 height 508
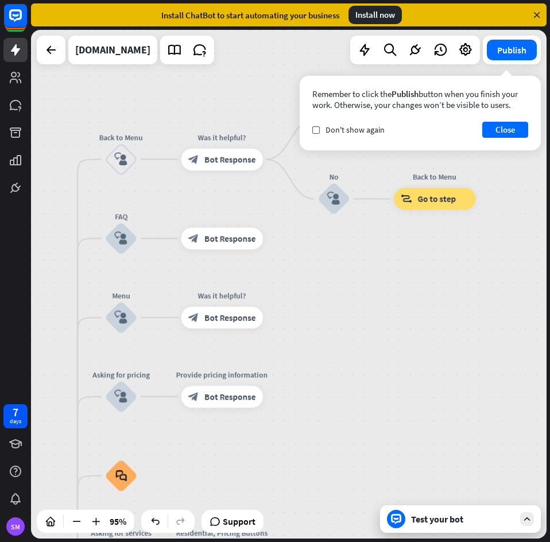
drag, startPoint x: 360, startPoint y: 428, endPoint x: 369, endPoint y: 368, distance: 60.9
click at [369, 368] on div "home_2 Start point Welcome message block_bot_response Bot Response Back to Menu…" at bounding box center [288, 284] width 515 height 508
click at [276, 240] on icon "plus" at bounding box center [277, 238] width 8 height 7
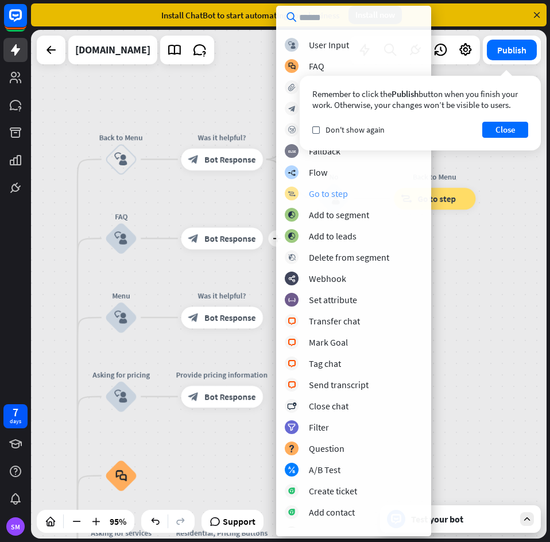
click at [328, 190] on div "Go to step" at bounding box center [328, 193] width 39 height 11
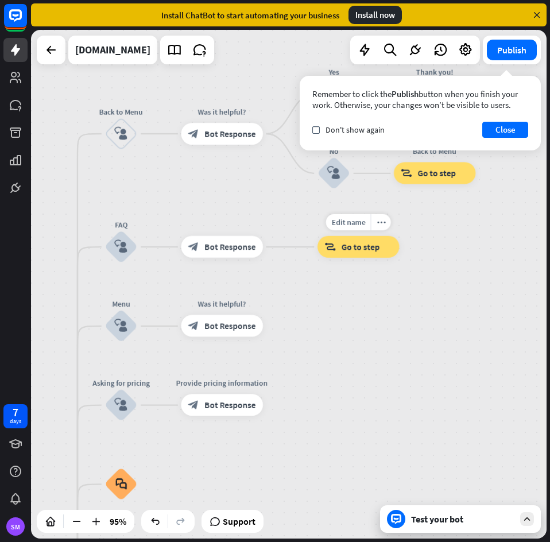
click at [372, 247] on span "Go to step" at bounding box center [360, 247] width 38 height 11
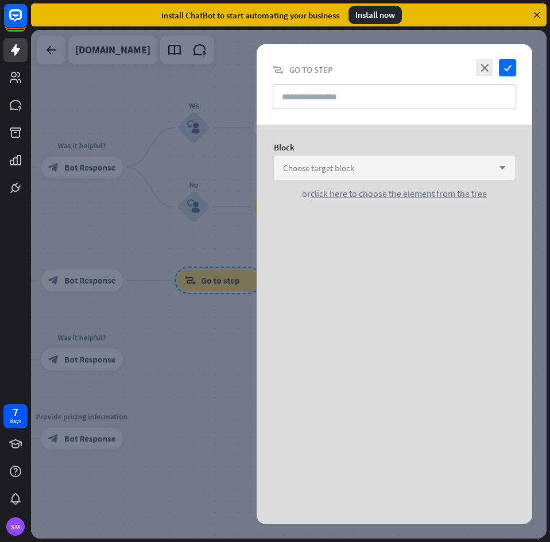
click at [376, 170] on div "Choose target block arrow_down" at bounding box center [394, 167] width 241 height 25
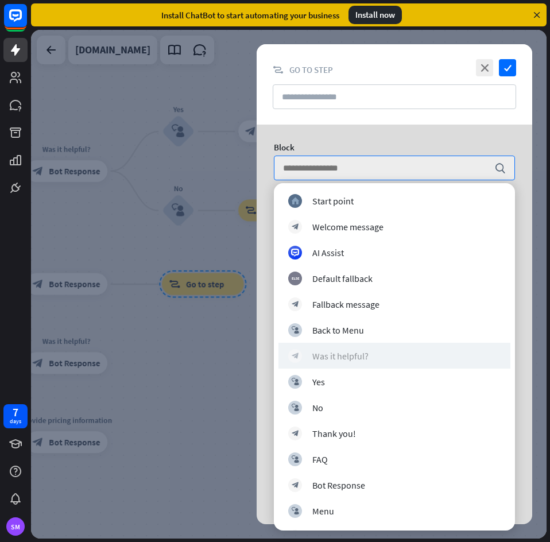
click at [372, 352] on div "block_bot_response Was it helpful?" at bounding box center [394, 356] width 212 height 14
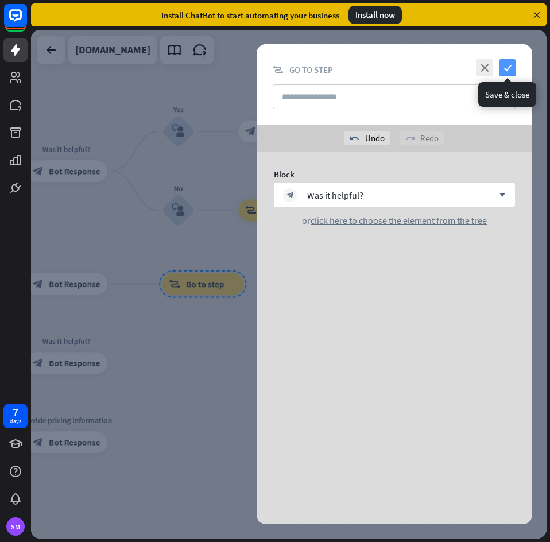
click at [503, 70] on icon "check" at bounding box center [507, 67] width 17 height 17
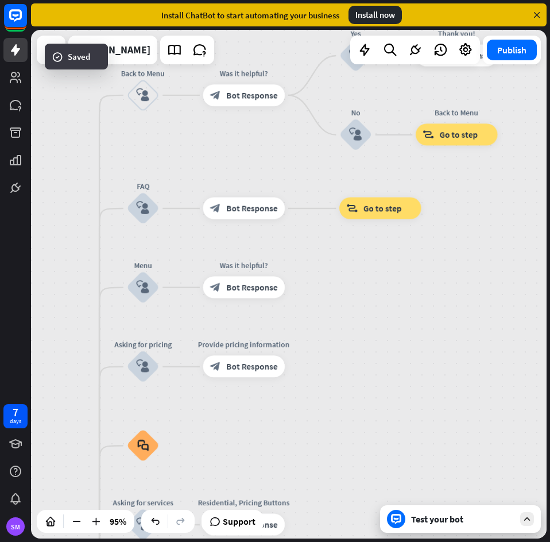
drag, startPoint x: 341, startPoint y: 349, endPoint x: 336, endPoint y: 249, distance: 100.6
click at [423, 309] on div "home_2 Start point Welcome message block_bot_response Bot Response Back to Menu…" at bounding box center [288, 284] width 515 height 508
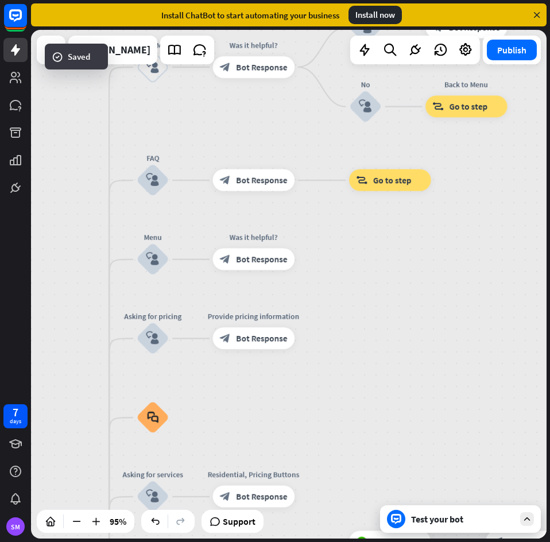
drag, startPoint x: 371, startPoint y: 318, endPoint x: 392, endPoint y: 183, distance: 136.4
click at [392, 183] on div "home_2 Start point Welcome message block_bot_response Bot Response Back to Menu…" at bounding box center [288, 284] width 515 height 508
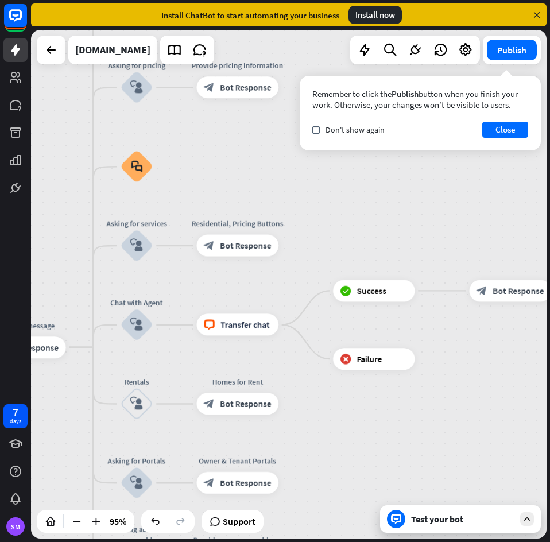
drag, startPoint x: 363, startPoint y: 247, endPoint x: 333, endPoint y: 139, distance: 111.4
click at [333, 139] on div "home_2 Start point Welcome message block_bot_response Bot Response Back to Menu…" at bounding box center [288, 284] width 515 height 508
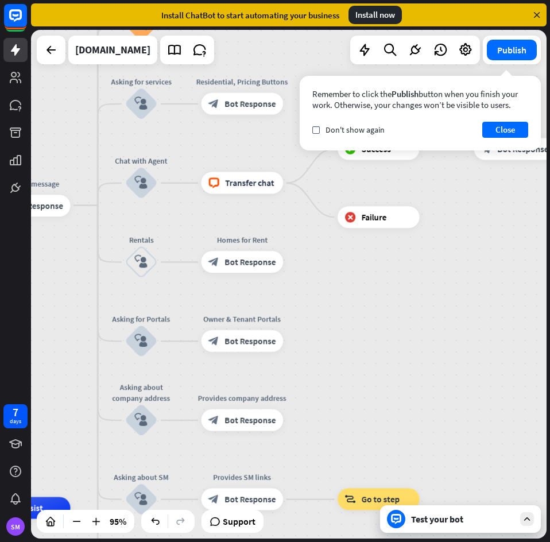
drag, startPoint x: 340, startPoint y: 424, endPoint x: 353, endPoint y: 271, distance: 153.7
click at [353, 271] on div "home_2 Start point Welcome message block_bot_response Bot Response Back to Menu…" at bounding box center [288, 284] width 515 height 508
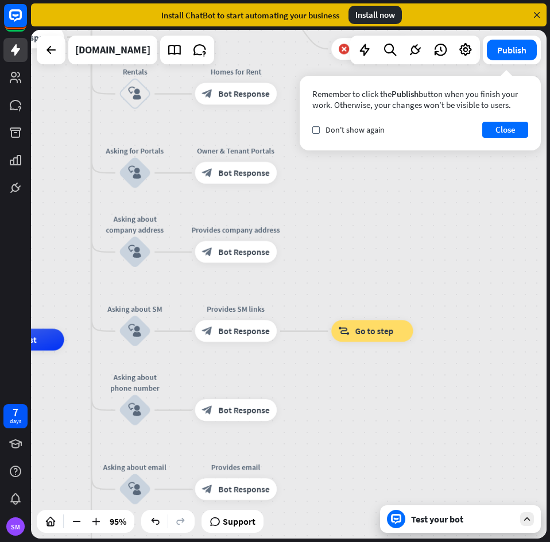
drag, startPoint x: 361, startPoint y: 268, endPoint x: 351, endPoint y: 173, distance: 95.7
click at [351, 173] on div "home_2 Start point Welcome message block_bot_response Bot Response Back to Menu…" at bounding box center [288, 284] width 515 height 508
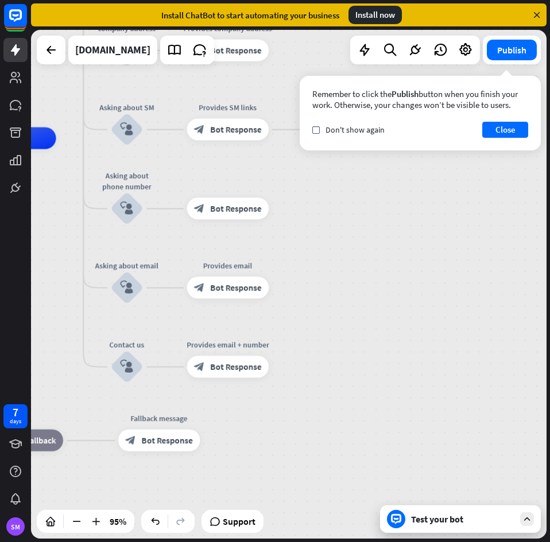
drag, startPoint x: 382, startPoint y: 434, endPoint x: 381, endPoint y: 277, distance: 157.2
click at [381, 277] on div "home_2 Start point Welcome message block_bot_response Bot Response Back to Menu…" at bounding box center [288, 284] width 515 height 508
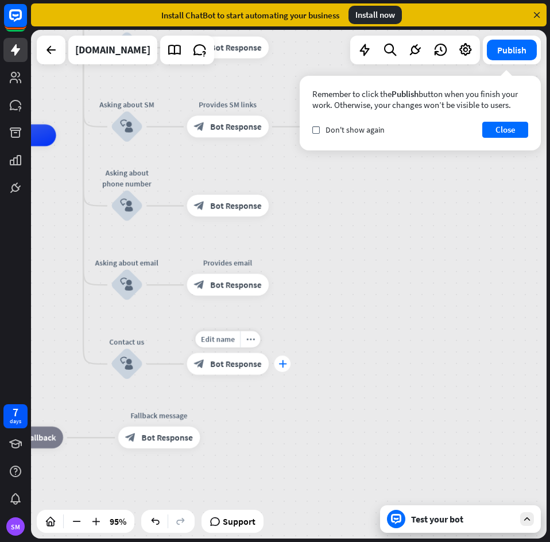
click at [282, 365] on icon "plus" at bounding box center [282, 363] width 8 height 7
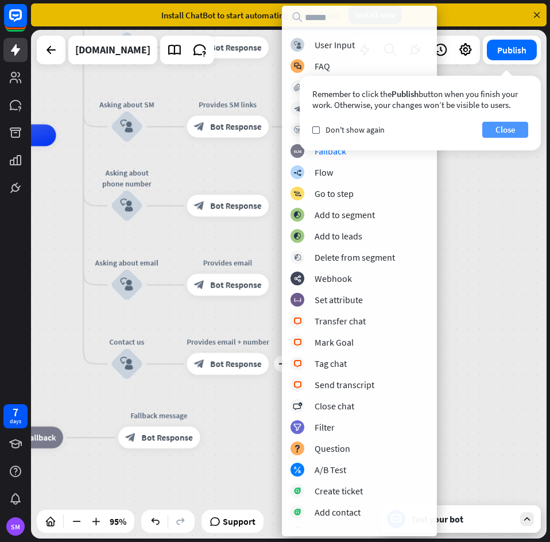
click at [502, 121] on div "Remember to click the Publish button when you finish your work. Otherwise, your…" at bounding box center [419, 113] width 241 height 75
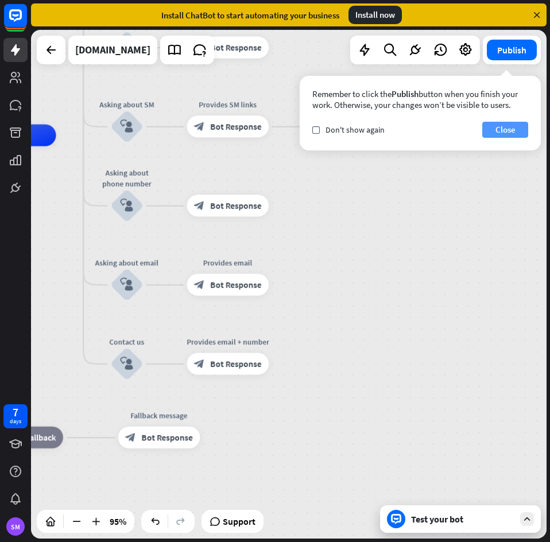
click at [498, 127] on button "Close" at bounding box center [505, 130] width 46 height 16
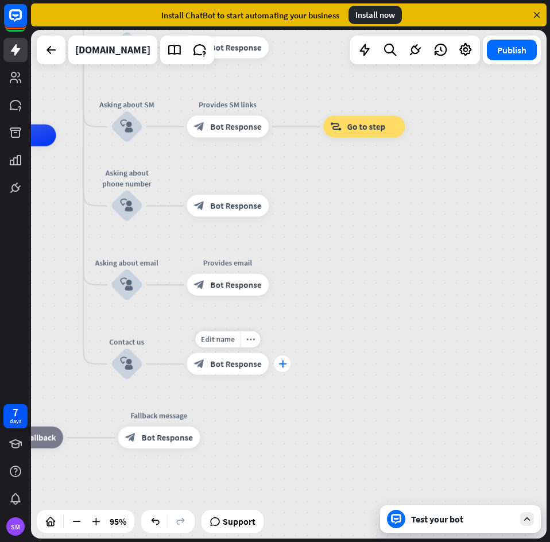
click at [285, 367] on icon "plus" at bounding box center [282, 363] width 8 height 7
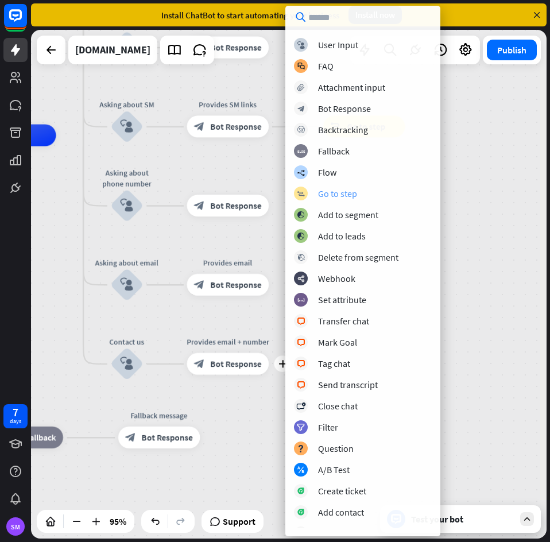
click at [343, 199] on div "Go to step" at bounding box center [337, 193] width 39 height 11
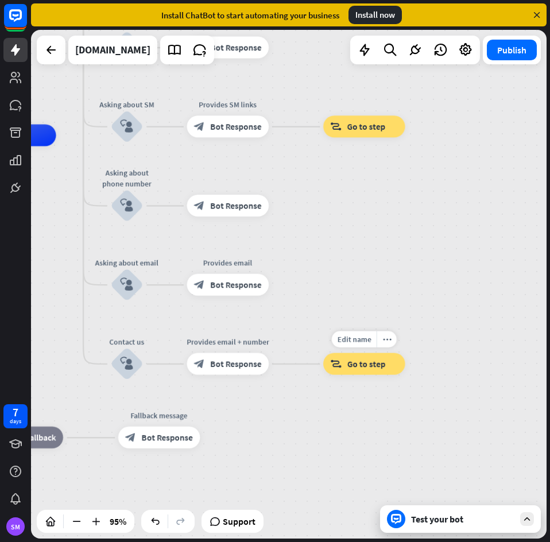
click at [378, 364] on span "Go to step" at bounding box center [366, 363] width 38 height 11
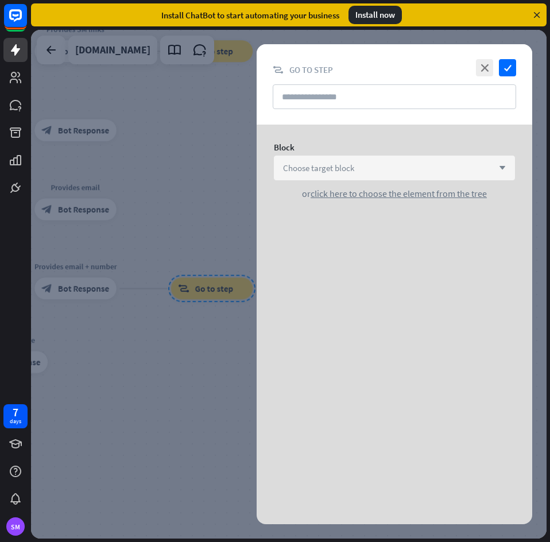
click at [371, 169] on div "Choose target block arrow_down" at bounding box center [394, 167] width 241 height 25
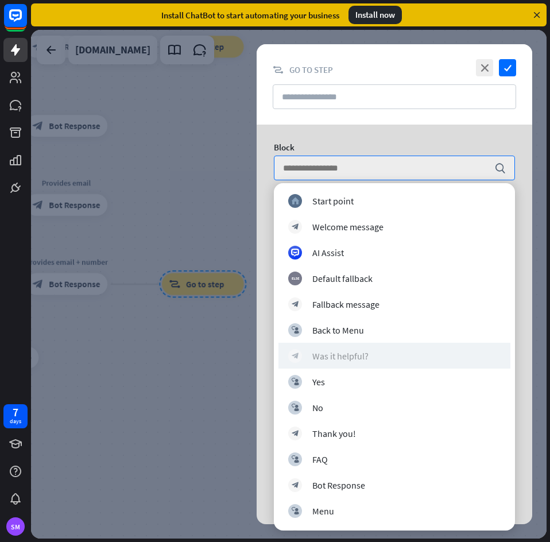
click at [399, 352] on div "block_bot_response Was it helpful?" at bounding box center [394, 356] width 212 height 14
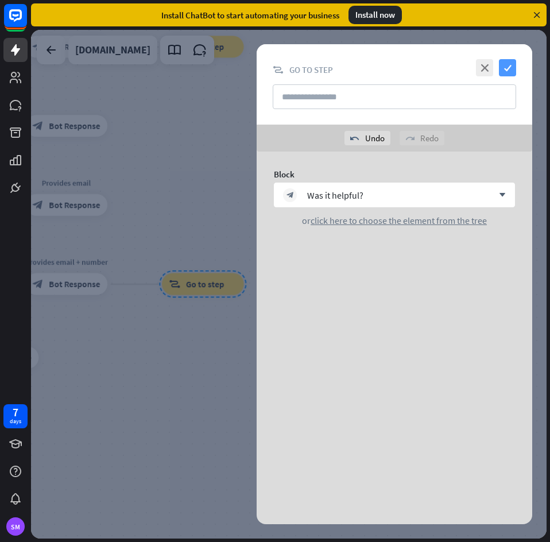
click at [507, 64] on icon "check" at bounding box center [507, 67] width 17 height 17
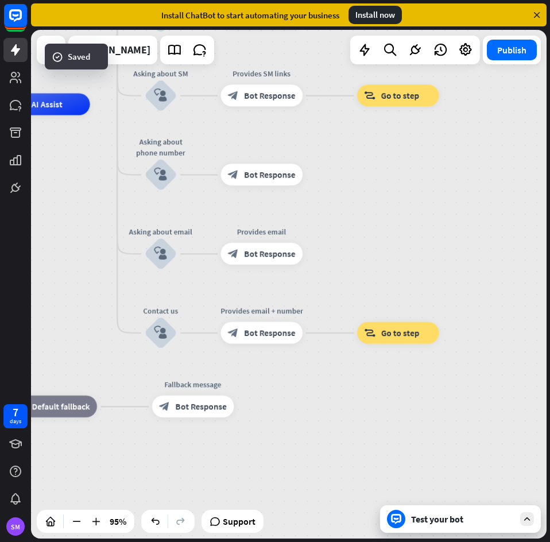
drag, startPoint x: 320, startPoint y: 234, endPoint x: 472, endPoint y: 272, distance: 156.8
click at [472, 272] on div "home_2 Start point Welcome message block_bot_response Bot Response Back to Menu…" at bounding box center [288, 284] width 515 height 508
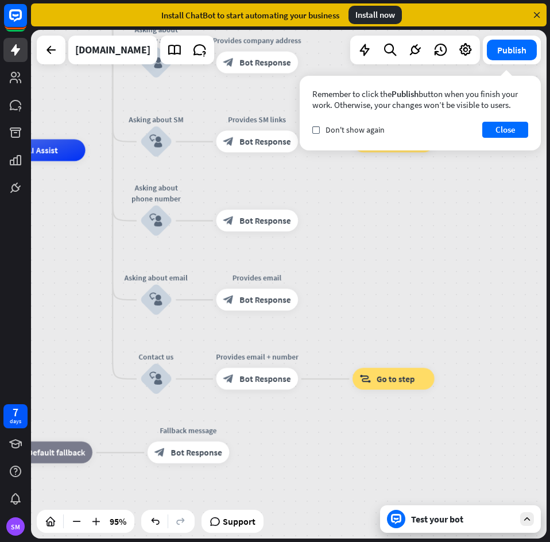
drag, startPoint x: 400, startPoint y: 252, endPoint x: 396, endPoint y: 292, distance: 39.7
click at [396, 292] on div "home_2 Start point Welcome message block_bot_response Bot Response Back to Menu…" at bounding box center [288, 284] width 515 height 508
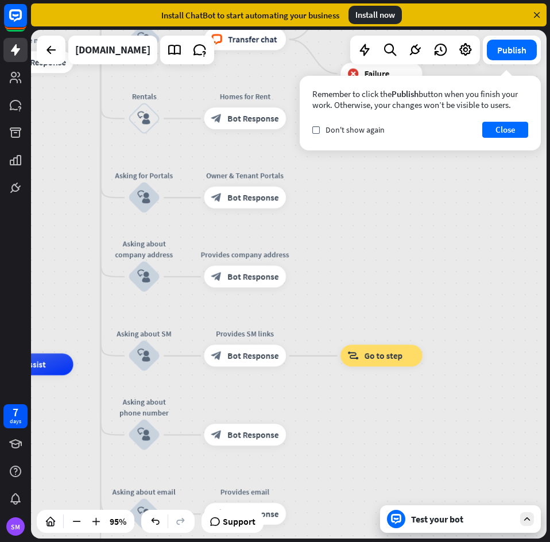
drag, startPoint x: 426, startPoint y: 276, endPoint x: 412, endPoint y: 491, distance: 215.6
click at [414, 492] on div "home_2 Start point Welcome message block_bot_response Bot Response Back to Menu…" at bounding box center [288, 284] width 515 height 508
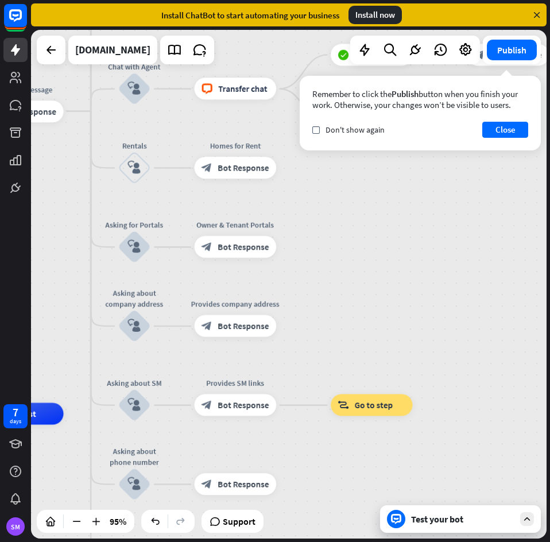
drag, startPoint x: 346, startPoint y: 252, endPoint x: 334, endPoint y: 259, distance: 13.4
click at [345, 261] on div "home_2 Start point Welcome message block_bot_response Bot Response Back to Menu…" at bounding box center [288, 284] width 515 height 508
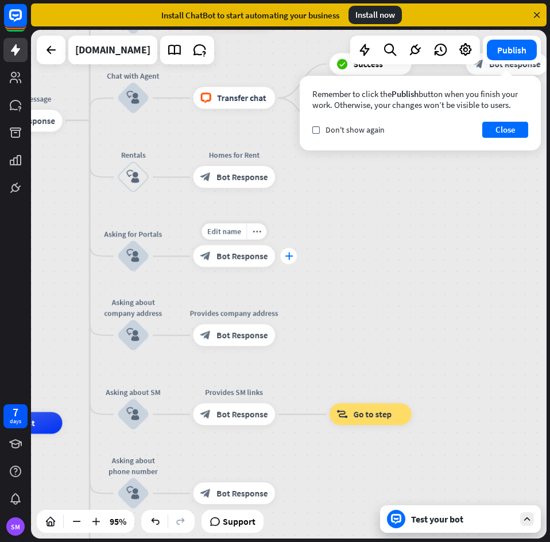
click at [290, 252] on icon "plus" at bounding box center [289, 255] width 8 height 7
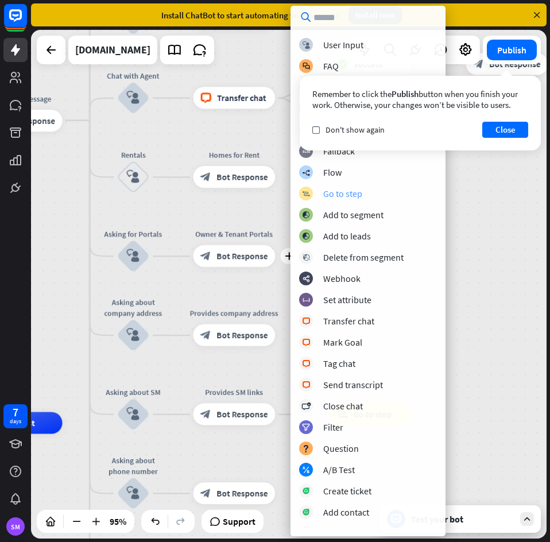
click at [376, 191] on div "block_goto Go to step" at bounding box center [368, 193] width 138 height 14
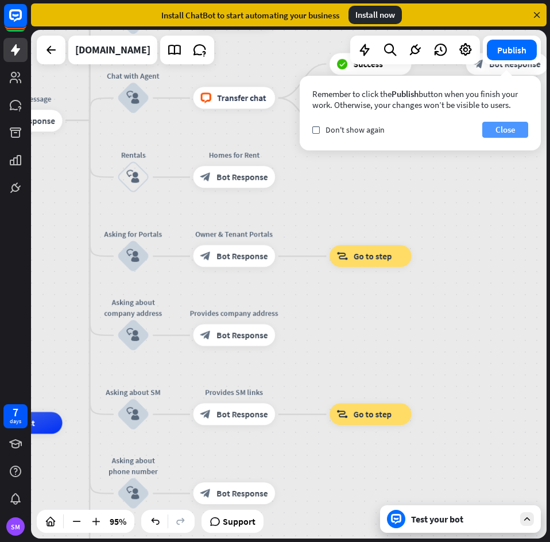
click at [512, 135] on button "Close" at bounding box center [505, 130] width 46 height 16
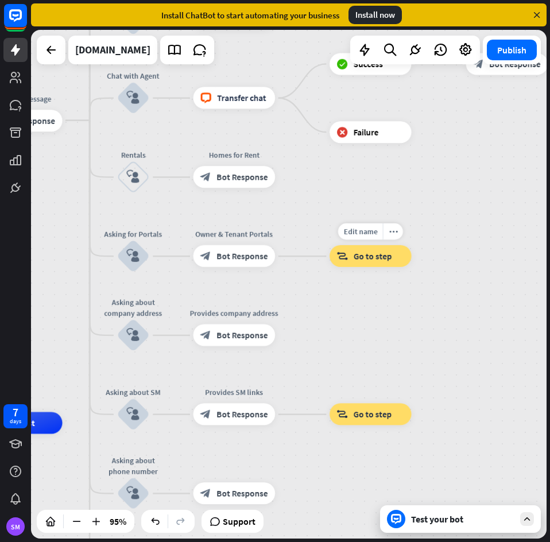
click at [369, 254] on span "Go to step" at bounding box center [372, 256] width 38 height 11
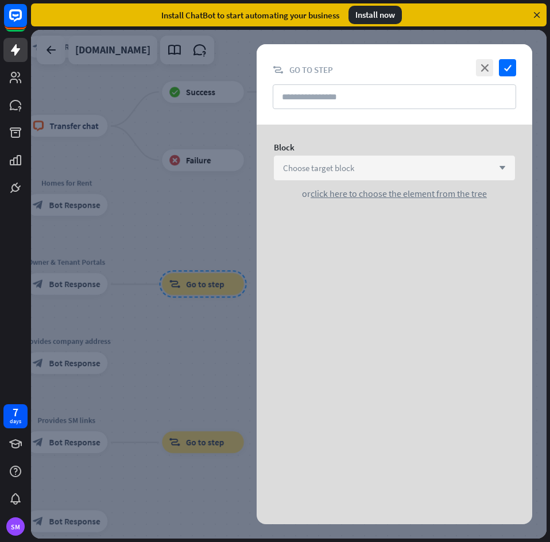
click at [408, 167] on div "Choose target block arrow_down" at bounding box center [394, 167] width 241 height 25
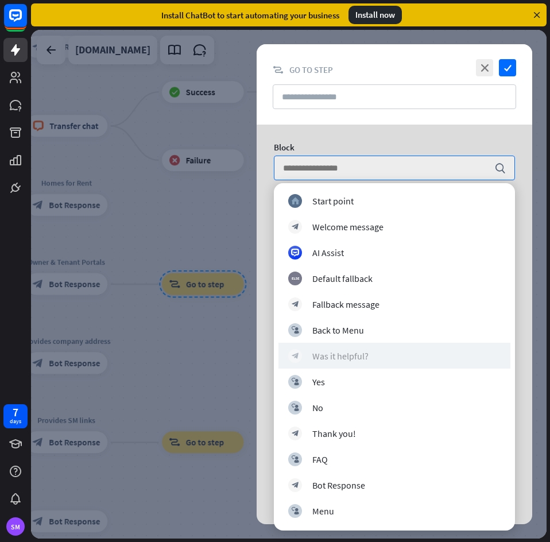
click at [367, 353] on div "Was it helpful?" at bounding box center [340, 355] width 56 height 11
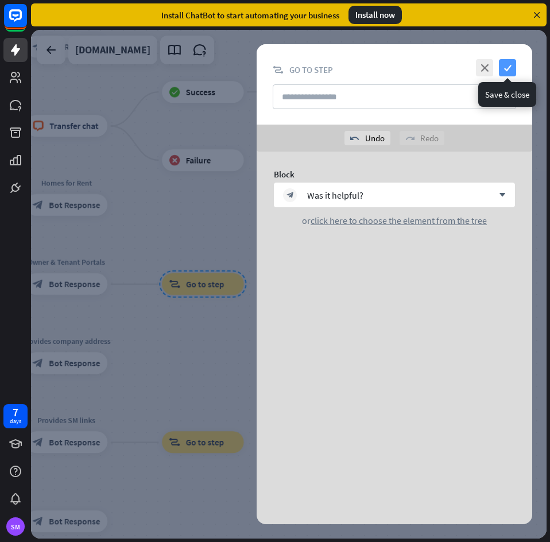
click at [509, 69] on icon "check" at bounding box center [507, 67] width 17 height 17
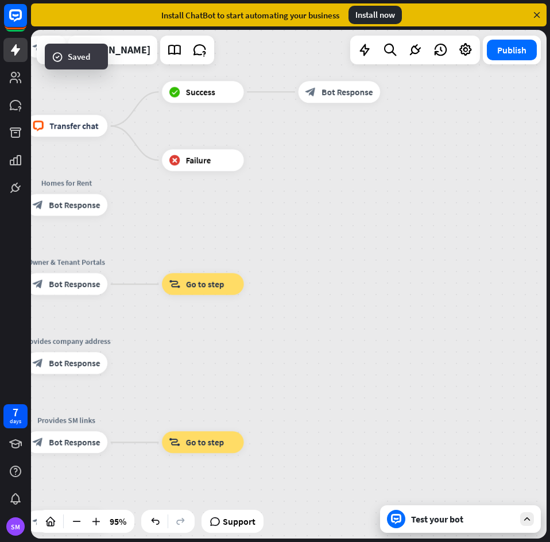
click at [535, 14] on icon at bounding box center [536, 15] width 10 height 10
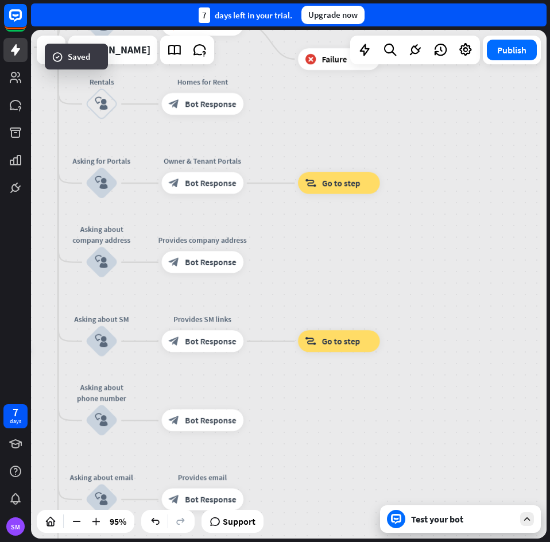
drag, startPoint x: 382, startPoint y: 280, endPoint x: 517, endPoint y: 179, distance: 169.4
click at [517, 179] on div "home_2 Start point Welcome message block_bot_response Bot Response Back to Menu…" at bounding box center [288, 284] width 515 height 508
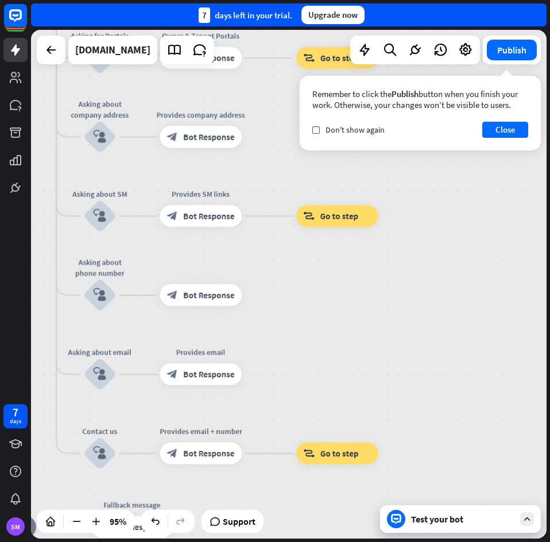
drag, startPoint x: 422, startPoint y: 361, endPoint x: 421, endPoint y: 250, distance: 111.9
click at [421, 250] on div "home_2 Start point Welcome message block_bot_response Bot Response Back to Menu…" at bounding box center [288, 284] width 515 height 508
click at [258, 372] on icon "plus" at bounding box center [255, 373] width 8 height 7
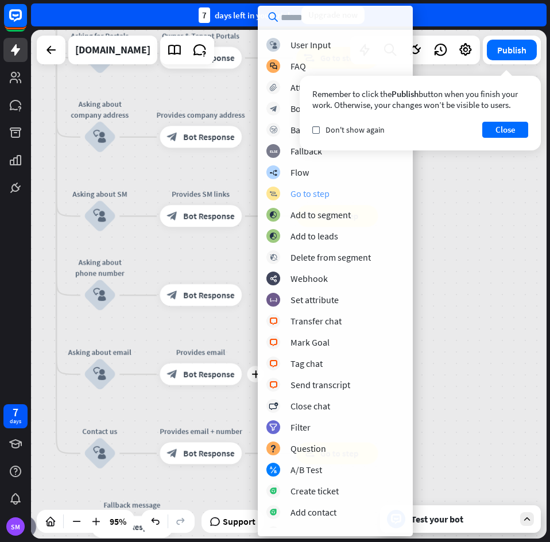
click at [325, 188] on div "Go to step" at bounding box center [309, 193] width 39 height 11
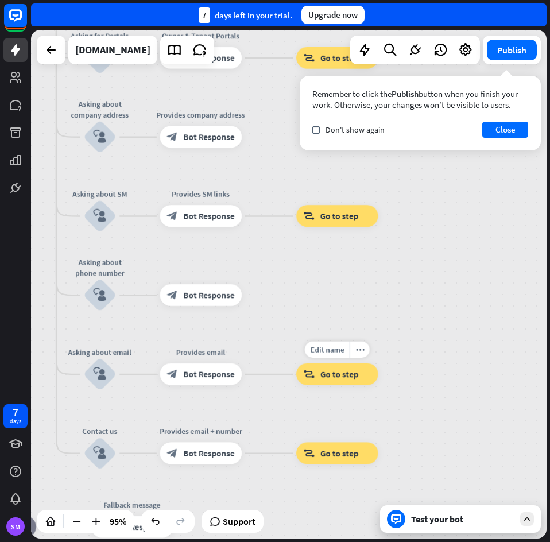
click at [323, 371] on span "Go to step" at bounding box center [339, 373] width 38 height 11
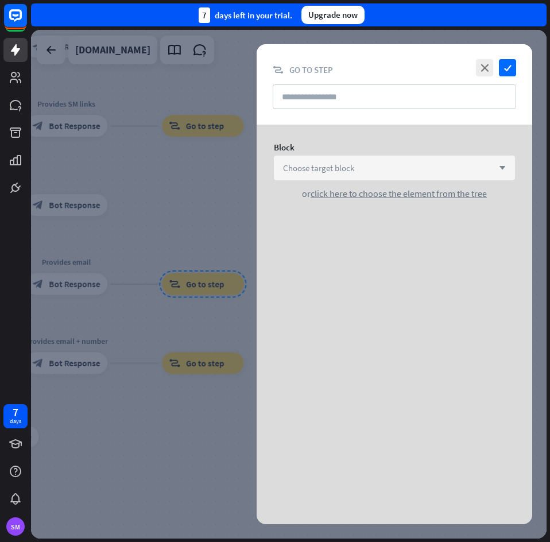
click at [364, 165] on div "Choose target block arrow_down" at bounding box center [394, 167] width 241 height 25
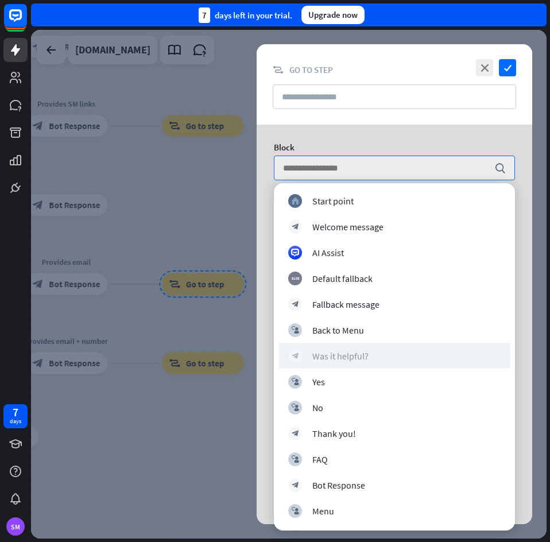
click at [362, 356] on div "Was it helpful?" at bounding box center [340, 355] width 56 height 11
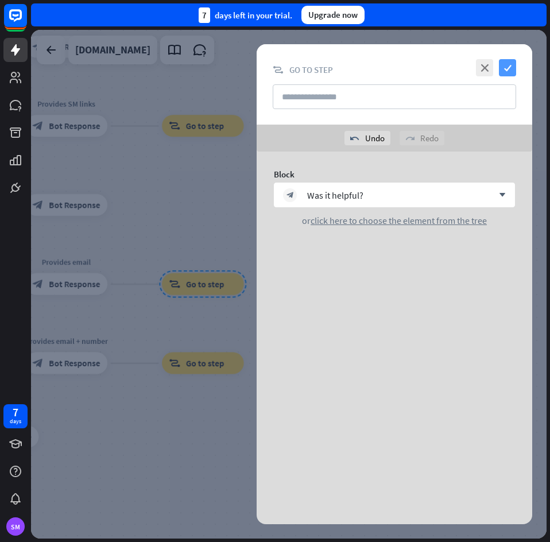
click at [509, 66] on icon "check" at bounding box center [507, 67] width 17 height 17
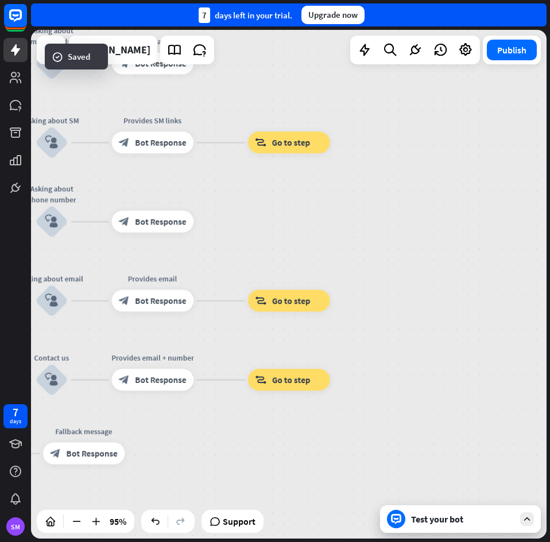
drag, startPoint x: 307, startPoint y: 240, endPoint x: 395, endPoint y: 257, distance: 89.4
click at [395, 257] on div "home_2 Start point Welcome message block_bot_response Bot Response Back to Menu…" at bounding box center [288, 284] width 515 height 508
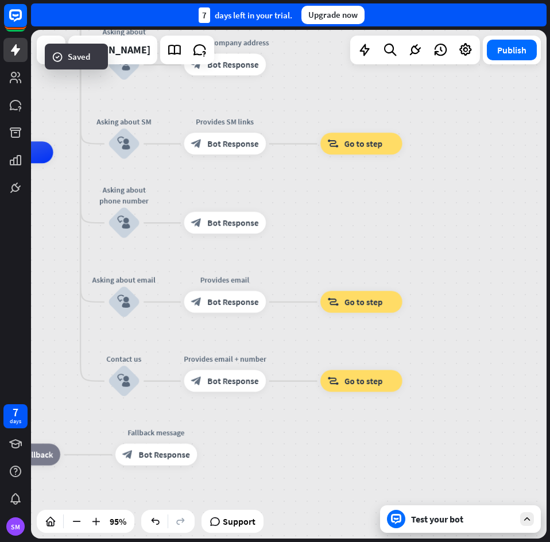
drag, startPoint x: 285, startPoint y: 239, endPoint x: 333, endPoint y: 237, distance: 48.2
click at [333, 237] on div "home_2 Start point Welcome message block_bot_response Bot Response Back to Menu…" at bounding box center [288, 284] width 515 height 508
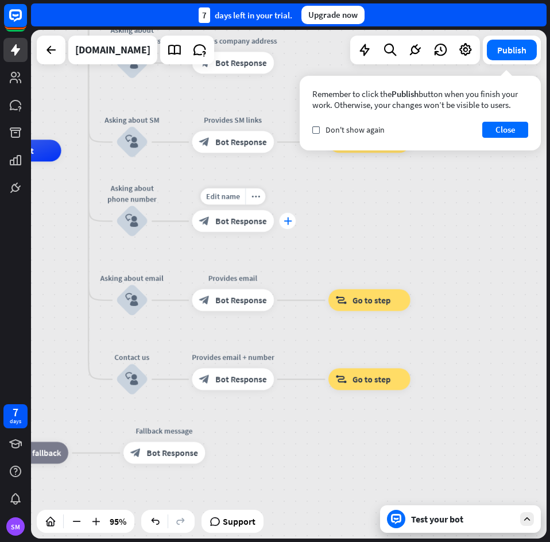
click at [288, 223] on icon "plus" at bounding box center [287, 220] width 8 height 7
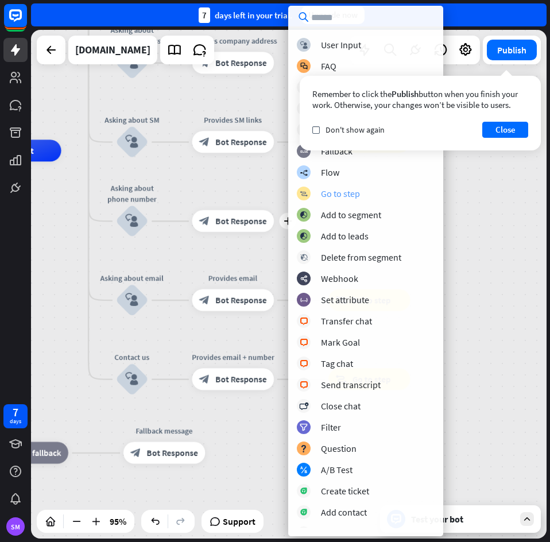
click at [382, 189] on div "block_goto Go to step" at bounding box center [366, 193] width 138 height 14
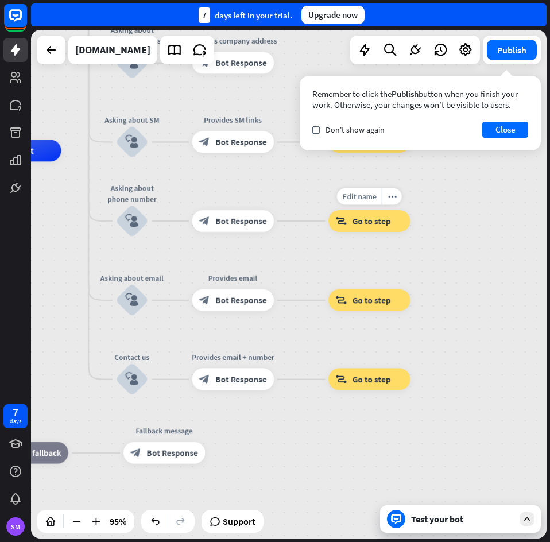
click at [365, 225] on span "Go to step" at bounding box center [371, 221] width 38 height 11
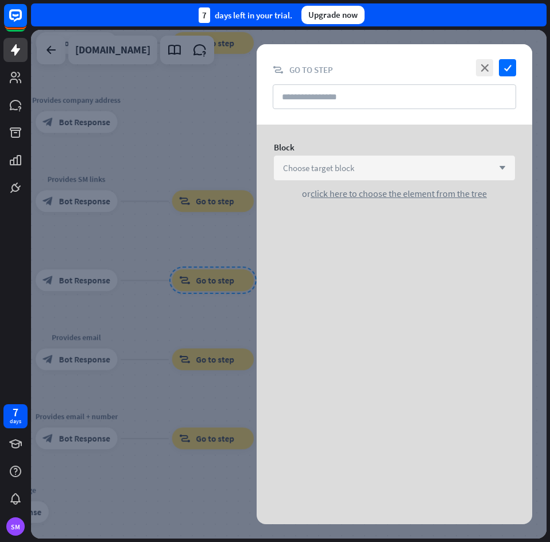
click at [353, 168] on span "Choose target block" at bounding box center [318, 167] width 71 height 11
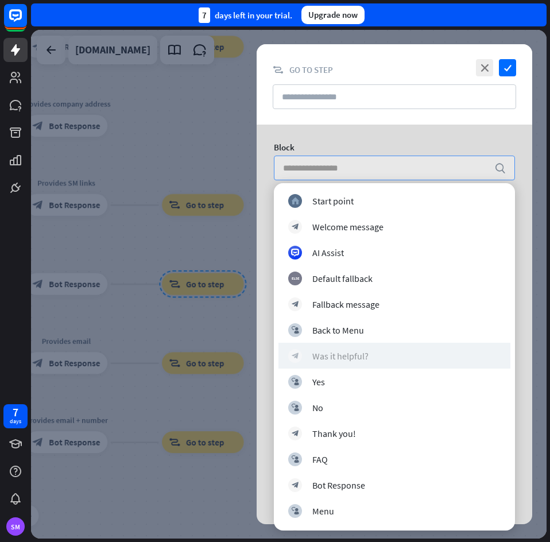
click at [362, 356] on div "Was it helpful?" at bounding box center [340, 355] width 56 height 11
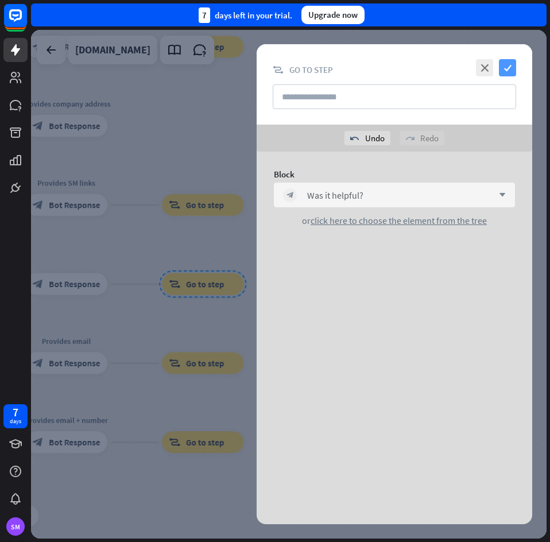
click at [506, 67] on icon "check" at bounding box center [507, 67] width 17 height 17
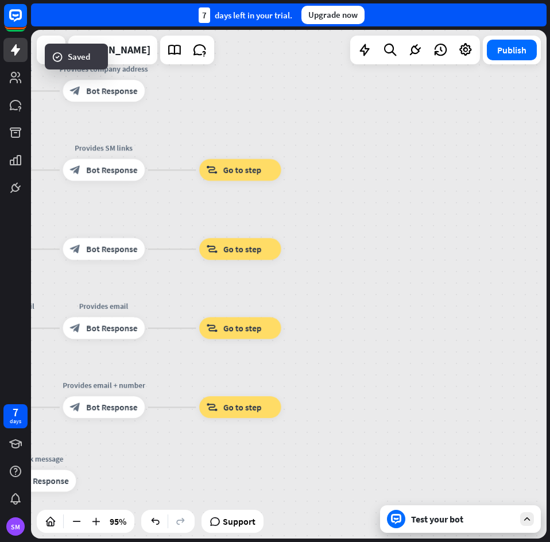
drag, startPoint x: 382, startPoint y: 367, endPoint x: 391, endPoint y: 349, distance: 20.8
click at [469, 299] on div "home_2 Start point Welcome message block_bot_response Bot Response Back to Menu…" at bounding box center [288, 284] width 515 height 508
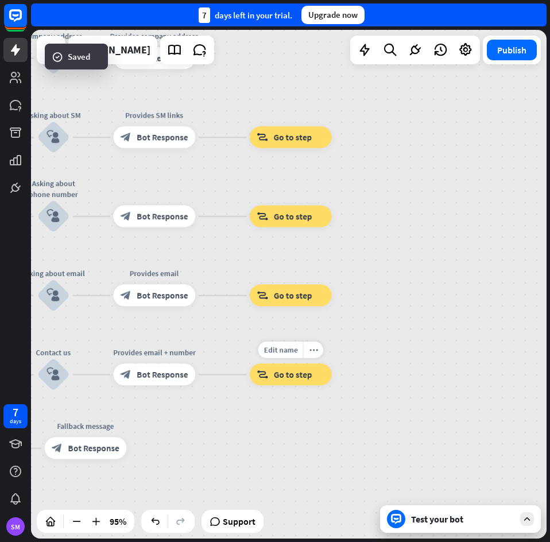
click at [293, 374] on span "Go to step" at bounding box center [293, 374] width 38 height 11
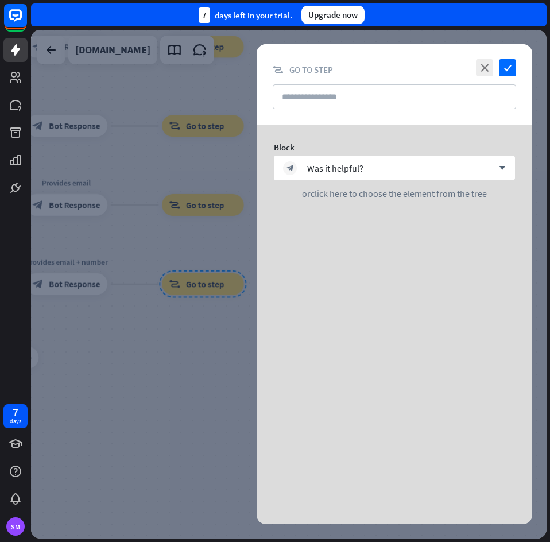
drag, startPoint x: 153, startPoint y: 405, endPoint x: 165, endPoint y: 390, distance: 19.5
click at [154, 404] on div at bounding box center [288, 284] width 515 height 508
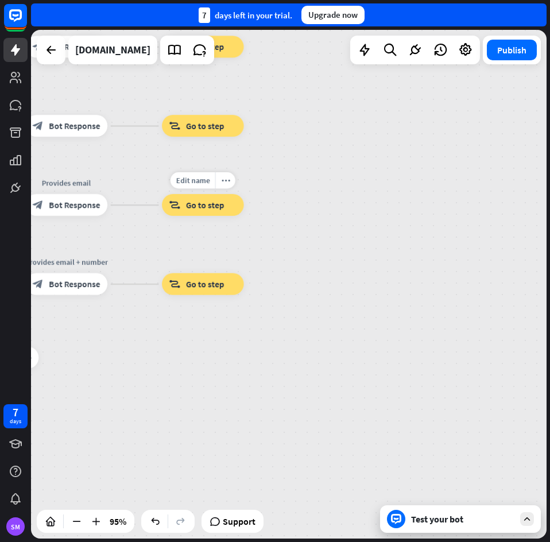
click at [189, 209] on span "Go to step" at bounding box center [205, 205] width 38 height 11
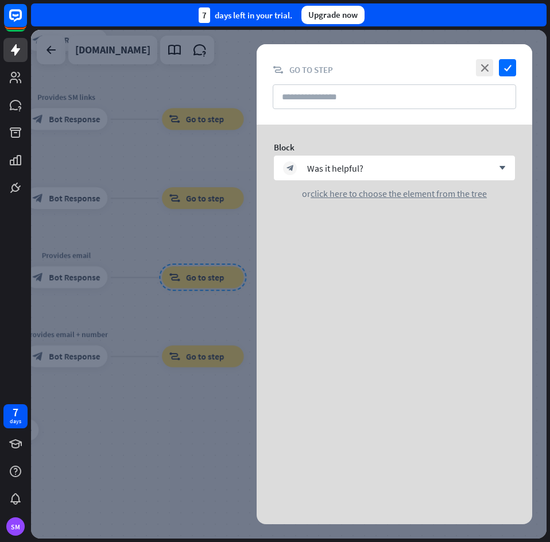
click at [134, 338] on div at bounding box center [288, 284] width 515 height 508
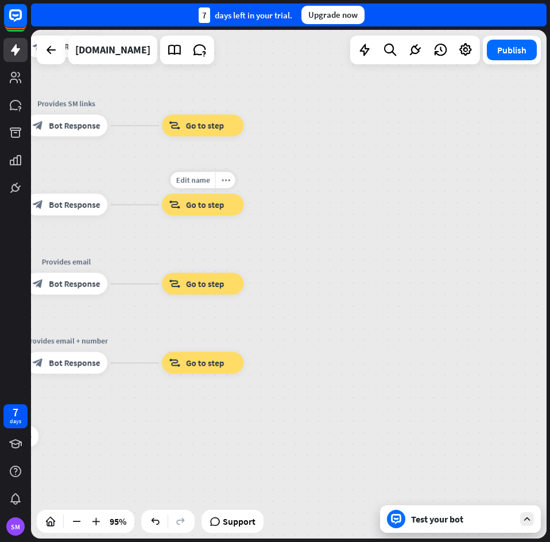
click at [186, 204] on span "Go to step" at bounding box center [205, 204] width 38 height 11
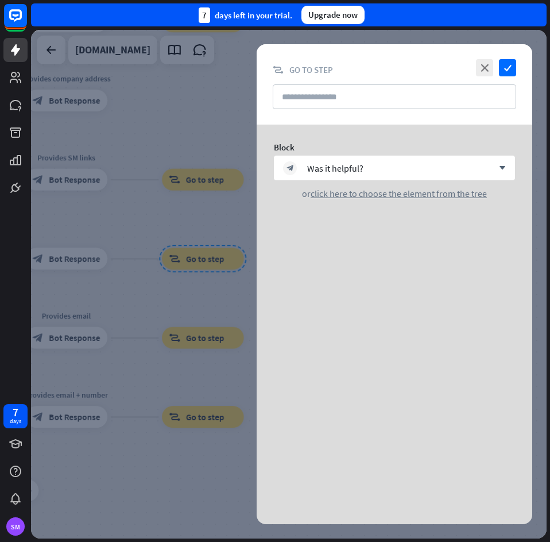
click at [142, 271] on div at bounding box center [288, 284] width 515 height 508
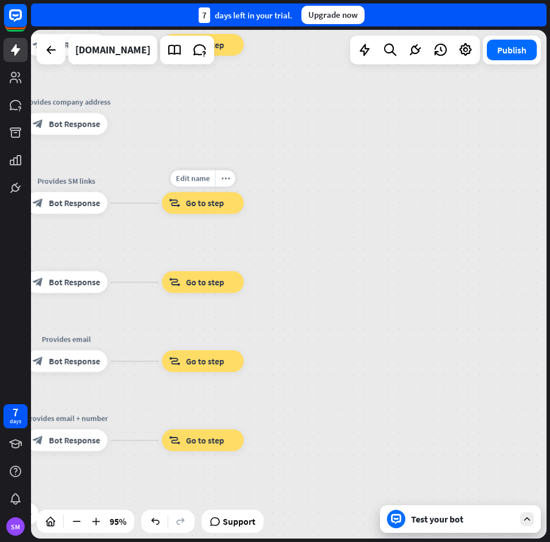
click at [185, 214] on div "Edit name more_horiz block_goto Go to step" at bounding box center [203, 203] width 82 height 22
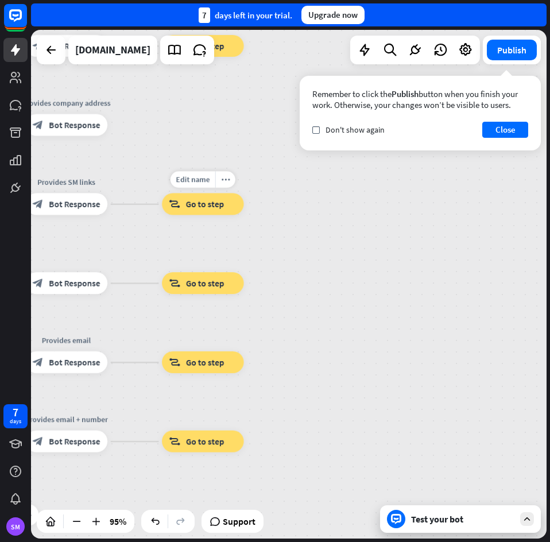
click at [189, 211] on div "block_goto Go to step" at bounding box center [203, 204] width 82 height 22
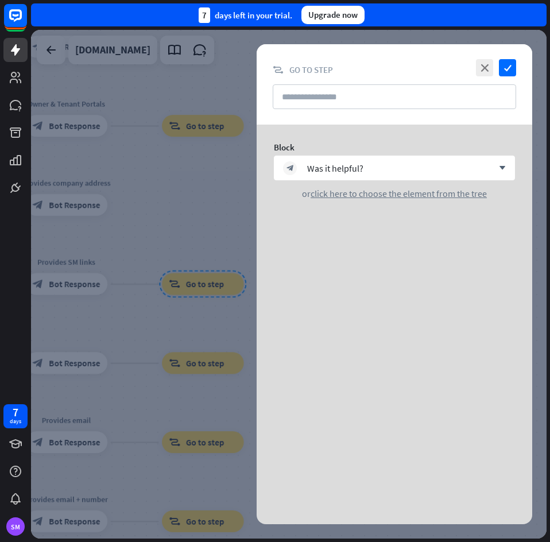
click at [184, 201] on div at bounding box center [288, 284] width 515 height 508
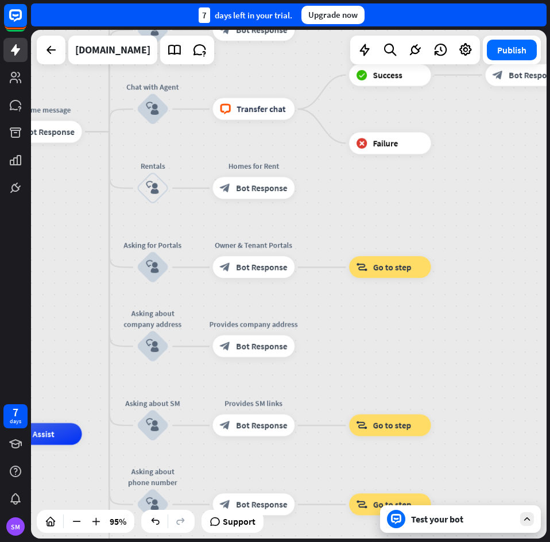
drag, startPoint x: 206, startPoint y: 201, endPoint x: 396, endPoint y: 340, distance: 235.4
click at [394, 344] on div "home_2 Start point Welcome message block_bot_response Bot Response Back to Menu…" at bounding box center [288, 284] width 515 height 508
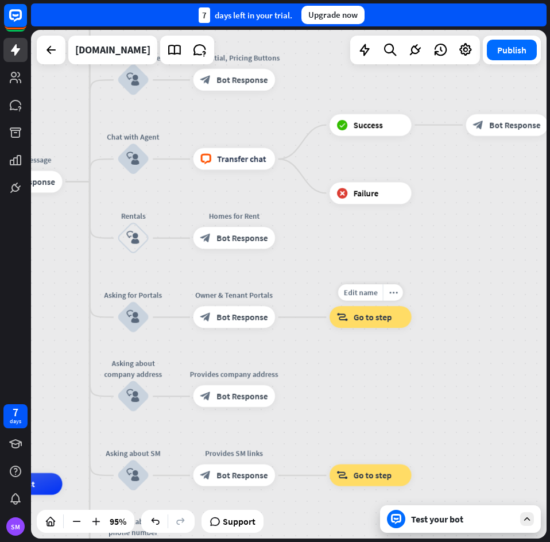
drag, startPoint x: 453, startPoint y: 285, endPoint x: 390, endPoint y: 388, distance: 121.3
click at [390, 388] on div "home_2 Start point Welcome message block_bot_response Bot Response Back to Menu…" at bounding box center [288, 284] width 515 height 508
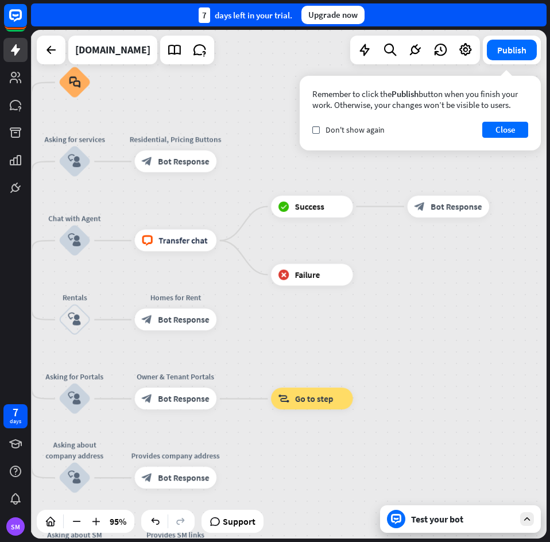
drag, startPoint x: 429, startPoint y: 386, endPoint x: 420, endPoint y: 443, distance: 58.1
click at [419, 438] on div "home_2 Start point Welcome message block_bot_response Bot Response Back to Menu…" at bounding box center [288, 284] width 515 height 508
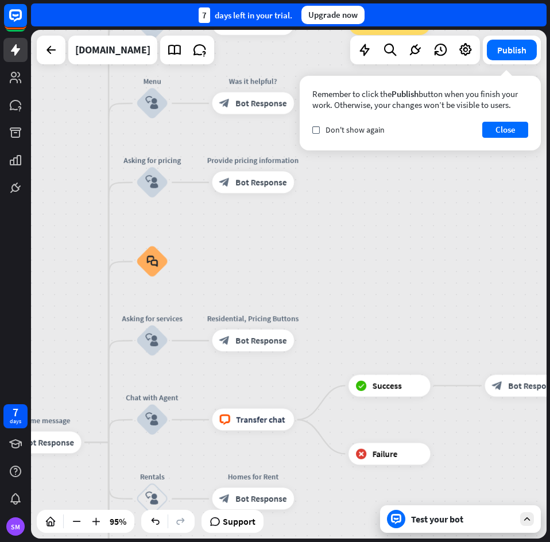
drag, startPoint x: 306, startPoint y: 207, endPoint x: 396, endPoint y: 383, distance: 198.1
click at [396, 382] on div "home_2 Start point Welcome message block_bot_response Bot Response Back to Menu…" at bounding box center [288, 284] width 515 height 508
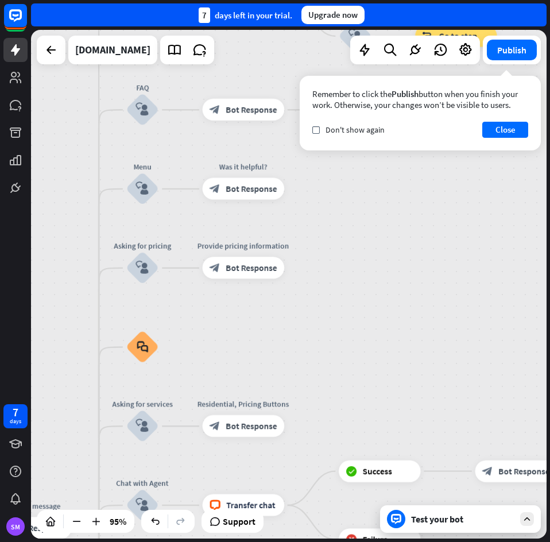
drag, startPoint x: 406, startPoint y: 355, endPoint x: 387, endPoint y: 406, distance: 54.5
click at [387, 406] on div "home_2 Start point Welcome message block_bot_response Bot Response Back to Menu…" at bounding box center [288, 284] width 515 height 508
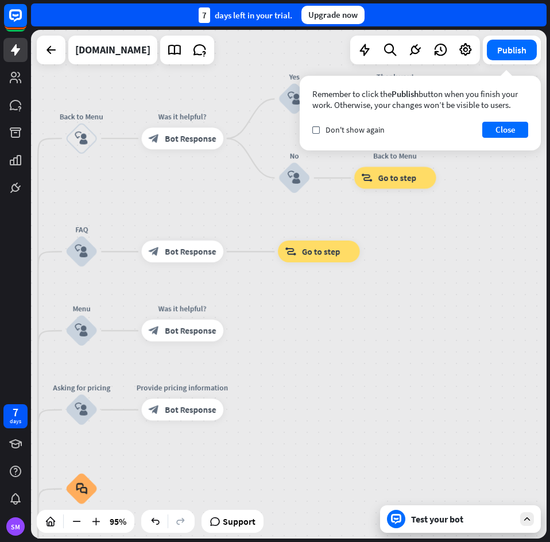
drag, startPoint x: 415, startPoint y: 329, endPoint x: 372, endPoint y: 426, distance: 106.3
click at [372, 425] on div "home_2 Start point Welcome message block_bot_response Bot Response Back to Menu…" at bounding box center [288, 284] width 515 height 508
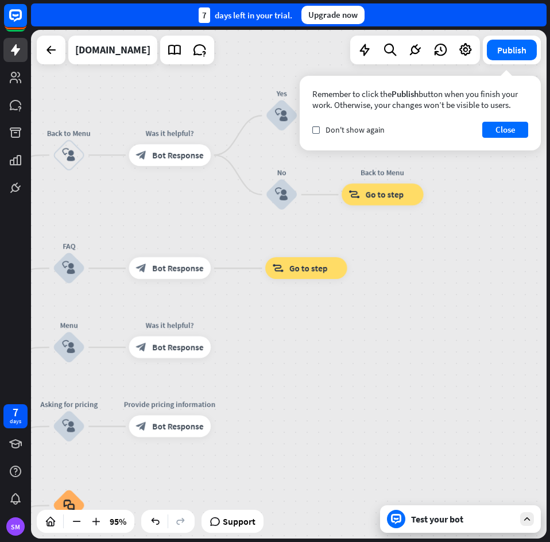
drag, startPoint x: 400, startPoint y: 376, endPoint x: 398, endPoint y: 417, distance: 40.8
click at [376, 409] on div "home_2 Start point Welcome message block_bot_response Bot Response Back to Menu…" at bounding box center [288, 284] width 515 height 508
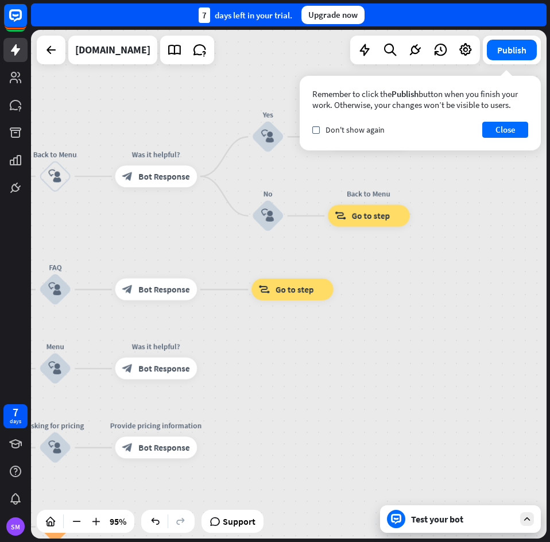
click at [458, 523] on div "Test your bot" at bounding box center [462, 518] width 103 height 11
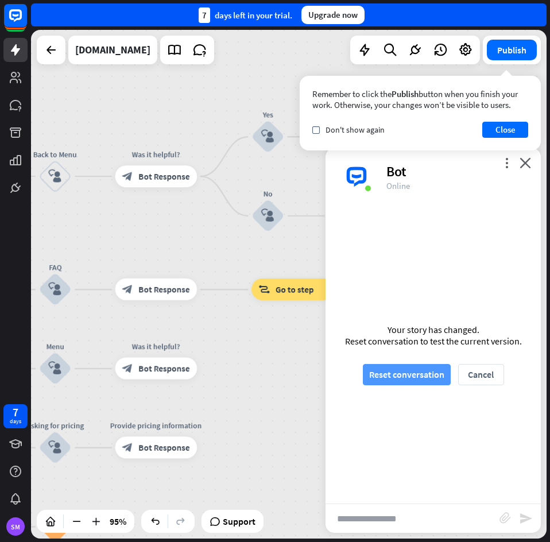
click at [418, 375] on button "Reset conversation" at bounding box center [407, 374] width 88 height 21
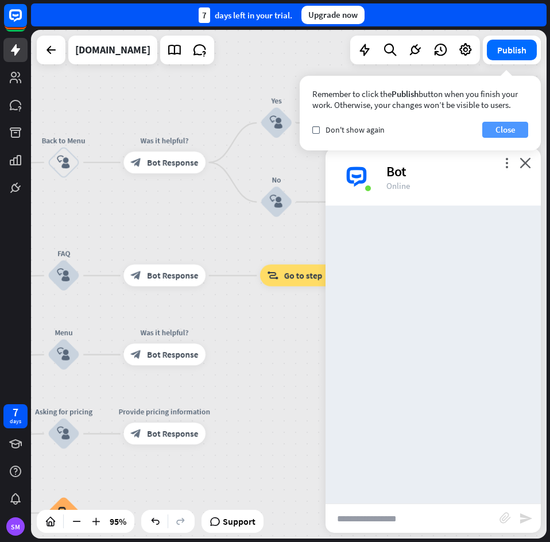
click at [515, 133] on button "Close" at bounding box center [505, 130] width 46 height 16
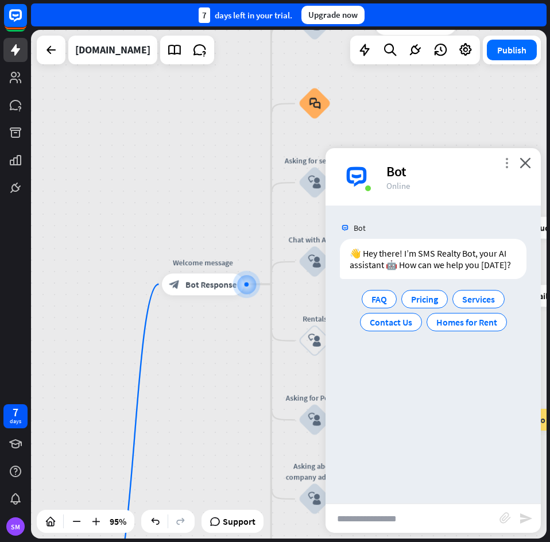
click at [507, 165] on icon "more_vert" at bounding box center [506, 162] width 11 height 11
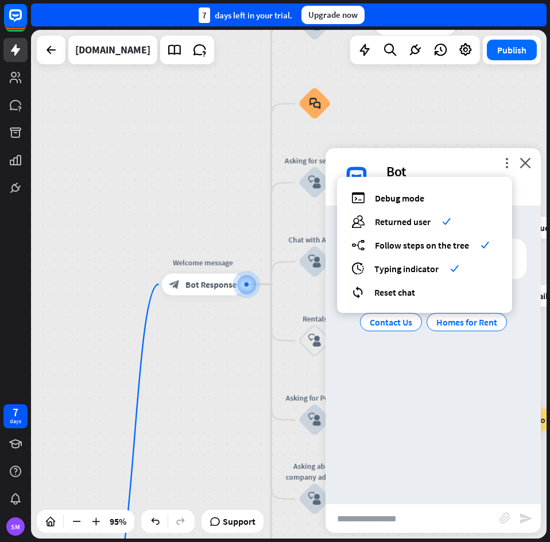
click at [406, 526] on input "text" at bounding box center [412, 518] width 174 height 29
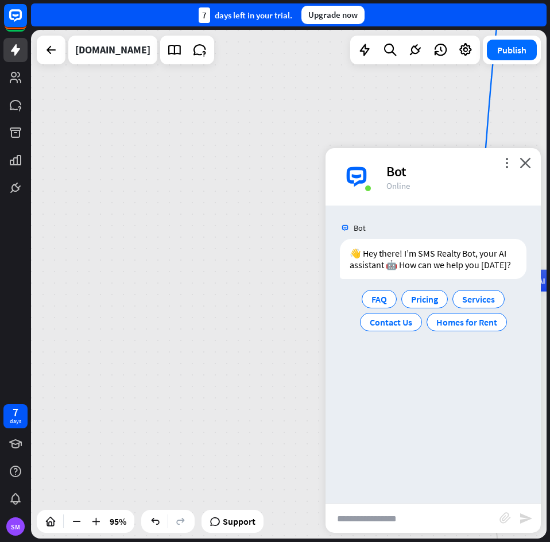
drag, startPoint x: 217, startPoint y: 390, endPoint x: 674, endPoint y: 96, distance: 543.0
click at [550, 96] on html "7 days SM close Product Help First steps Get started with ChatBot Help Center F…" at bounding box center [275, 271] width 550 height 542
click at [398, 522] on input "text" at bounding box center [412, 518] width 174 height 29
type input "**********"
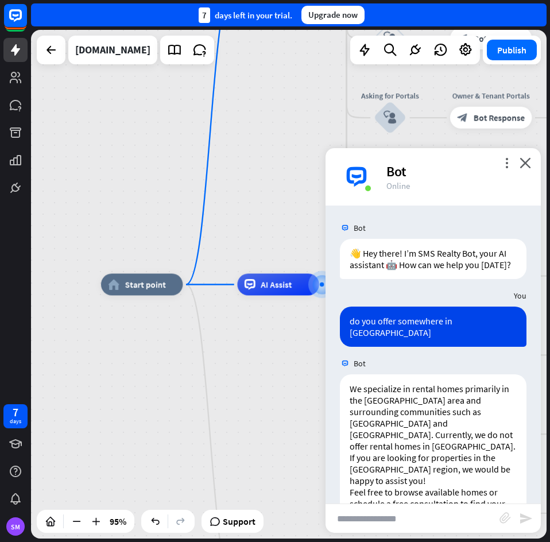
scroll to position [32, 0]
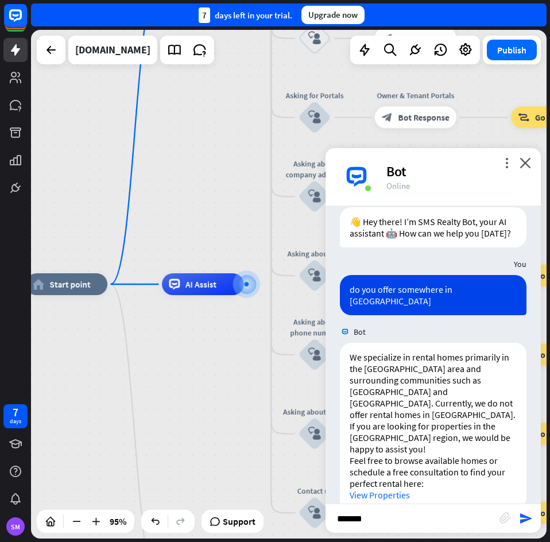
type input "********"
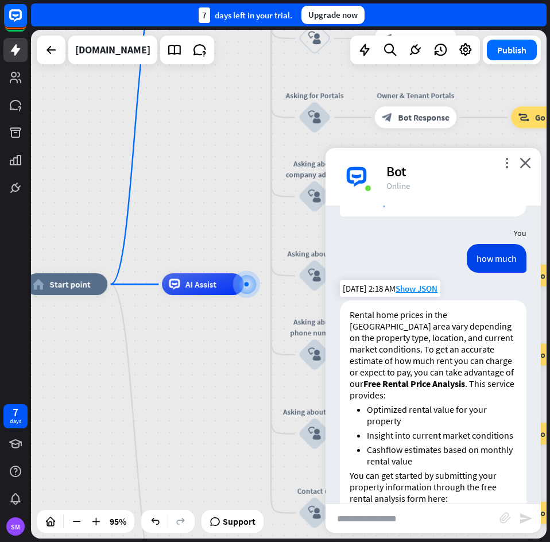
scroll to position [362, 0]
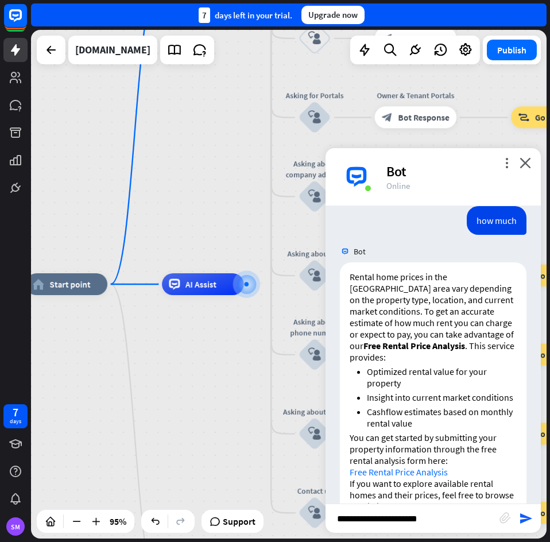
type input "**********"
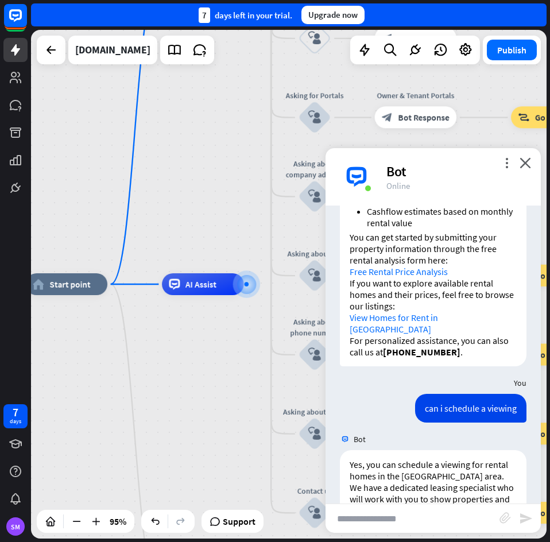
scroll to position [747, 0]
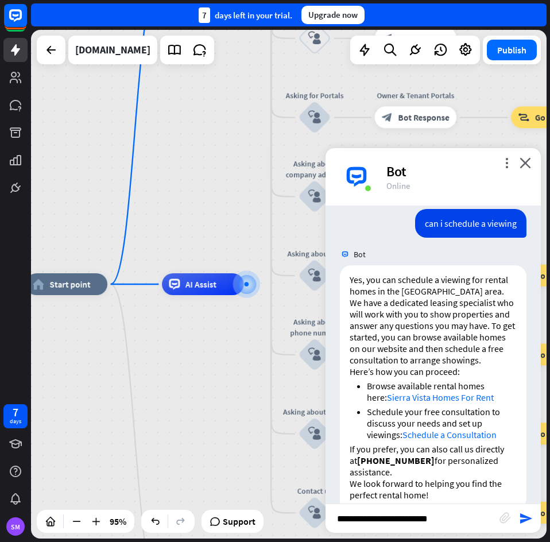
type input "**********"
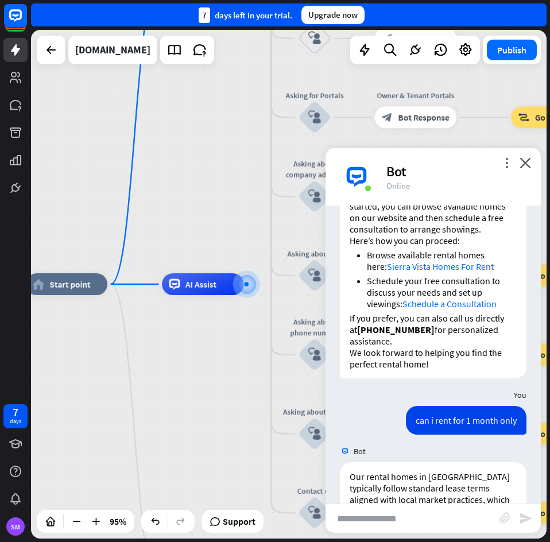
scroll to position [1032, 0]
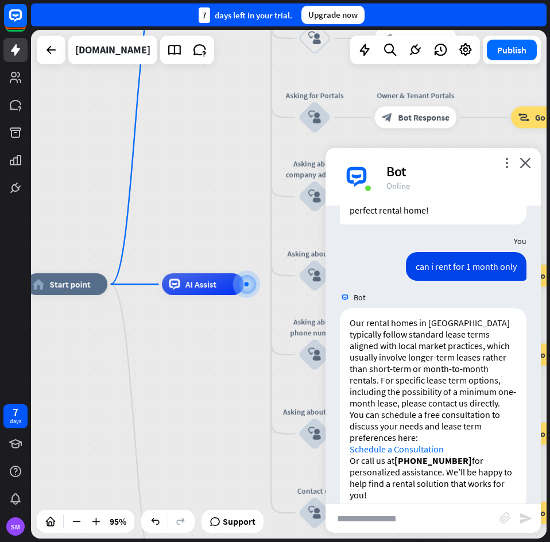
click at [384, 523] on input "text" at bounding box center [412, 518] width 174 height 29
type input "****"
type input "**********"
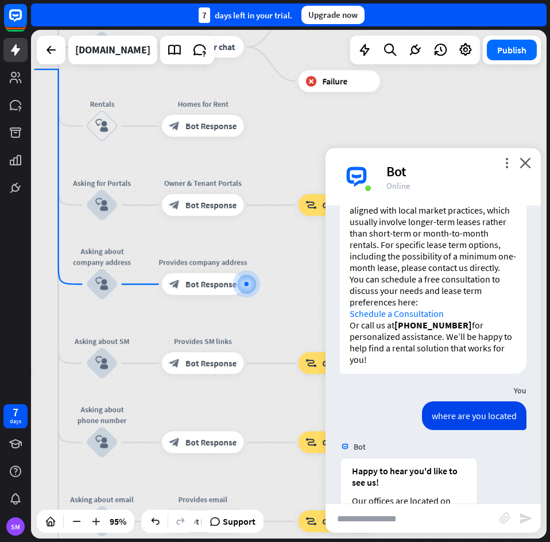
scroll to position [1205, 0]
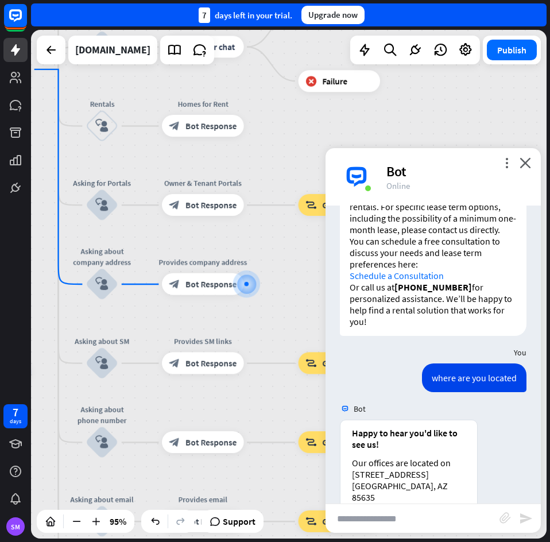
click at [430, 510] on input "text" at bounding box center [412, 518] width 174 height 29
type input "**********"
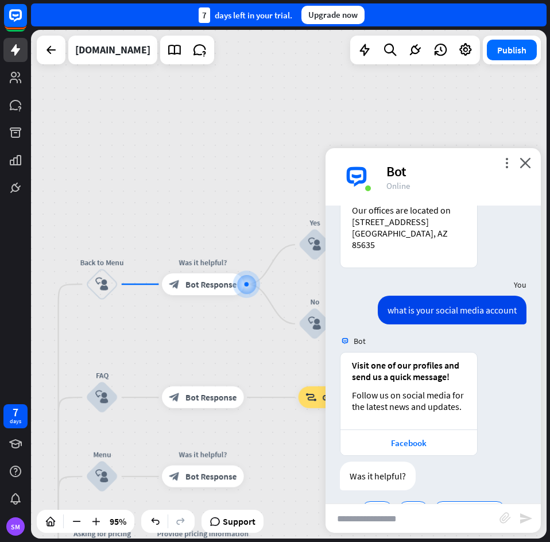
scroll to position [1458, 0]
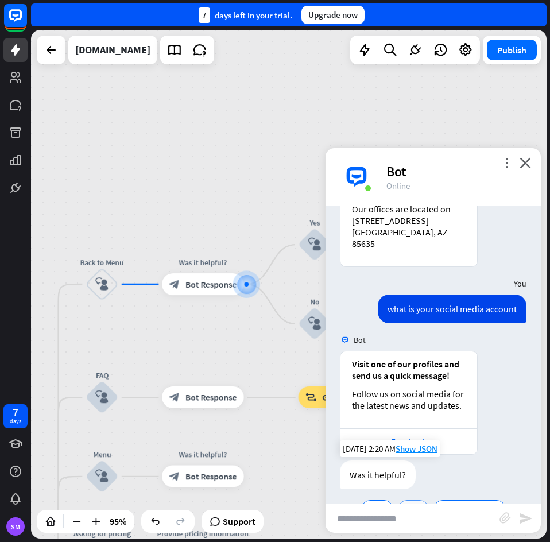
click at [417, 500] on div "No" at bounding box center [413, 509] width 31 height 18
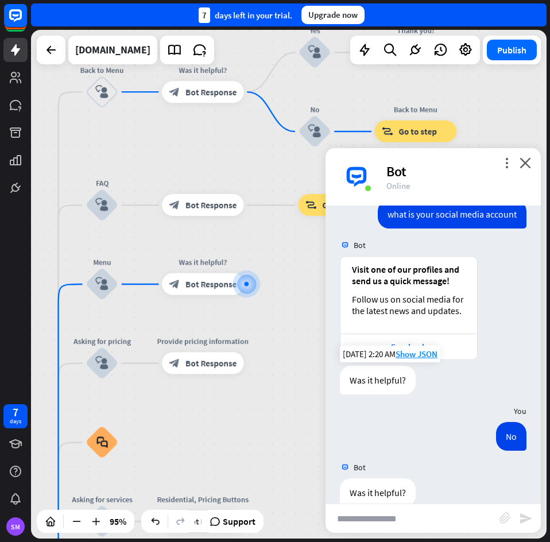
scroll to position [1571, 0]
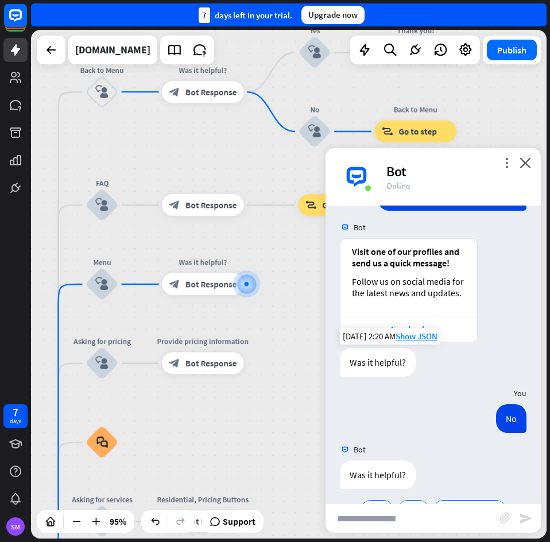
click at [291, 414] on div "home_2 Start point Welcome message block_bot_response Bot Response Back to Menu…" at bounding box center [288, 284] width 515 height 508
click at [530, 164] on icon "close" at bounding box center [524, 162] width 11 height 11
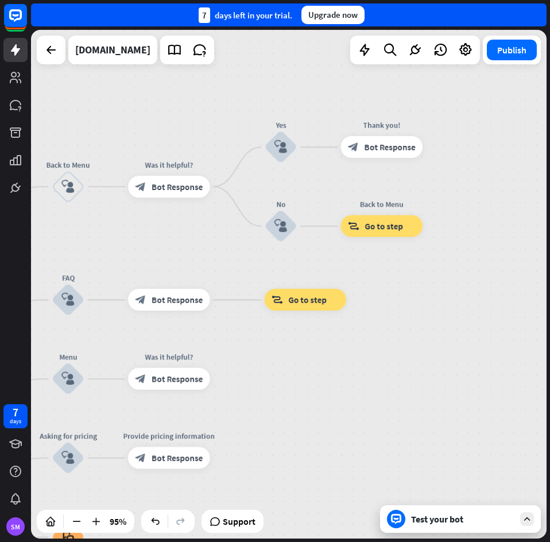
drag, startPoint x: 452, startPoint y: 291, endPoint x: 446, endPoint y: 338, distance: 47.3
click at [446, 338] on div "home_2 Start point Welcome message block_bot_response Bot Response Back to Menu…" at bounding box center [288, 284] width 515 height 508
click at [375, 149] on span "Bot Response" at bounding box center [389, 147] width 51 height 11
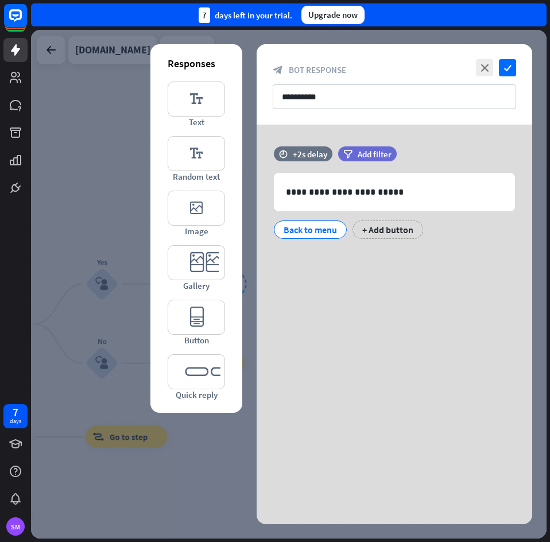
click at [165, 503] on div at bounding box center [288, 284] width 515 height 508
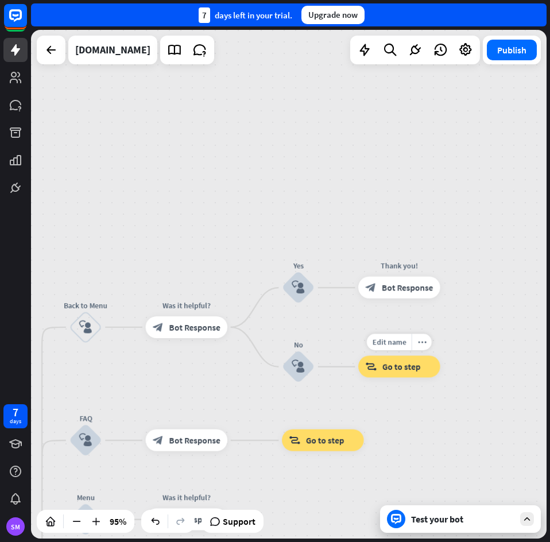
drag, startPoint x: 228, startPoint y: 380, endPoint x: 396, endPoint y: 382, distance: 167.5
click at [396, 378] on div "Edit name more_horiz Back to Menu block_goto Go to step" at bounding box center [399, 367] width 82 height 22
click at [407, 376] on div "block_goto Go to step" at bounding box center [399, 367] width 82 height 22
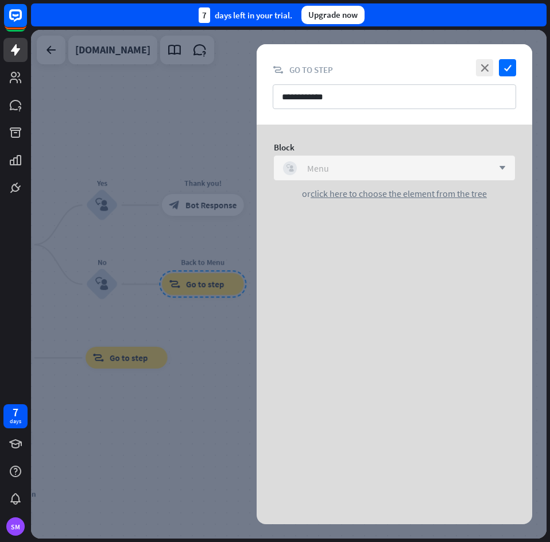
click at [373, 170] on div "block_user_input Menu" at bounding box center [388, 168] width 210 height 14
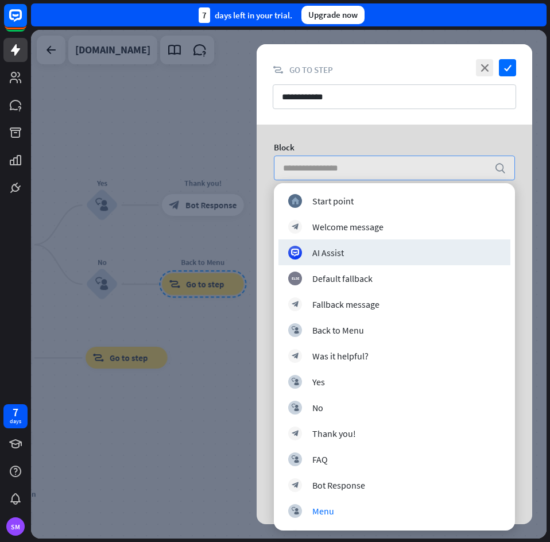
click at [155, 406] on div at bounding box center [288, 284] width 515 height 508
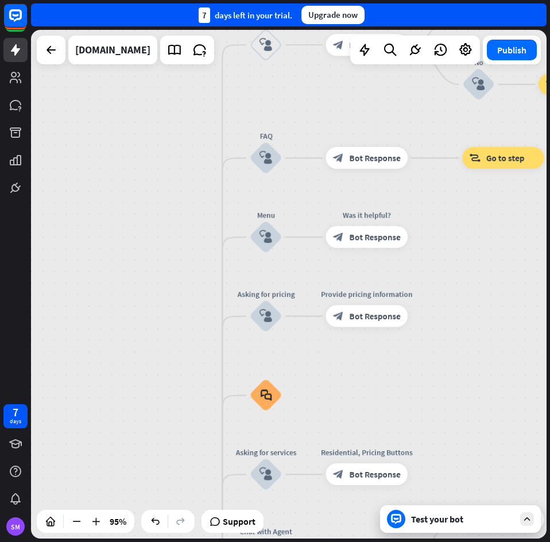
drag, startPoint x: 249, startPoint y: 382, endPoint x: 501, endPoint y: 198, distance: 312.1
click at [501, 198] on div "home_2 Start point Welcome message block_bot_response Bot Response Back to Menu…" at bounding box center [288, 284] width 515 height 508
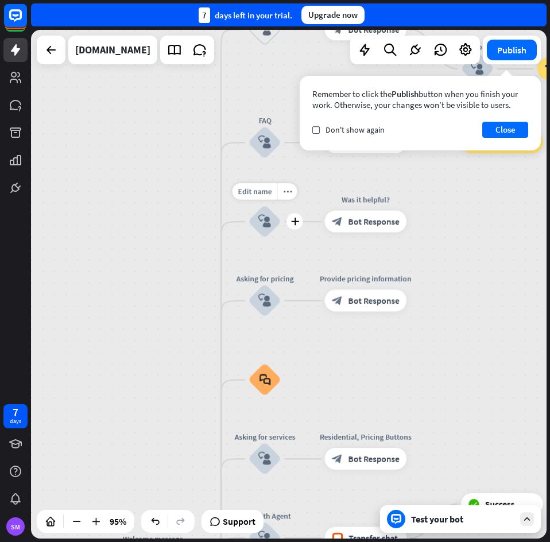
click at [263, 227] on icon "block_user_input" at bounding box center [264, 221] width 13 height 13
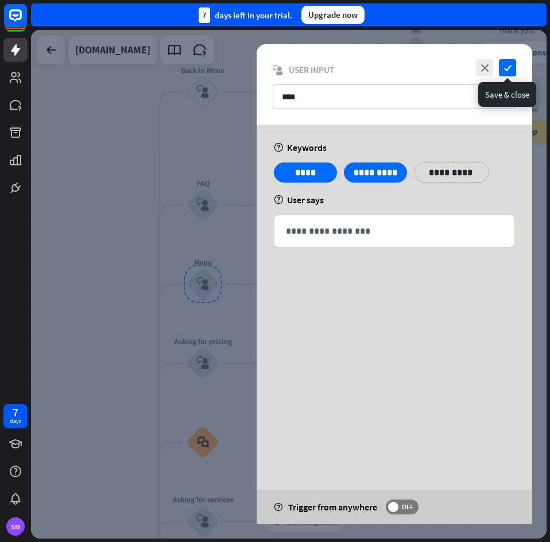
click at [505, 64] on icon "check" at bounding box center [507, 67] width 17 height 17
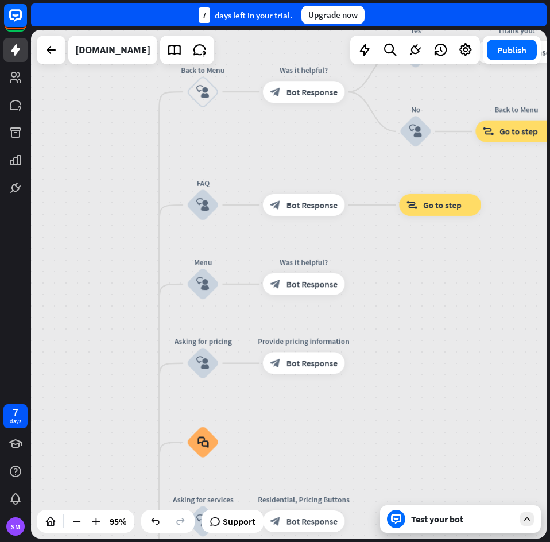
click at [429, 530] on div "Test your bot" at bounding box center [460, 519] width 161 height 28
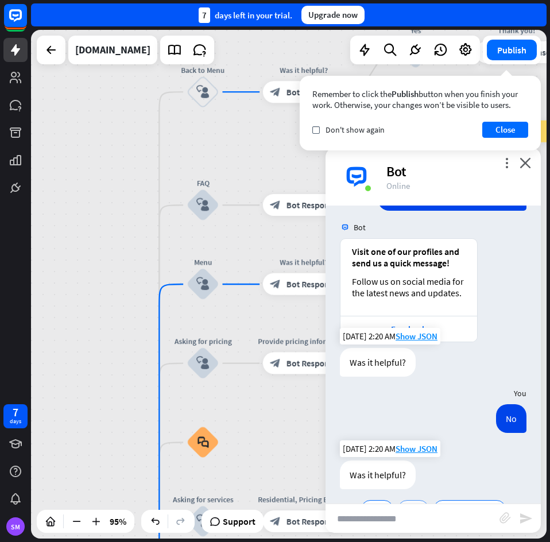
click at [411, 503] on span "No" at bounding box center [412, 508] width 11 height 11
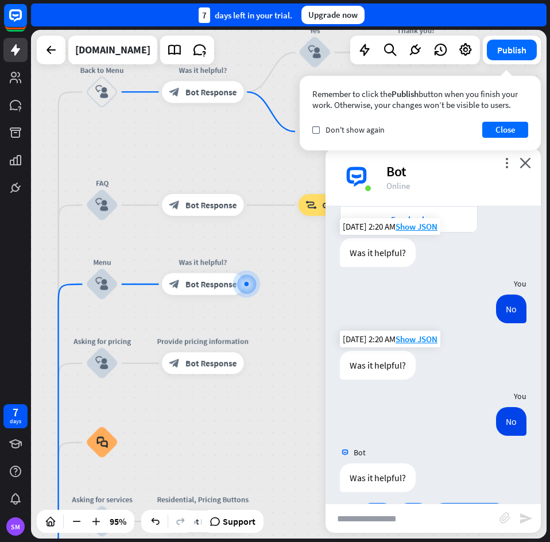
scroll to position [1683, 0]
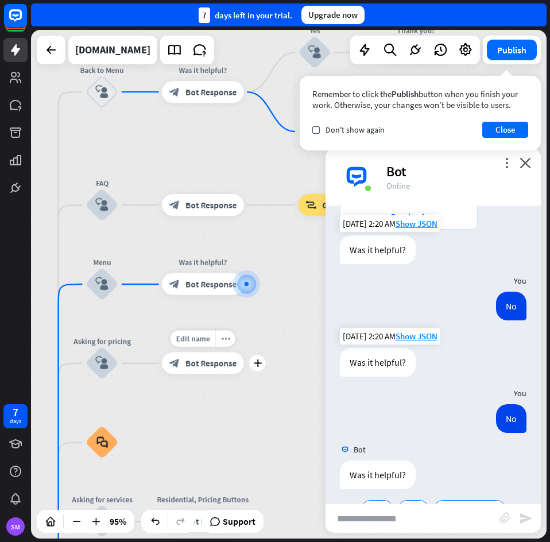
click at [227, 330] on div "more_horiz" at bounding box center [225, 338] width 20 height 16
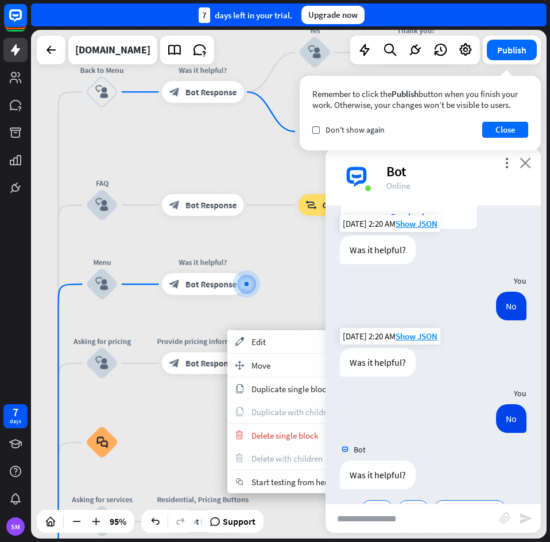
click at [524, 168] on icon "close" at bounding box center [524, 162] width 11 height 11
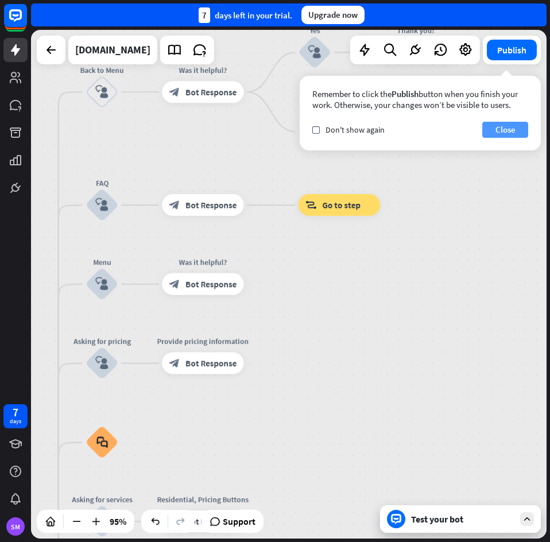
click at [515, 131] on button "Close" at bounding box center [505, 130] width 46 height 16
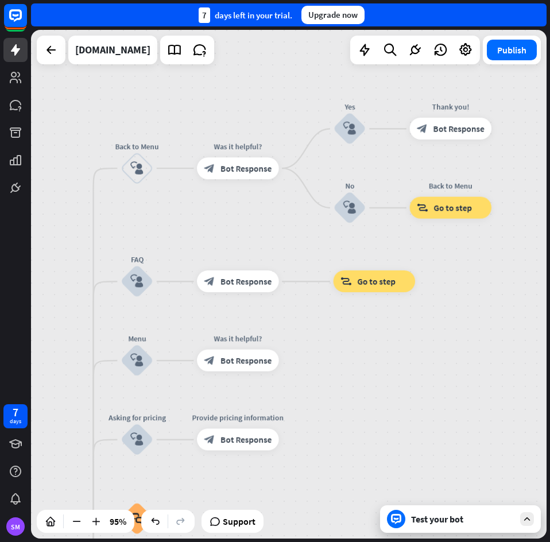
drag, startPoint x: 453, startPoint y: 270, endPoint x: 484, endPoint y: 322, distance: 60.7
click at [484, 322] on div "home_2 Start point Welcome message block_bot_response Bot Response Back to Menu…" at bounding box center [288, 284] width 515 height 508
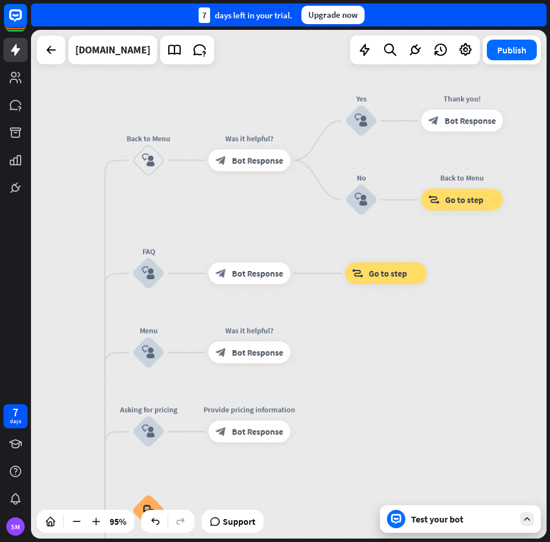
drag, startPoint x: 375, startPoint y: 415, endPoint x: 382, endPoint y: 373, distance: 42.4
click at [382, 373] on div "home_2 Start point Welcome message block_bot_response Bot Response Back to Menu…" at bounding box center [288, 284] width 515 height 508
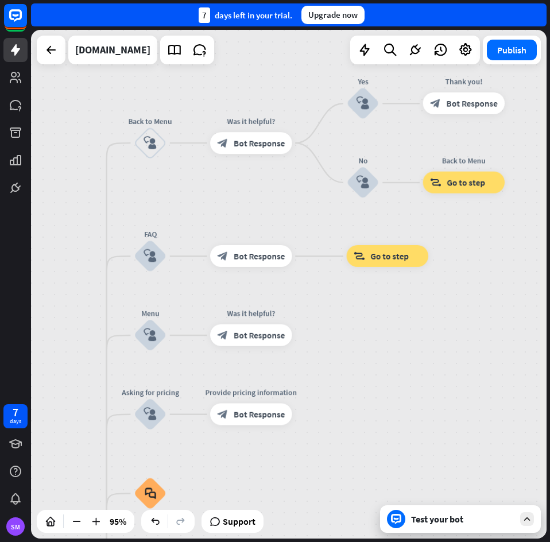
drag, startPoint x: 474, startPoint y: 422, endPoint x: 491, endPoint y: 365, distance: 59.3
click at [491, 365] on div "home_2 Start point Welcome message block_bot_response Bot Response Back to Menu…" at bounding box center [288, 284] width 515 height 508
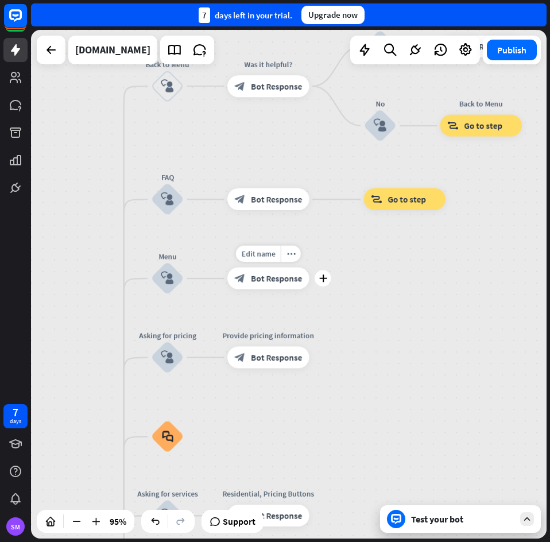
click at [275, 281] on span "Bot Response" at bounding box center [276, 278] width 51 height 11
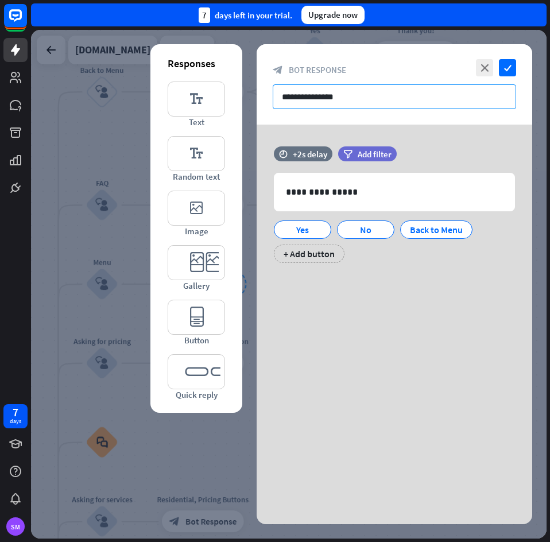
click at [395, 100] on input "**********" at bounding box center [394, 96] width 243 height 25
paste input "**********"
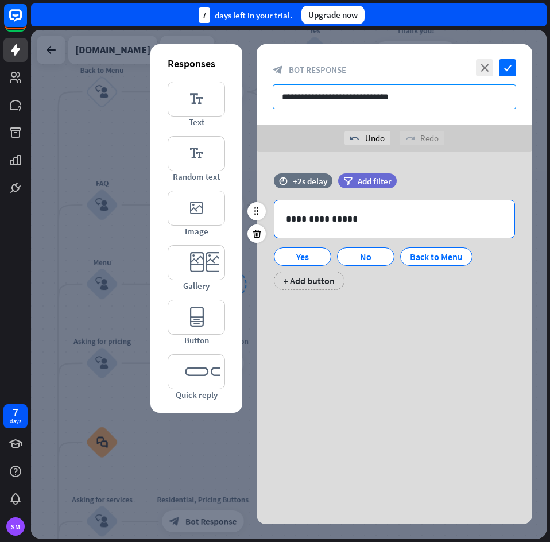
type input "**********"
click at [317, 213] on p "**********" at bounding box center [394, 219] width 217 height 14
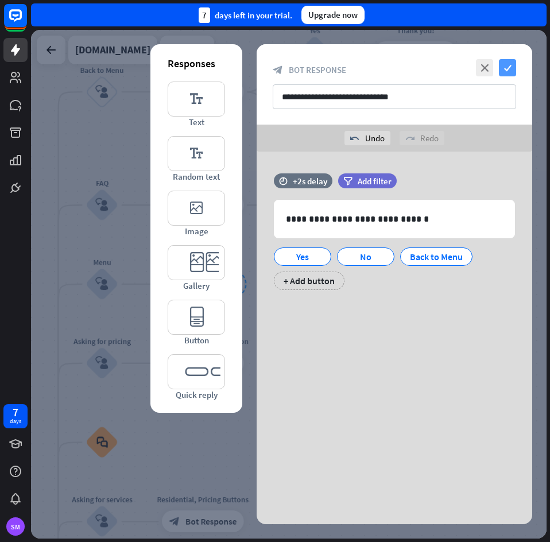
click at [511, 67] on icon "check" at bounding box center [507, 67] width 17 height 17
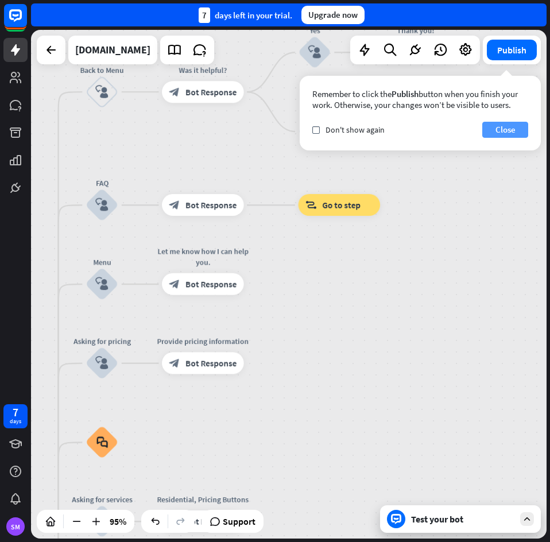
click at [516, 129] on button "Close" at bounding box center [505, 130] width 46 height 16
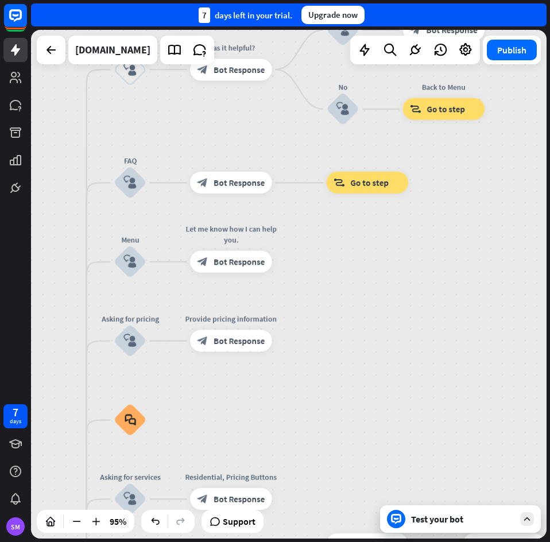
drag, startPoint x: 441, startPoint y: 348, endPoint x: 469, endPoint y: 326, distance: 35.9
click at [469, 326] on div "home_2 Start point Welcome message block_bot_response Bot Response Back to Menu…" at bounding box center [288, 284] width 515 height 508
click at [462, 534] on div "Edit name more_horiz plus block_bot_response Bot Response" at bounding box center [503, 544] width 82 height 22
click at [449, 519] on div "Test your bot" at bounding box center [462, 518] width 103 height 11
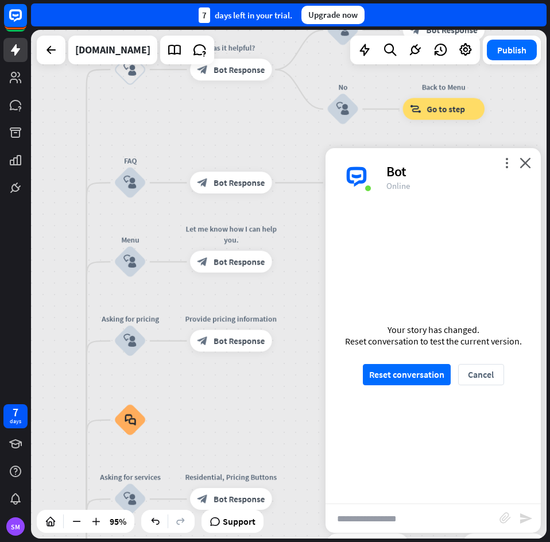
click at [408, 362] on div "Your story has changed. Reset conversation to test the current version. Reset c…" at bounding box center [432, 354] width 215 height 298
click at [417, 376] on button "Reset conversation" at bounding box center [407, 374] width 88 height 21
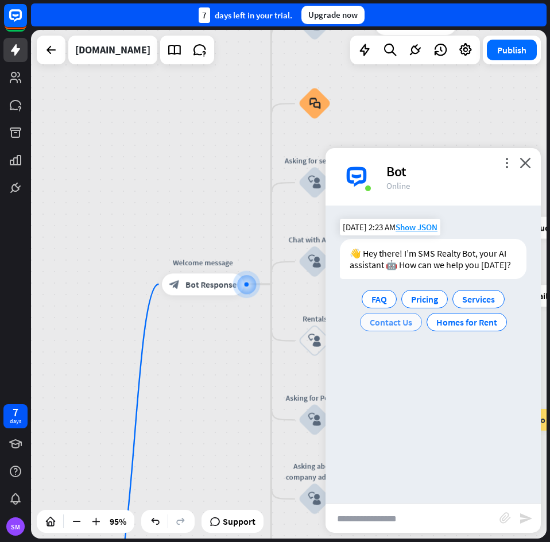
click at [406, 325] on span "Contact Us" at bounding box center [390, 321] width 42 height 11
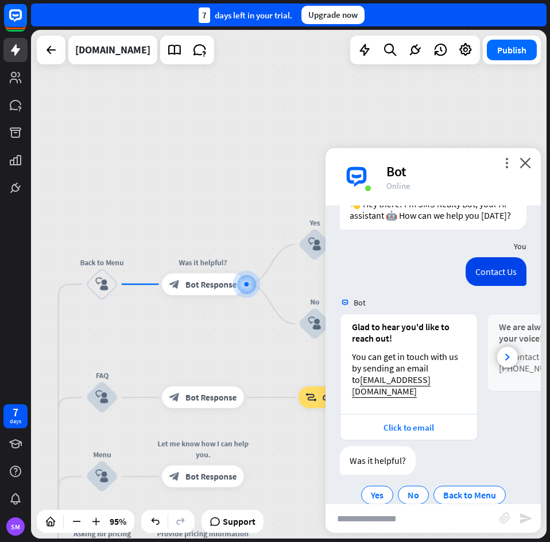
scroll to position [81, 0]
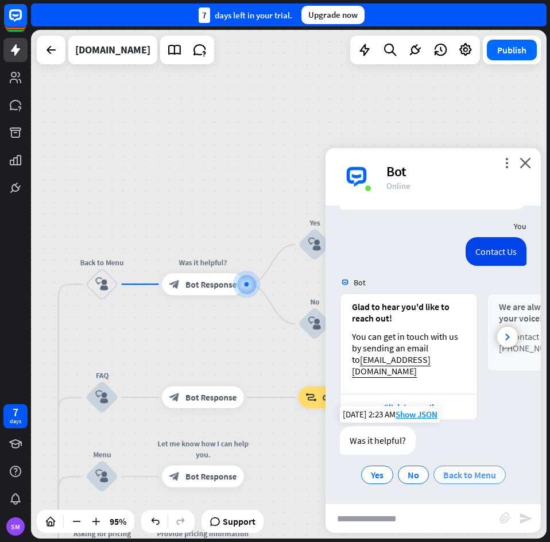
click at [482, 476] on span "Back to Menu" at bounding box center [469, 474] width 53 height 11
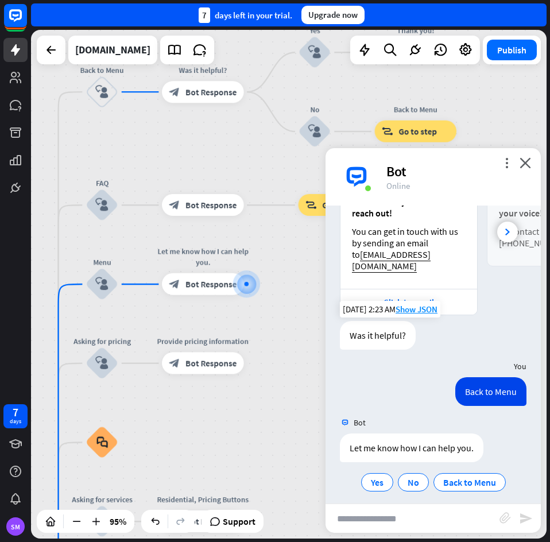
scroll to position [193, 0]
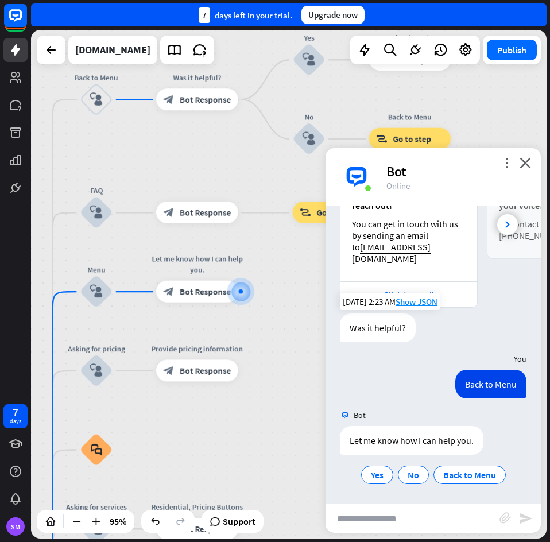
drag, startPoint x: 248, startPoint y: 429, endPoint x: 242, endPoint y: 437, distance: 9.4
click at [242, 437] on div "home_2 Start point Welcome message block_bot_response Bot Response Back to Menu…" at bounding box center [288, 284] width 515 height 508
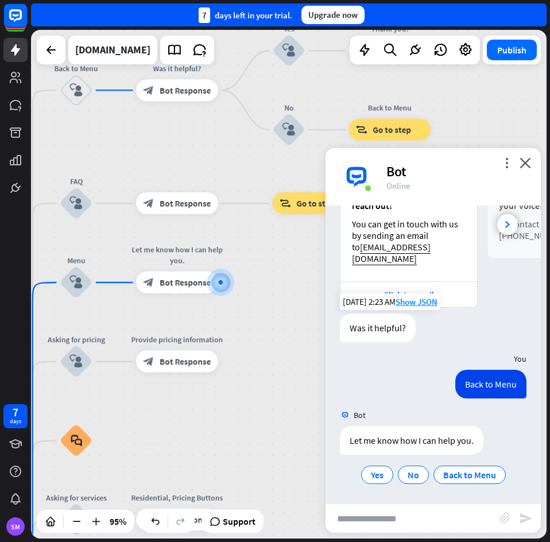
drag, startPoint x: 285, startPoint y: 353, endPoint x: 265, endPoint y: 344, distance: 22.1
click at [265, 344] on div "home_2 Start point Welcome message block_bot_response Bot Response Back to Menu…" at bounding box center [288, 284] width 515 height 508
click at [172, 280] on span "Bot Response" at bounding box center [184, 282] width 51 height 11
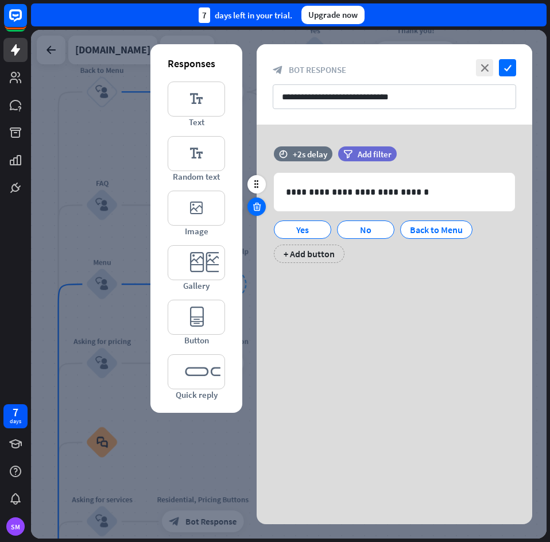
click at [253, 209] on icon at bounding box center [256, 206] width 11 height 10
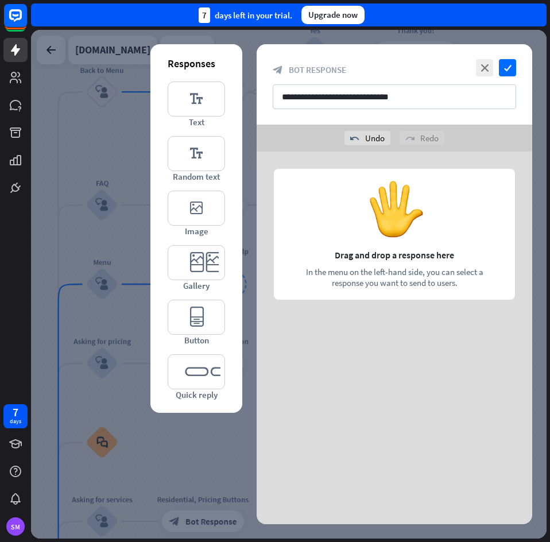
click at [390, 314] on div at bounding box center [393, 237] width 275 height 172
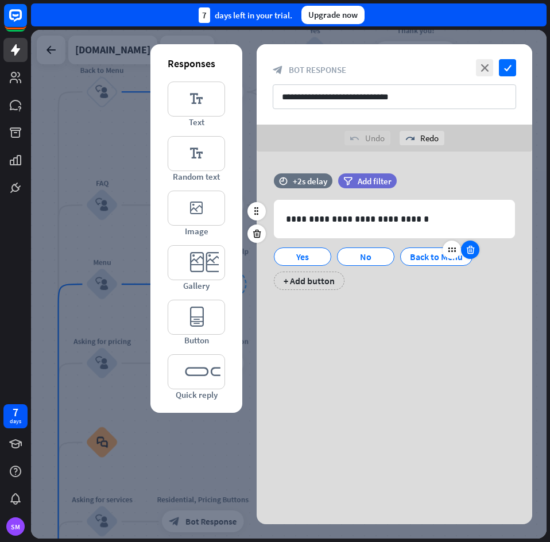
click at [467, 249] on icon at bounding box center [470, 249] width 11 height 10
click at [392, 251] on icon at bounding box center [392, 249] width 11 height 10
click at [308, 257] on div "Yes" at bounding box center [302, 256] width 38 height 17
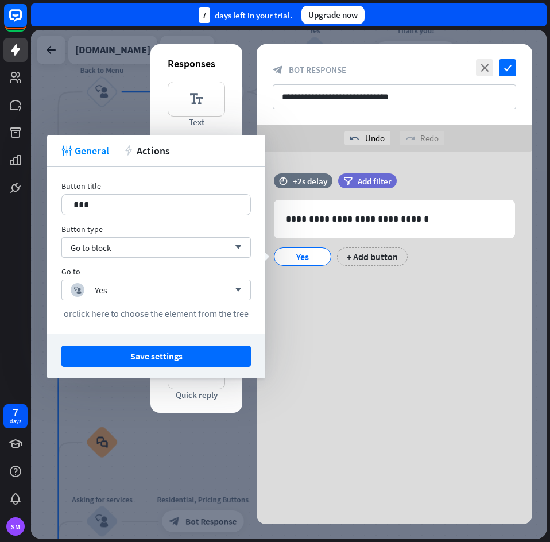
click at [369, 317] on div "**********" at bounding box center [393, 237] width 275 height 172
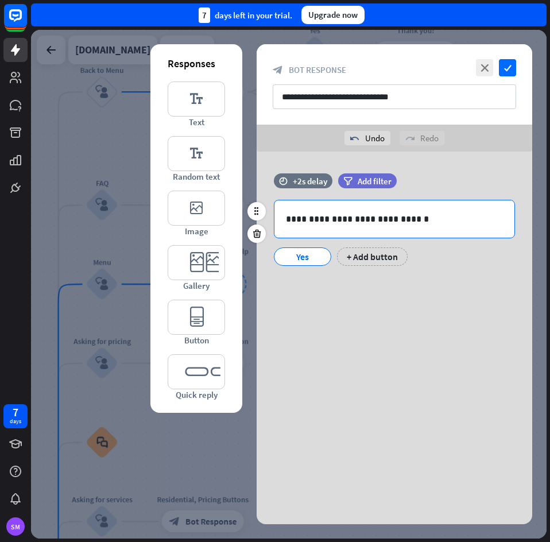
click at [333, 217] on p "**********" at bounding box center [394, 219] width 217 height 14
click at [344, 299] on div "**********" at bounding box center [393, 237] width 275 height 172
click at [255, 234] on icon at bounding box center [256, 233] width 11 height 10
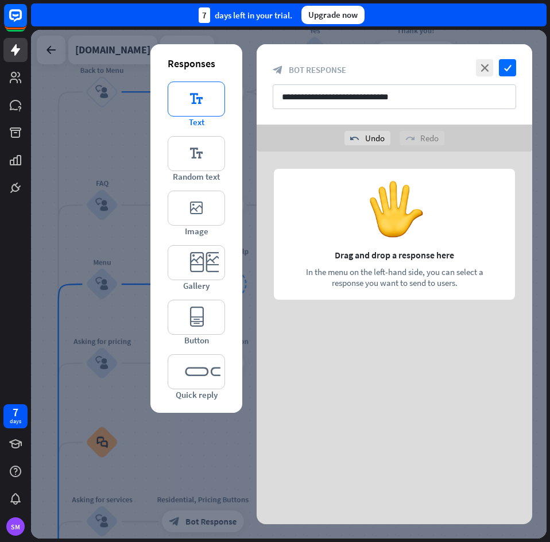
click at [193, 114] on icon "editor_text" at bounding box center [196, 98] width 57 height 35
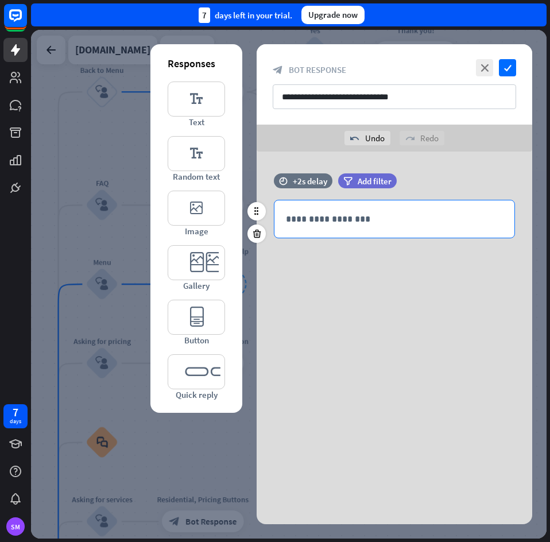
click at [332, 221] on p "**********" at bounding box center [394, 219] width 217 height 14
click at [375, 303] on div "**********" at bounding box center [393, 237] width 275 height 172
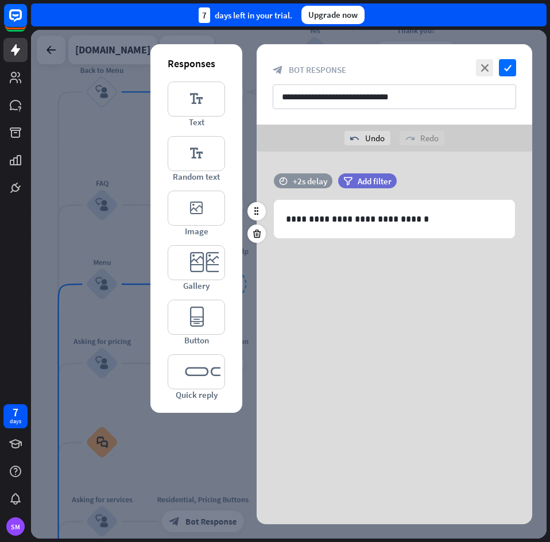
click at [314, 178] on div "+2s delay" at bounding box center [310, 181] width 34 height 11
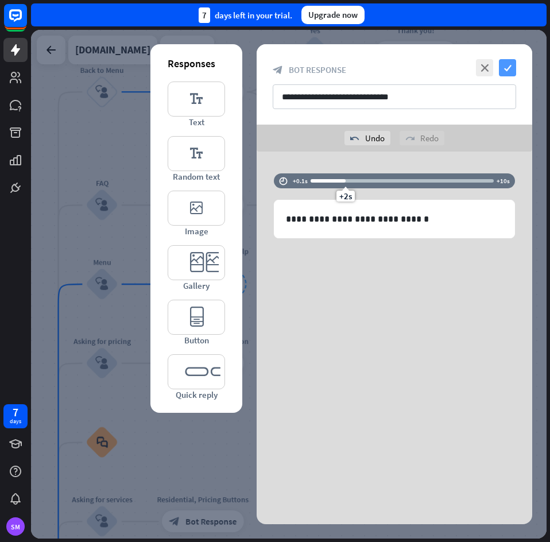
click at [506, 67] on icon "check" at bounding box center [507, 67] width 17 height 17
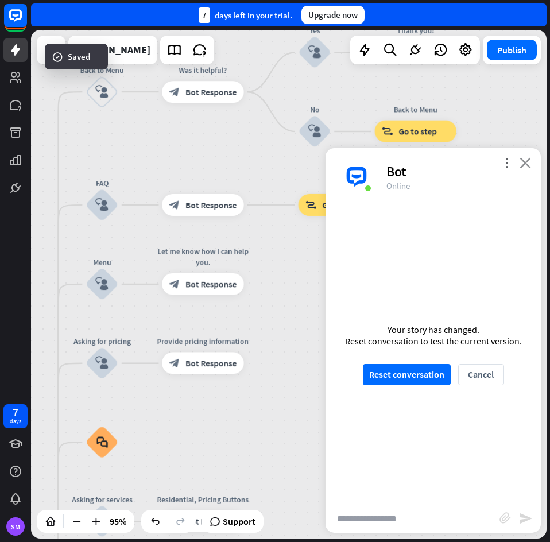
click at [527, 164] on icon "close" at bounding box center [524, 162] width 11 height 11
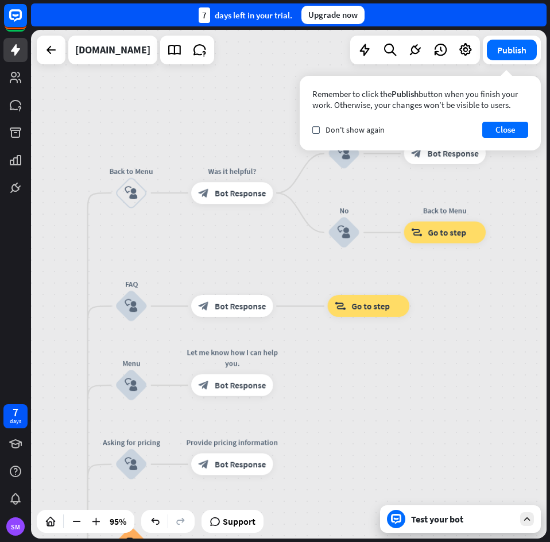
drag, startPoint x: 380, startPoint y: 279, endPoint x: 414, endPoint y: 403, distance: 128.9
click at [414, 403] on div "home_2 Start point Welcome message block_bot_response Bot Response Back to Menu…" at bounding box center [288, 284] width 515 height 508
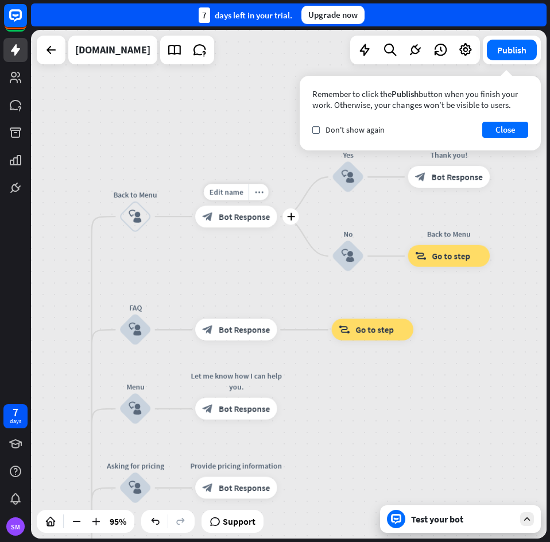
click at [238, 227] on div "Edit name more_horiz plus Was it helpful? block_bot_response Bot Response" at bounding box center [236, 216] width 82 height 22
click at [254, 227] on div "Edit name more_horiz plus Was it helpful? block_bot_response Bot Response" at bounding box center [236, 216] width 82 height 22
click at [239, 220] on span "Bot Response" at bounding box center [244, 216] width 51 height 11
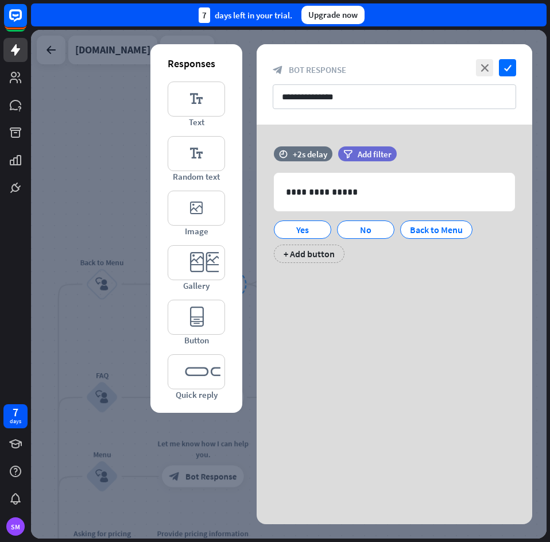
click at [123, 197] on div at bounding box center [288, 284] width 515 height 508
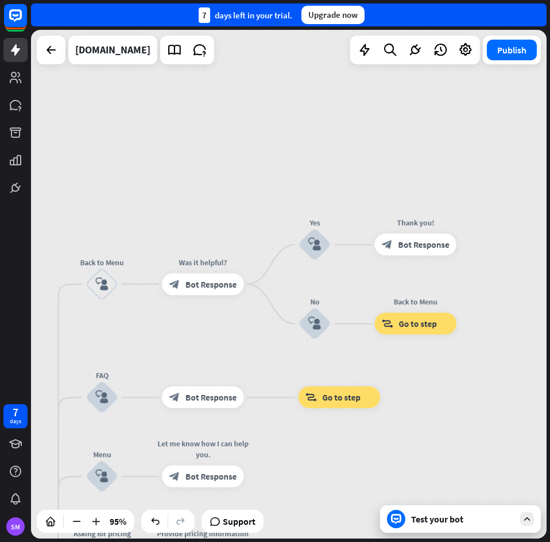
click at [453, 516] on div "Test your bot" at bounding box center [462, 518] width 103 height 11
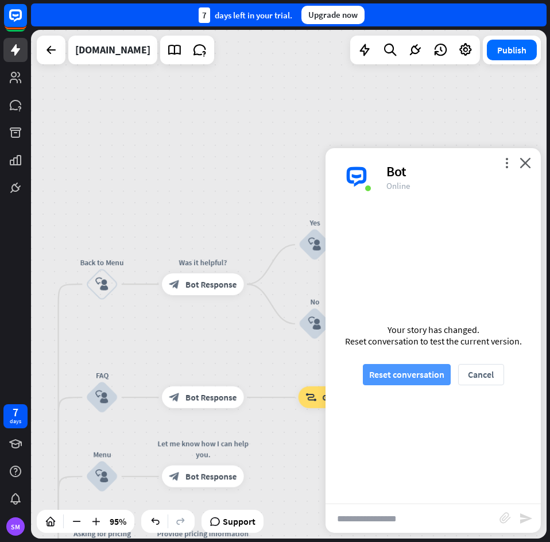
click at [402, 371] on button "Reset conversation" at bounding box center [407, 374] width 88 height 21
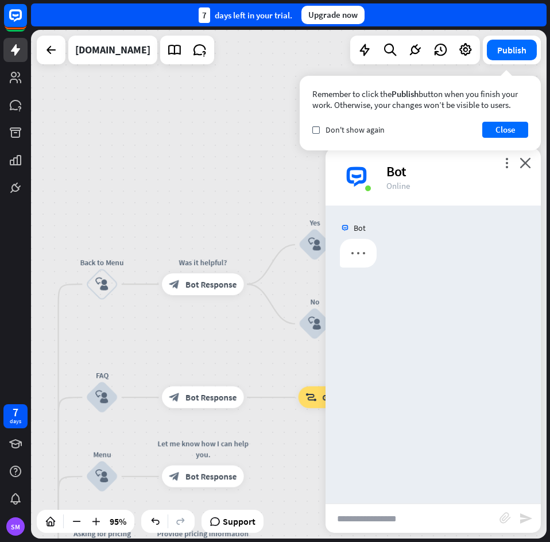
click at [406, 520] on input "text" at bounding box center [412, 518] width 174 height 29
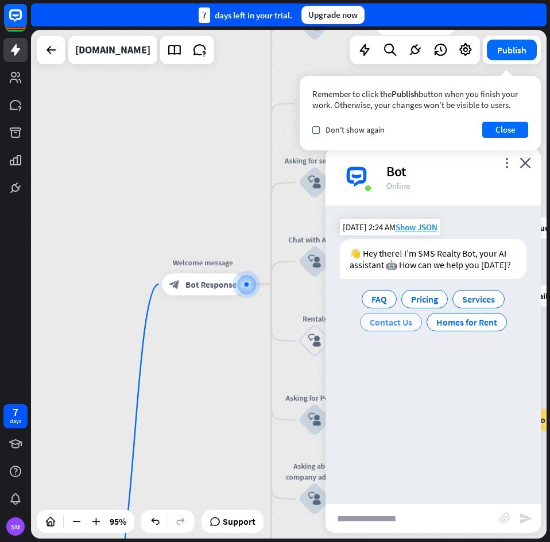
click at [399, 321] on span "Contact Us" at bounding box center [390, 321] width 42 height 11
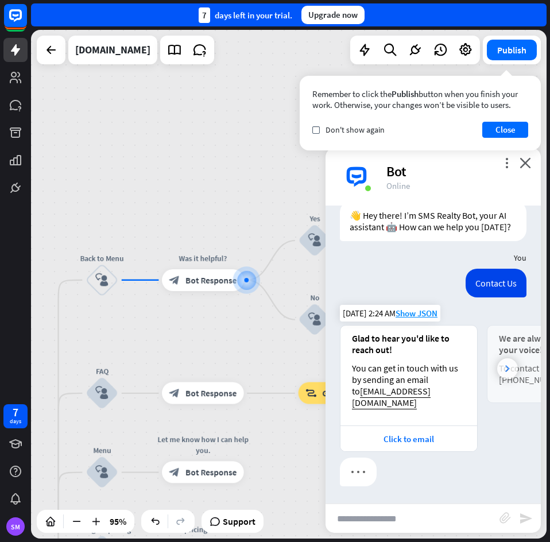
scroll to position [49, 0]
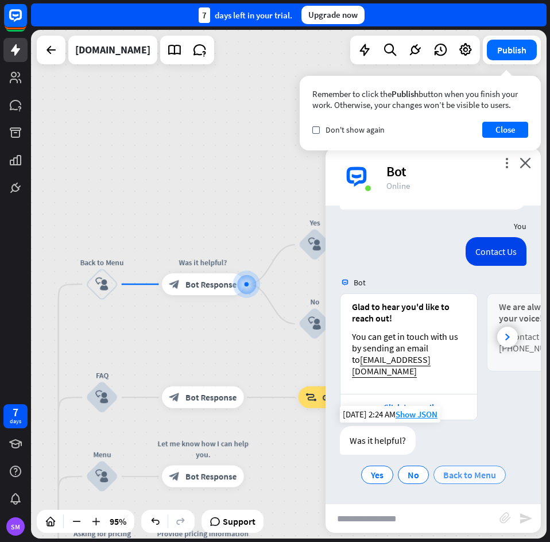
click at [482, 474] on span "Back to Menu" at bounding box center [469, 474] width 53 height 11
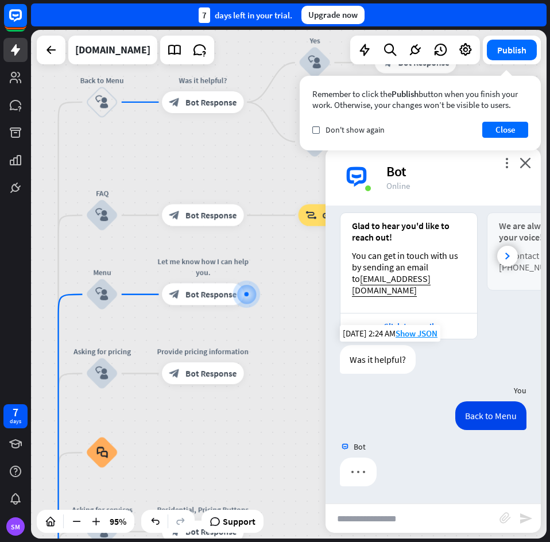
scroll to position [162, 0]
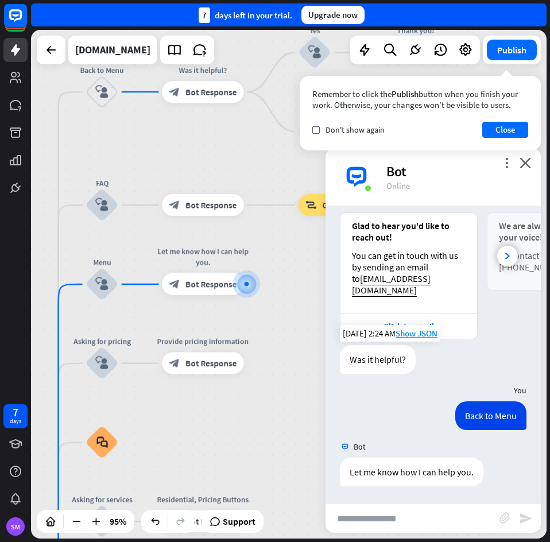
click at [443, 516] on input "text" at bounding box center [412, 518] width 174 height 29
click at [413, 528] on input "text" at bounding box center [412, 518] width 174 height 29
type input "**********"
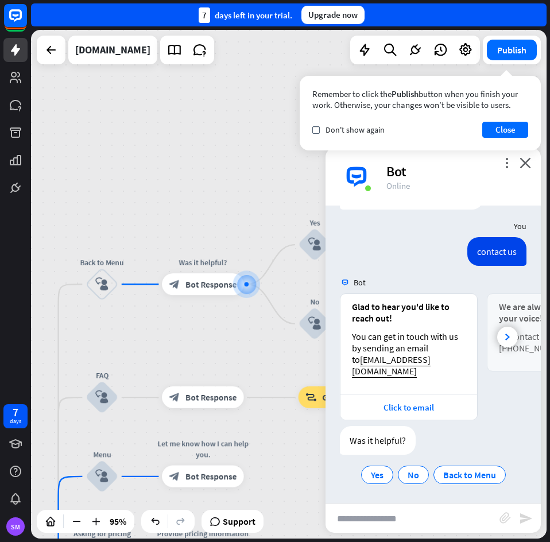
scroll to position [438, 0]
click at [400, 478] on div "No" at bounding box center [413, 474] width 31 height 18
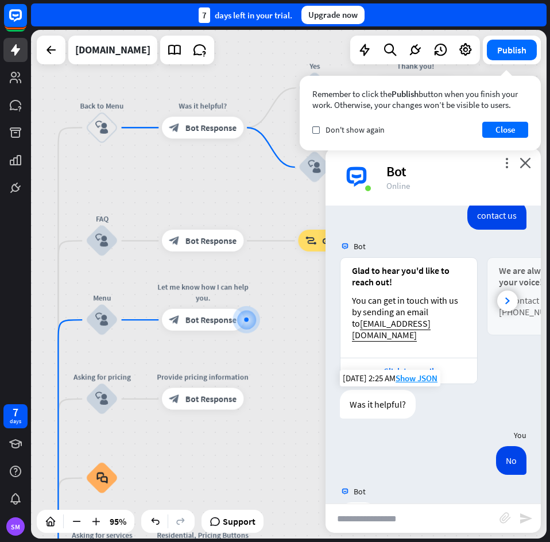
scroll to position [519, 0]
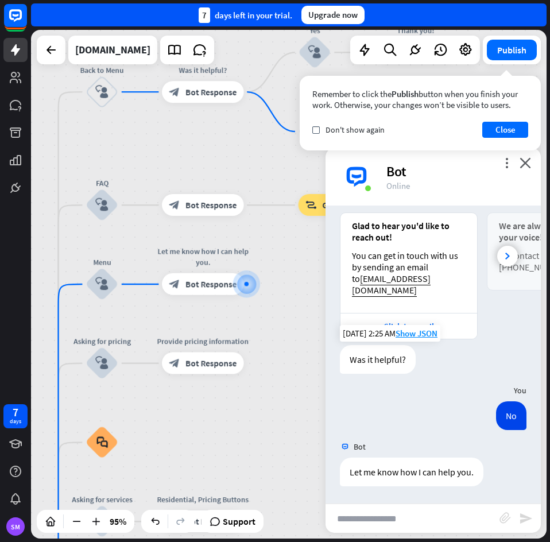
click at [419, 512] on input "text" at bounding box center [412, 518] width 174 height 29
click at [420, 513] on input "text" at bounding box center [412, 518] width 174 height 29
type input "**********"
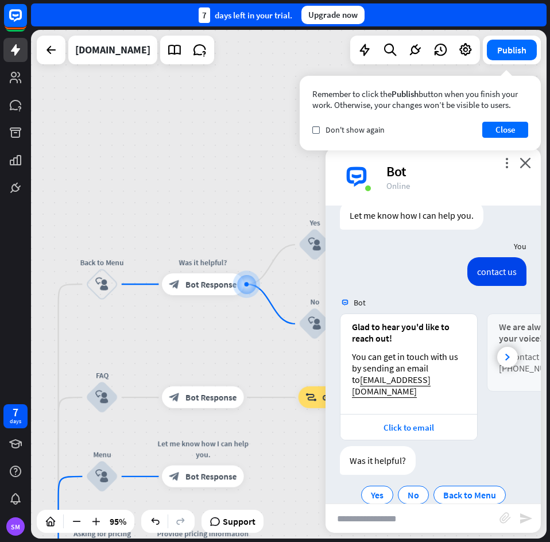
scroll to position [796, 0]
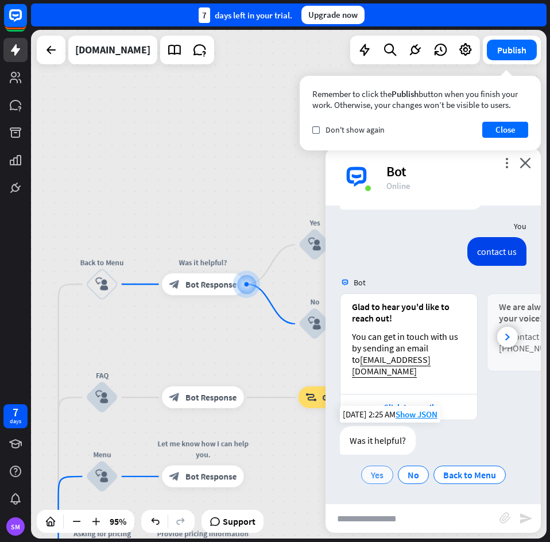
click at [375, 478] on span "Yes" at bounding box center [377, 474] width 13 height 11
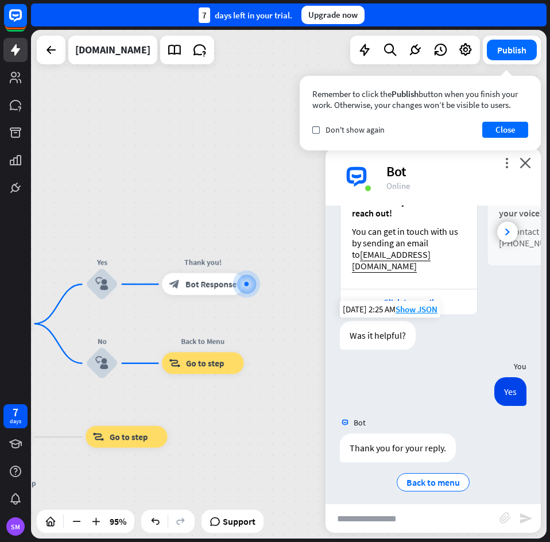
scroll to position [908, 0]
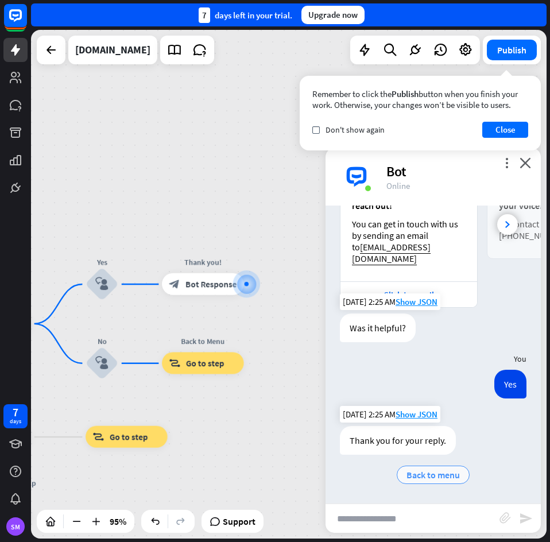
click at [439, 475] on span "Back to menu" at bounding box center [432, 474] width 53 height 11
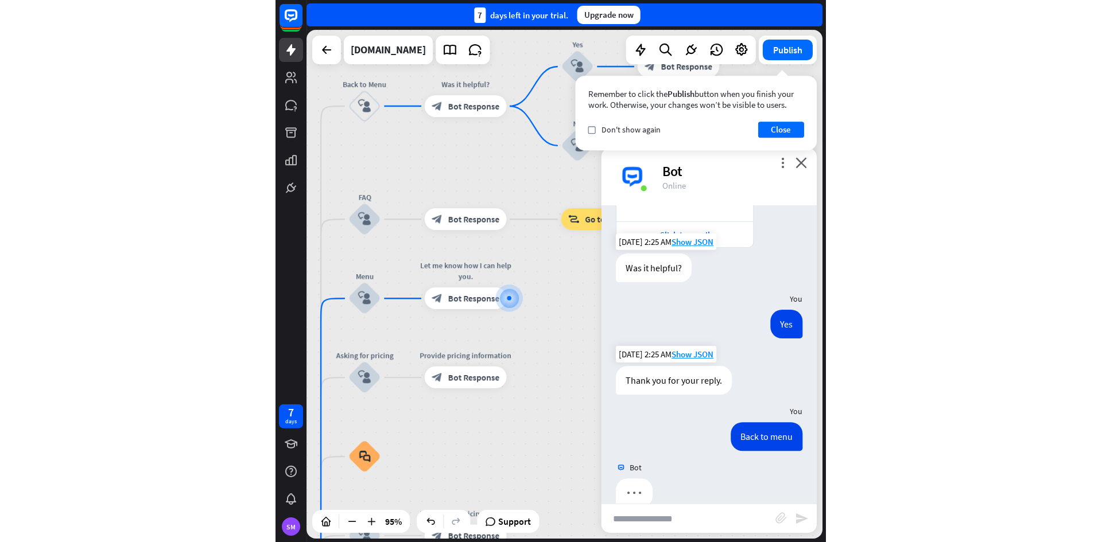
scroll to position [989, 0]
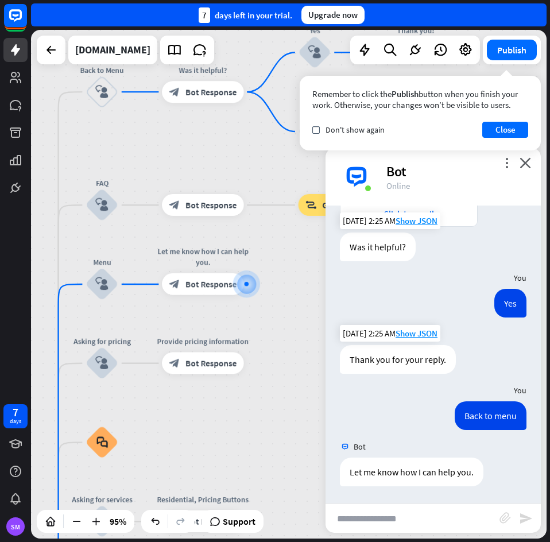
click at [266, 433] on div "home_2 Start point Welcome message block_bot_response Bot Response Back to Menu…" at bounding box center [288, 284] width 515 height 508
click at [517, 137] on button "Close" at bounding box center [505, 130] width 46 height 16
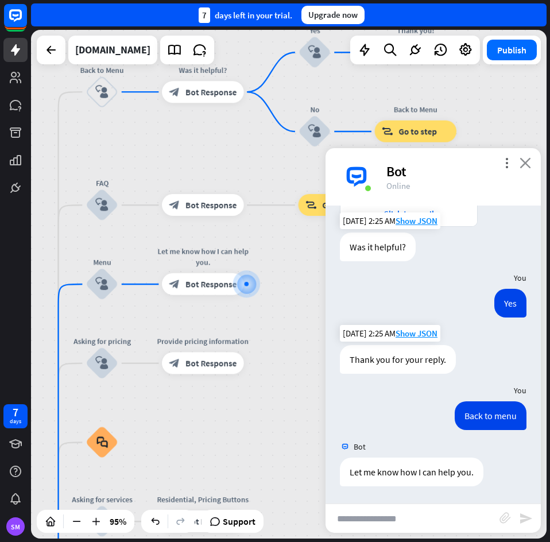
click at [530, 164] on icon "close" at bounding box center [524, 162] width 11 height 11
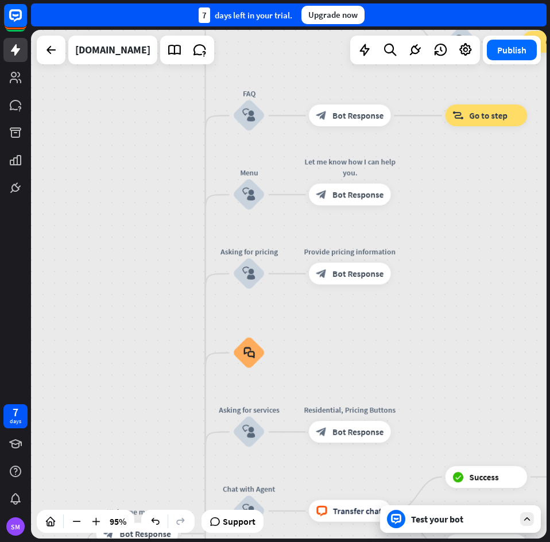
drag, startPoint x: 417, startPoint y: 380, endPoint x: 492, endPoint y: 247, distance: 152.9
click at [492, 247] on div "home_2 Start point Welcome message block_bot_response Bot Response Back to Menu…" at bounding box center [288, 284] width 515 height 508
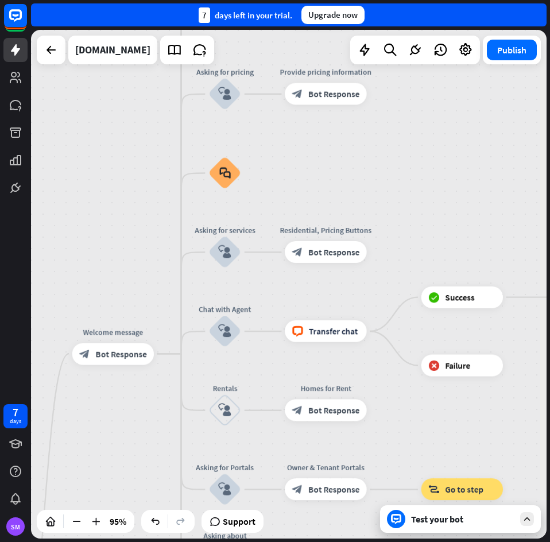
drag, startPoint x: 447, startPoint y: 334, endPoint x: 438, endPoint y: 220, distance: 114.5
click at [438, 220] on div "home_2 Start point Welcome message block_bot_response Bot Response Back to Menu…" at bounding box center [288, 284] width 515 height 508
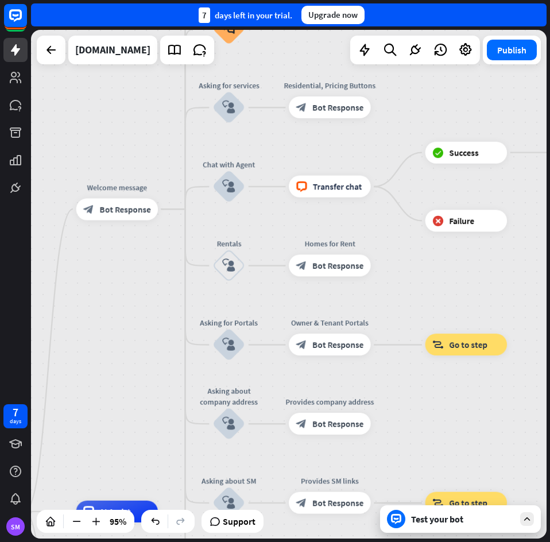
drag, startPoint x: 438, startPoint y: 430, endPoint x: 443, endPoint y: 294, distance: 136.0
click at [443, 294] on div "home_2 Start point Welcome message block_bot_response Bot Response Back to Menu…" at bounding box center [288, 284] width 515 height 508
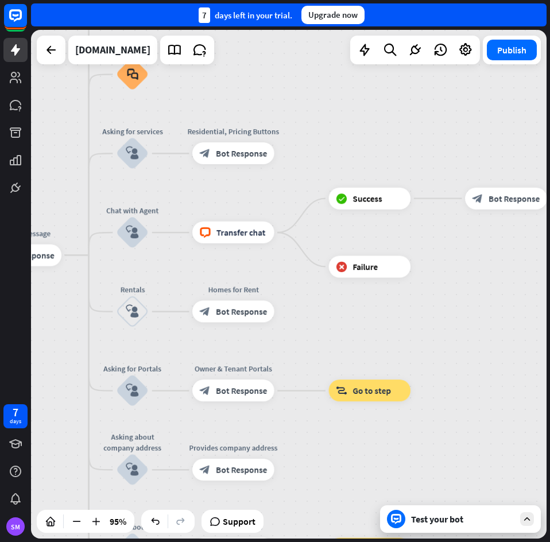
drag, startPoint x: 508, startPoint y: 241, endPoint x: 415, endPoint y: 297, distance: 108.3
click at [409, 302] on div "home_2 Start point Welcome message block_bot_response Bot Response Back to Menu…" at bounding box center [288, 284] width 515 height 508
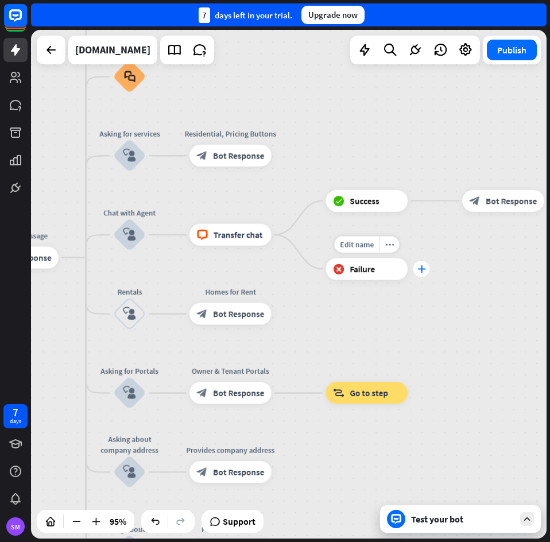
click at [422, 273] on icon "plus" at bounding box center [421, 268] width 8 height 7
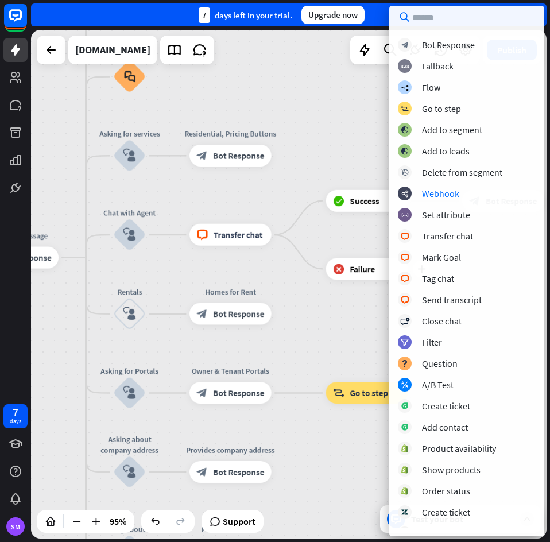
click at [337, 348] on div "home_2 Start point Welcome message block_bot_response Bot Response Back to Menu…" at bounding box center [288, 284] width 515 height 508
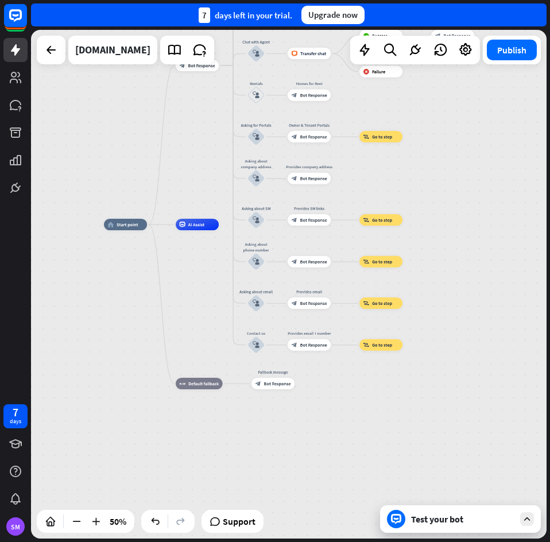
drag, startPoint x: 398, startPoint y: 442, endPoint x: 415, endPoint y: 162, distance: 280.5
click at [415, 162] on div "home_2 Start point Welcome message block_bot_response Bot Response Back to Menu…" at bounding box center [288, 284] width 515 height 508
click at [513, 52] on button "Publish" at bounding box center [512, 50] width 50 height 21
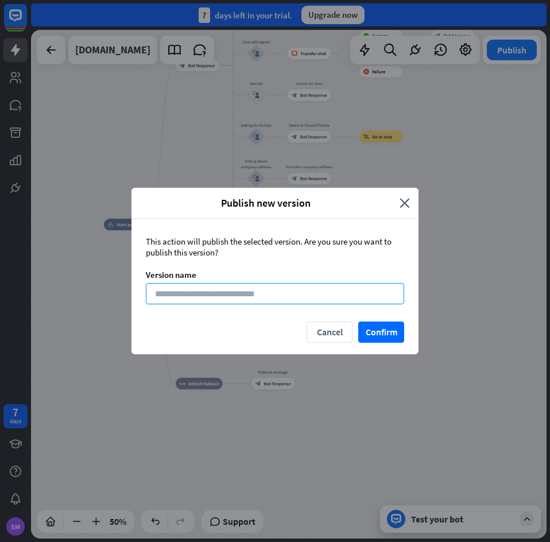
click at [353, 301] on input at bounding box center [275, 293] width 258 height 21
type input "**********"
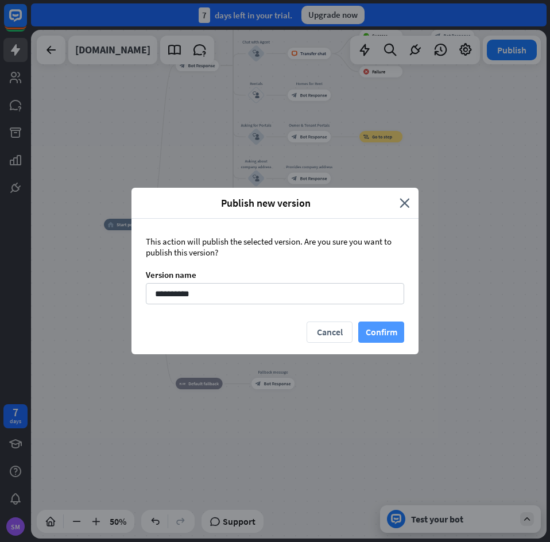
click at [383, 331] on button "Confirm" at bounding box center [381, 331] width 46 height 21
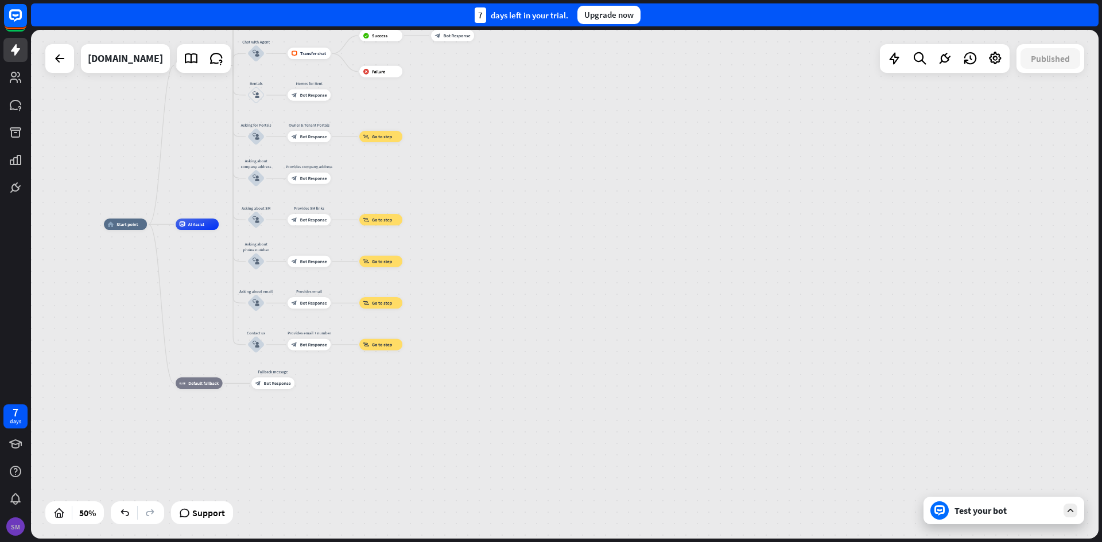
click at [20, 520] on div "SM" at bounding box center [15, 526] width 18 height 18
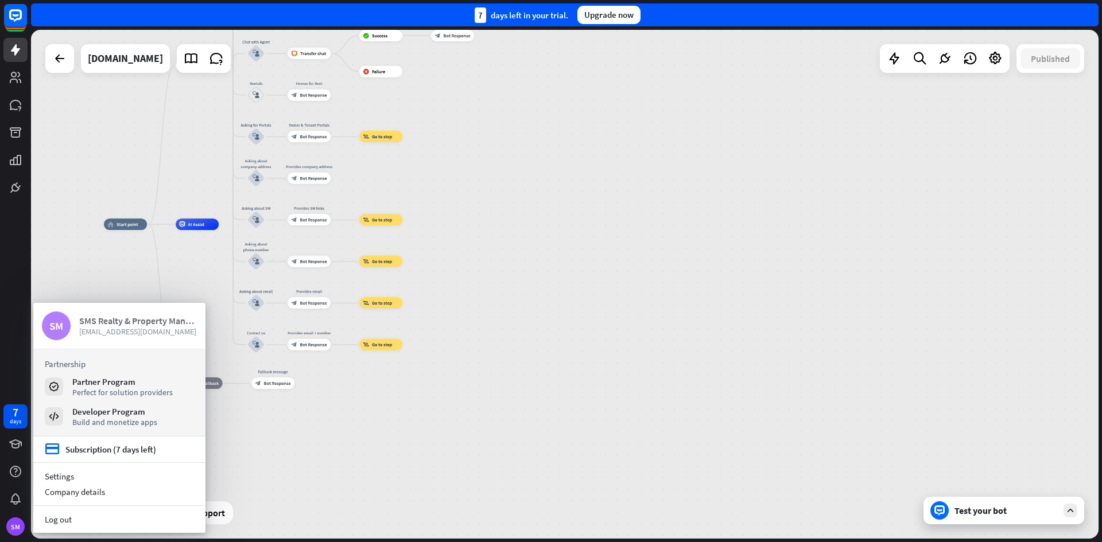
click at [149, 326] on span "[EMAIL_ADDRESS][DOMAIN_NAME]" at bounding box center [138, 331] width 118 height 10
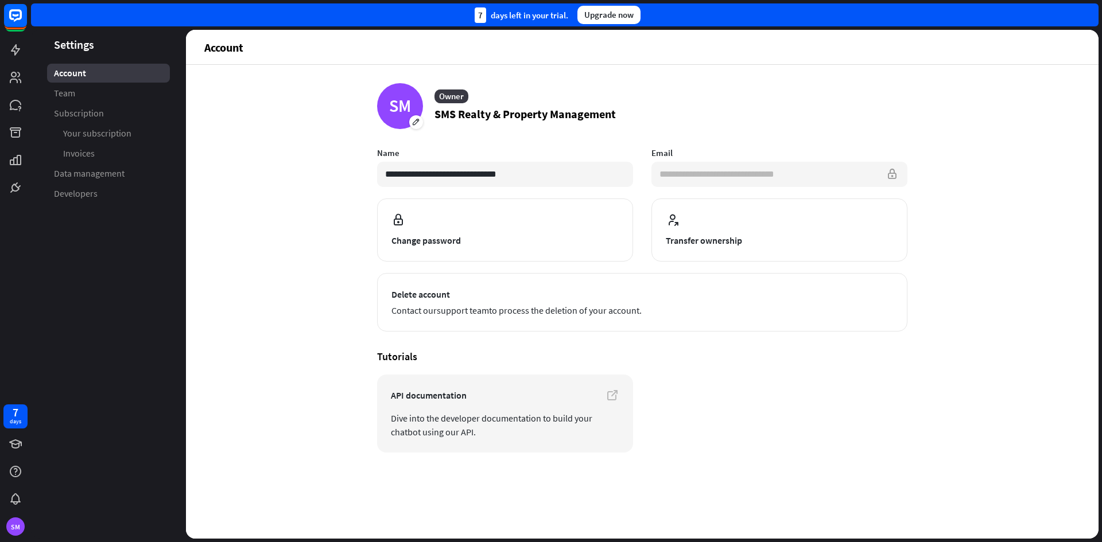
click at [729, 182] on input "**********" at bounding box center [779, 174] width 256 height 25
click at [888, 171] on input "**********" at bounding box center [779, 174] width 256 height 25
click at [11, 18] on icon at bounding box center [16, 16] width 14 height 14
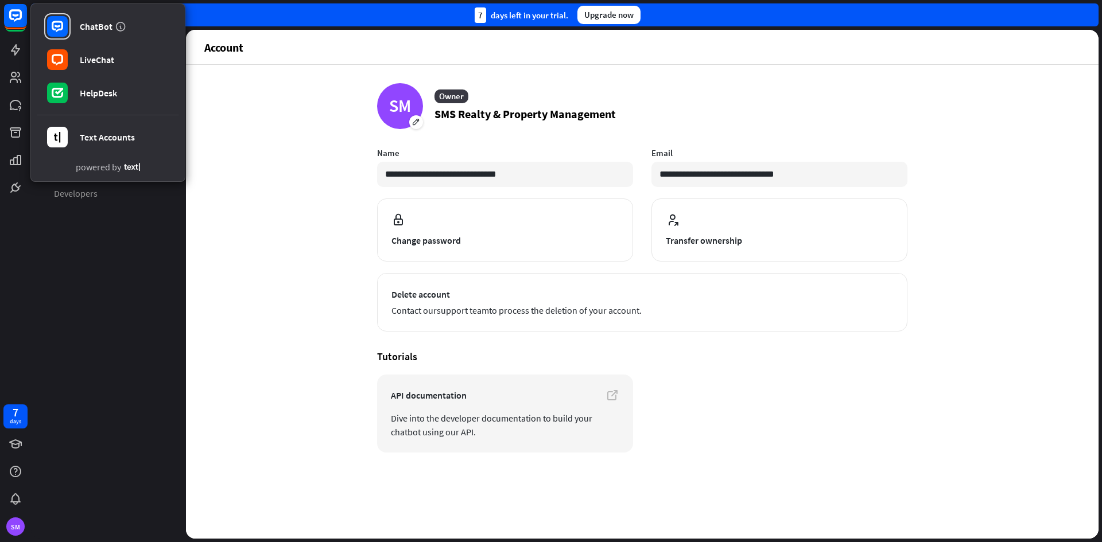
click at [112, 264] on aside "Settings Account Team Subscription Your subscription Invoices Data management D…" at bounding box center [108, 284] width 155 height 509
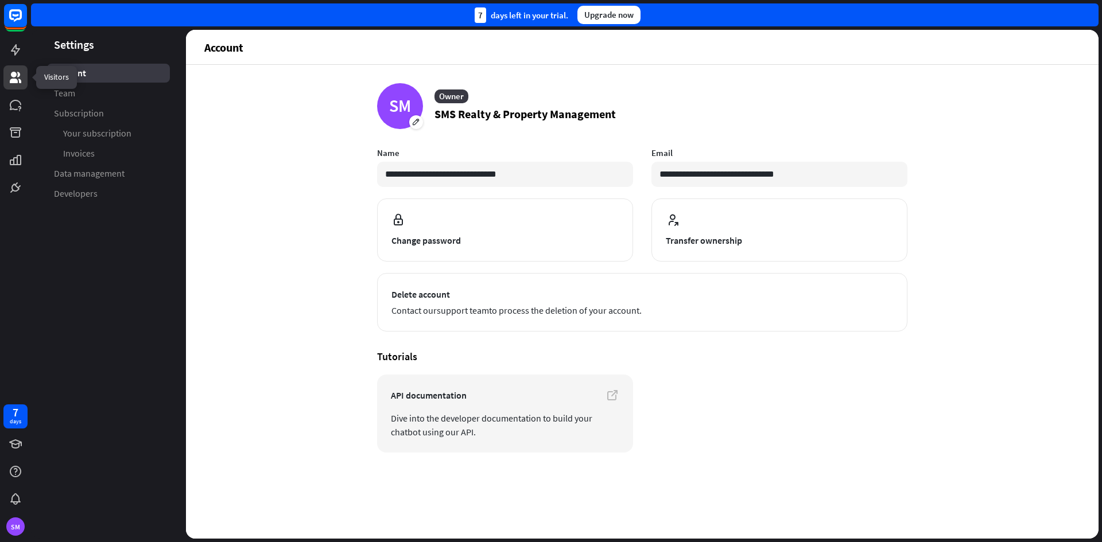
click at [13, 83] on icon at bounding box center [15, 77] width 11 height 11
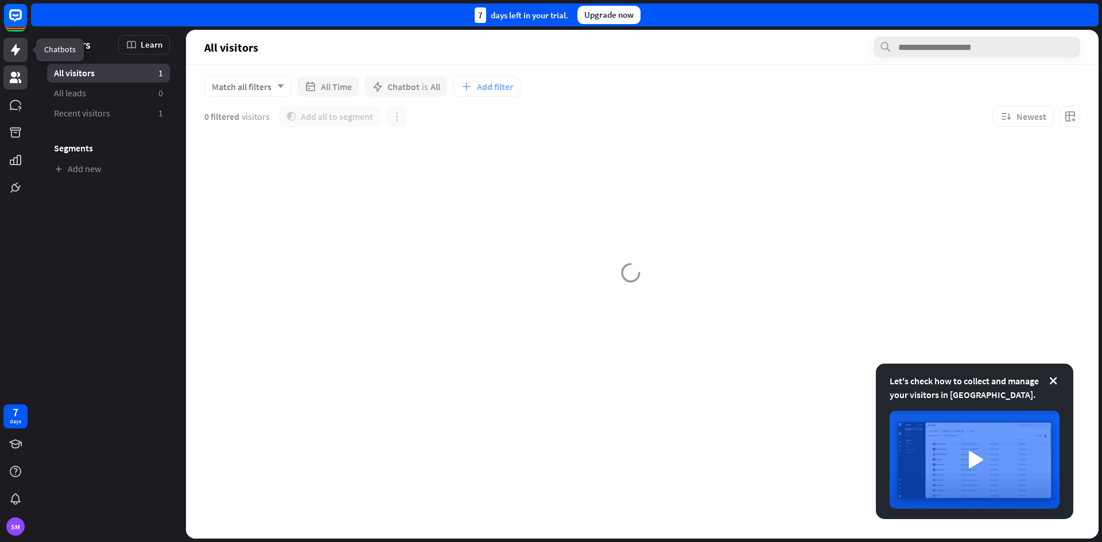
click at [22, 50] on icon at bounding box center [16, 50] width 14 height 14
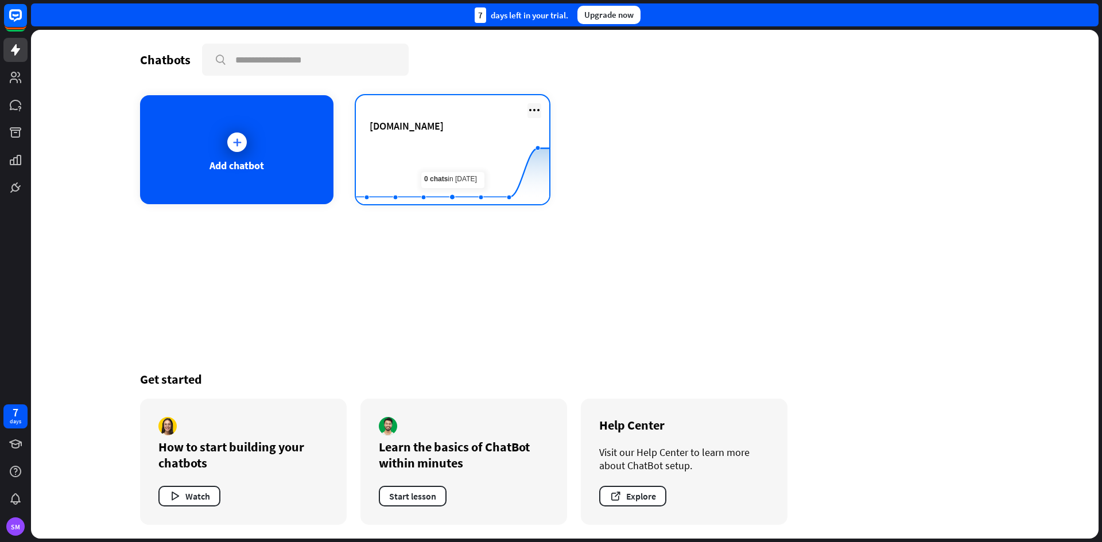
click at [536, 107] on icon at bounding box center [534, 110] width 14 height 14
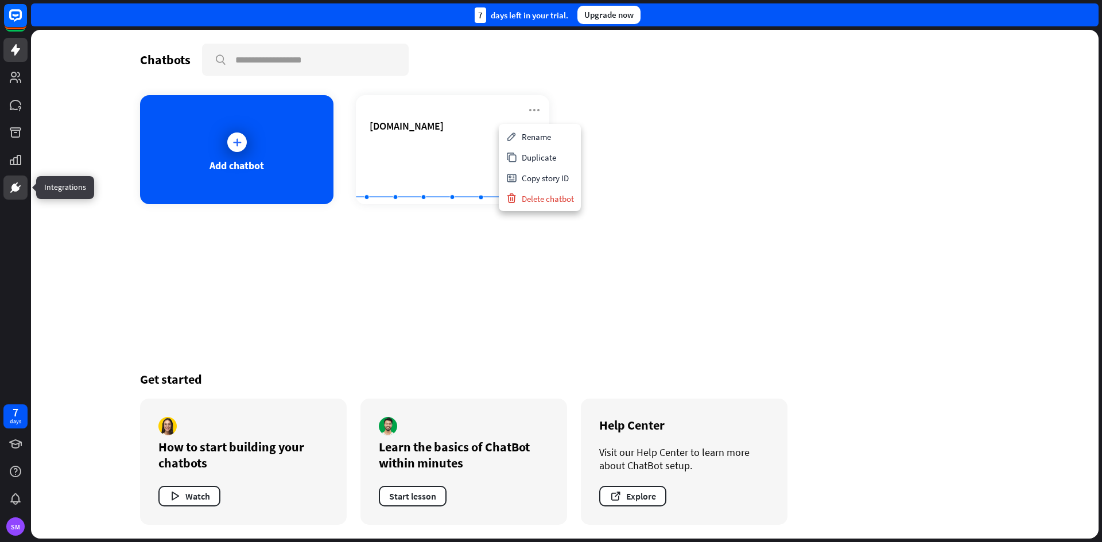
click at [11, 181] on icon at bounding box center [16, 188] width 14 height 14
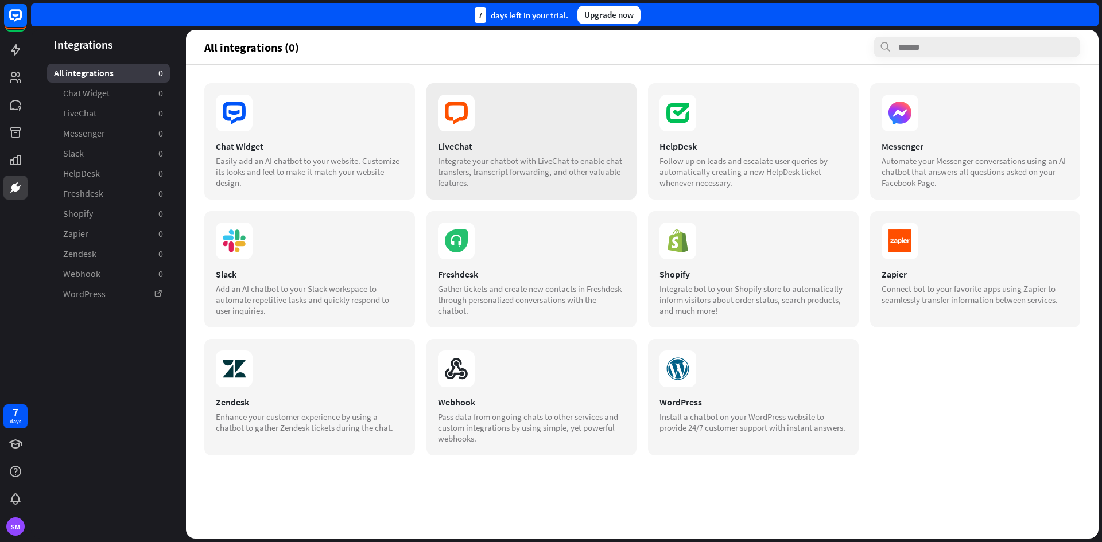
click at [549, 149] on div "LiveChat" at bounding box center [532, 146] width 188 height 11
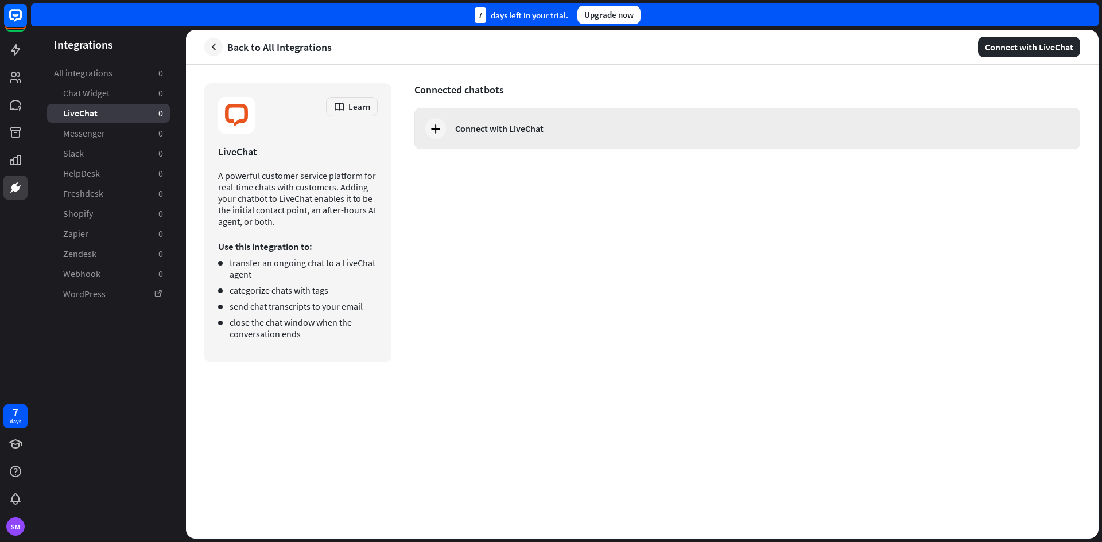
click at [439, 127] on icon at bounding box center [436, 129] width 14 height 14
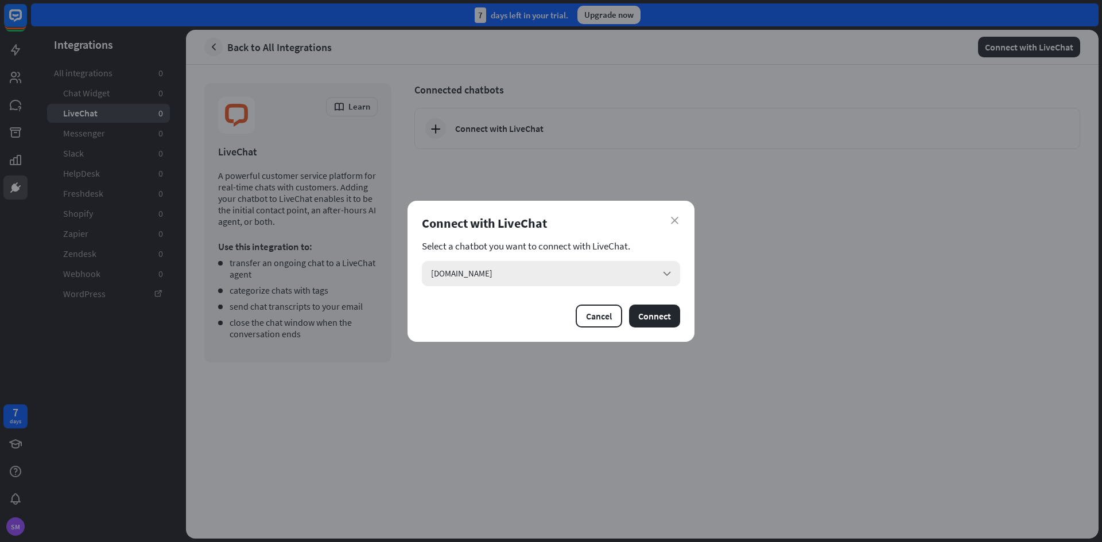
click at [596, 271] on div "[DOMAIN_NAME] arrow_down" at bounding box center [551, 273] width 258 height 25
click at [609, 244] on section "Select a chatbot you want to connect with LiveChat." at bounding box center [551, 245] width 258 height 11
click at [648, 313] on button "Connect" at bounding box center [654, 316] width 51 height 23
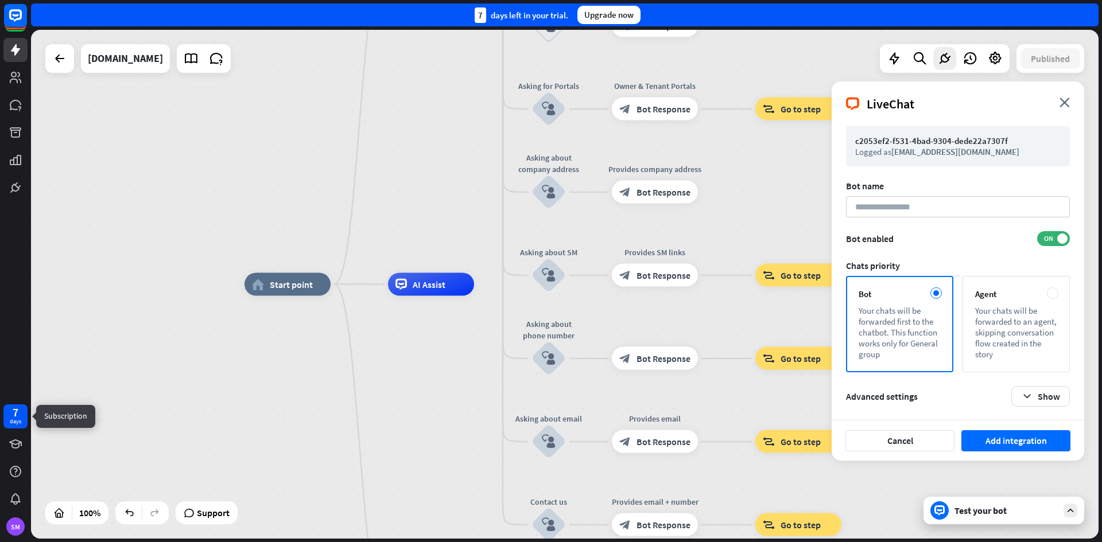
click at [14, 418] on div "days" at bounding box center [15, 422] width 11 height 8
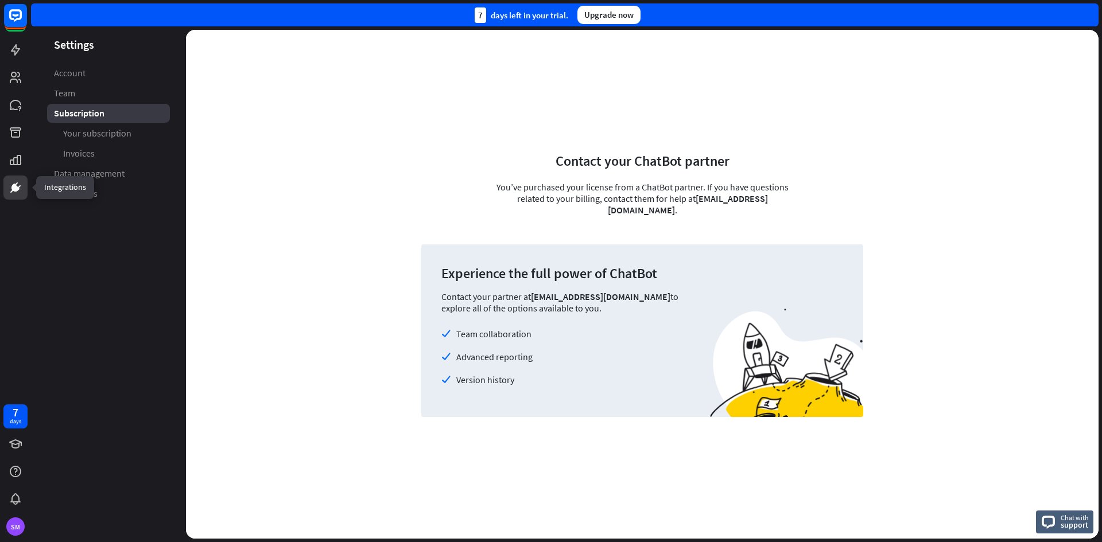
click at [8, 188] on link at bounding box center [15, 188] width 24 height 24
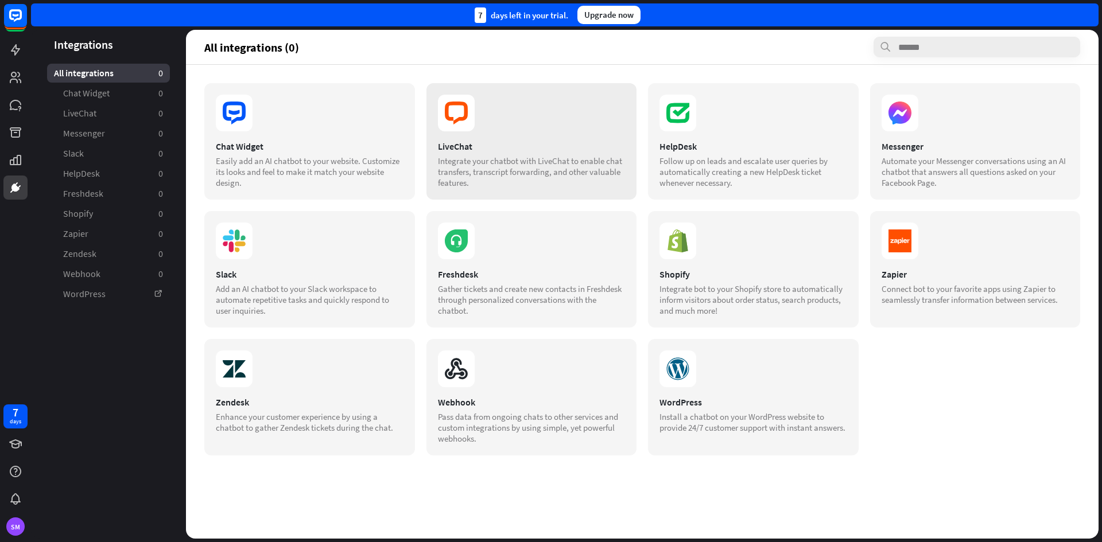
click at [499, 164] on div "Integrate your chatbot with LiveChat to enable chat transfers, transcript forwa…" at bounding box center [532, 171] width 188 height 33
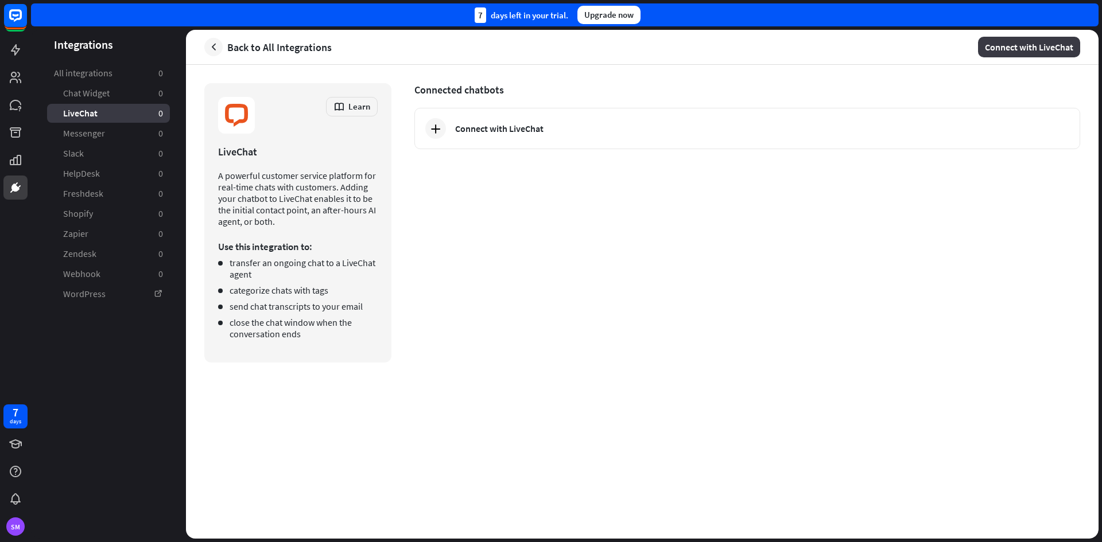
click at [1011, 44] on button "Connect with LiveChat" at bounding box center [1029, 47] width 102 height 21
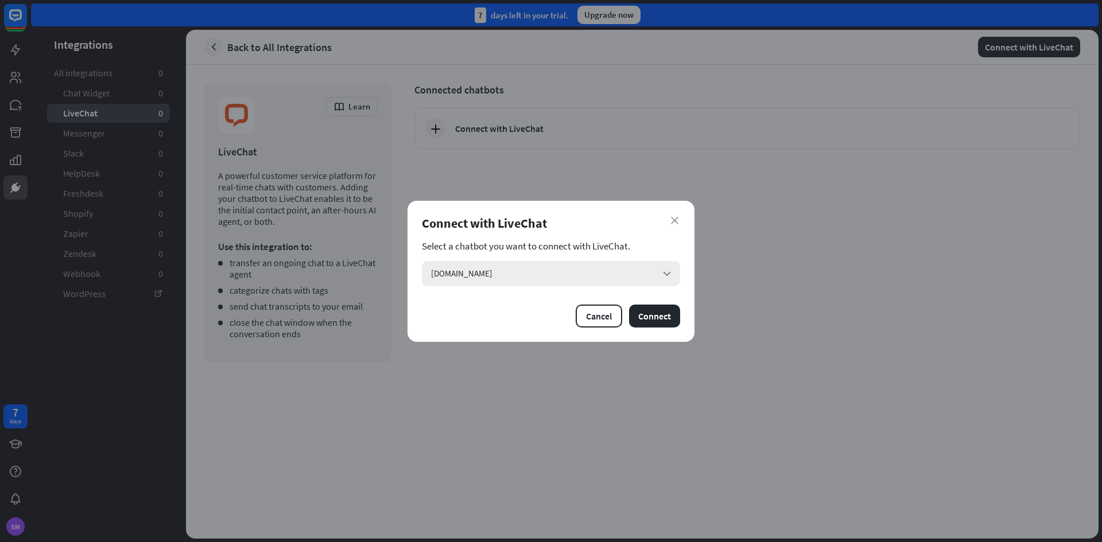
click at [656, 281] on div "[DOMAIN_NAME] arrow_down" at bounding box center [551, 273] width 258 height 25
click at [490, 330] on div "close Connect with LiveChat Select a chatbot you want to connect with LiveChat.…" at bounding box center [550, 271] width 287 height 141
click at [656, 313] on button "Connect" at bounding box center [654, 316] width 51 height 23
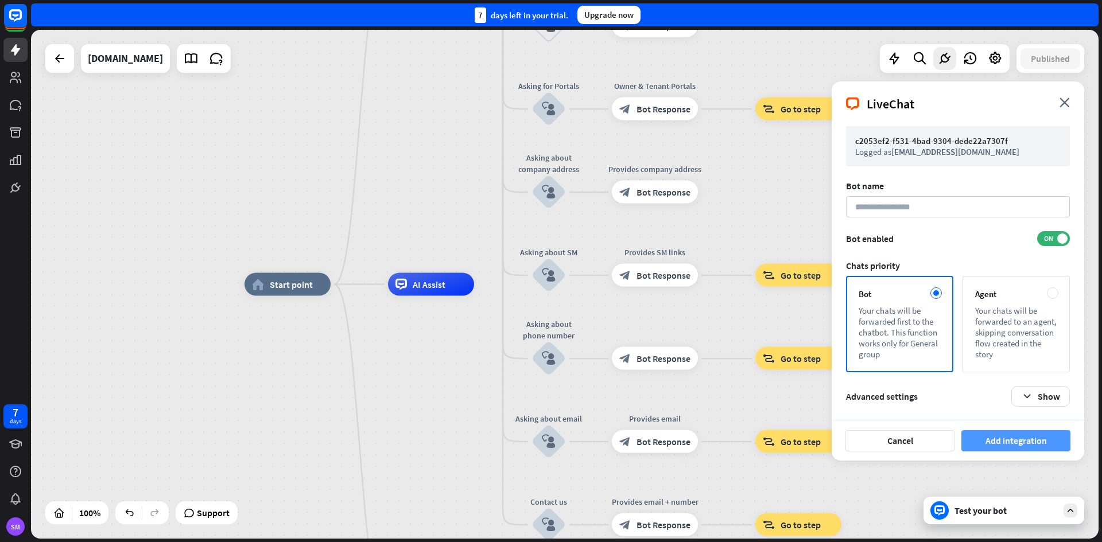
click at [1020, 442] on button "Add integration" at bounding box center [1015, 440] width 109 height 21
type input "**********"
click at [970, 229] on div "**********" at bounding box center [958, 293] width 224 height 227
click at [1020, 396] on button "Show" at bounding box center [1040, 396] width 59 height 21
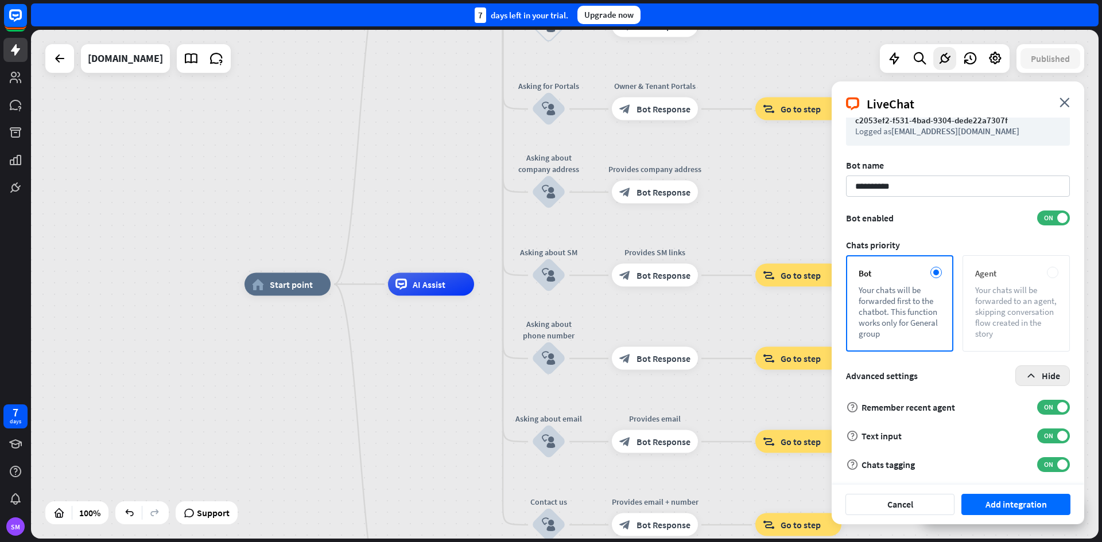
scroll to position [22, 0]
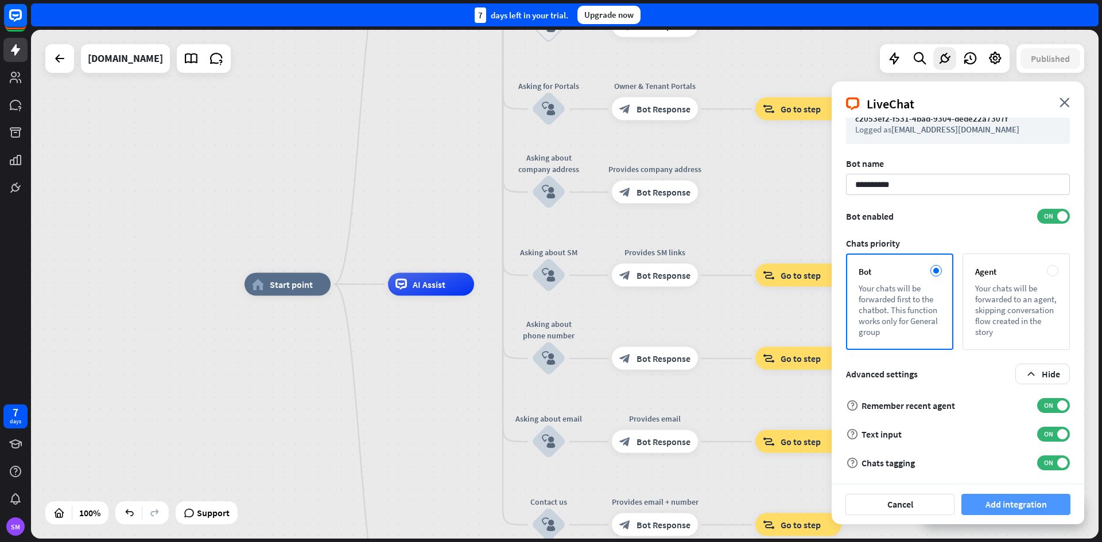
click at [1023, 501] on button "Add integration" at bounding box center [1015, 504] width 109 height 21
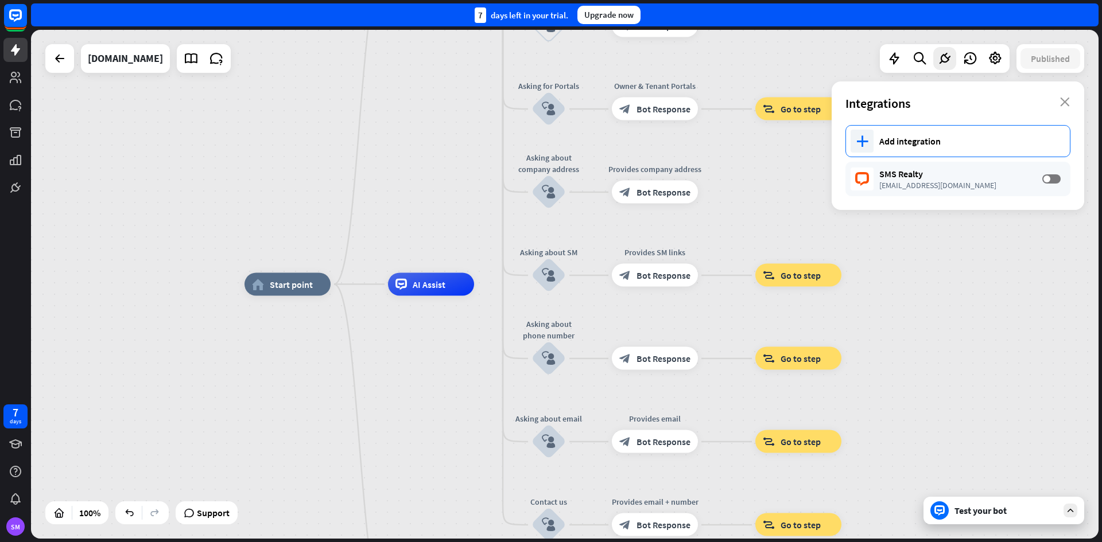
click at [866, 141] on icon "plus" at bounding box center [862, 140] width 12 height 11
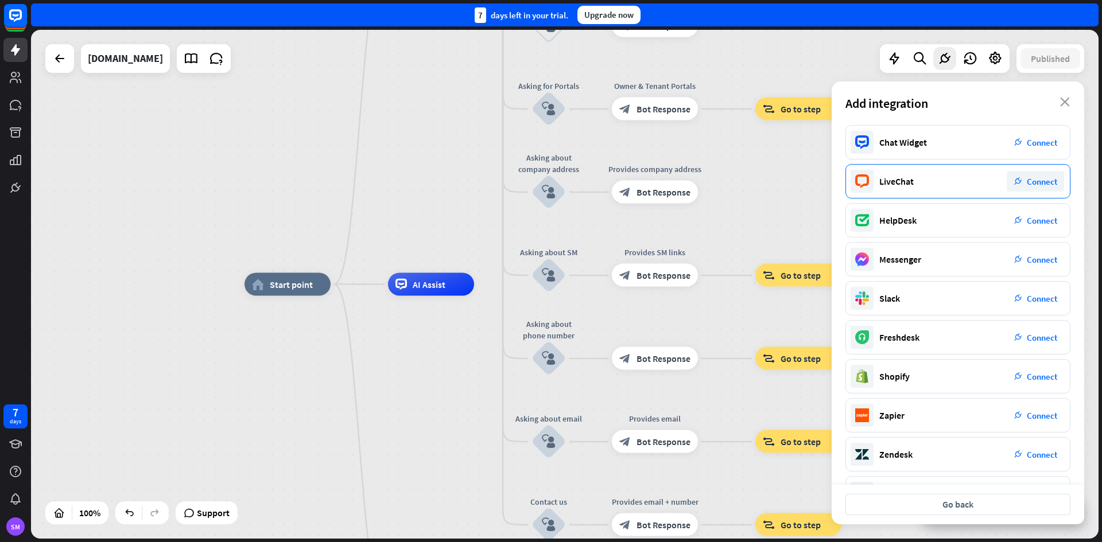
click at [1039, 176] on span "Connect" at bounding box center [1041, 181] width 30 height 11
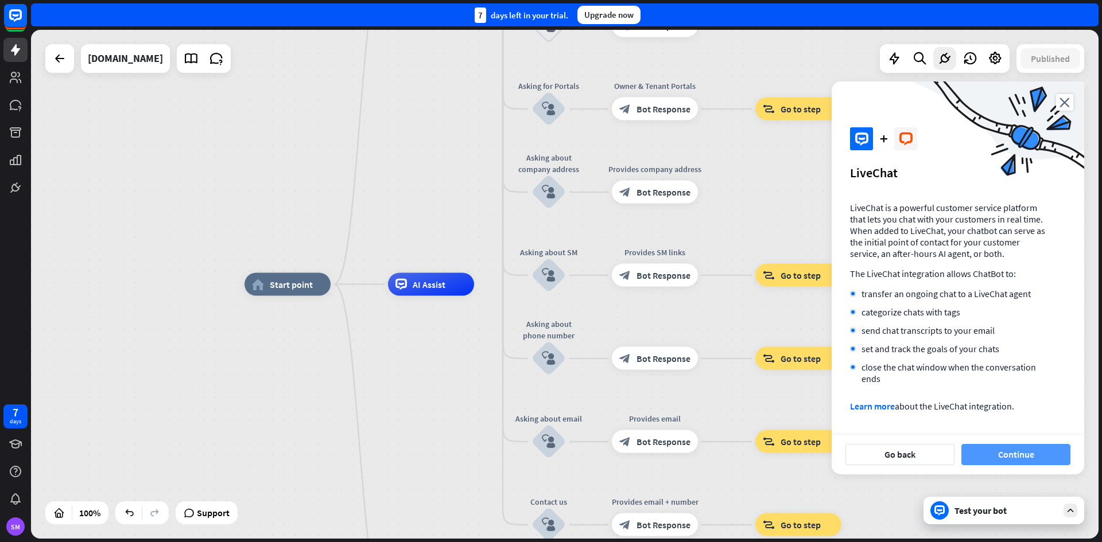
click at [990, 452] on button "Continue" at bounding box center [1015, 454] width 109 height 21
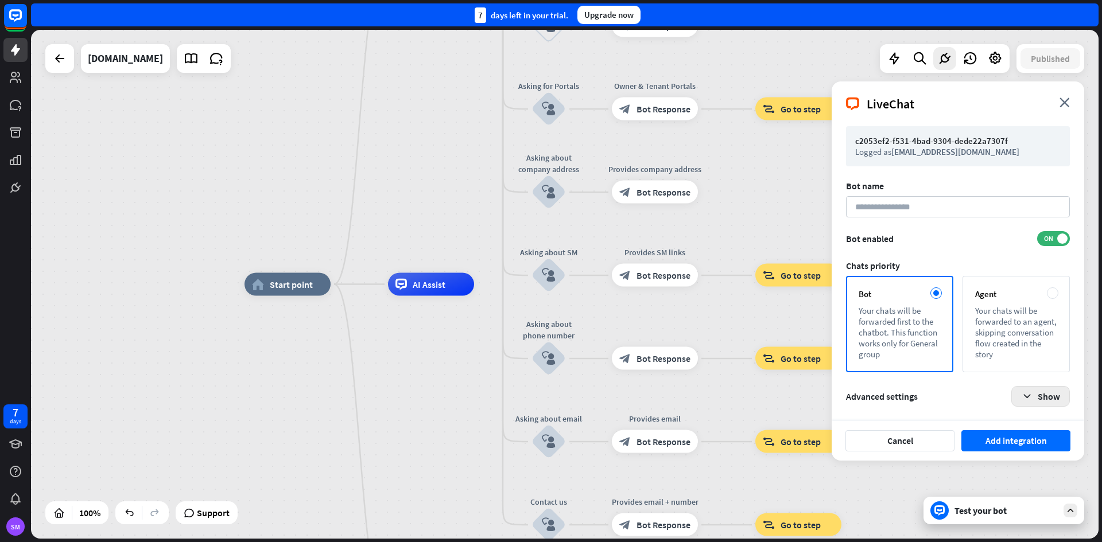
click at [1019, 396] on button "Show" at bounding box center [1040, 396] width 59 height 21
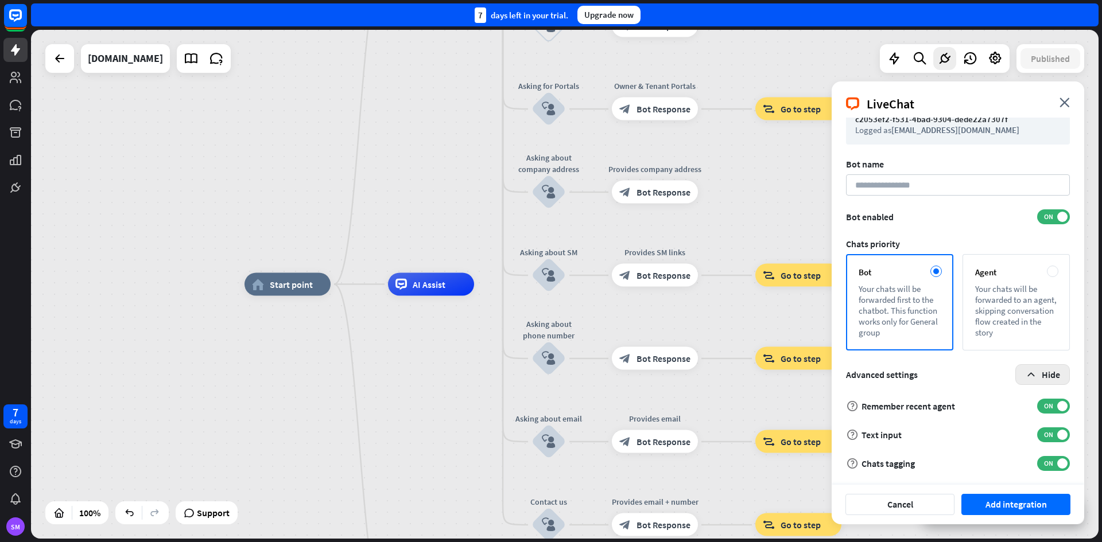
scroll to position [22, 0]
click at [21, 131] on icon at bounding box center [16, 133] width 14 height 14
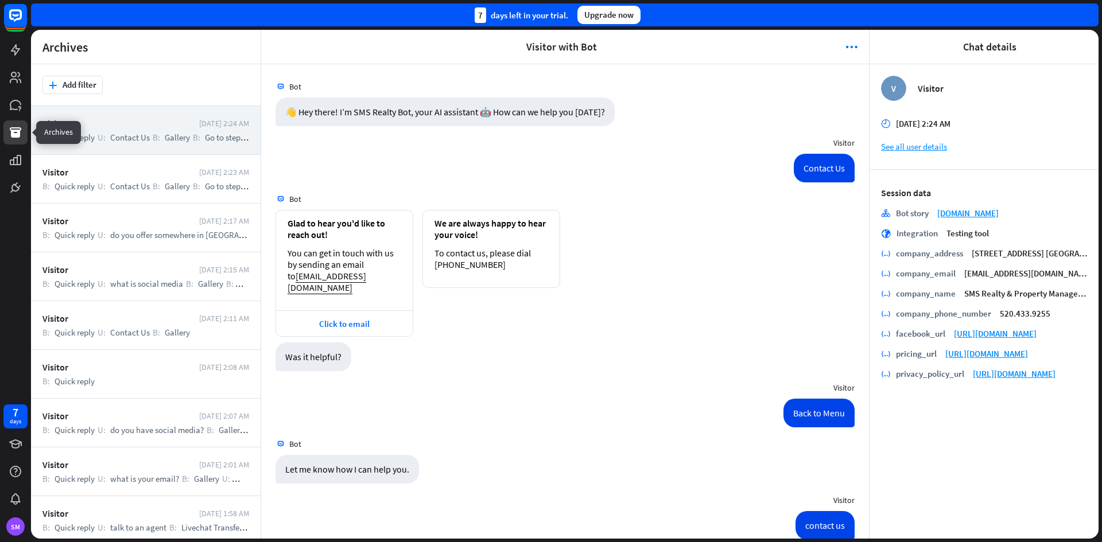
scroll to position [789, 0]
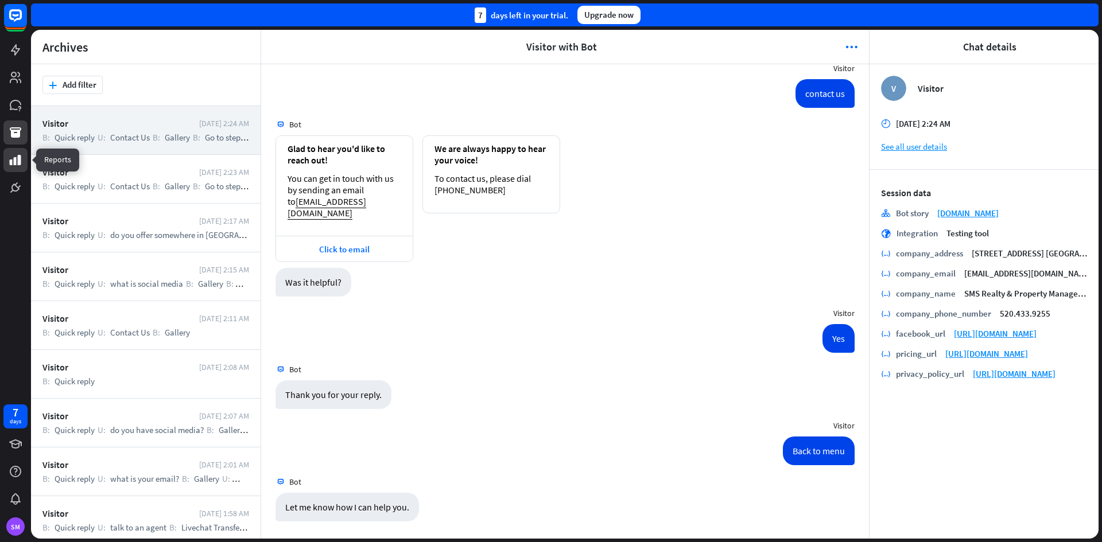
click at [14, 158] on icon at bounding box center [15, 160] width 11 height 10
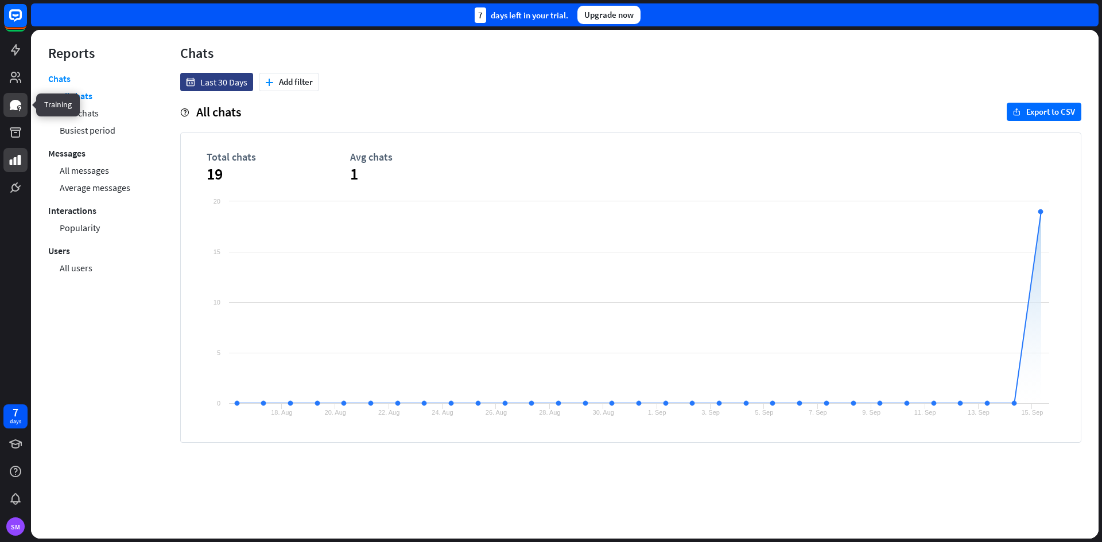
click at [17, 102] on icon at bounding box center [15, 105] width 11 height 10
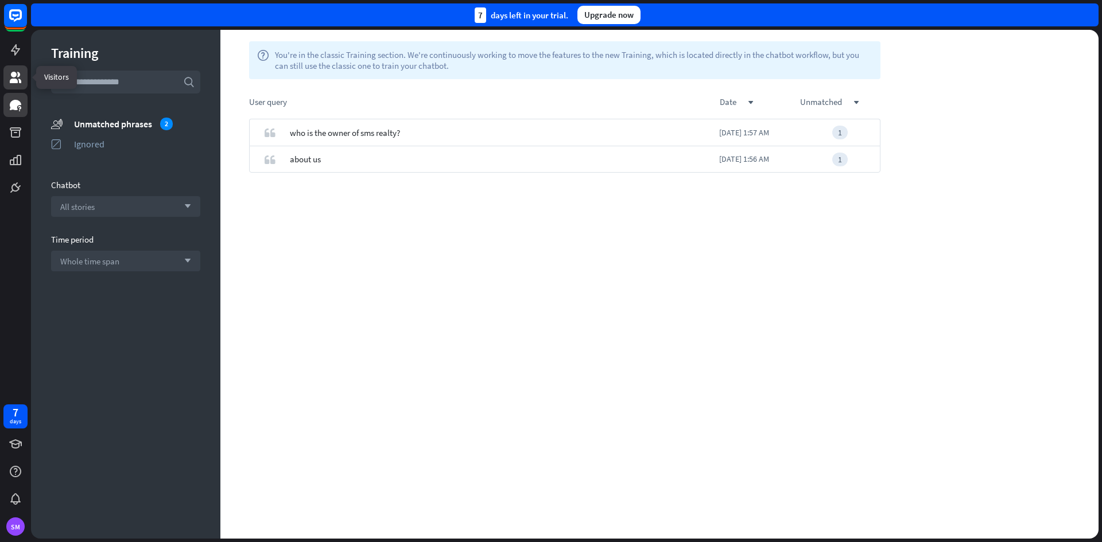
click at [18, 67] on link at bounding box center [15, 77] width 24 height 24
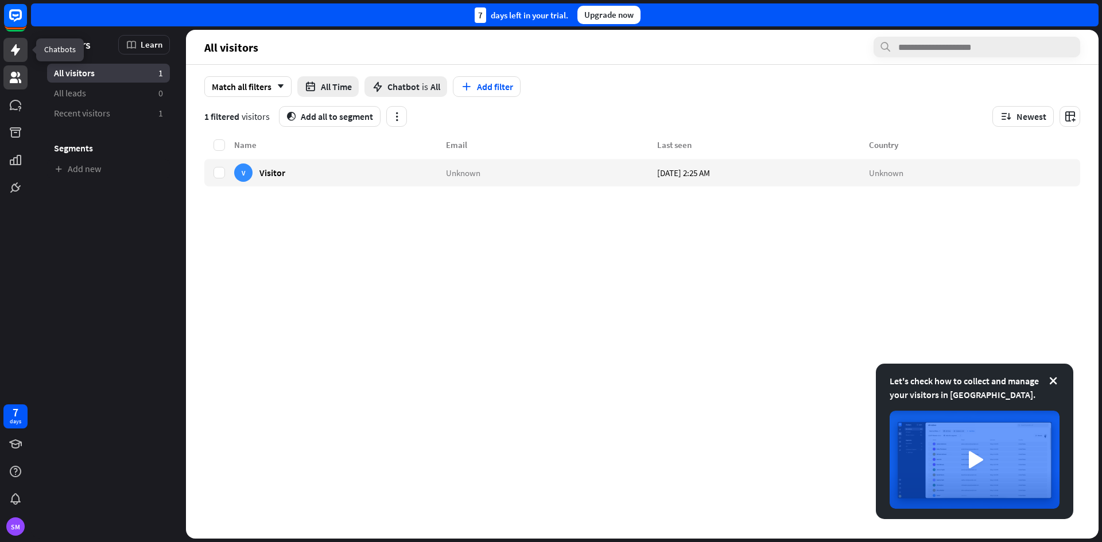
click at [17, 57] on link at bounding box center [15, 50] width 24 height 24
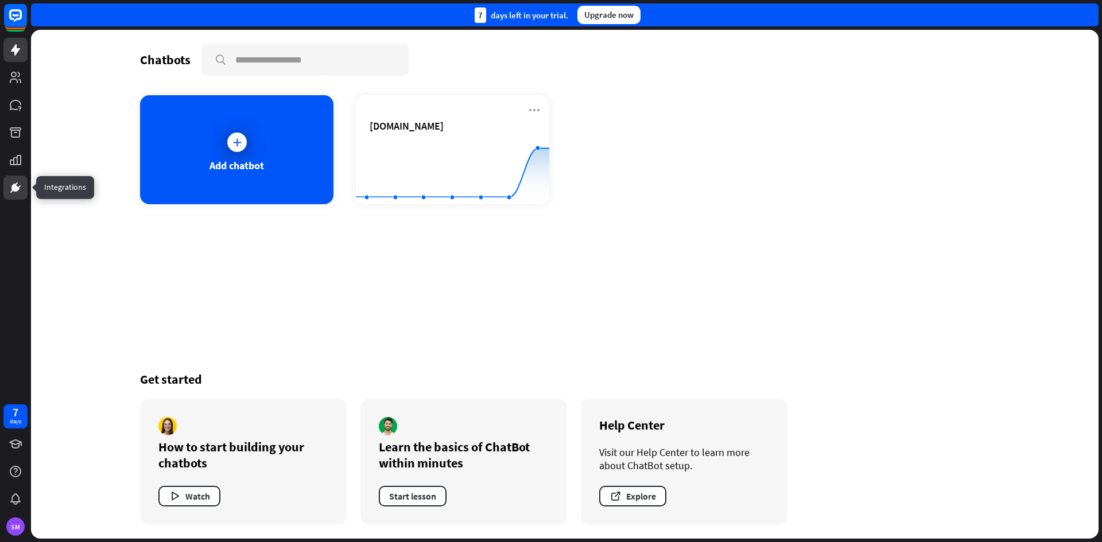
click at [16, 188] on icon at bounding box center [15, 187] width 7 height 7
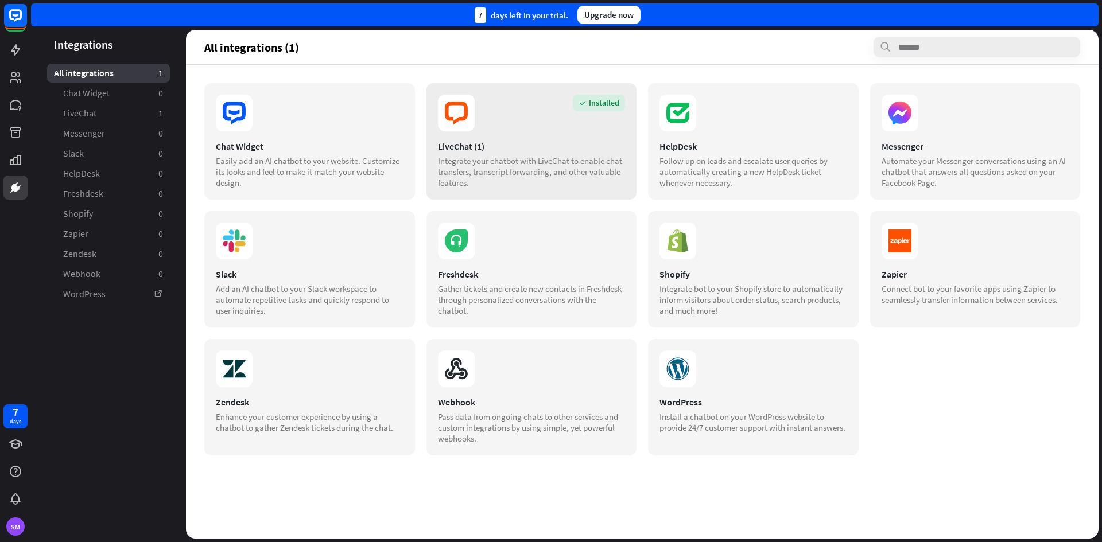
click at [531, 170] on div "Integrate your chatbot with LiveChat to enable chat transfers, transcript forwa…" at bounding box center [532, 171] width 188 height 33
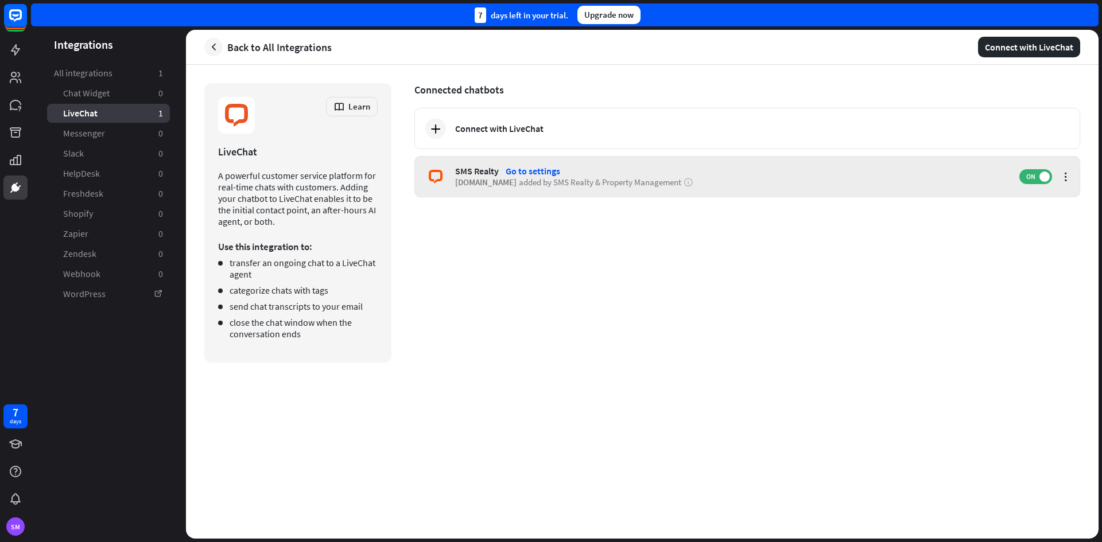
click at [605, 188] on div "[DOMAIN_NAME] added by SMS Realty & Property Management" at bounding box center [731, 182] width 552 height 11
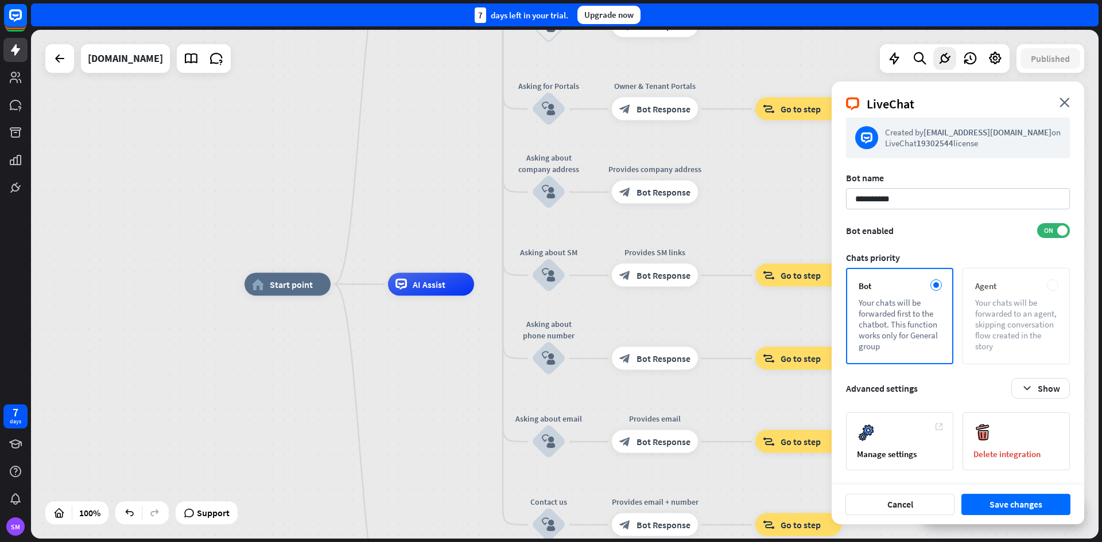
scroll to position [19, 0]
click at [929, 445] on div "Manage settings" at bounding box center [899, 442] width 107 height 58
click at [1037, 439] on div "Delete integration" at bounding box center [1015, 442] width 107 height 58
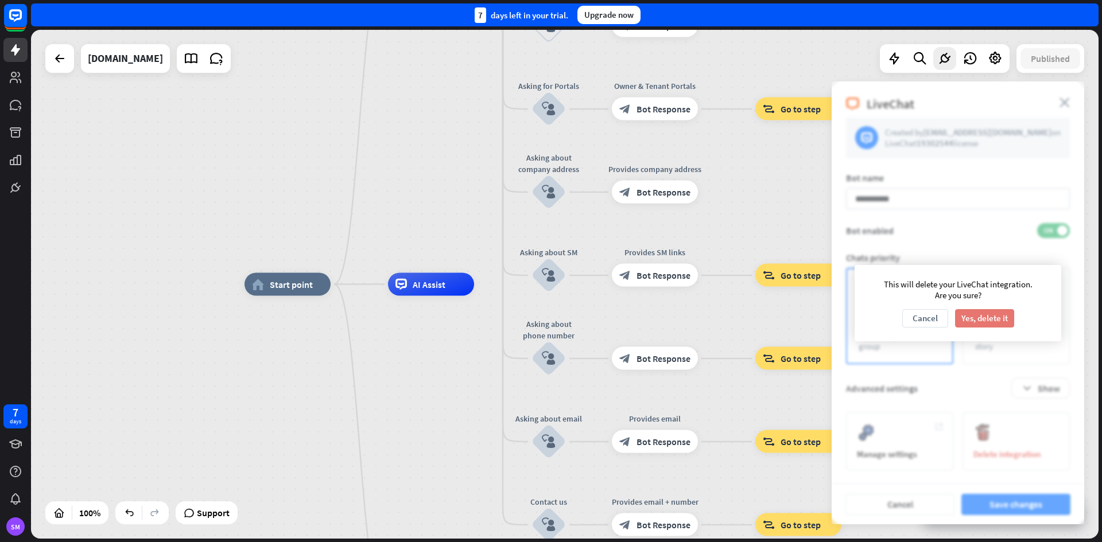
click at [979, 318] on button "Yes, delete it" at bounding box center [984, 318] width 59 height 18
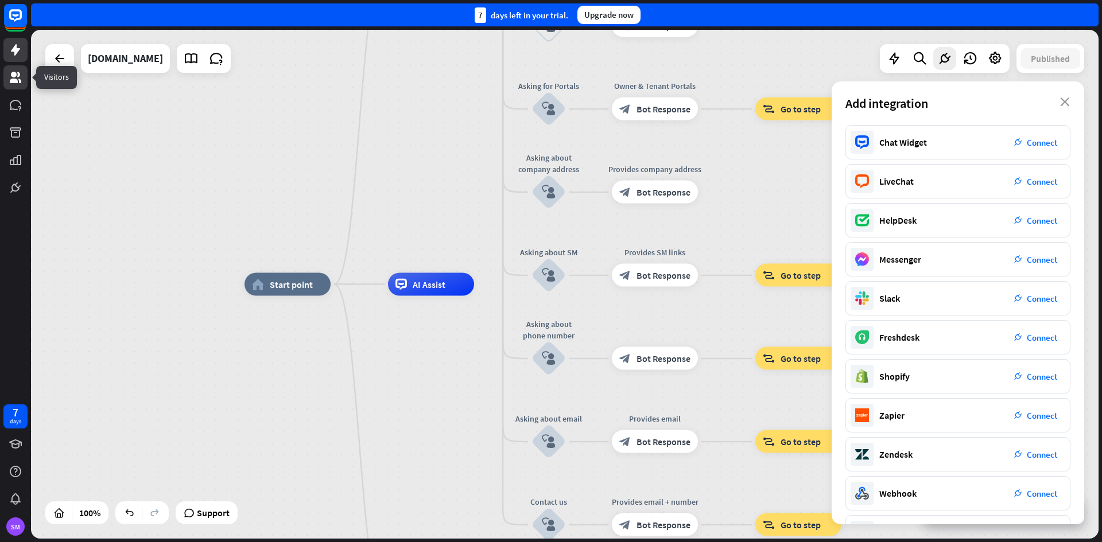
click at [8, 77] on link at bounding box center [15, 77] width 24 height 24
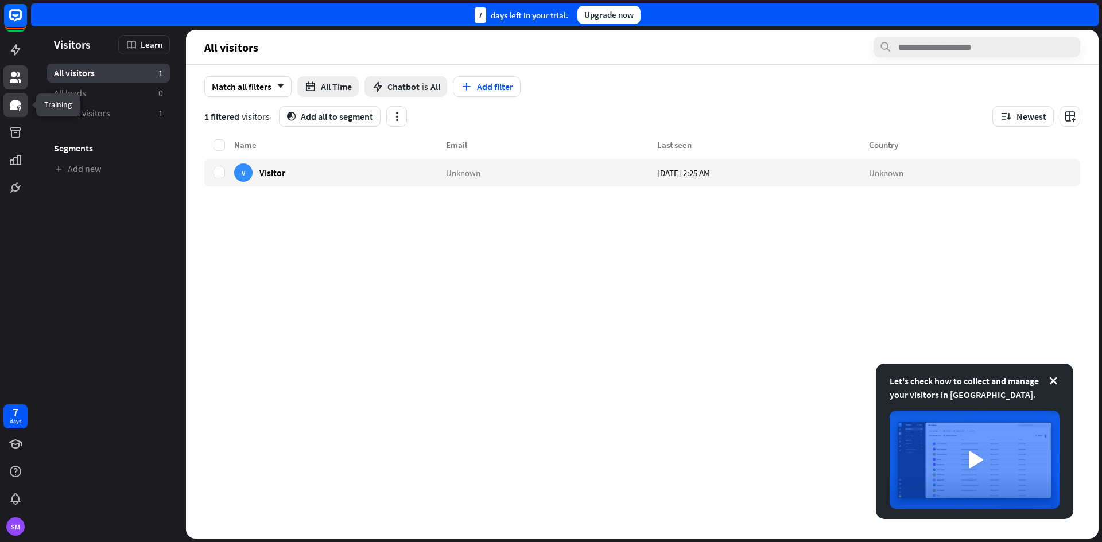
click at [12, 107] on icon at bounding box center [15, 105] width 11 height 10
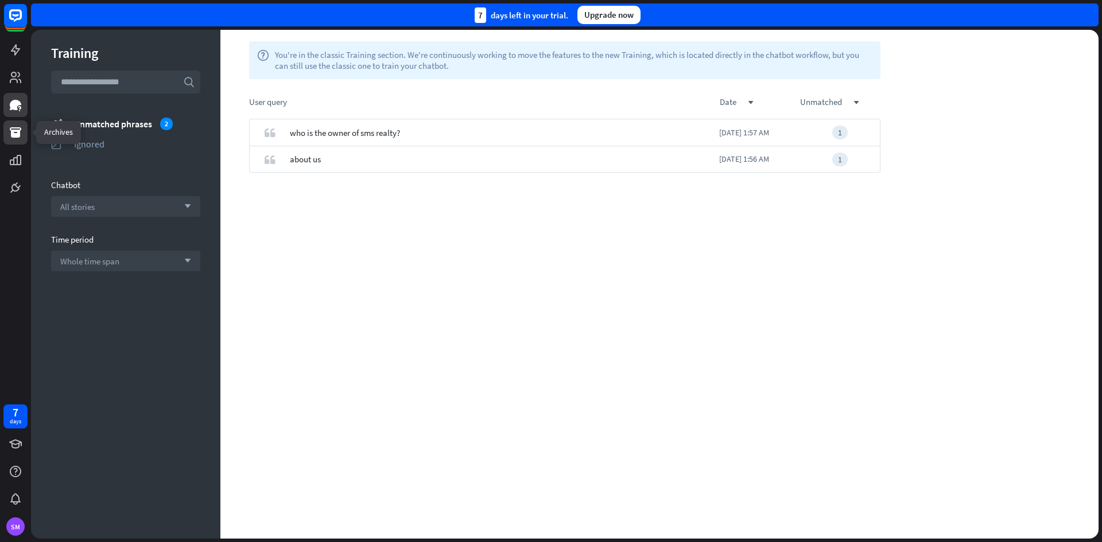
click at [17, 130] on icon at bounding box center [15, 132] width 11 height 10
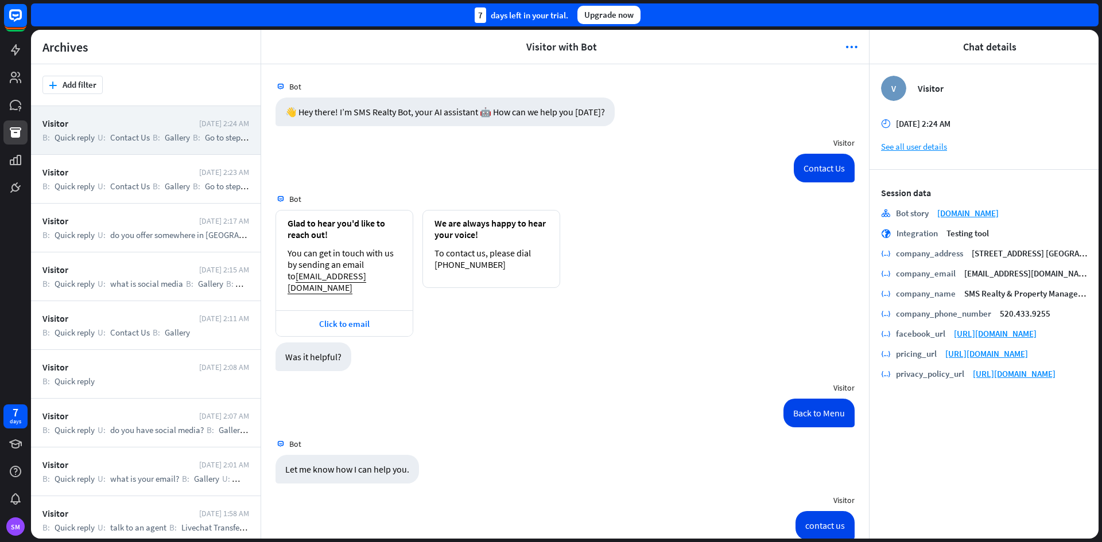
scroll to position [789, 0]
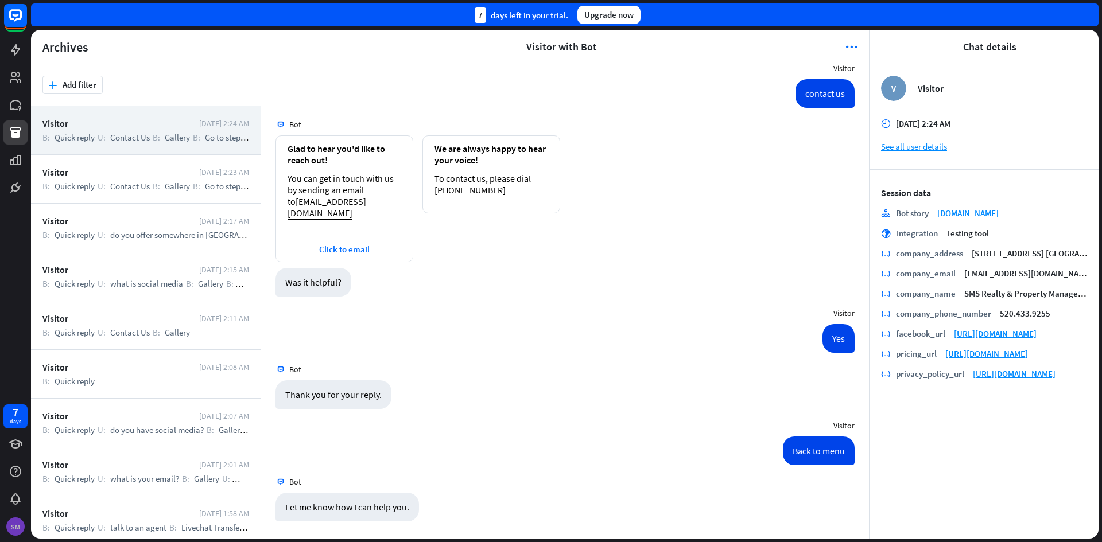
click at [13, 530] on div "SM" at bounding box center [15, 526] width 18 height 18
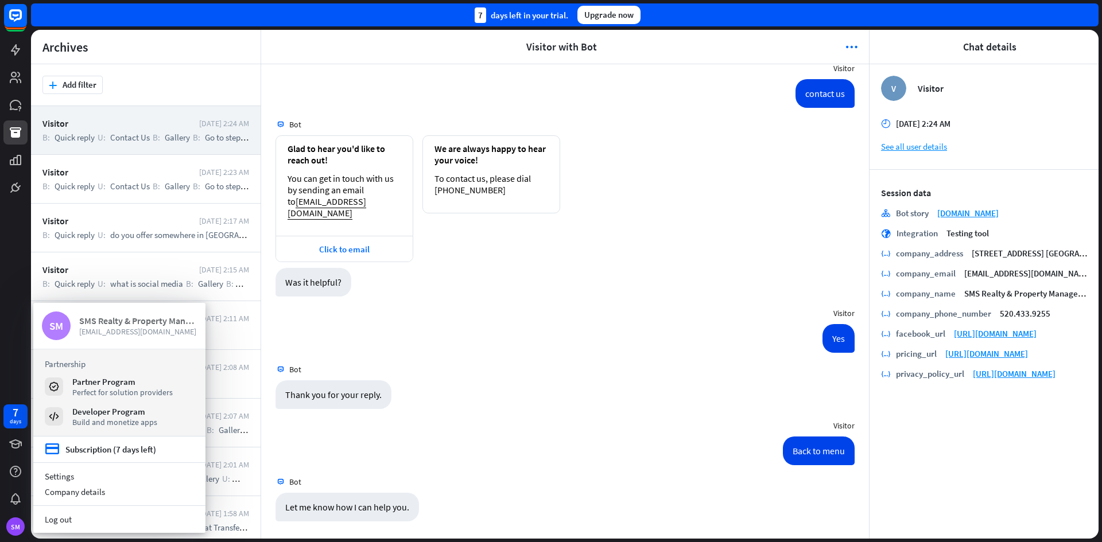
click at [161, 333] on span "[EMAIL_ADDRESS][DOMAIN_NAME]" at bounding box center [138, 331] width 118 height 10
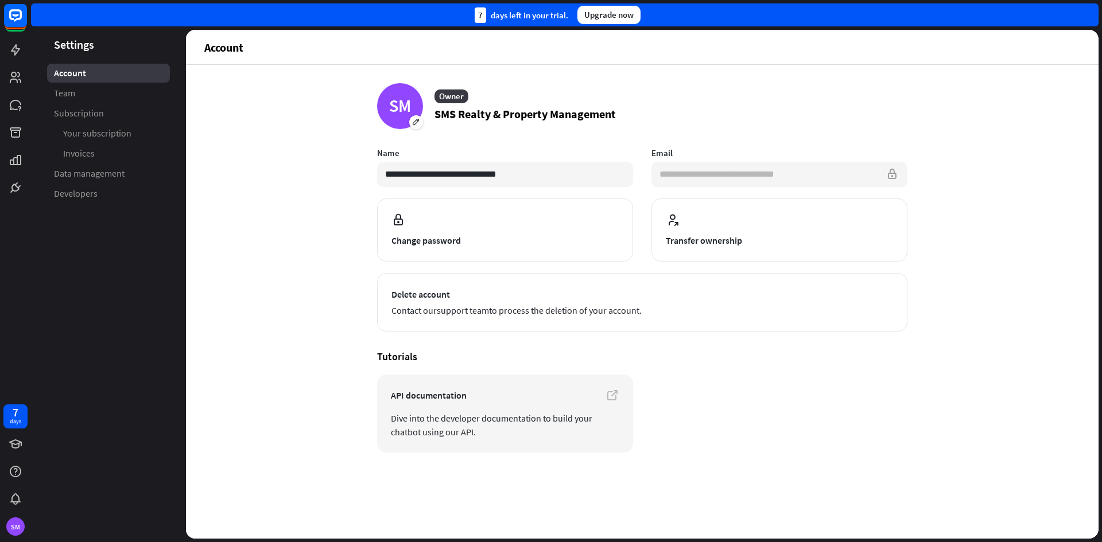
click at [788, 176] on input "**********" at bounding box center [779, 174] width 256 height 25
click at [892, 178] on input "**********" at bounding box center [779, 174] width 256 height 25
click at [89, 101] on link "Team" at bounding box center [108, 93] width 123 height 19
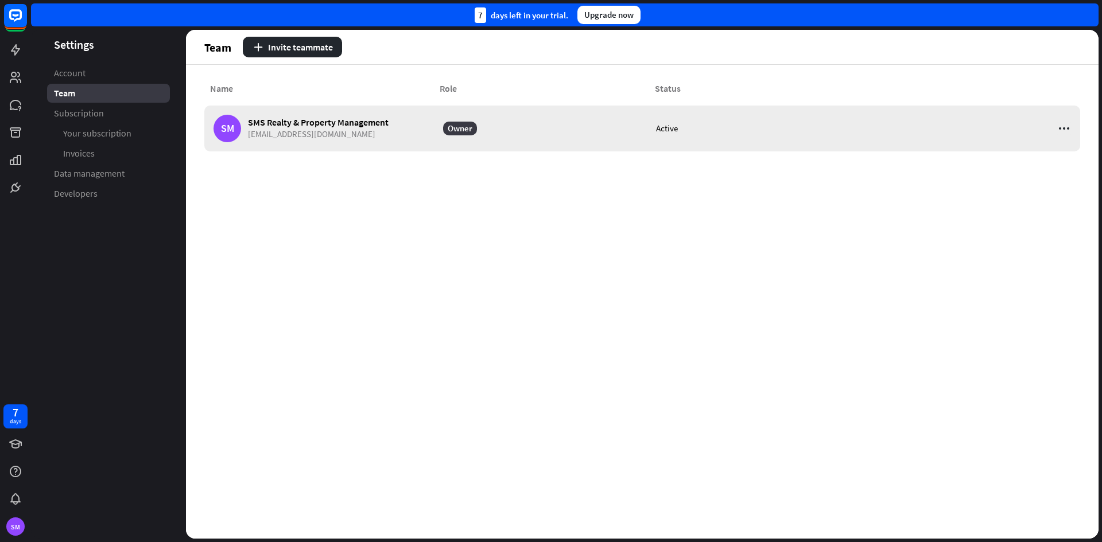
click at [1066, 130] on icon at bounding box center [1064, 129] width 14 height 14
click at [1022, 151] on div "Edit" at bounding box center [1009, 157] width 30 height 22
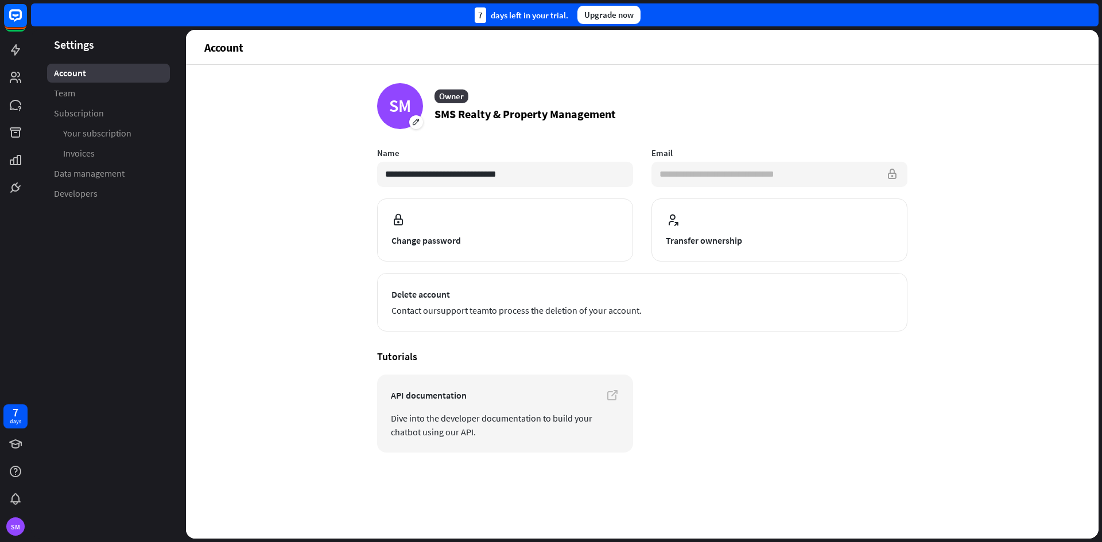
click at [760, 173] on input "**********" at bounding box center [779, 174] width 256 height 25
click at [21, 532] on div "SM" at bounding box center [15, 526] width 18 height 18
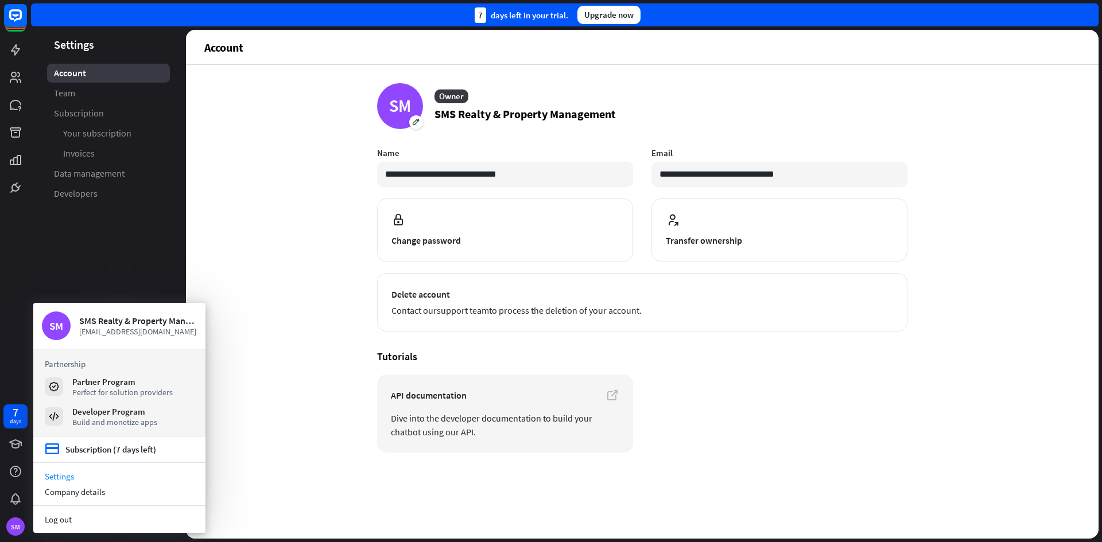
click at [73, 476] on link "Settings" at bounding box center [119, 476] width 172 height 15
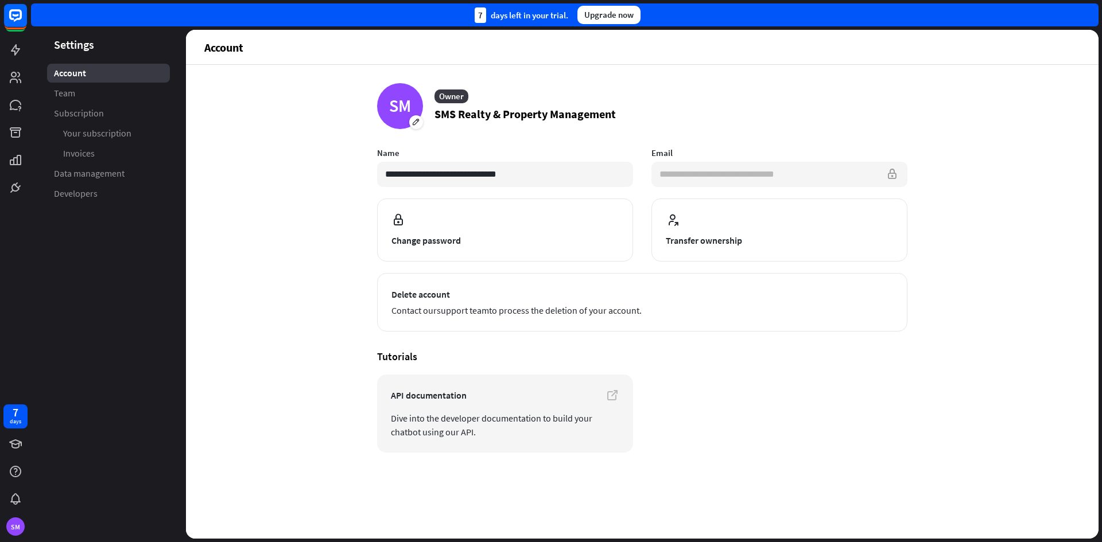
click at [736, 178] on input "**********" at bounding box center [779, 174] width 256 height 25
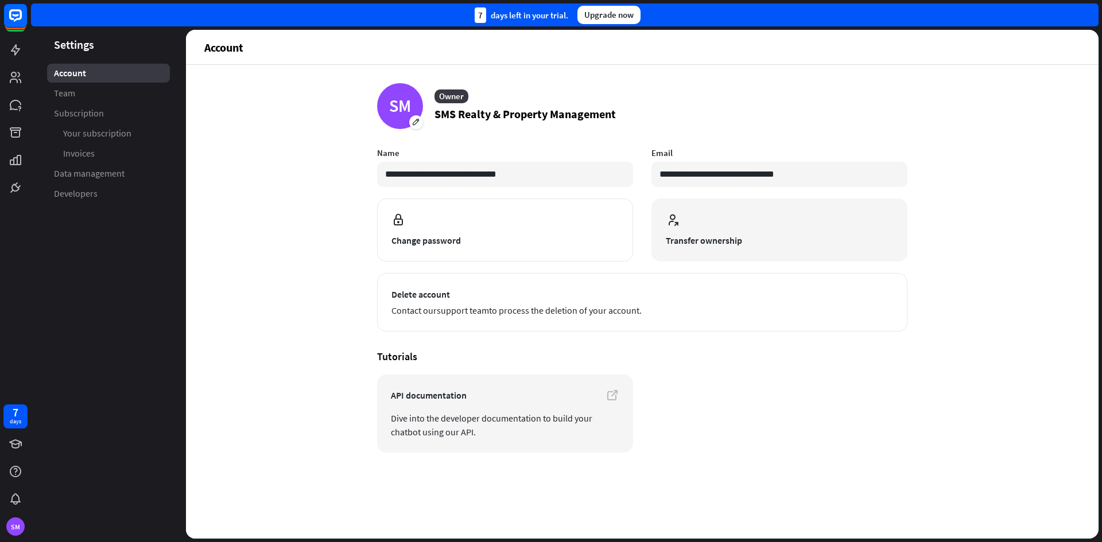
click at [706, 249] on button "Transfer ownership" at bounding box center [779, 230] width 256 height 63
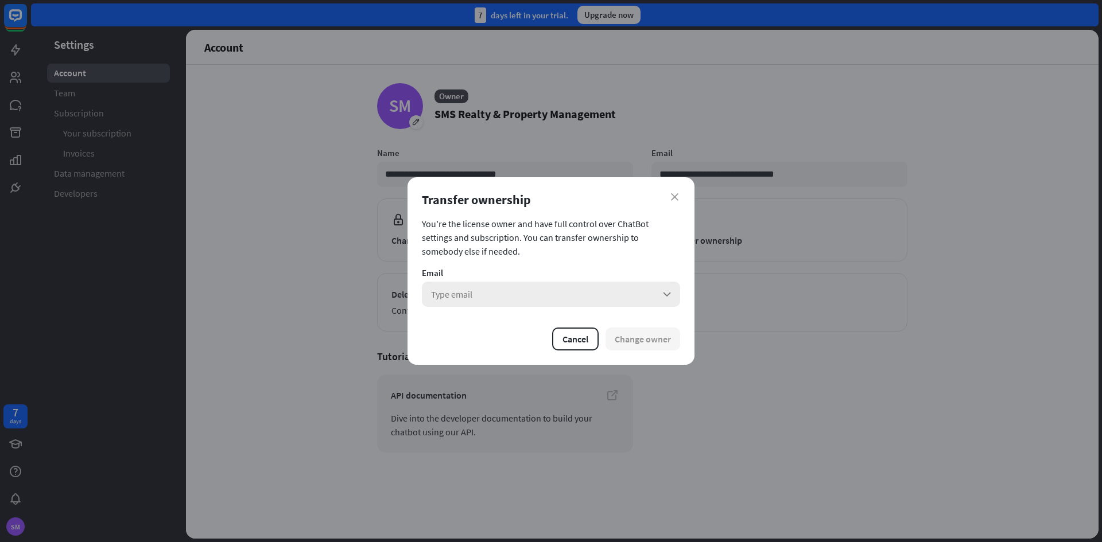
click at [604, 294] on div "Type email arrow_down" at bounding box center [551, 294] width 258 height 25
click at [604, 294] on input "search" at bounding box center [543, 294] width 224 height 25
click at [642, 248] on section "You're the license owner and have full control over ChatBot settings and subscr…" at bounding box center [551, 237] width 258 height 41
click at [674, 197] on icon "close" at bounding box center [674, 196] width 7 height 7
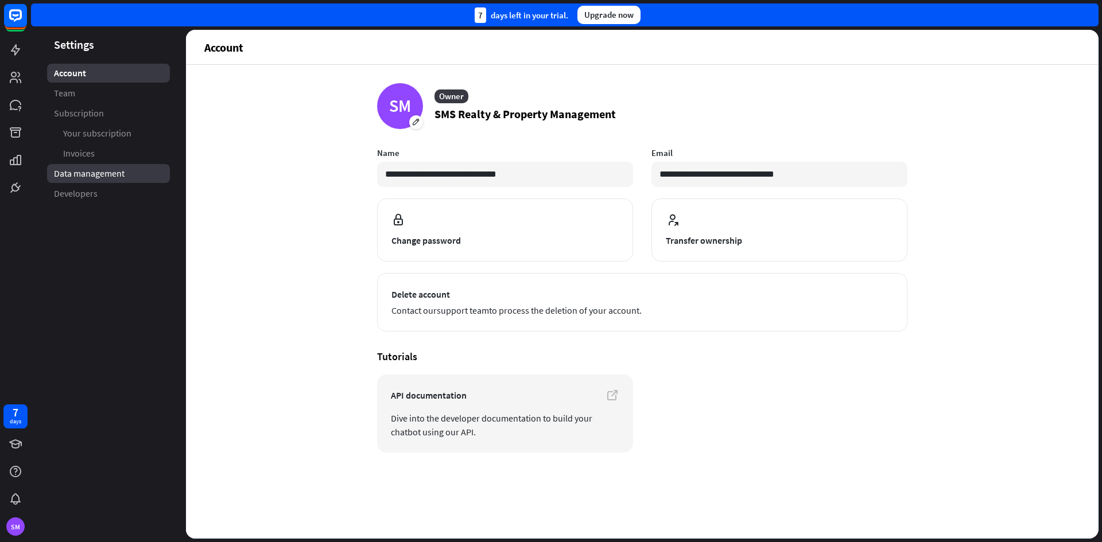
click at [104, 177] on span "Data management" at bounding box center [89, 174] width 71 height 12
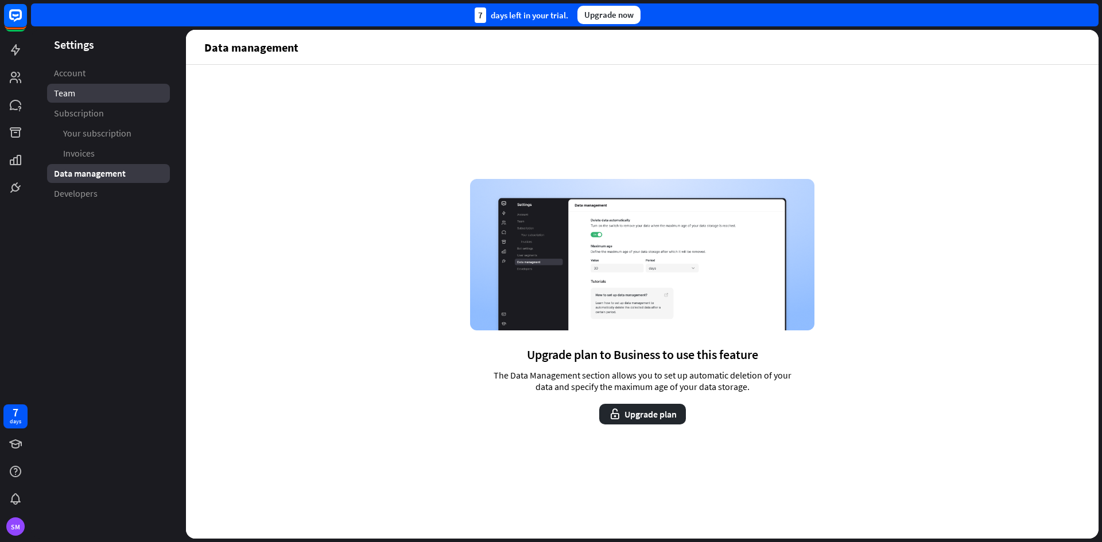
click at [95, 90] on link "Team" at bounding box center [108, 93] width 123 height 19
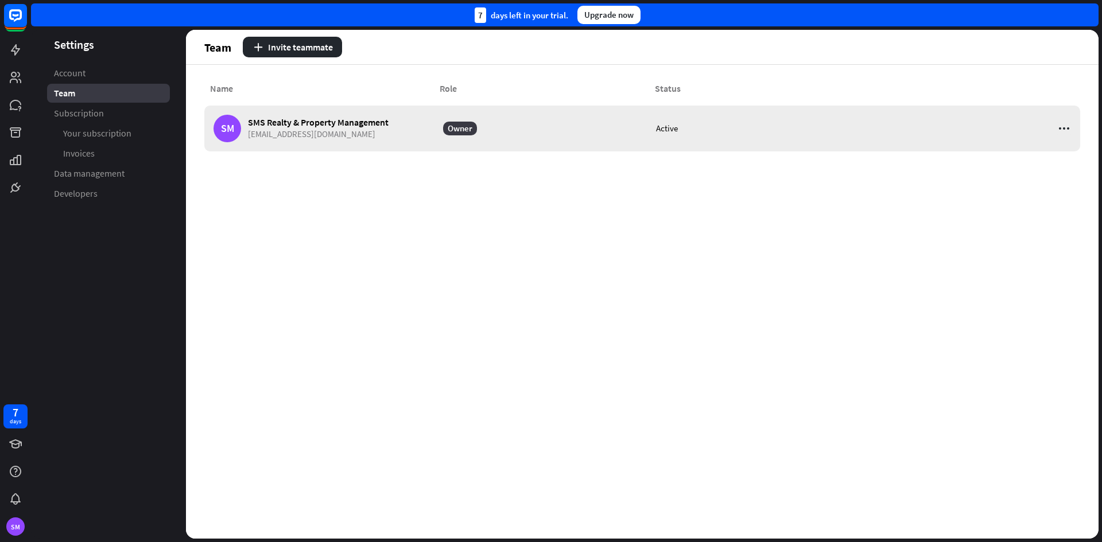
click at [1066, 133] on icon at bounding box center [1064, 129] width 14 height 14
click at [20, 15] on rect at bounding box center [15, 15] width 25 height 25
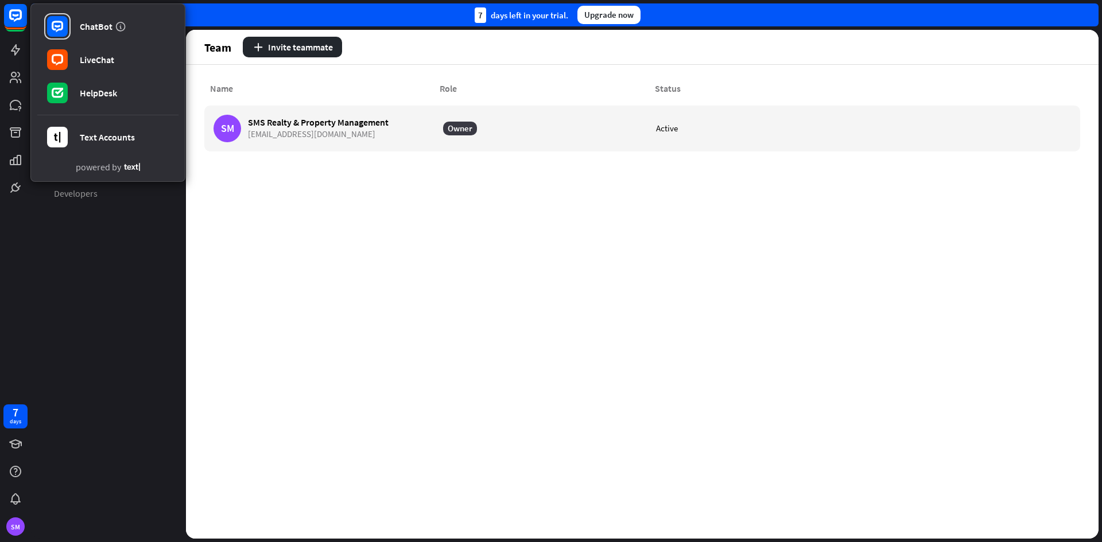
click at [125, 329] on aside "Settings Account Team Subscription Your subscription Invoices Data management D…" at bounding box center [108, 284] width 155 height 509
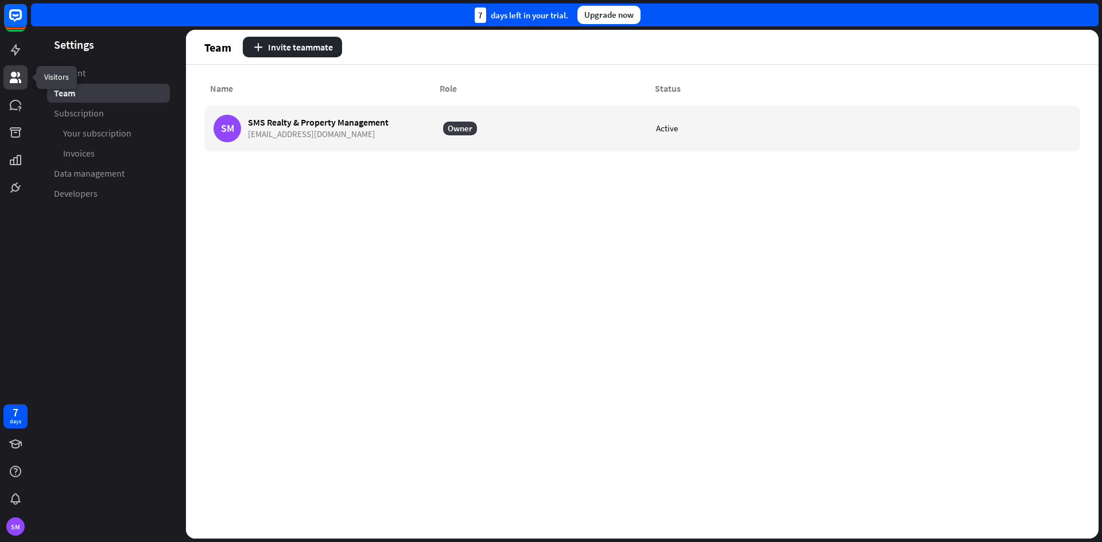
click at [20, 79] on icon at bounding box center [16, 78] width 14 height 14
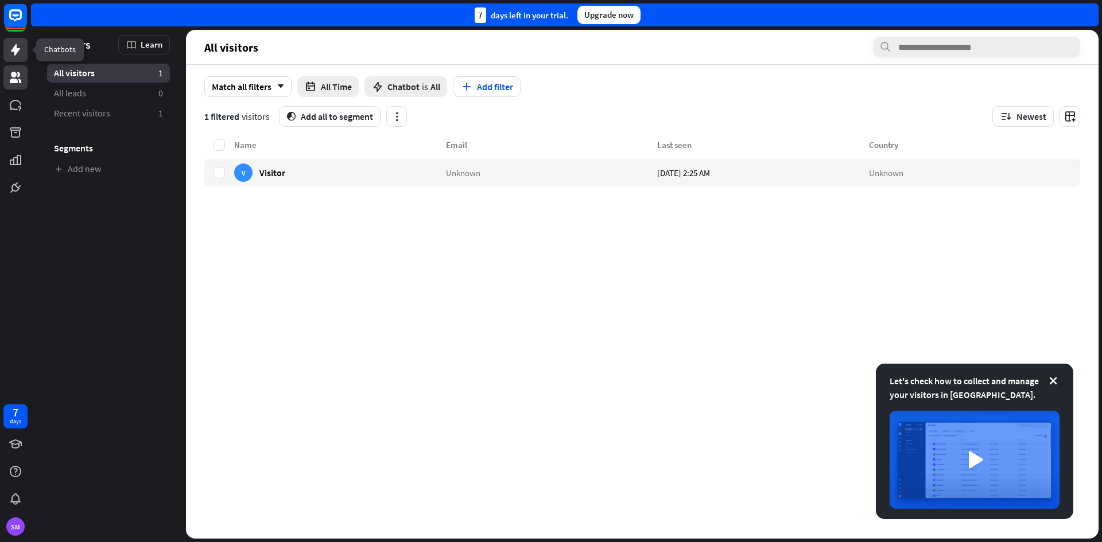
click at [9, 52] on icon at bounding box center [16, 50] width 14 height 14
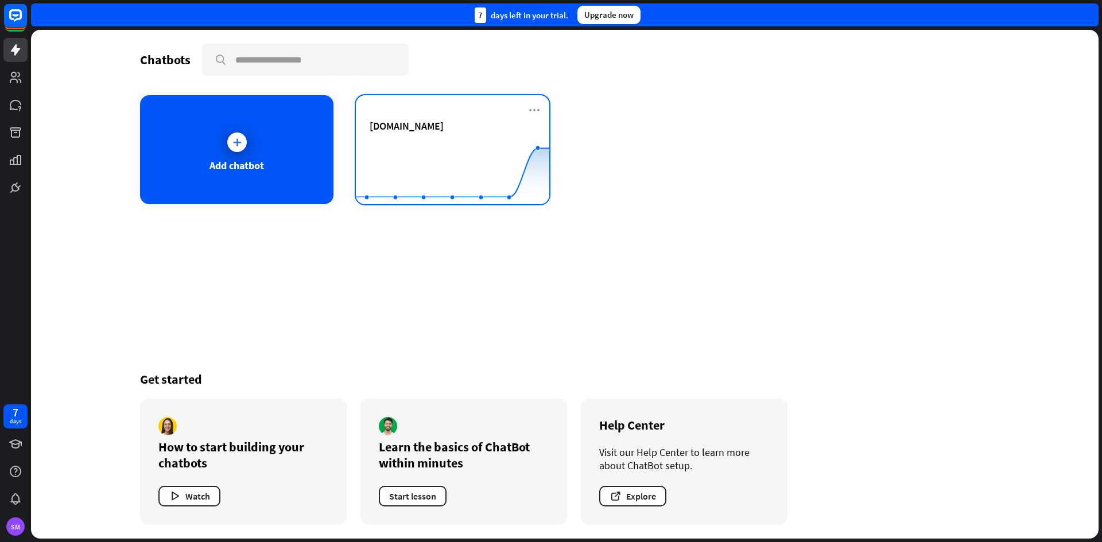
click at [410, 177] on rect at bounding box center [452, 176] width 193 height 72
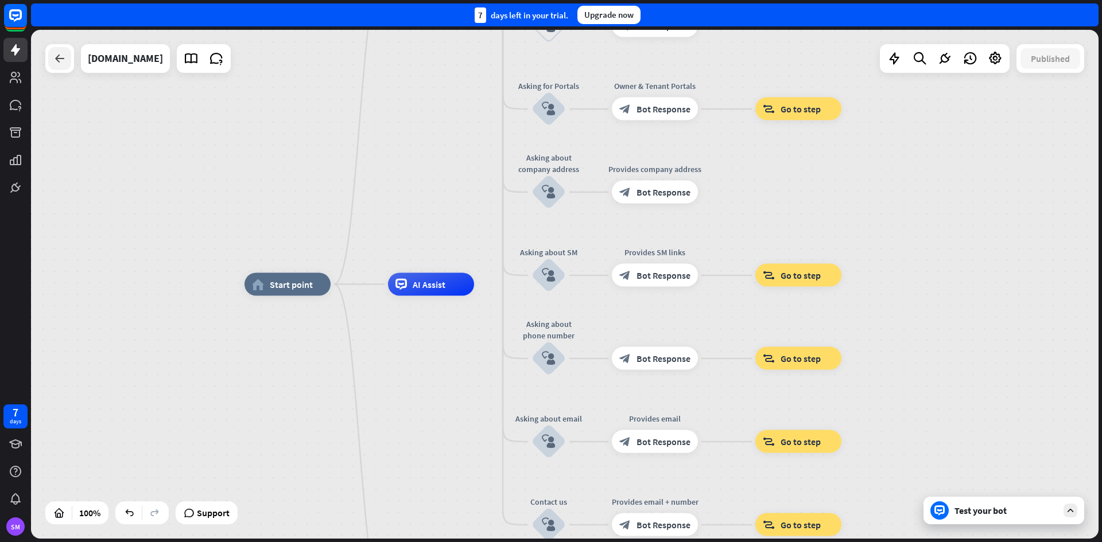
click at [53, 67] on div at bounding box center [59, 58] width 23 height 23
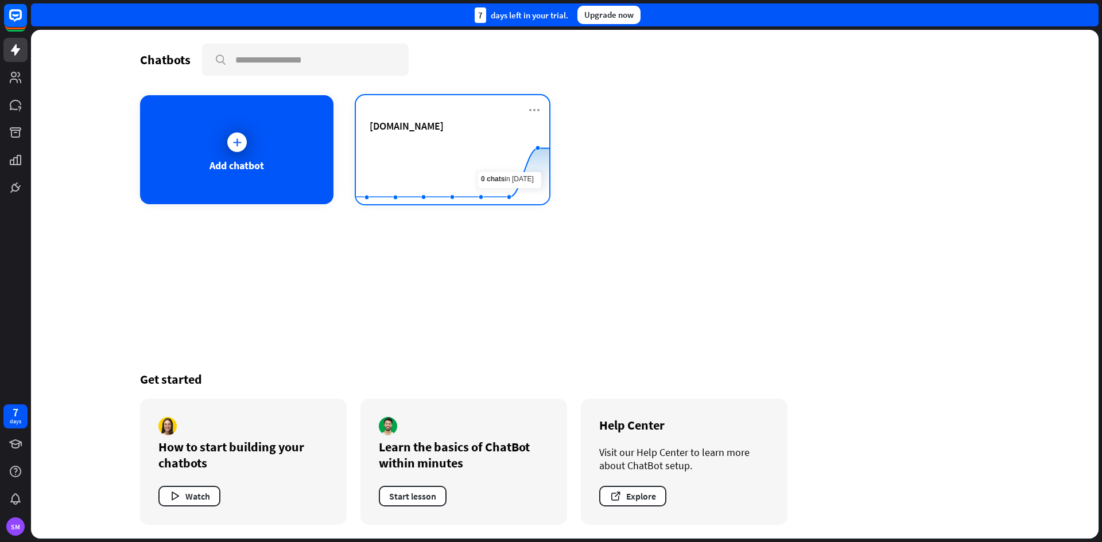
click at [542, 110] on div "[DOMAIN_NAME] Created with Highcharts 10.1.0 0 10 20" at bounding box center [452, 149] width 193 height 109
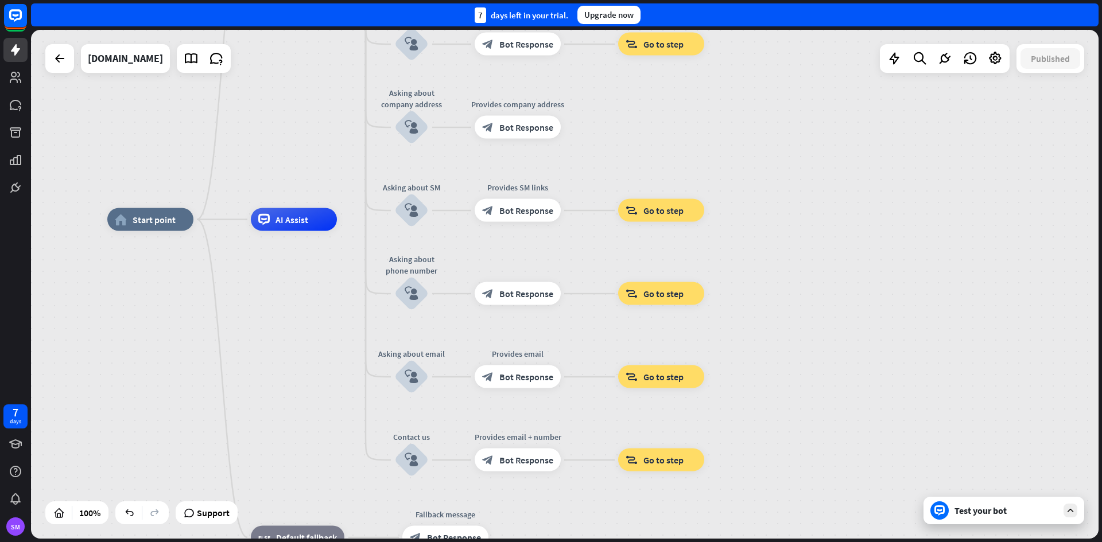
drag, startPoint x: 449, startPoint y: 369, endPoint x: 310, endPoint y: 301, distance: 154.5
click at [310, 303] on div "home_2 Start point Welcome message block_bot_response Bot Response Back to Menu…" at bounding box center [640, 474] width 1067 height 509
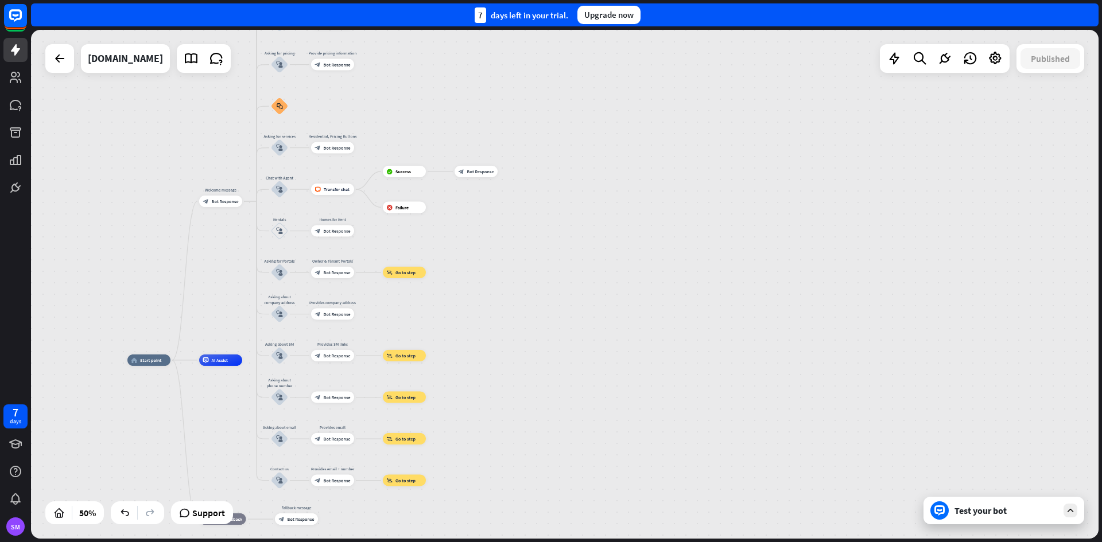
drag, startPoint x: 657, startPoint y: 247, endPoint x: 639, endPoint y: 324, distance: 79.2
click at [638, 324] on div "home_2 Start point Welcome message block_bot_response Bot Response Back to Menu…" at bounding box center [564, 284] width 1067 height 509
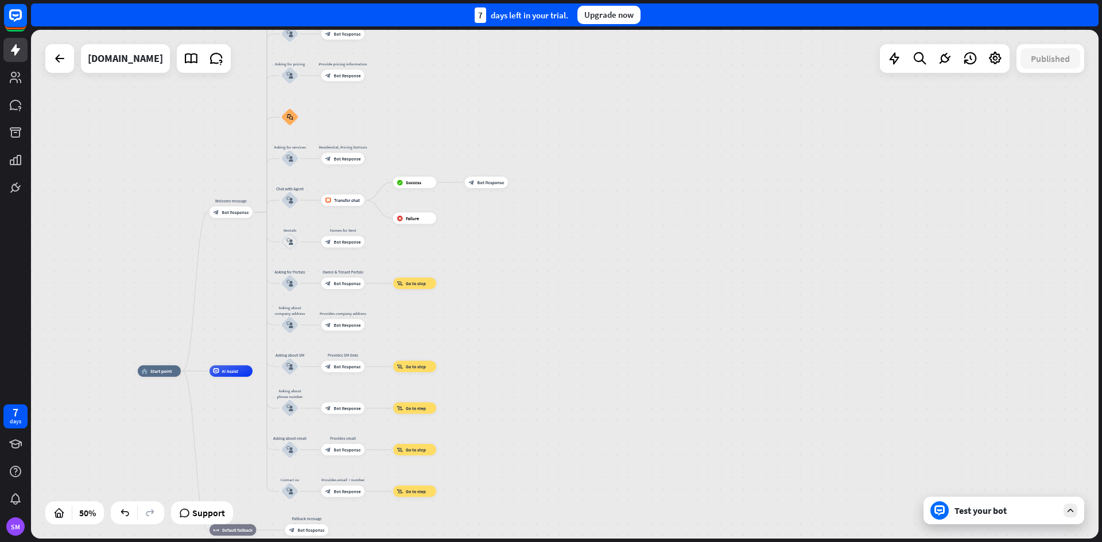
click at [1007, 508] on div "Test your bot" at bounding box center [1005, 510] width 103 height 11
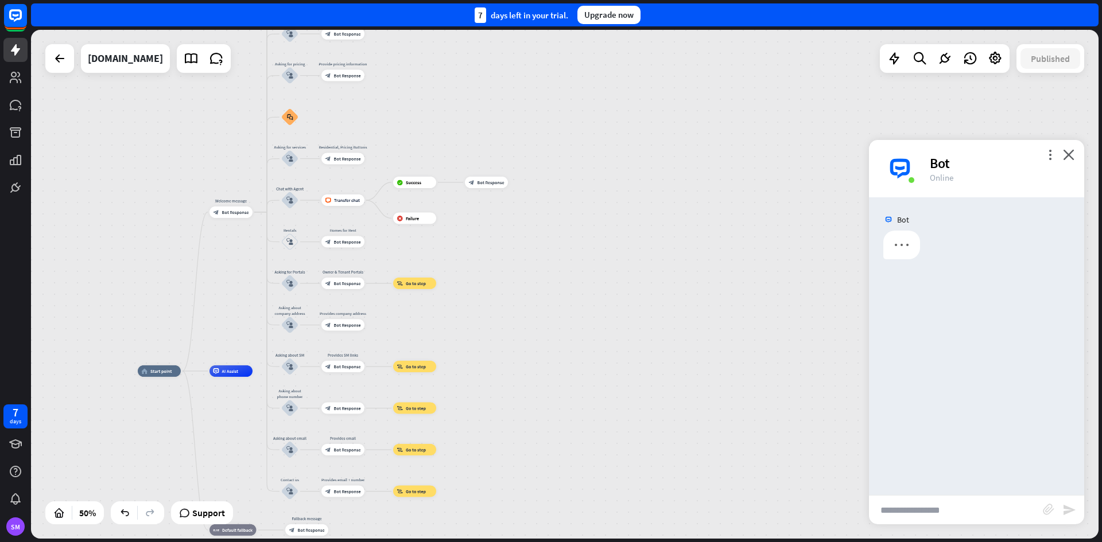
click at [970, 504] on input "text" at bounding box center [956, 510] width 174 height 29
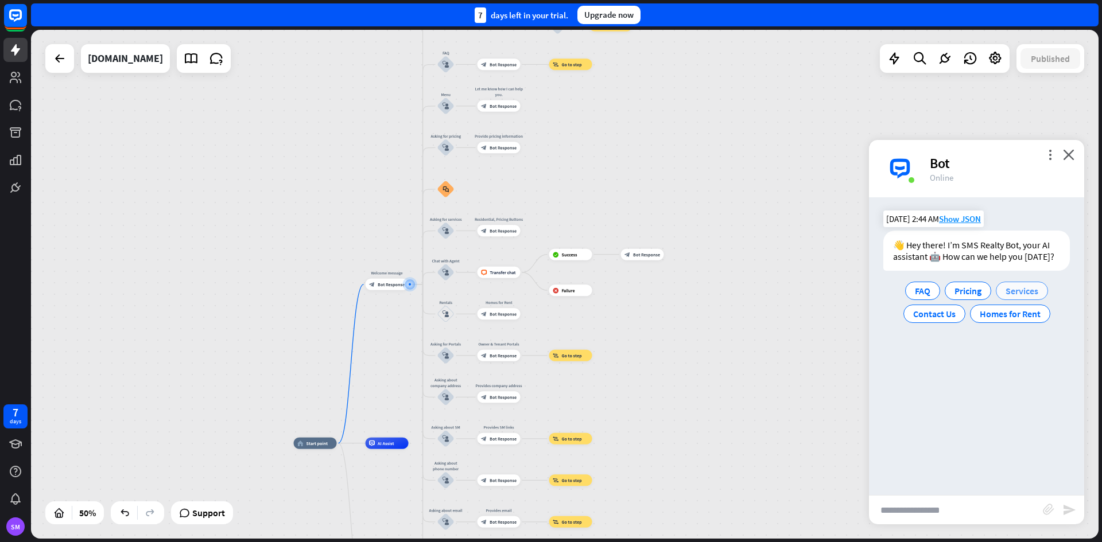
click at [1021, 297] on div "Services" at bounding box center [1021, 291] width 52 height 18
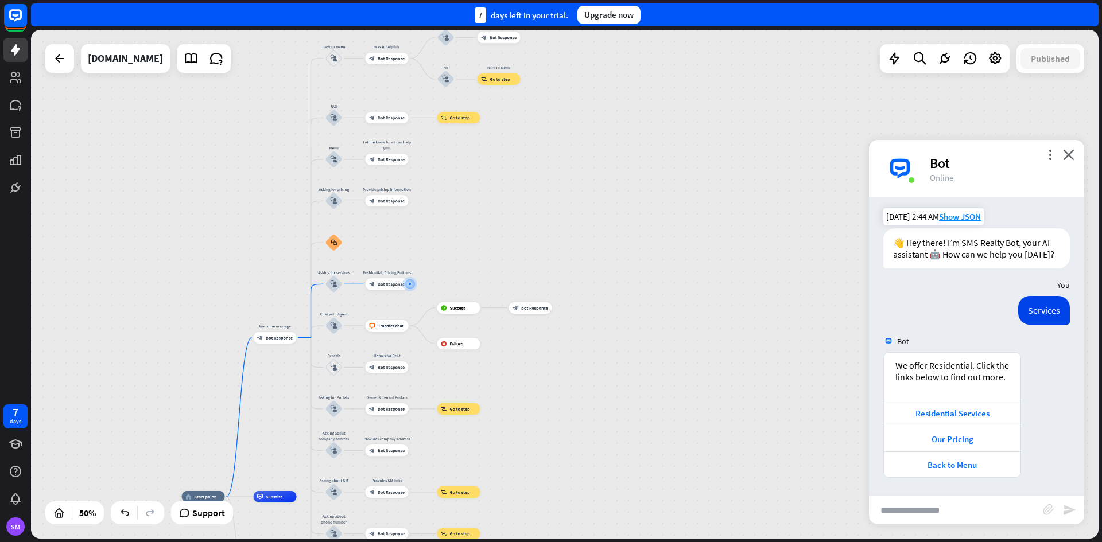
scroll to position [14, 0]
click at [992, 468] on div "Back to Menu" at bounding box center [951, 465] width 125 height 11
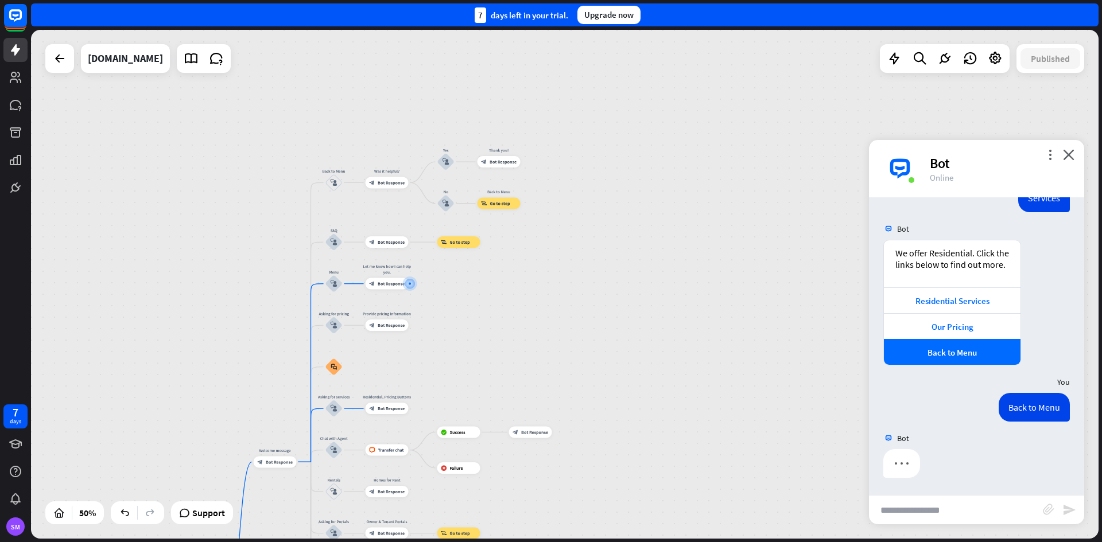
scroll to position [126, 0]
click at [967, 510] on input "text" at bounding box center [956, 510] width 174 height 29
type input "**********"
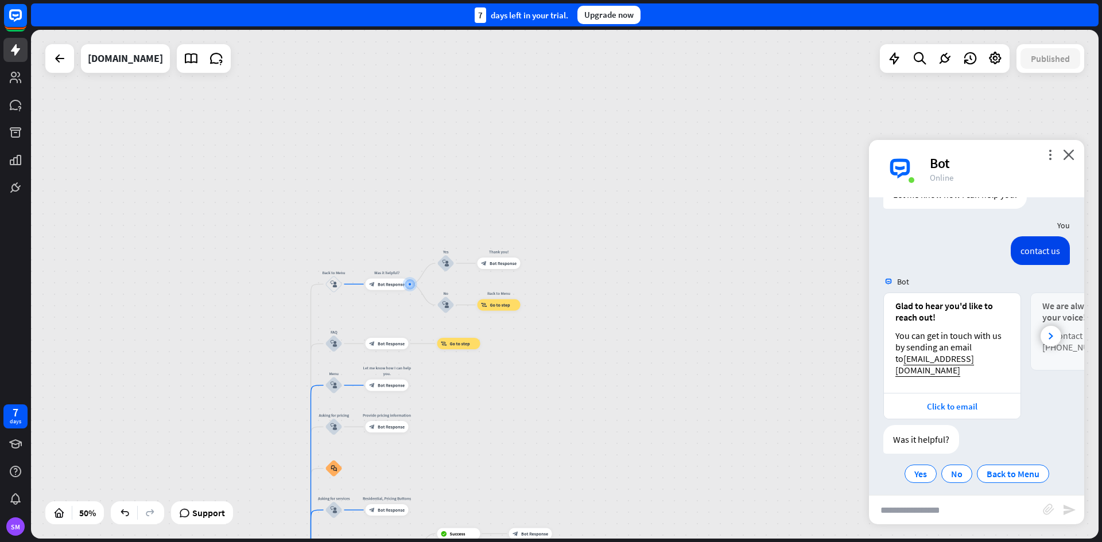
scroll to position [403, 0]
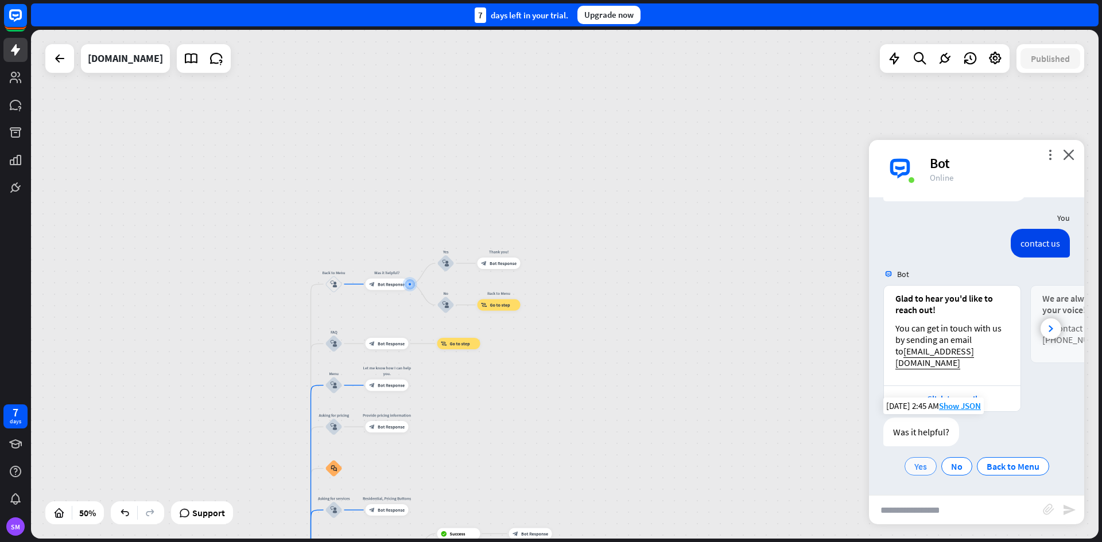
click at [914, 470] on span "Yes" at bounding box center [920, 466] width 13 height 11
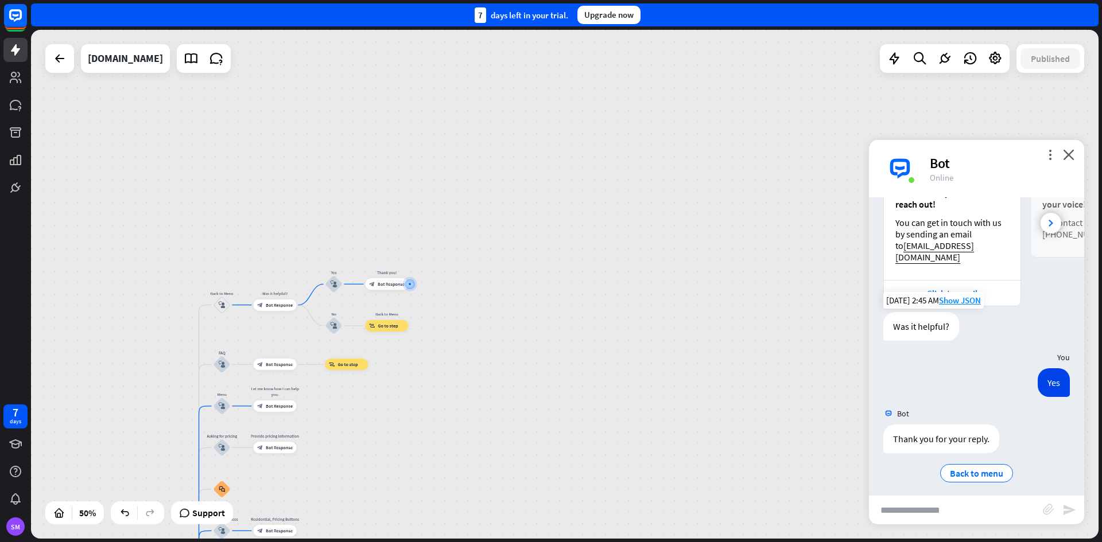
scroll to position [515, 0]
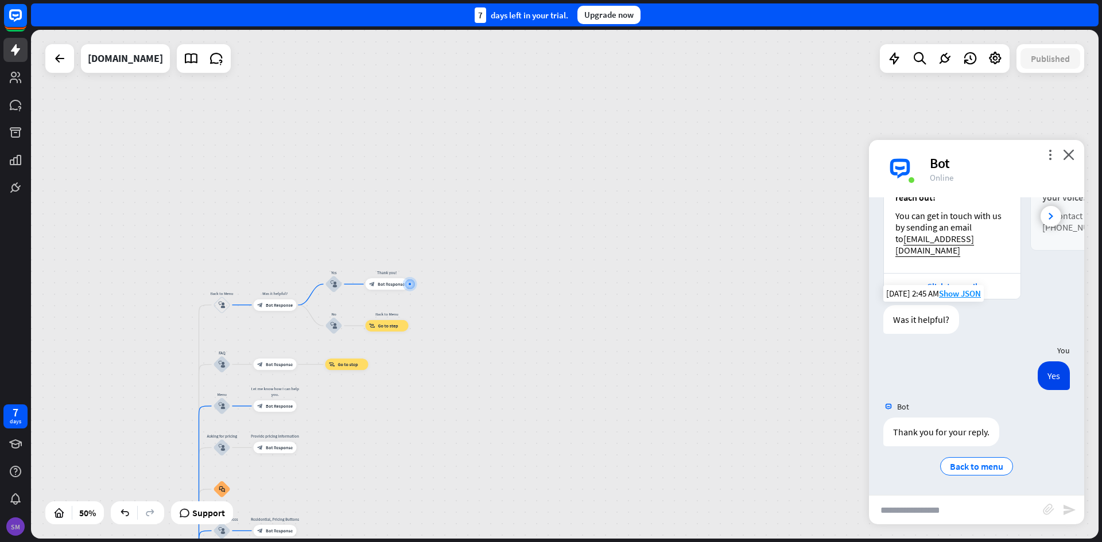
click at [15, 532] on div "SM" at bounding box center [15, 526] width 18 height 18
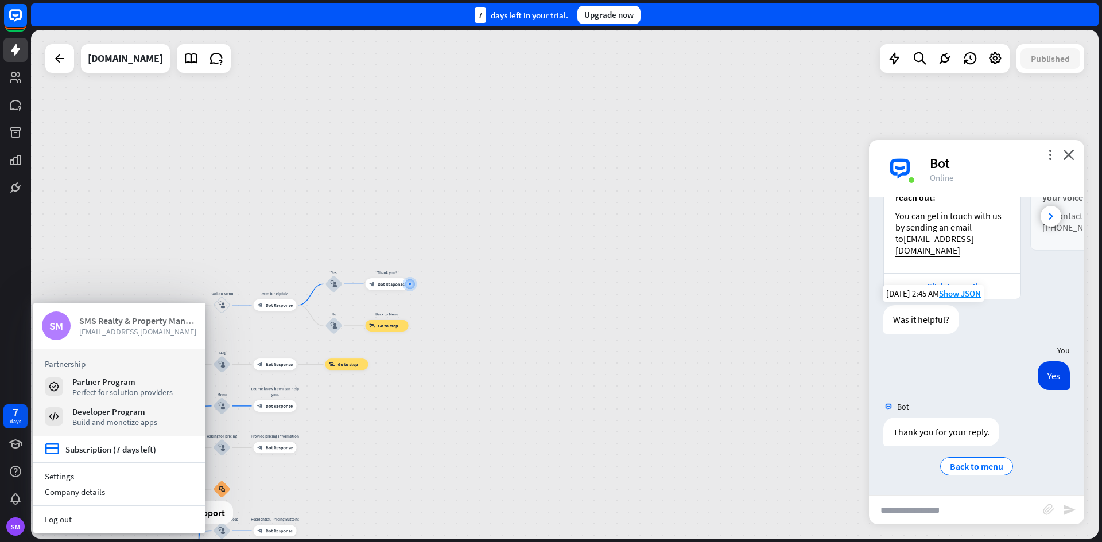
click at [160, 333] on span "[EMAIL_ADDRESS][DOMAIN_NAME]" at bounding box center [138, 331] width 118 height 10
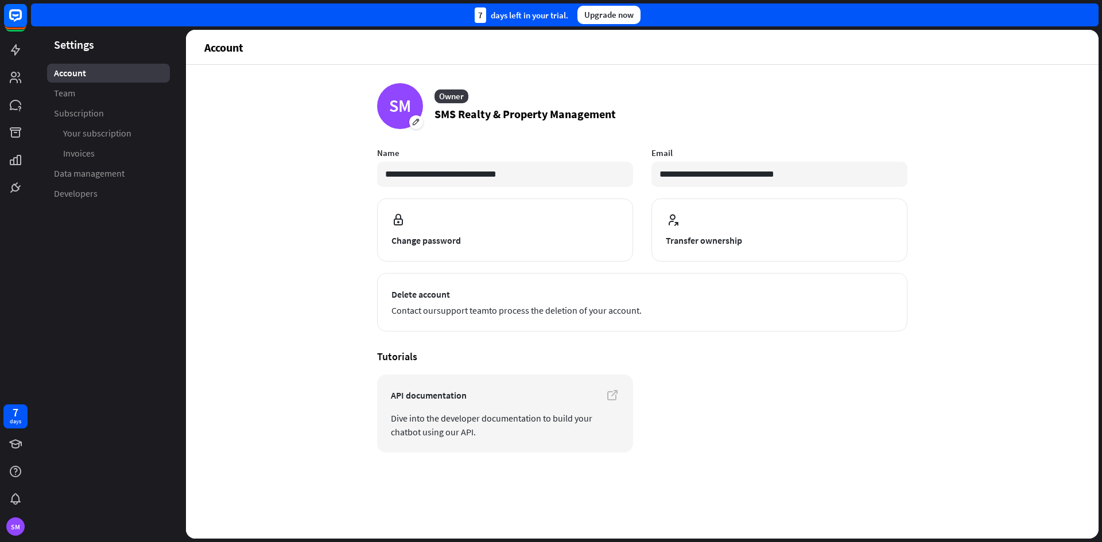
click at [305, 365] on div "**********" at bounding box center [642, 302] width 912 height 474
